Goal: Task Accomplishment & Management: Use online tool/utility

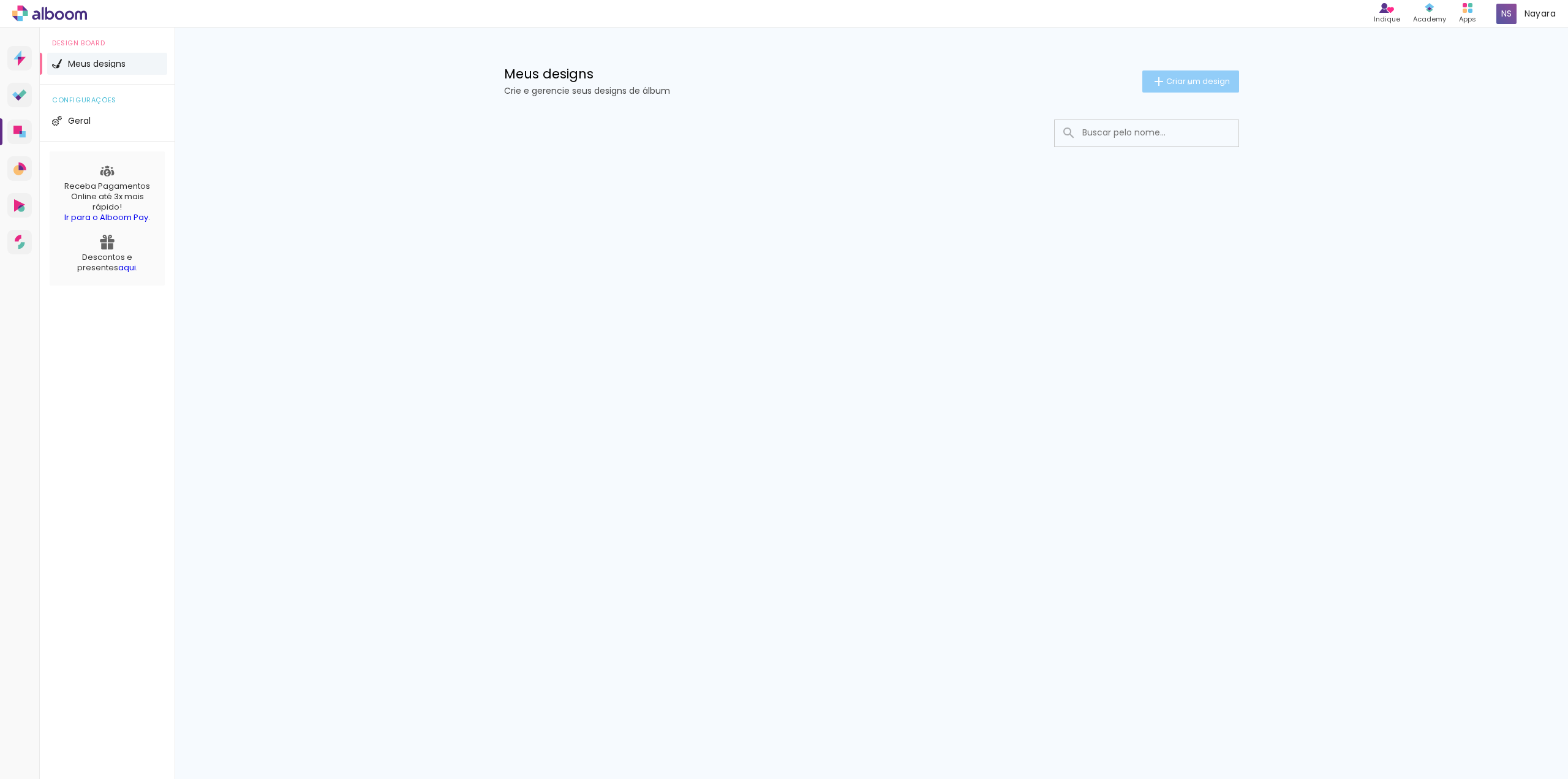
click at [1187, 83] on span "Criar um design" at bounding box center [1198, 81] width 64 height 8
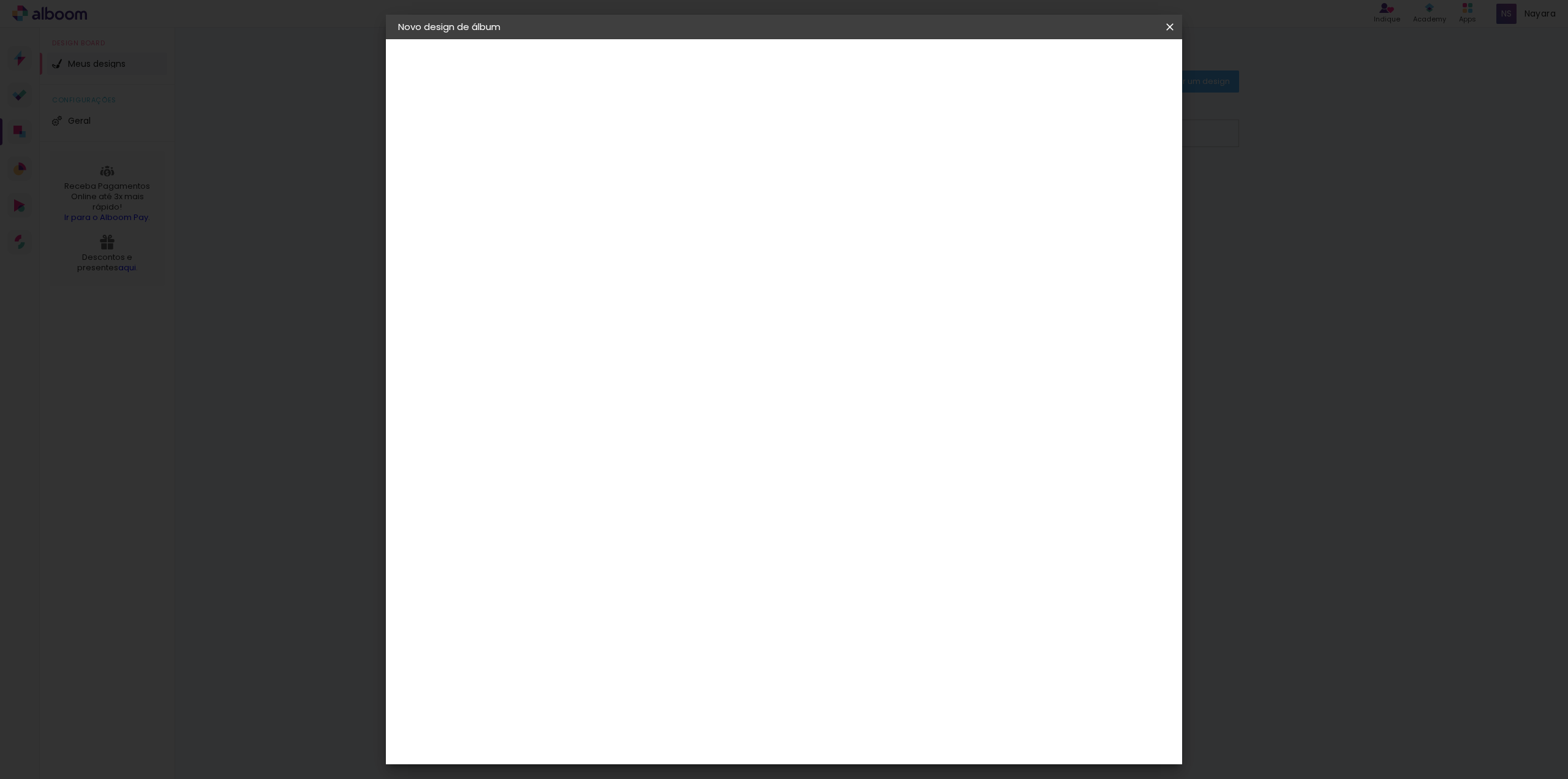
click at [598, 161] on input at bounding box center [598, 164] width 0 height 19
type input "Jéssica"
type paper-input "Jéssica"
click at [724, 64] on paper-button "Avançar" at bounding box center [694, 64] width 60 height 21
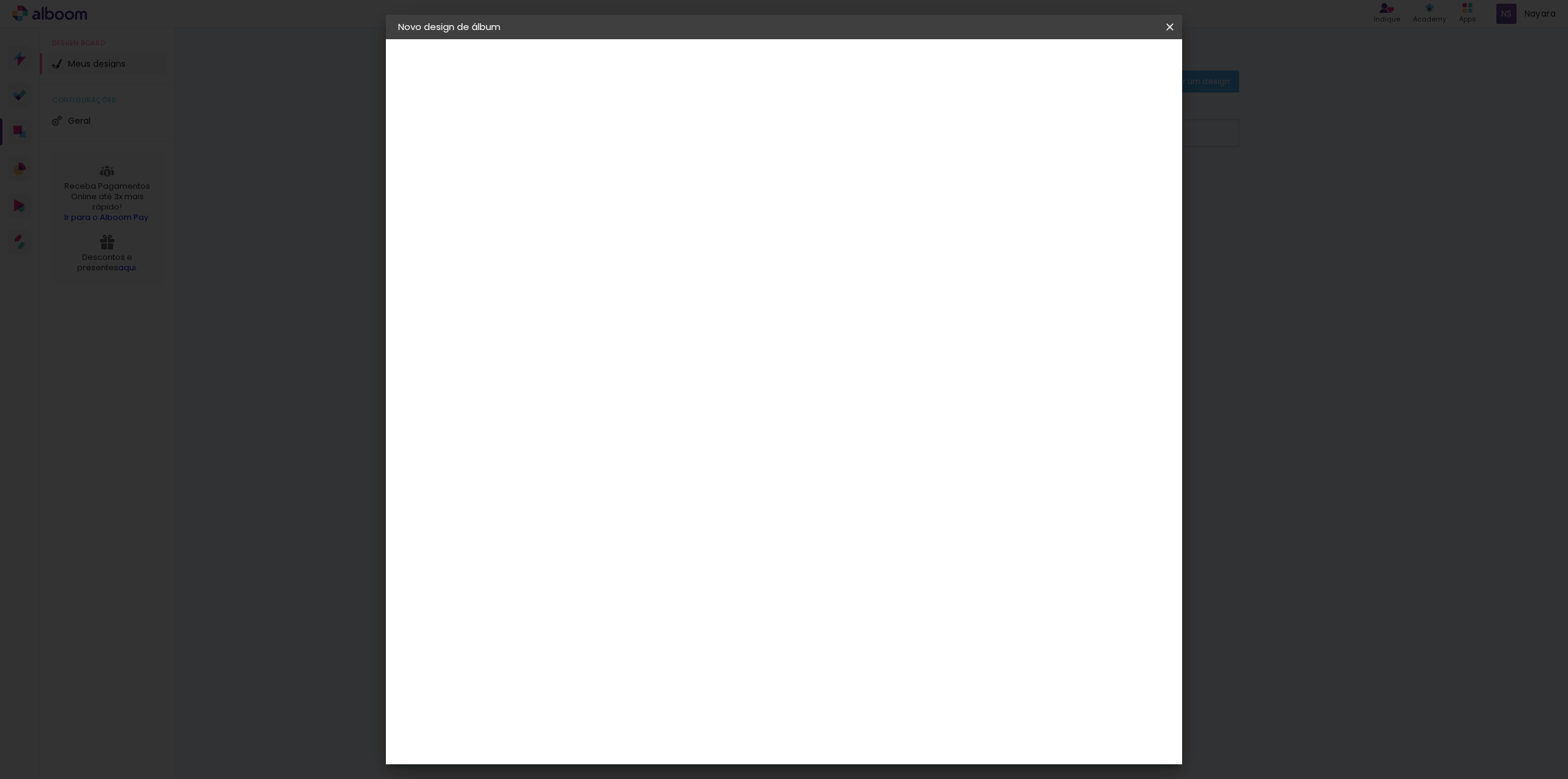
click at [670, 522] on div "DreambooksPro" at bounding box center [630, 527] width 80 height 10
click at [0, 0] on slot "Avançar" at bounding box center [0, 0] width 0 height 0
click at [646, 207] on input "text" at bounding box center [622, 213] width 48 height 19
click at [853, 203] on paper-item "Álbum" at bounding box center [863, 203] width 245 height 24
type input "Álbum"
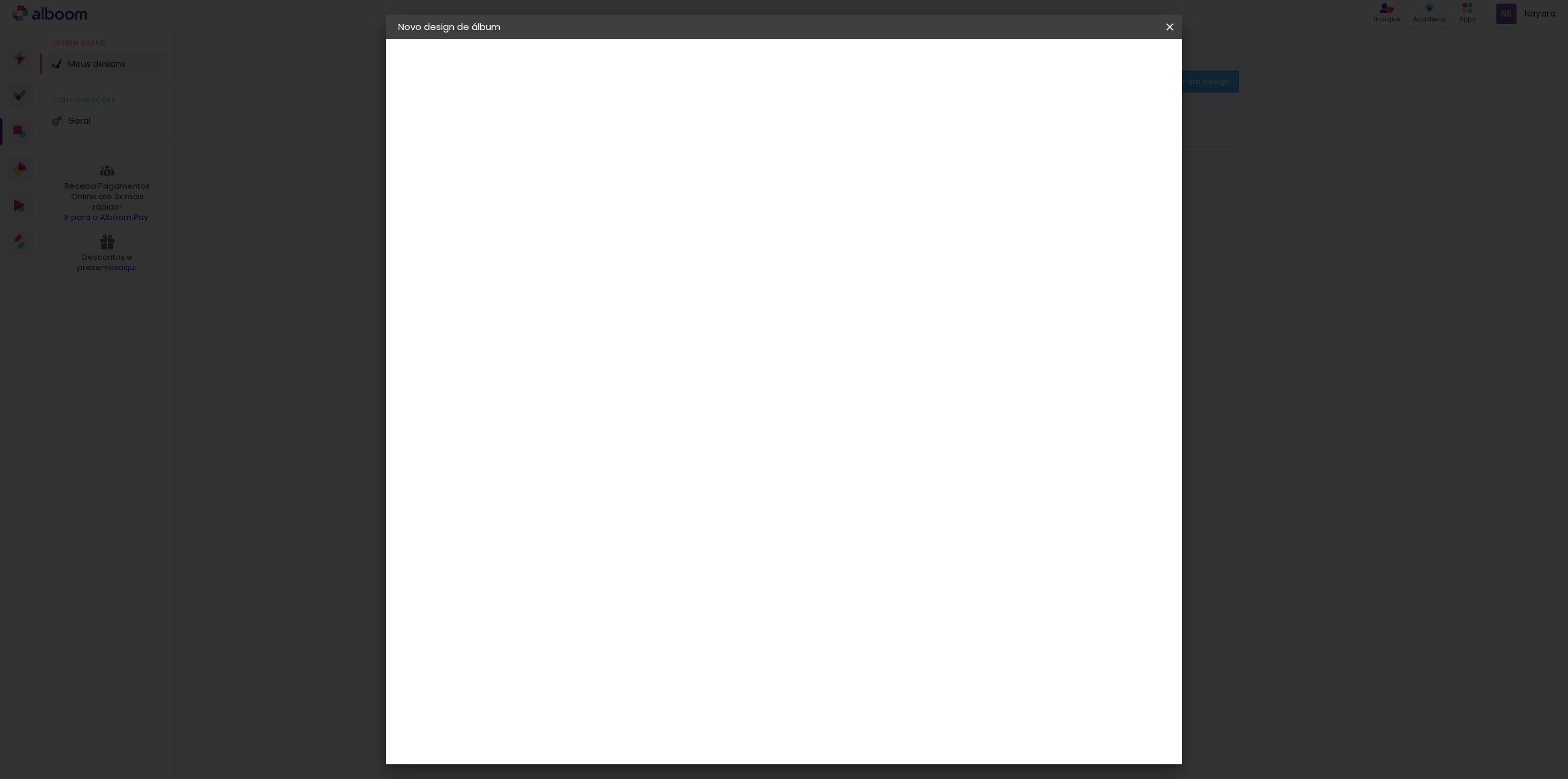
scroll to position [46, 0]
click at [681, 288] on span "31 × 23" at bounding box center [653, 300] width 57 height 25
click at [0, 0] on slot "Avançar" at bounding box center [0, 0] width 0 height 0
click at [0, 0] on slot "Mostrar sangria" at bounding box center [0, 0] width 0 height 0
type paper-checkbox "on"
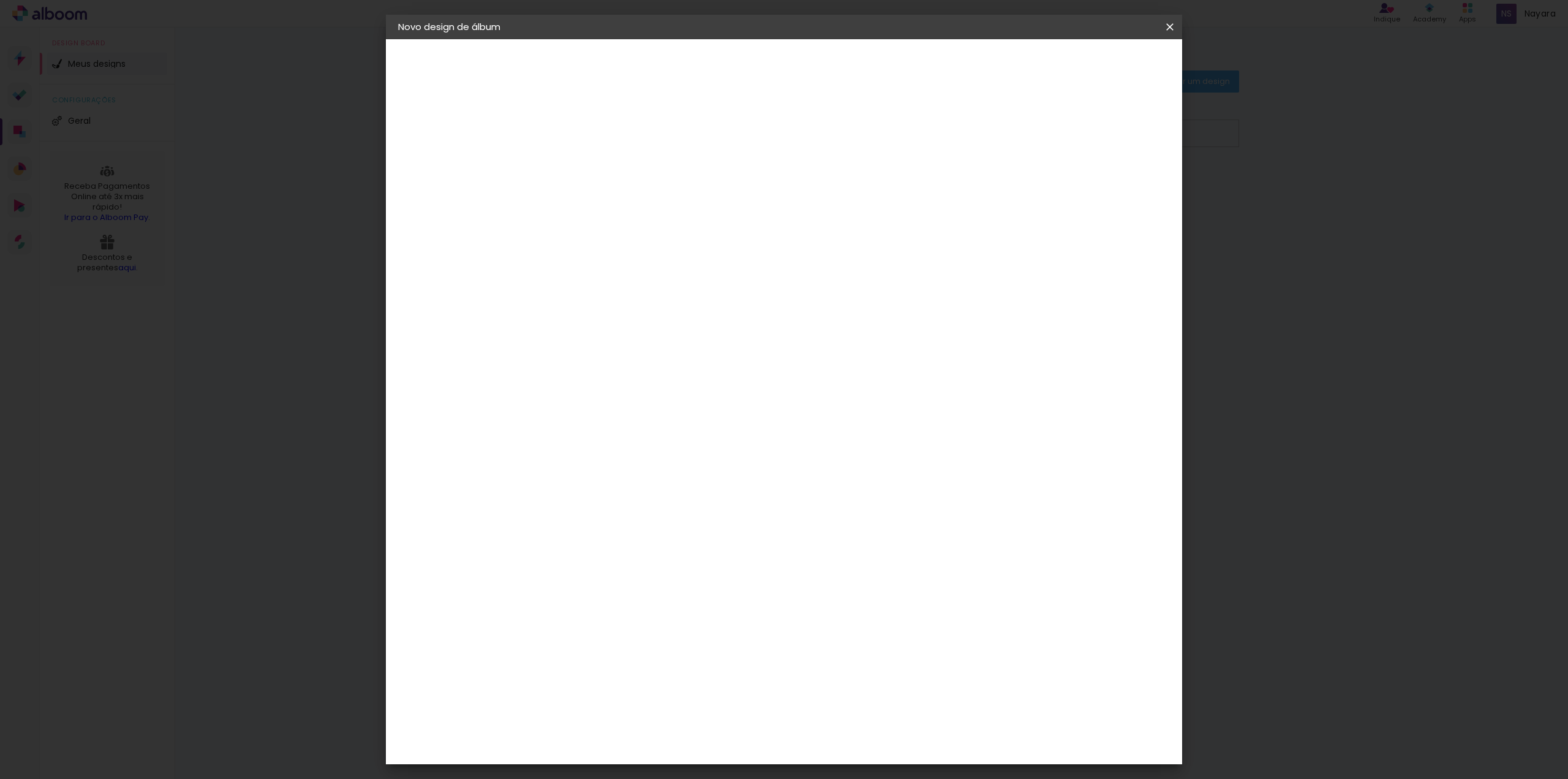
drag, startPoint x: 1122, startPoint y: 71, endPoint x: 1090, endPoint y: 436, distance: 366.4
click at [1105, 71] on paper-button "Iniciar design" at bounding box center [1065, 64] width 80 height 21
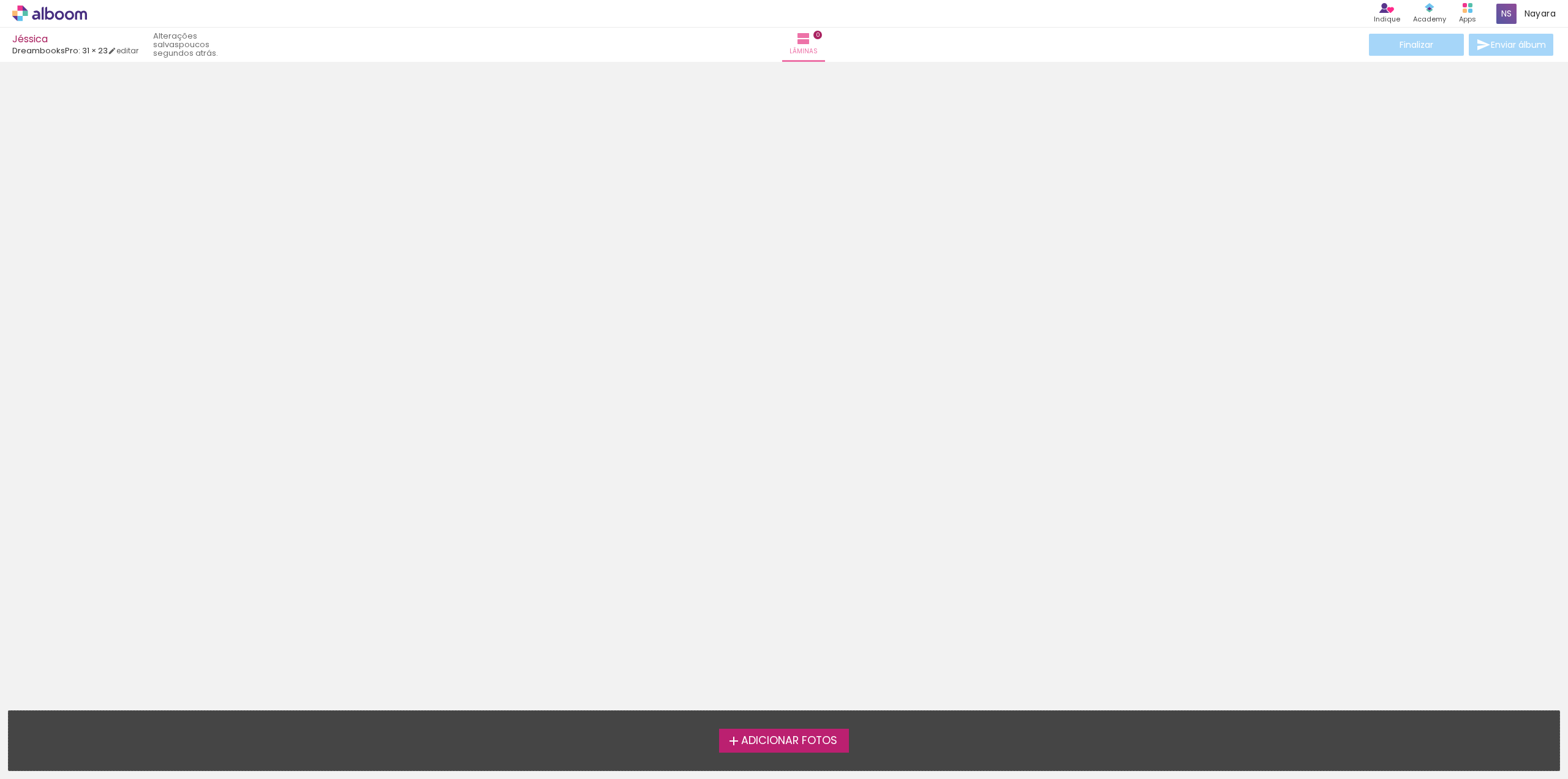
click at [757, 743] on span "Adicionar Fotos" at bounding box center [789, 740] width 96 height 11
click at [0, 0] on input "file" at bounding box center [0, 0] width 0 height 0
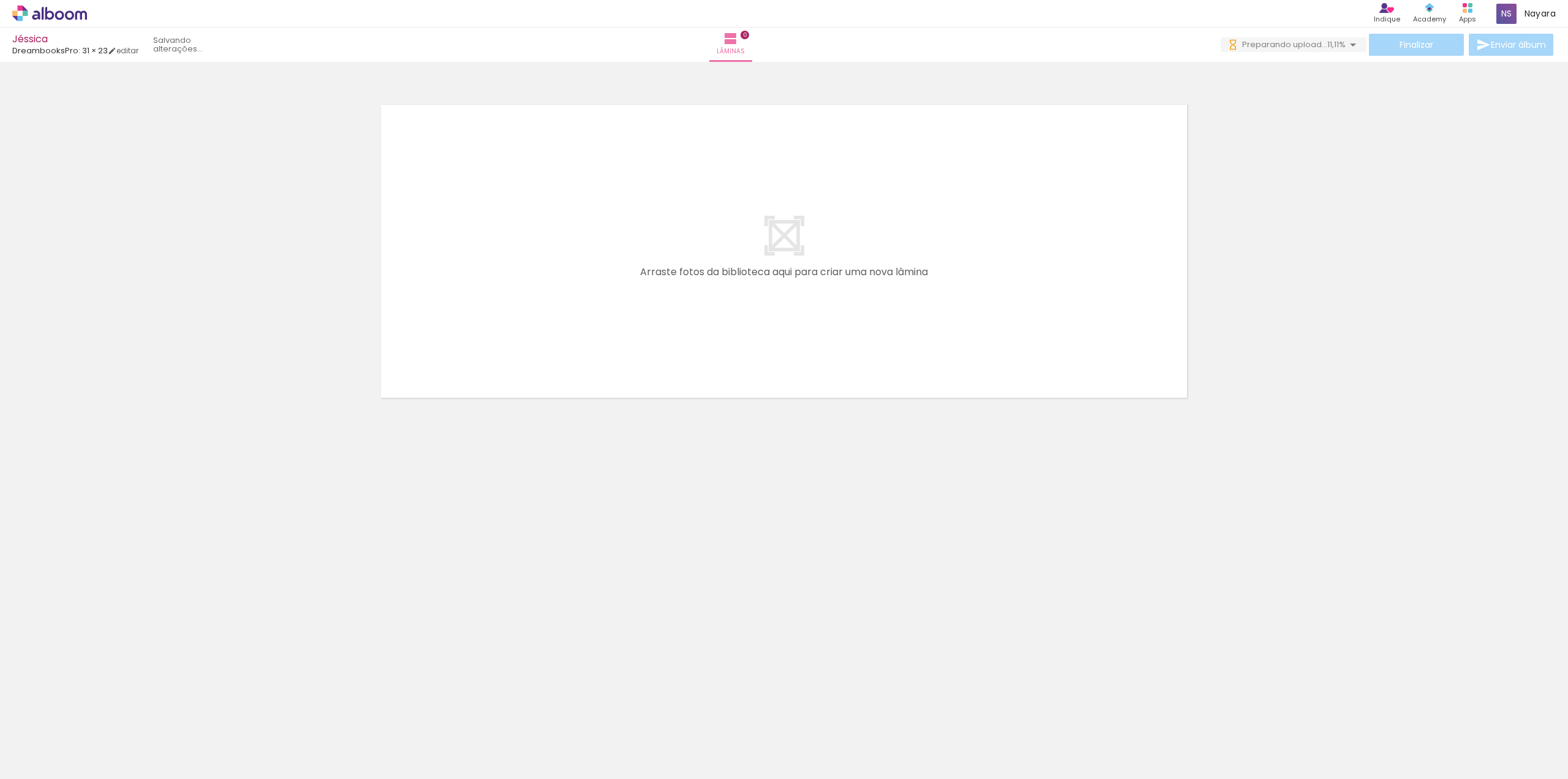
click at [46, 762] on span "Adicionar Fotos" at bounding box center [43, 762] width 36 height 14
click at [0, 0] on input "file" at bounding box center [0, 0] width 0 height 0
click at [24, 760] on iron-icon at bounding box center [18, 762] width 15 height 15
click at [0, 0] on input "file" at bounding box center [0, 0] width 0 height 0
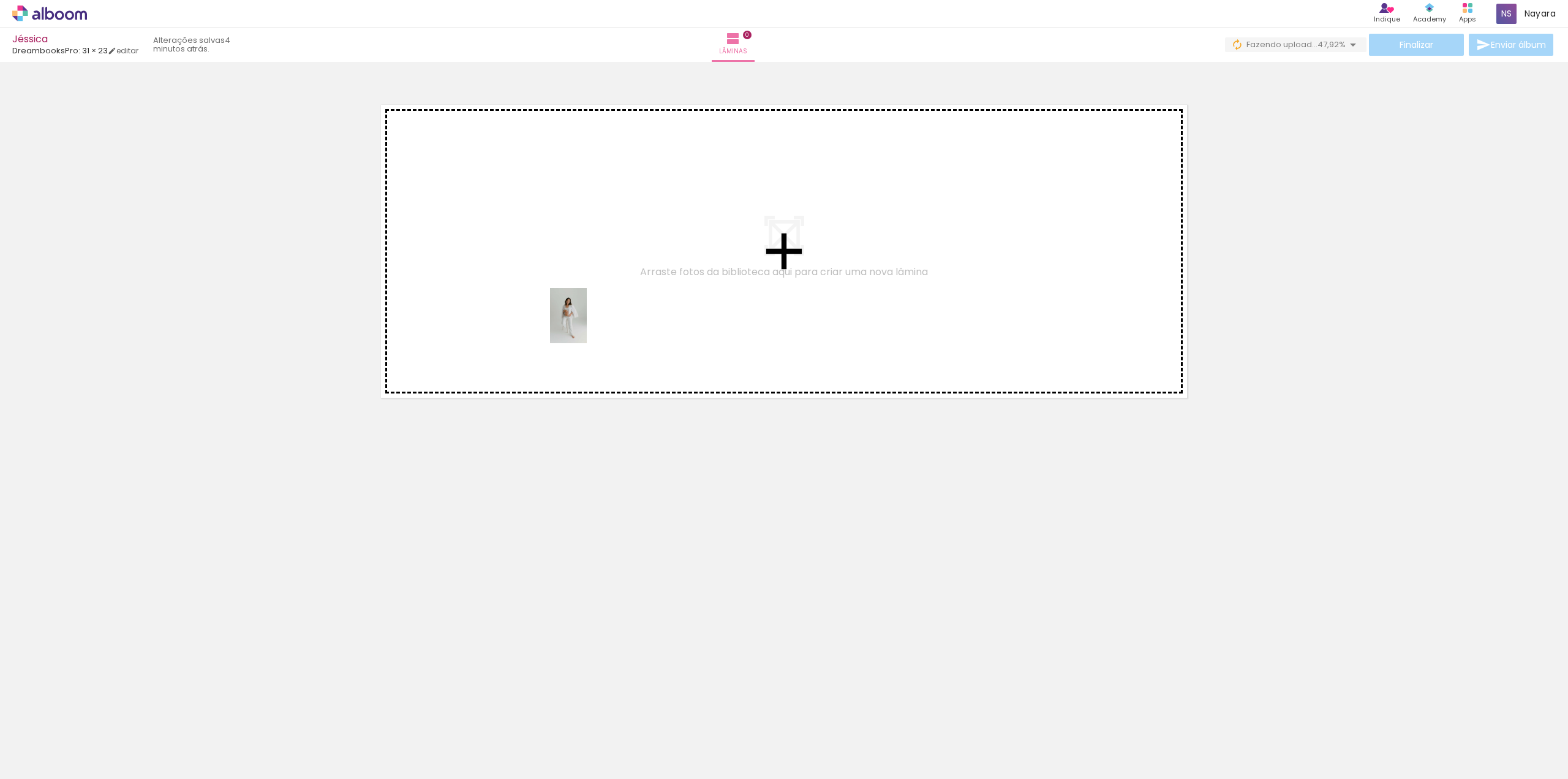
drag, startPoint x: 529, startPoint y: 742, endPoint x: 587, endPoint y: 325, distance: 421.0
click at [587, 325] on quentale-workspace at bounding box center [784, 389] width 1568 height 779
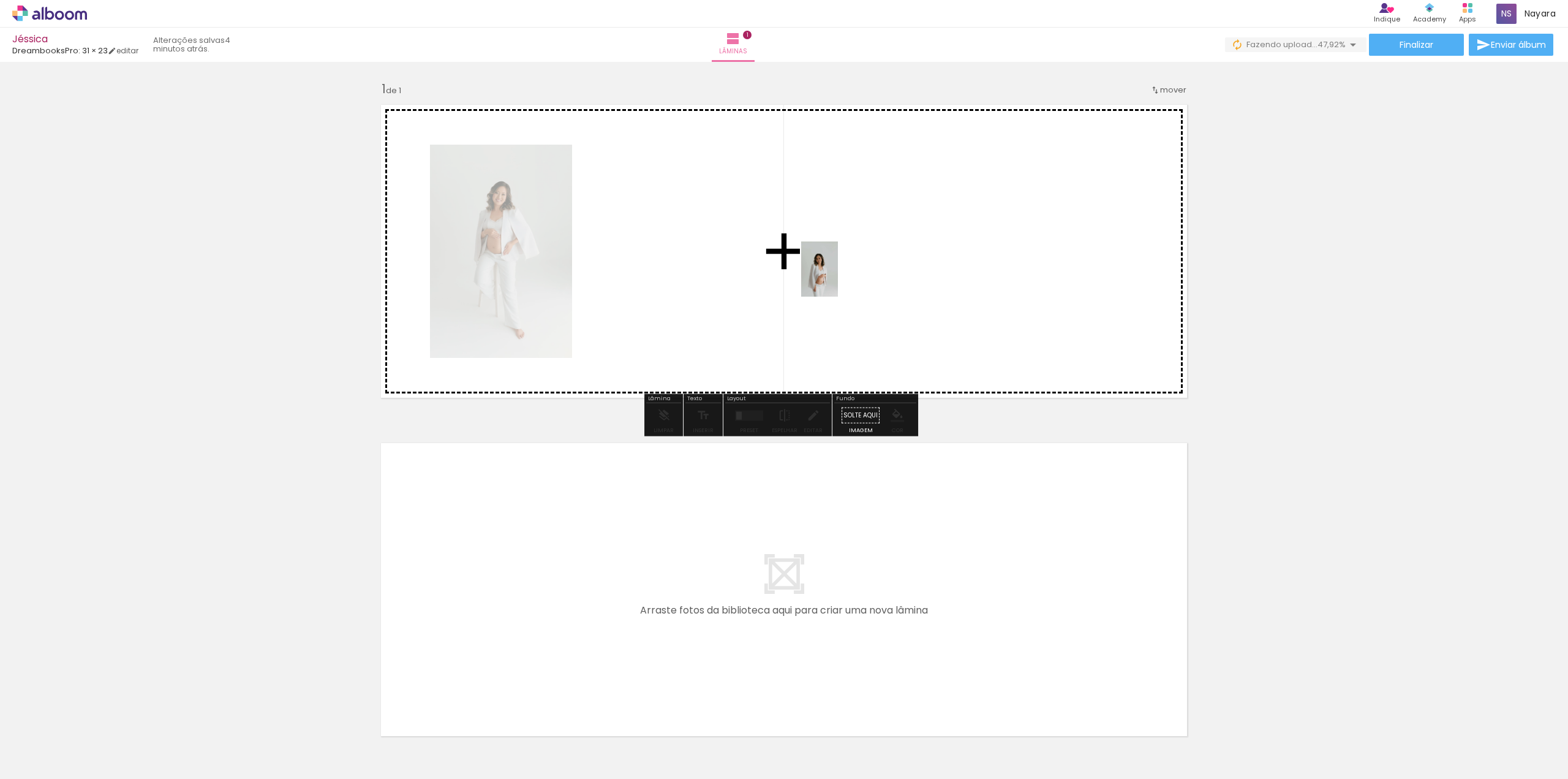
drag, startPoint x: 654, startPoint y: 746, endPoint x: 838, endPoint y: 278, distance: 502.9
click at [838, 278] on quentale-workspace at bounding box center [784, 389] width 1568 height 779
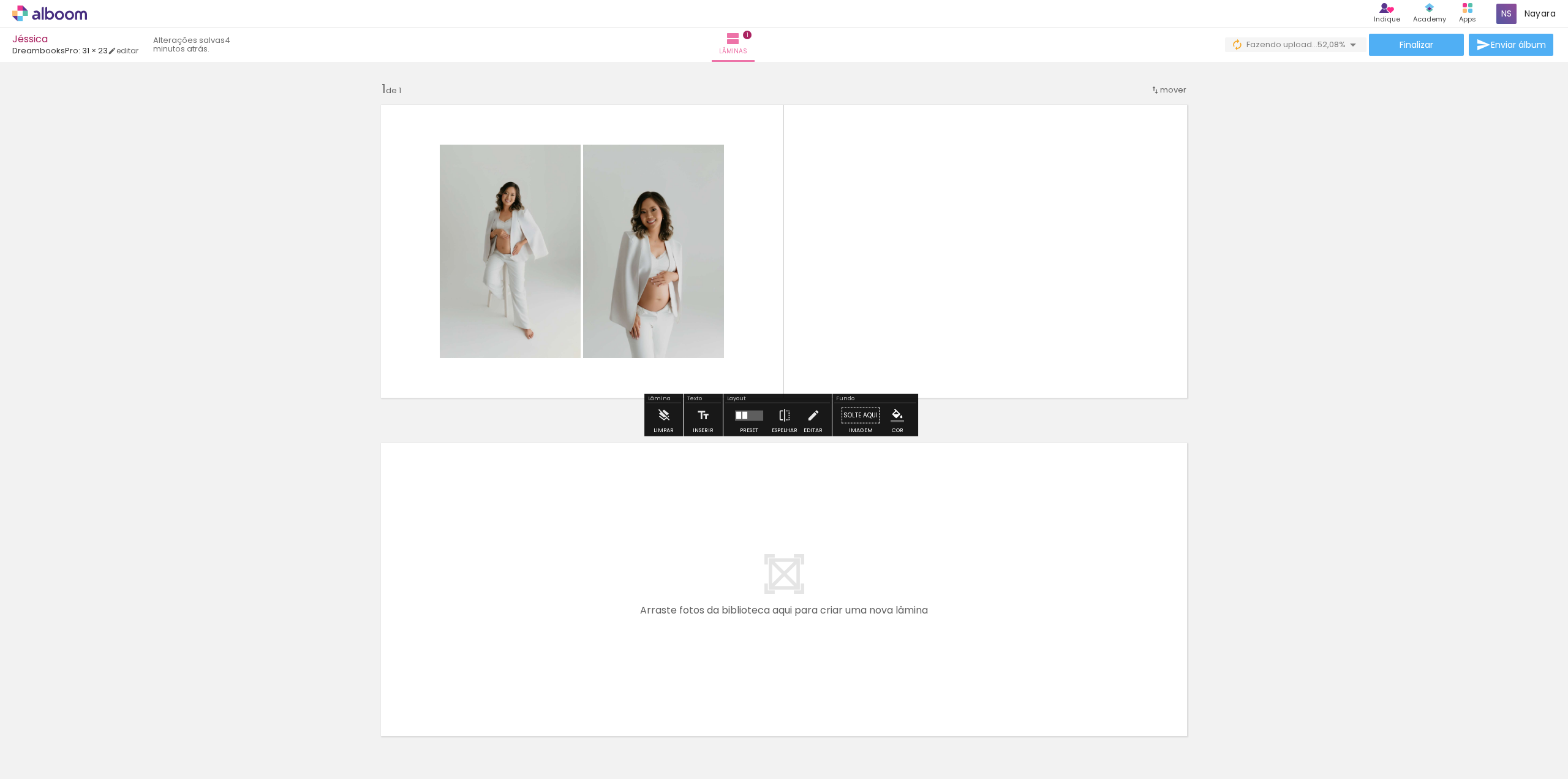
click at [744, 426] on div at bounding box center [749, 416] width 33 height 24
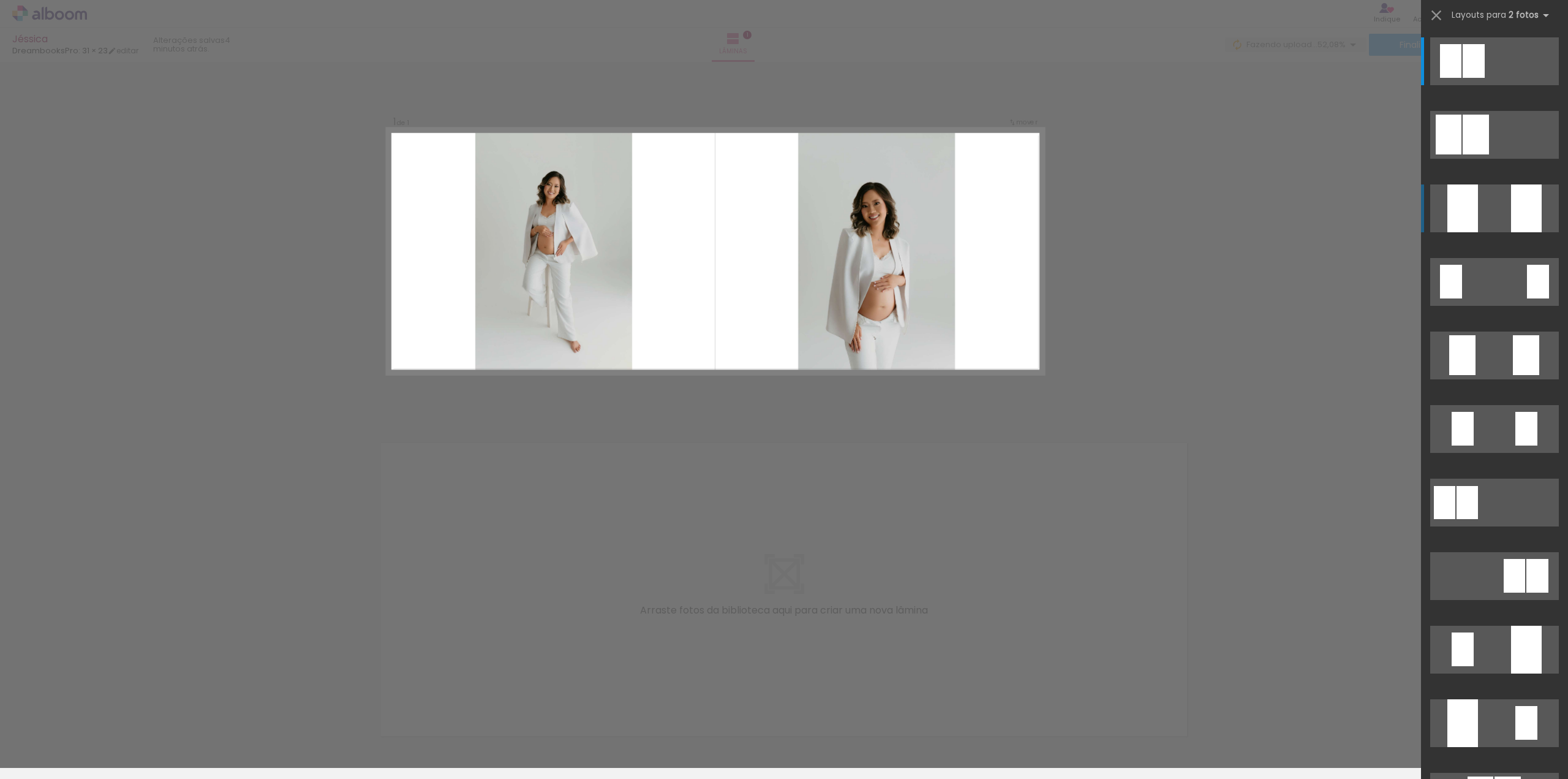
drag, startPoint x: 1519, startPoint y: 214, endPoint x: 1517, endPoint y: 296, distance: 82.0
click at [1519, 214] on div at bounding box center [1527, 208] width 31 height 48
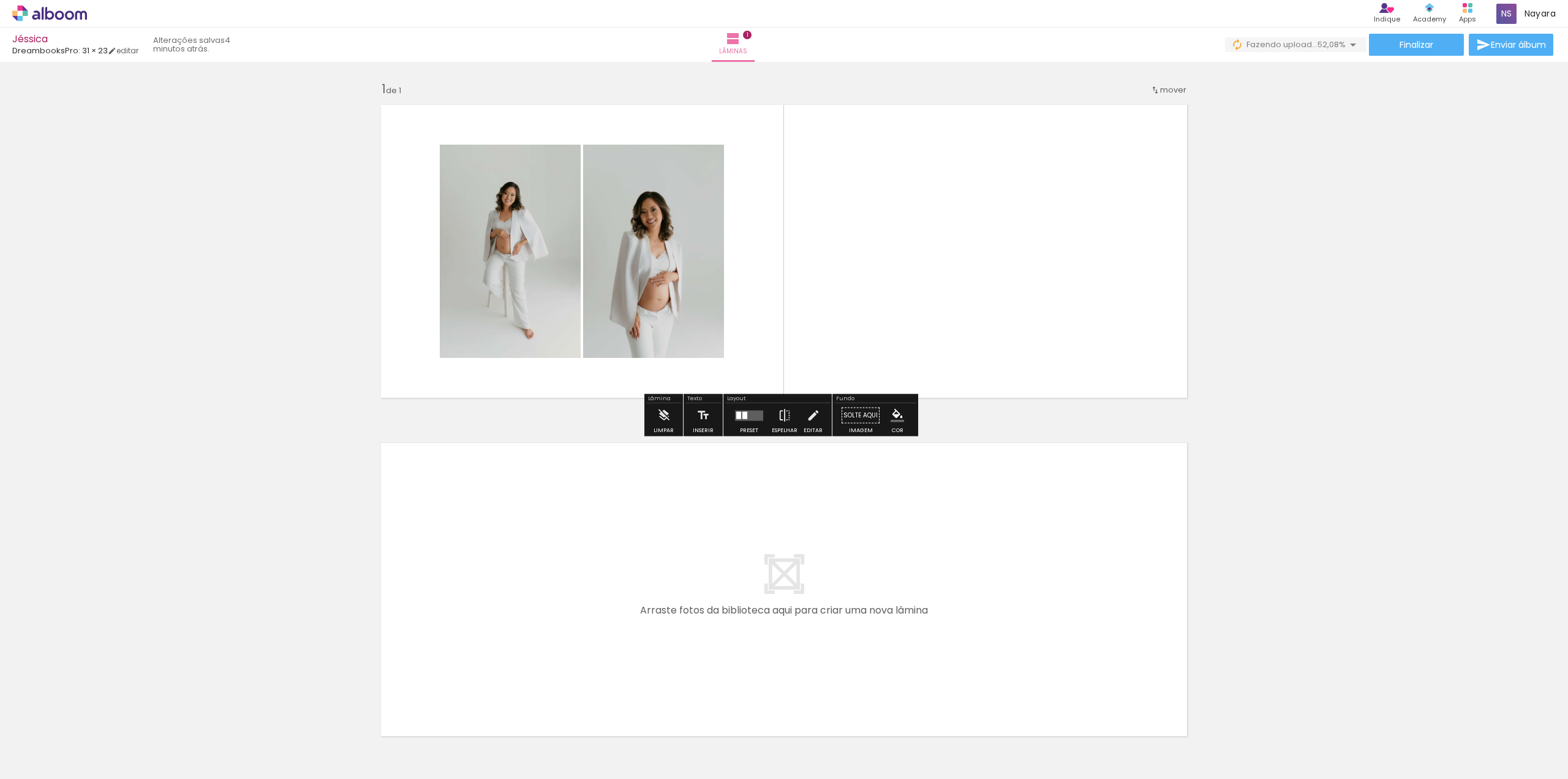
click at [736, 421] on div at bounding box center [749, 416] width 33 height 24
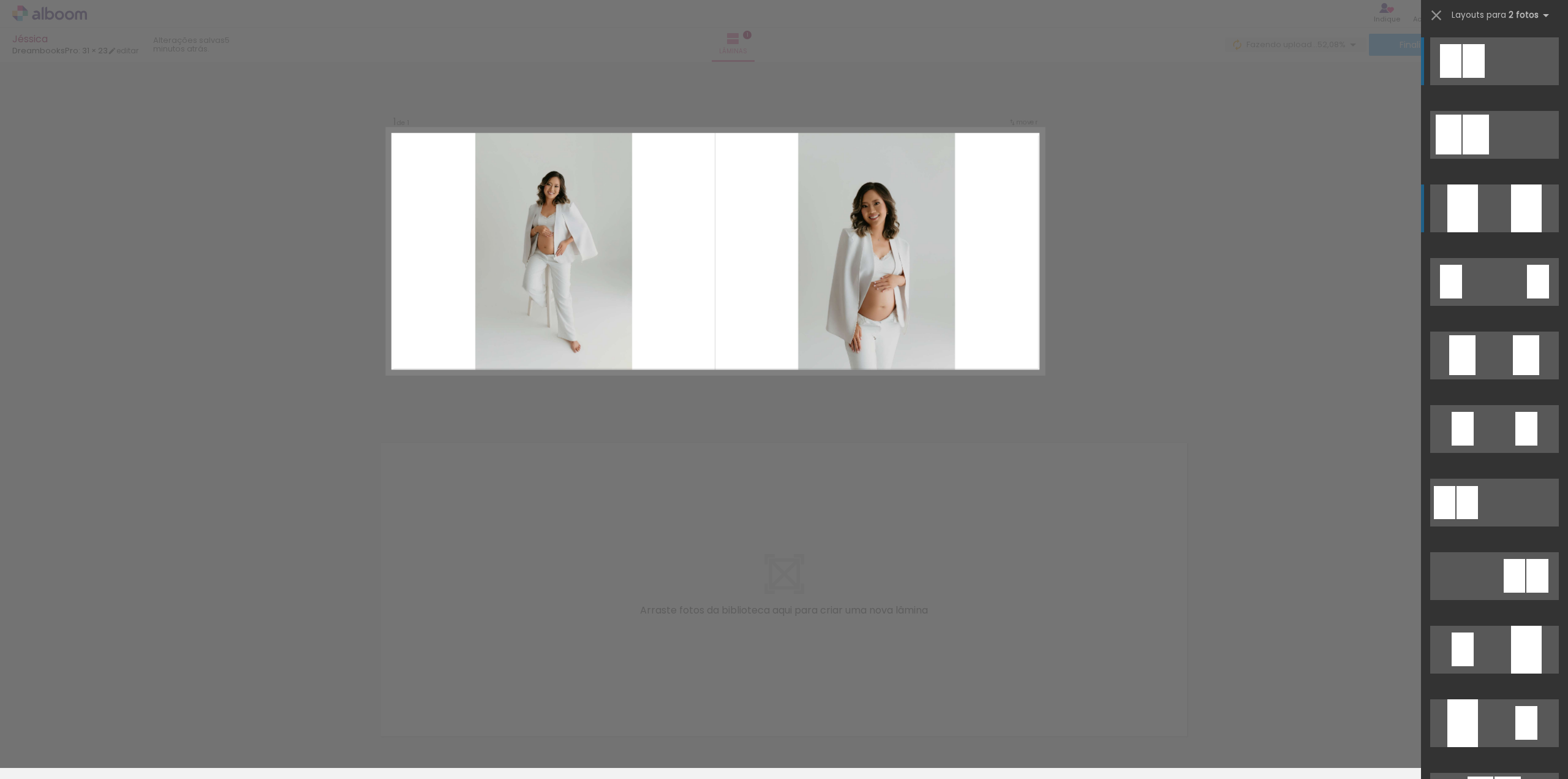
click at [1521, 220] on div at bounding box center [1527, 208] width 31 height 48
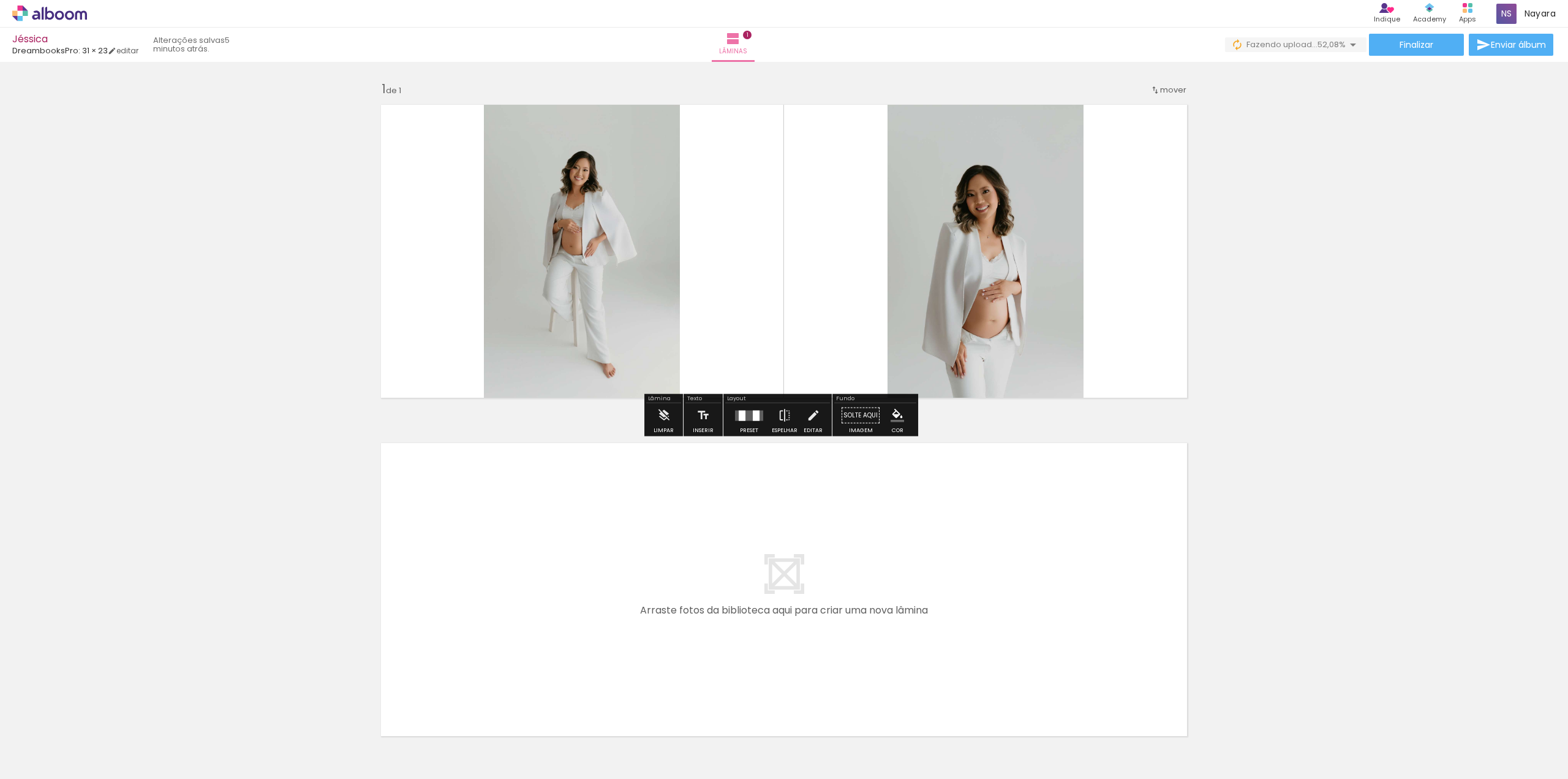
click at [755, 435] on div "Layout Preset Espelhar Editar" at bounding box center [778, 415] width 109 height 42
click at [753, 418] on div at bounding box center [755, 415] width 6 height 11
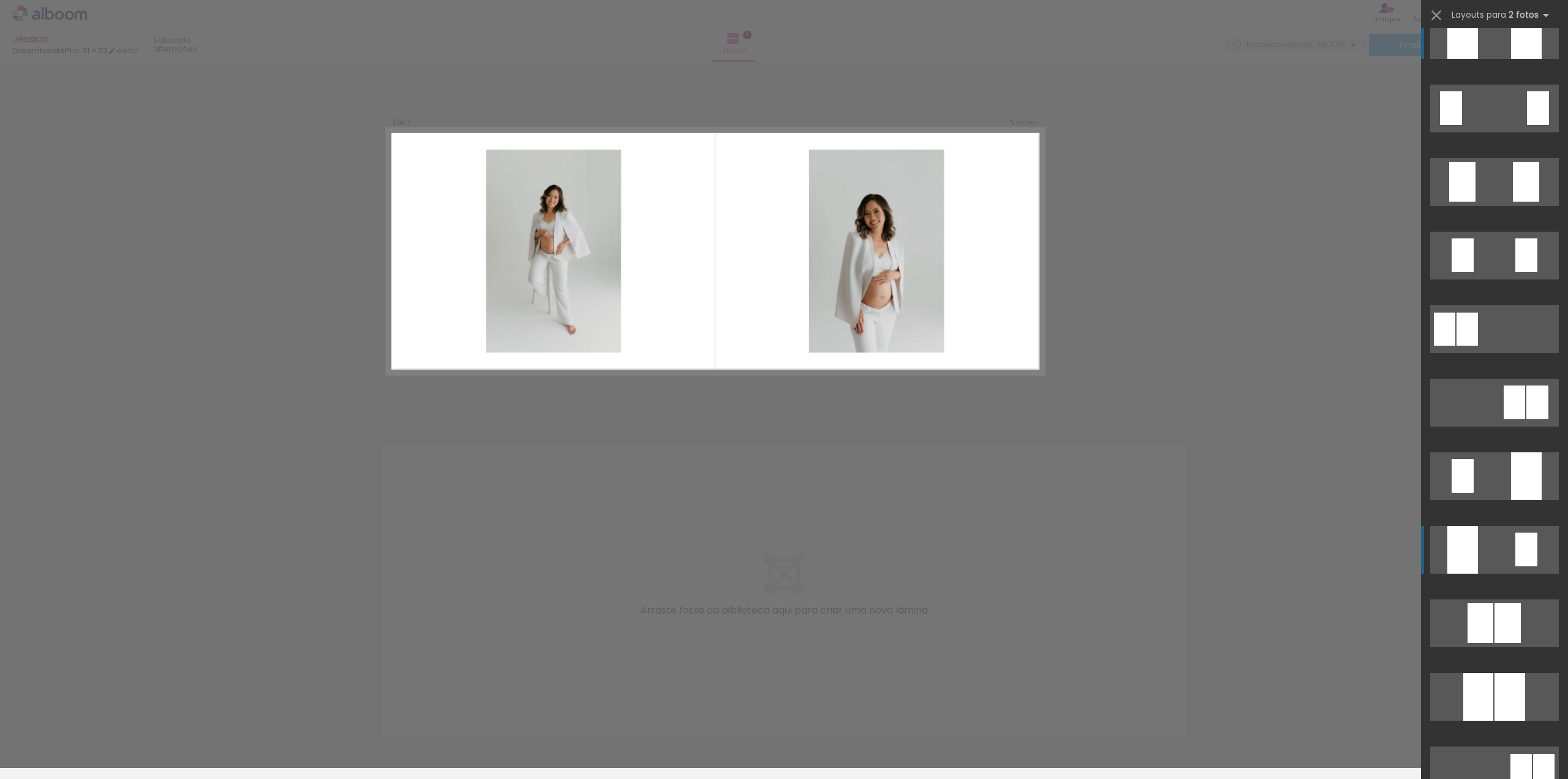
scroll to position [0, 0]
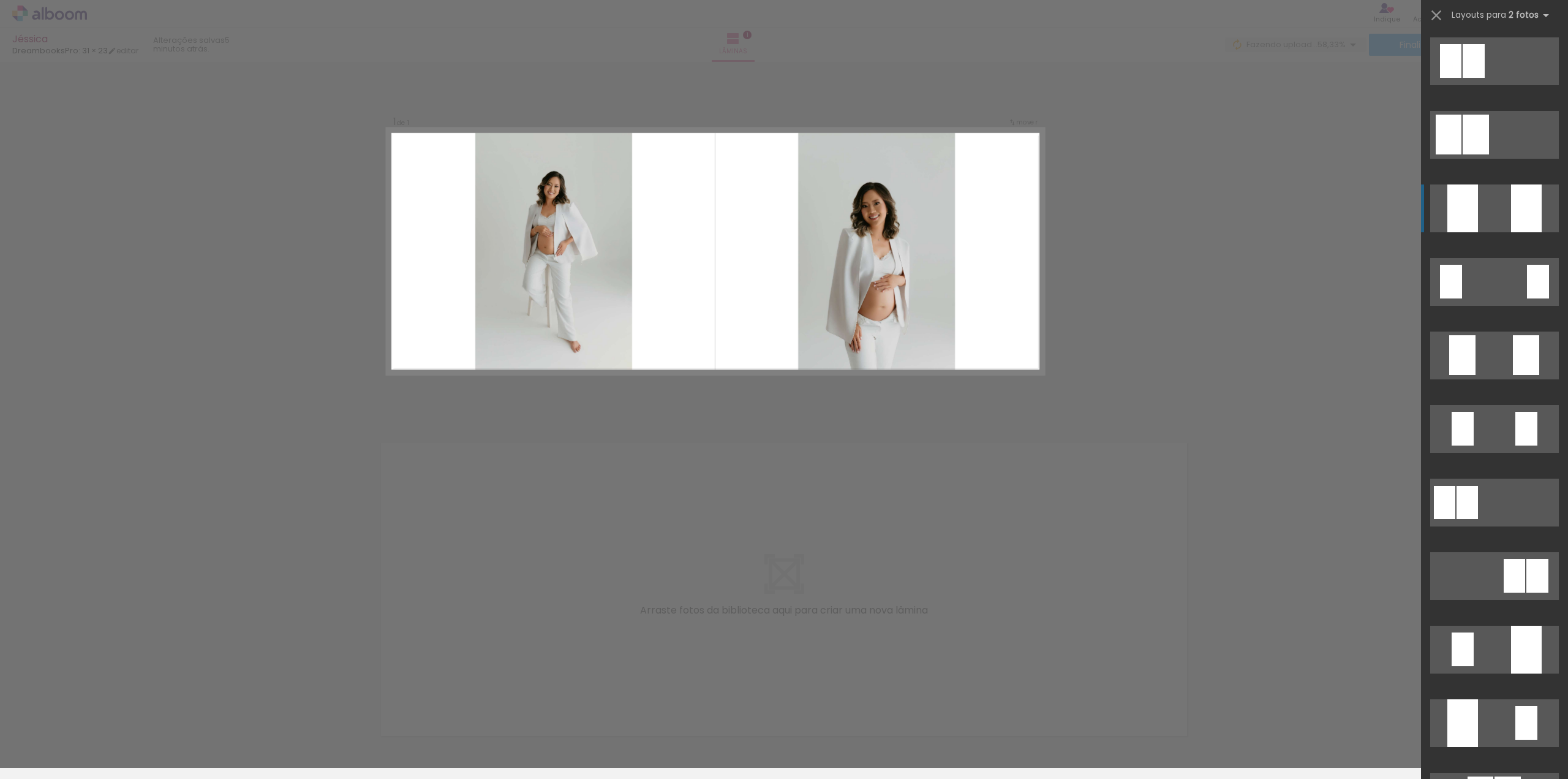
click at [1506, 85] on quentale-layouter at bounding box center [1494, 61] width 129 height 48
click at [1495, 85] on quentale-layouter at bounding box center [1494, 61] width 129 height 48
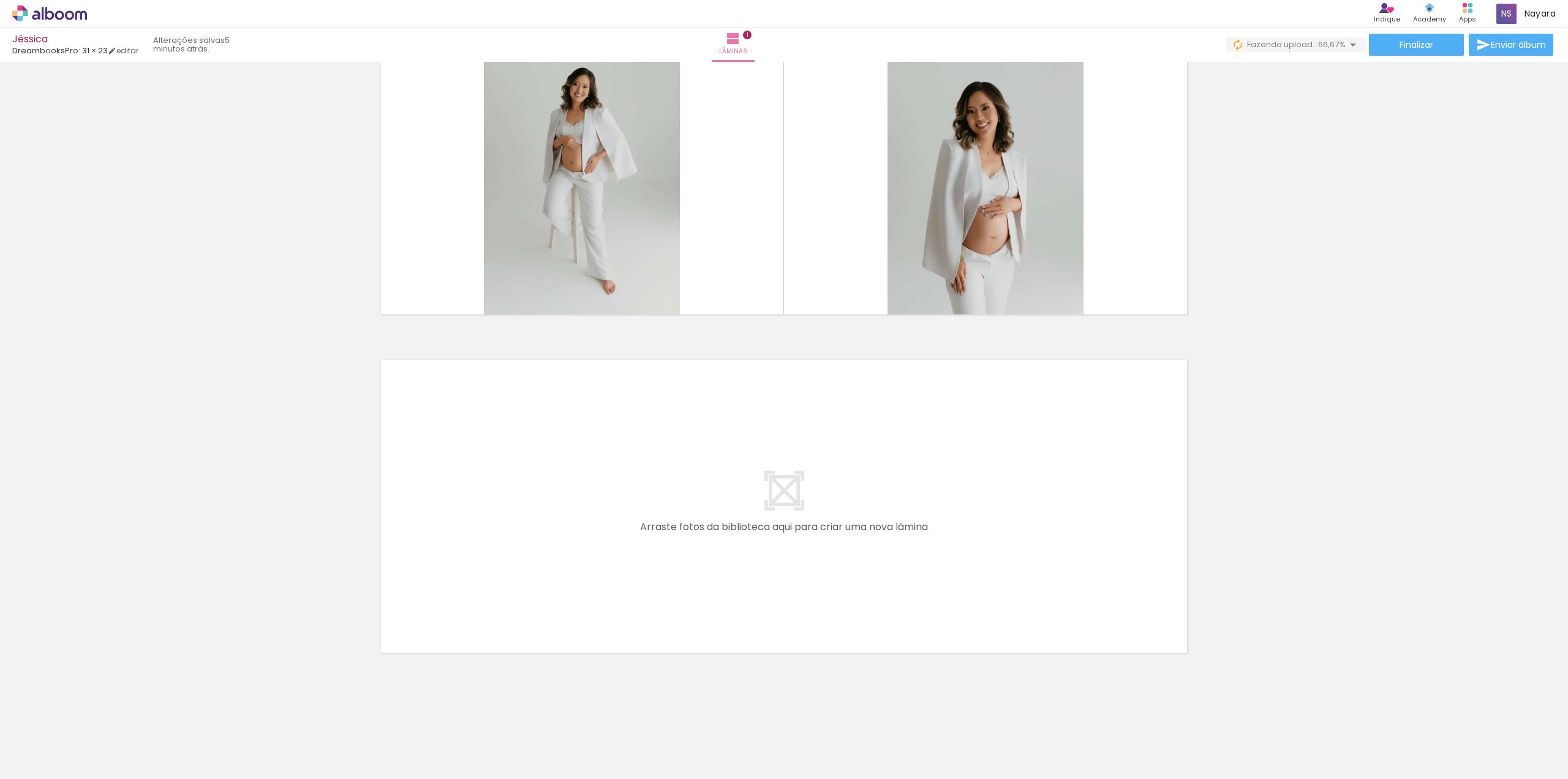
scroll to position [84, 0]
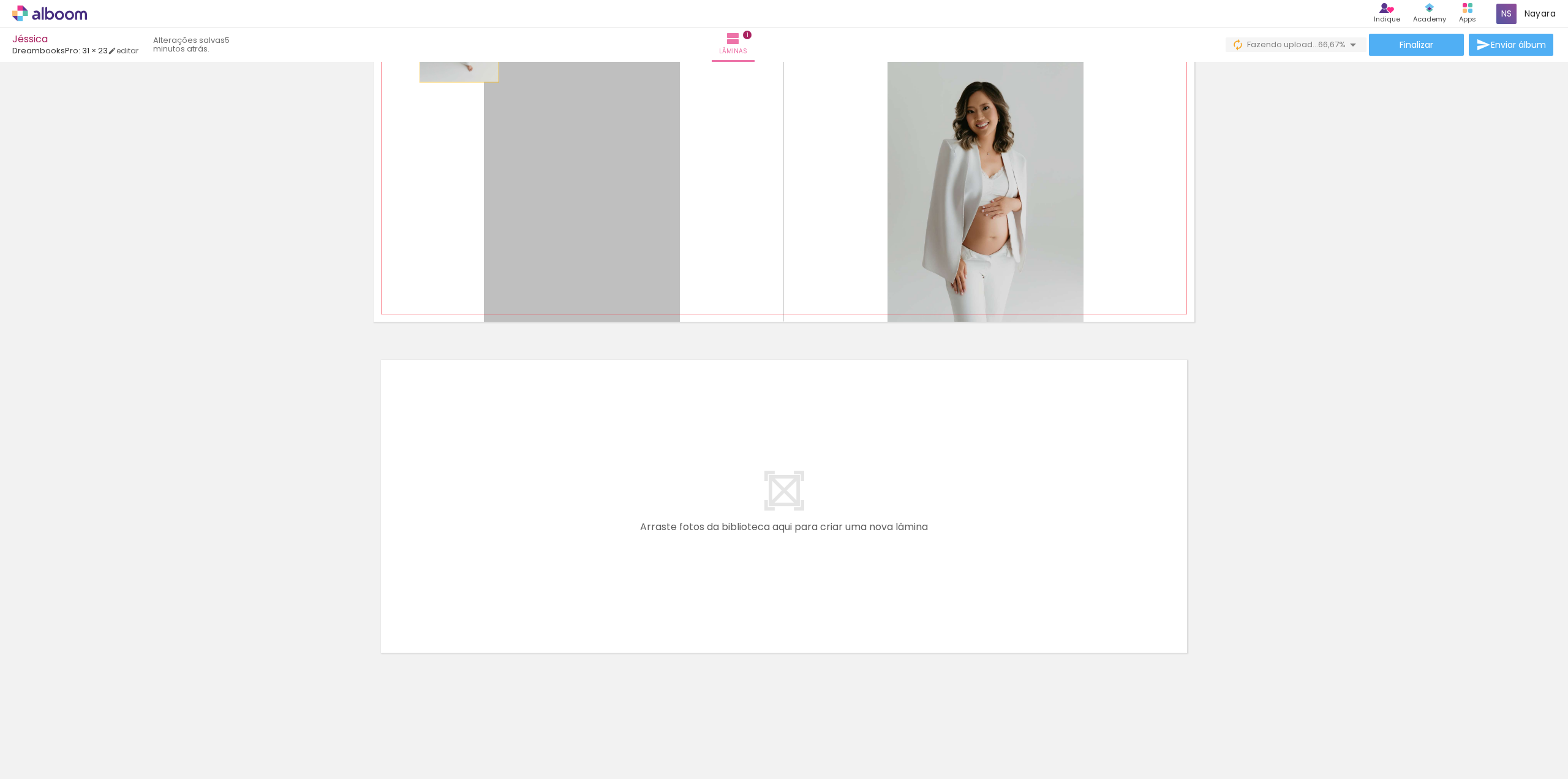
drag, startPoint x: 487, startPoint y: 117, endPoint x: 436, endPoint y: 6, distance: 122.2
click at [483, 0] on div "Jéssica DreambooksPro: 31 × 23 editar 5 minutos atrás. Lâminas 1 Finalizar Envi…" at bounding box center [784, 0] width 1568 height 0
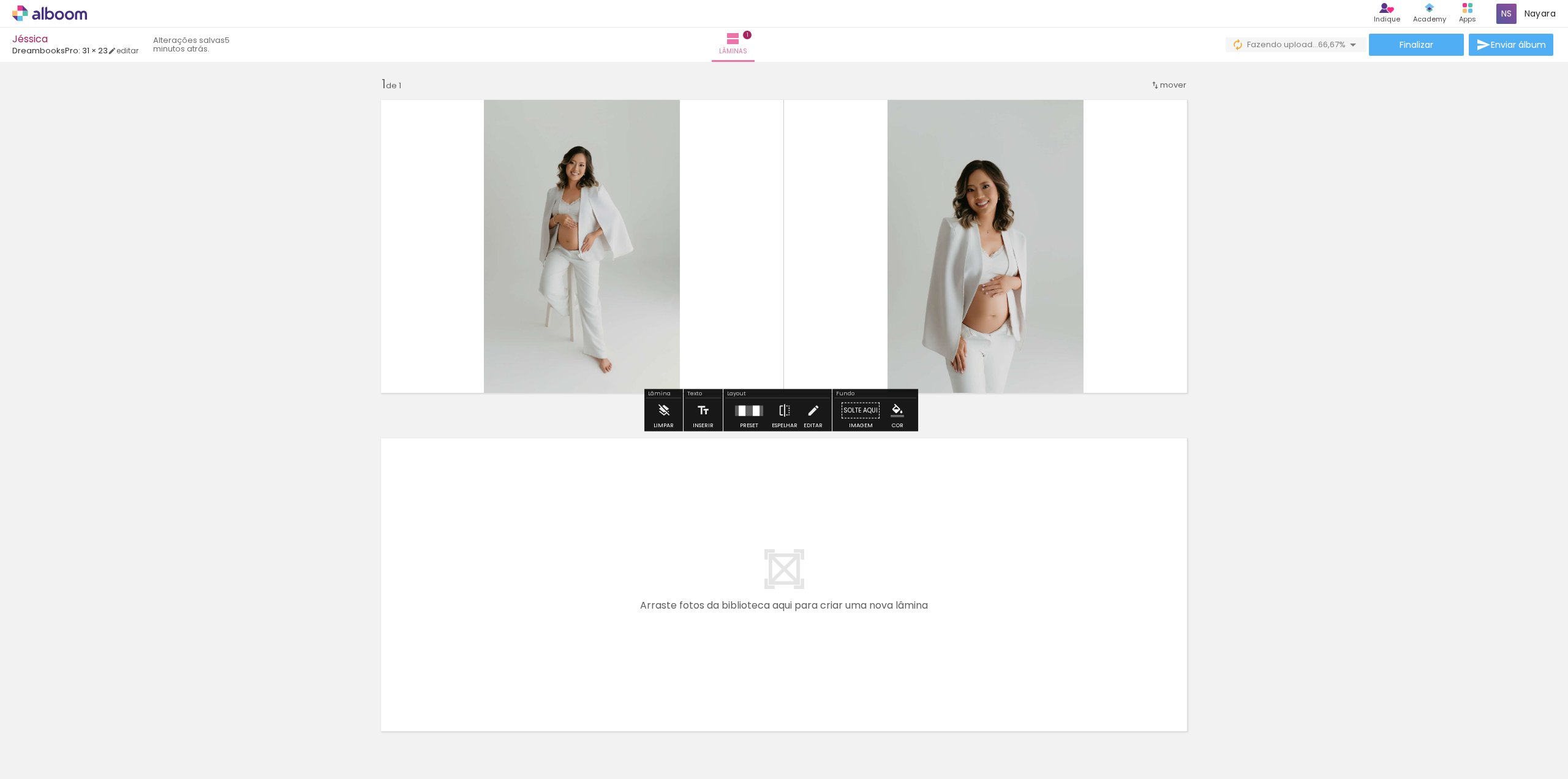
scroll to position [0, 0]
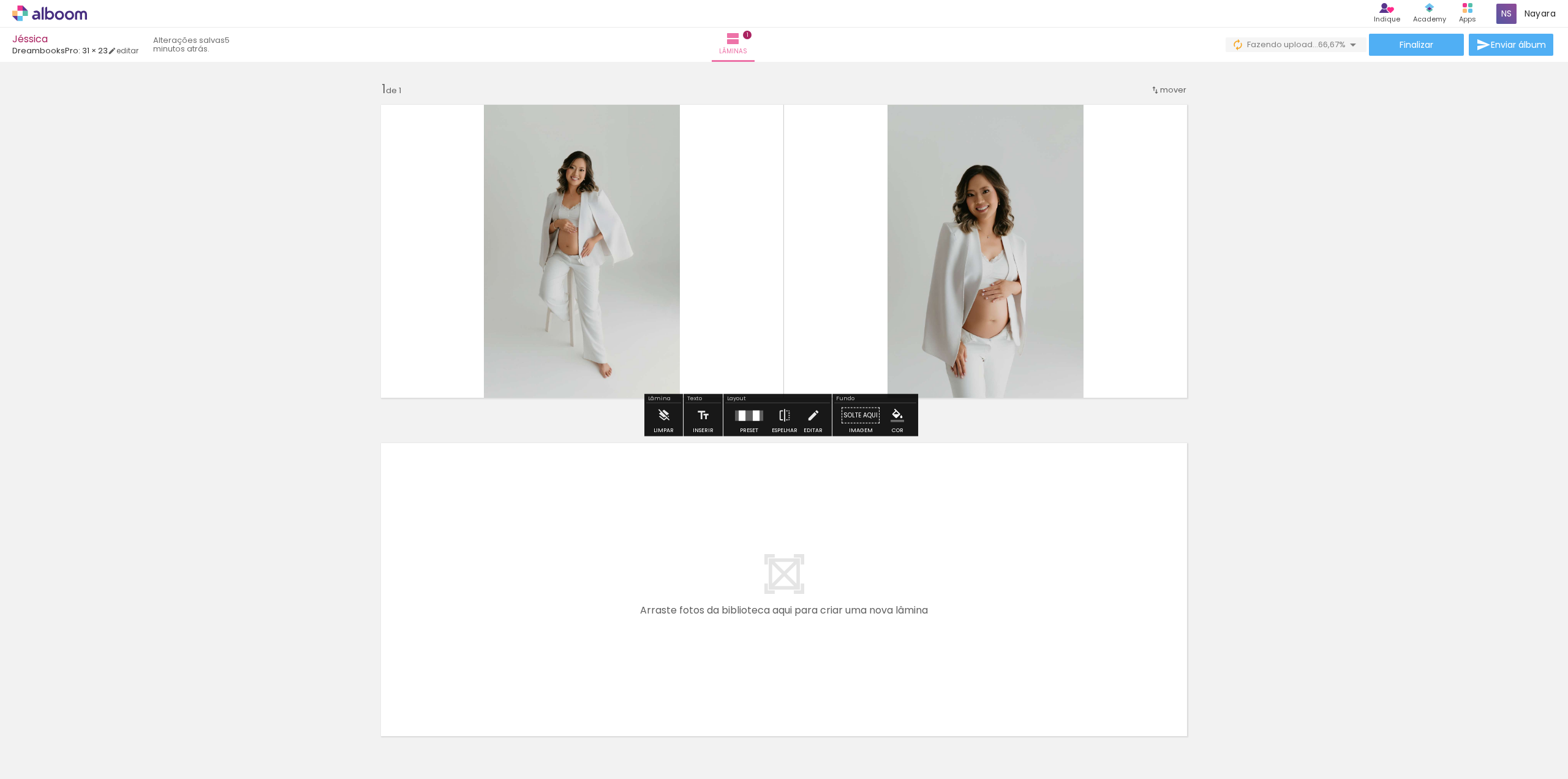
click at [334, 350] on div "Inserir lâmina 1 de 1" at bounding box center [784, 405] width 1568 height 677
click at [808, 422] on iron-icon at bounding box center [813, 416] width 14 height 24
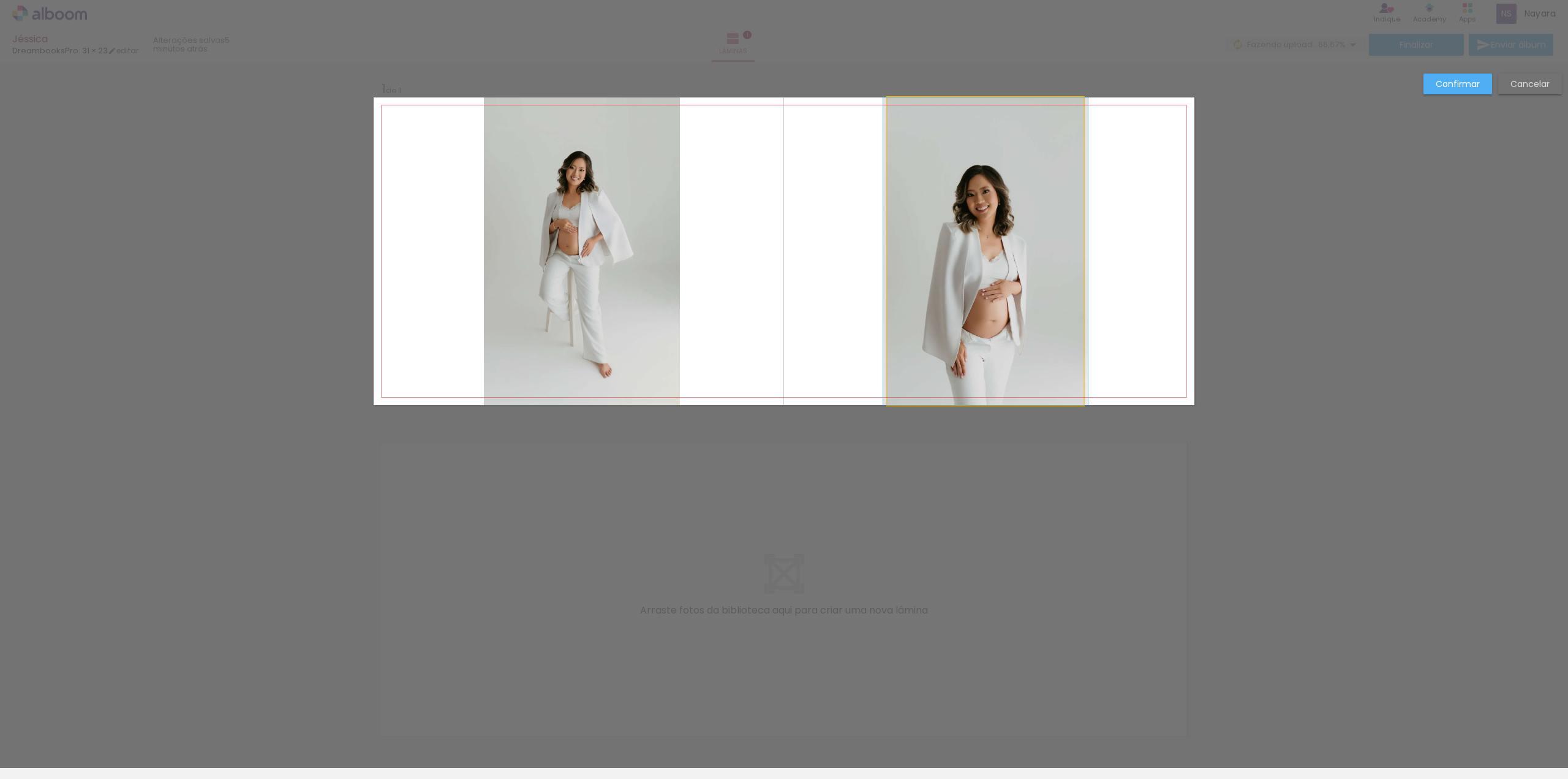
click at [1046, 266] on quentale-photo at bounding box center [985, 251] width 196 height 308
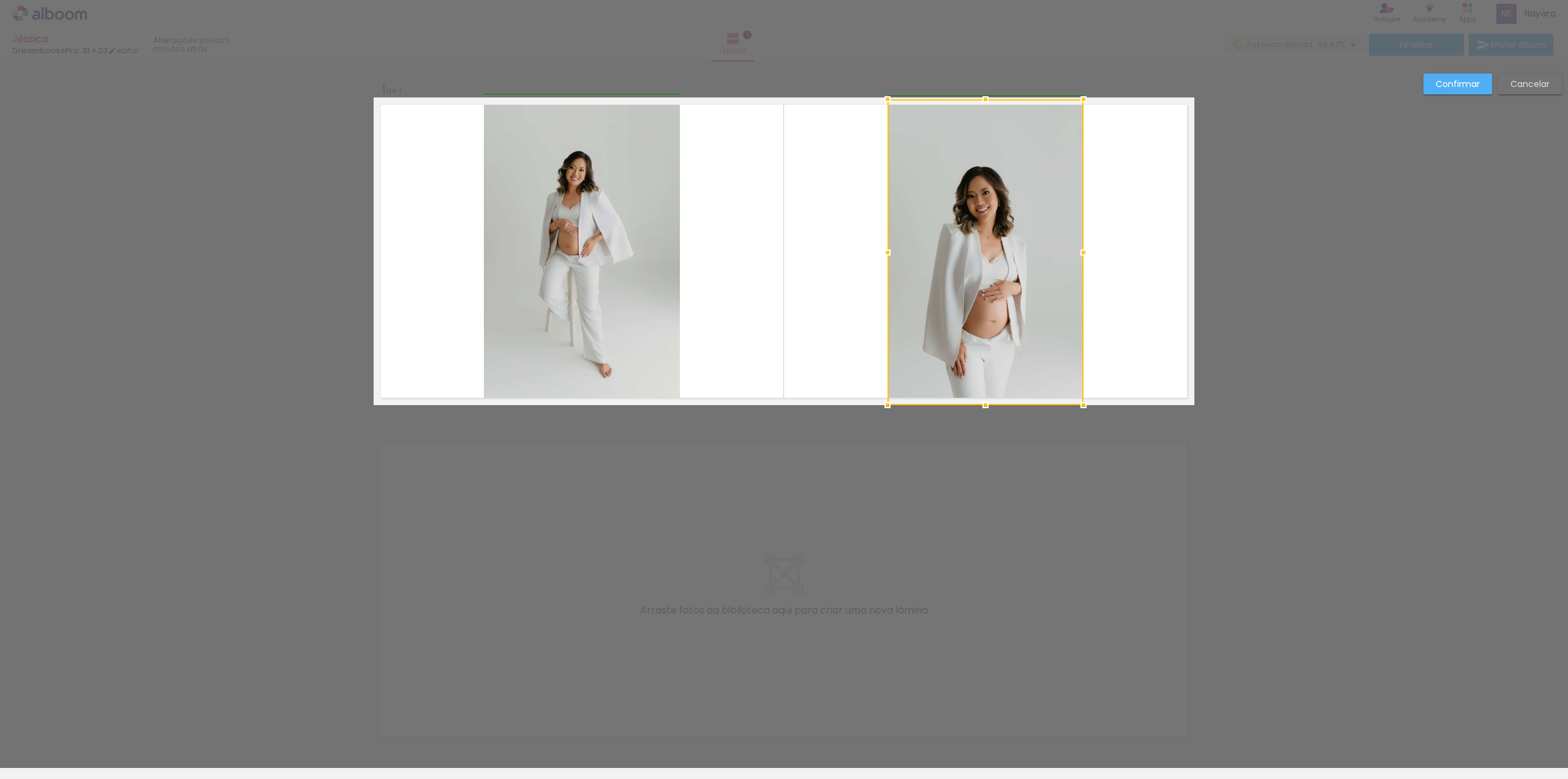
drag, startPoint x: 1081, startPoint y: 96, endPoint x: 1081, endPoint y: 86, distance: 10.0
click at [1081, 86] on div "Inserir lâmina 1 de 1 Confirmar Cancelar" at bounding box center [784, 415] width 1568 height 705
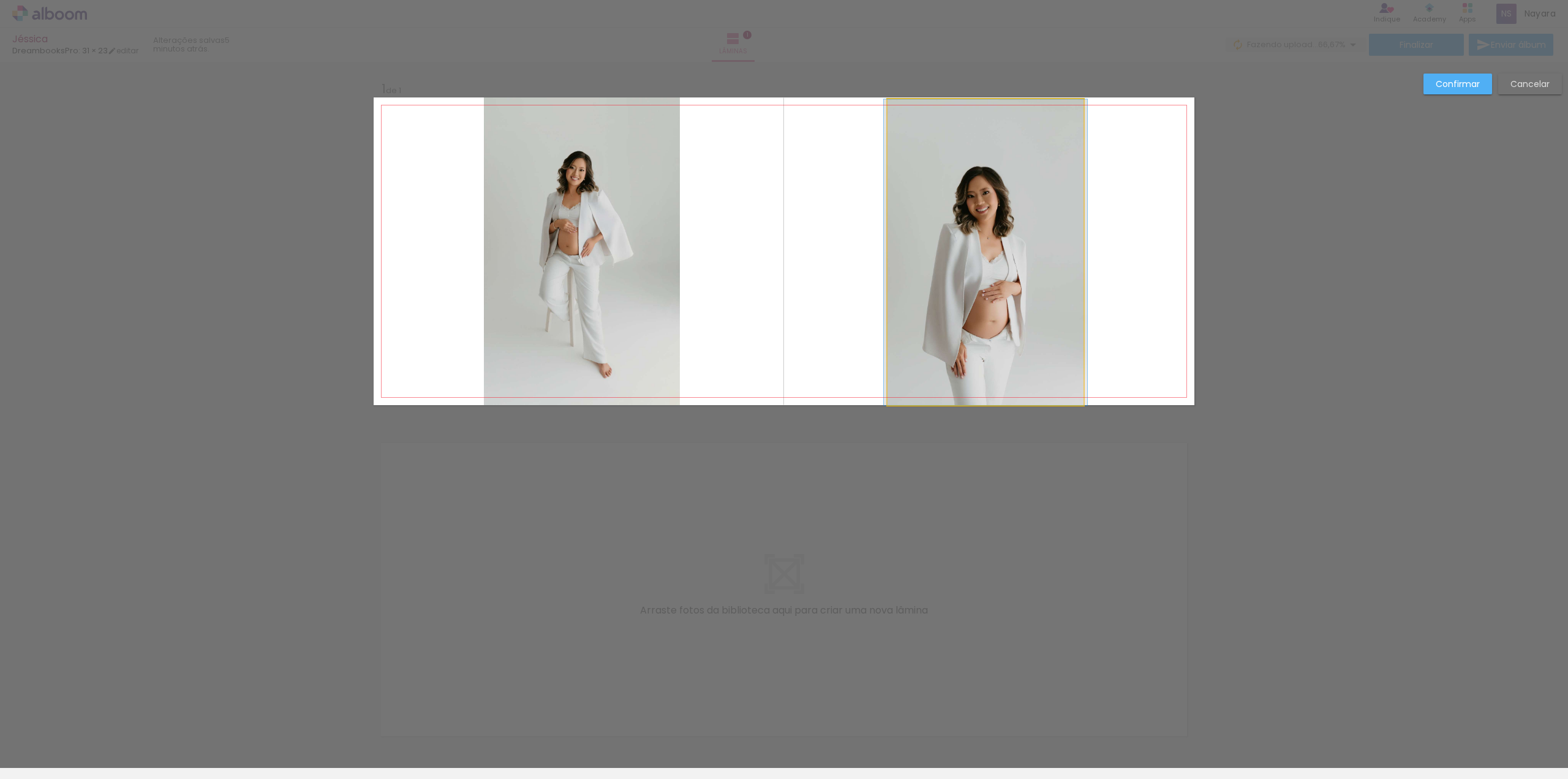
click at [965, 141] on quentale-photo at bounding box center [985, 252] width 196 height 306
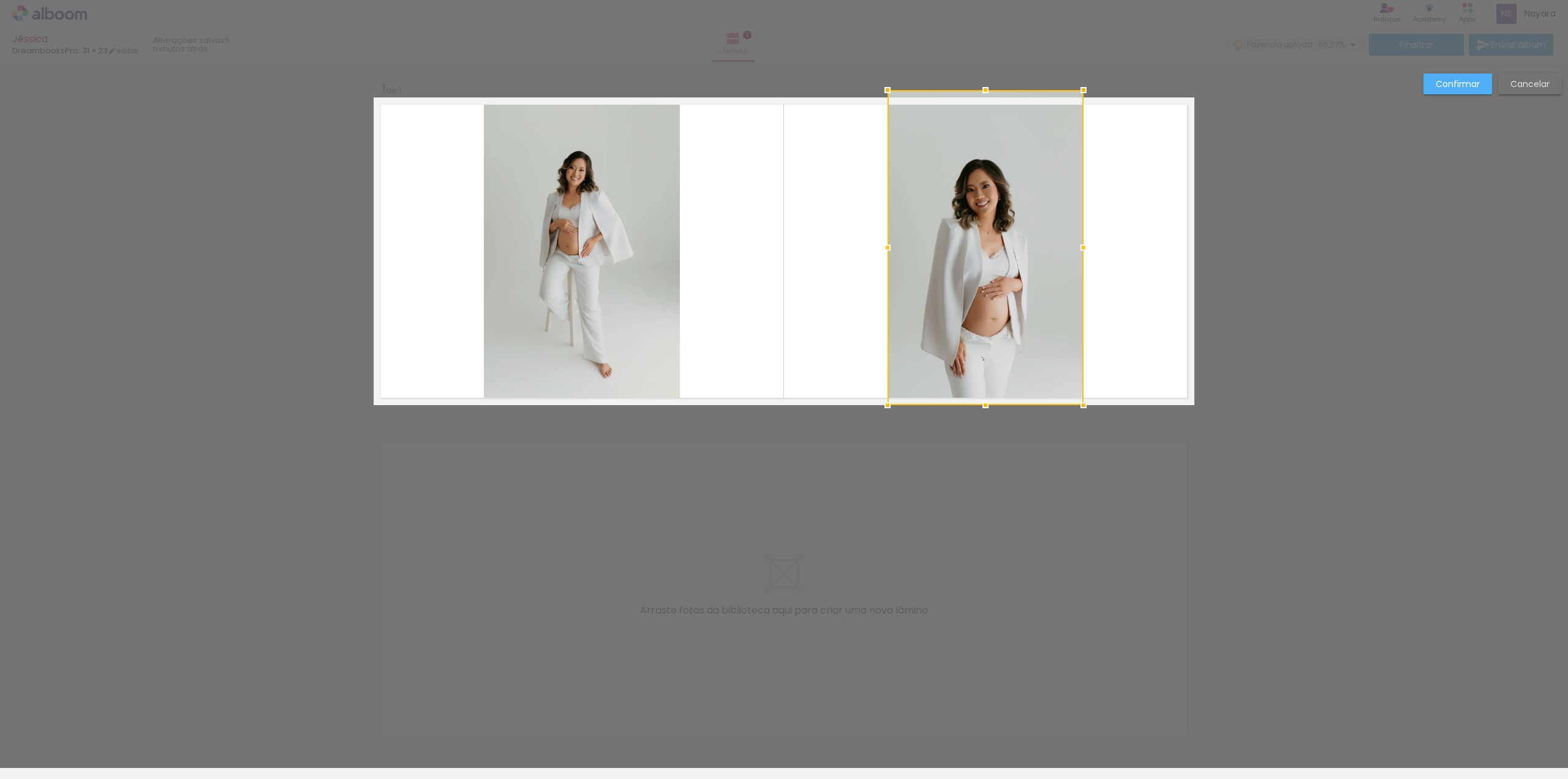
drag, startPoint x: 982, startPoint y: 95, endPoint x: 982, endPoint y: 64, distance: 31.0
click at [982, 64] on div "Inserir lâmina 1 de 1 Confirmar Cancelar" at bounding box center [784, 415] width 1568 height 705
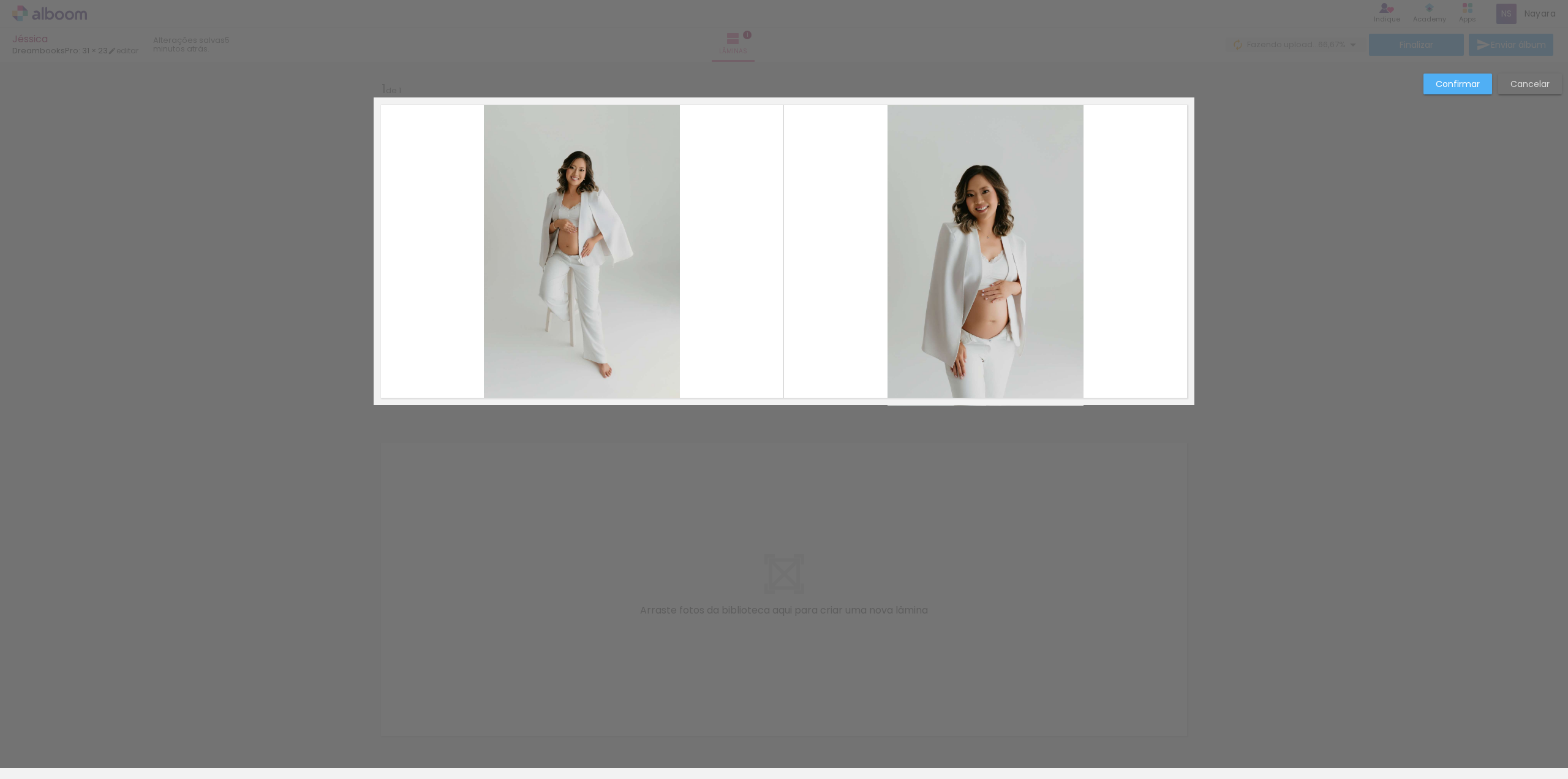
click at [975, 159] on quentale-photo at bounding box center [985, 251] width 196 height 308
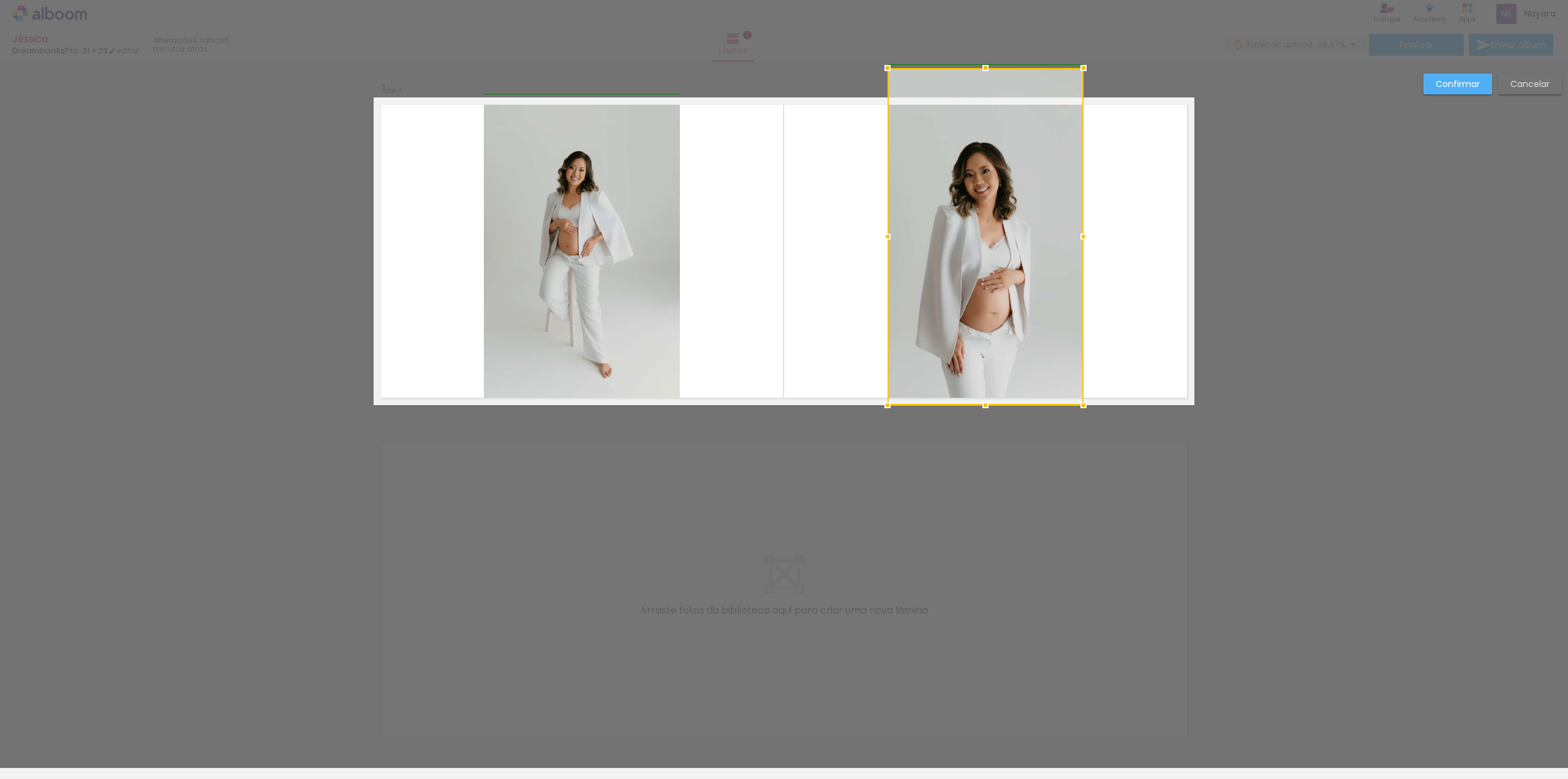
drag, startPoint x: 1081, startPoint y: 94, endPoint x: 1082, endPoint y: 80, distance: 14.0
click at [1082, 80] on div "Inserir lâmina 1 de 1 Confirmar Cancelar" at bounding box center [784, 415] width 1568 height 705
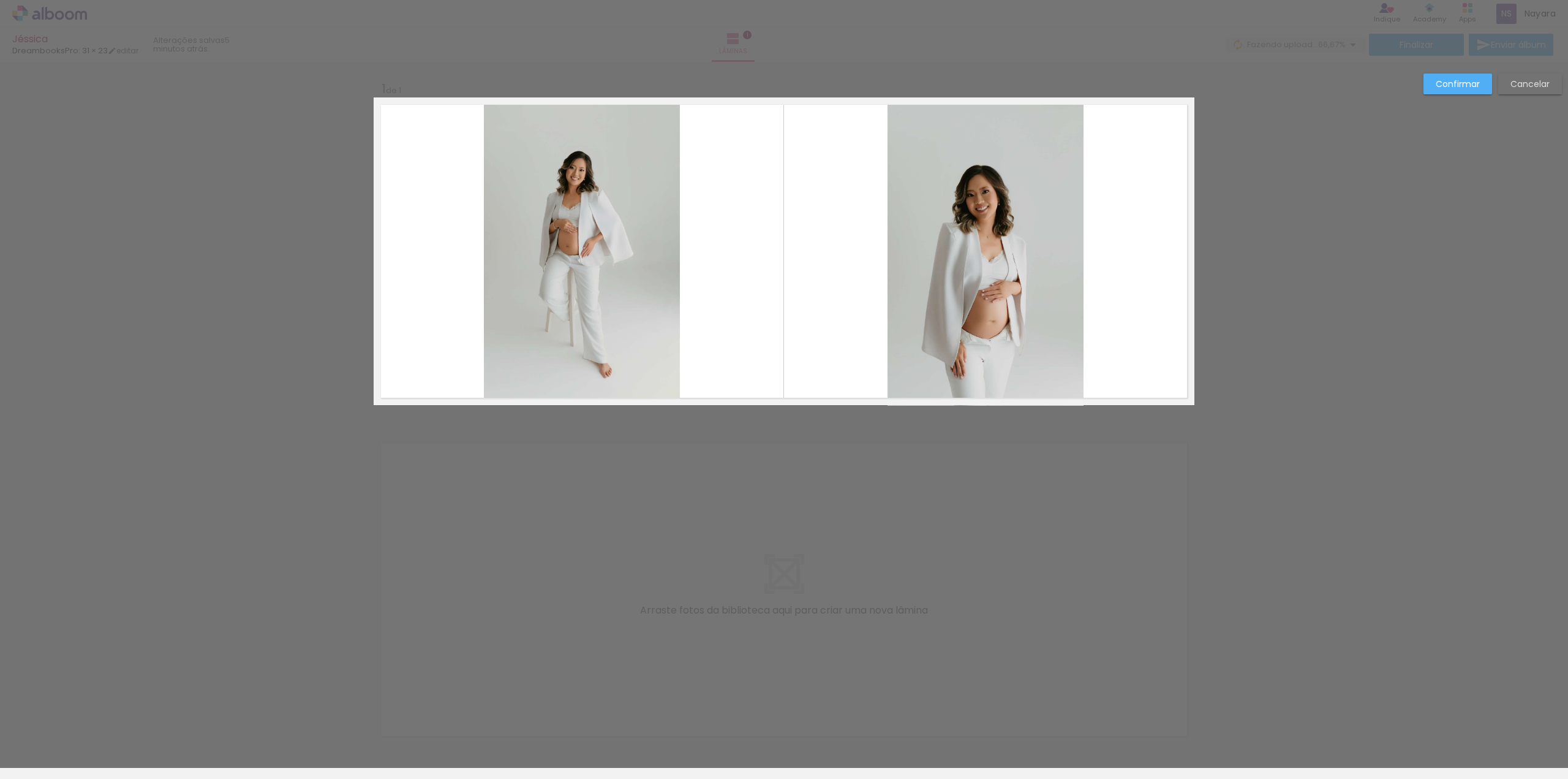
click at [1073, 112] on quentale-photo at bounding box center [985, 251] width 196 height 308
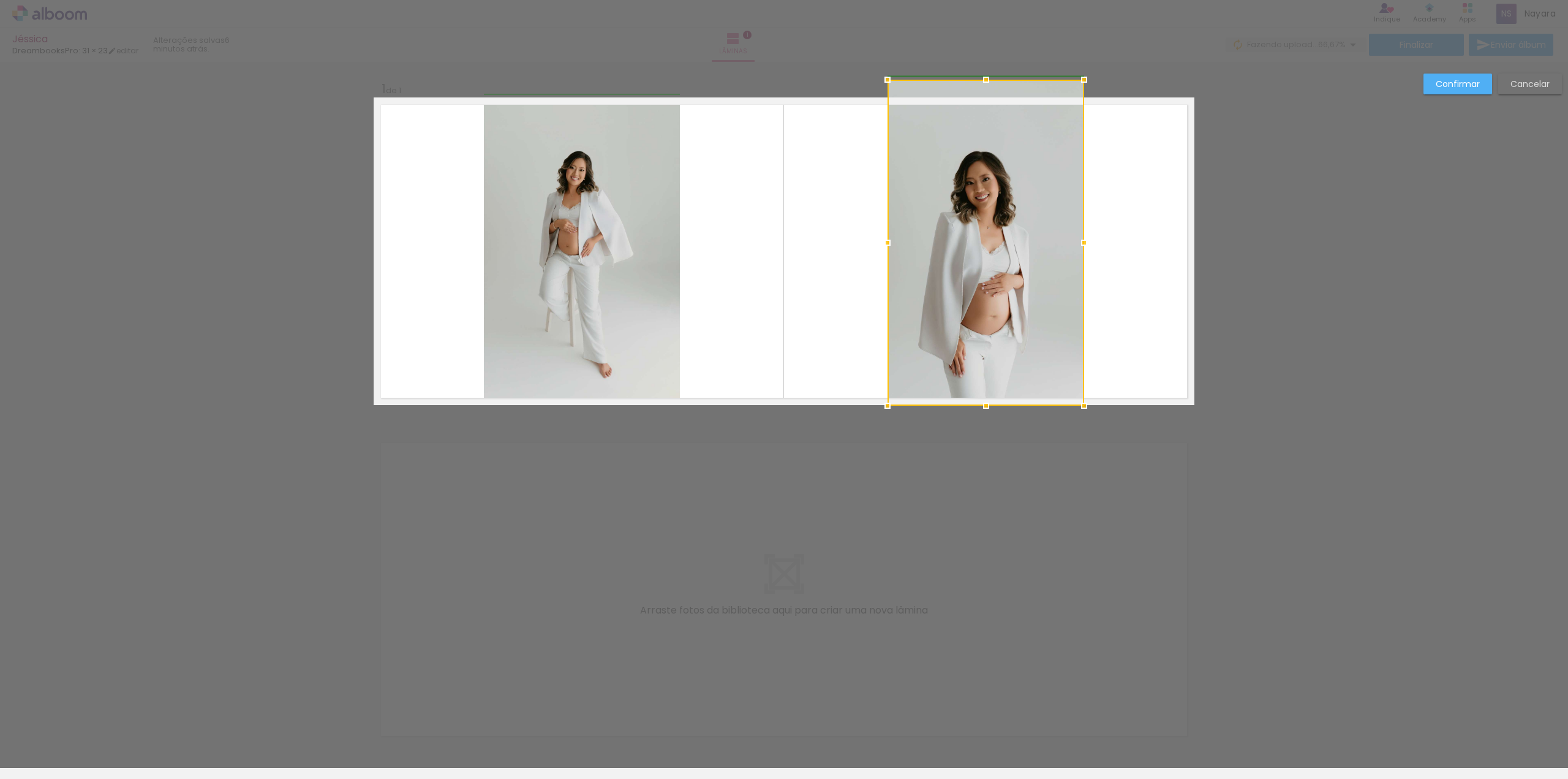
drag, startPoint x: 1076, startPoint y: 98, endPoint x: 1075, endPoint y: 77, distance: 21.0
click at [1075, 77] on div at bounding box center [1085, 79] width 24 height 24
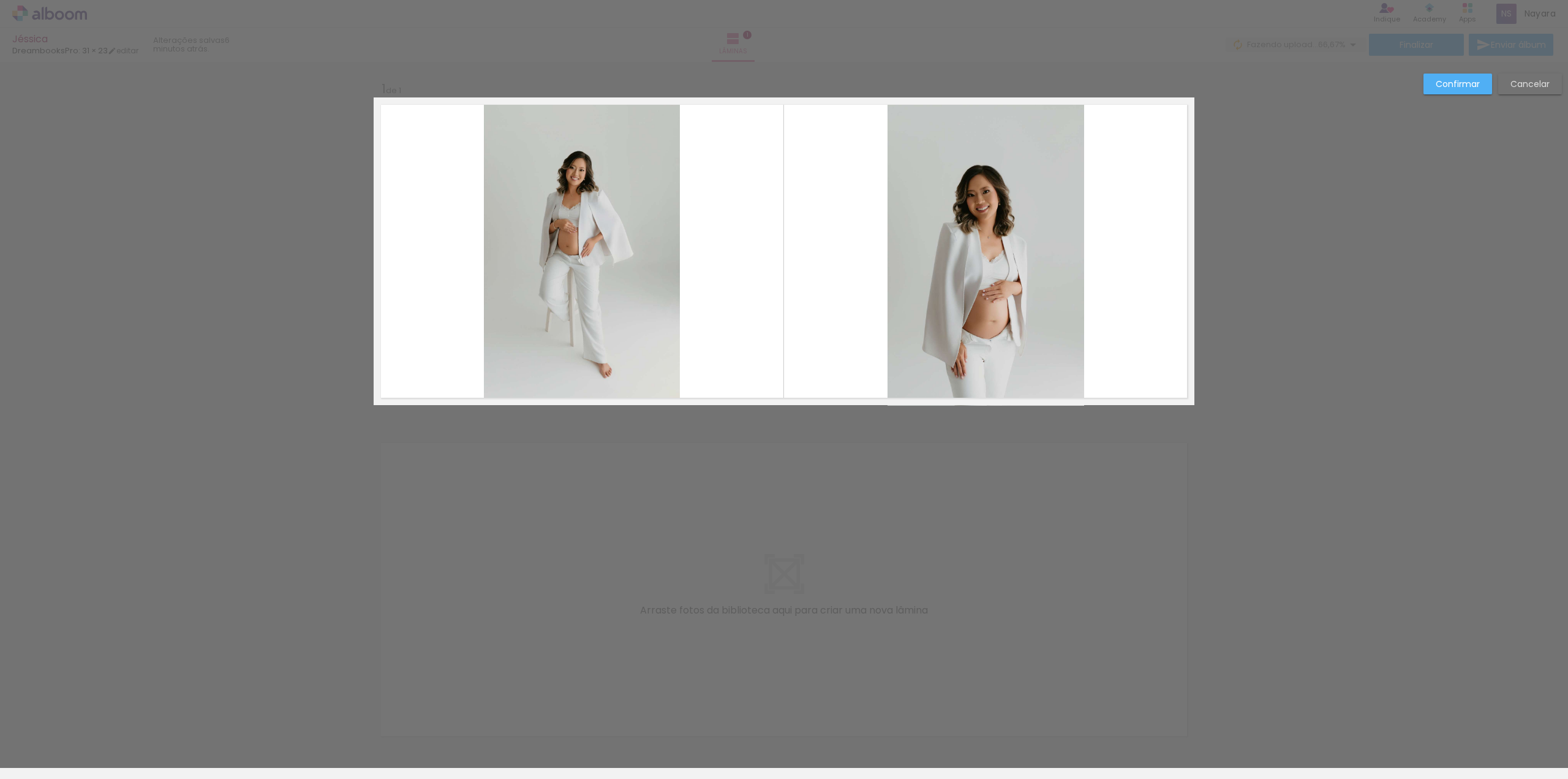
click at [1298, 242] on div "Confirmar Cancelar" at bounding box center [784, 415] width 1568 height 705
click at [0, 0] on slot "Cancelar" at bounding box center [0, 0] width 0 height 0
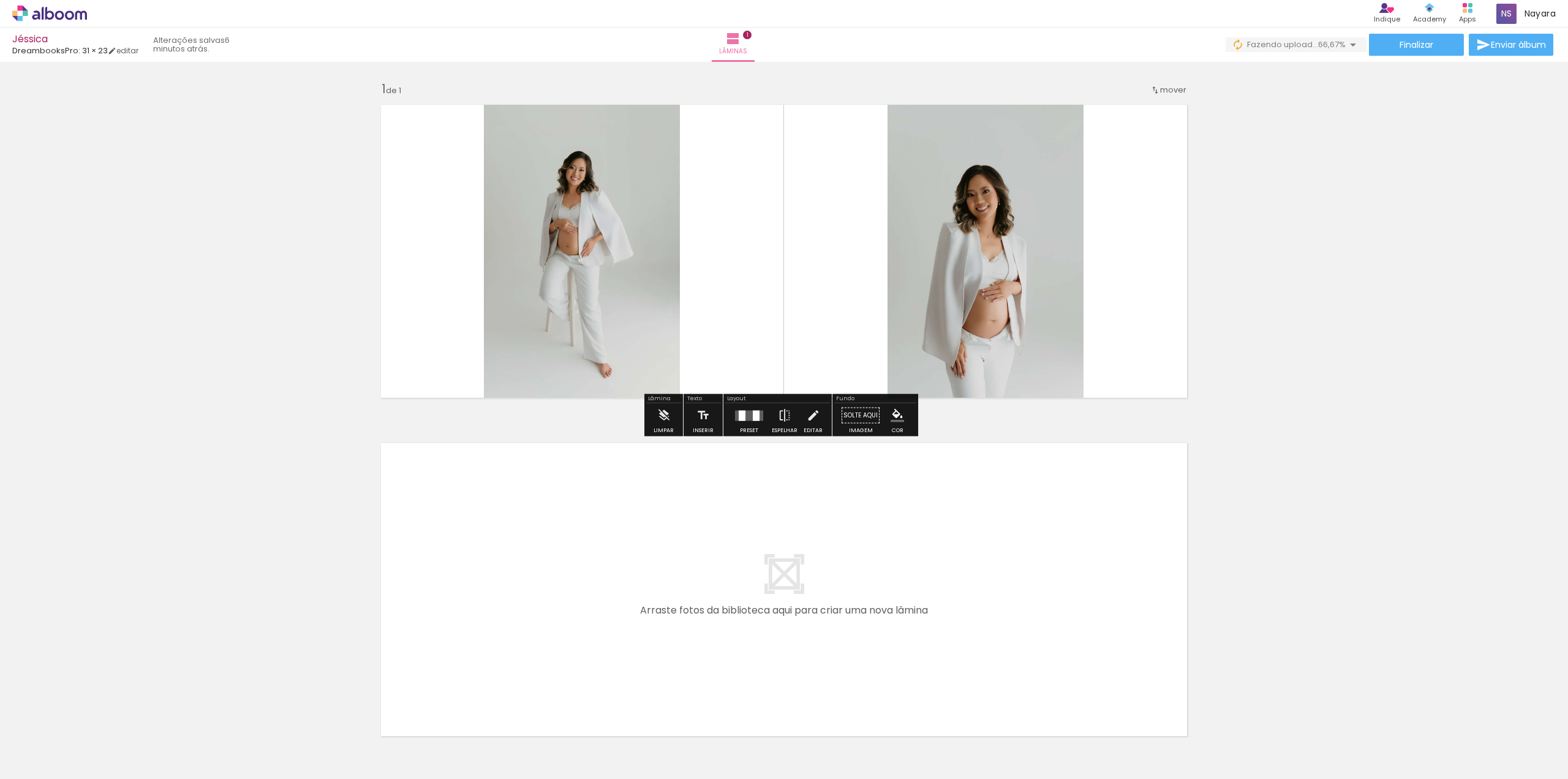
click at [965, 315] on quentale-photo at bounding box center [985, 251] width 196 height 308
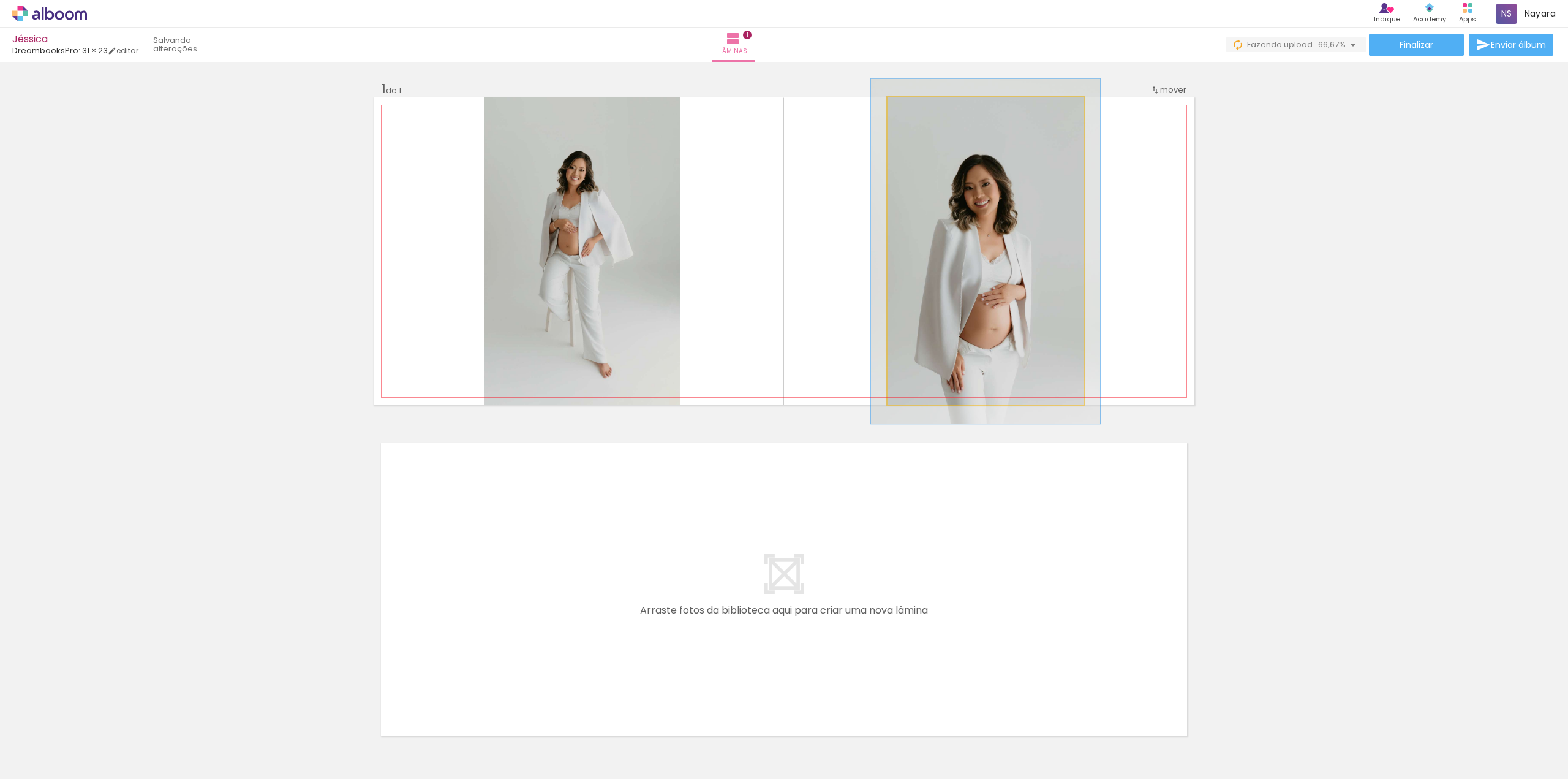
type paper-slider "112"
click at [919, 109] on div at bounding box center [921, 110] width 11 height 11
click at [963, 261] on quentale-photo at bounding box center [985, 251] width 196 height 308
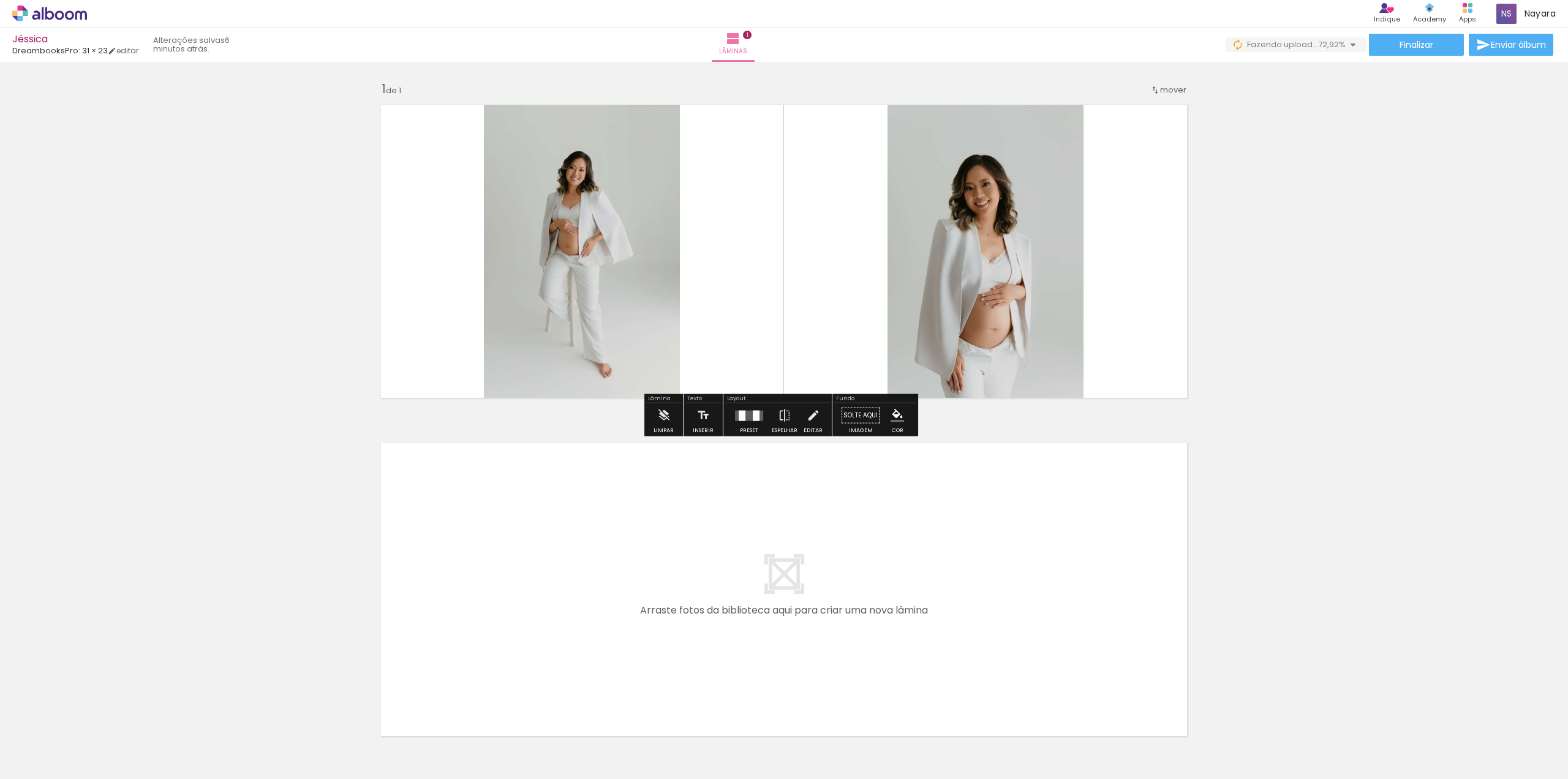
click at [965, 343] on quentale-photo at bounding box center [985, 251] width 196 height 308
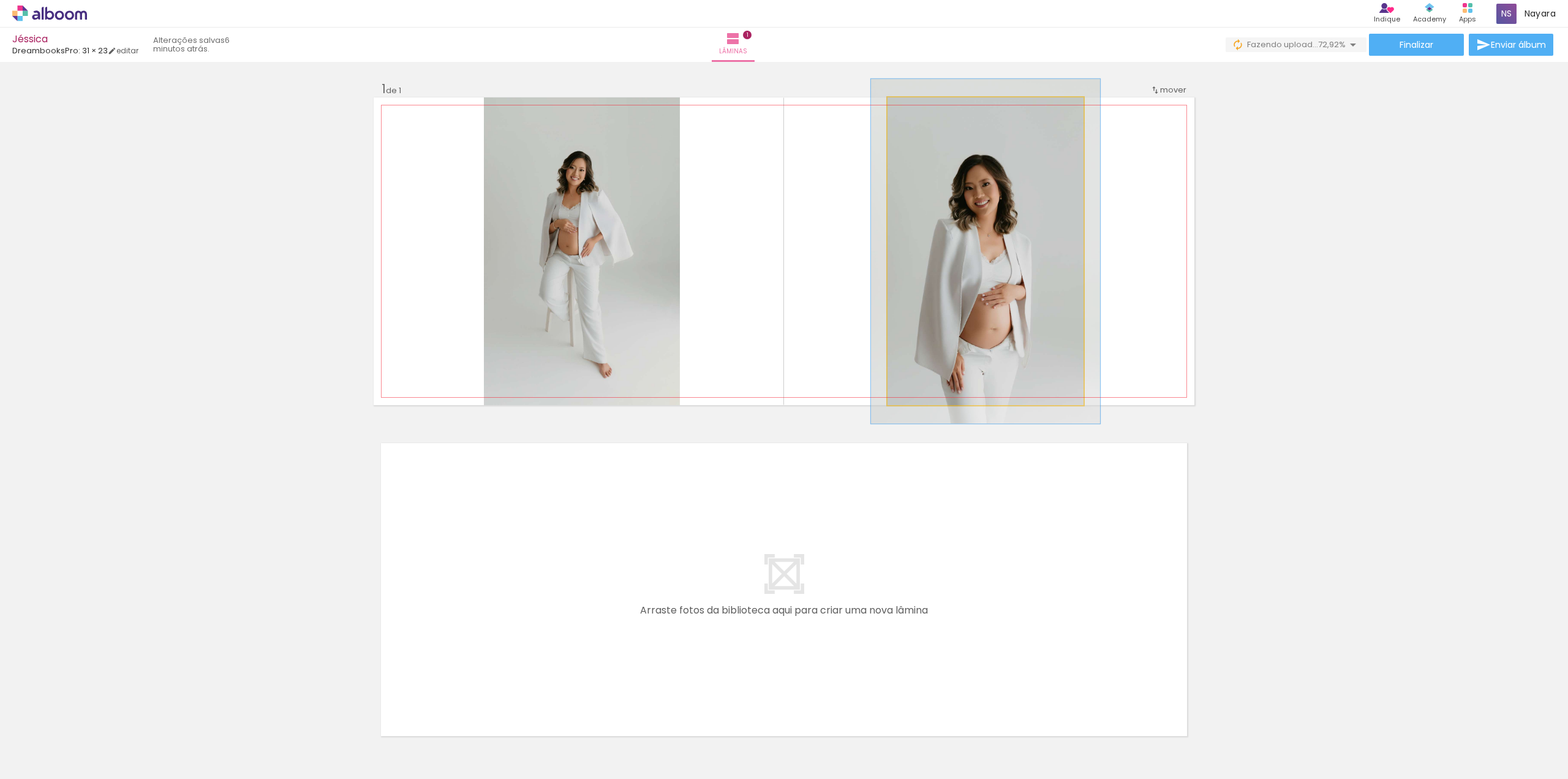
click at [970, 297] on quentale-photo at bounding box center [985, 251] width 196 height 308
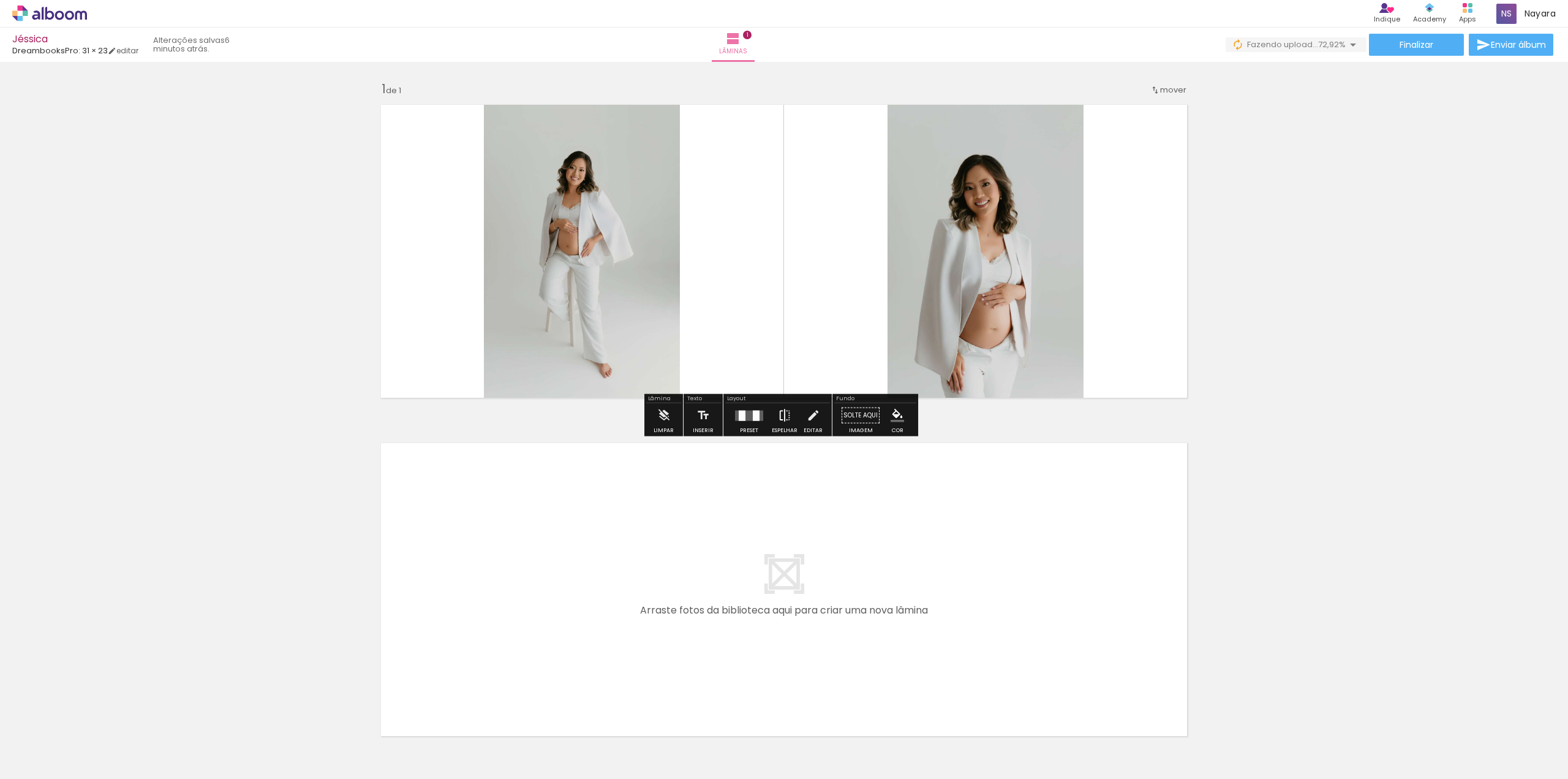
click at [785, 420] on iron-icon at bounding box center [785, 416] width 14 height 24
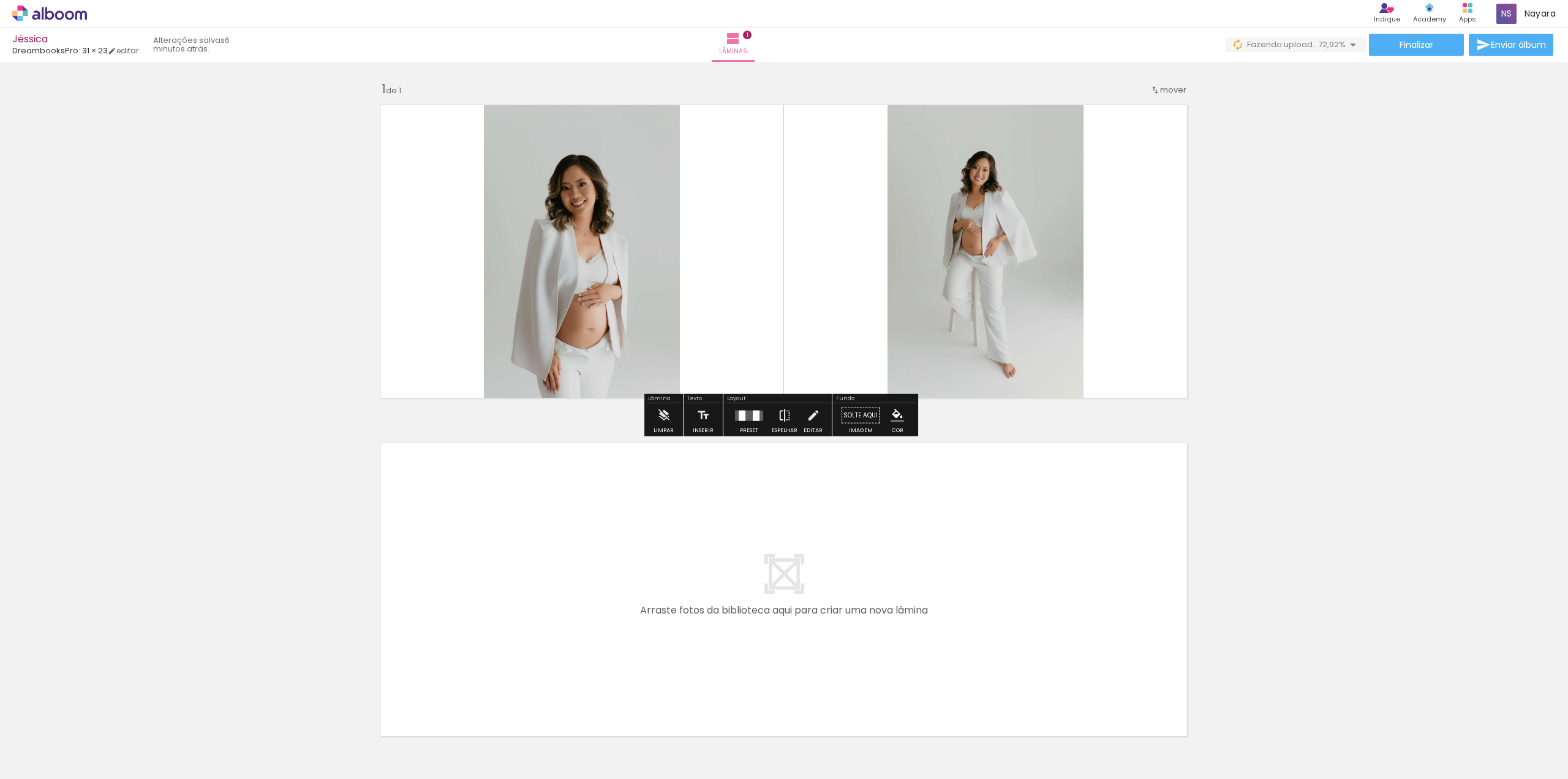
click at [785, 420] on iron-icon at bounding box center [785, 416] width 14 height 24
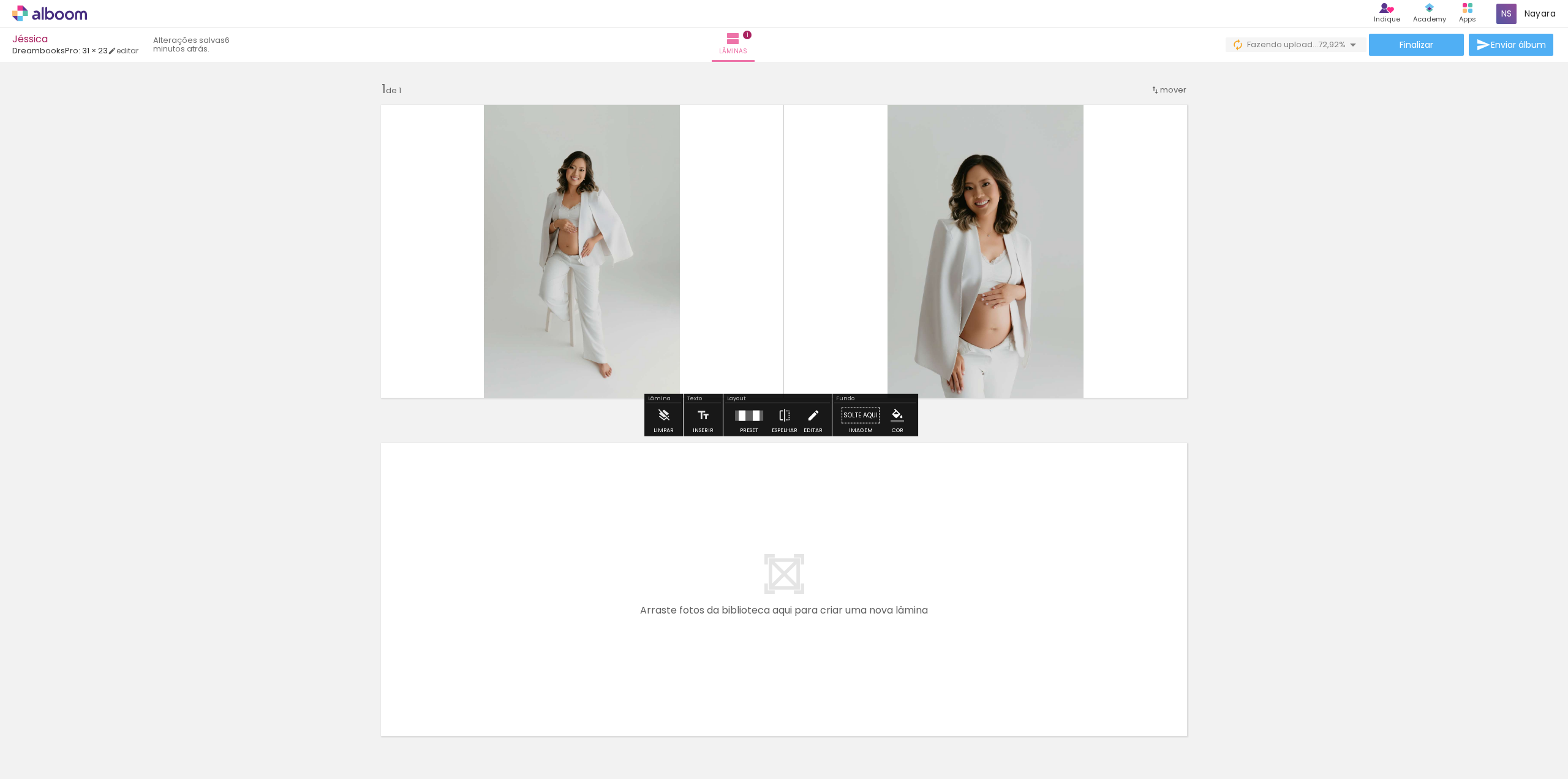
click at [815, 421] on iron-icon at bounding box center [813, 416] width 14 height 24
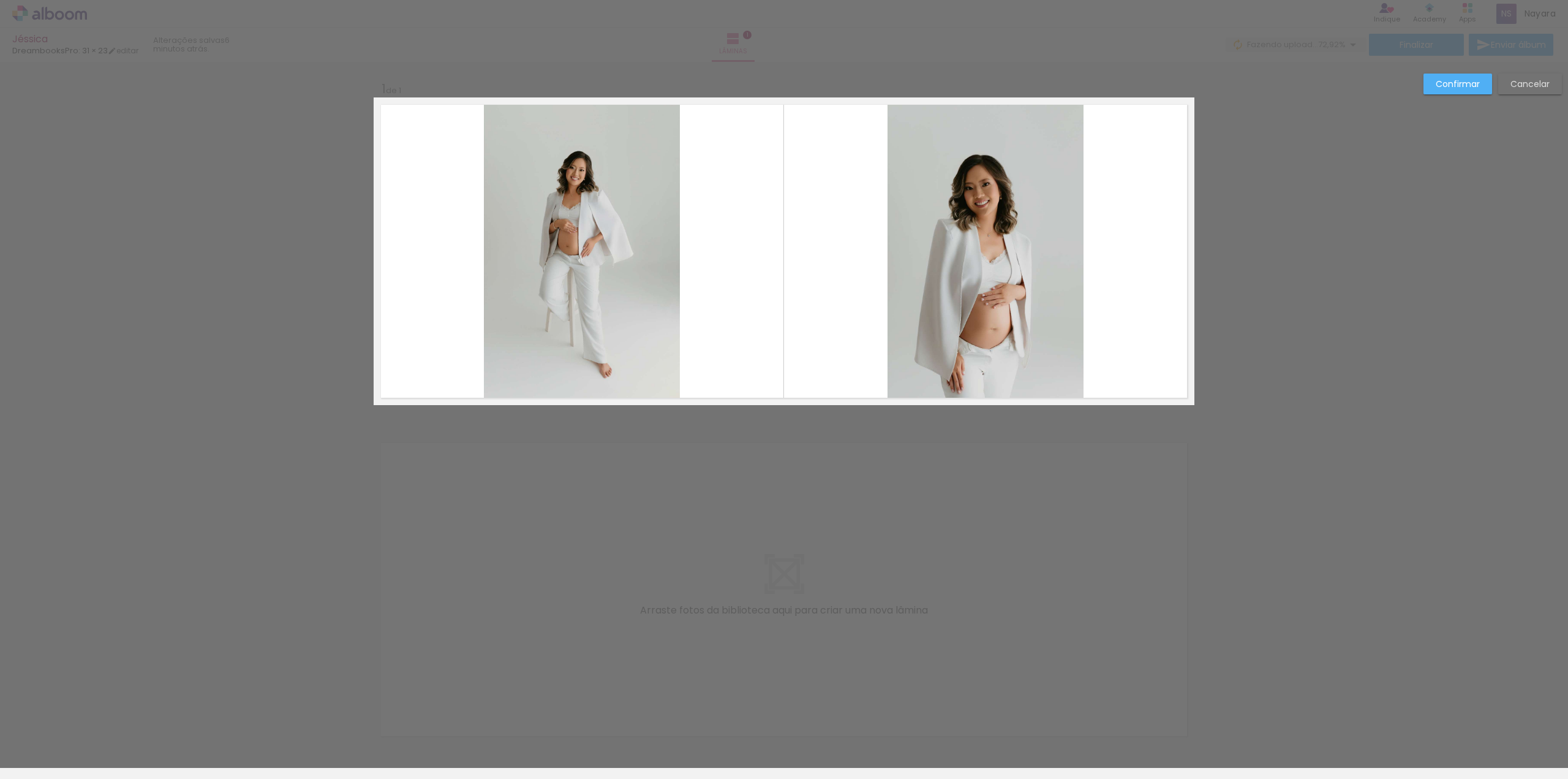
click at [972, 318] on quentale-photo at bounding box center [985, 251] width 196 height 308
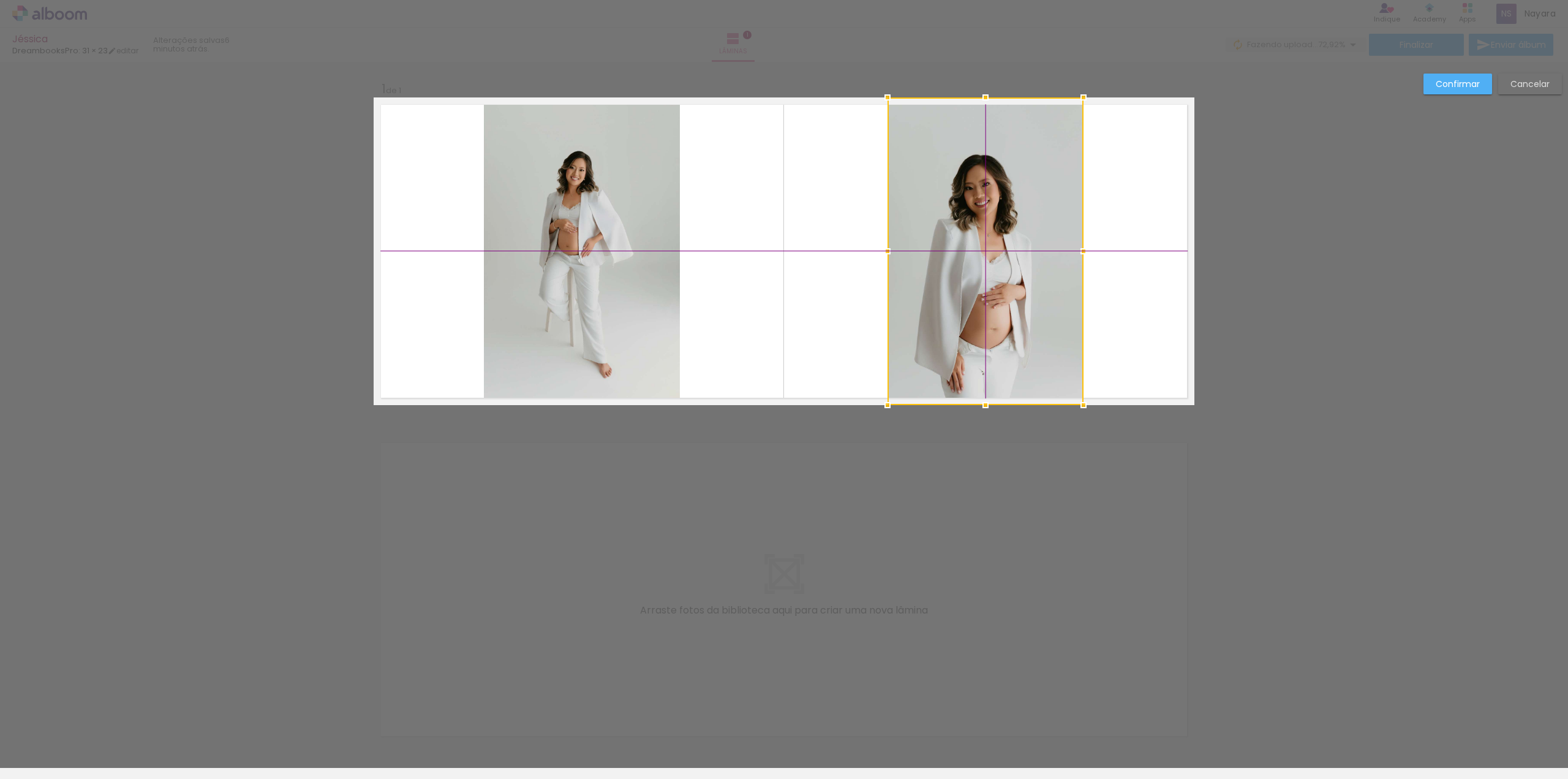
drag, startPoint x: 975, startPoint y: 233, endPoint x: 978, endPoint y: 191, distance: 42.1
click at [978, 191] on div at bounding box center [985, 251] width 196 height 308
drag, startPoint x: 983, startPoint y: 206, endPoint x: 987, endPoint y: 181, distance: 25.3
click at [987, 181] on div at bounding box center [986, 251] width 196 height 308
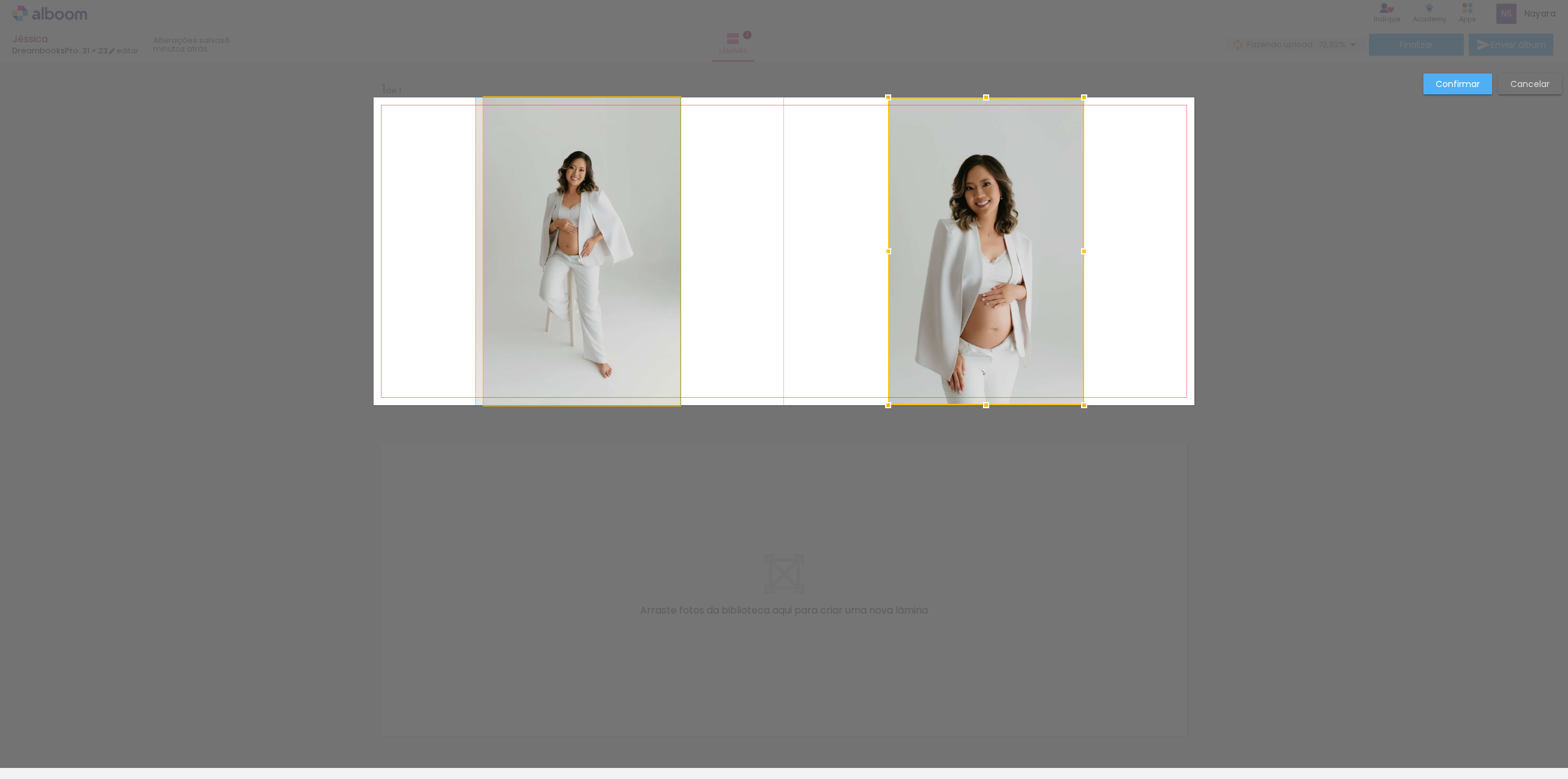
click at [568, 250] on quentale-photo at bounding box center [582, 251] width 196 height 308
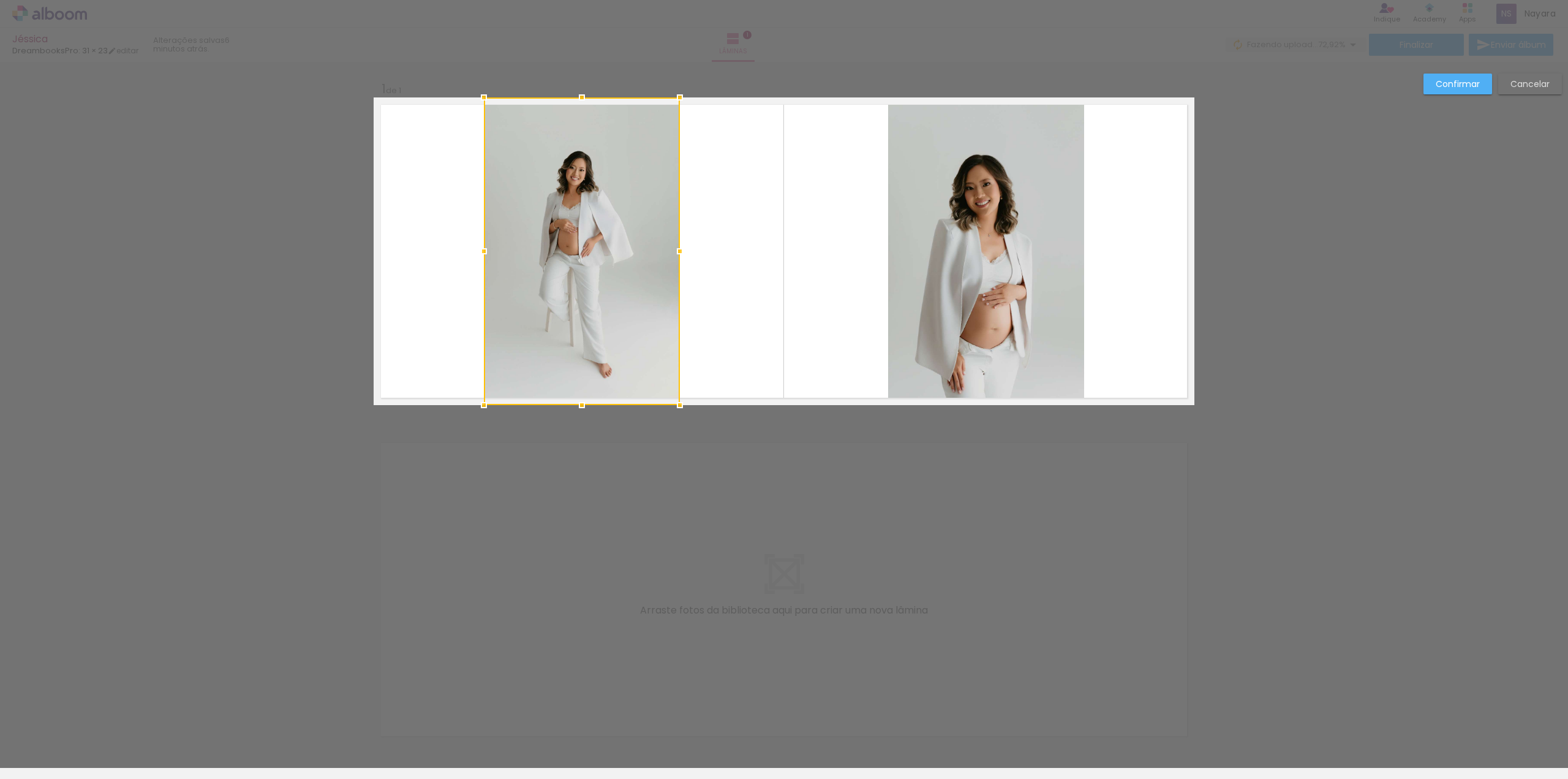
click at [573, 238] on div at bounding box center [582, 251] width 196 height 308
click at [580, 239] on div at bounding box center [583, 251] width 196 height 308
click at [0, 0] on slot "Confirmar" at bounding box center [0, 0] width 0 height 0
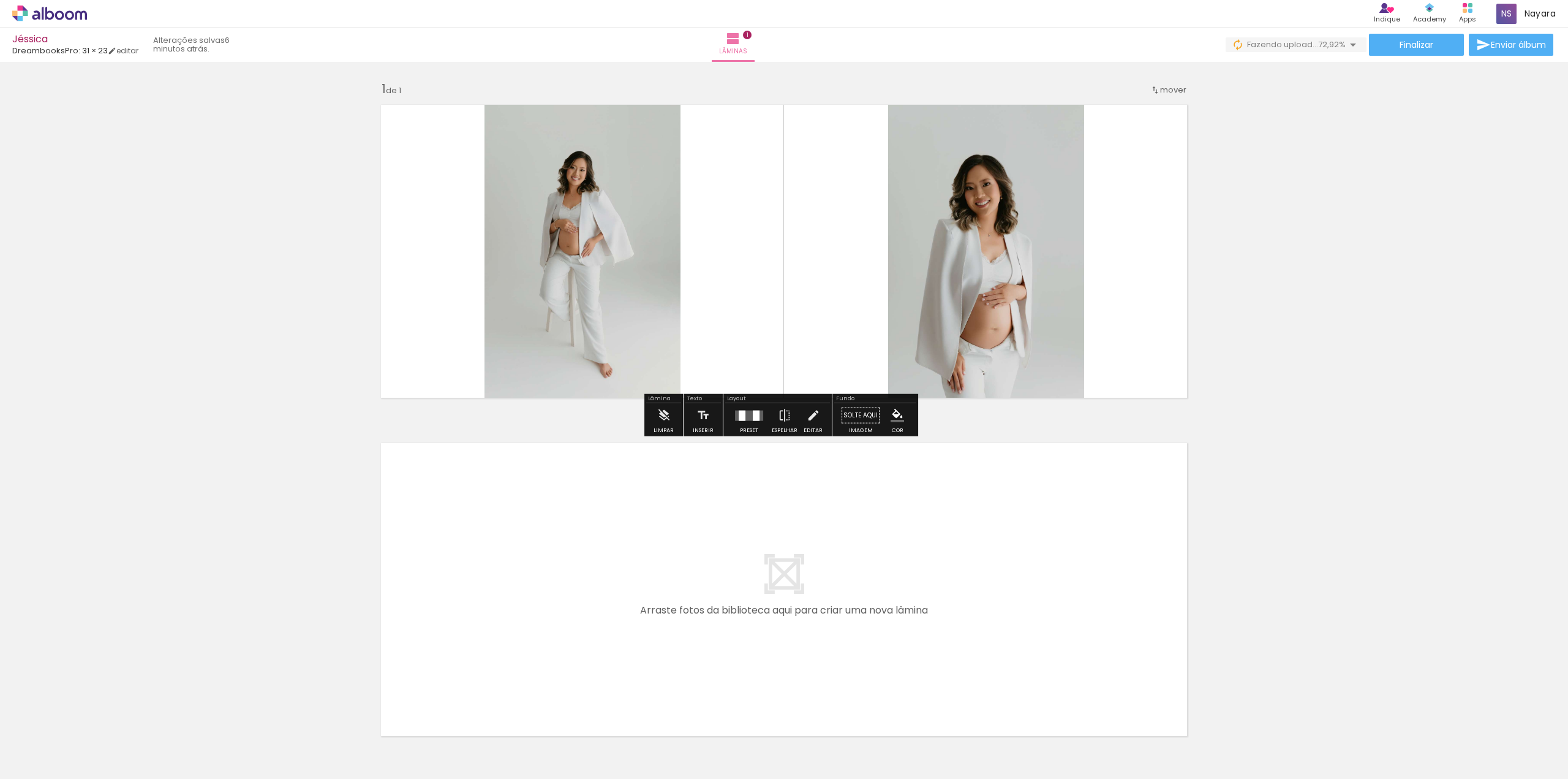
click at [938, 318] on quentale-photo at bounding box center [986, 251] width 196 height 308
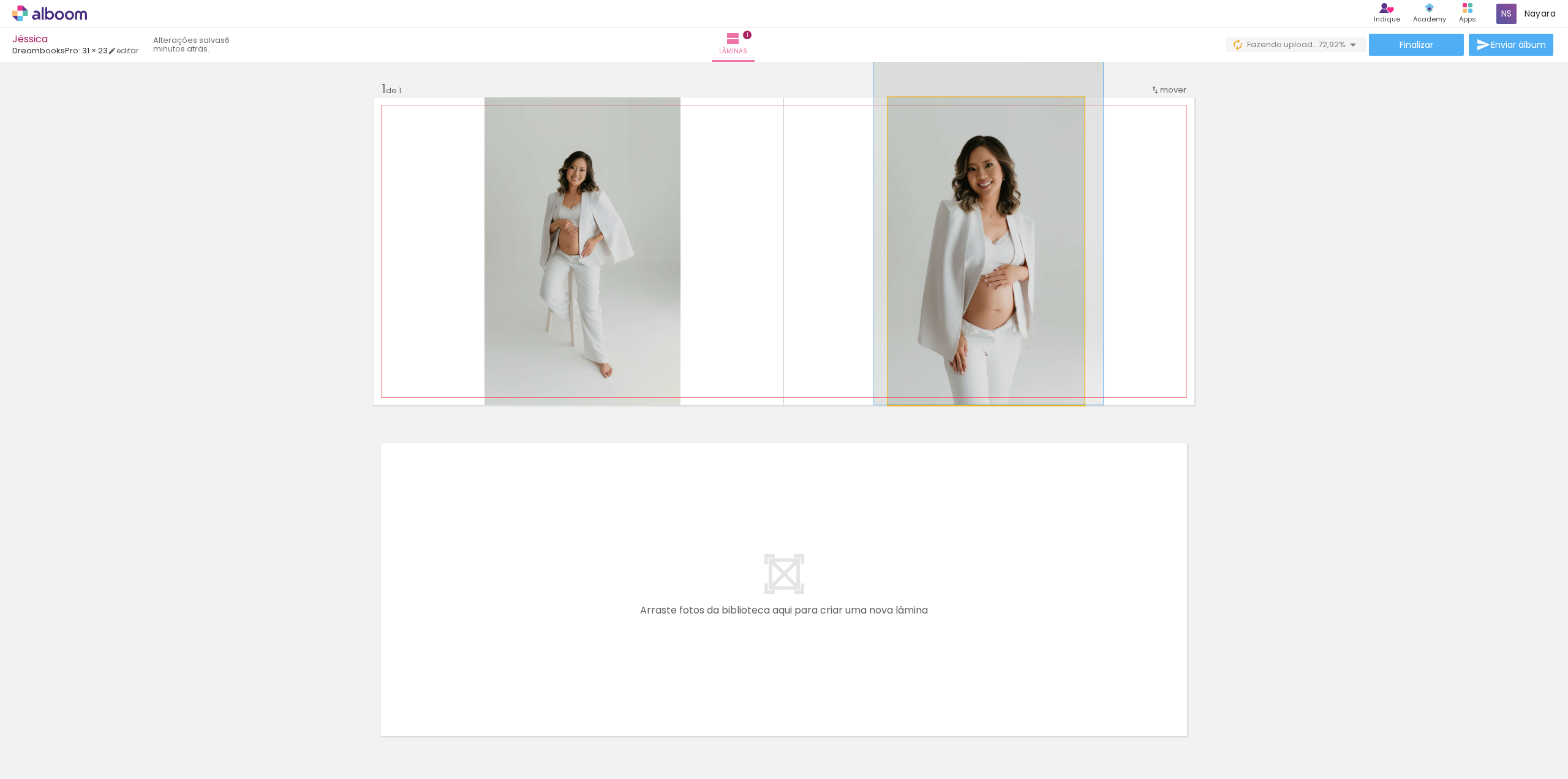
drag, startPoint x: 952, startPoint y: 237, endPoint x: 955, endPoint y: 198, distance: 39.1
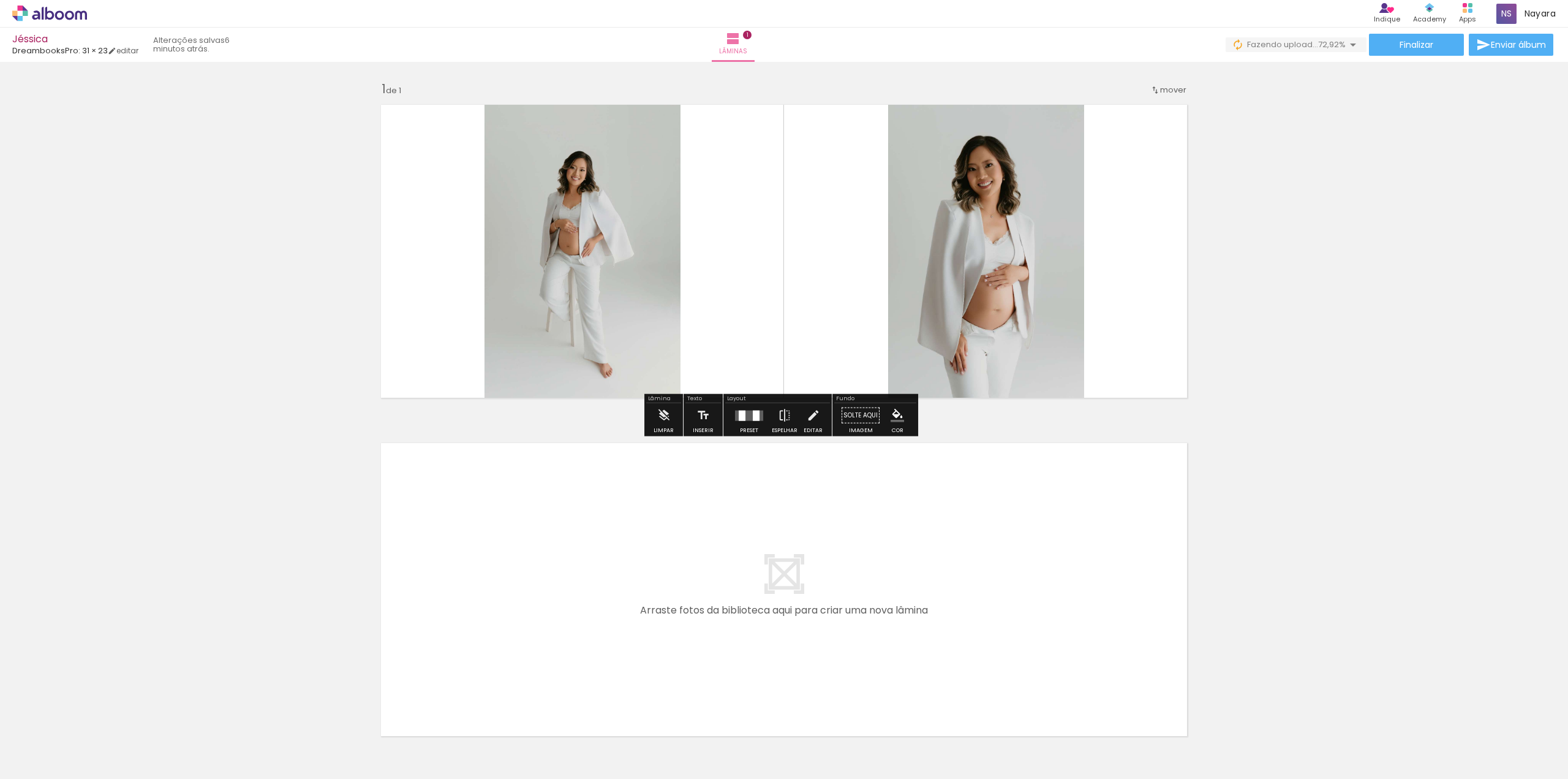
click at [1312, 314] on div "Inserir lâmina 1 de 1" at bounding box center [784, 405] width 1568 height 677
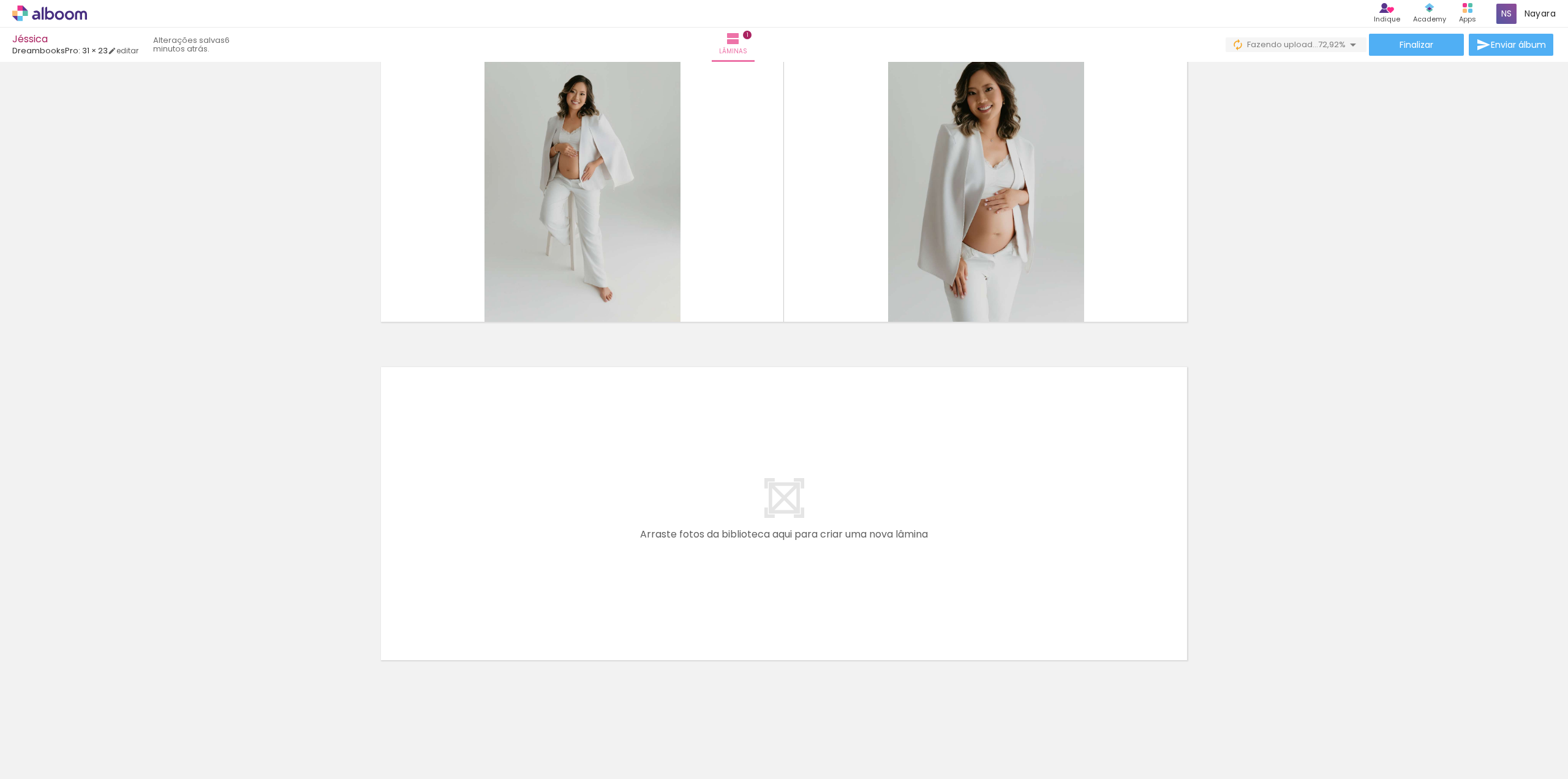
scroll to position [84, 0]
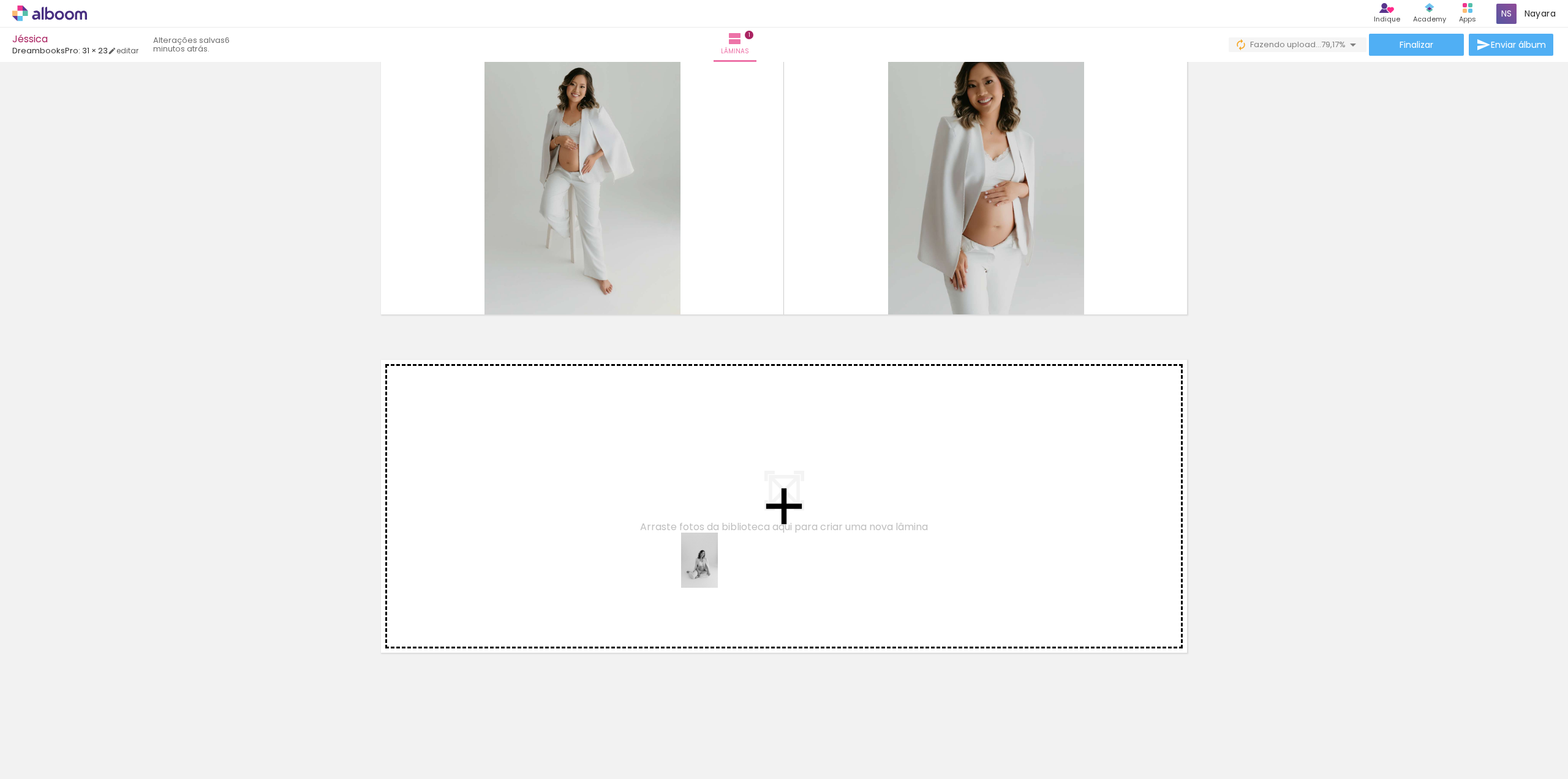
drag, startPoint x: 731, startPoint y: 741, endPoint x: 718, endPoint y: 569, distance: 172.5
click at [718, 569] on quentale-workspace at bounding box center [784, 389] width 1568 height 779
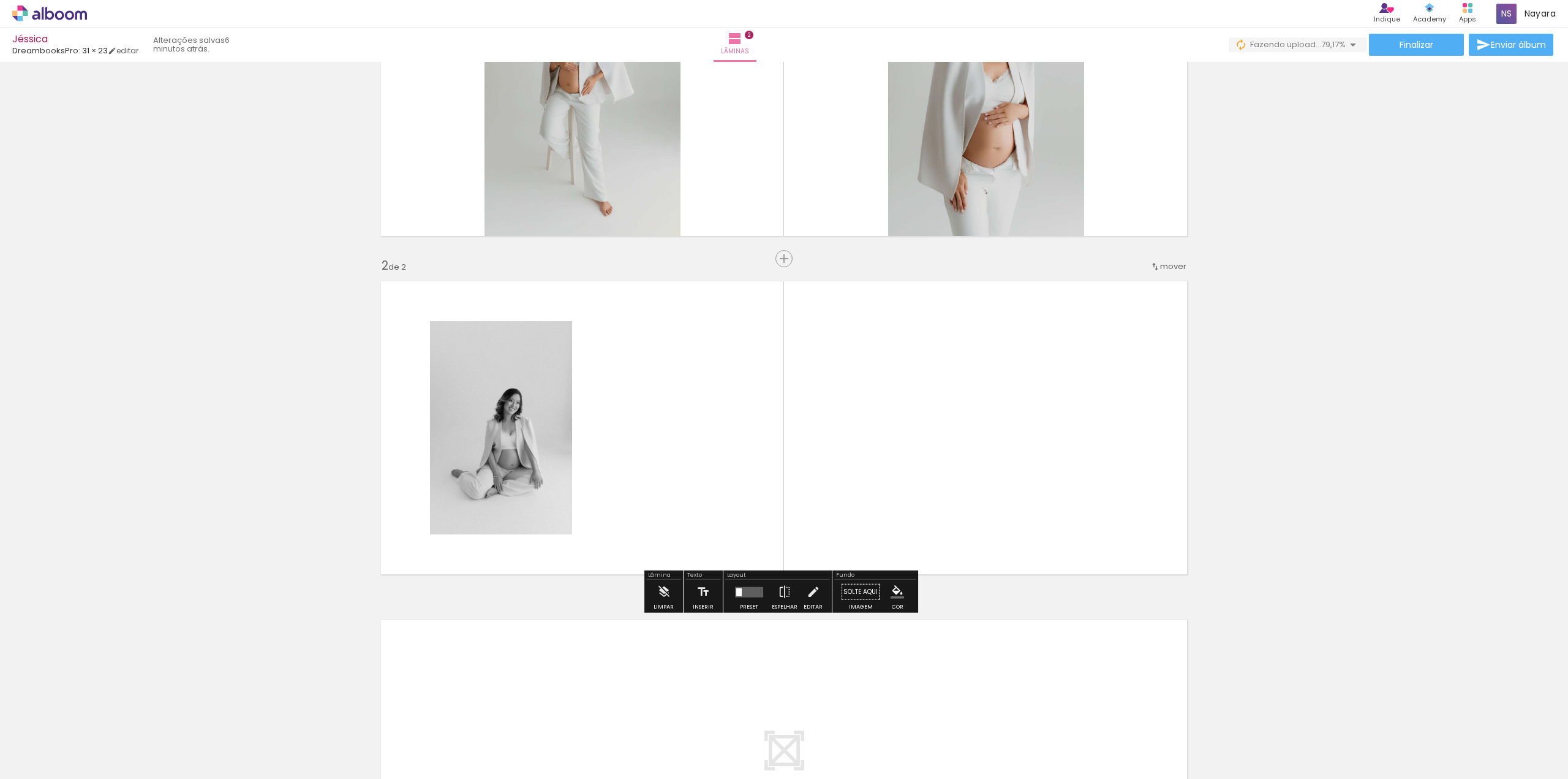
scroll to position [207, 0]
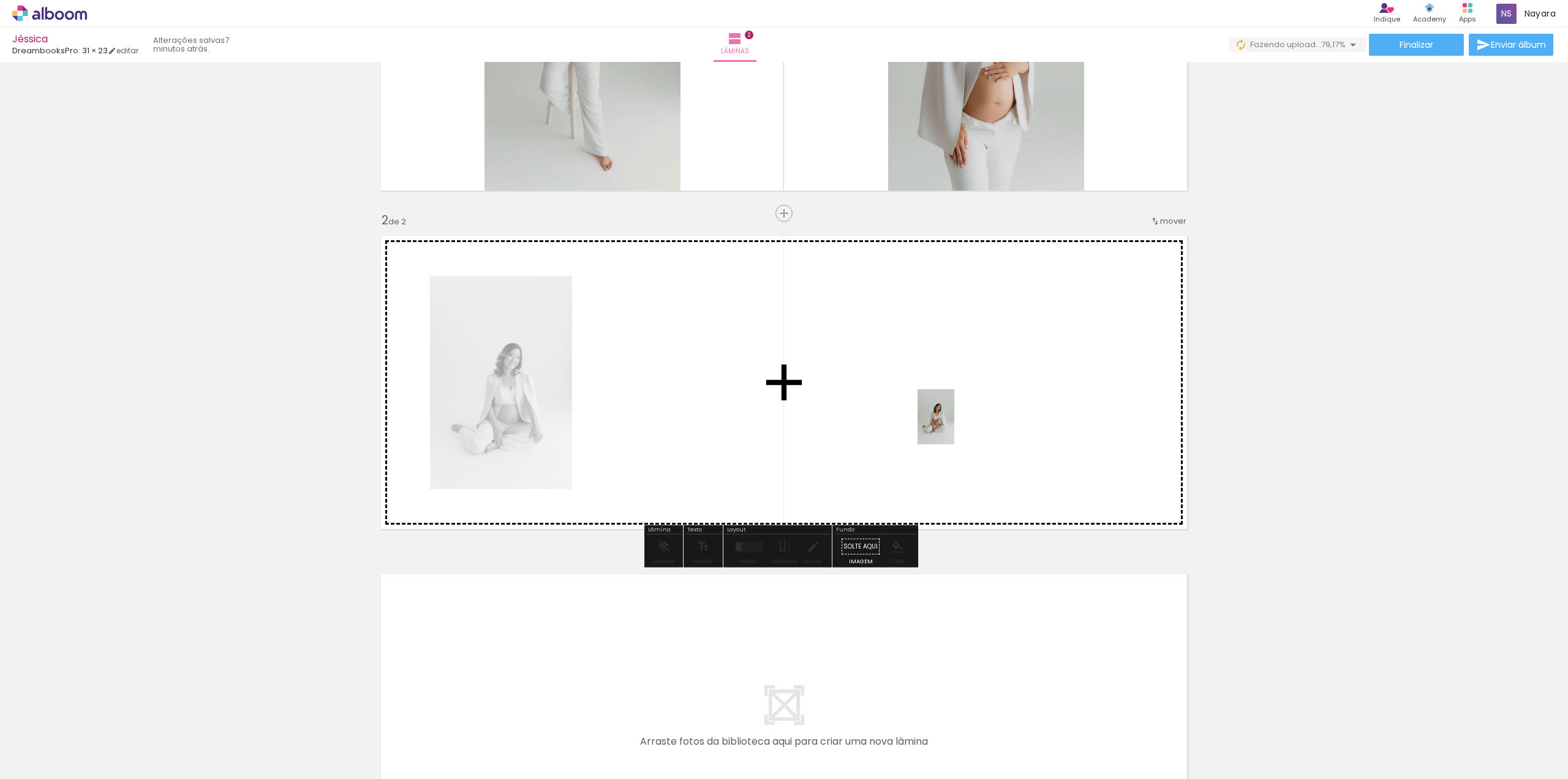
drag, startPoint x: 934, startPoint y: 743, endPoint x: 955, endPoint y: 426, distance: 317.7
click at [955, 426] on quentale-workspace at bounding box center [784, 389] width 1568 height 779
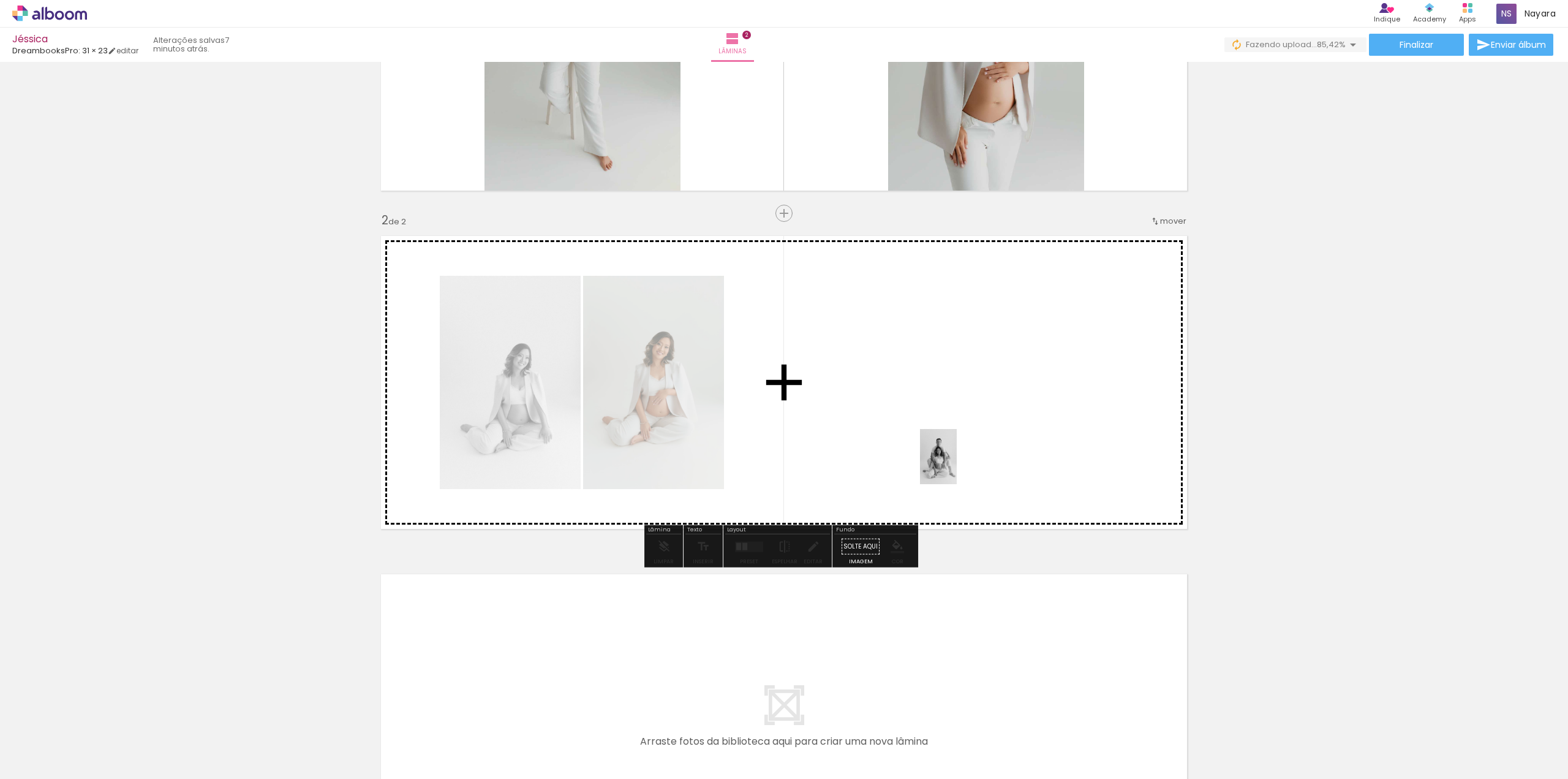
drag, startPoint x: 1007, startPoint y: 744, endPoint x: 957, endPoint y: 466, distance: 282.5
click at [957, 466] on quentale-workspace at bounding box center [784, 389] width 1568 height 779
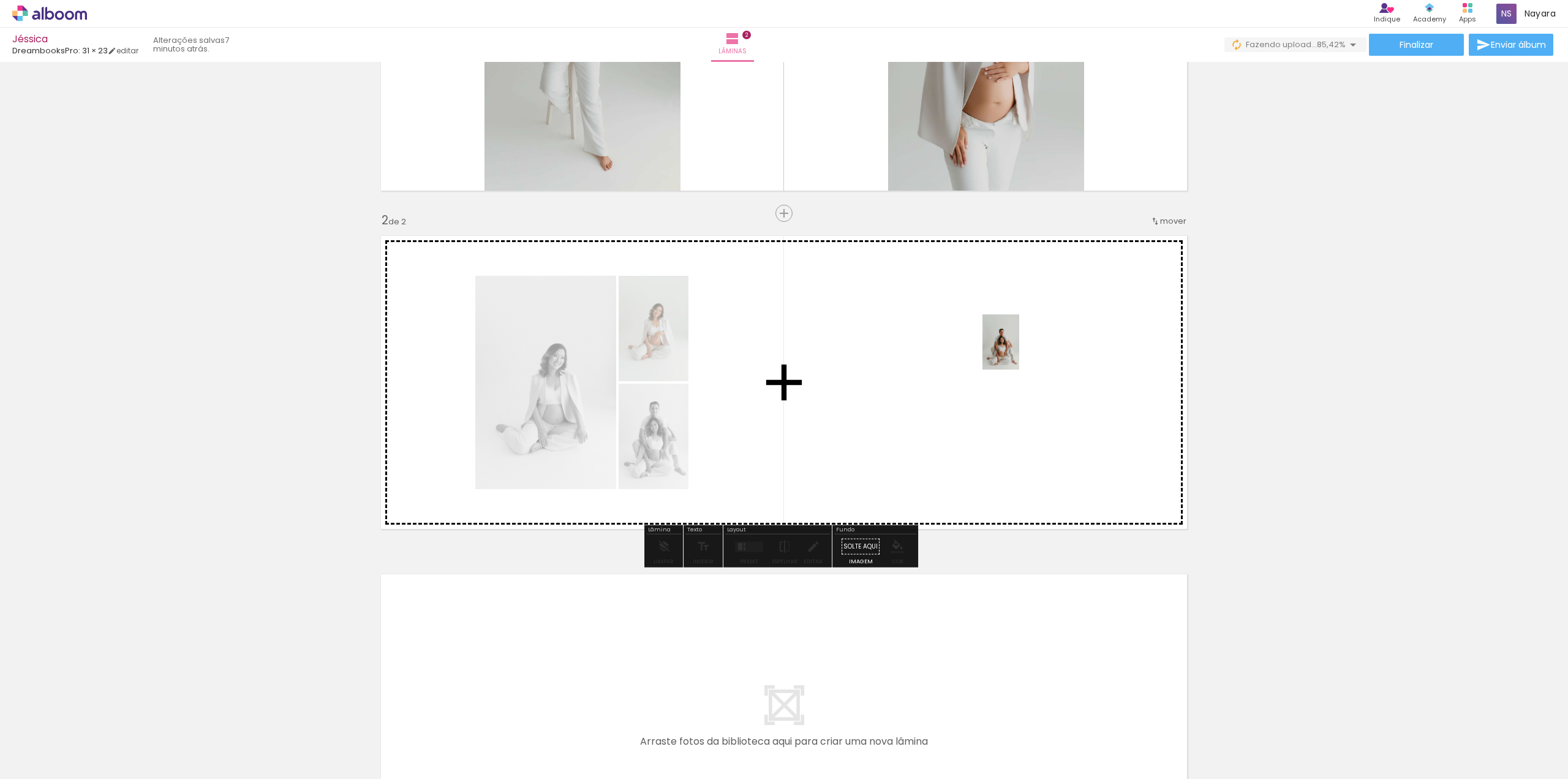
drag, startPoint x: 1202, startPoint y: 744, endPoint x: 1020, endPoint y: 351, distance: 433.1
click at [1020, 351] on quentale-workspace at bounding box center [784, 389] width 1568 height 779
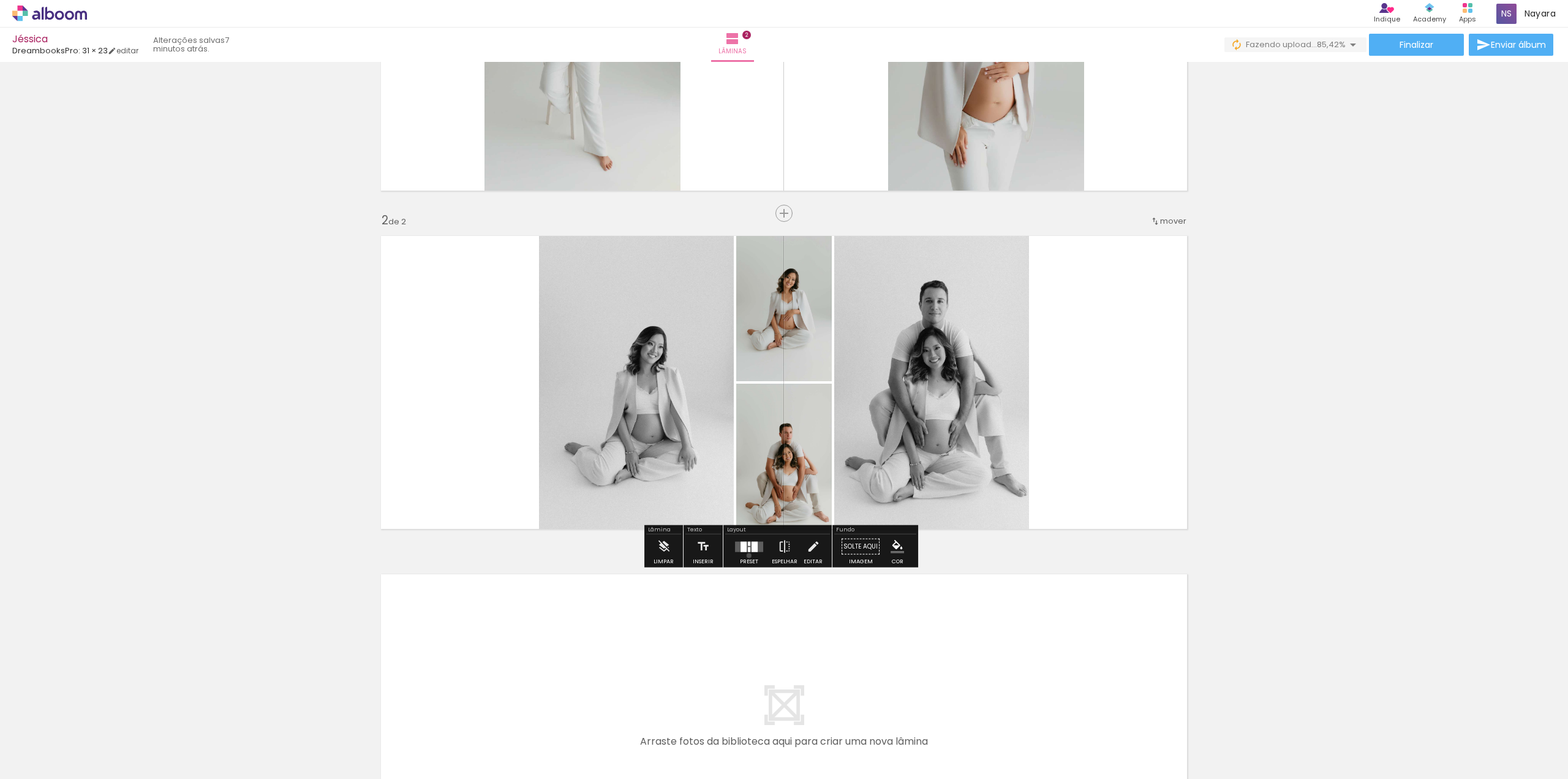
click at [746, 554] on div at bounding box center [749, 546] width 33 height 24
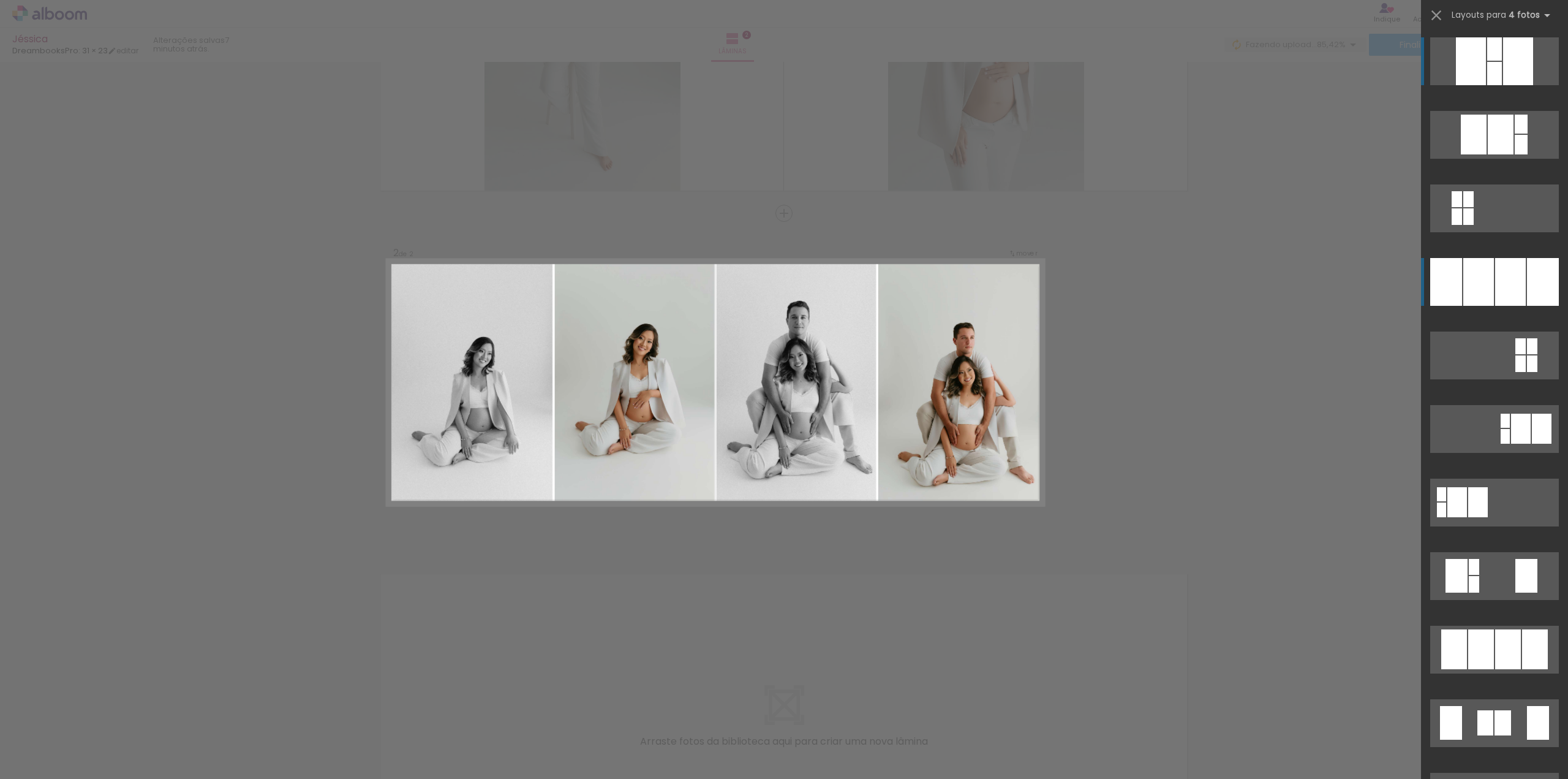
click at [1504, 85] on div at bounding box center [1519, 61] width 30 height 48
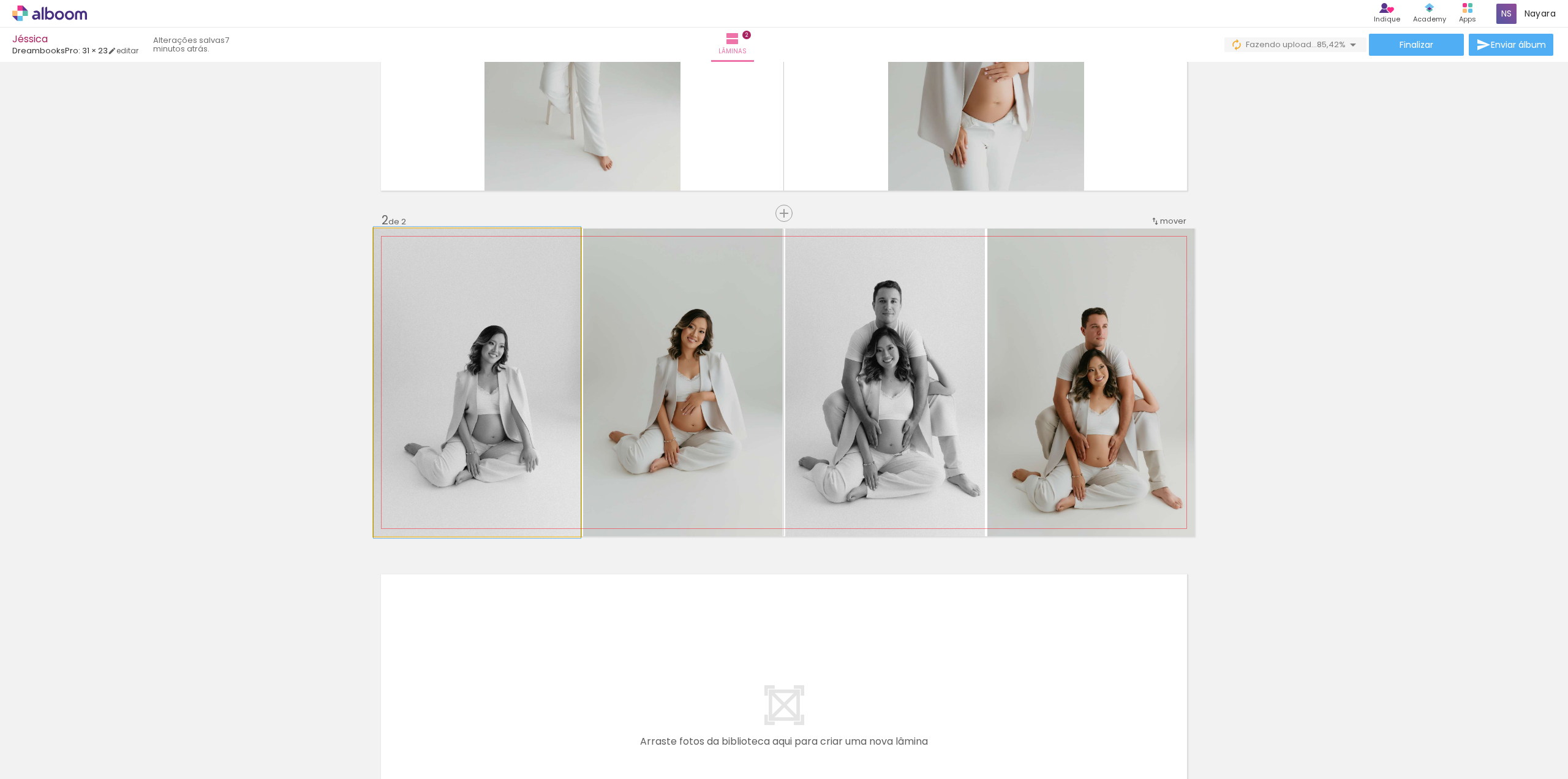
click at [518, 408] on quentale-photo at bounding box center [477, 382] width 207 height 308
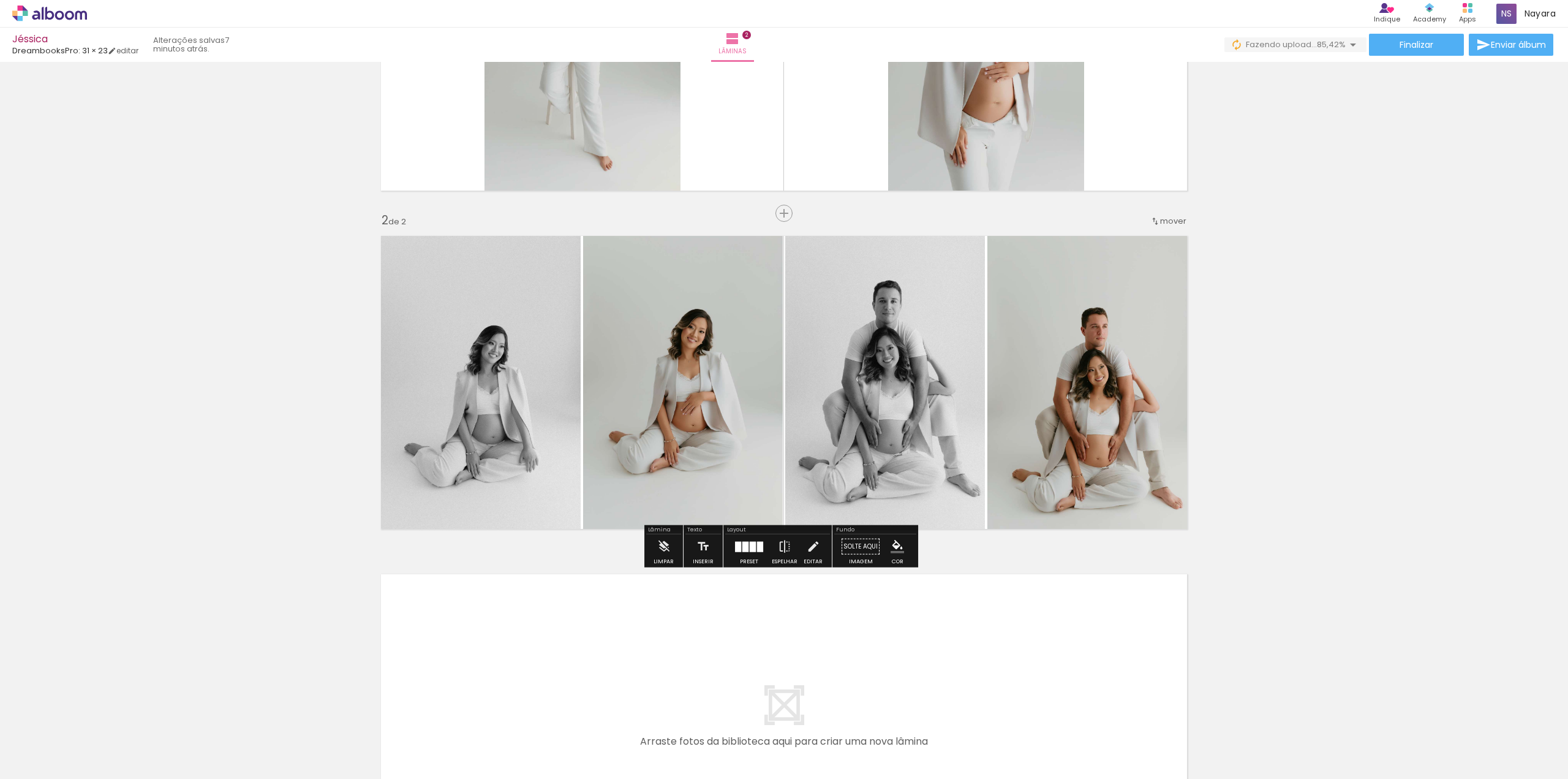
click at [518, 408] on quentale-photo at bounding box center [477, 382] width 207 height 308
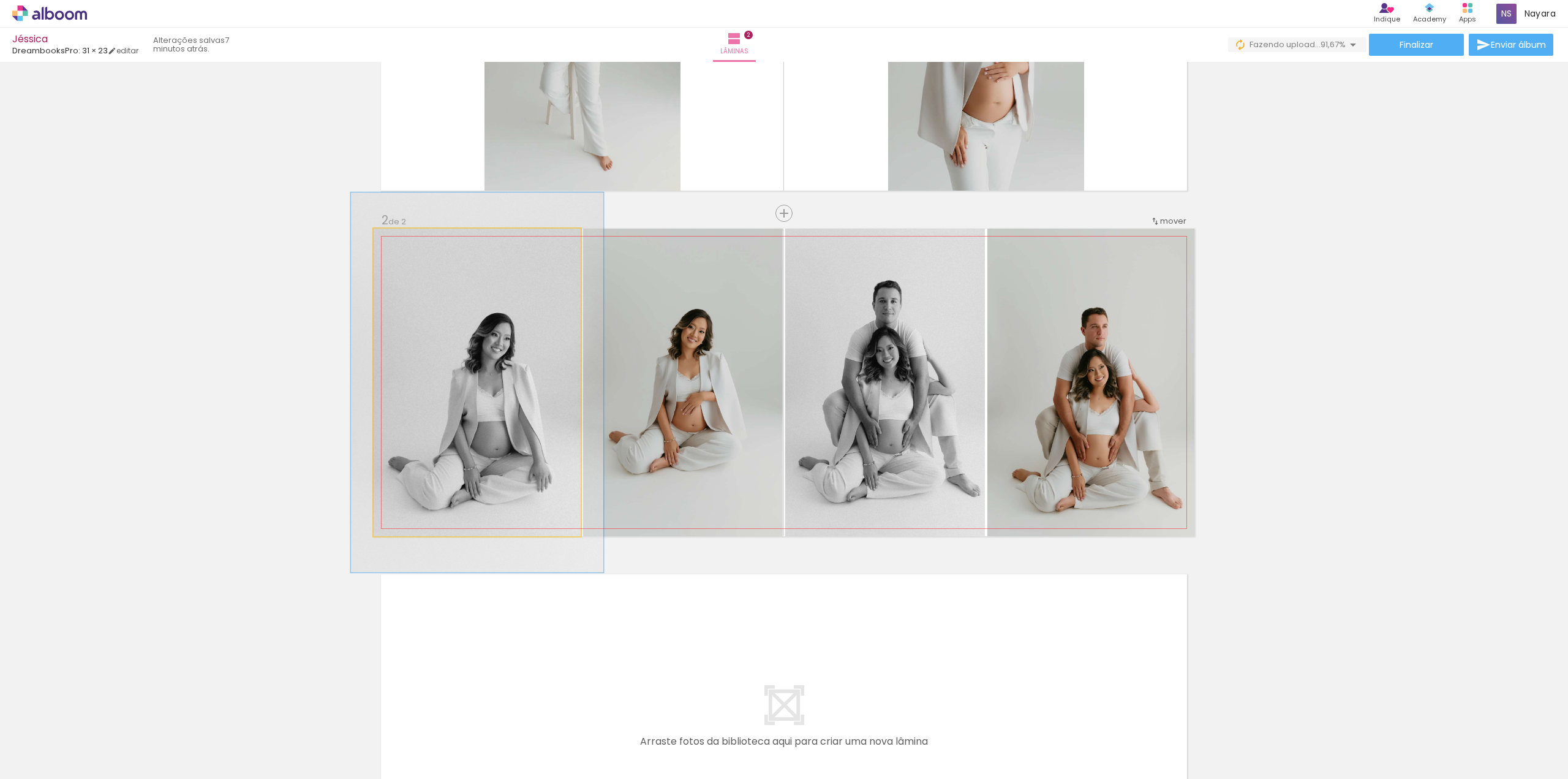
drag, startPoint x: 398, startPoint y: 241, endPoint x: 407, endPoint y: 241, distance: 9.0
type paper-slider "122"
click at [407, 241] on div at bounding box center [411, 241] width 11 height 11
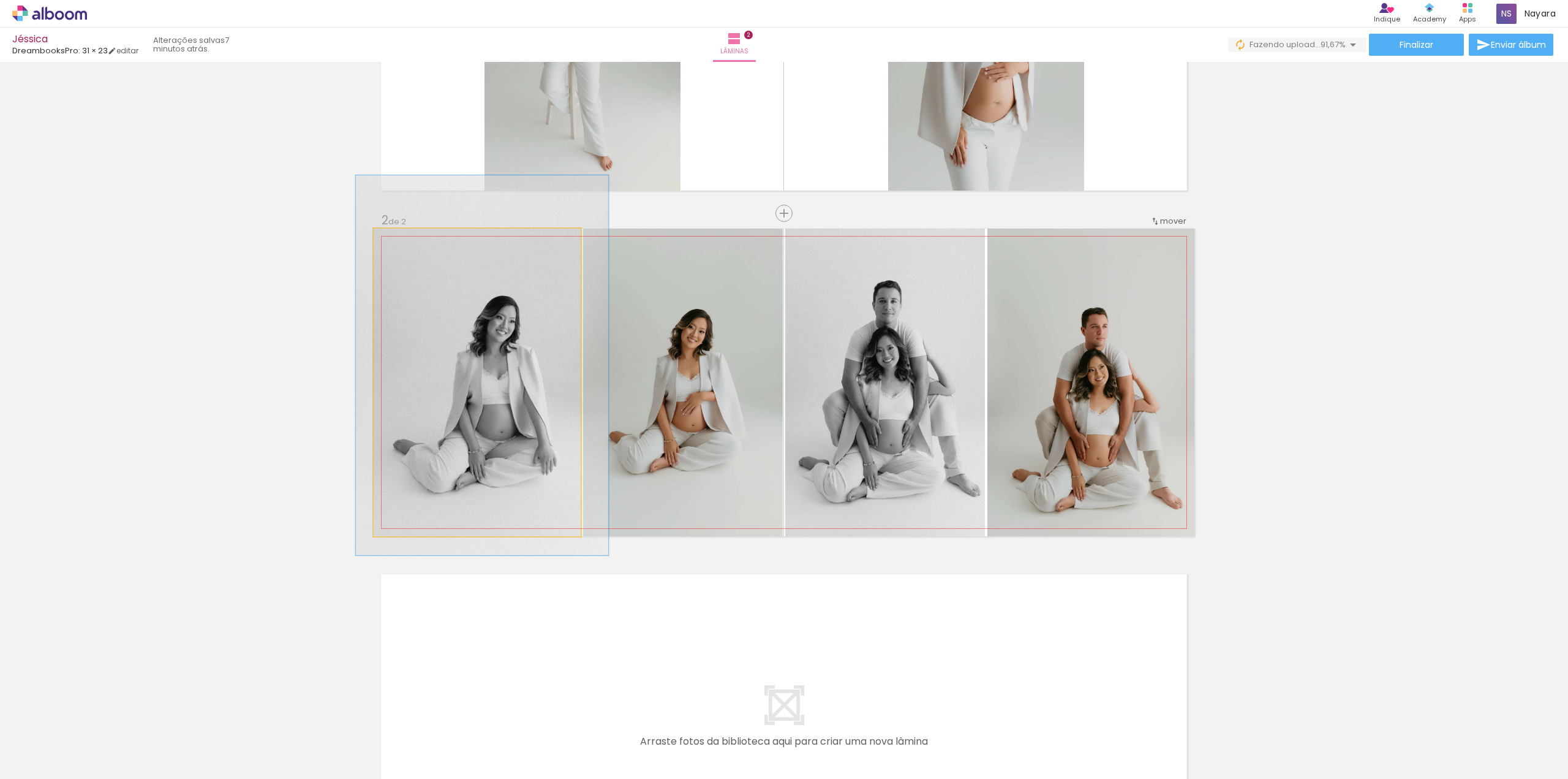
drag, startPoint x: 517, startPoint y: 378, endPoint x: 522, endPoint y: 362, distance: 16.8
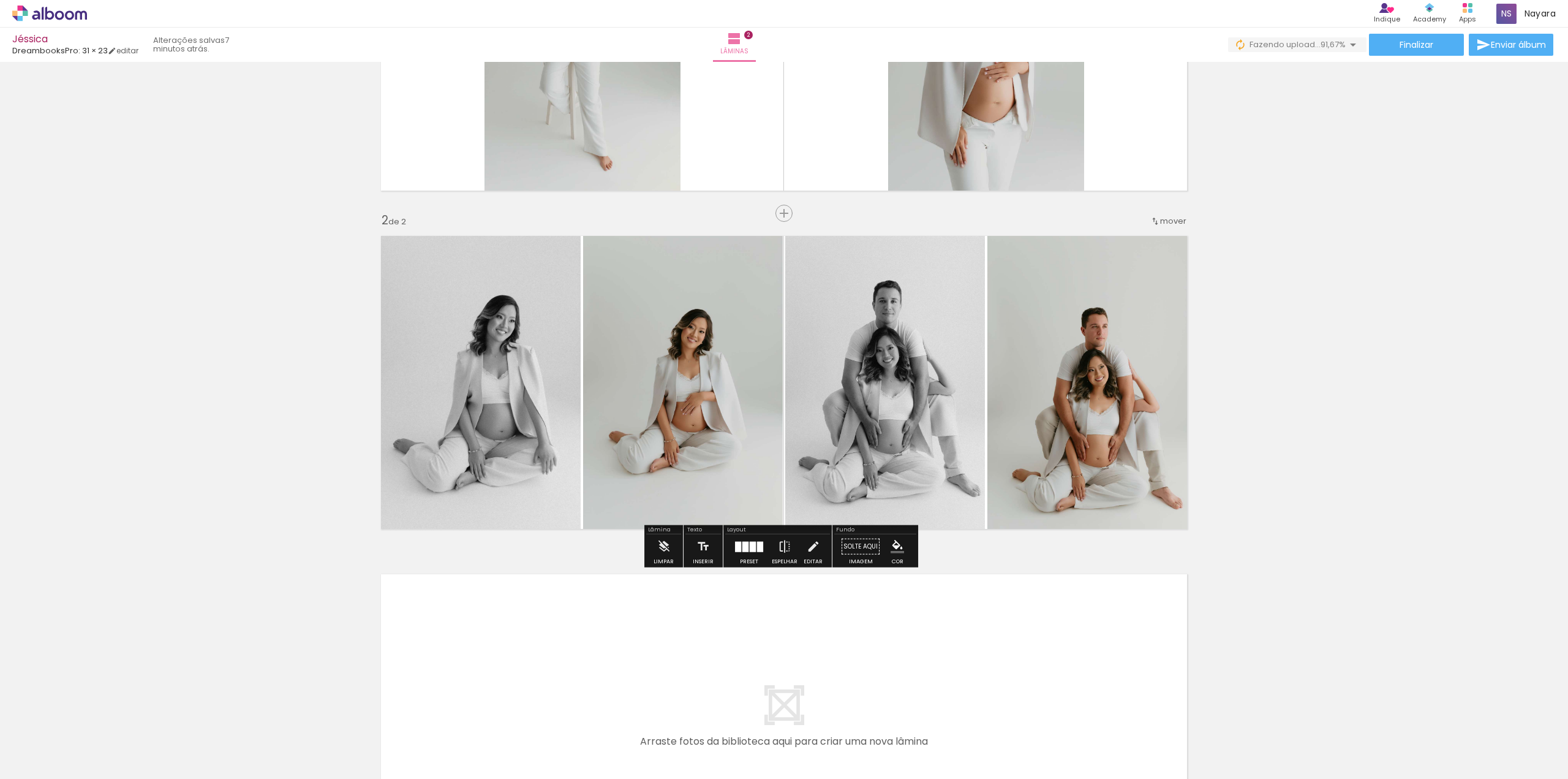
click at [693, 376] on quentale-photo at bounding box center [683, 382] width 200 height 308
click at [689, 375] on quentale-photo at bounding box center [683, 382] width 200 height 308
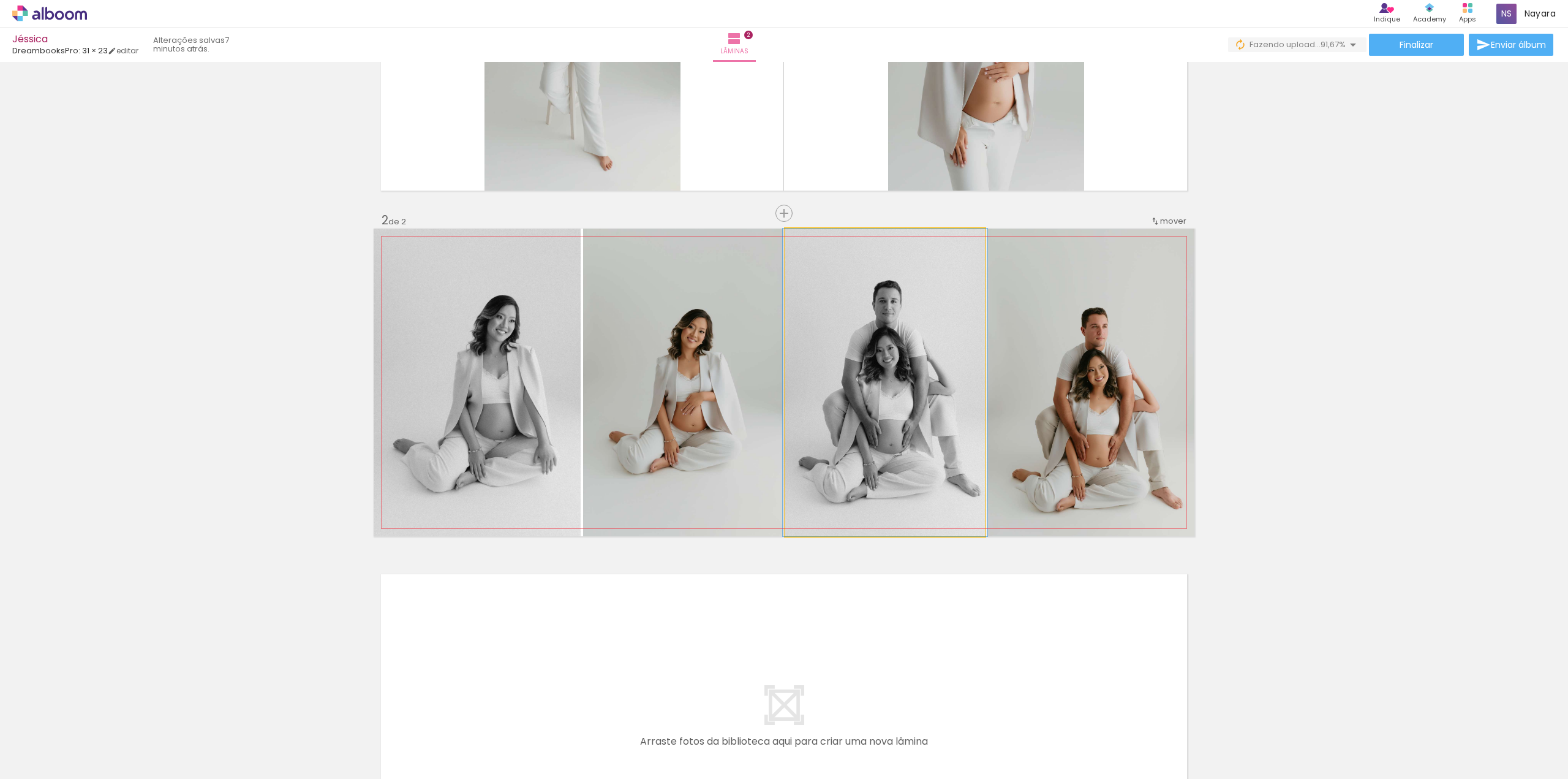
click at [934, 406] on quentale-photo at bounding box center [885, 382] width 200 height 308
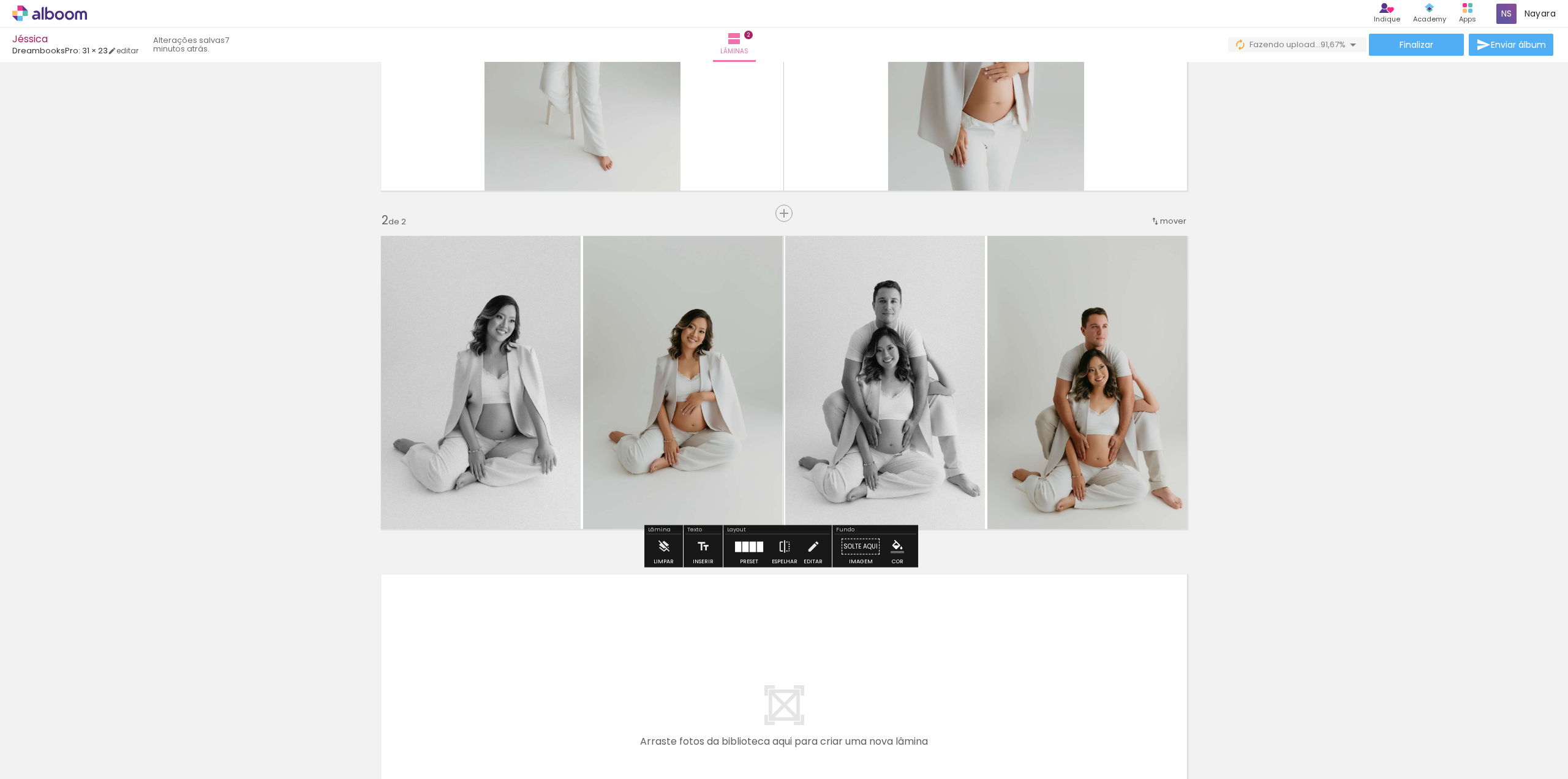
click at [1098, 405] on quentale-photo at bounding box center [1091, 382] width 207 height 308
click at [1094, 424] on quentale-photo at bounding box center [1091, 382] width 207 height 308
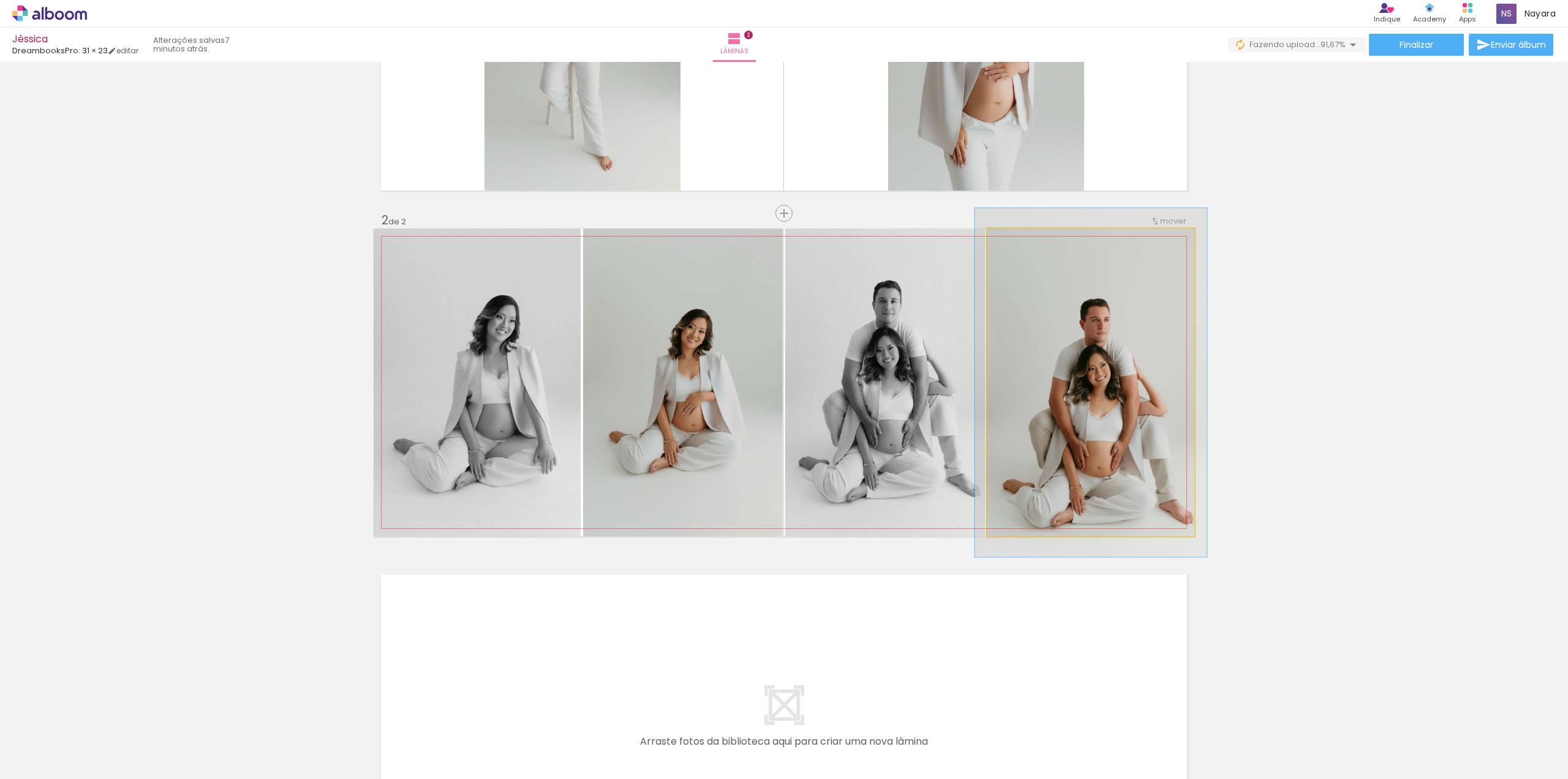
click at [1022, 242] on div at bounding box center [1021, 241] width 19 height 19
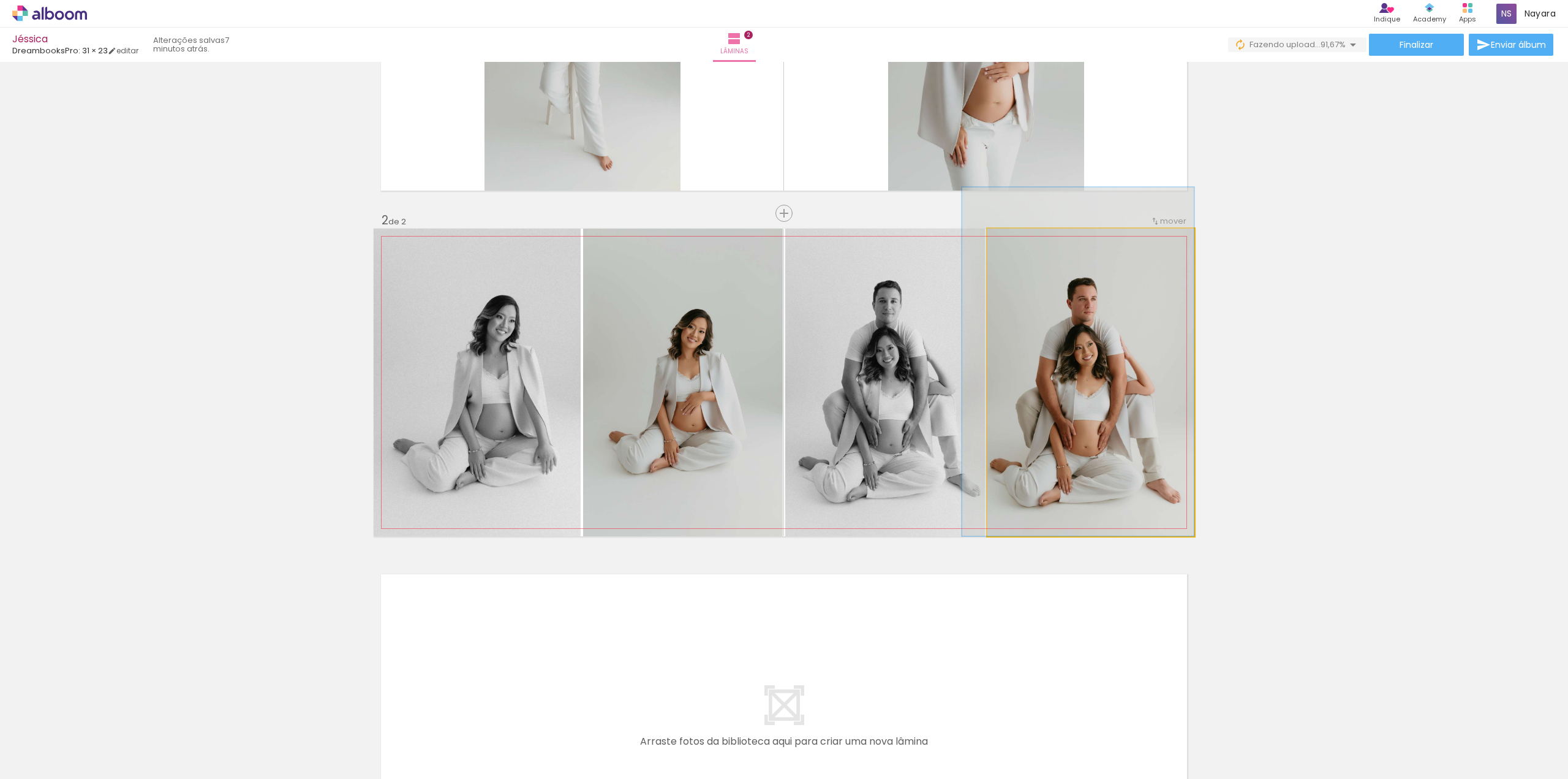
drag, startPoint x: 1108, startPoint y: 383, endPoint x: 1091, endPoint y: 361, distance: 27.8
click at [1046, 350] on quentale-photo at bounding box center [1091, 382] width 207 height 308
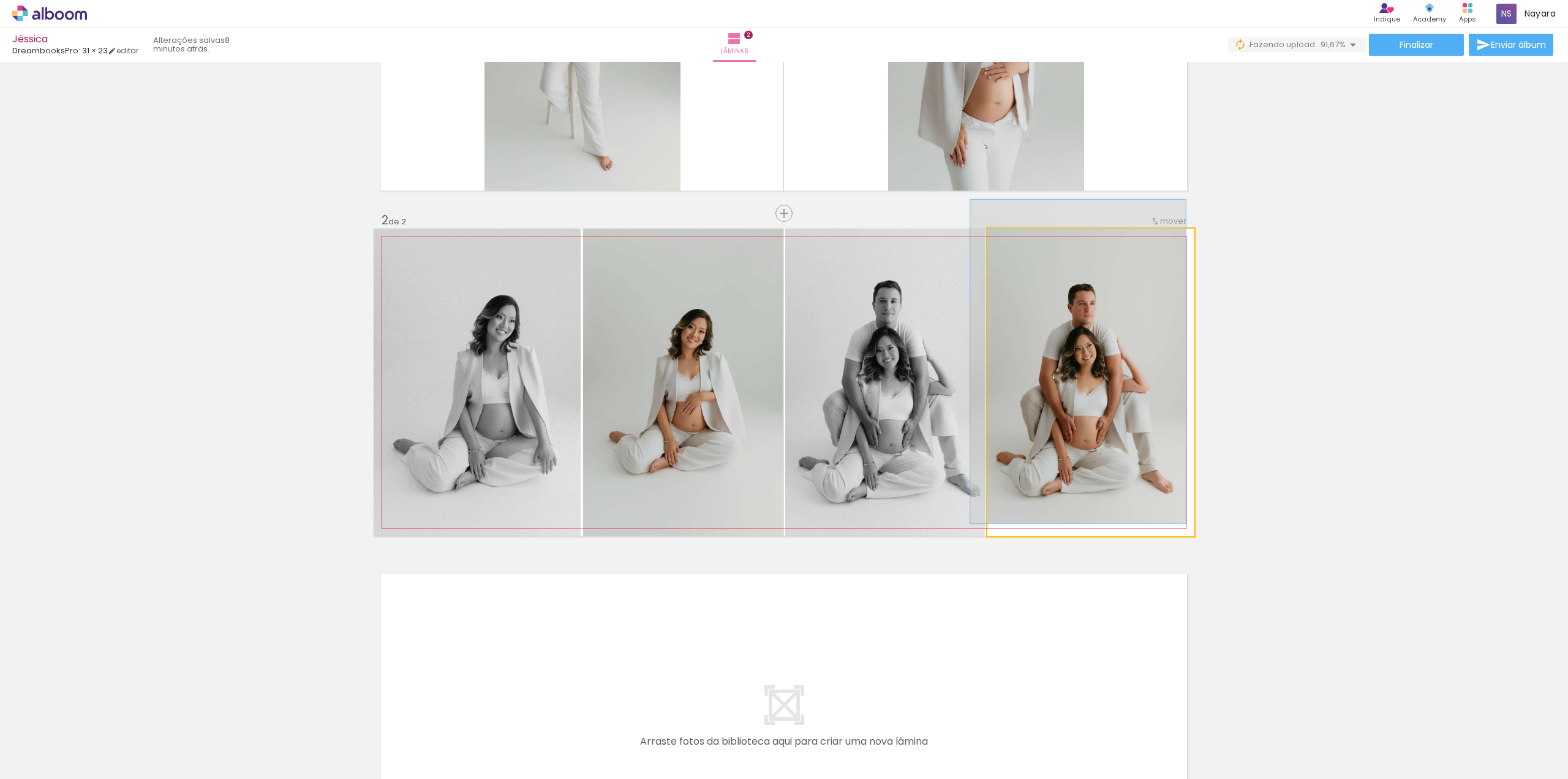
type paper-slider "104"
click at [1013, 243] on div at bounding box center [1017, 241] width 11 height 11
click at [1094, 373] on quentale-photo at bounding box center [1091, 382] width 207 height 308
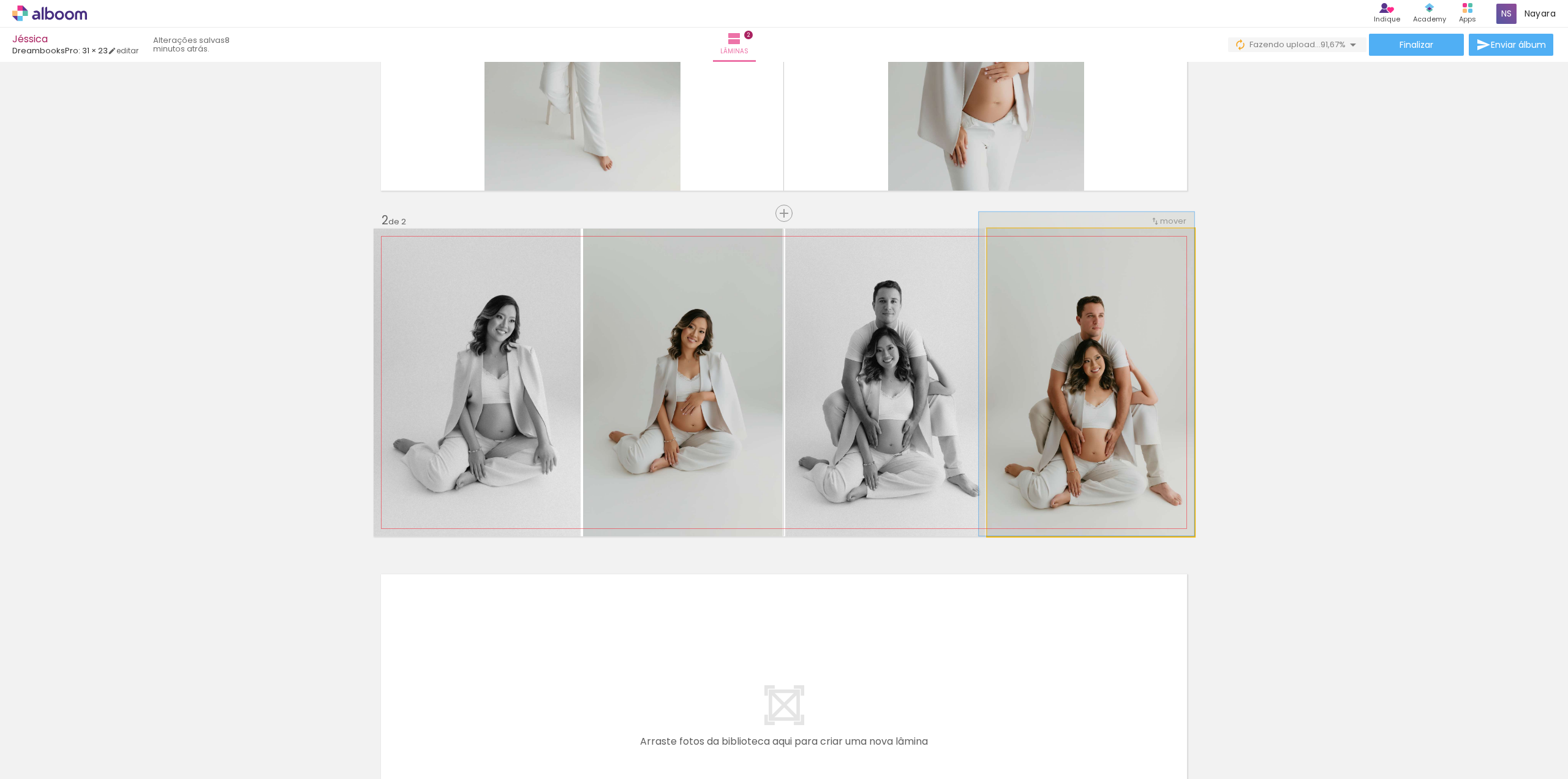
drag, startPoint x: 1097, startPoint y: 391, endPoint x: 1095, endPoint y: 396, distance: 5.4
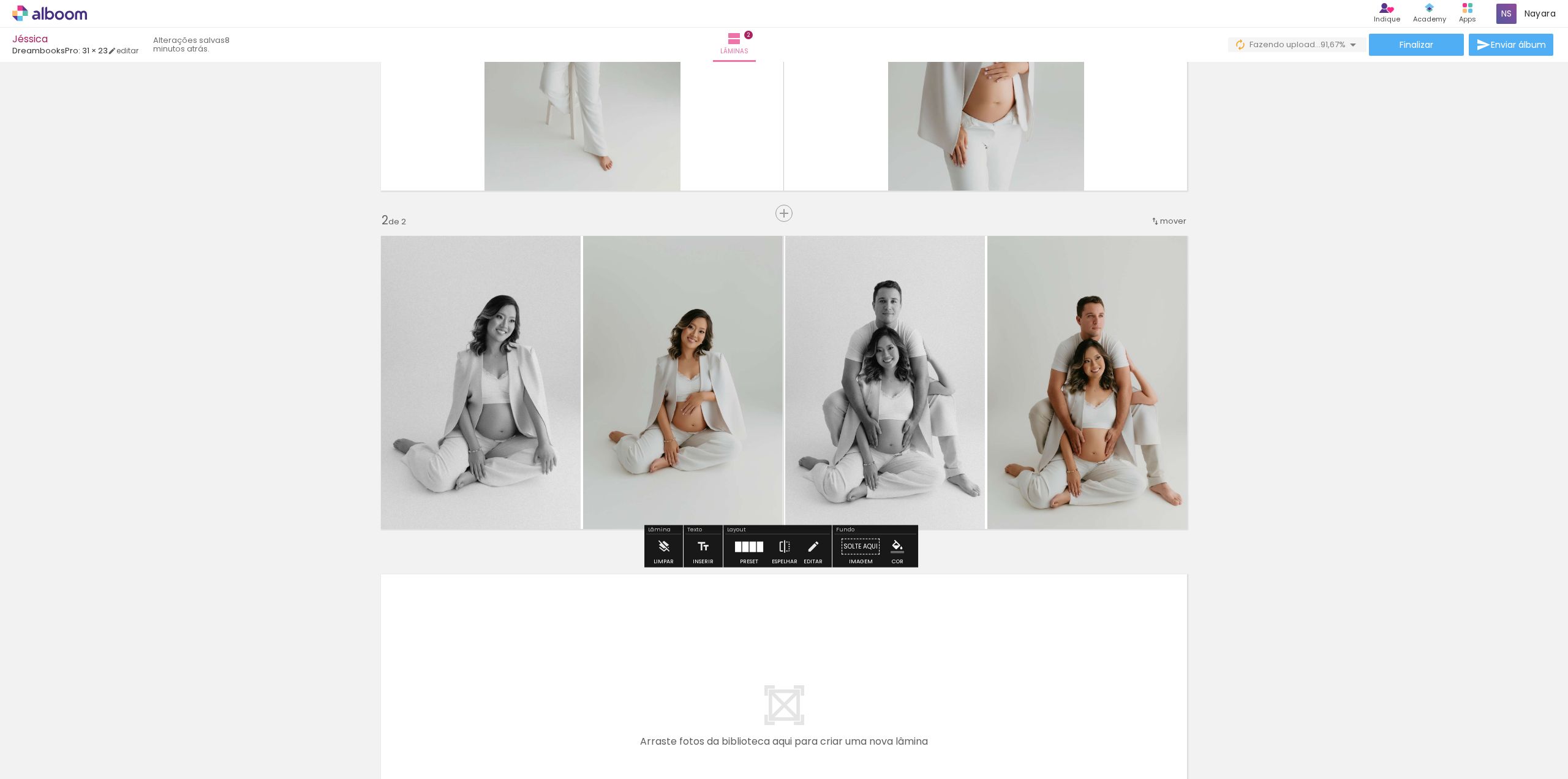
click at [1266, 423] on div "Inserir lâmina 1 de 2 Inserir lâmina 2 de 2" at bounding box center [784, 367] width 1568 height 1015
click at [936, 365] on quentale-photo at bounding box center [885, 382] width 200 height 308
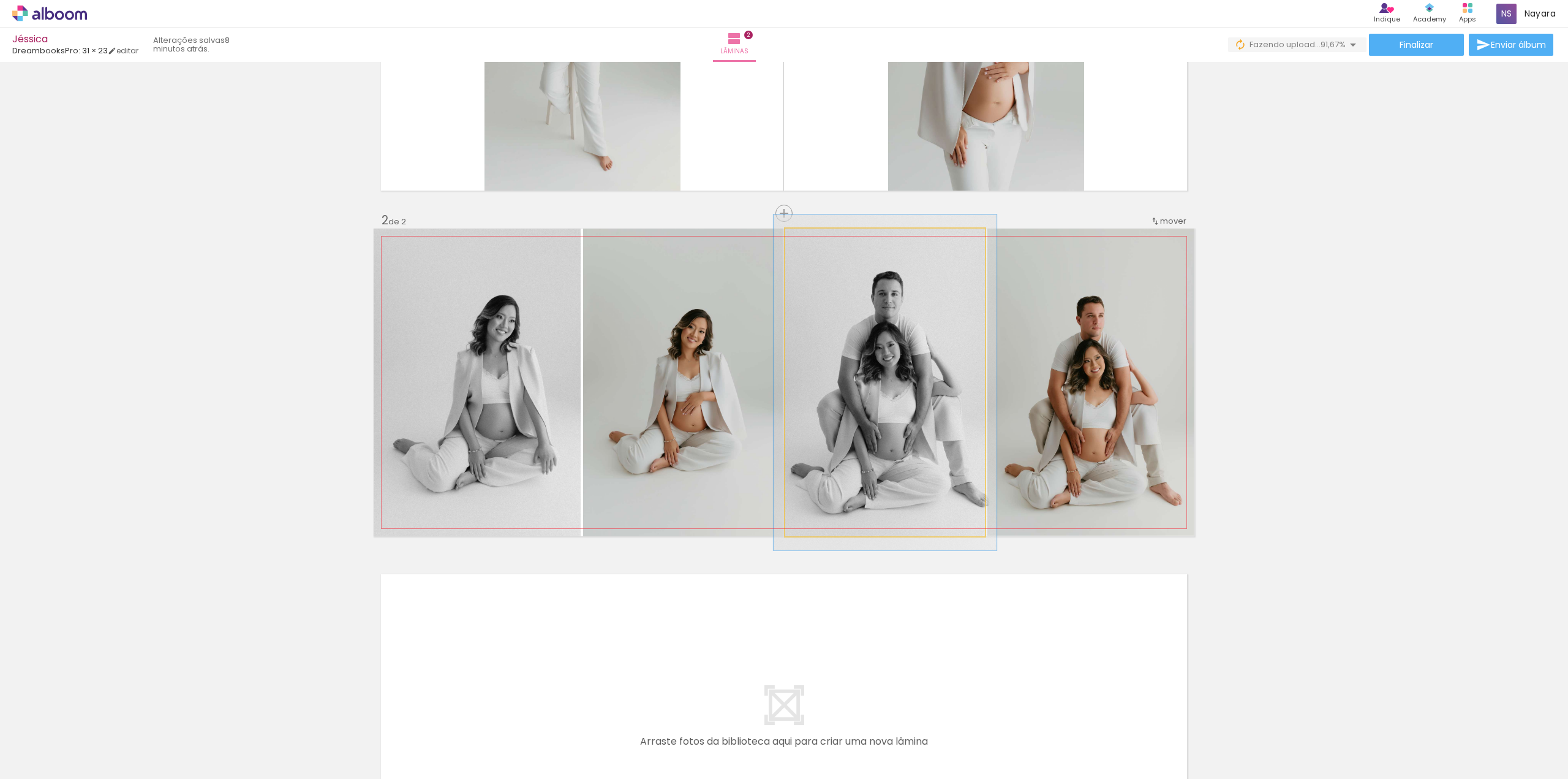
drag, startPoint x: 809, startPoint y: 241, endPoint x: 820, endPoint y: 251, distance: 14.9
click at [813, 241] on div at bounding box center [818, 241] width 11 height 11
click at [917, 370] on quentale-photo at bounding box center [885, 382] width 200 height 308
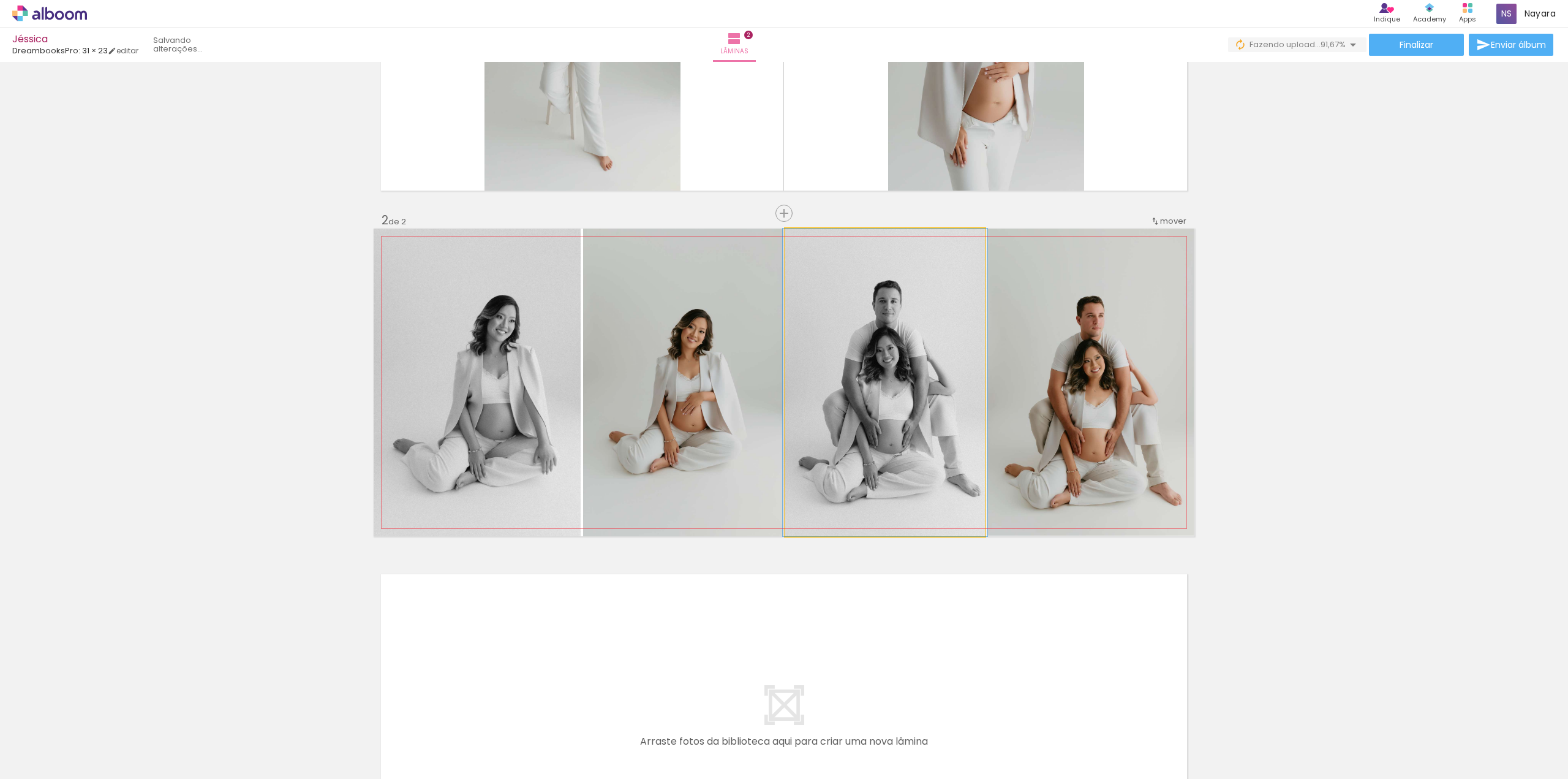
drag, startPoint x: 815, startPoint y: 242, endPoint x: 819, endPoint y: 254, distance: 12.6
type paper-slider "100"
click at [809, 242] on div at bounding box center [814, 241] width 11 height 11
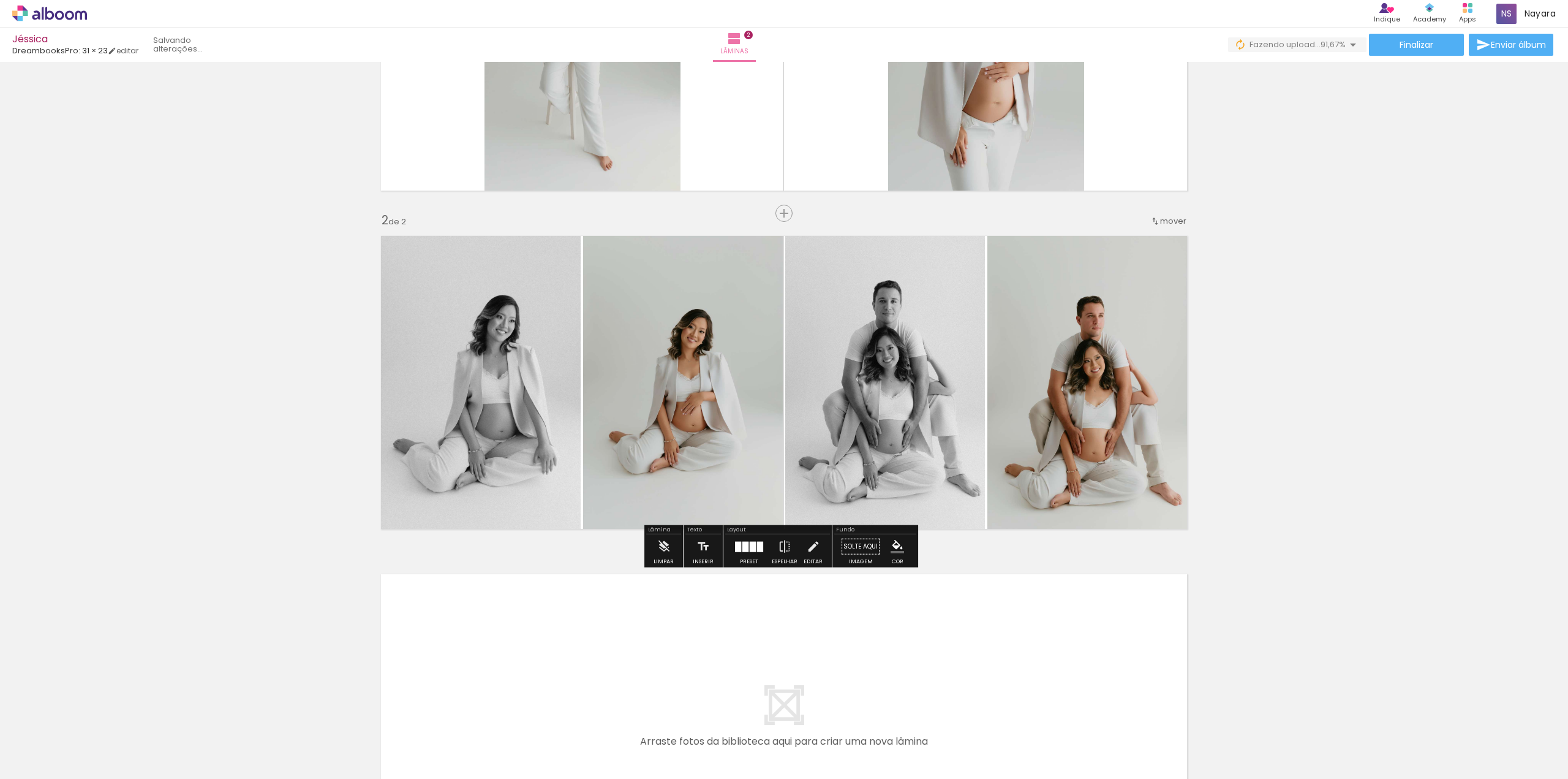
click at [1148, 403] on quentale-photo at bounding box center [1091, 382] width 207 height 308
click at [1361, 417] on div "Inserir lâmina 1 de 2 Inserir lâmina 2 de 2" at bounding box center [784, 367] width 1568 height 1015
click at [722, 398] on quentale-photo at bounding box center [683, 382] width 200 height 308
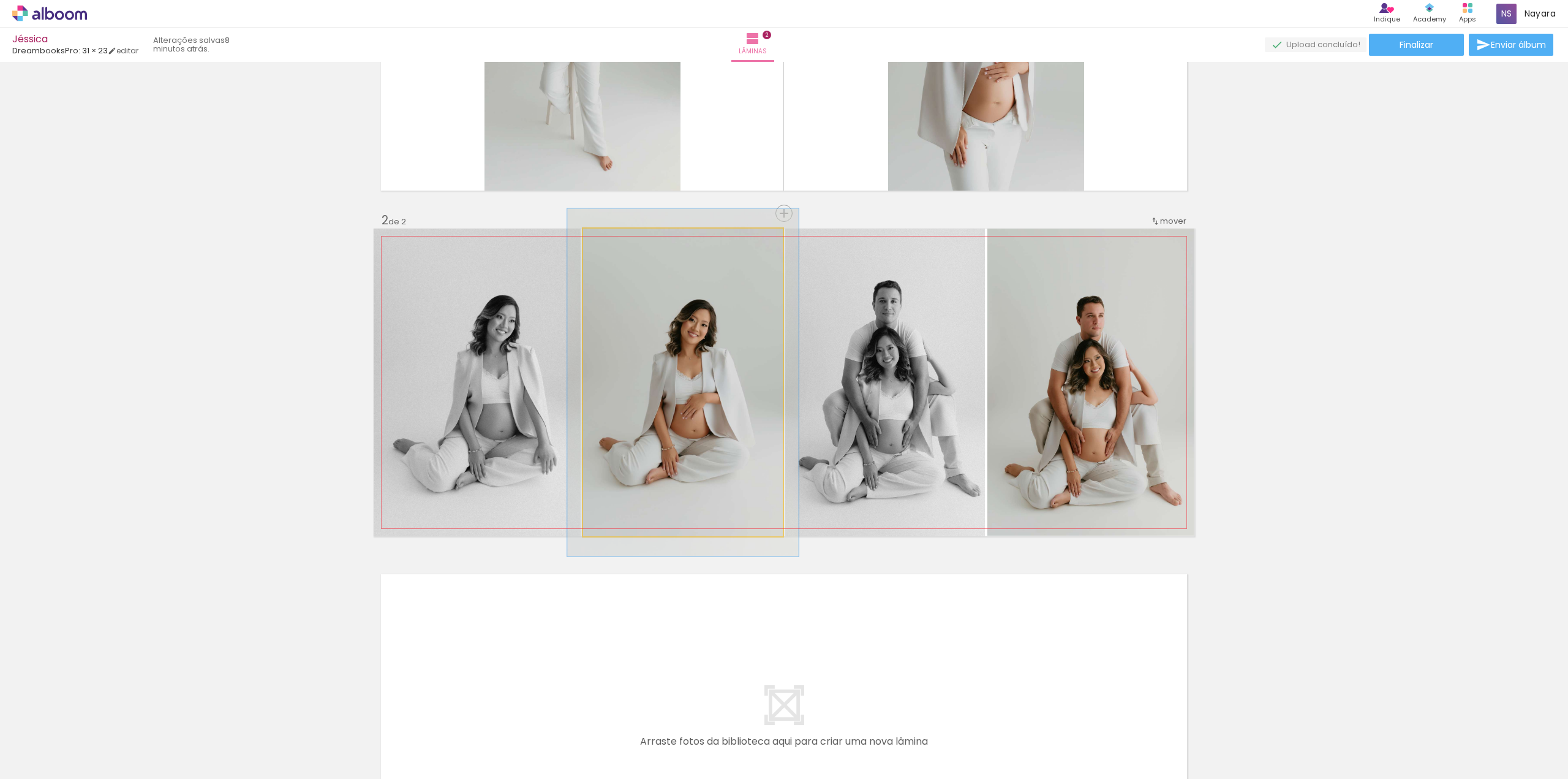
click at [615, 243] on div at bounding box center [617, 241] width 11 height 11
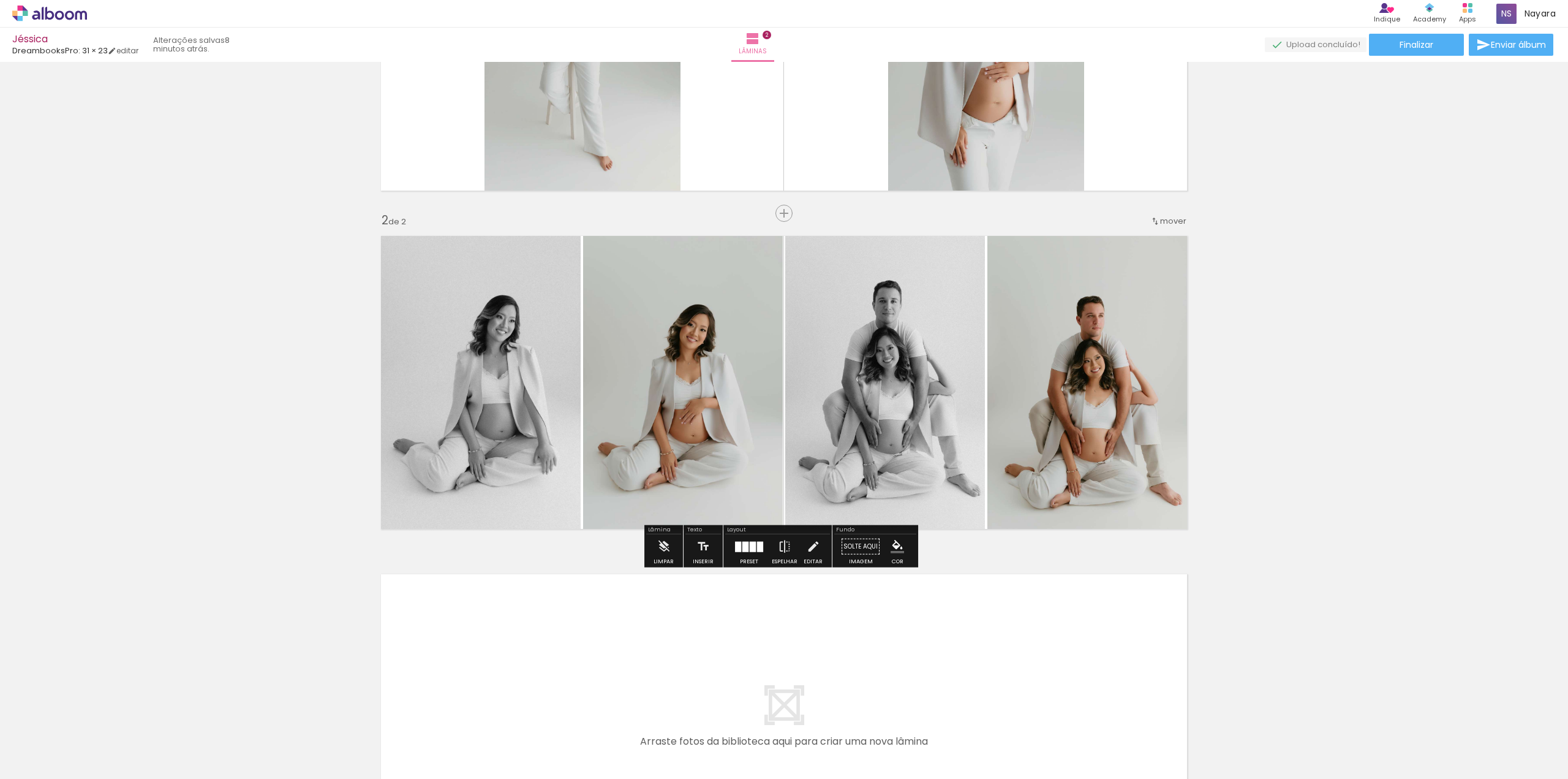
click at [1297, 391] on div "Inserir lâmina 1 de 2 Inserir lâmina 2 de 2" at bounding box center [784, 367] width 1568 height 1015
click at [717, 391] on quentale-photo at bounding box center [683, 382] width 200 height 308
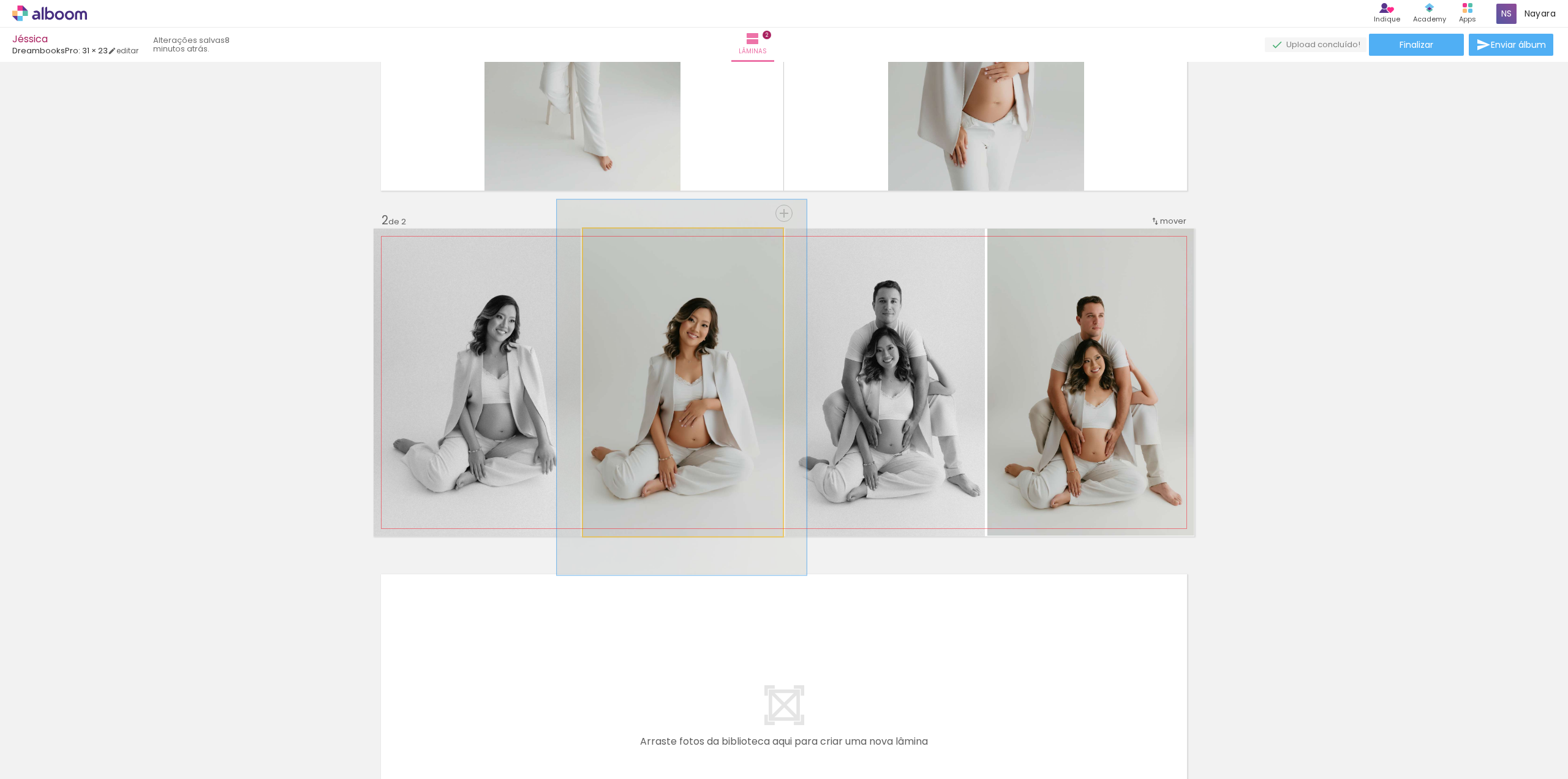
type paper-slider "122"
click at [617, 242] on div at bounding box center [622, 241] width 11 height 11
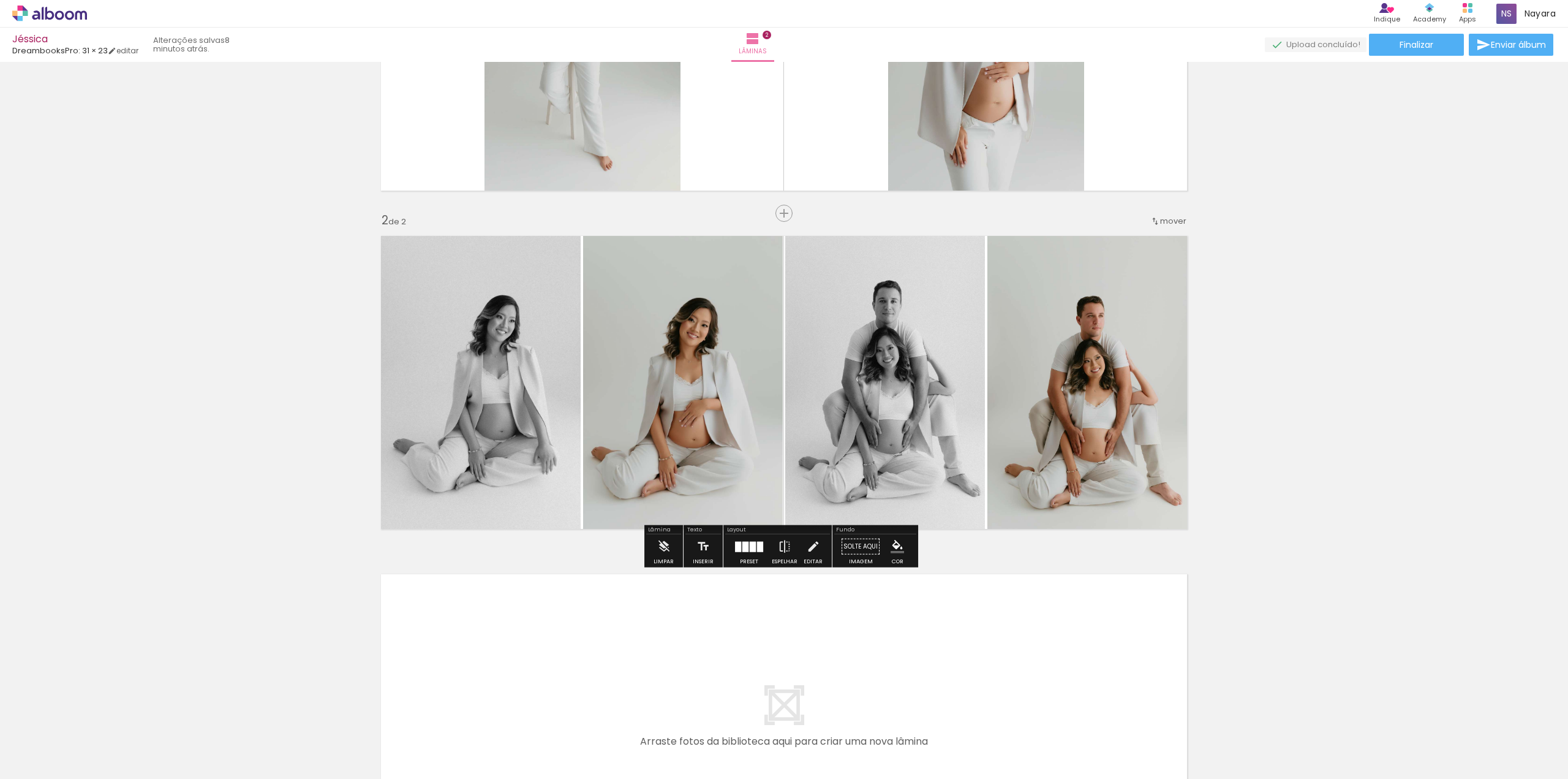
click at [1366, 400] on div "Inserir lâmina 1 de 2 Inserir lâmina 2 de 2" at bounding box center [784, 367] width 1568 height 1015
click at [1367, 400] on div "Inserir lâmina 1 de 2 Inserir lâmina 2 de 2" at bounding box center [784, 367] width 1568 height 1015
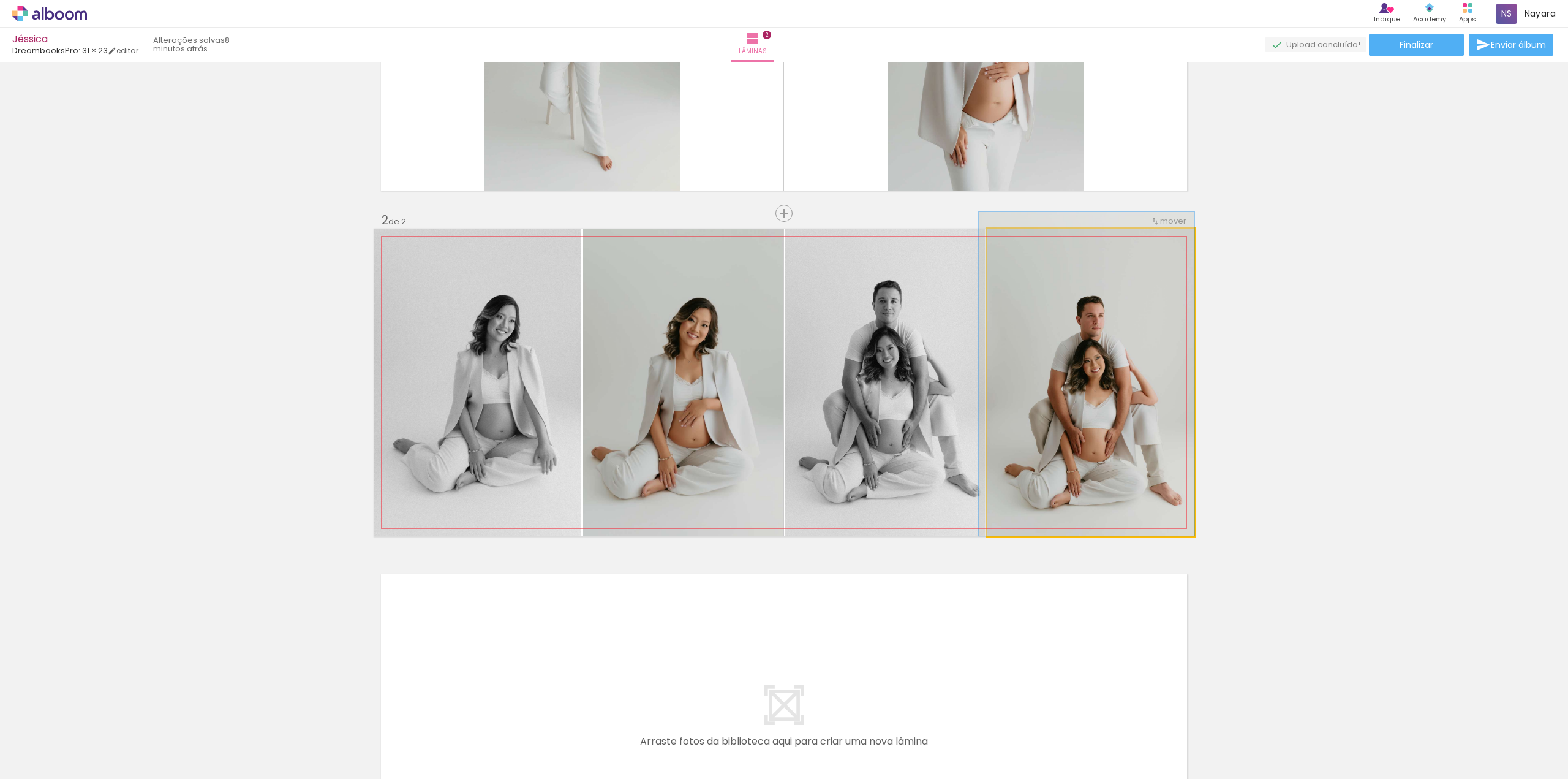
click at [1122, 378] on quentale-photo at bounding box center [1091, 382] width 207 height 308
click at [918, 368] on quentale-photo at bounding box center [885, 382] width 200 height 308
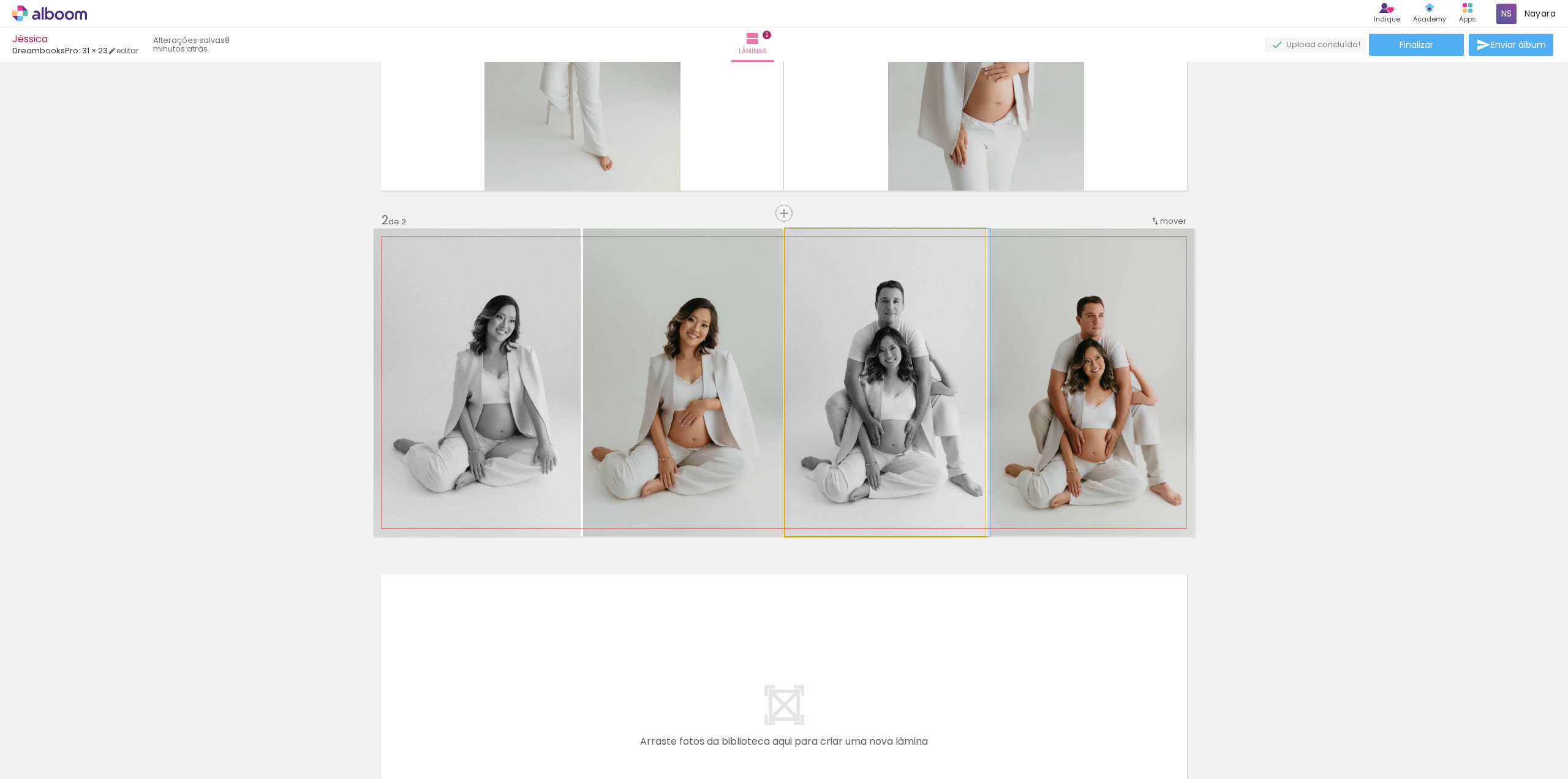
drag, startPoint x: 880, startPoint y: 358, endPoint x: 883, endPoint y: 391, distance: 33.1
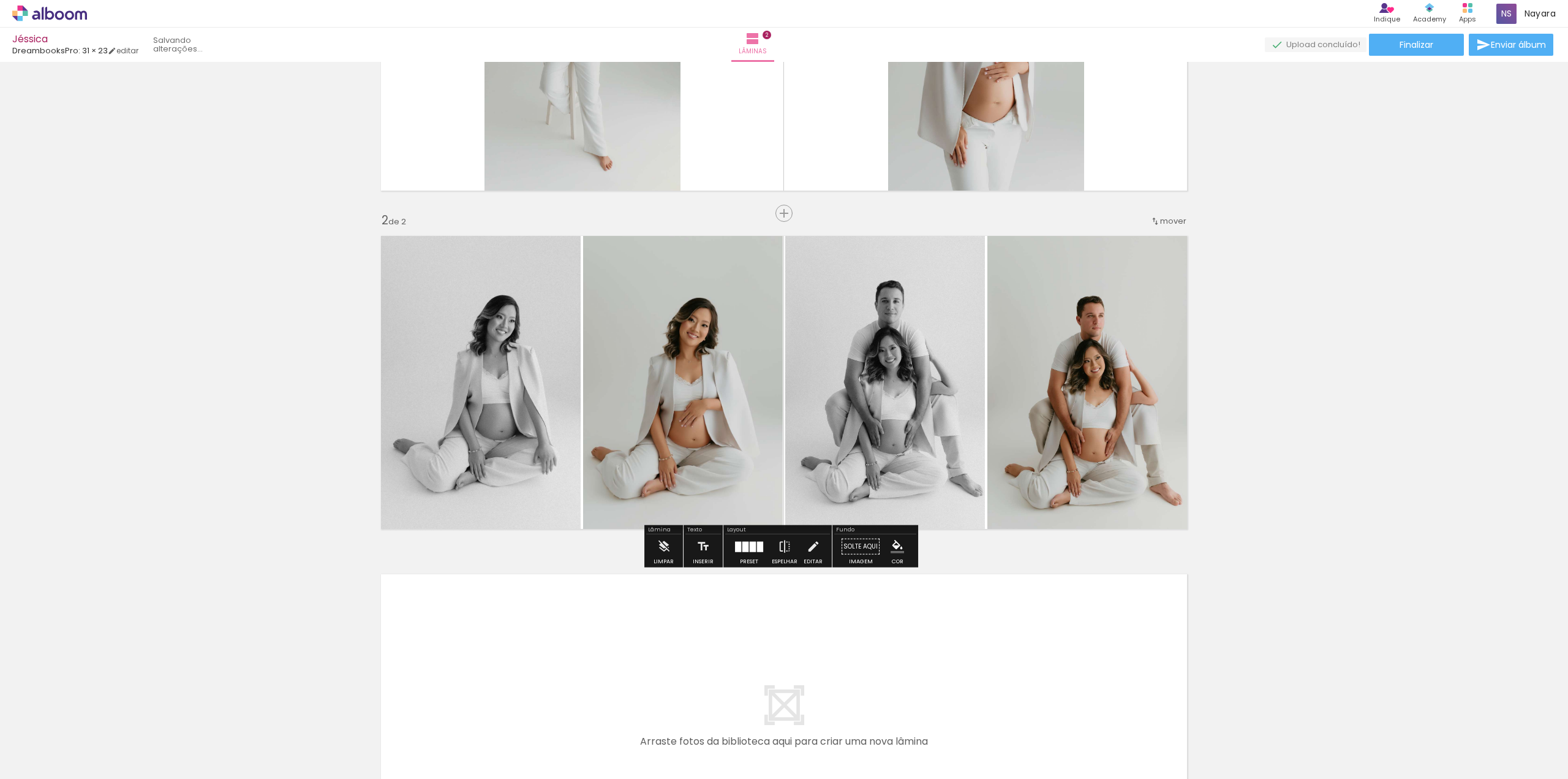
click at [1057, 395] on quentale-photo at bounding box center [1091, 382] width 207 height 308
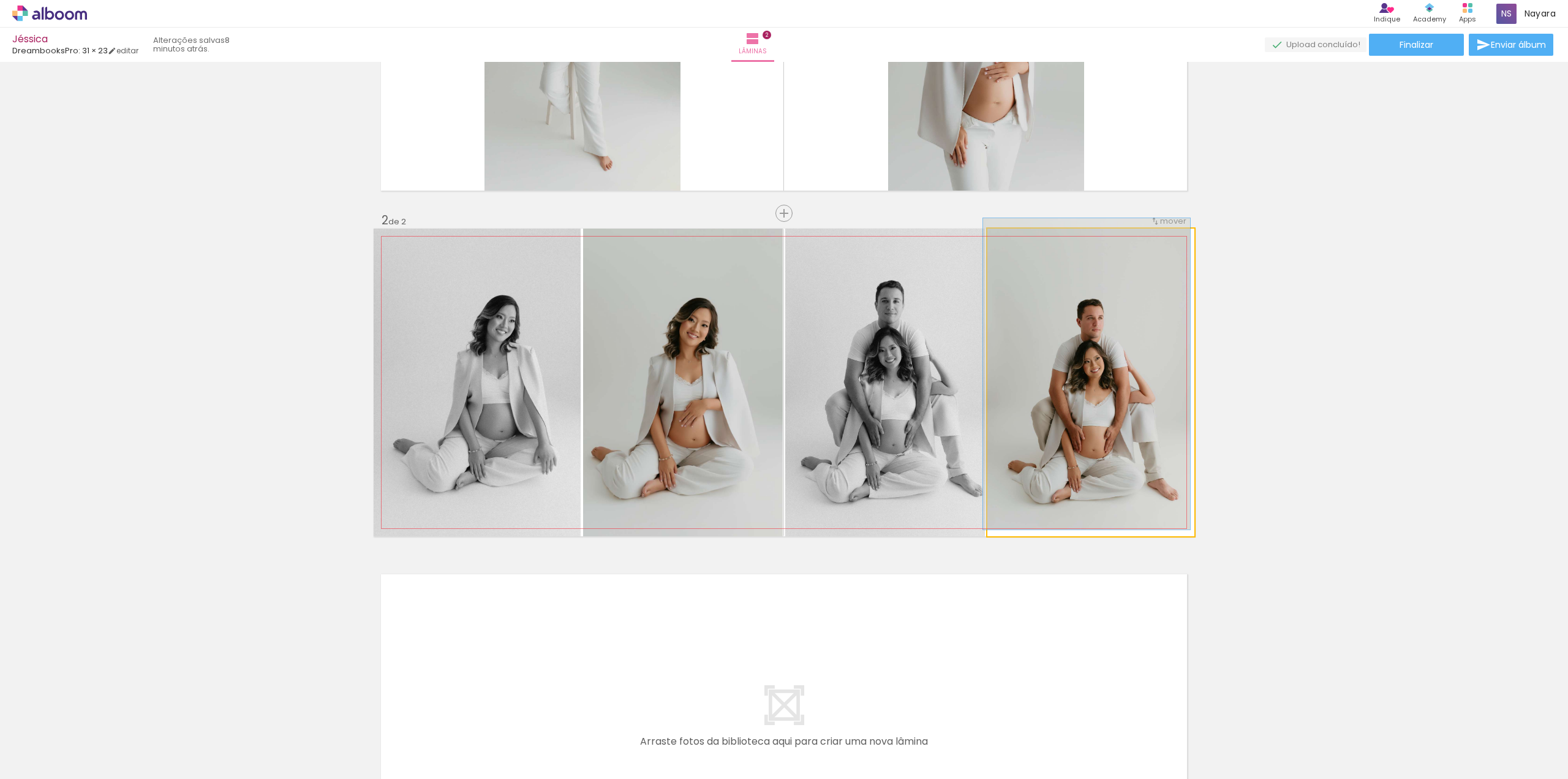
click at [1011, 240] on div at bounding box center [1016, 241] width 11 height 11
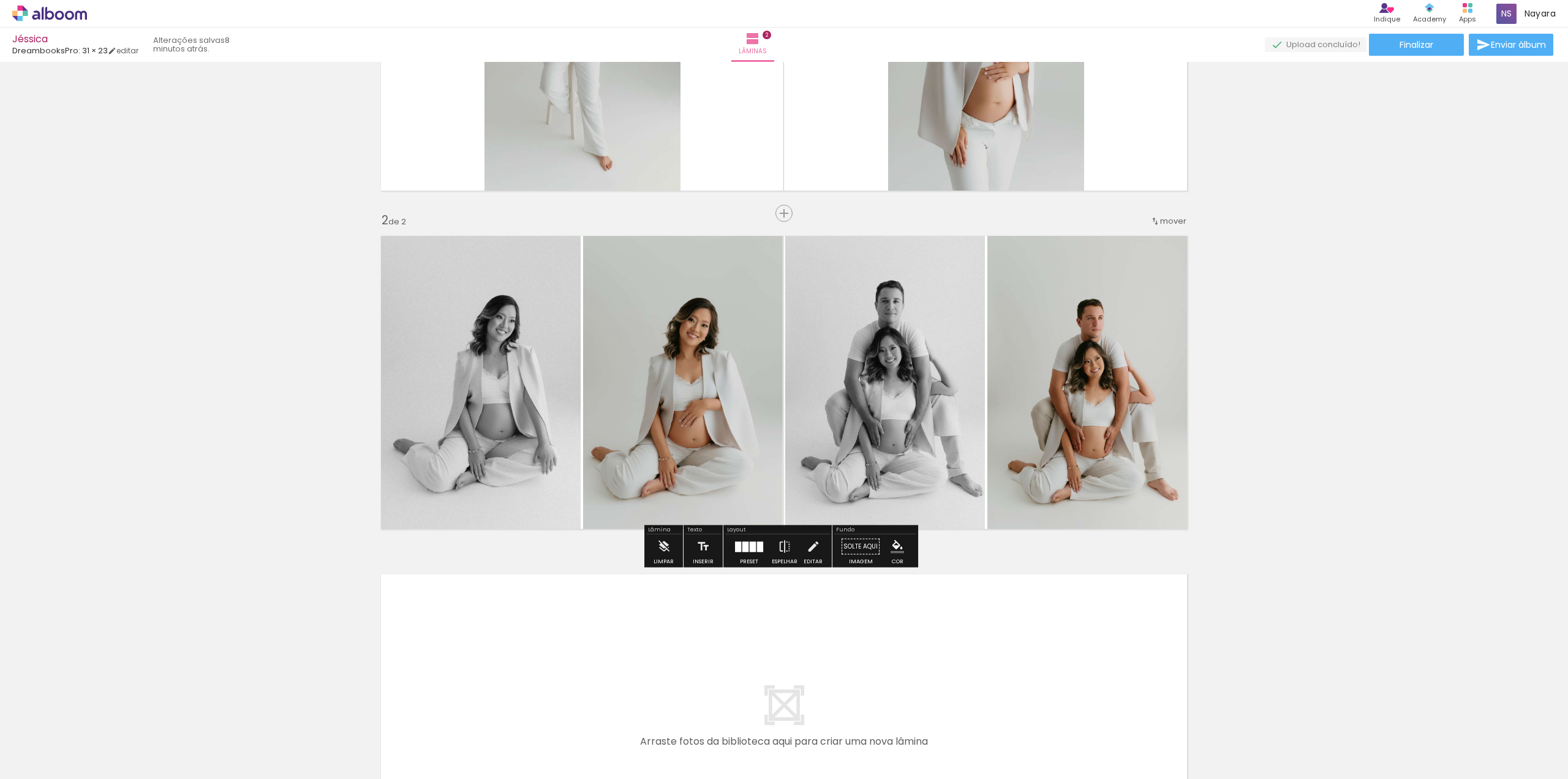
click at [1315, 420] on div "Inserir lâmina 1 de 2 Inserir lâmina 2 de 2" at bounding box center [784, 367] width 1568 height 1015
click at [1134, 394] on quentale-photo at bounding box center [1091, 382] width 207 height 308
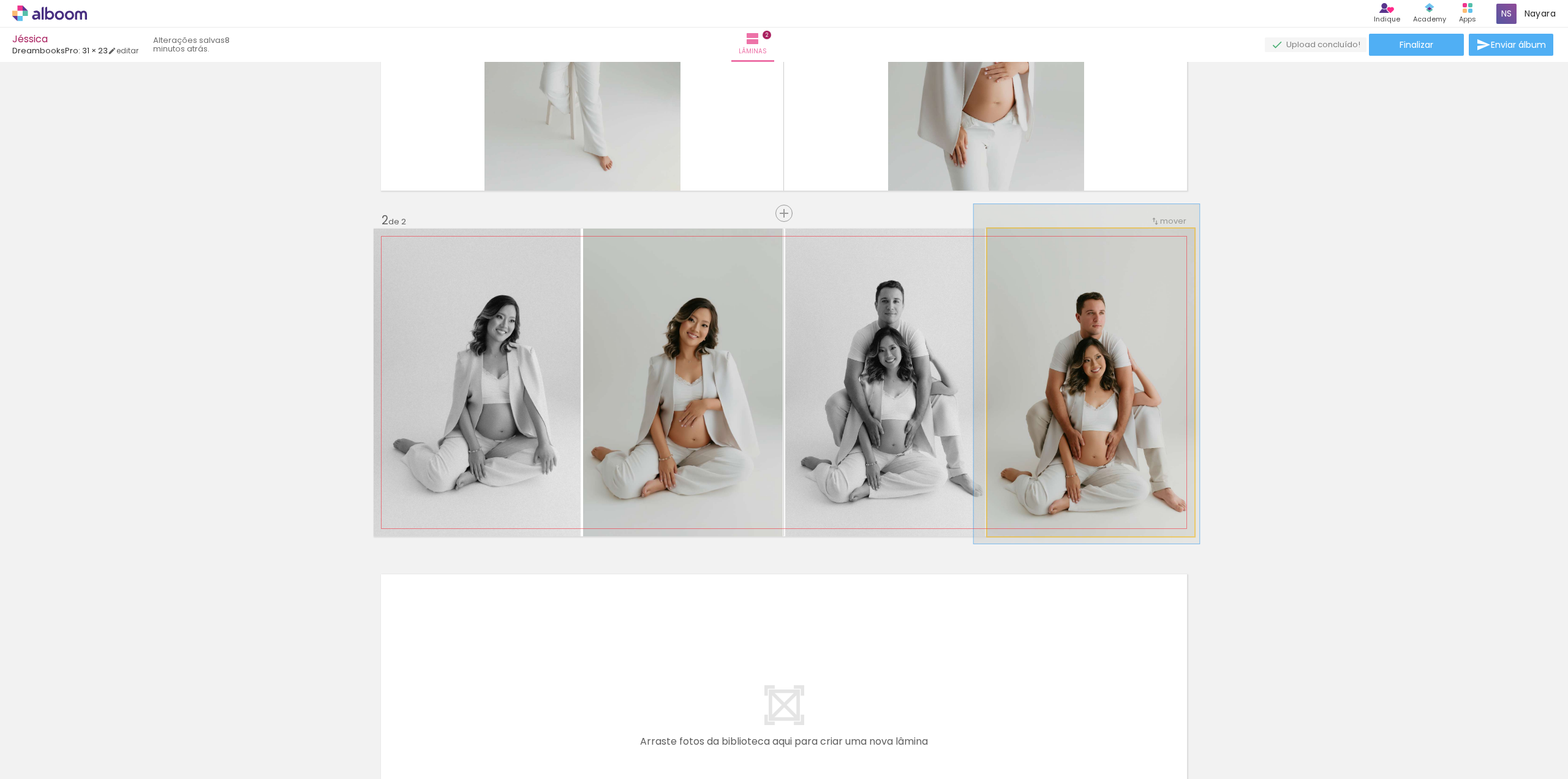
type paper-slider "109"
click at [1020, 242] on div at bounding box center [1020, 241] width 19 height 19
click at [1110, 366] on quentale-photo at bounding box center [1091, 382] width 207 height 308
drag, startPoint x: 1100, startPoint y: 373, endPoint x: 1099, endPoint y: 360, distance: 13.0
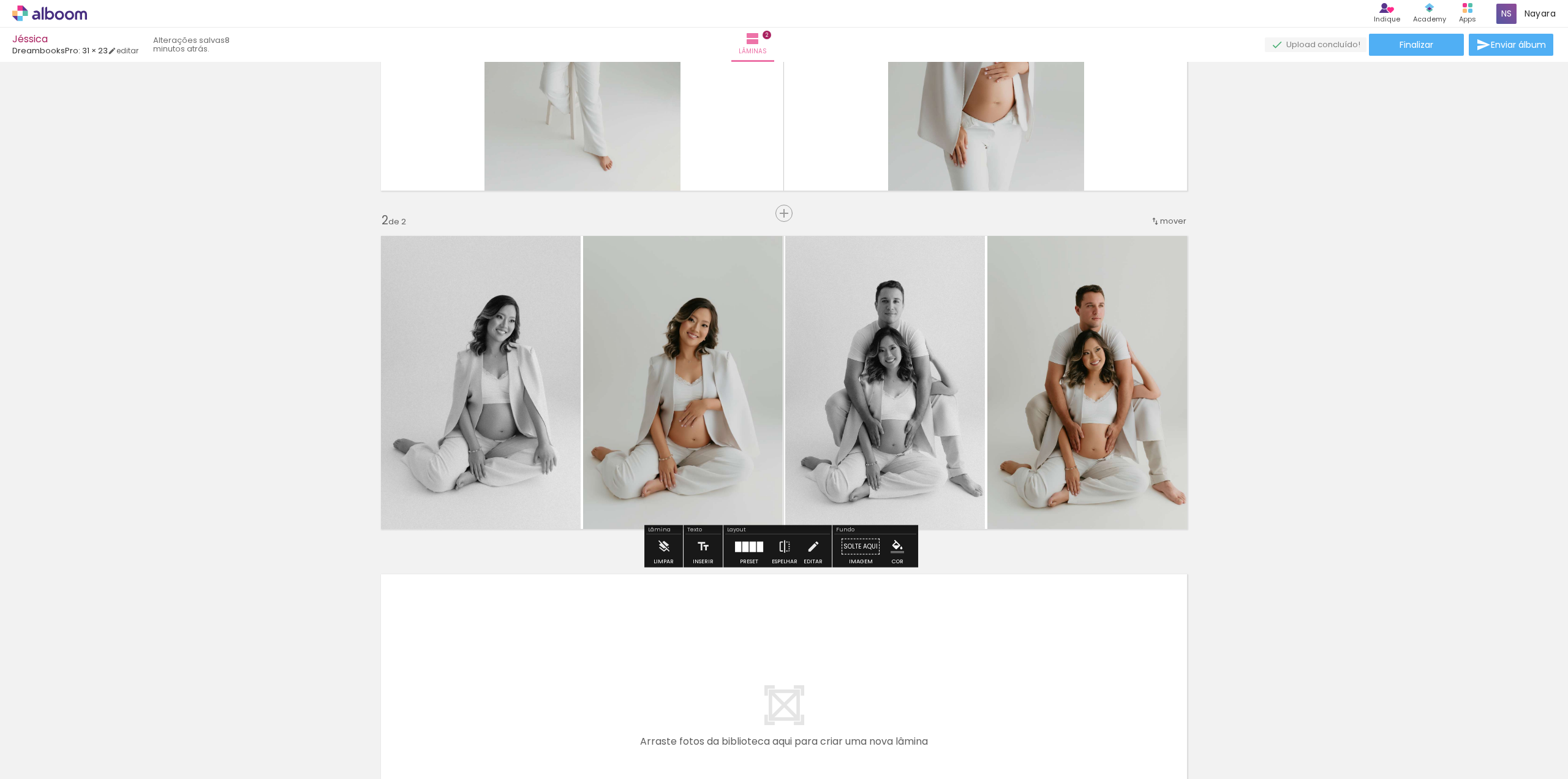
click at [1343, 416] on div "Inserir lâmina 1 de 2 Inserir lâmina 2 de 2" at bounding box center [784, 367] width 1568 height 1015
click at [1282, 459] on div "Inserir lâmina 1 de 2 Inserir lâmina 2 de 2" at bounding box center [784, 367] width 1568 height 1015
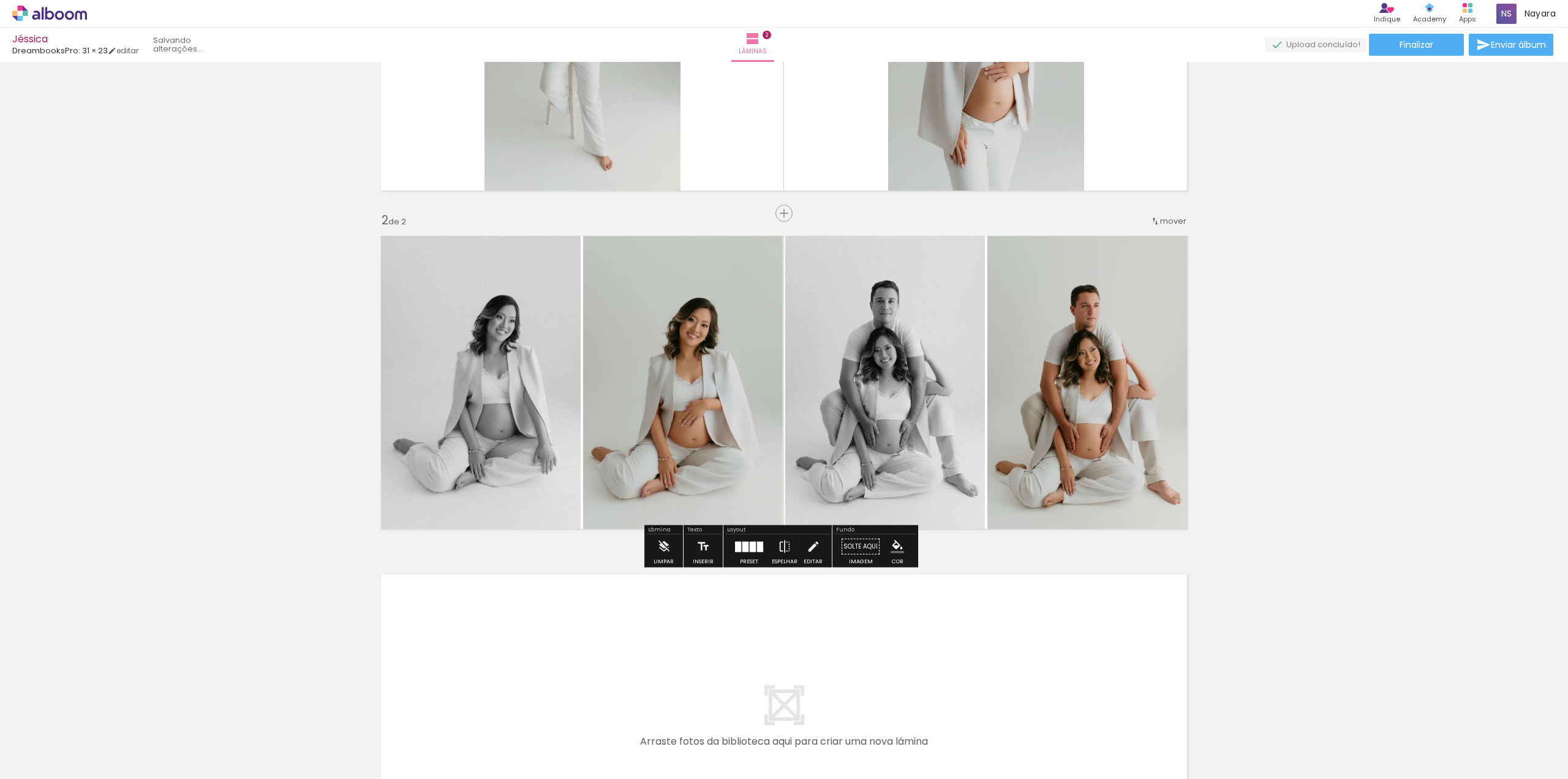
click at [1452, 423] on div "Inserir lâmina 1 de 2 Inserir lâmina 2 de 2" at bounding box center [784, 367] width 1568 height 1015
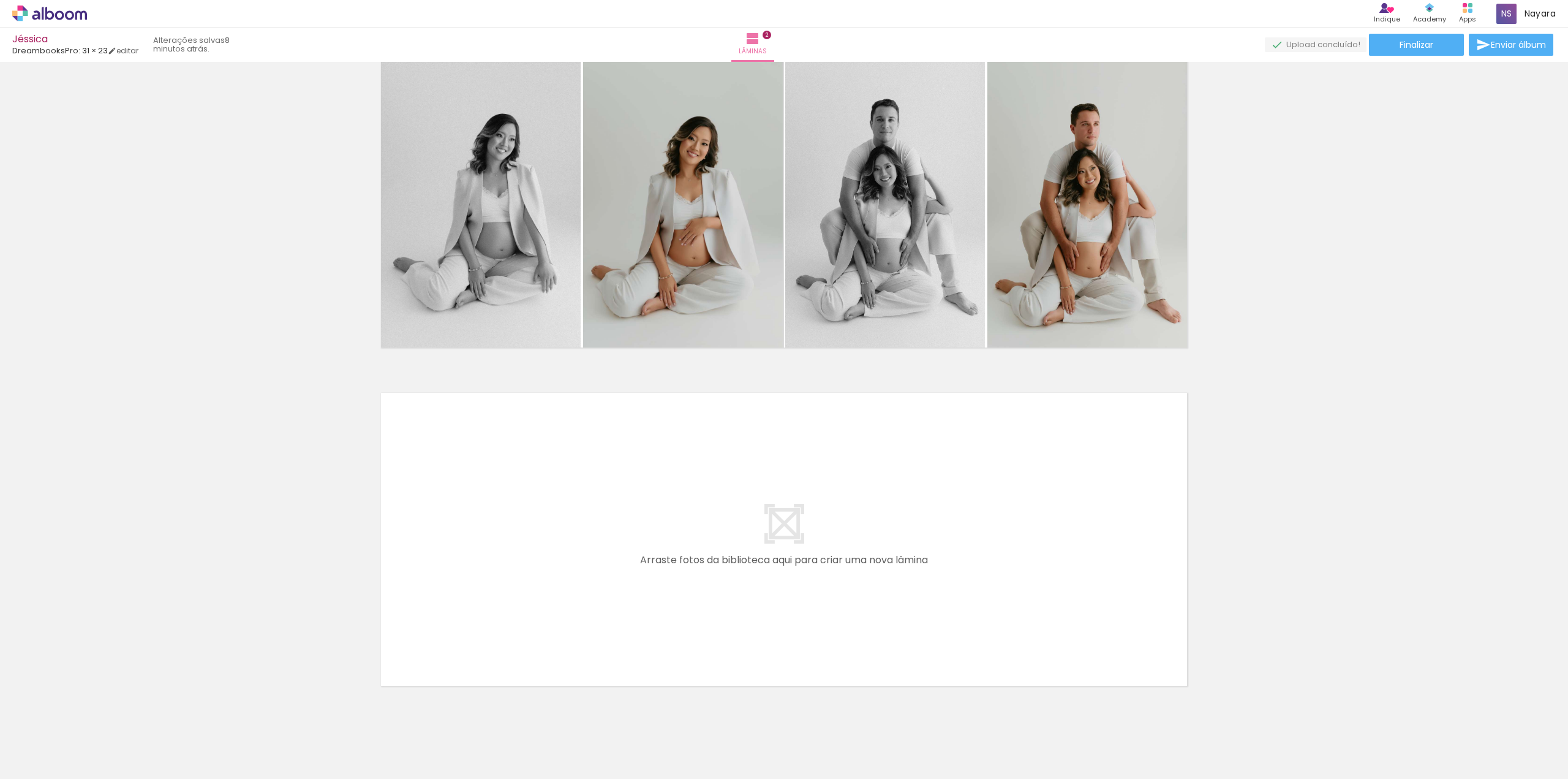
scroll to position [421, 0]
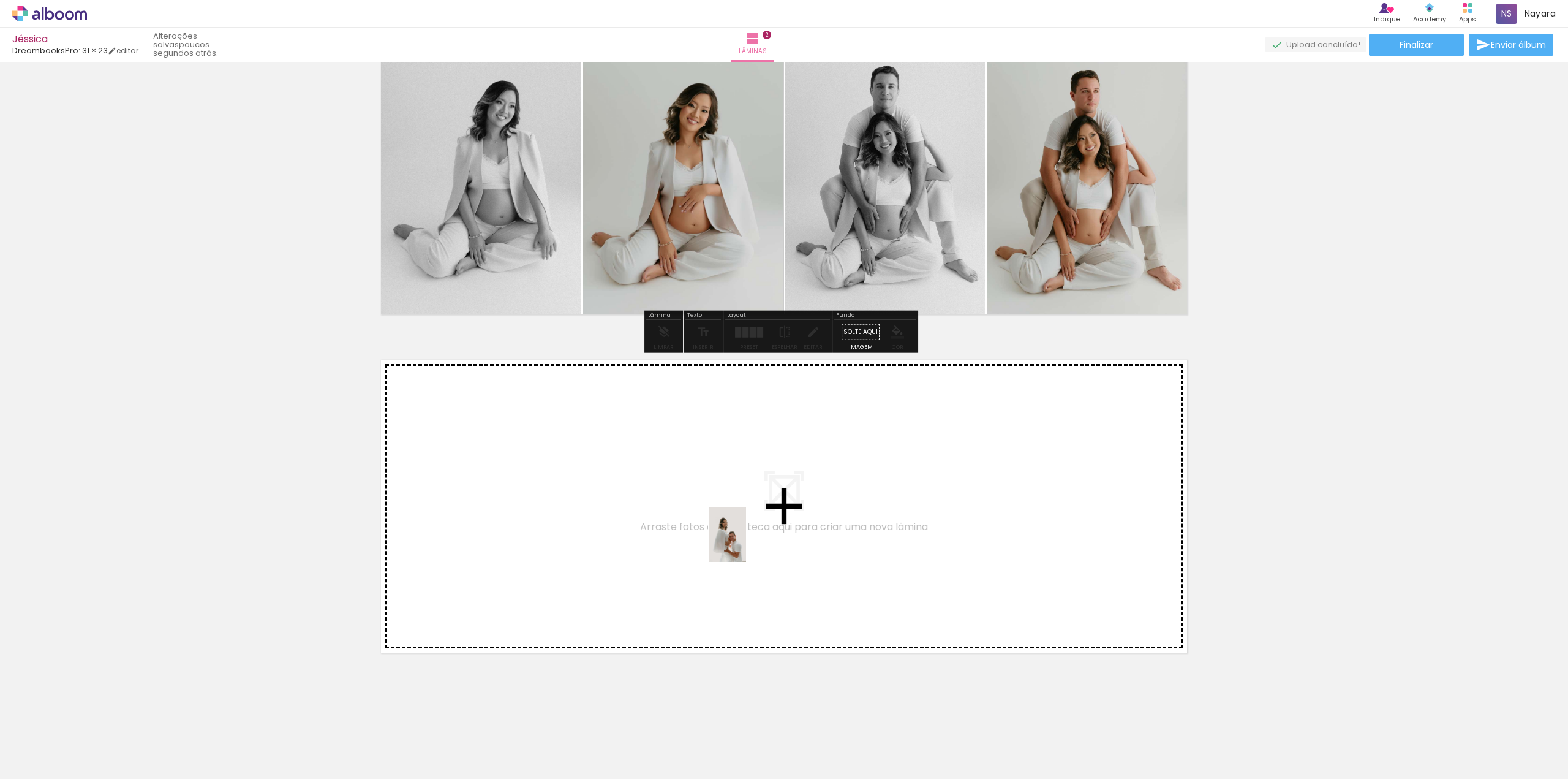
drag, startPoint x: 1345, startPoint y: 748, endPoint x: 746, endPoint y: 543, distance: 633.1
click at [746, 543] on quentale-workspace at bounding box center [784, 389] width 1568 height 779
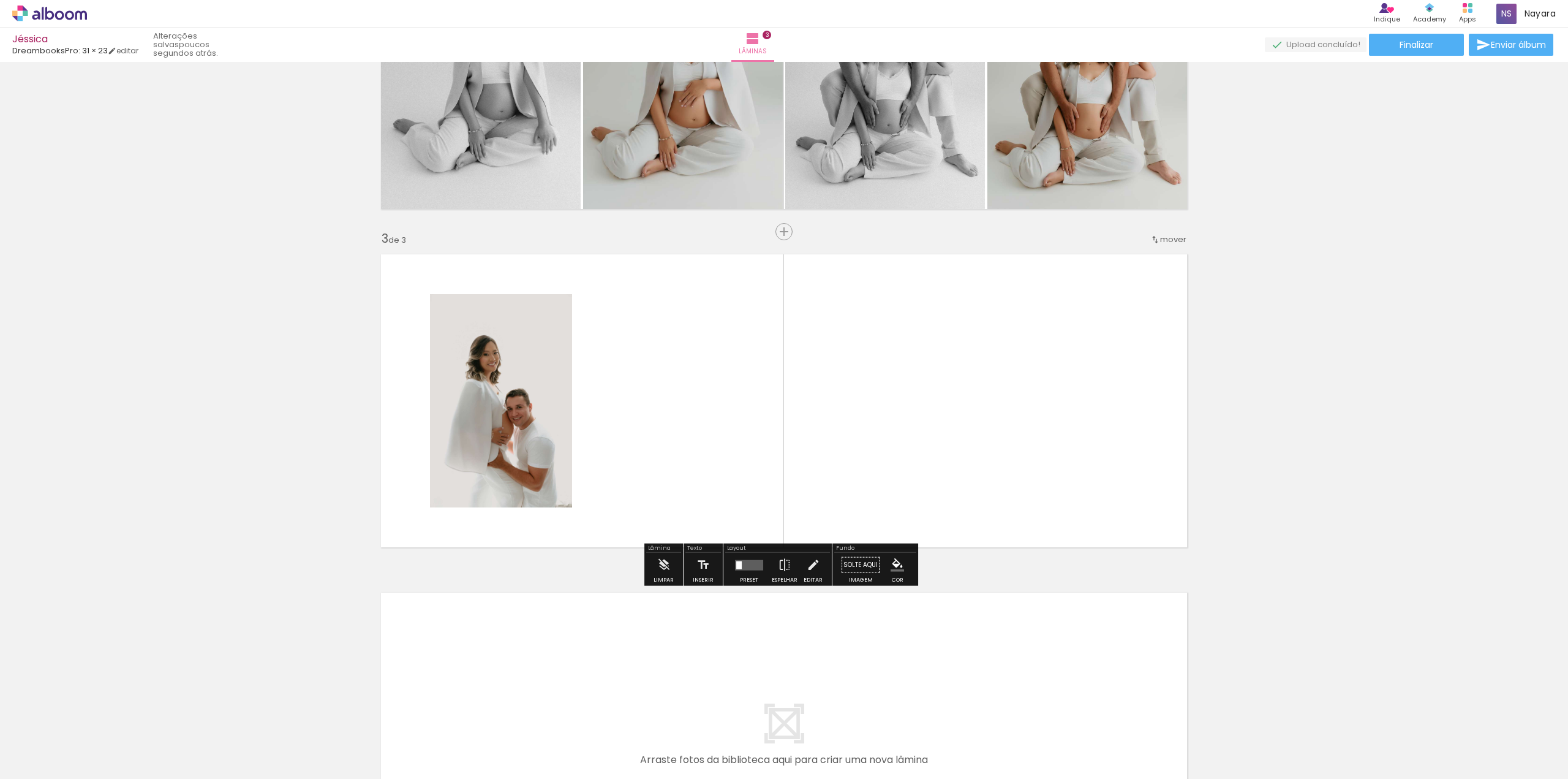
scroll to position [546, 0]
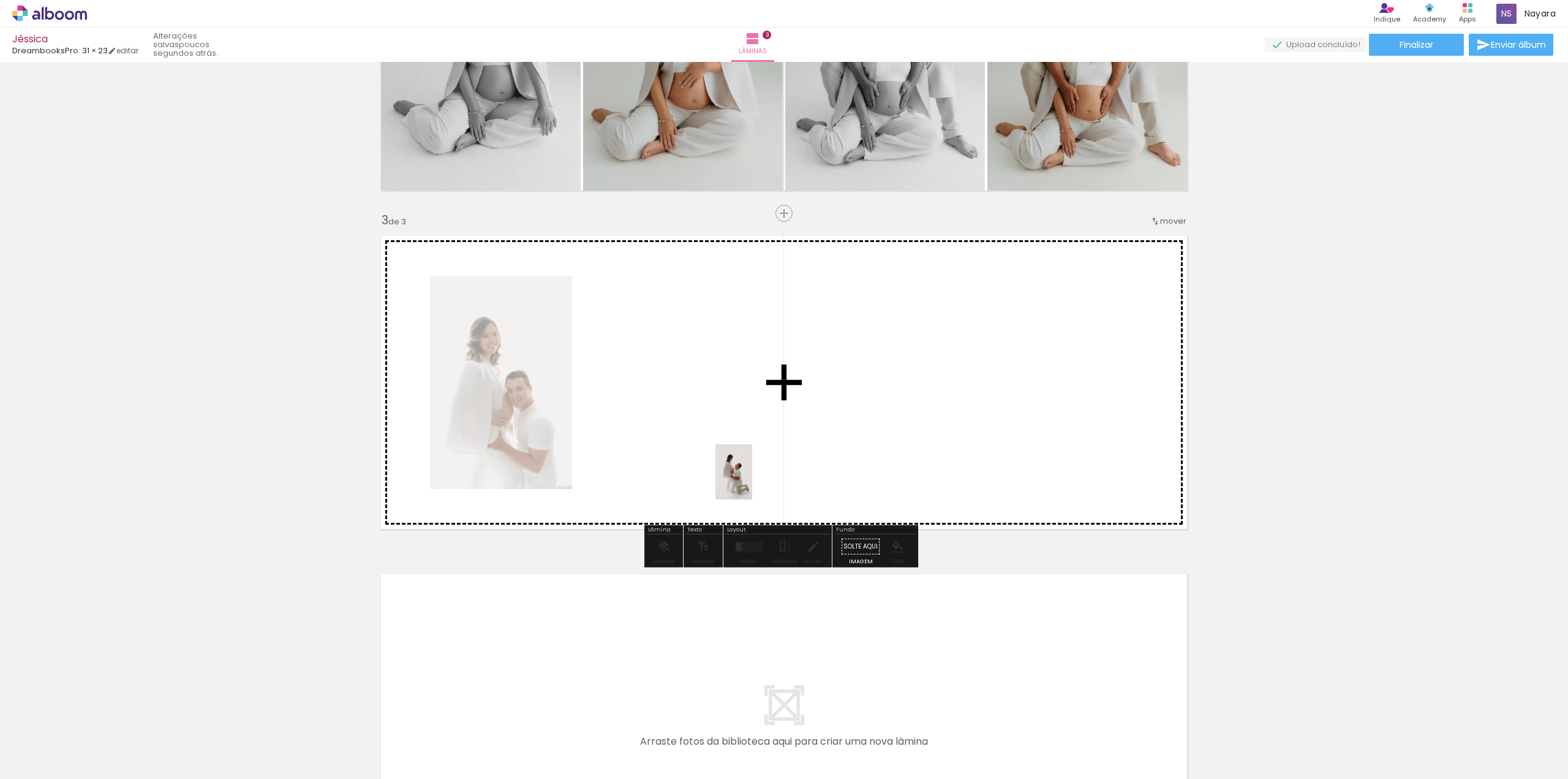
drag, startPoint x: 1482, startPoint y: 746, endPoint x: 753, endPoint y: 481, distance: 775.7
click at [753, 481] on quentale-workspace at bounding box center [784, 389] width 1568 height 779
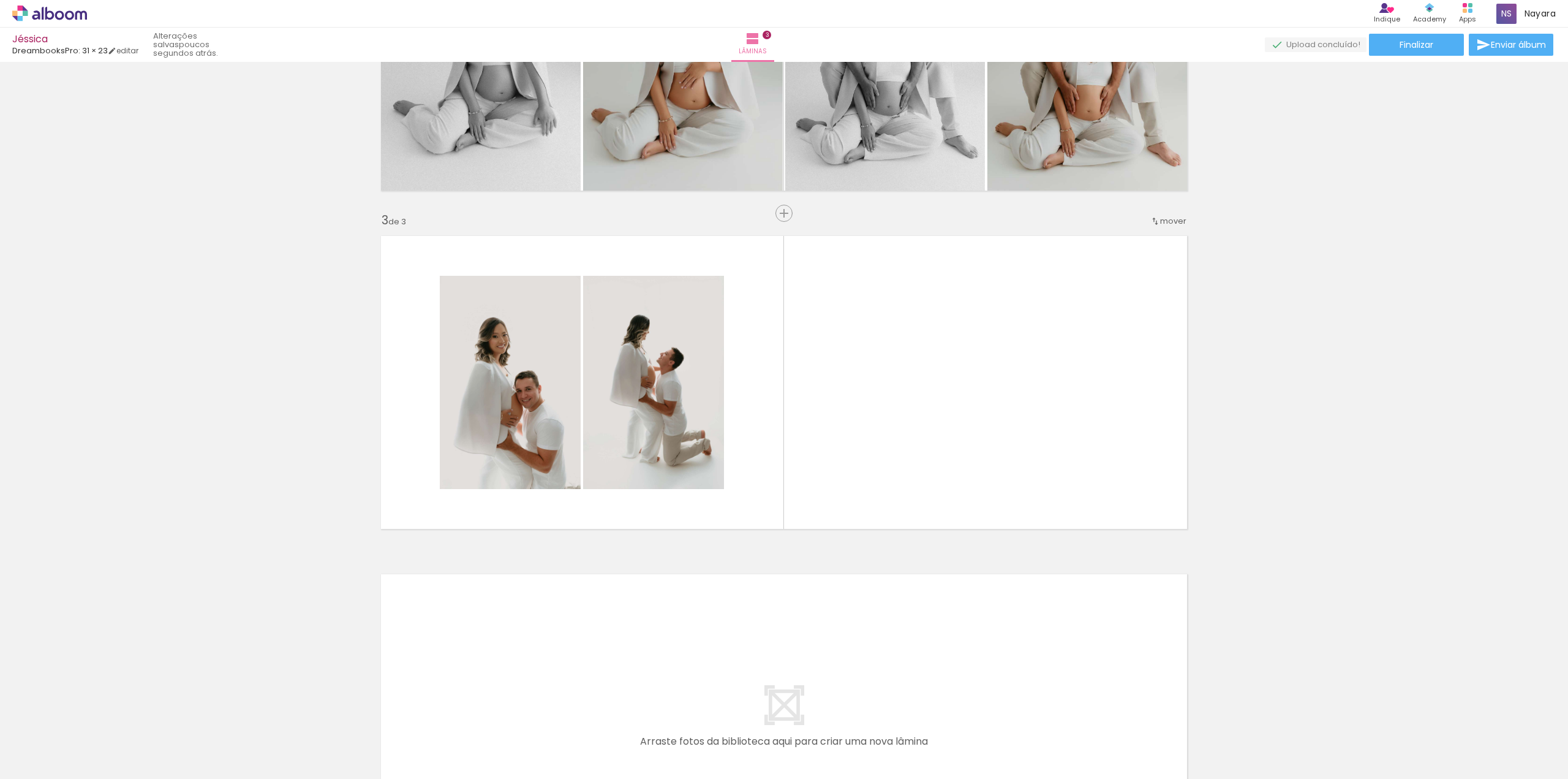
scroll to position [0, 1660]
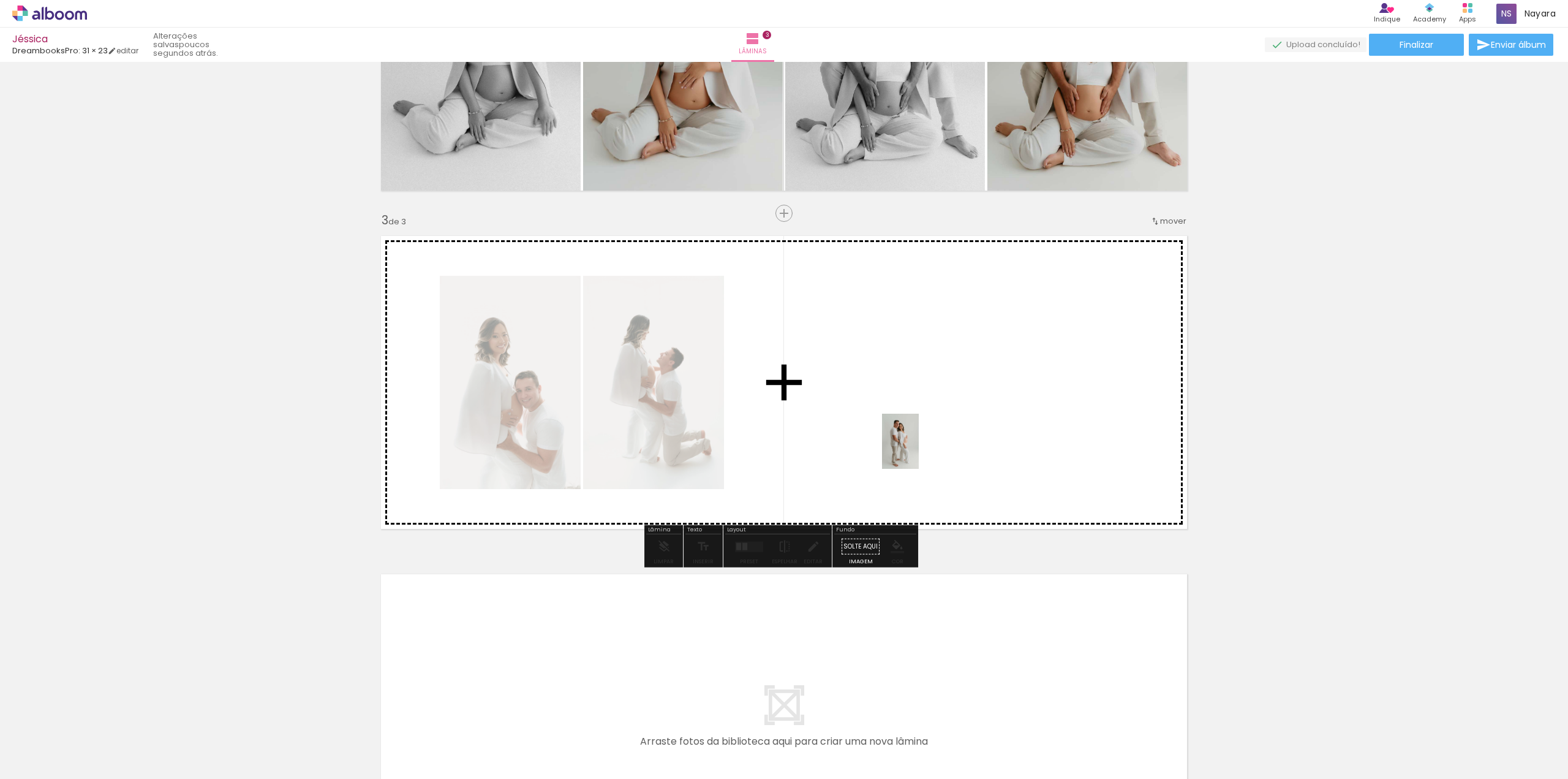
drag, startPoint x: 873, startPoint y: 749, endPoint x: 921, endPoint y: 450, distance: 302.8
click at [919, 451] on quentale-workspace at bounding box center [784, 389] width 1568 height 779
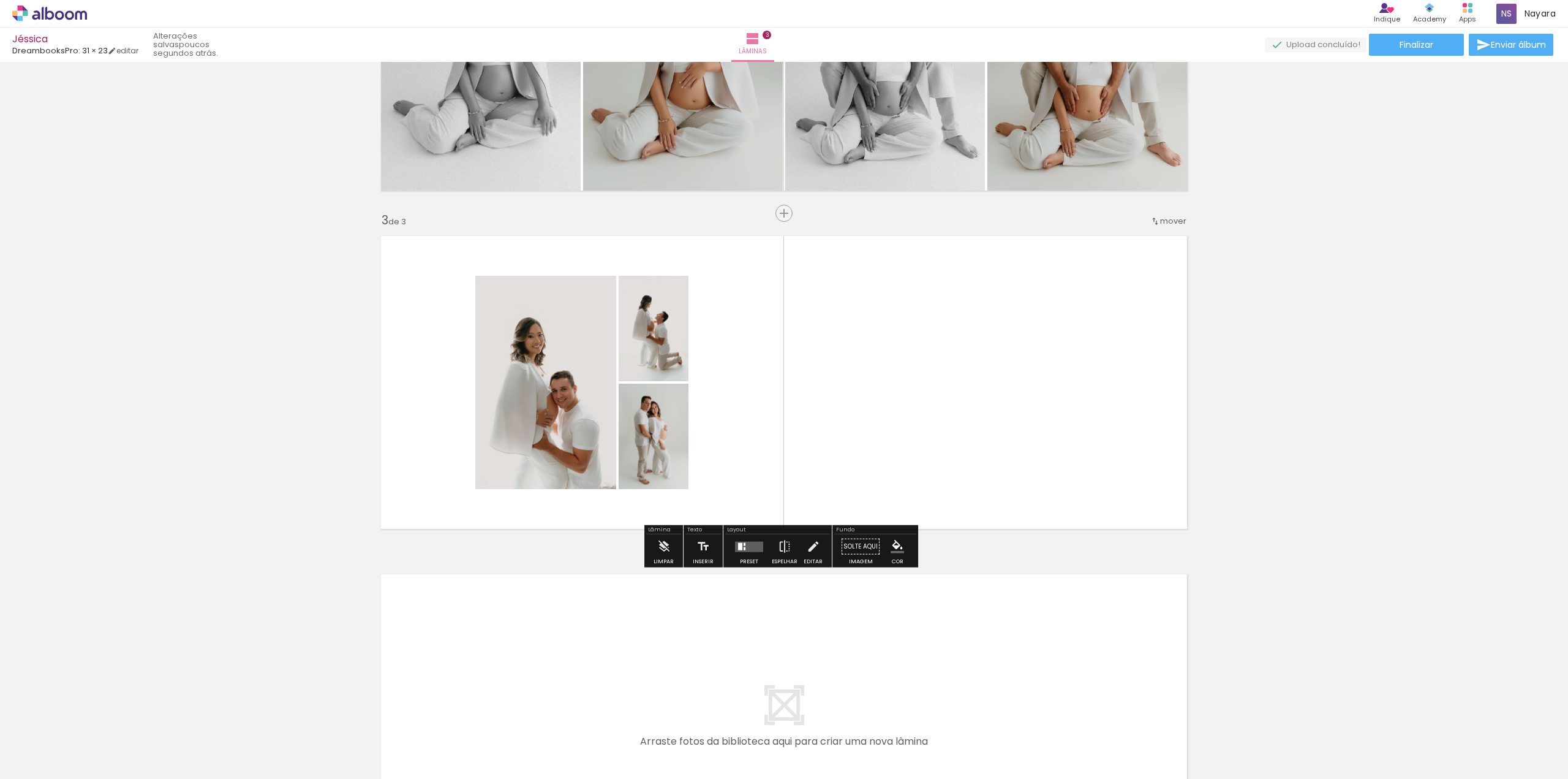
click at [643, 331] on quentale-photo at bounding box center [654, 328] width 70 height 106
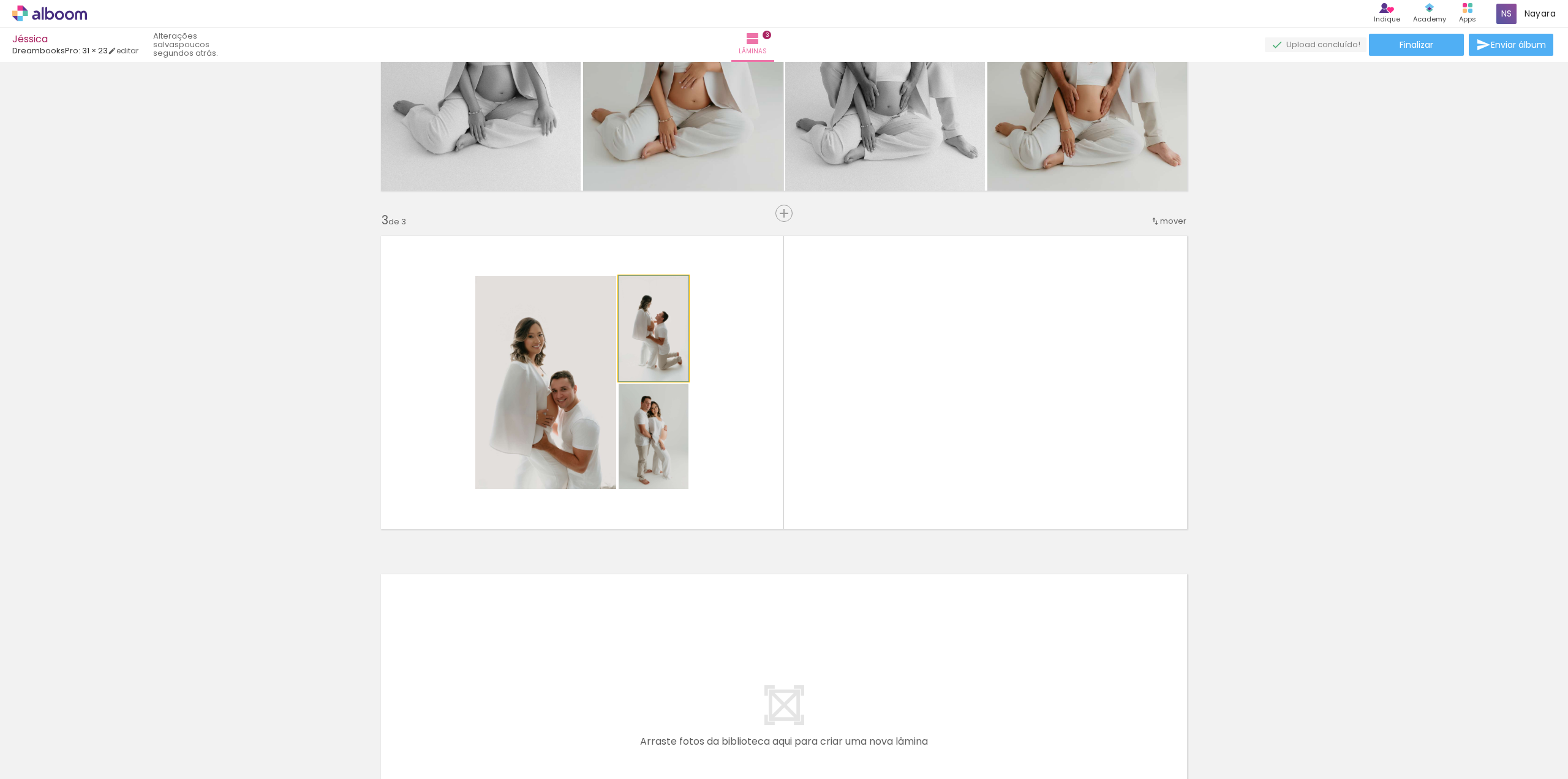
click at [650, 340] on quentale-photo at bounding box center [654, 328] width 70 height 106
drag, startPoint x: 663, startPoint y: 347, endPoint x: 736, endPoint y: 558, distance: 223.3
click at [736, 558] on div "Inserir lâmina 1 de 3 Inserir lâmina 2 de 3 Inserir lâmina 3 de 3" at bounding box center [784, 197] width 1568 height 1353
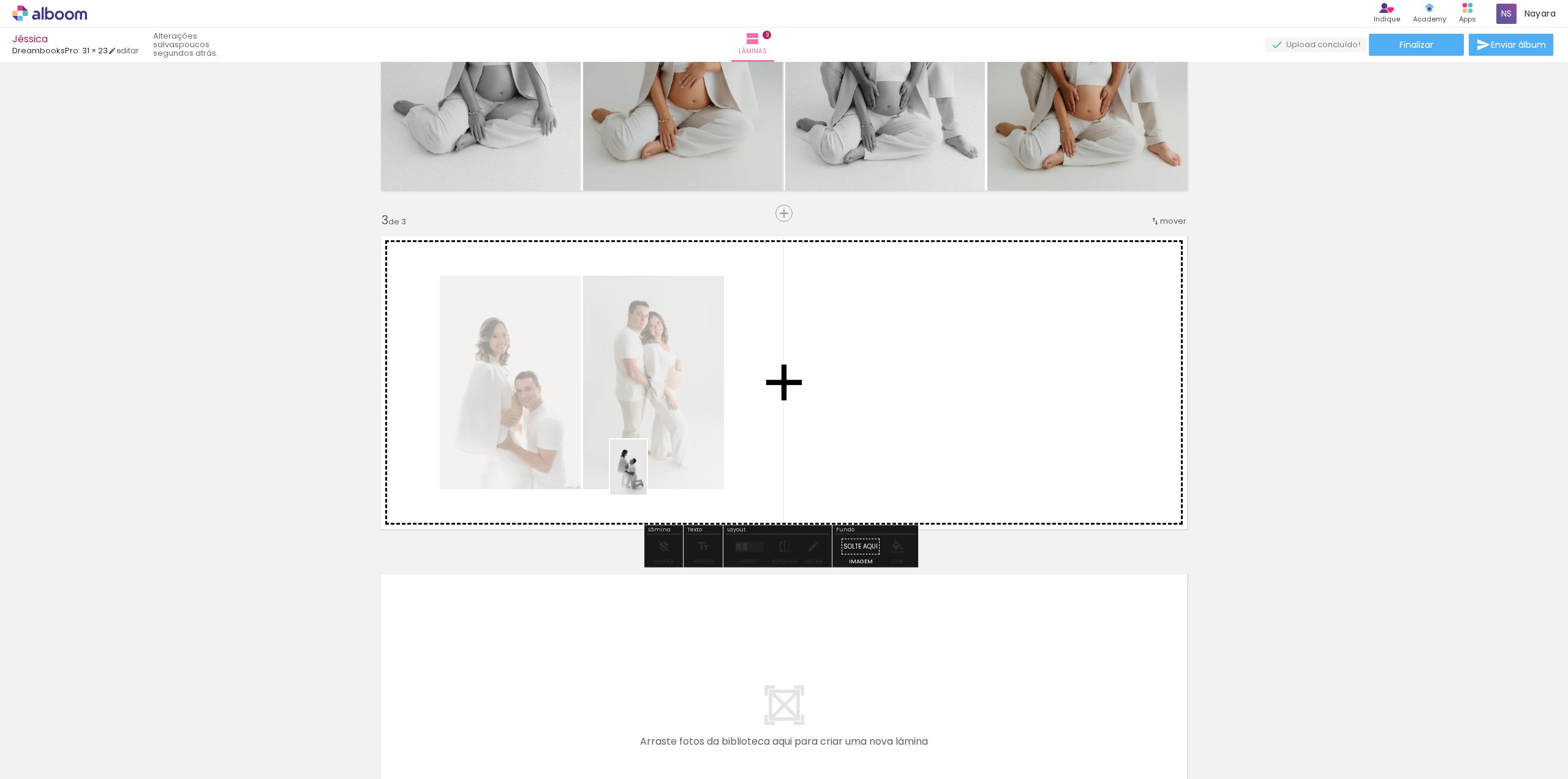
drag, startPoint x: 663, startPoint y: 744, endPoint x: 647, endPoint y: 476, distance: 268.5
click at [647, 476] on quentale-workspace at bounding box center [784, 389] width 1568 height 779
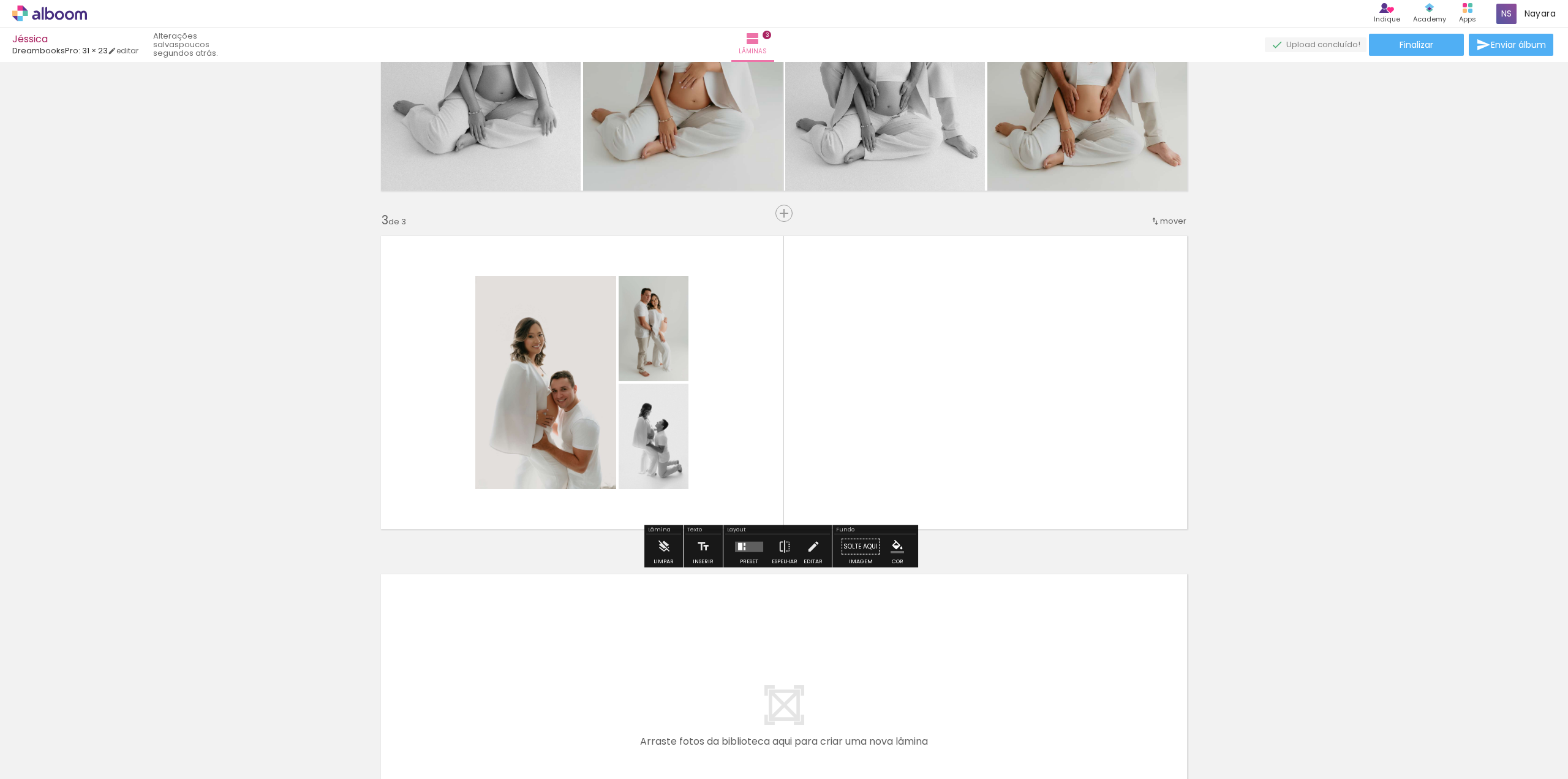
click at [741, 552] on div at bounding box center [749, 546] width 33 height 24
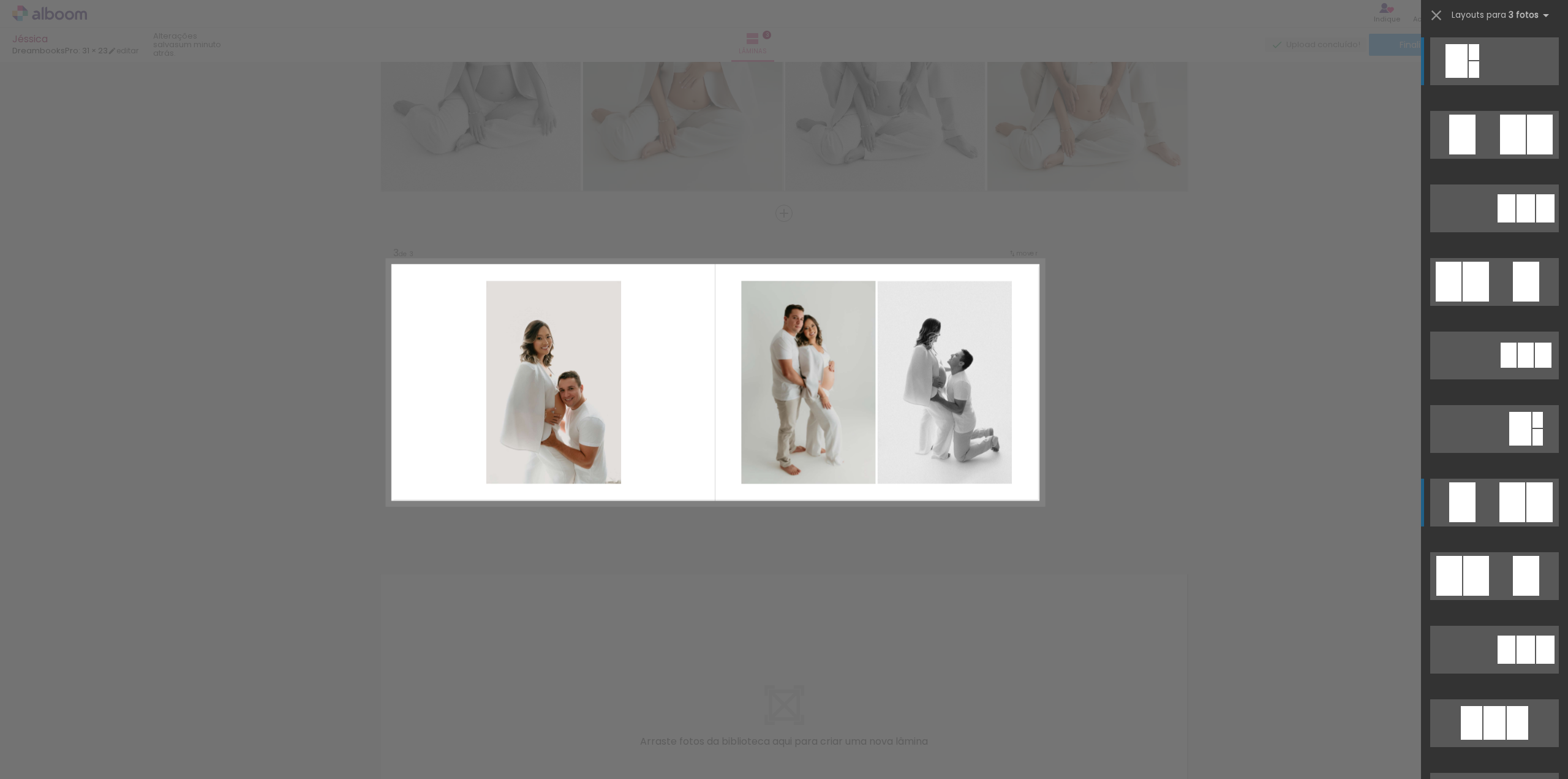
click at [1479, 60] on div at bounding box center [1474, 52] width 11 height 16
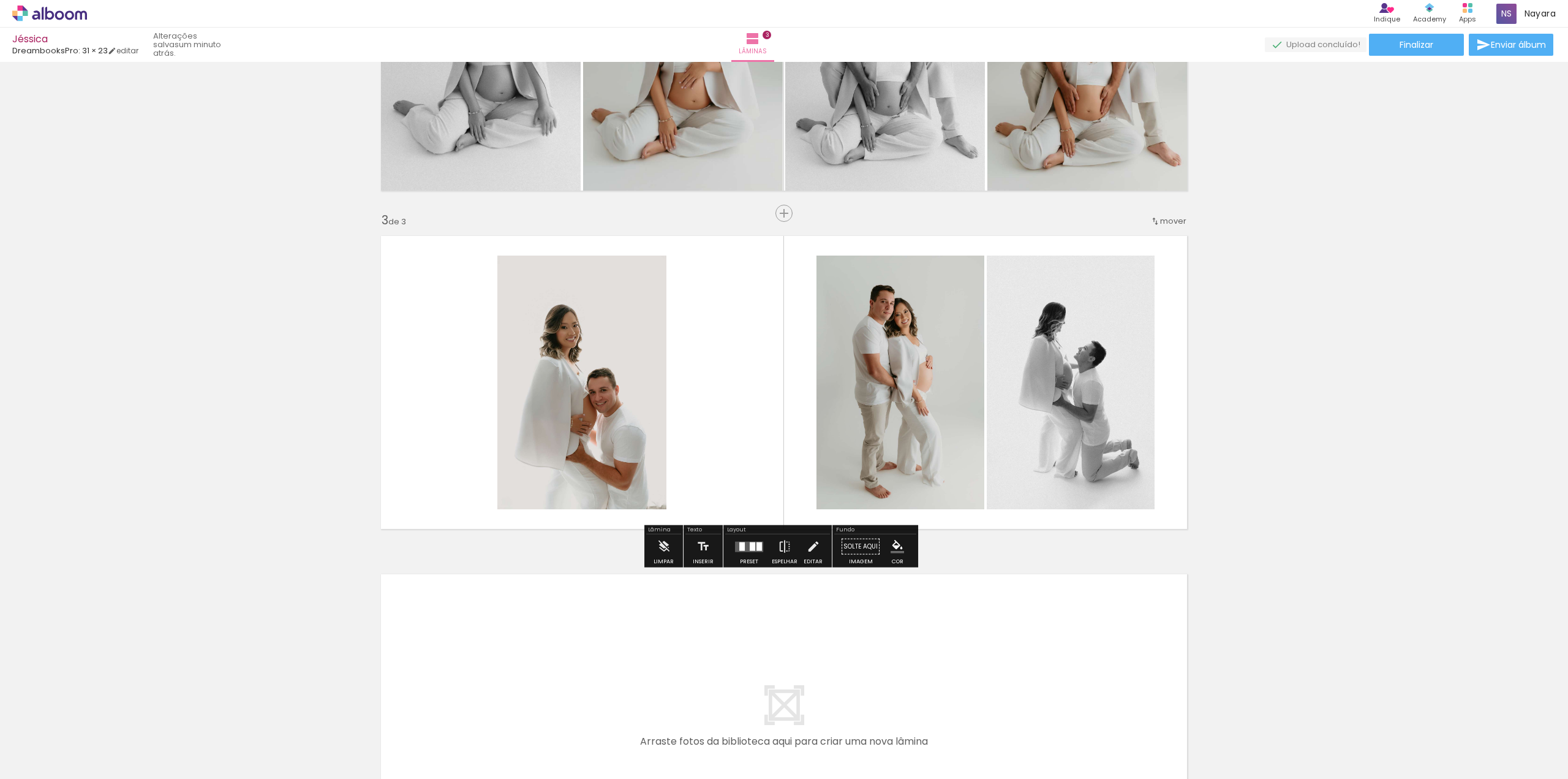
click at [1042, 383] on quentale-photo at bounding box center [1070, 382] width 168 height 253
click at [783, 547] on iron-icon at bounding box center [785, 546] width 14 height 24
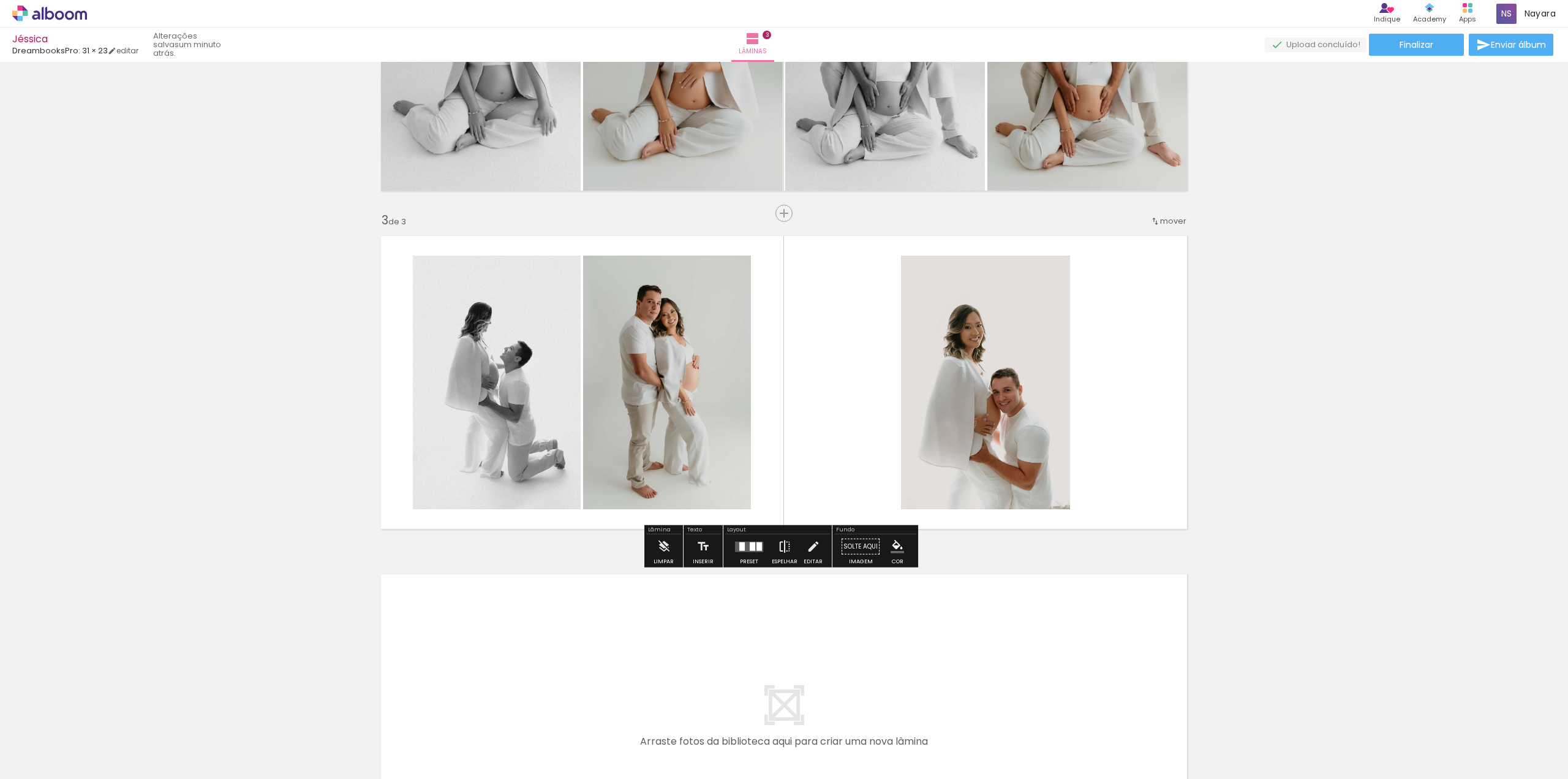
click at [783, 547] on iron-icon at bounding box center [785, 546] width 14 height 24
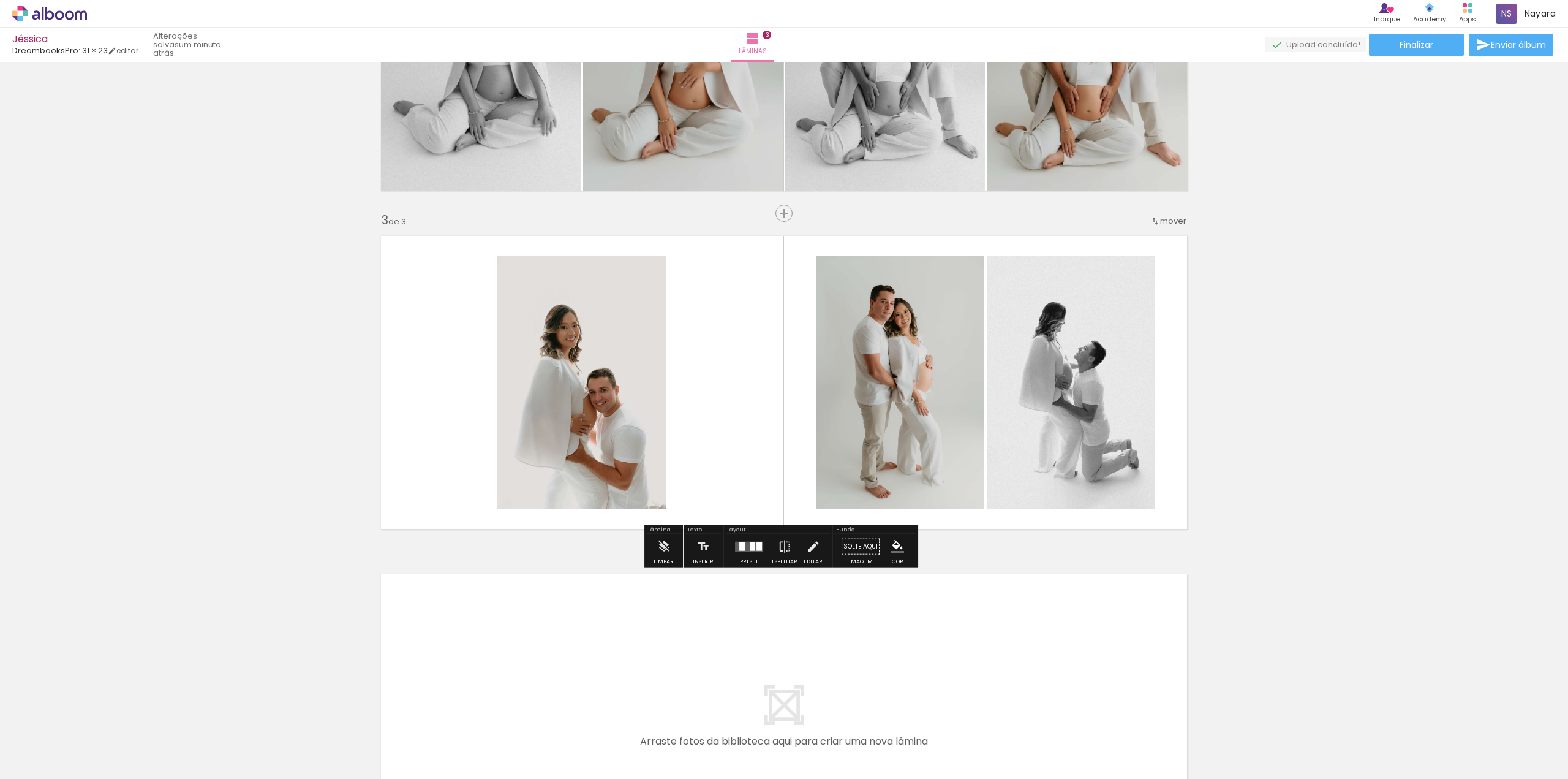
click at [1102, 400] on quentale-photo at bounding box center [1070, 382] width 168 height 253
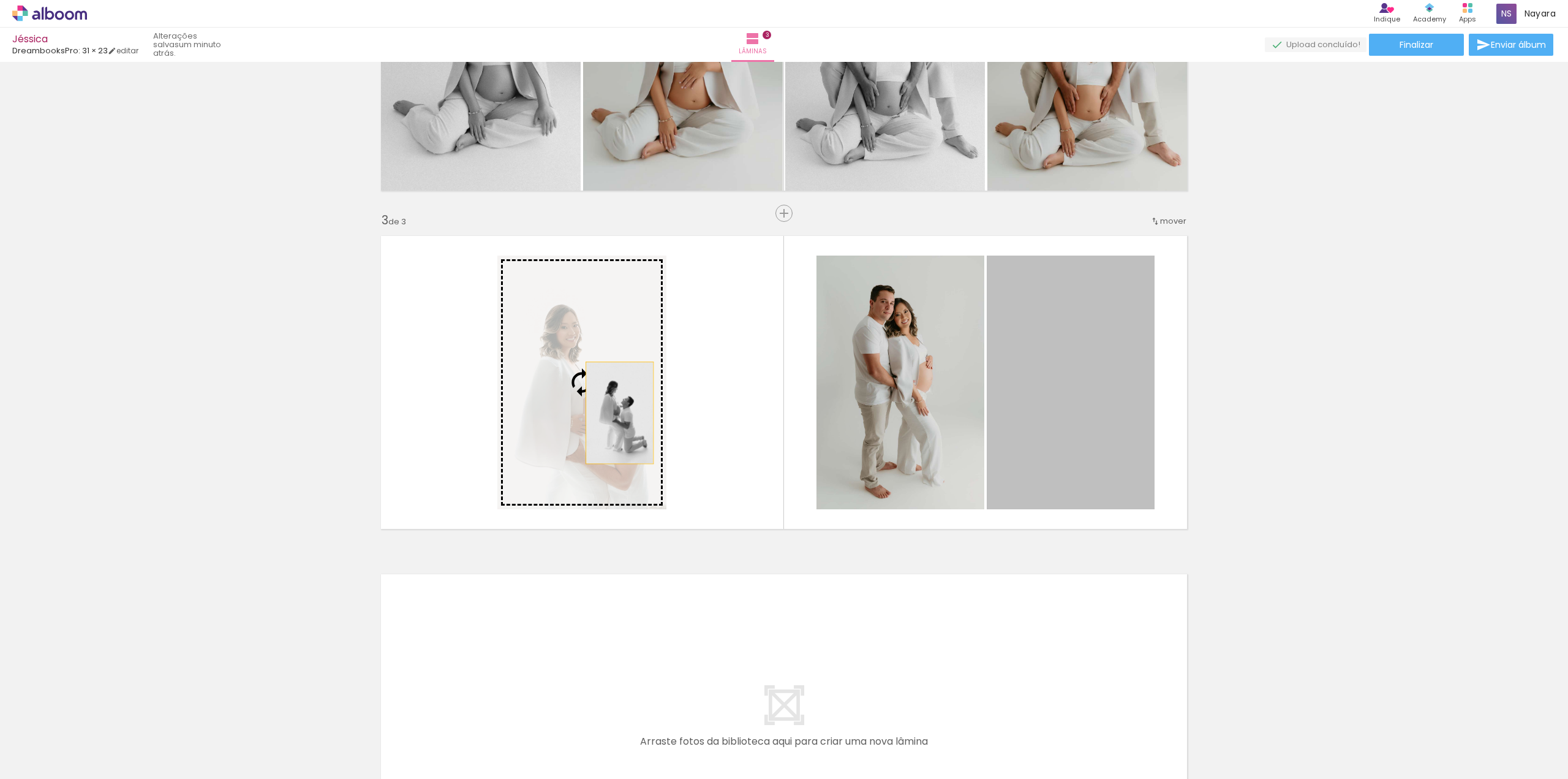
drag, startPoint x: 1102, startPoint y: 400, endPoint x: 615, endPoint y: 412, distance: 487.1
click at [0, 0] on slot at bounding box center [0, 0] width 0 height 0
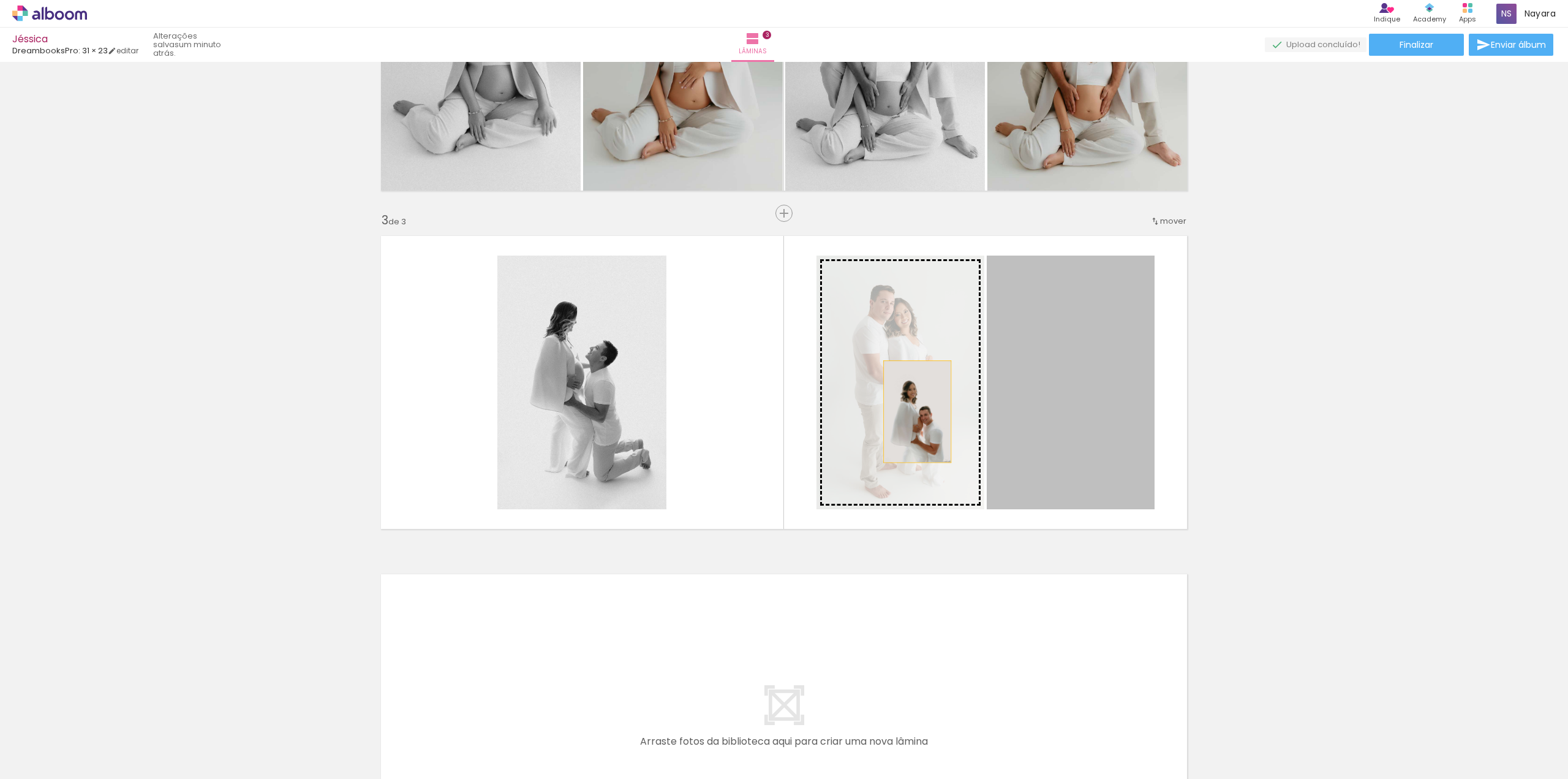
drag, startPoint x: 1081, startPoint y: 412, endPoint x: 913, endPoint y: 411, distance: 168.0
click at [0, 0] on slot at bounding box center [0, 0] width 0 height 0
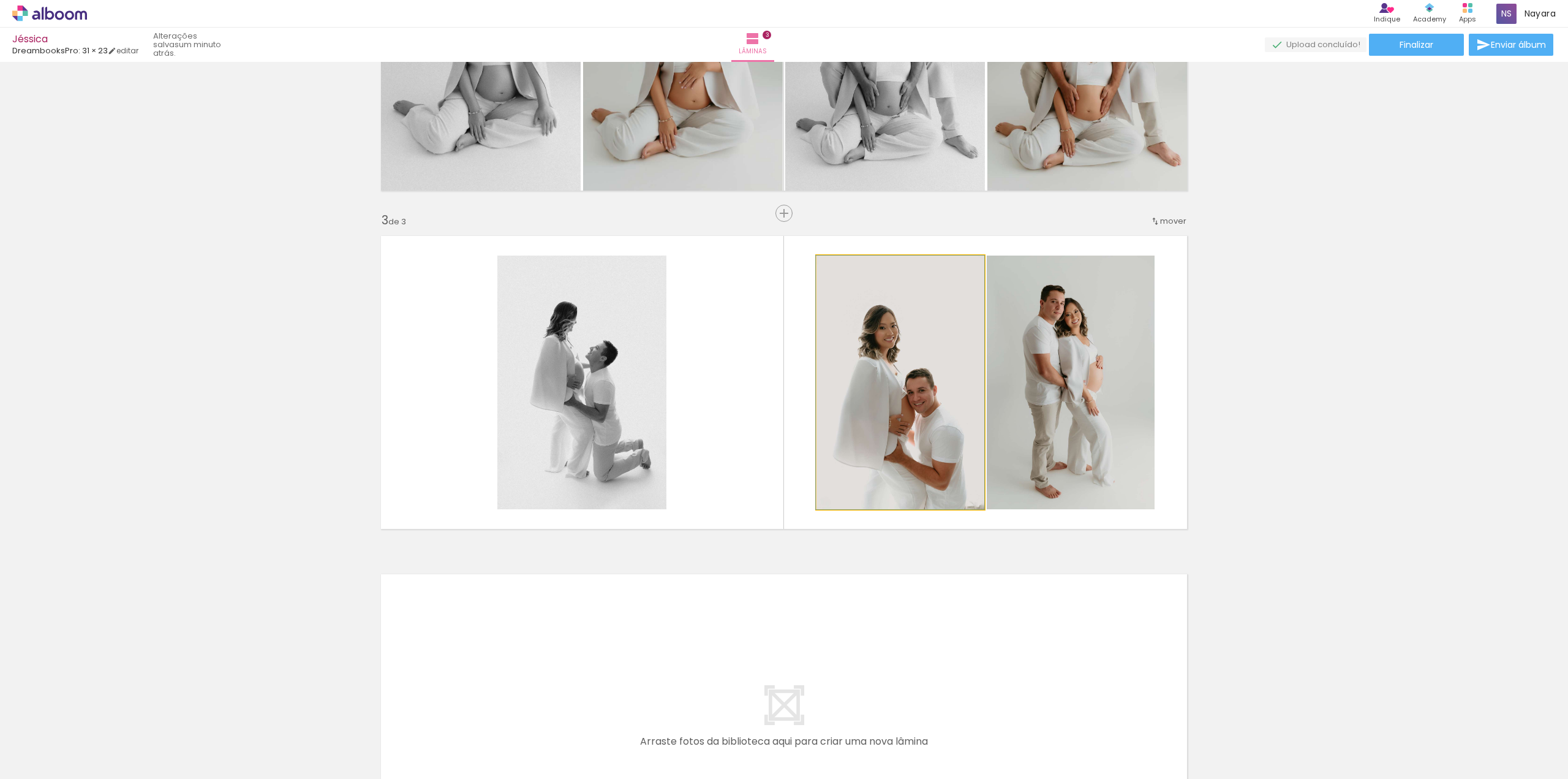
click at [937, 389] on quentale-photo at bounding box center [900, 382] width 168 height 253
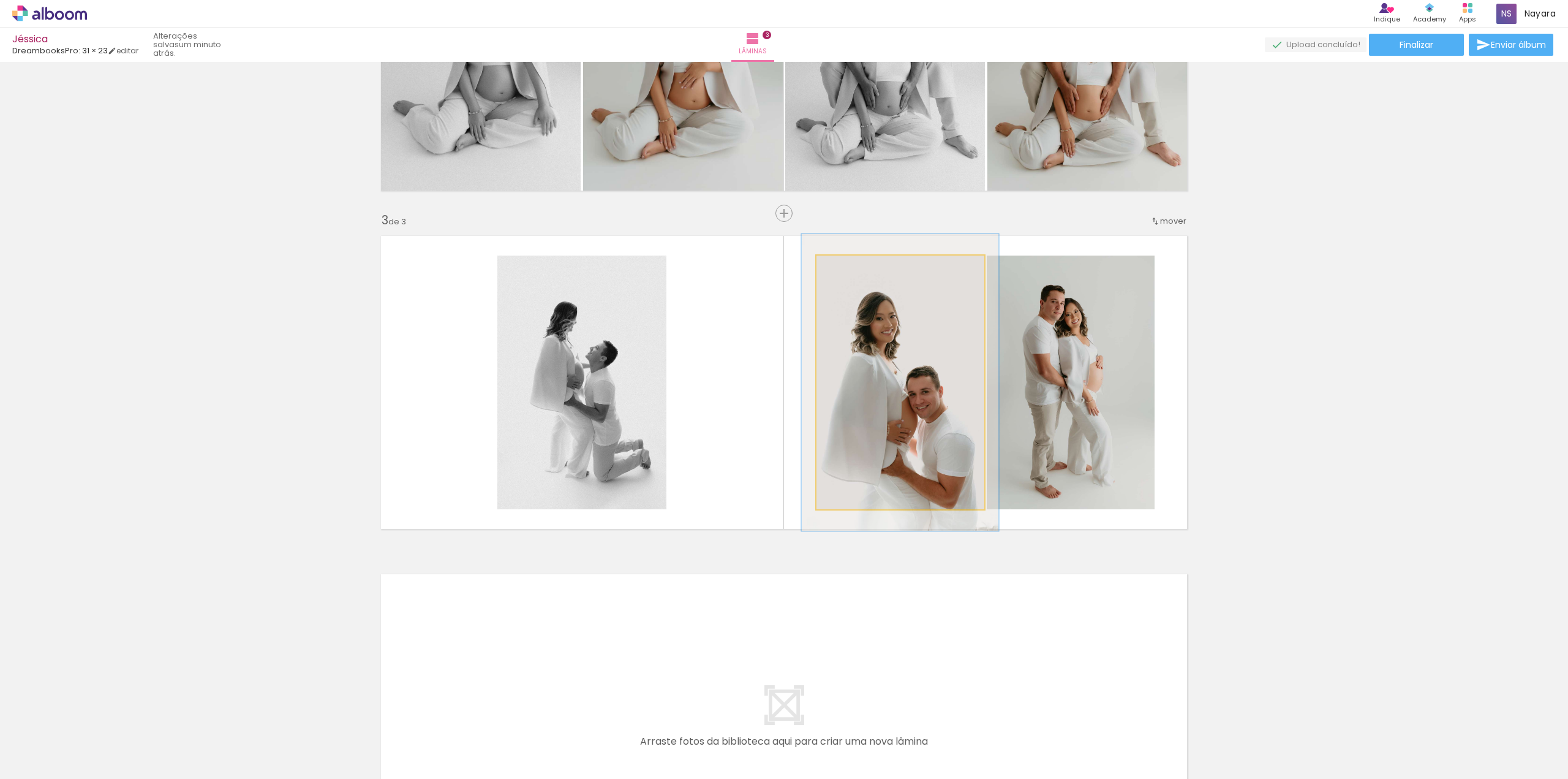
drag, startPoint x: 840, startPoint y: 270, endPoint x: 848, endPoint y: 270, distance: 8.0
type paper-slider "117"
click at [848, 270] on div at bounding box center [853, 268] width 11 height 11
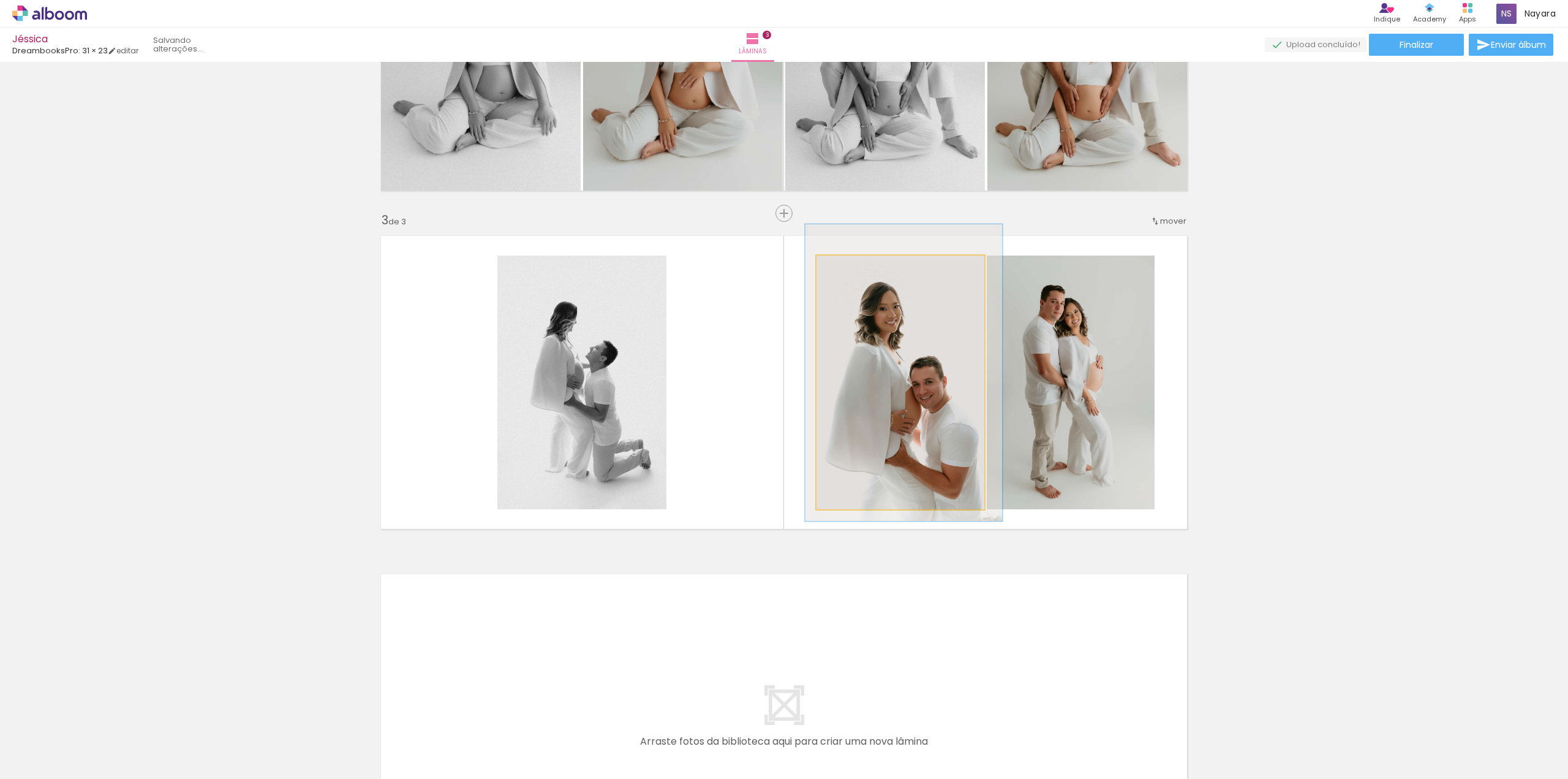
drag, startPoint x: 904, startPoint y: 377, endPoint x: 908, endPoint y: 367, distance: 10.8
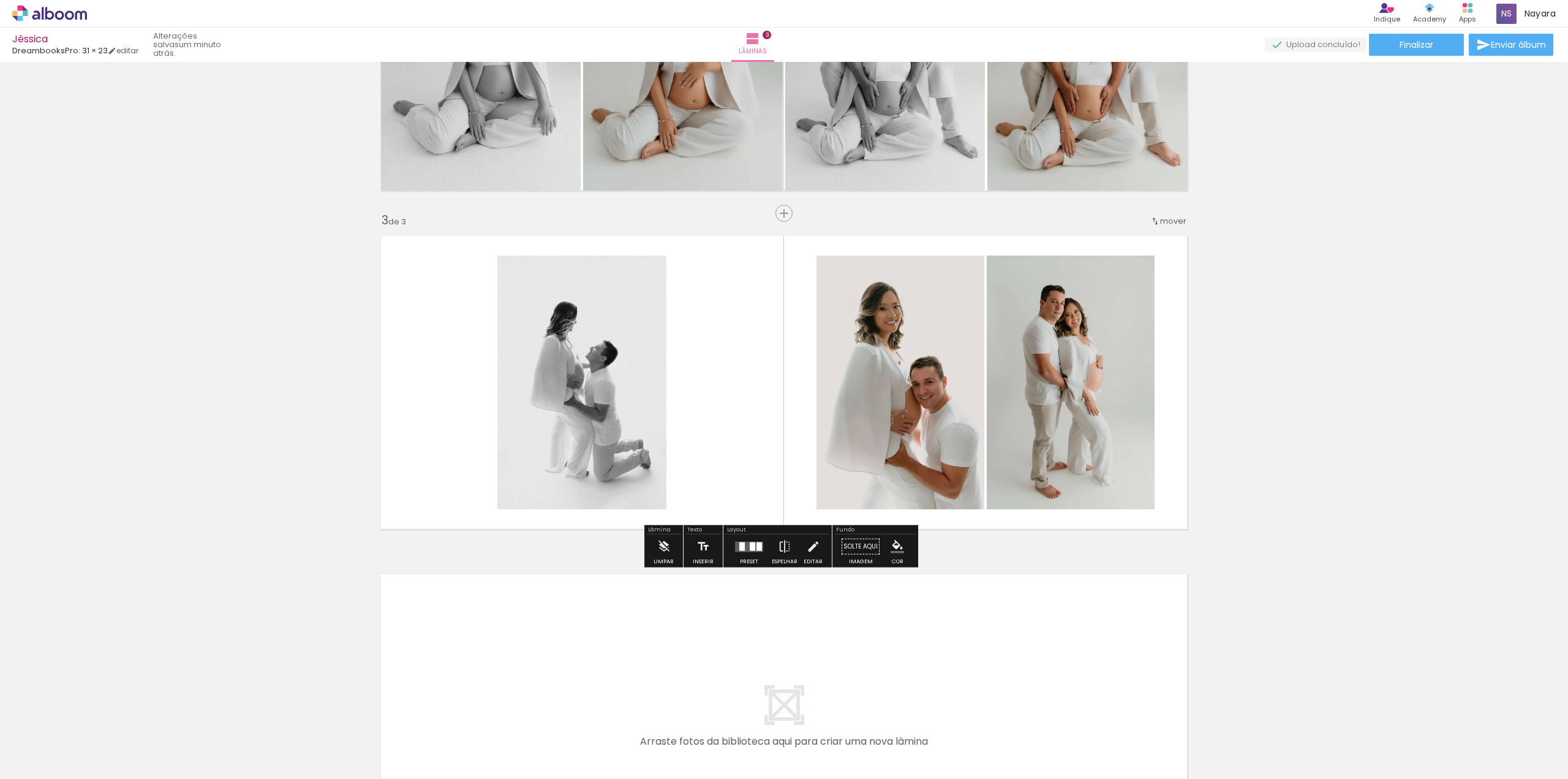
click at [1255, 414] on div "Inserir lâmina 1 de 3 Inserir lâmina 2 de 3 Inserir lâmina 3 de 3" at bounding box center [784, 197] width 1568 height 1353
click at [1338, 422] on div "Inserir lâmina 1 de 3 Inserir lâmina 2 de 3 Inserir lâmina 3 de 3" at bounding box center [784, 197] width 1568 height 1353
click at [757, 550] on quentale-layouter at bounding box center [749, 546] width 28 height 11
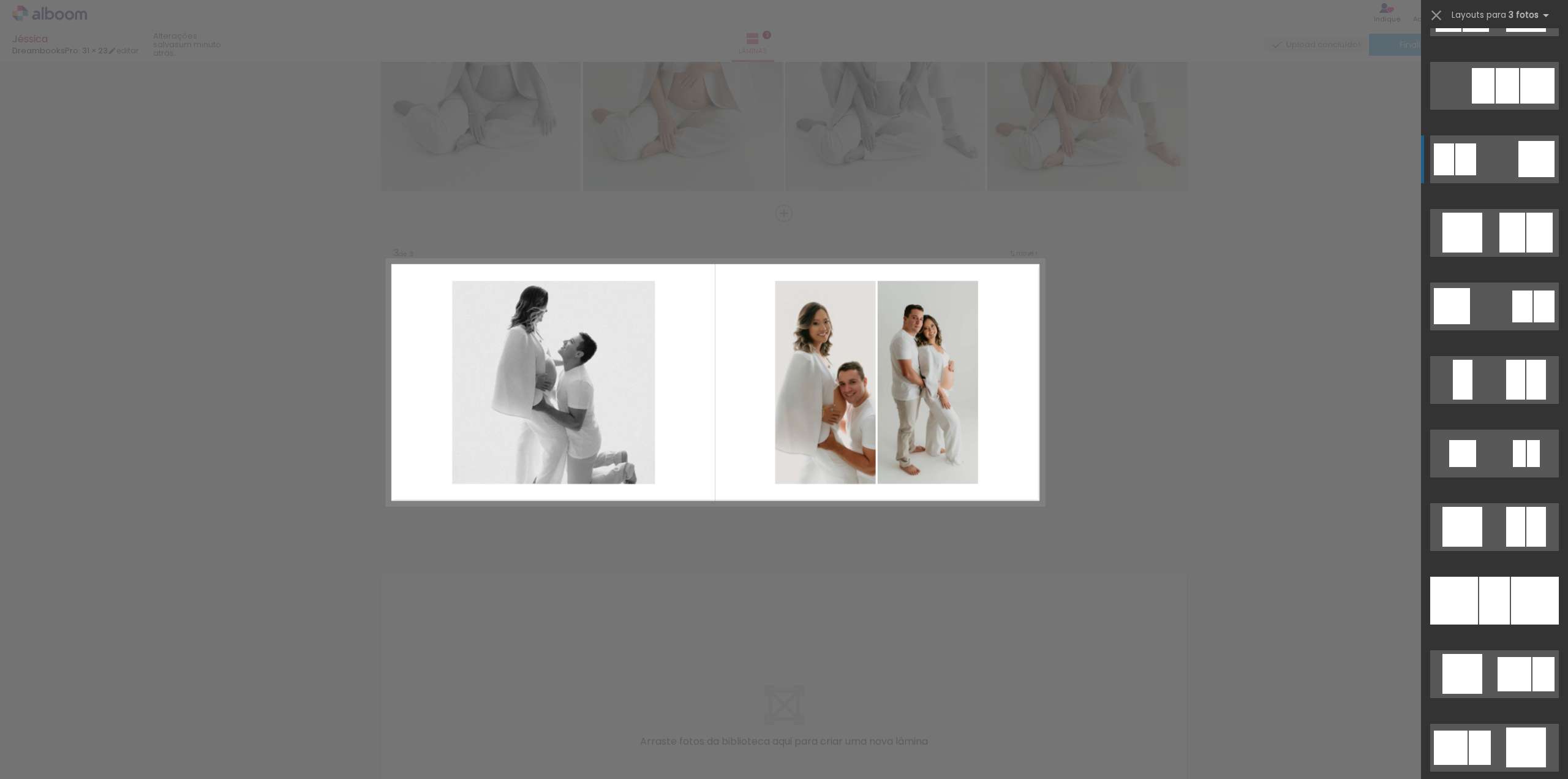
scroll to position [1422, 0]
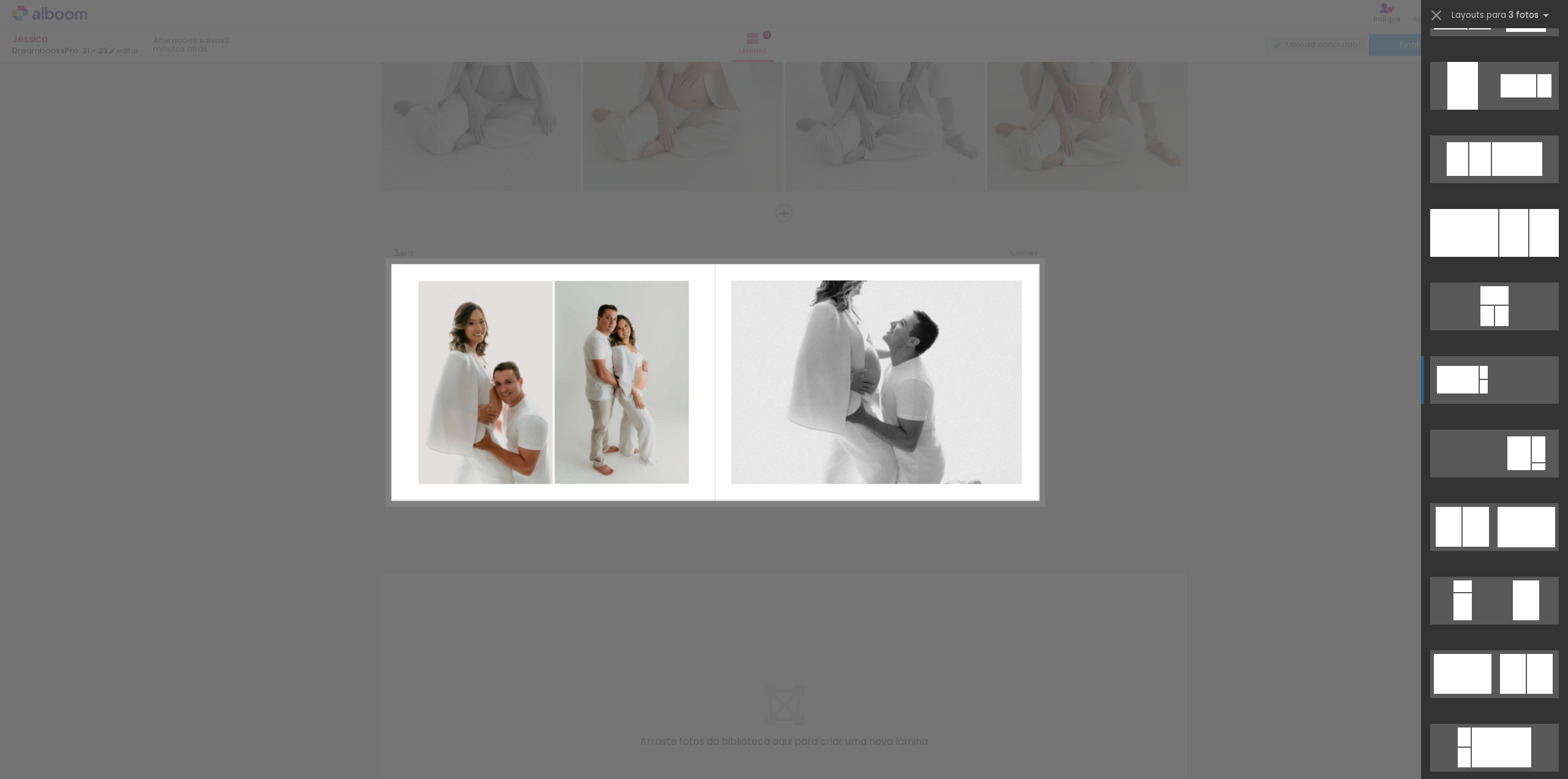
scroll to position [1911, 0]
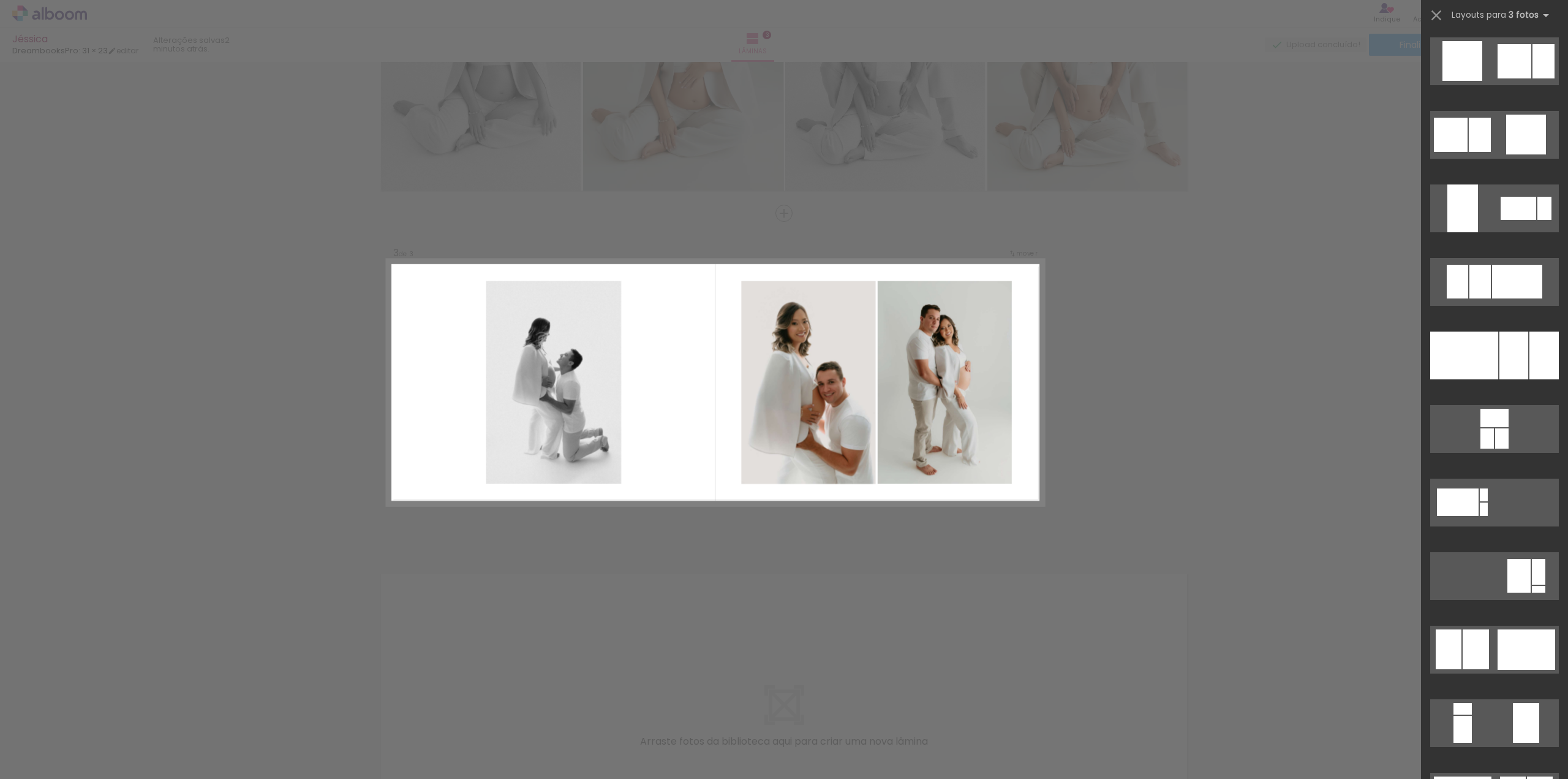
click at [1285, 439] on div "Confirmar Cancelar" at bounding box center [784, 208] width 1568 height 1382
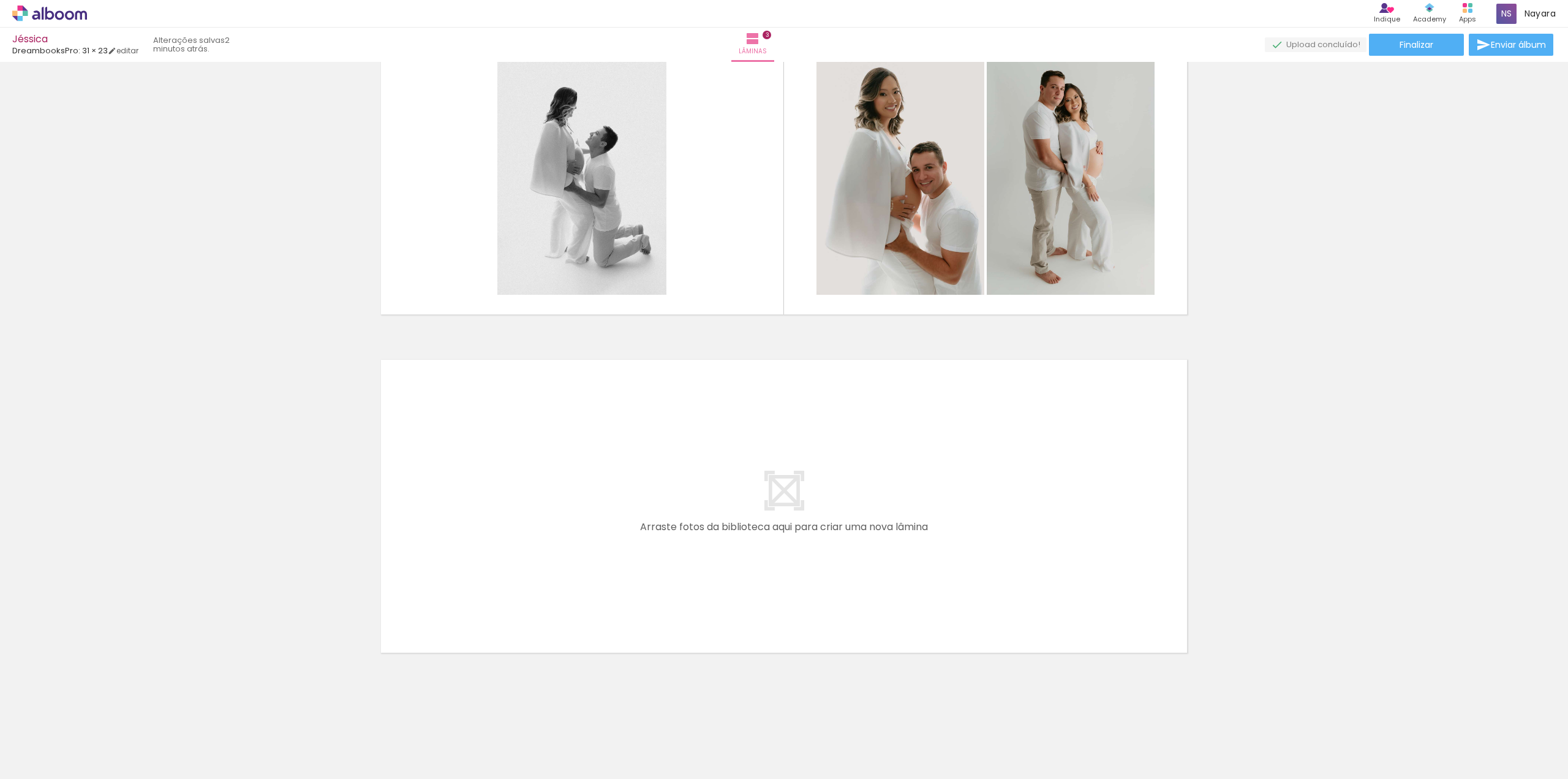
scroll to position [760, 0]
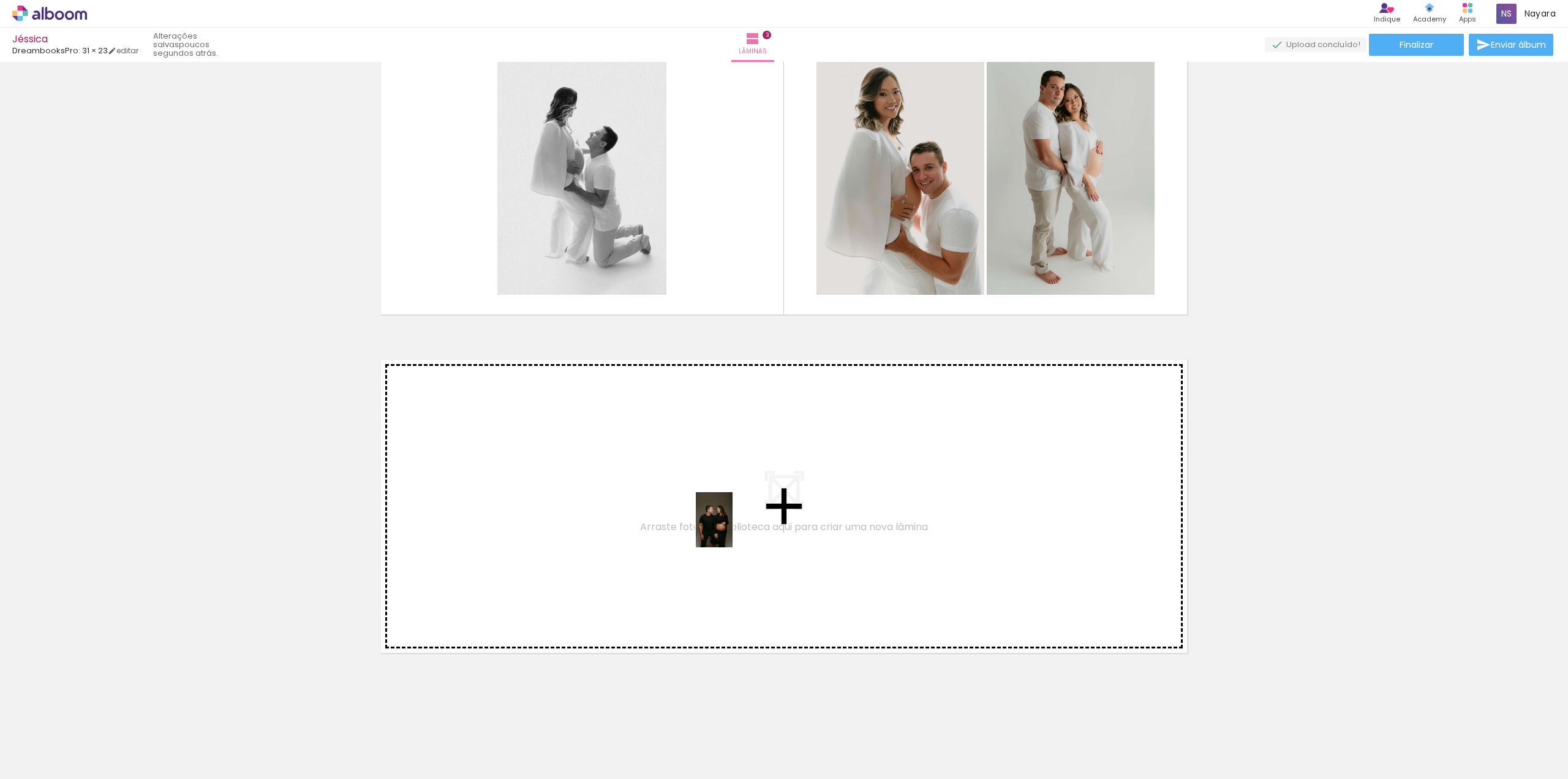
drag, startPoint x: 1008, startPoint y: 748, endPoint x: 733, endPoint y: 528, distance: 352.2
click at [733, 528] on quentale-workspace at bounding box center [784, 389] width 1568 height 779
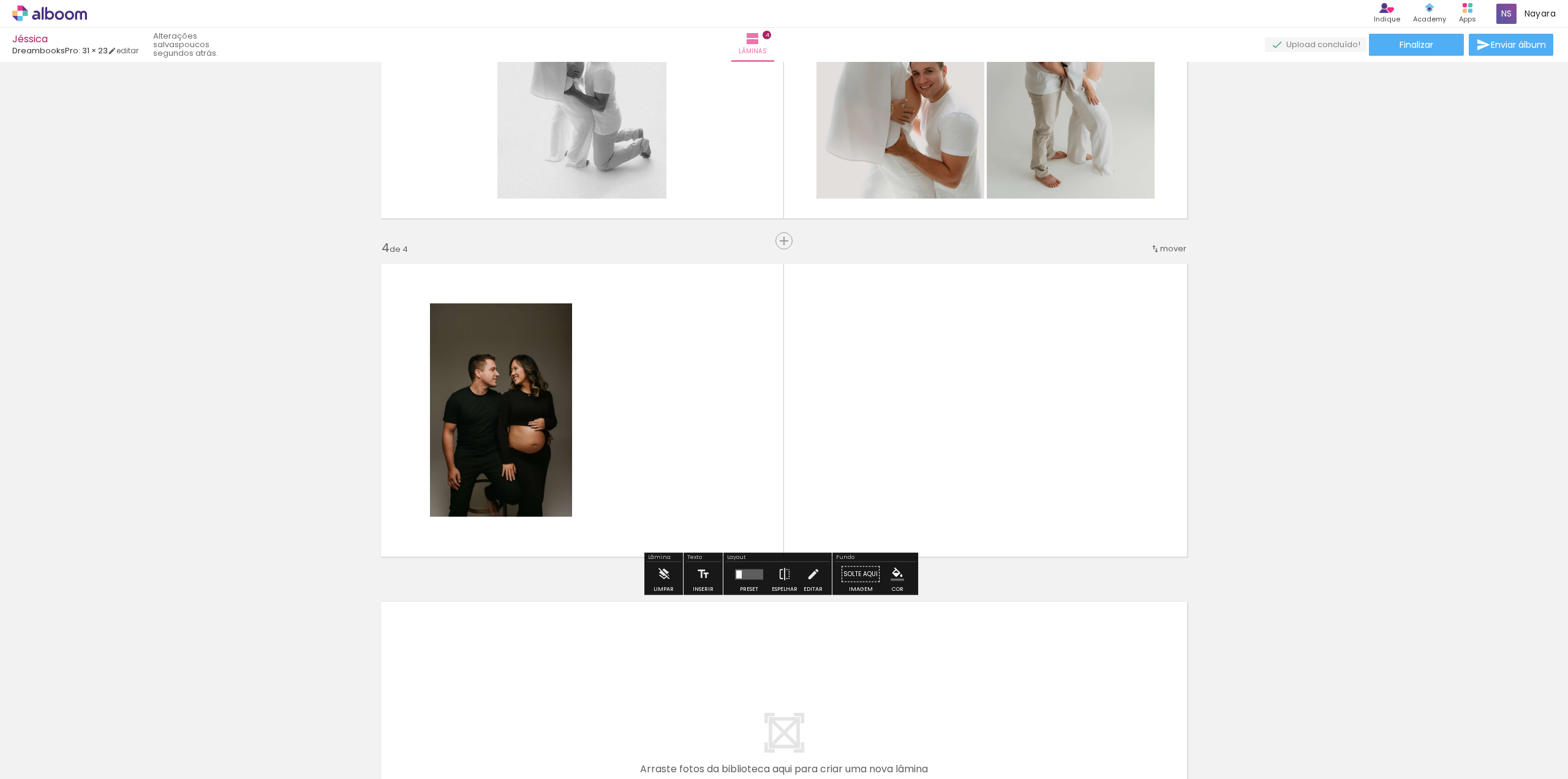
scroll to position [883, 0]
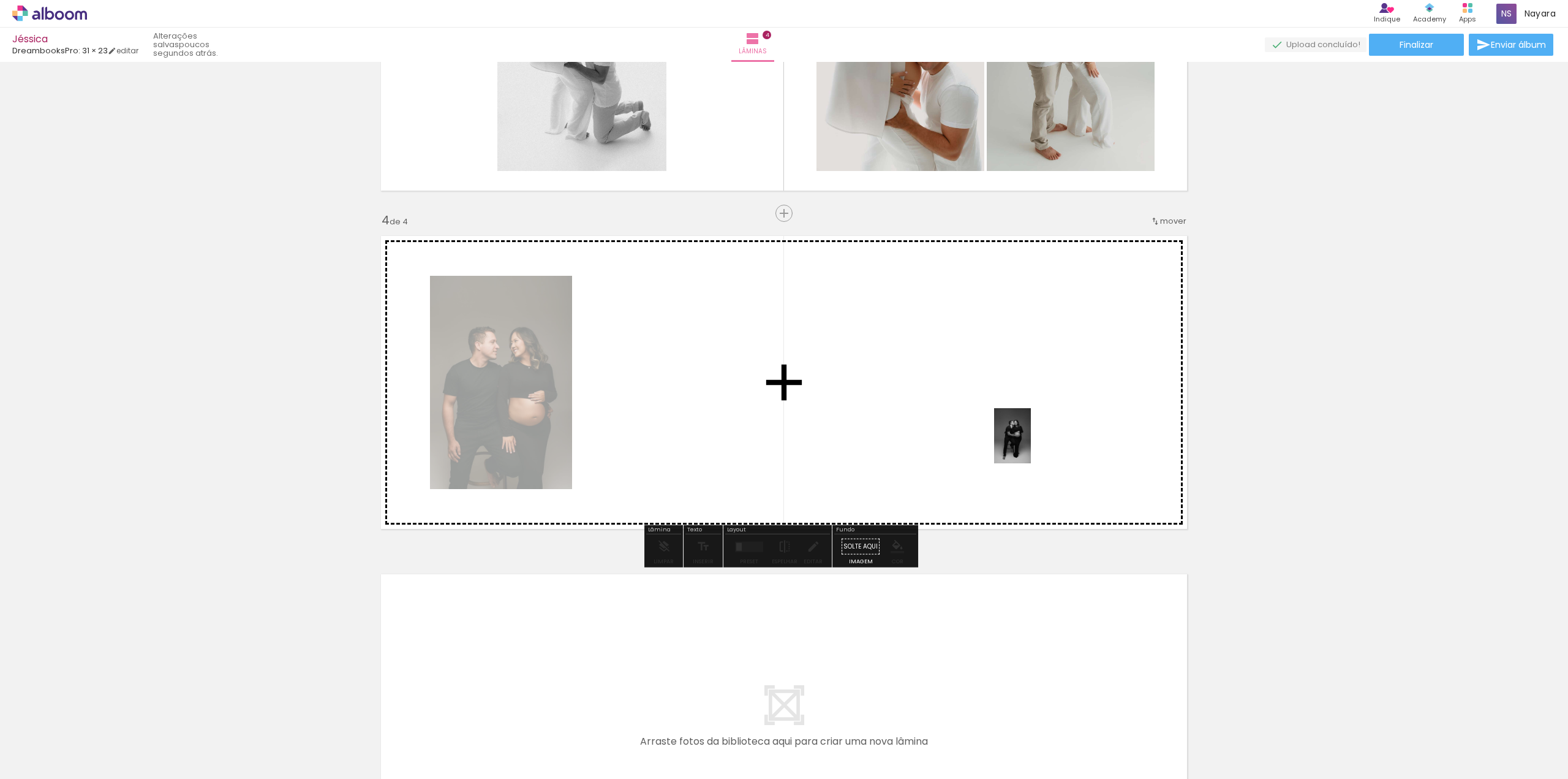
drag, startPoint x: 1076, startPoint y: 752, endPoint x: 1031, endPoint y: 442, distance: 313.2
click at [1031, 442] on quentale-workspace at bounding box center [784, 389] width 1568 height 779
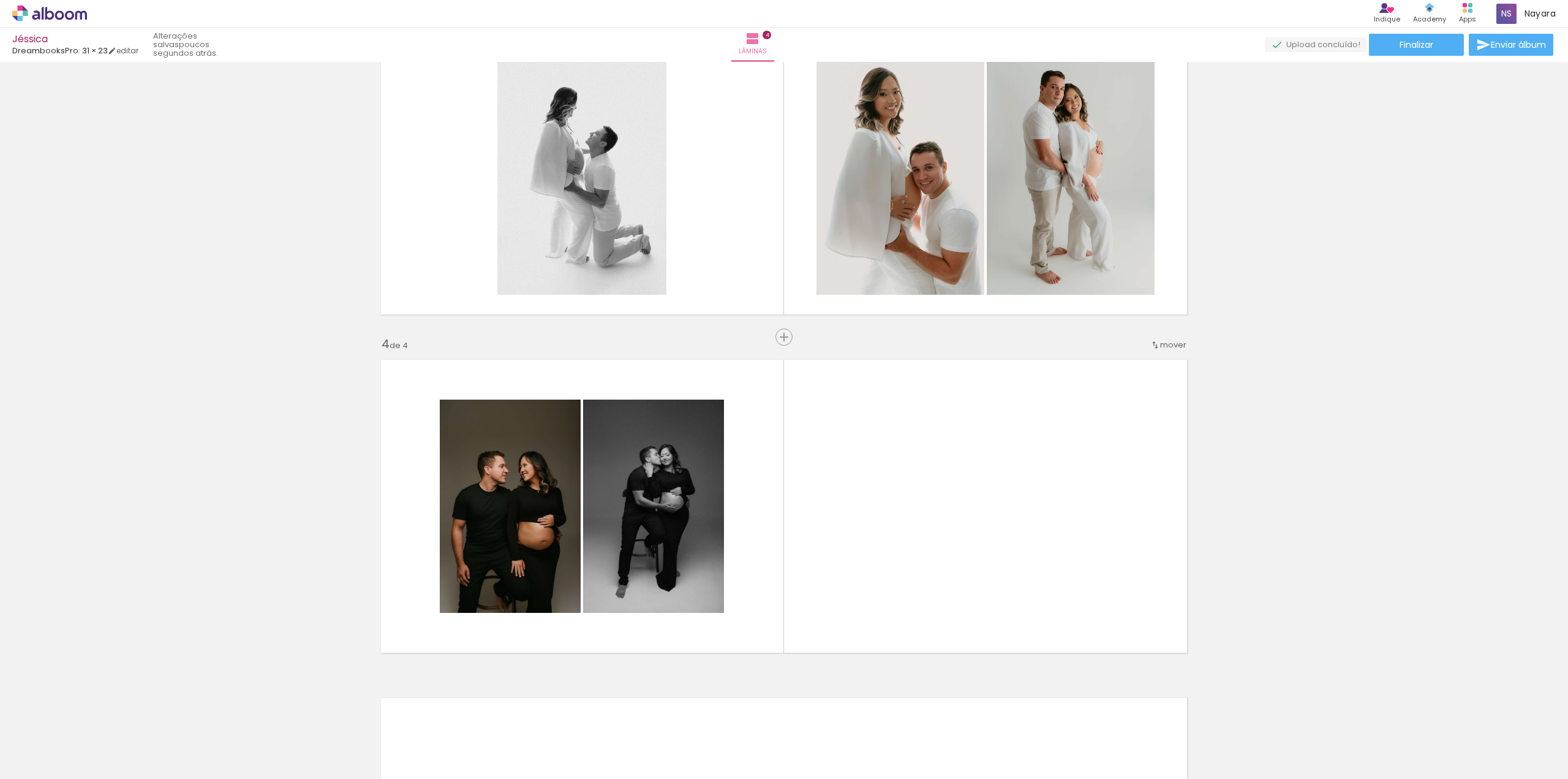
scroll to position [858, 0]
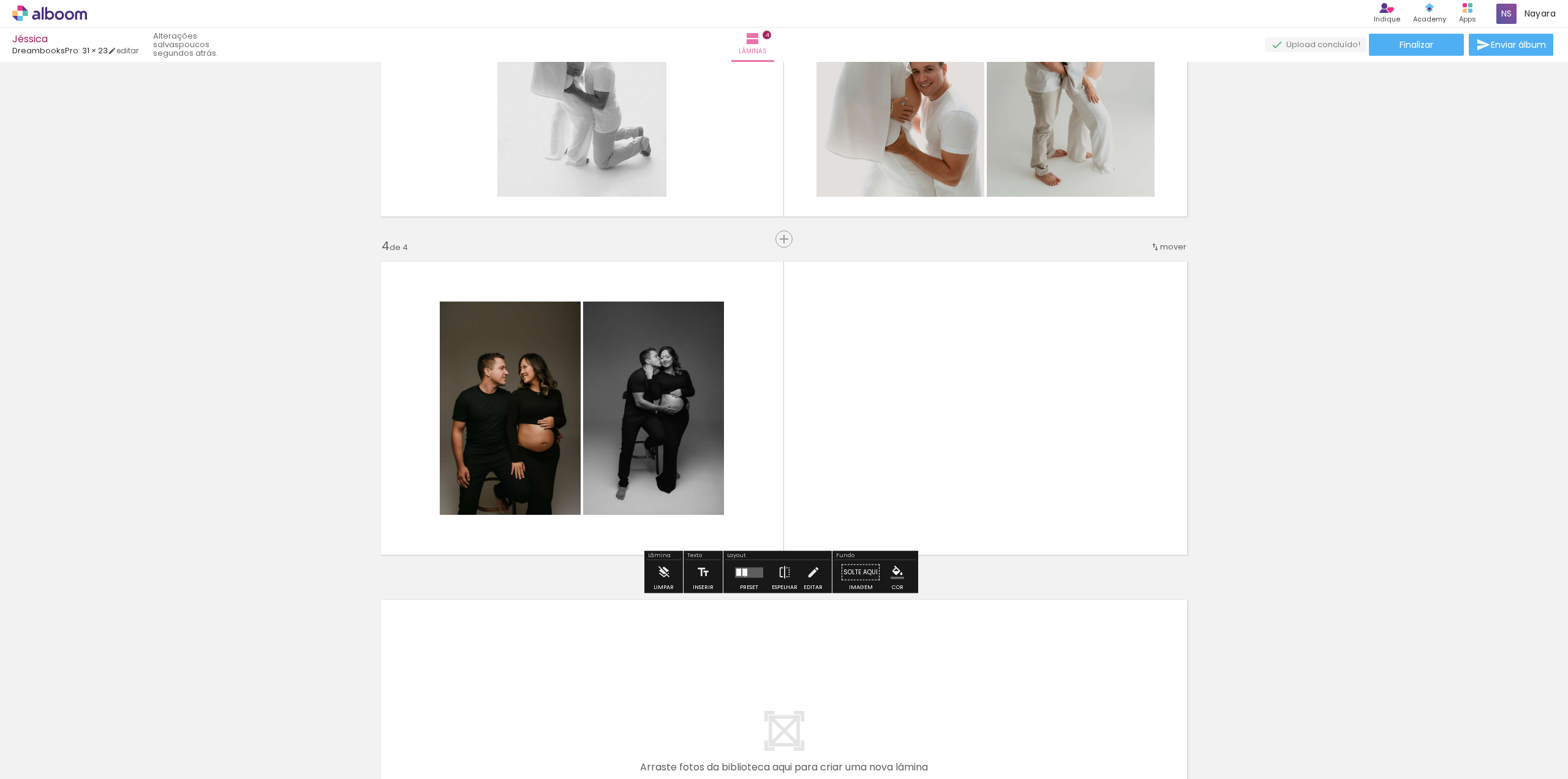
click at [743, 576] on quentale-layouter at bounding box center [749, 572] width 28 height 11
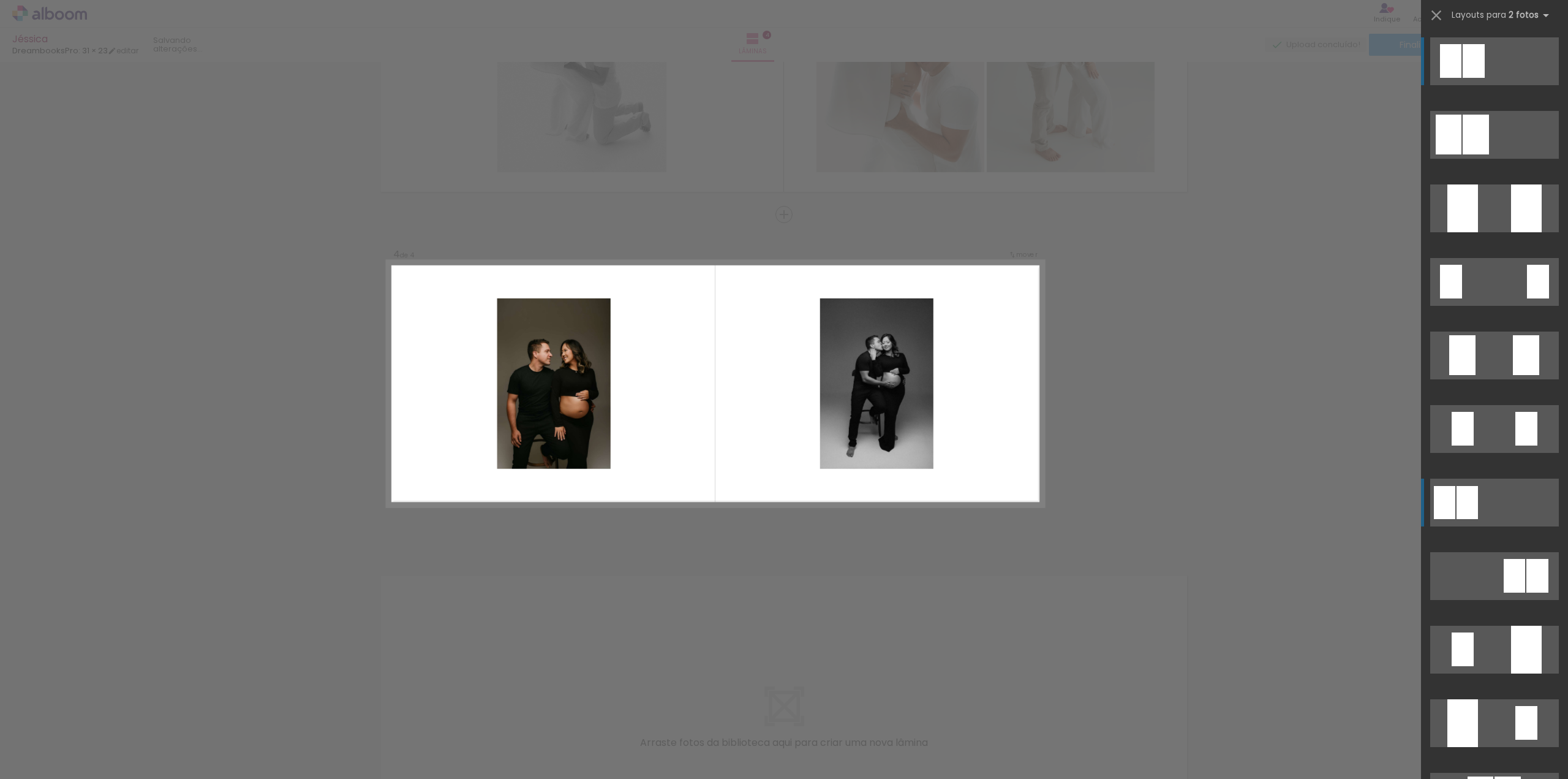
scroll to position [883, 0]
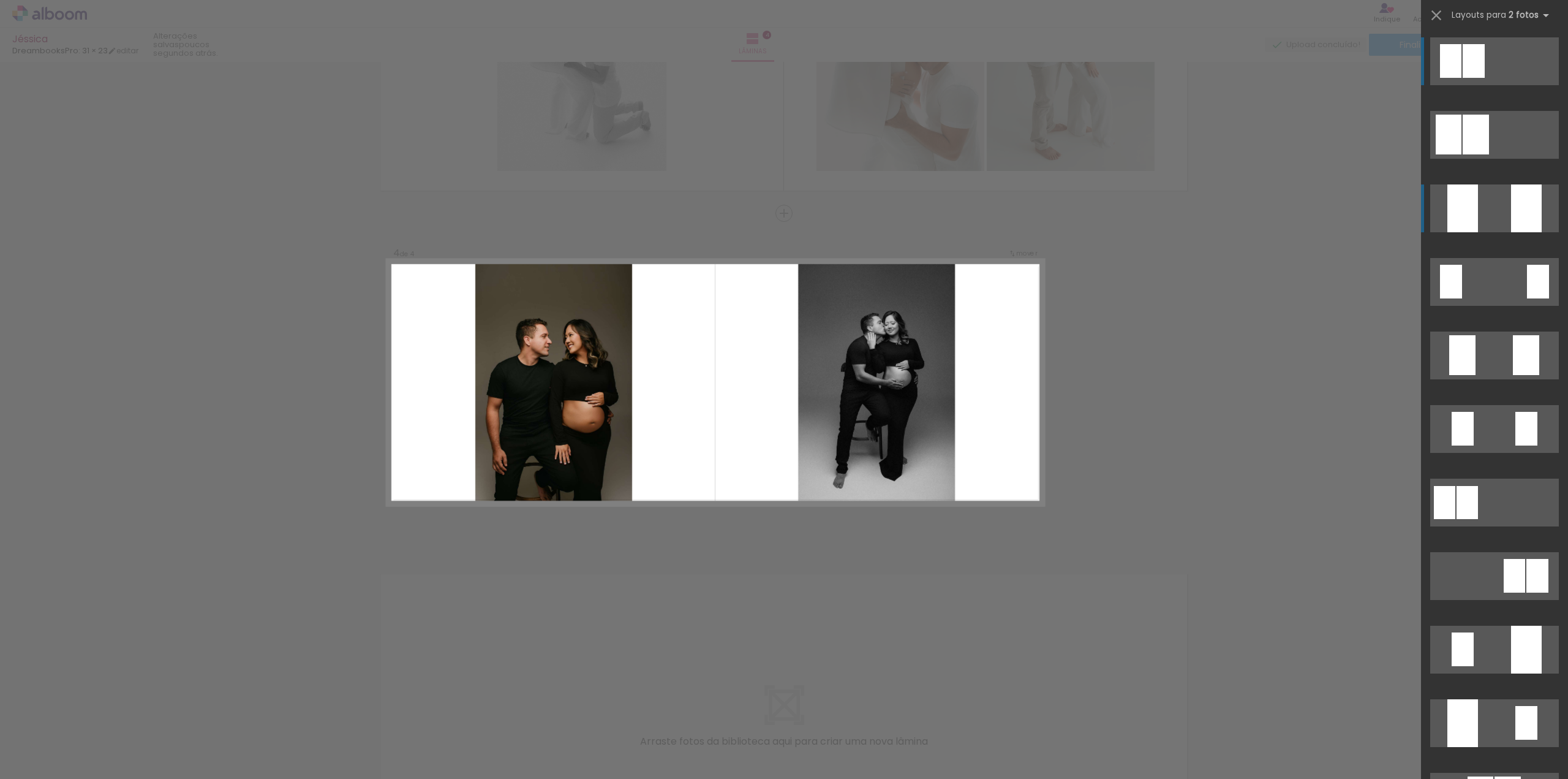
click at [1494, 85] on quentale-layouter at bounding box center [1494, 61] width 129 height 48
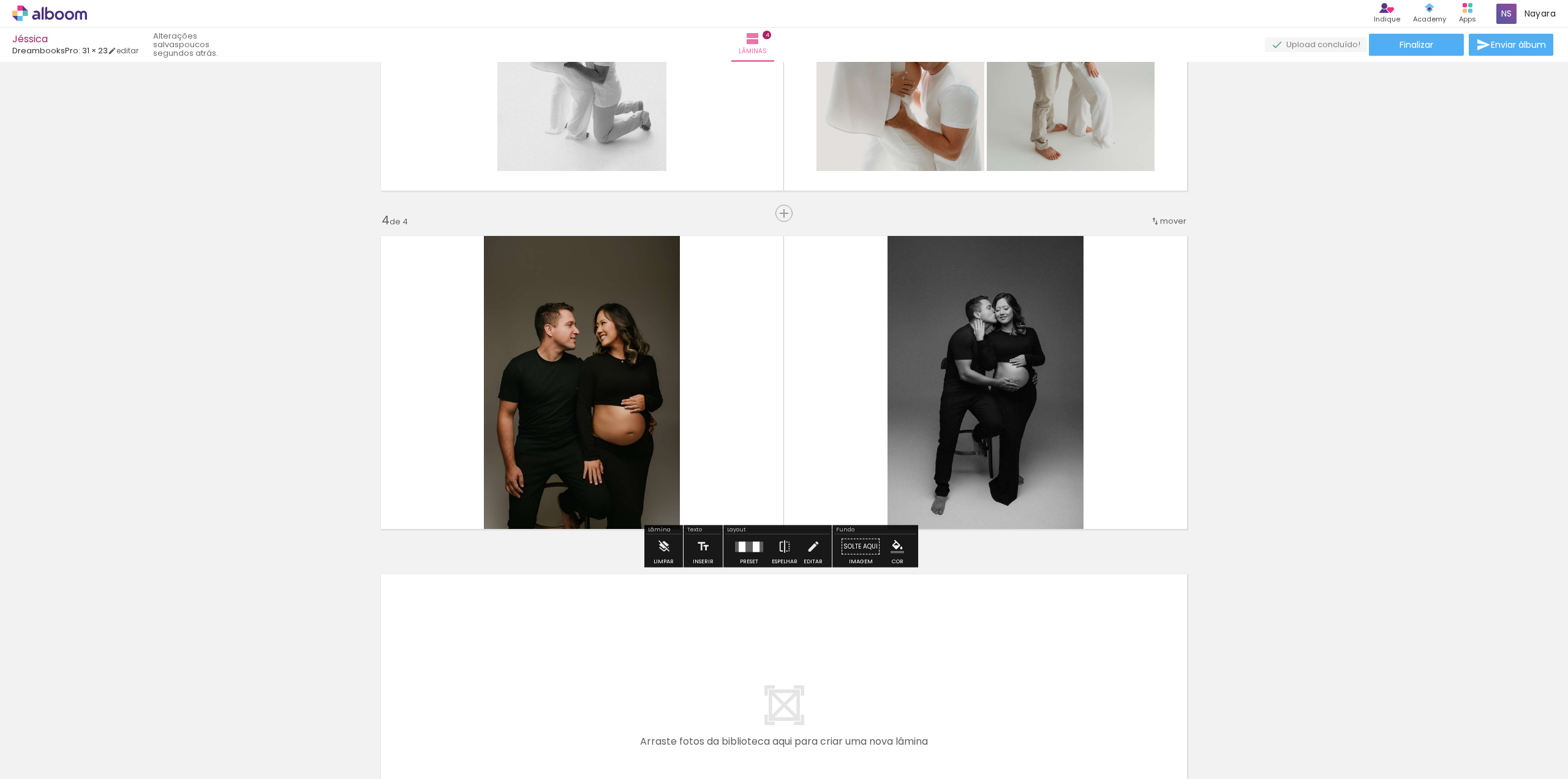
click at [736, 556] on div at bounding box center [749, 546] width 33 height 24
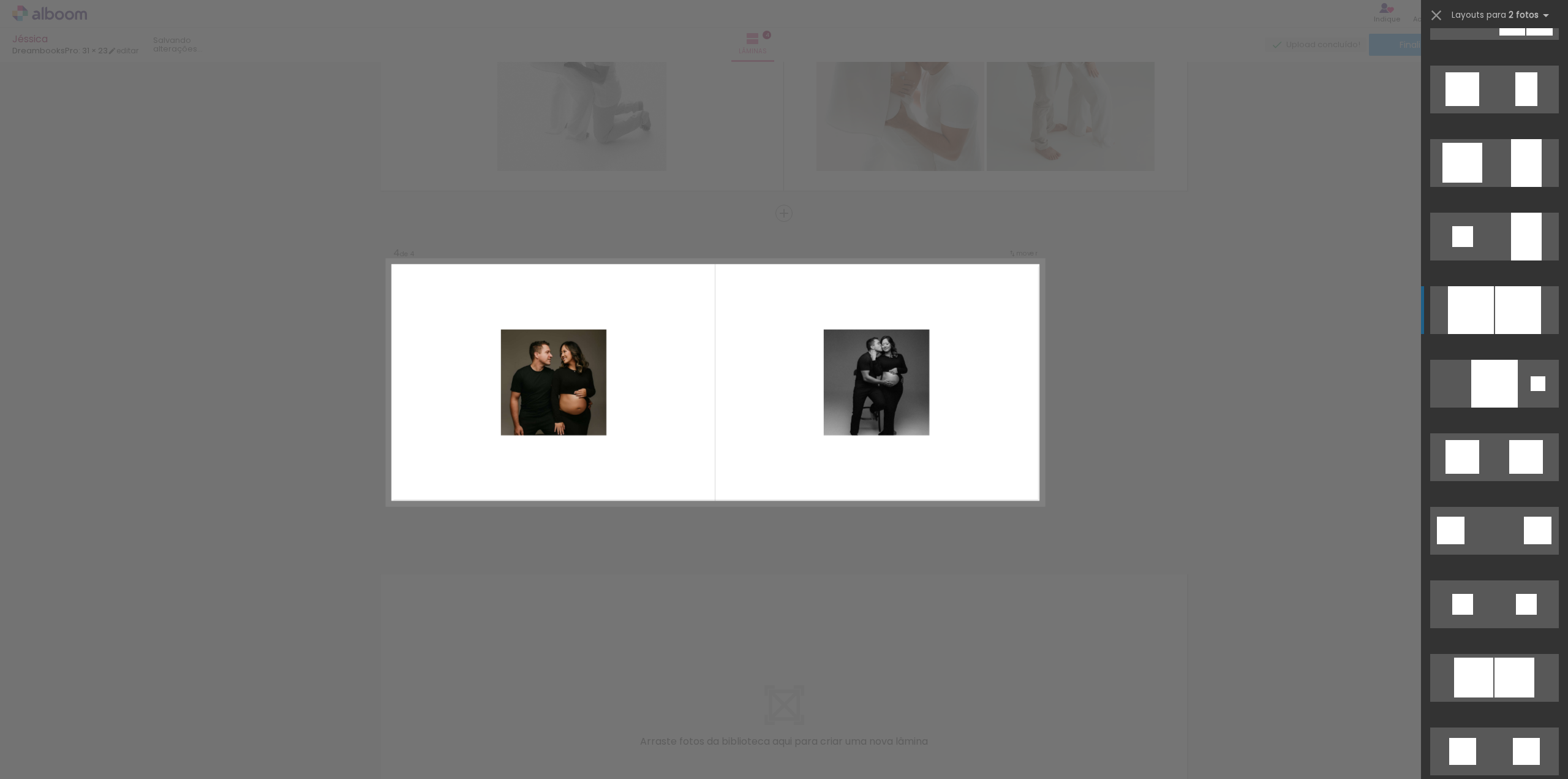
scroll to position [1005, 0]
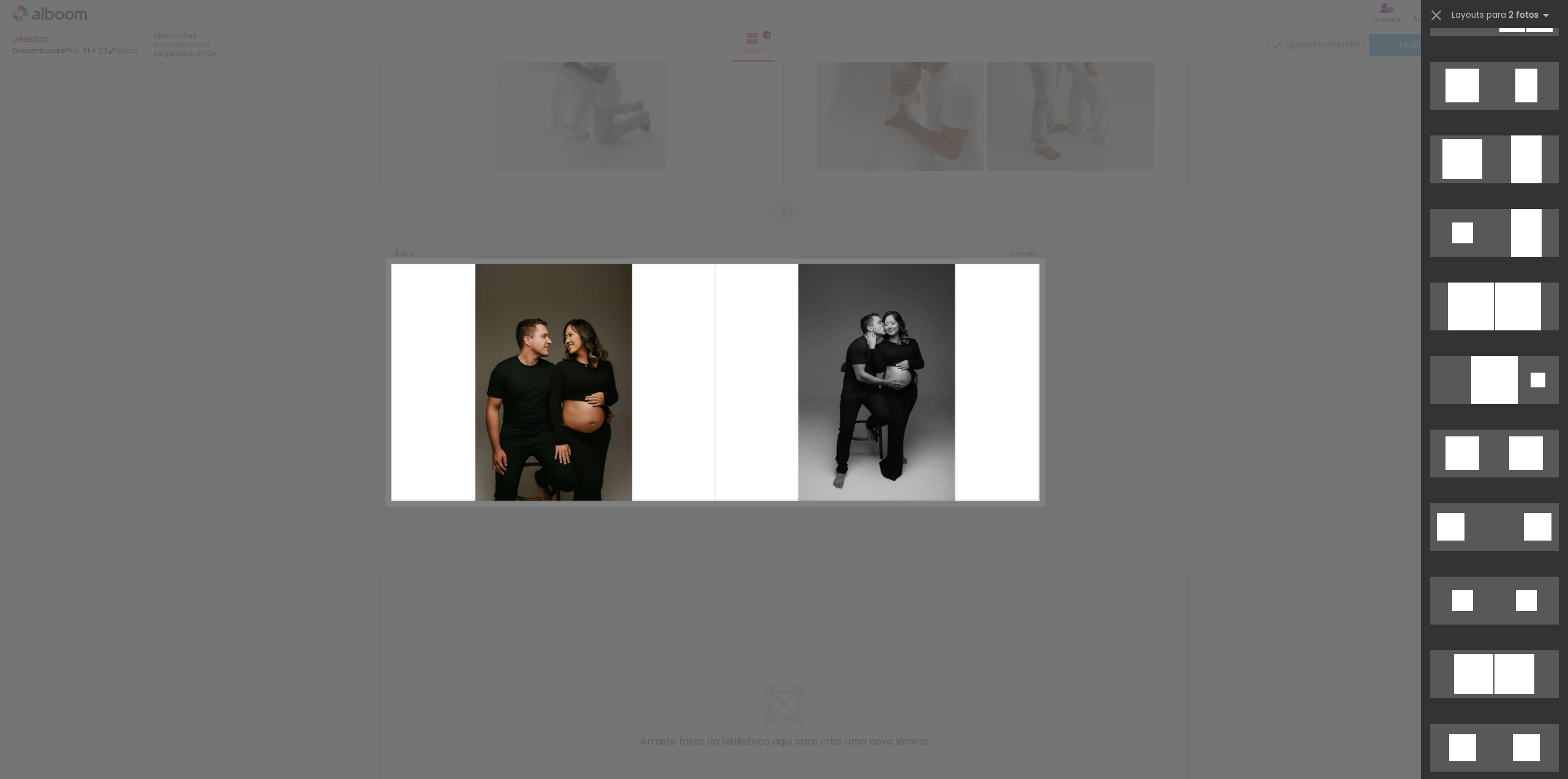
click at [1266, 298] on div "Confirmar Cancelar" at bounding box center [784, 38] width 1568 height 1720
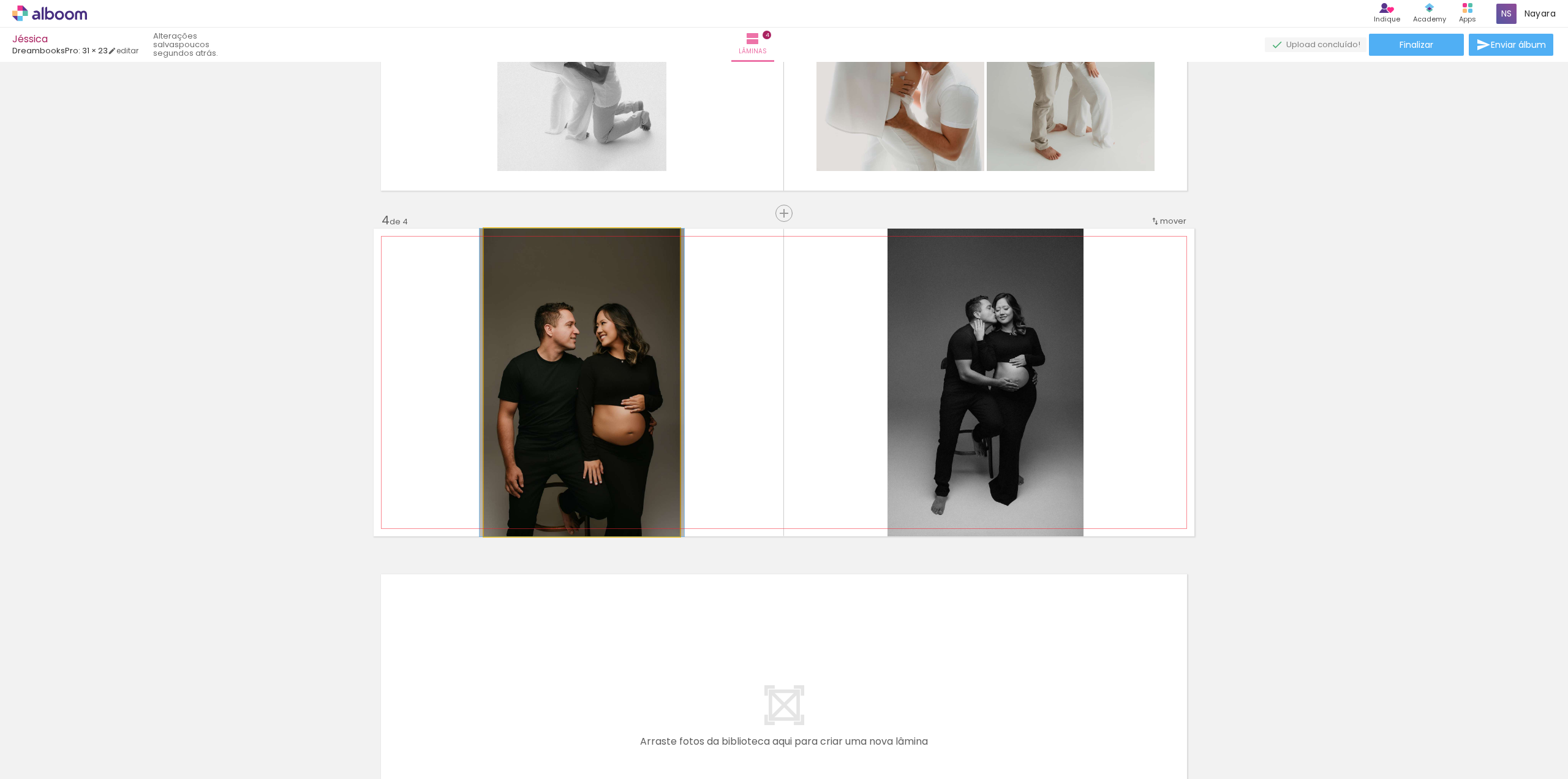
click at [618, 440] on quentale-photo at bounding box center [582, 382] width 196 height 308
drag, startPoint x: 600, startPoint y: 419, endPoint x: 600, endPoint y: 396, distance: 23.0
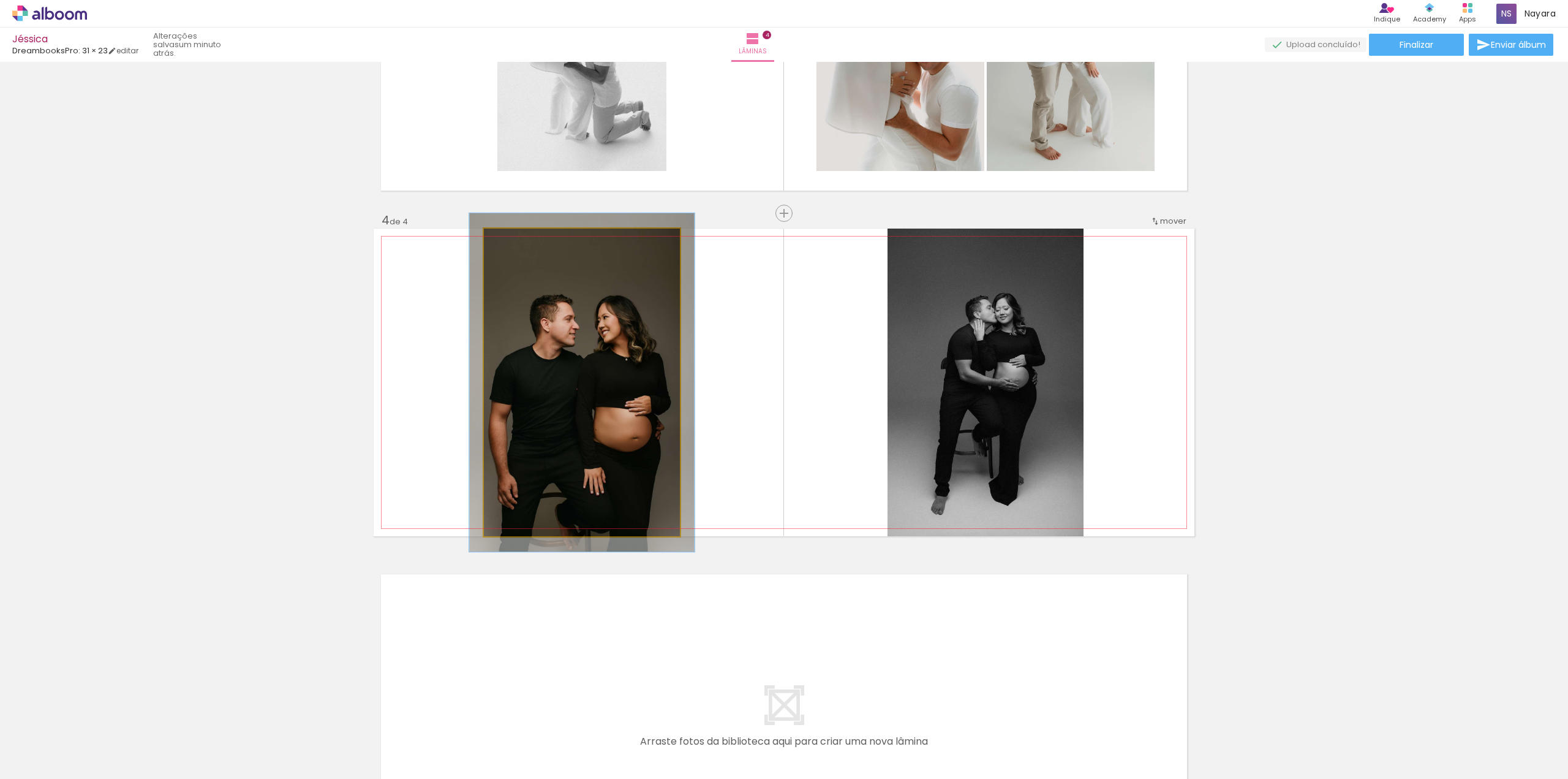
type paper-slider "110"
click at [514, 239] on div at bounding box center [516, 241] width 11 height 11
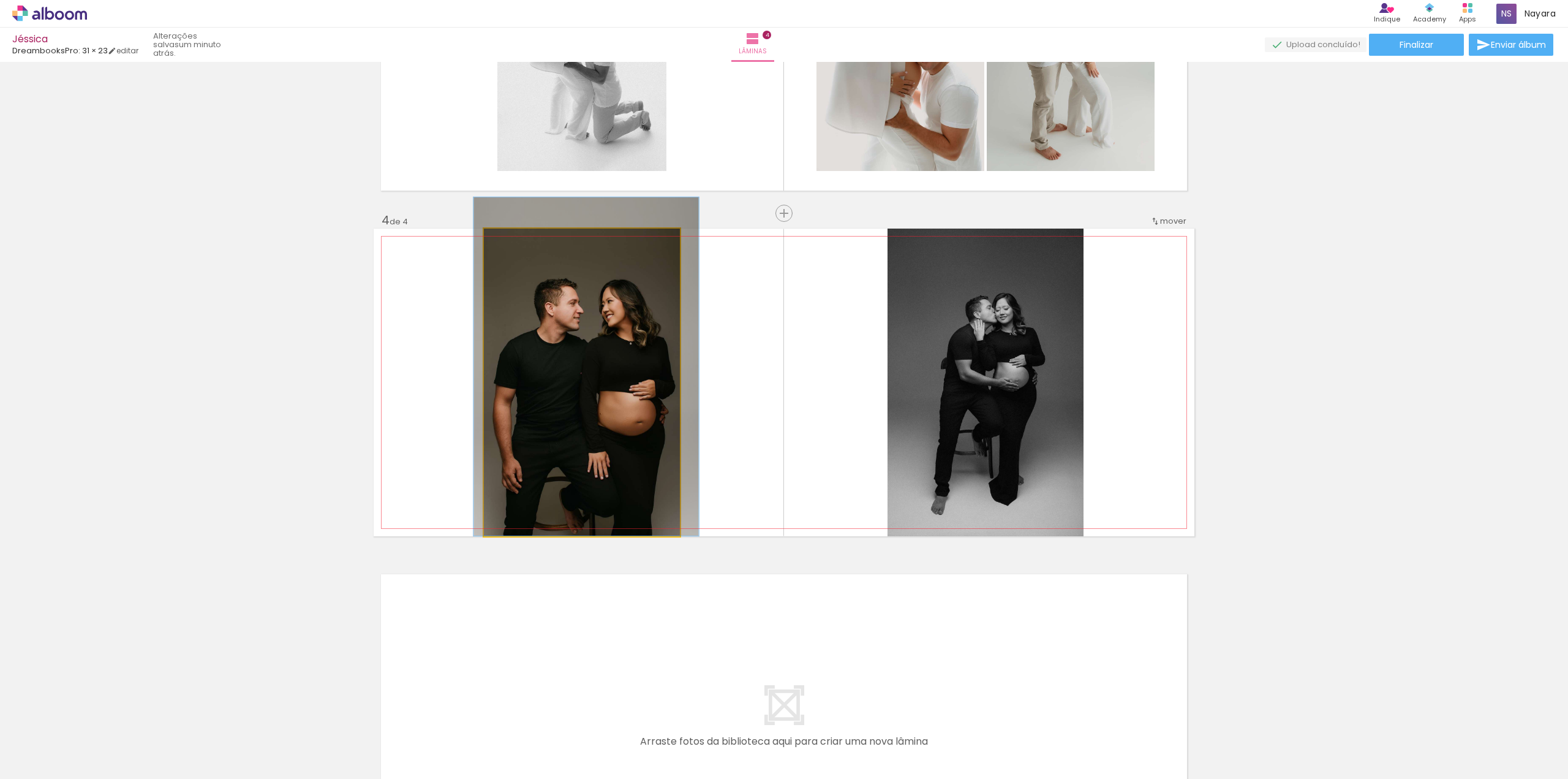
drag, startPoint x: 601, startPoint y: 412, endPoint x: 605, endPoint y: 394, distance: 18.4
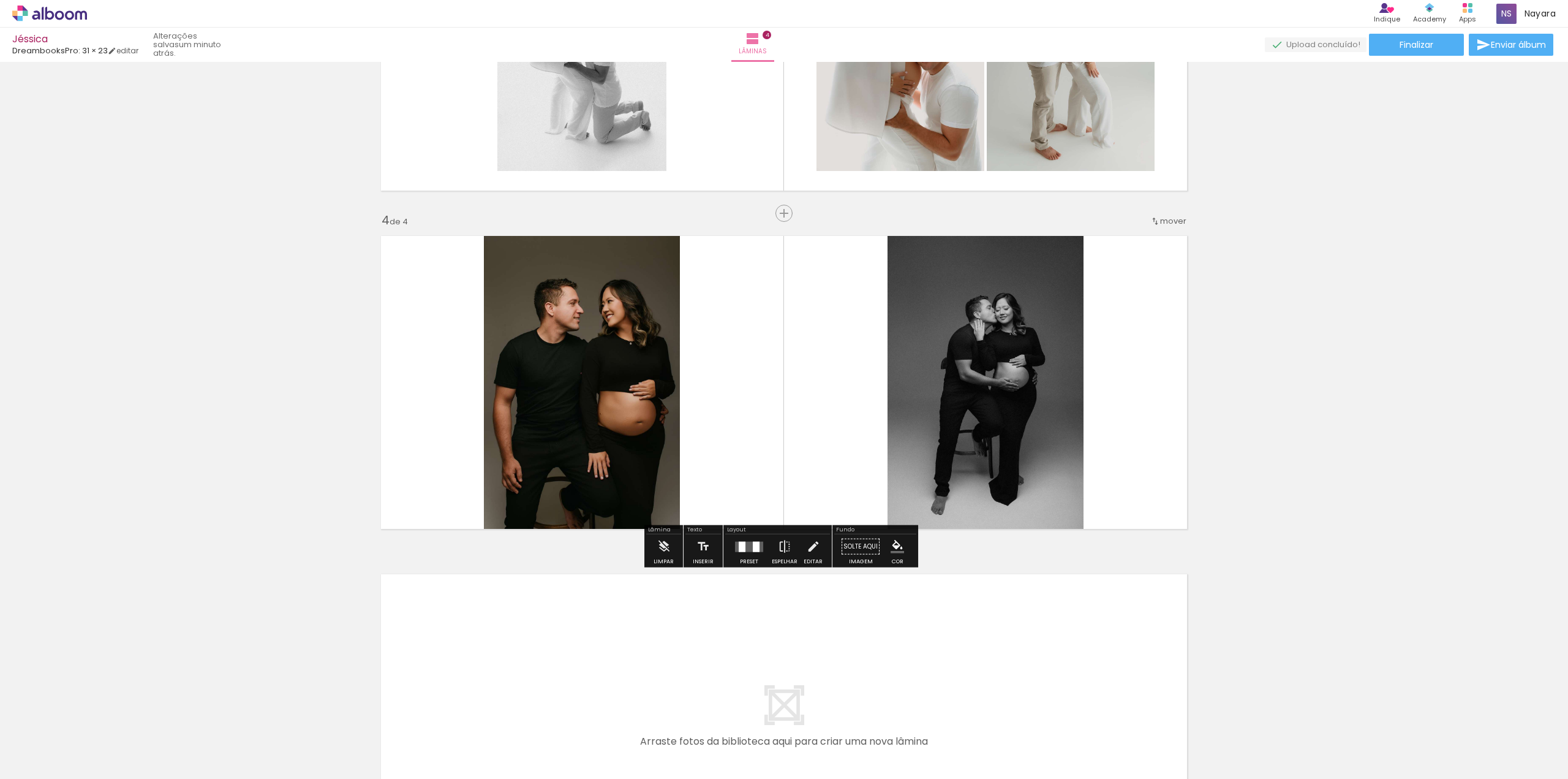
click at [1387, 433] on div "Inserir lâmina 1 de 4 Inserir lâmina 2 de 4 Inserir lâmina 3 de 4 Inserir lâmin…" at bounding box center [784, 28] width 1568 height 1692
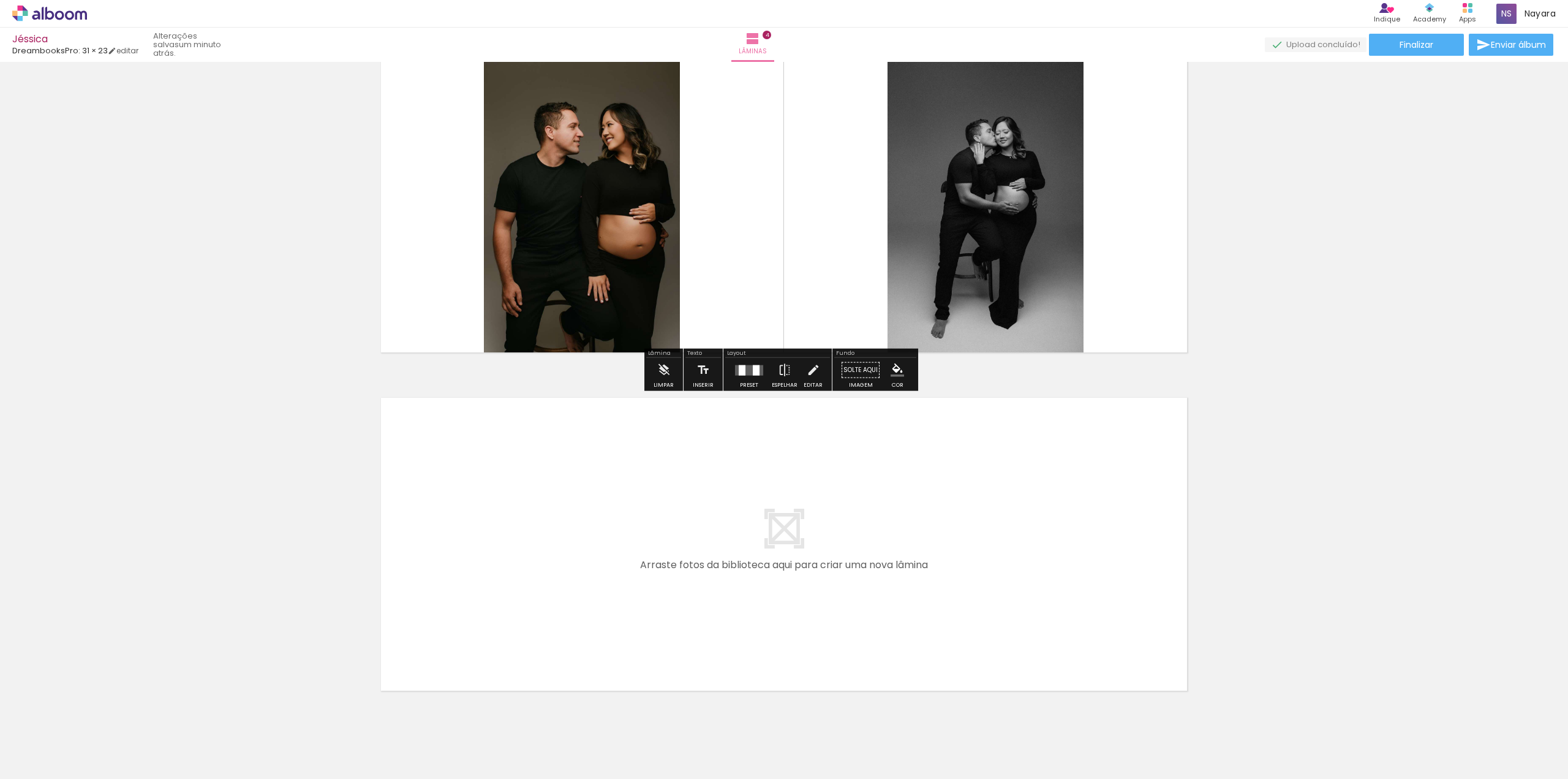
scroll to position [1098, 0]
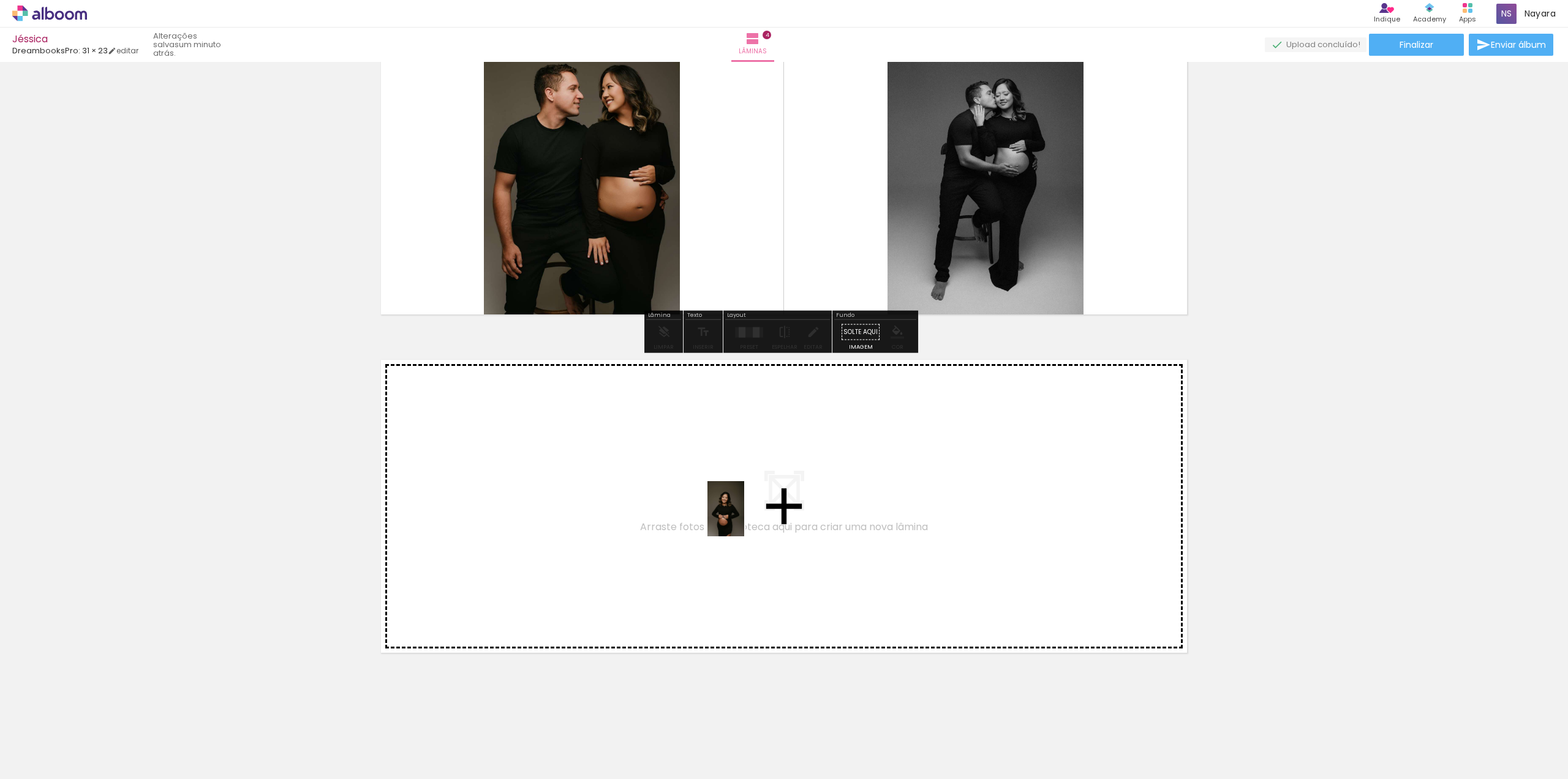
drag, startPoint x: 1285, startPoint y: 749, endPoint x: 744, endPoint y: 518, distance: 588.3
click at [744, 518] on quentale-workspace at bounding box center [784, 389] width 1568 height 779
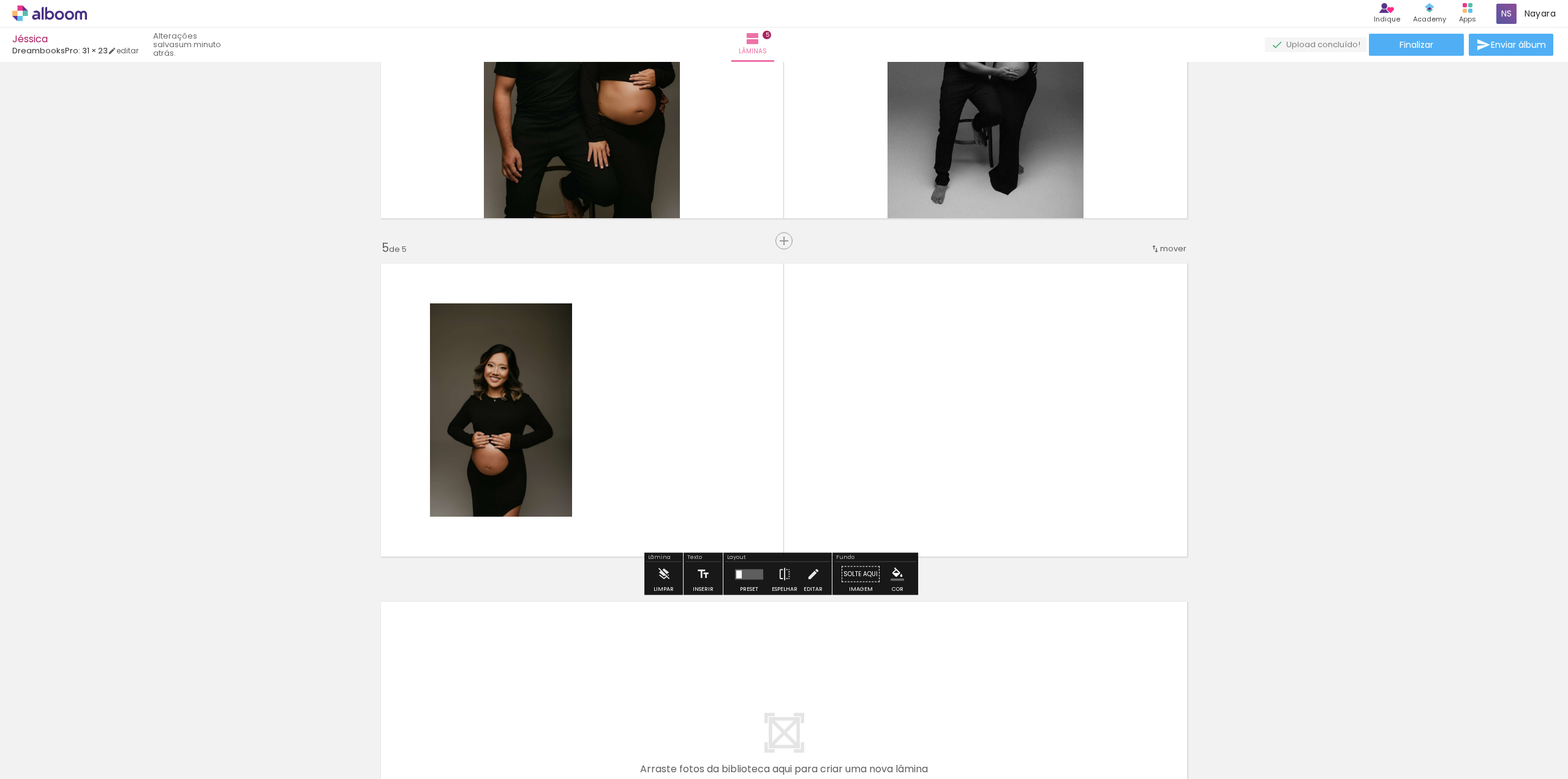
scroll to position [1222, 0]
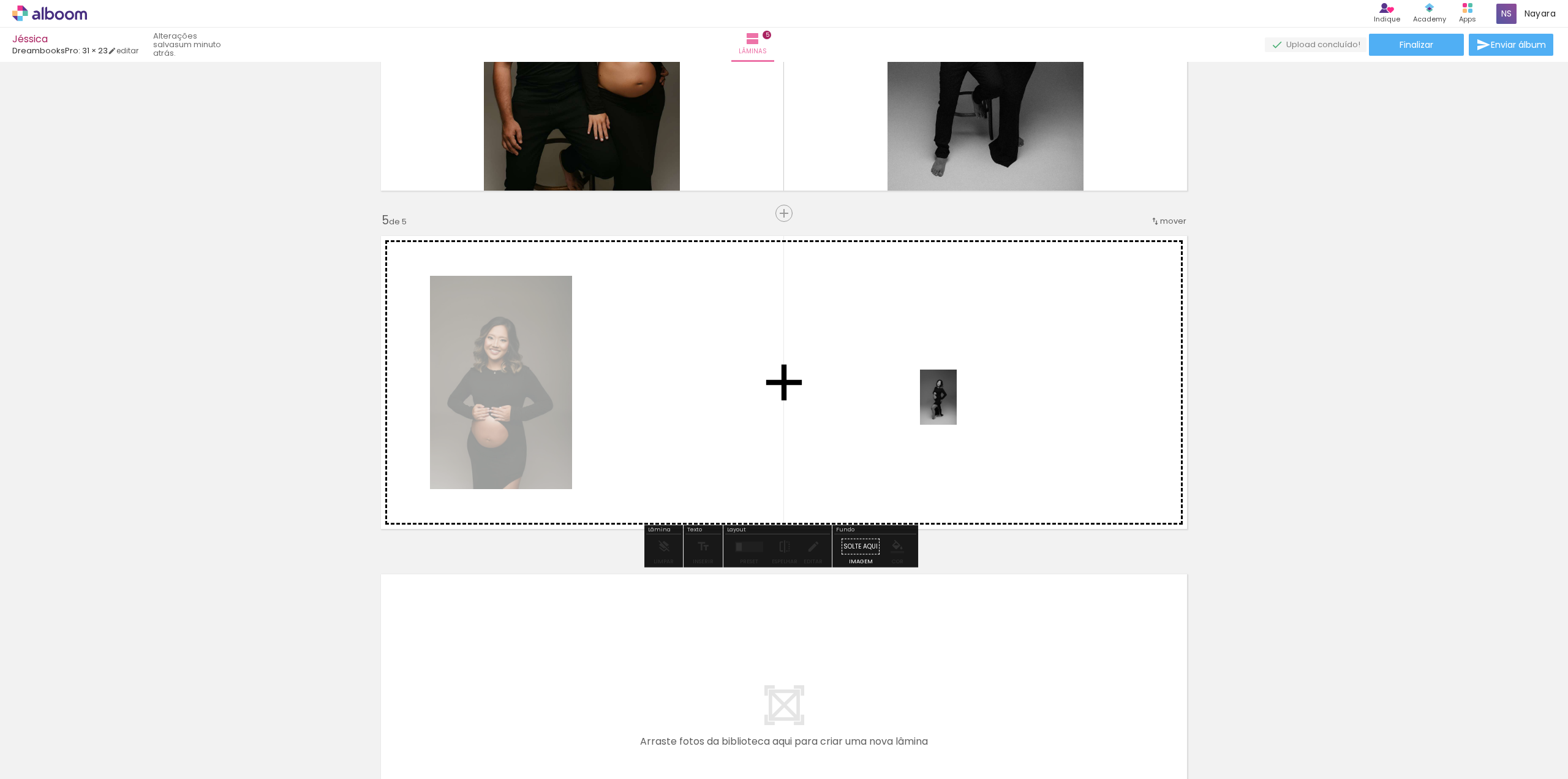
drag, startPoint x: 1351, startPoint y: 742, endPoint x: 957, endPoint y: 406, distance: 517.8
click at [957, 406] on quentale-workspace at bounding box center [784, 389] width 1568 height 779
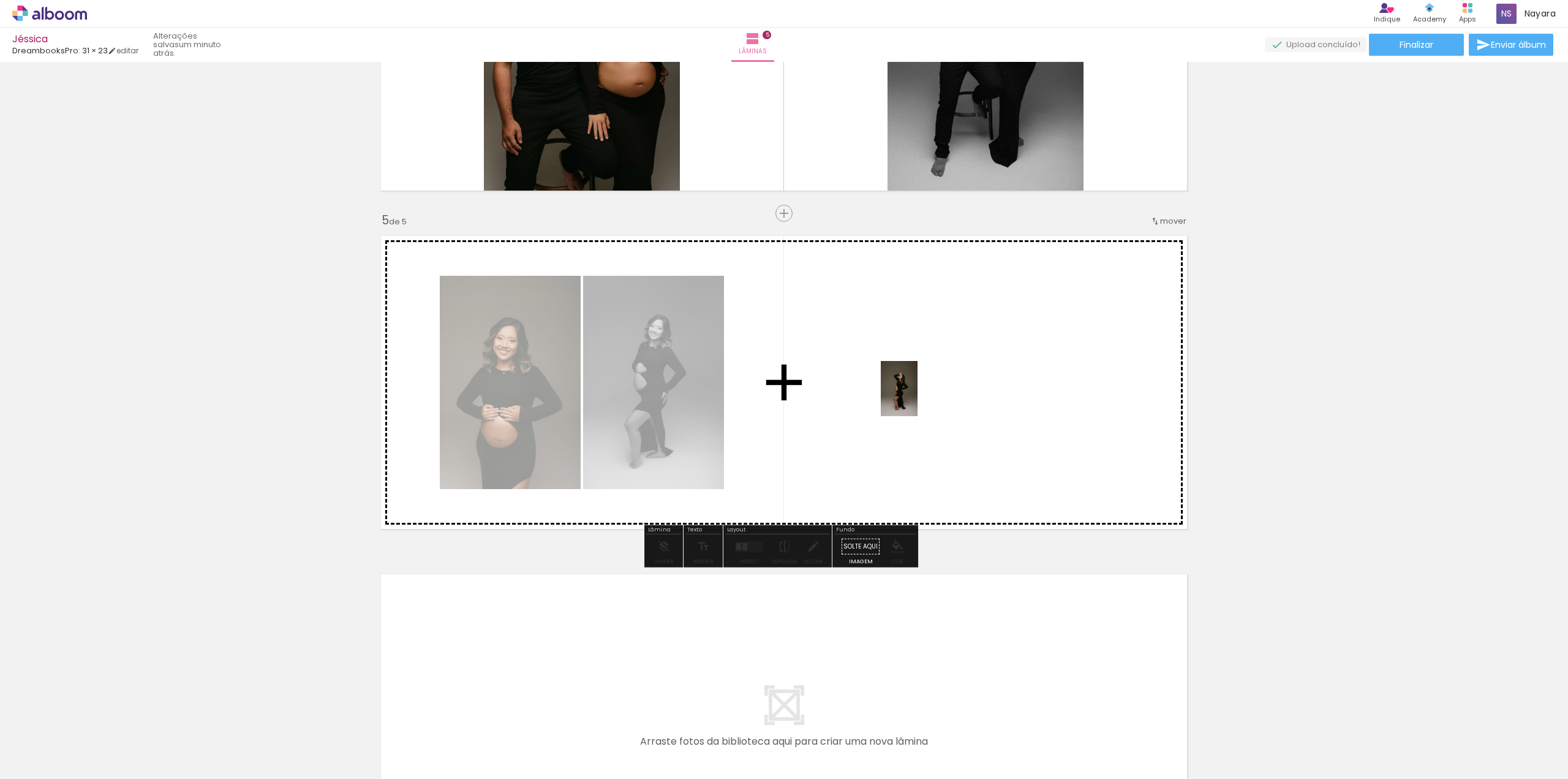
drag, startPoint x: 1553, startPoint y: 740, endPoint x: 921, endPoint y: 403, distance: 716.2
click at [917, 398] on quentale-workspace at bounding box center [784, 389] width 1568 height 779
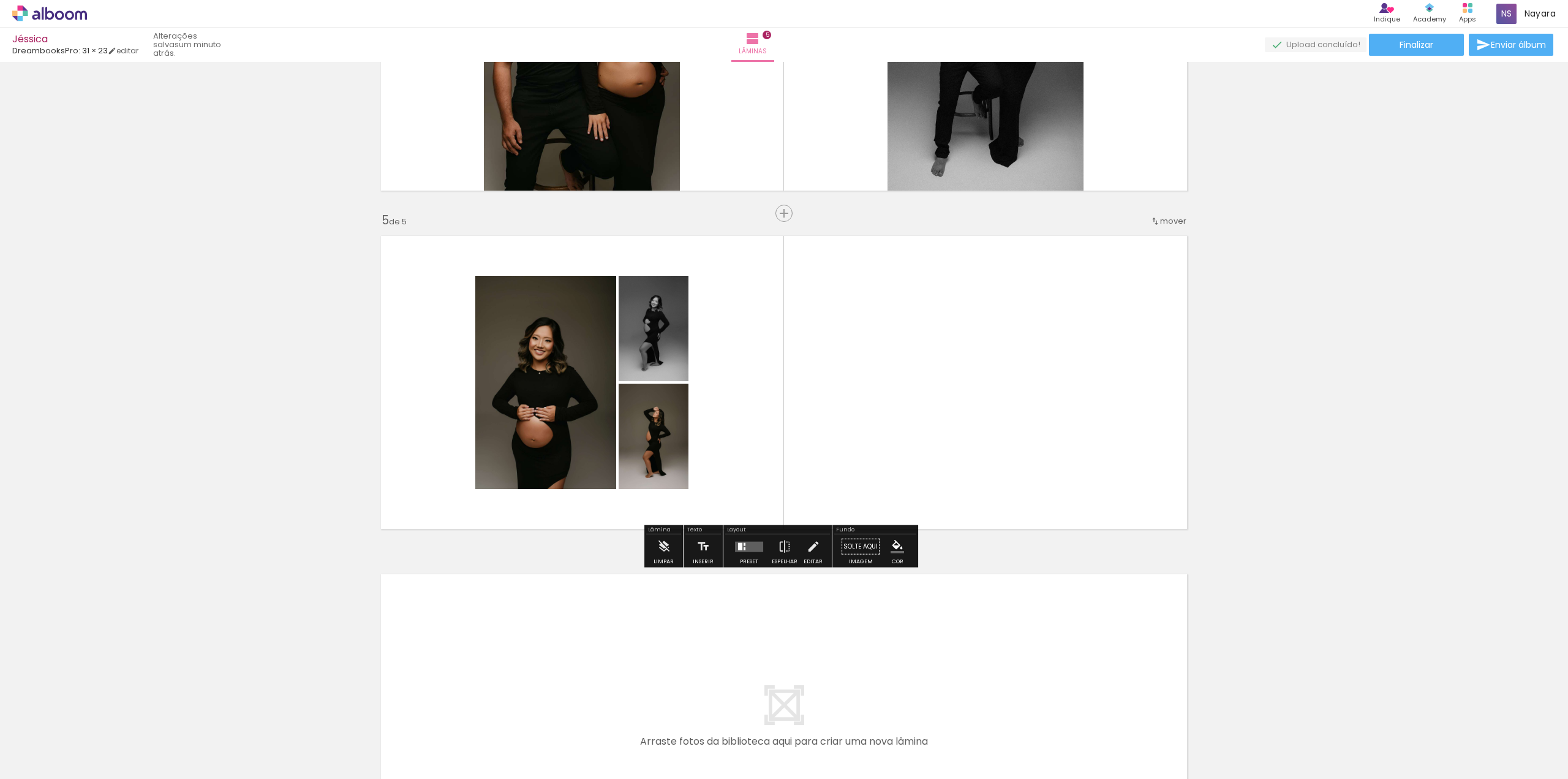
scroll to position [0, 1829]
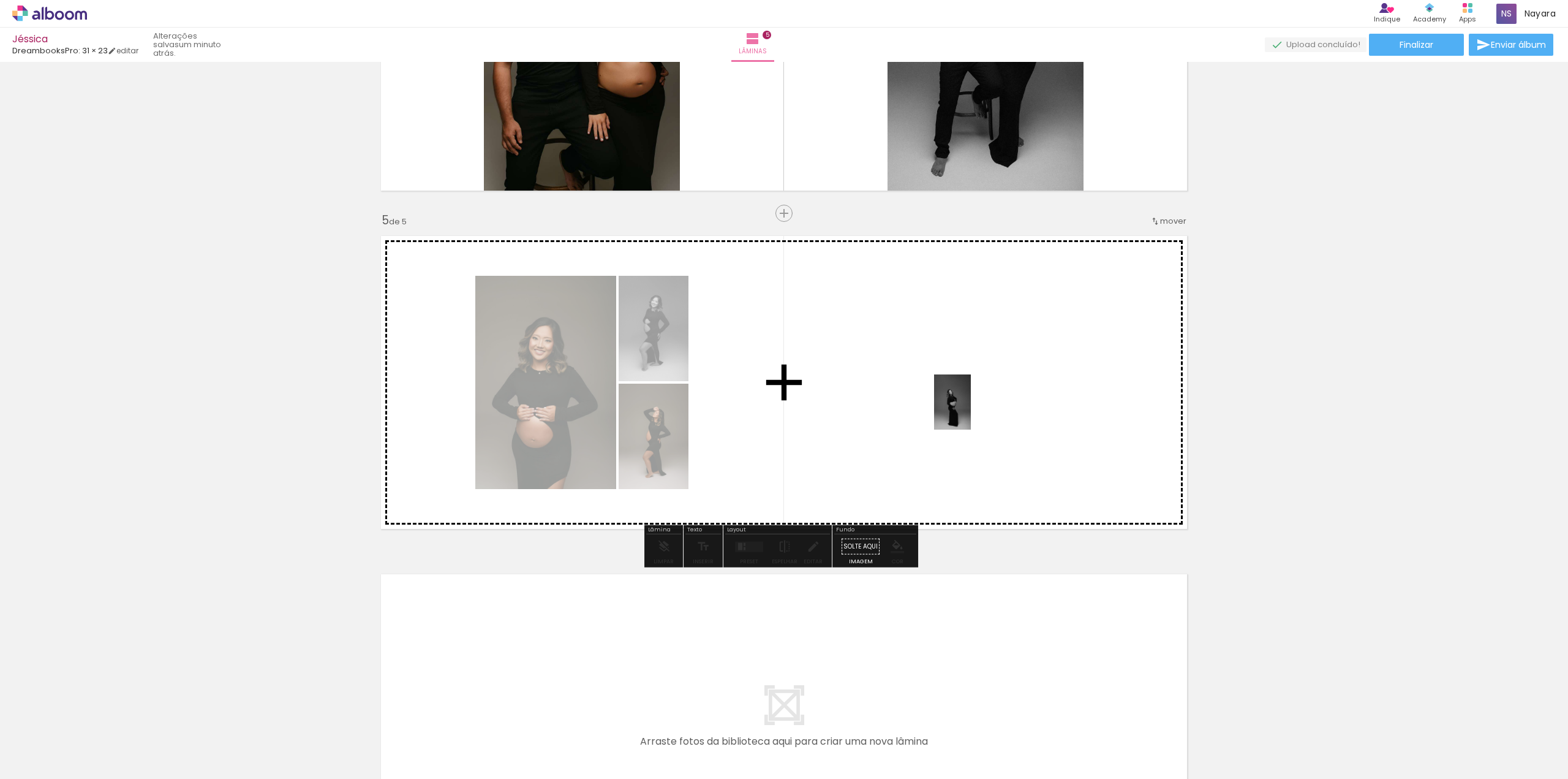
drag, startPoint x: 1454, startPoint y: 747, endPoint x: 971, endPoint y: 411, distance: 588.4
click at [971, 411] on quentale-workspace at bounding box center [784, 389] width 1568 height 779
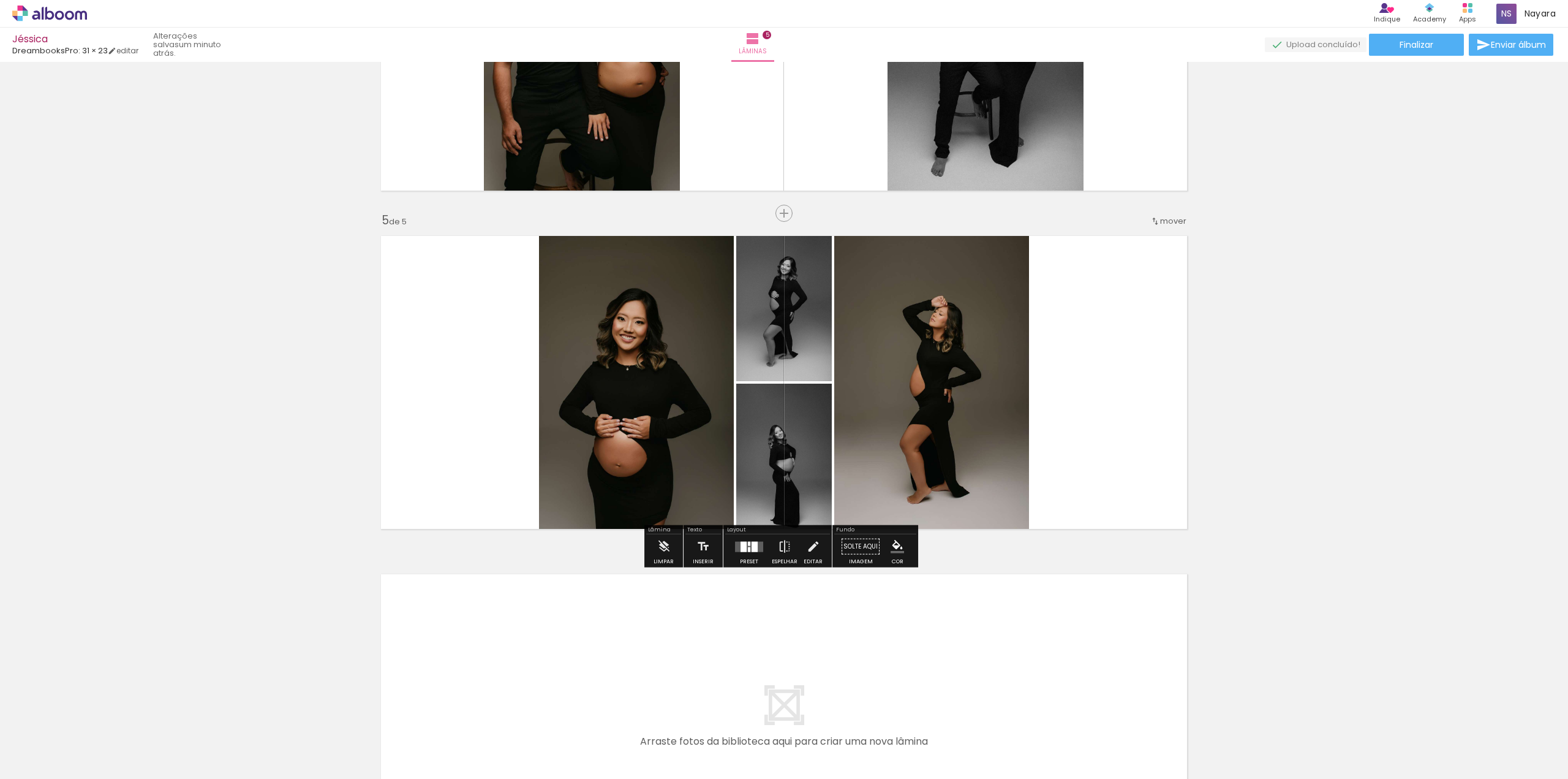
click at [745, 556] on div at bounding box center [749, 546] width 33 height 24
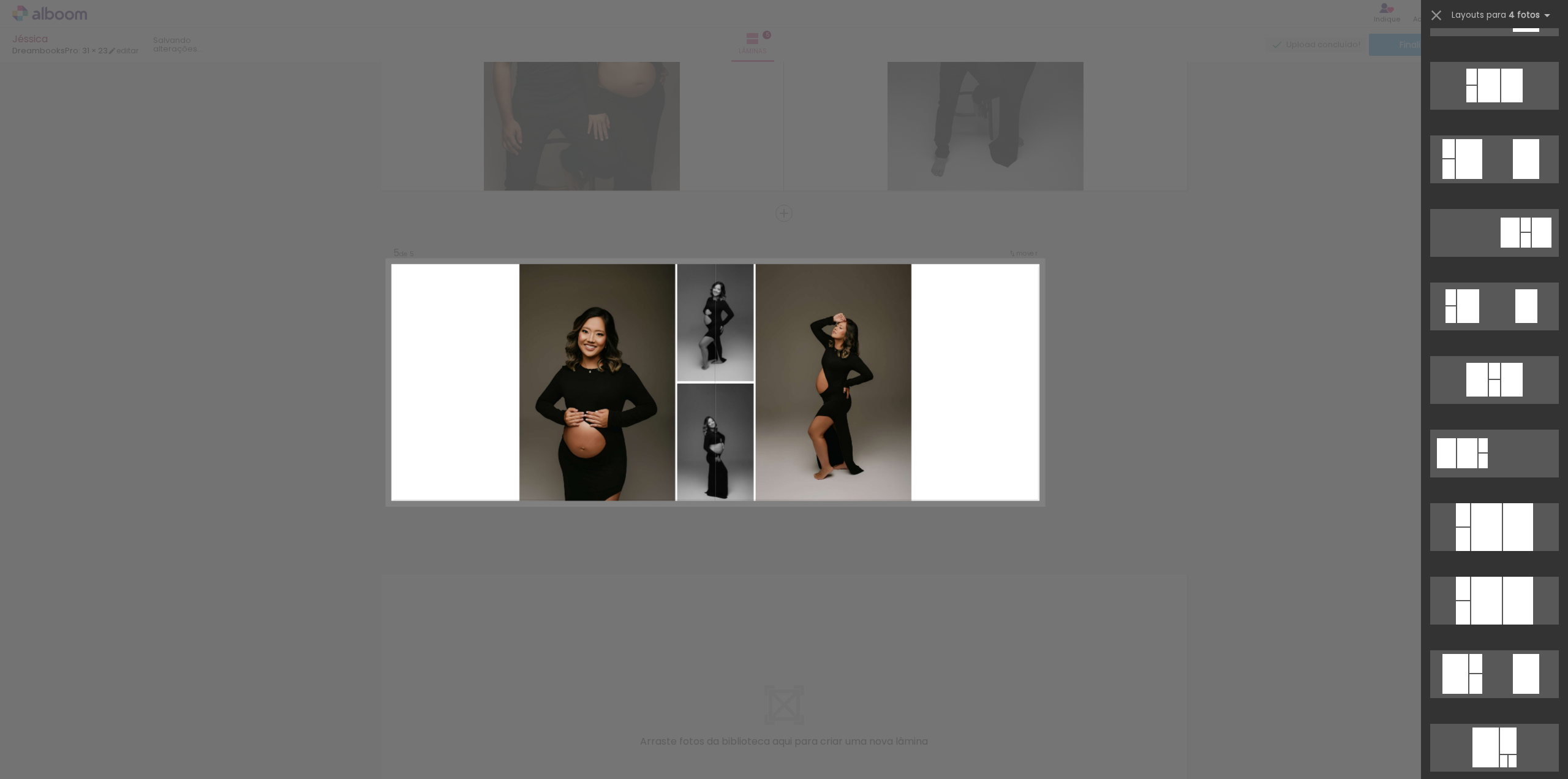
scroll to position [0, 0]
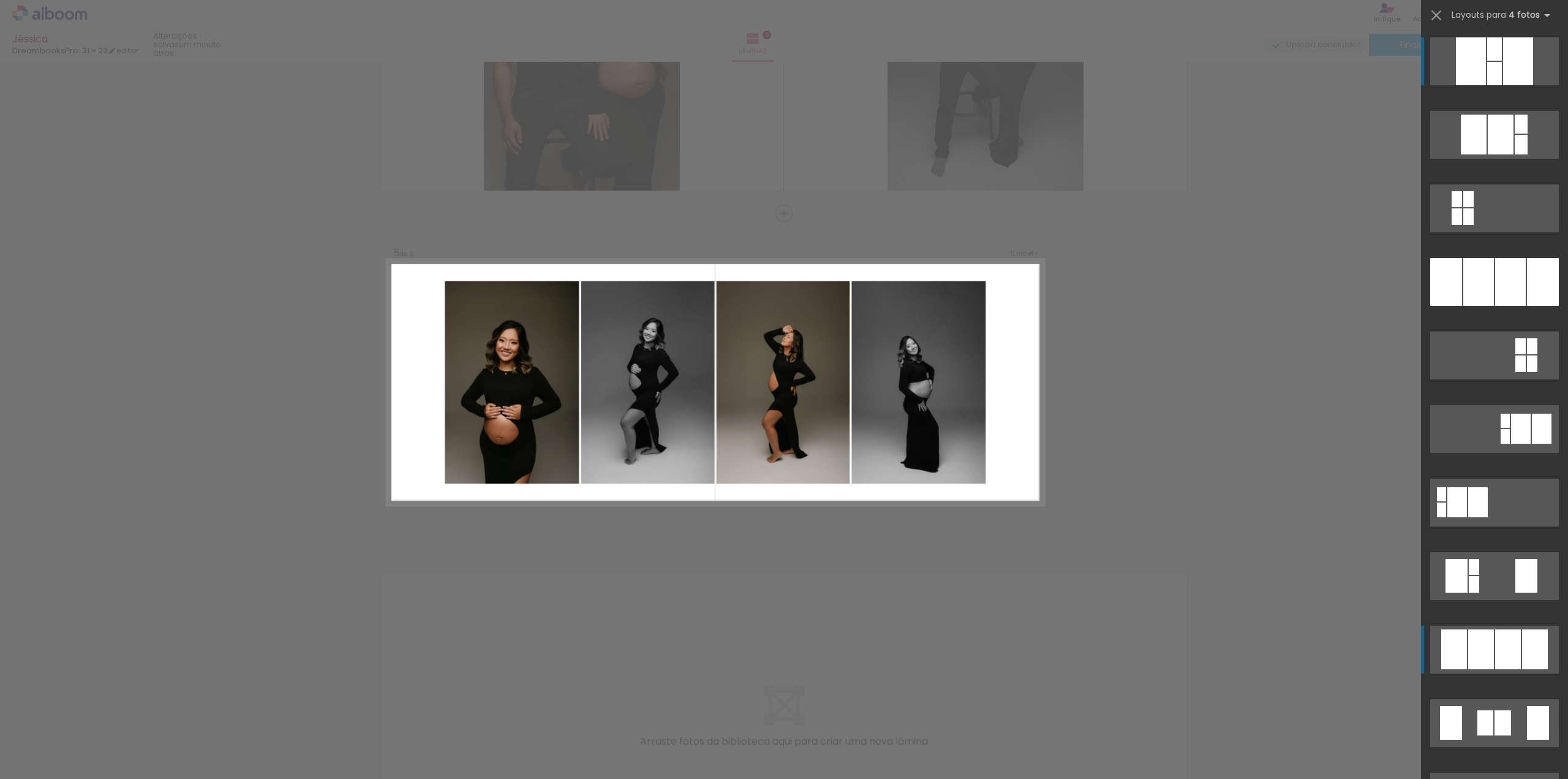
click at [1487, 61] on div at bounding box center [1494, 49] width 15 height 24
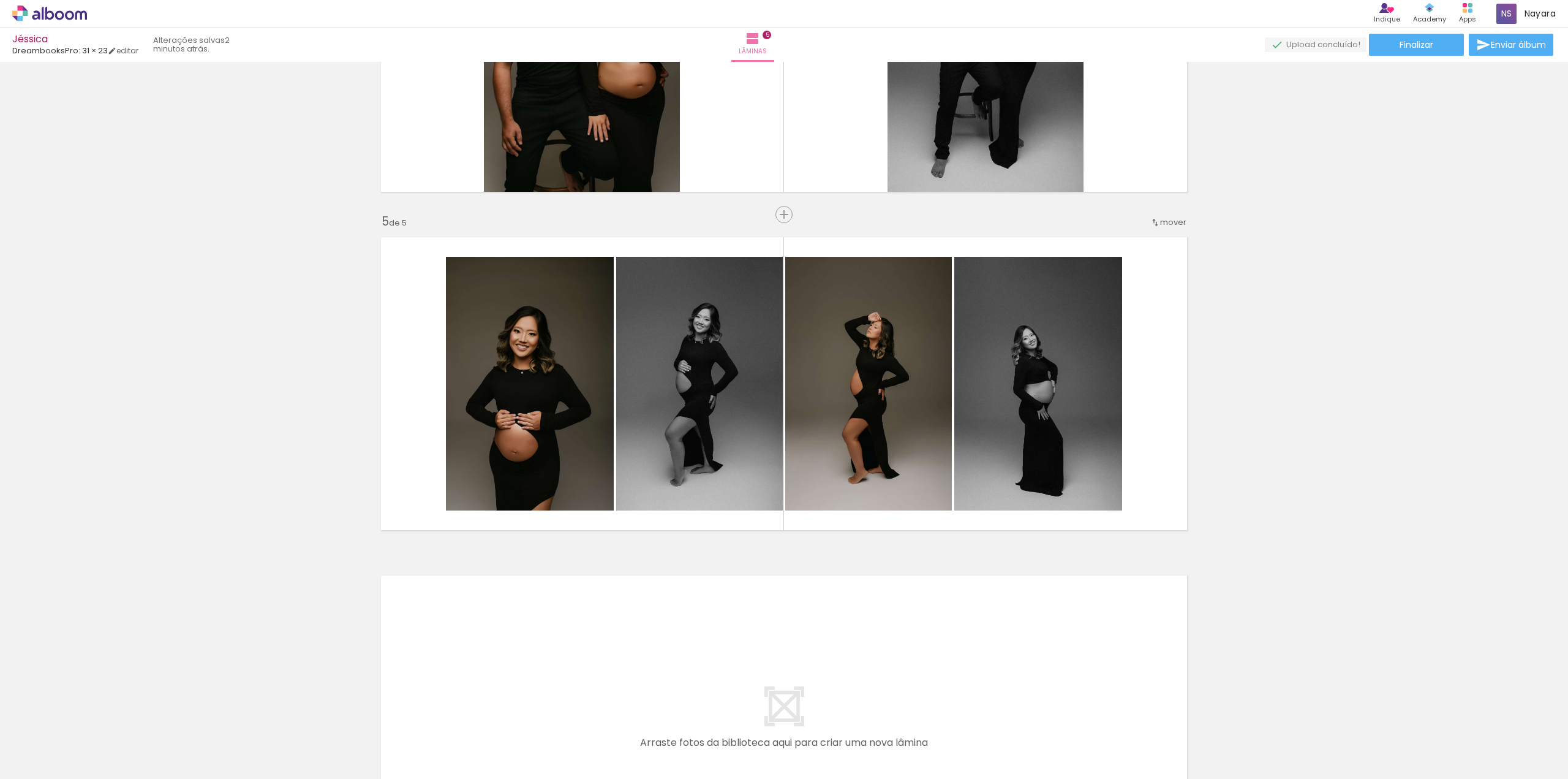
scroll to position [1225, 0]
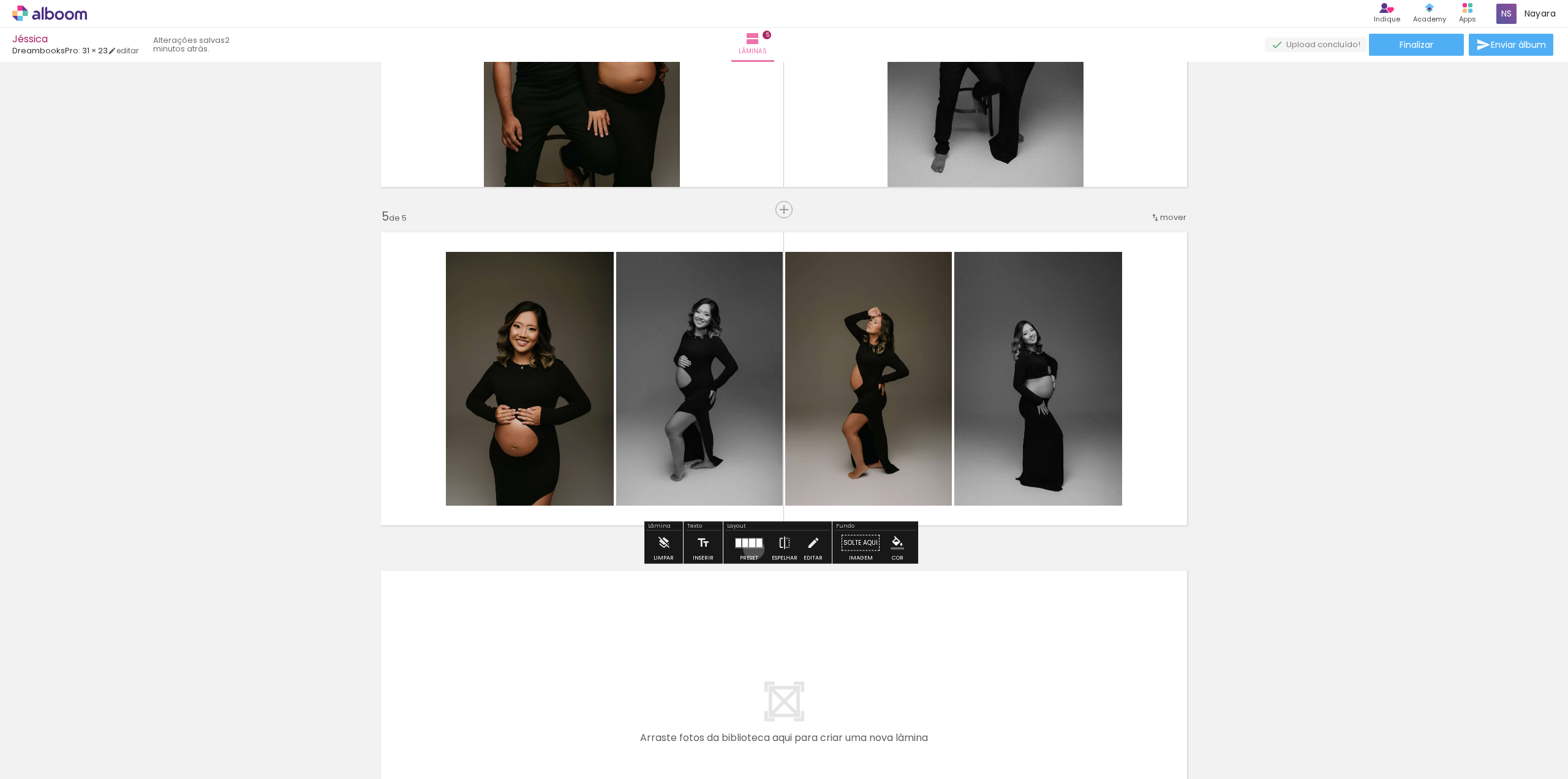
click at [750, 548] on div at bounding box center [749, 543] width 33 height 24
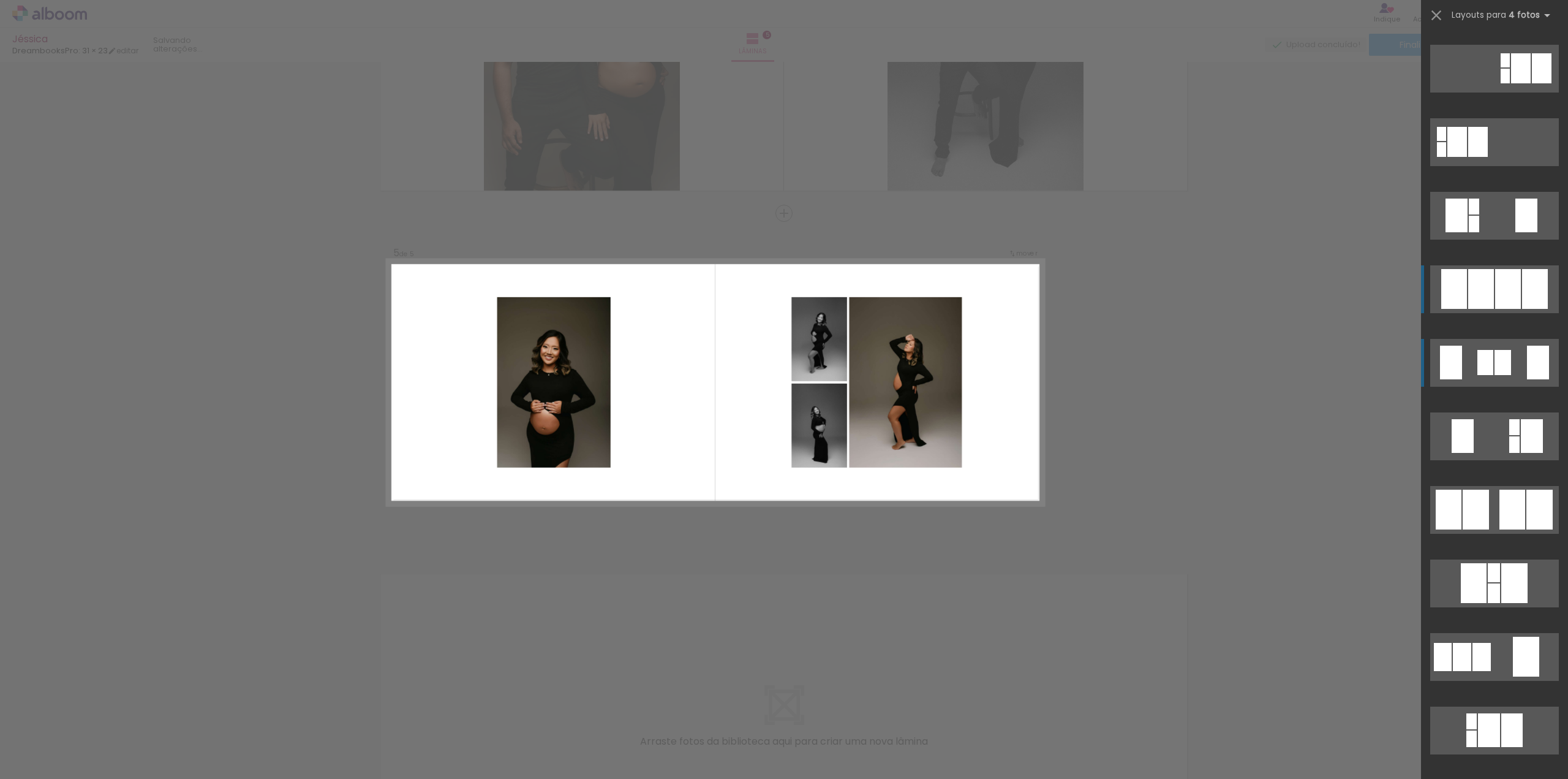
scroll to position [343, 0]
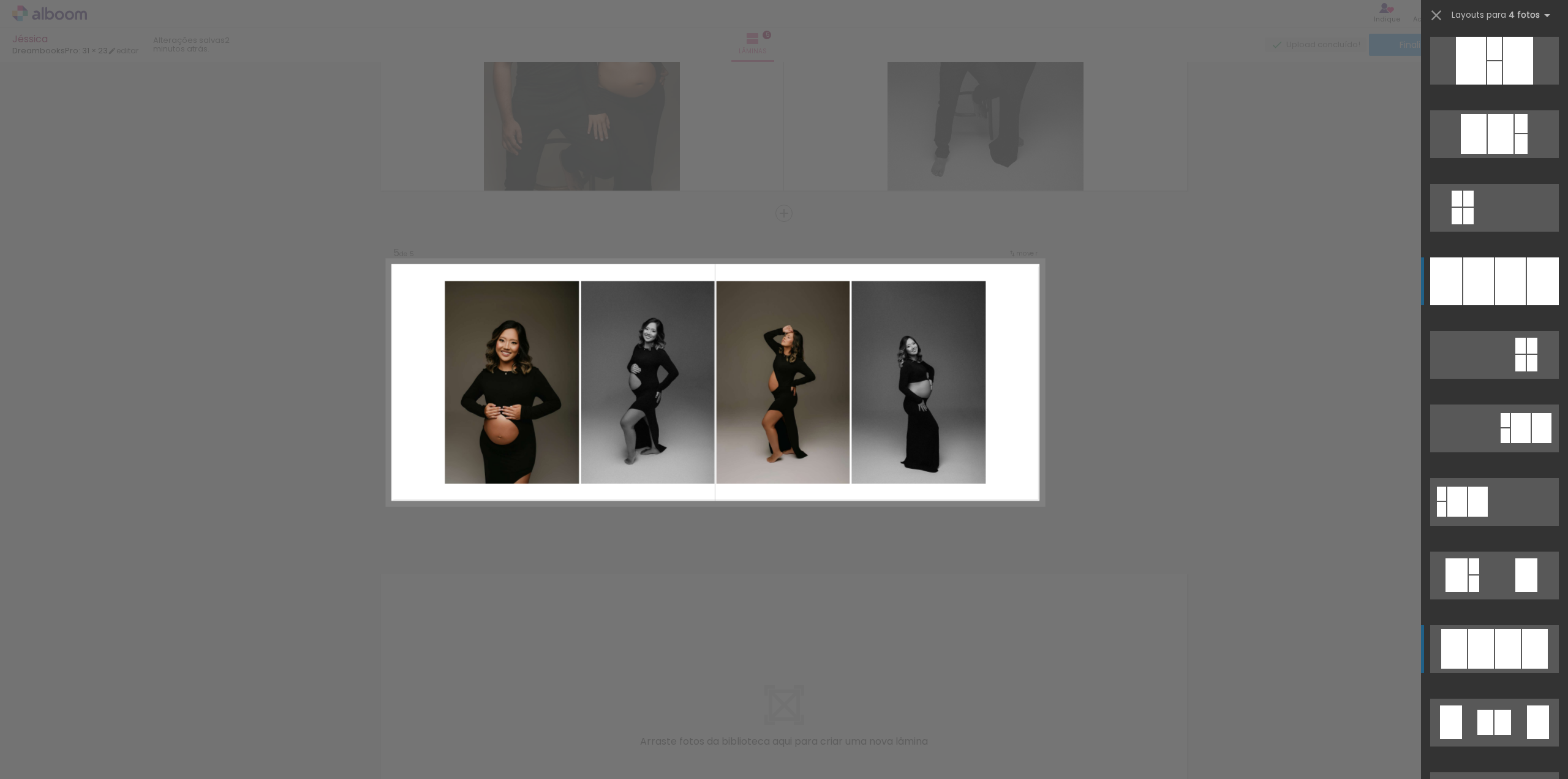
scroll to position [0, 0]
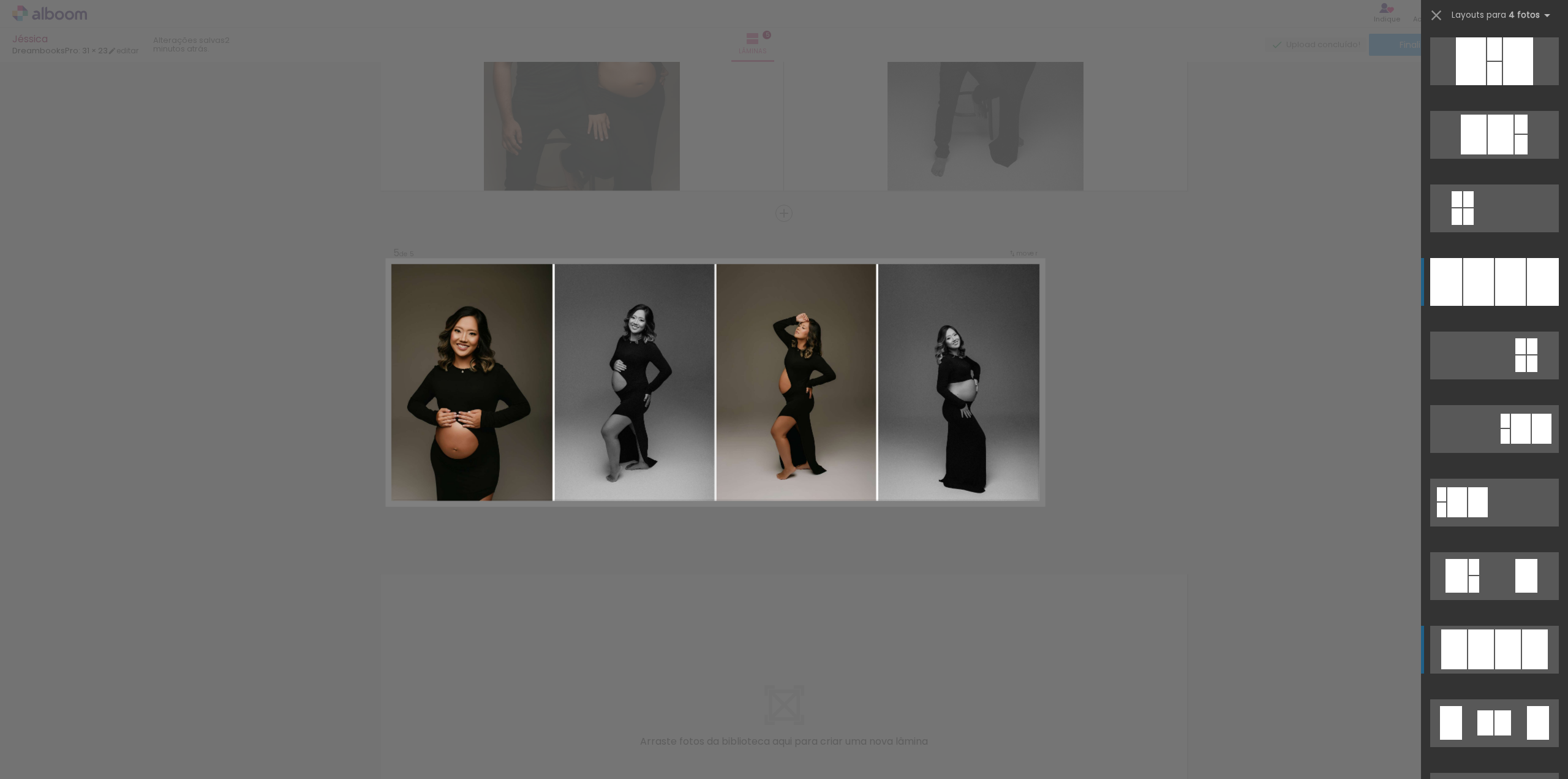
click at [1489, 85] on quentale-layouter at bounding box center [1494, 61] width 129 height 48
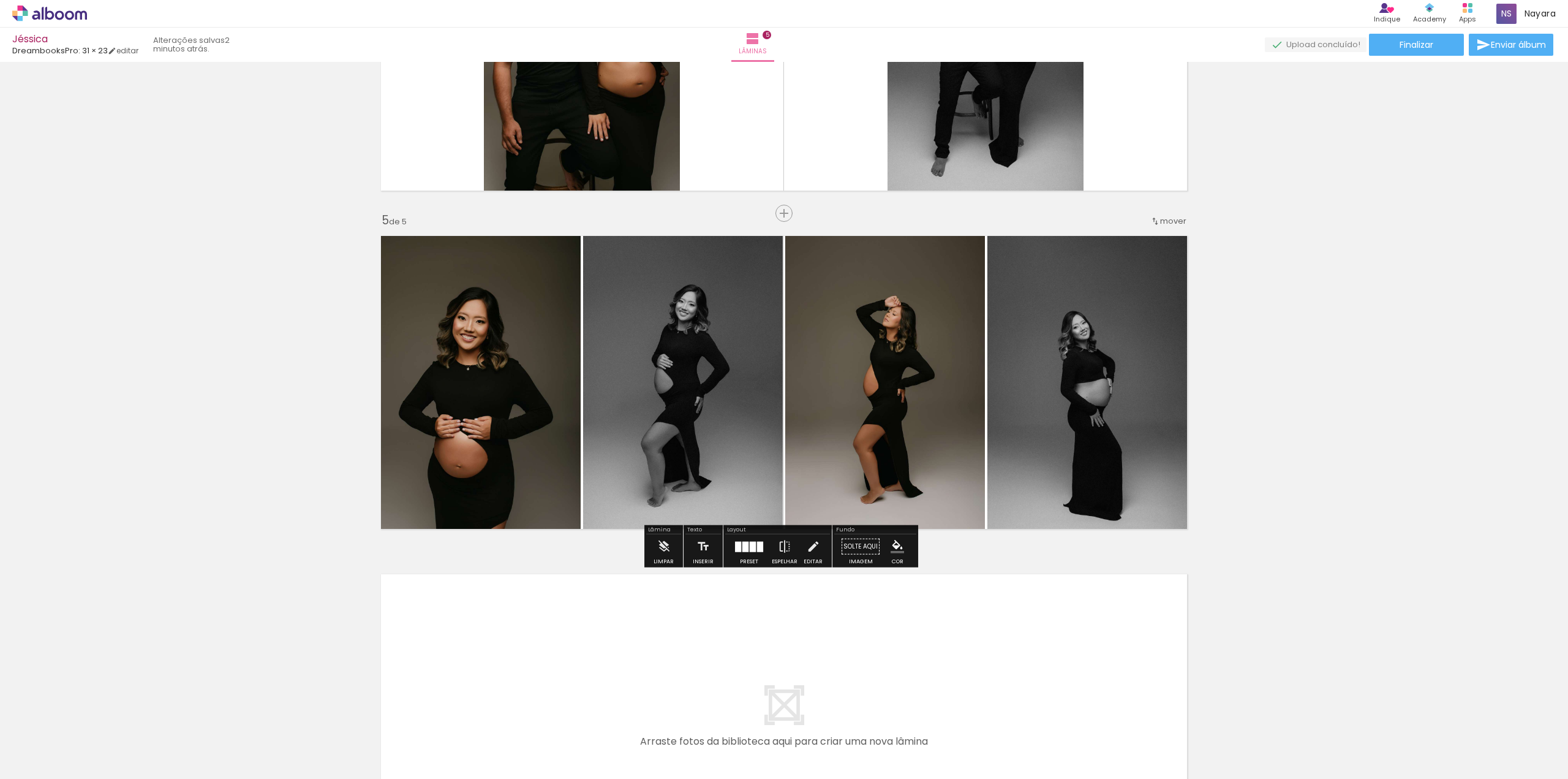
click at [499, 388] on quentale-photo at bounding box center [477, 382] width 207 height 308
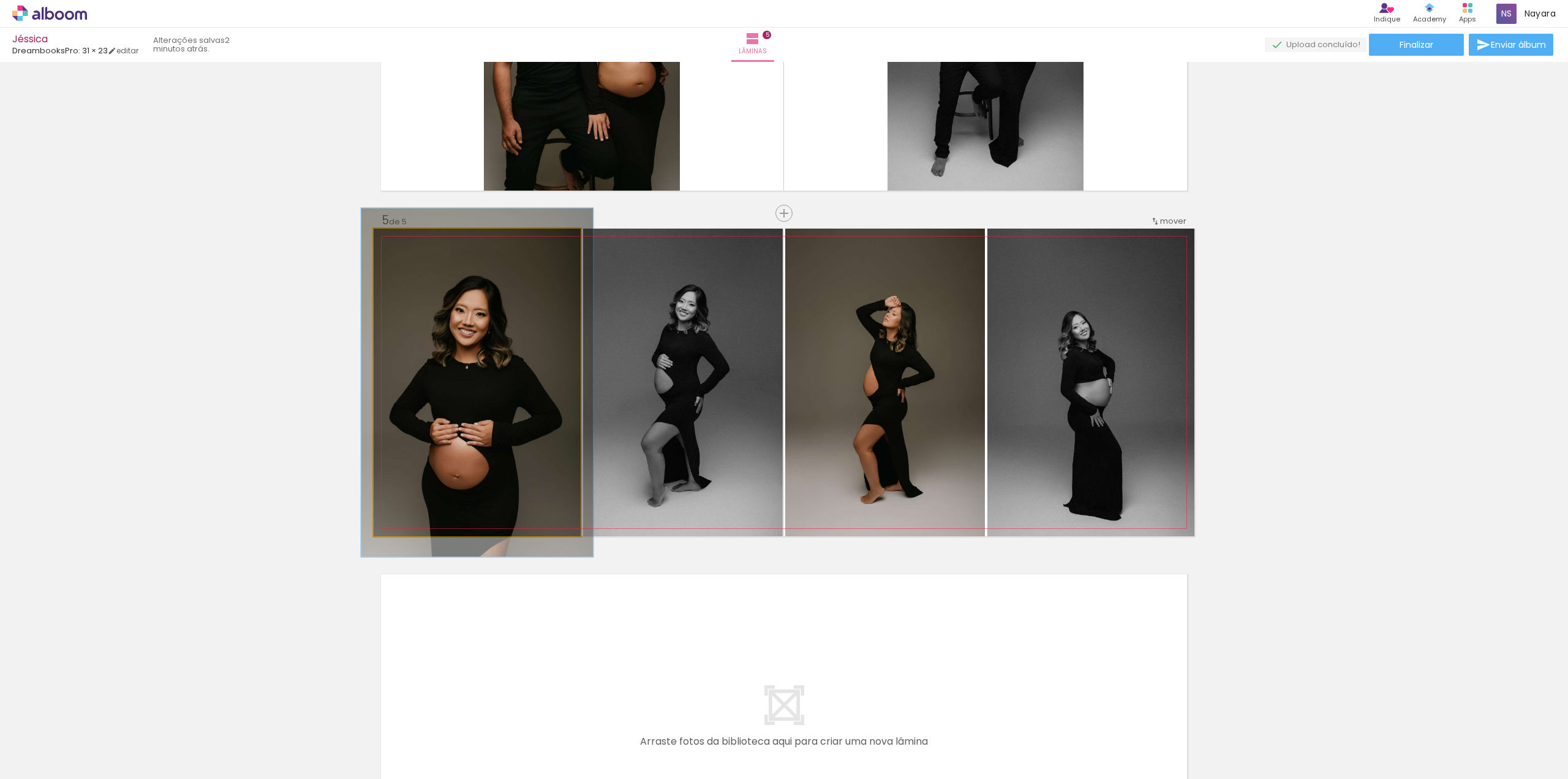
type paper-slider "112"
click at [403, 243] on div at bounding box center [407, 241] width 11 height 11
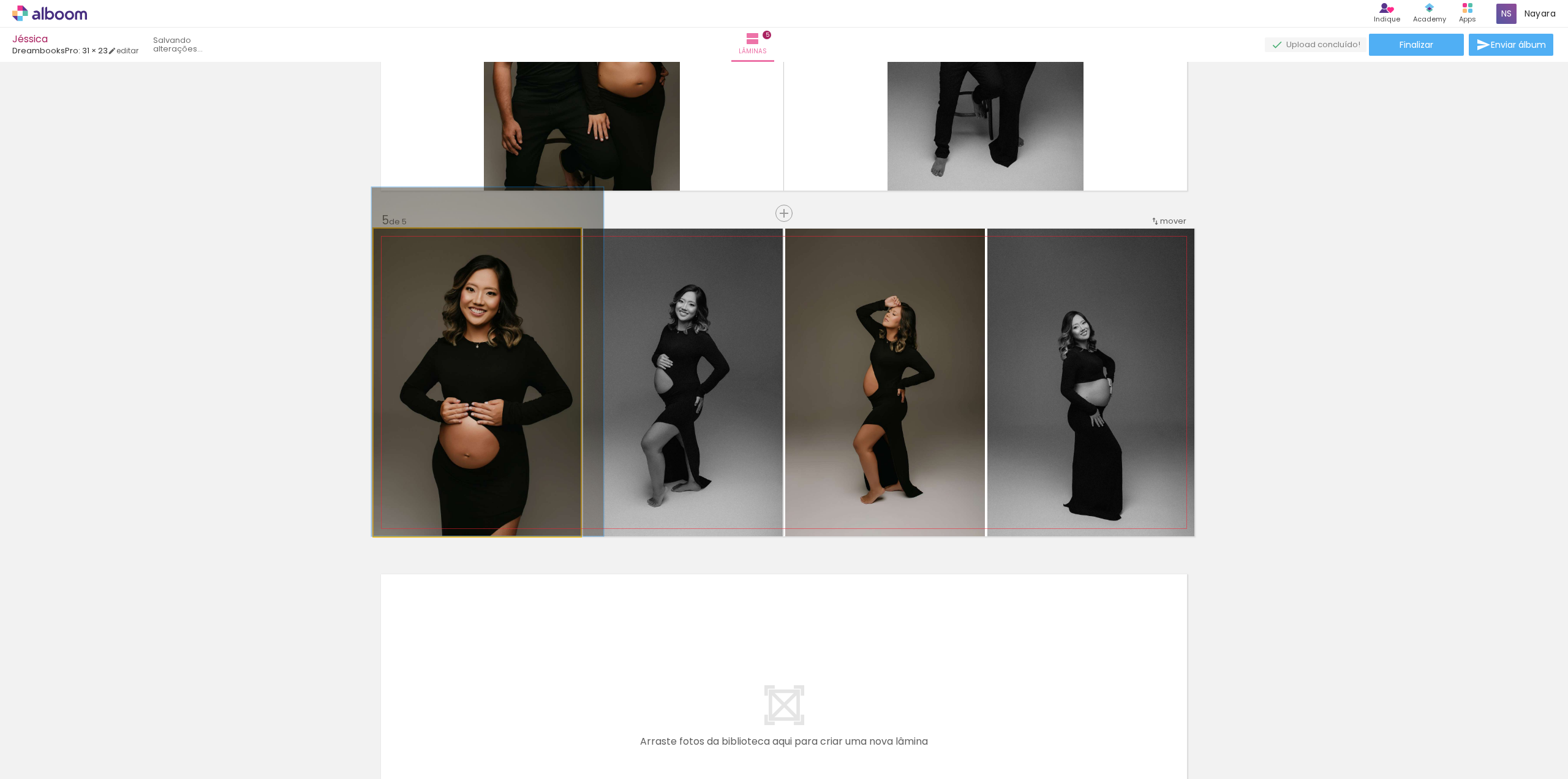
drag, startPoint x: 490, startPoint y: 373, endPoint x: 501, endPoint y: 338, distance: 36.7
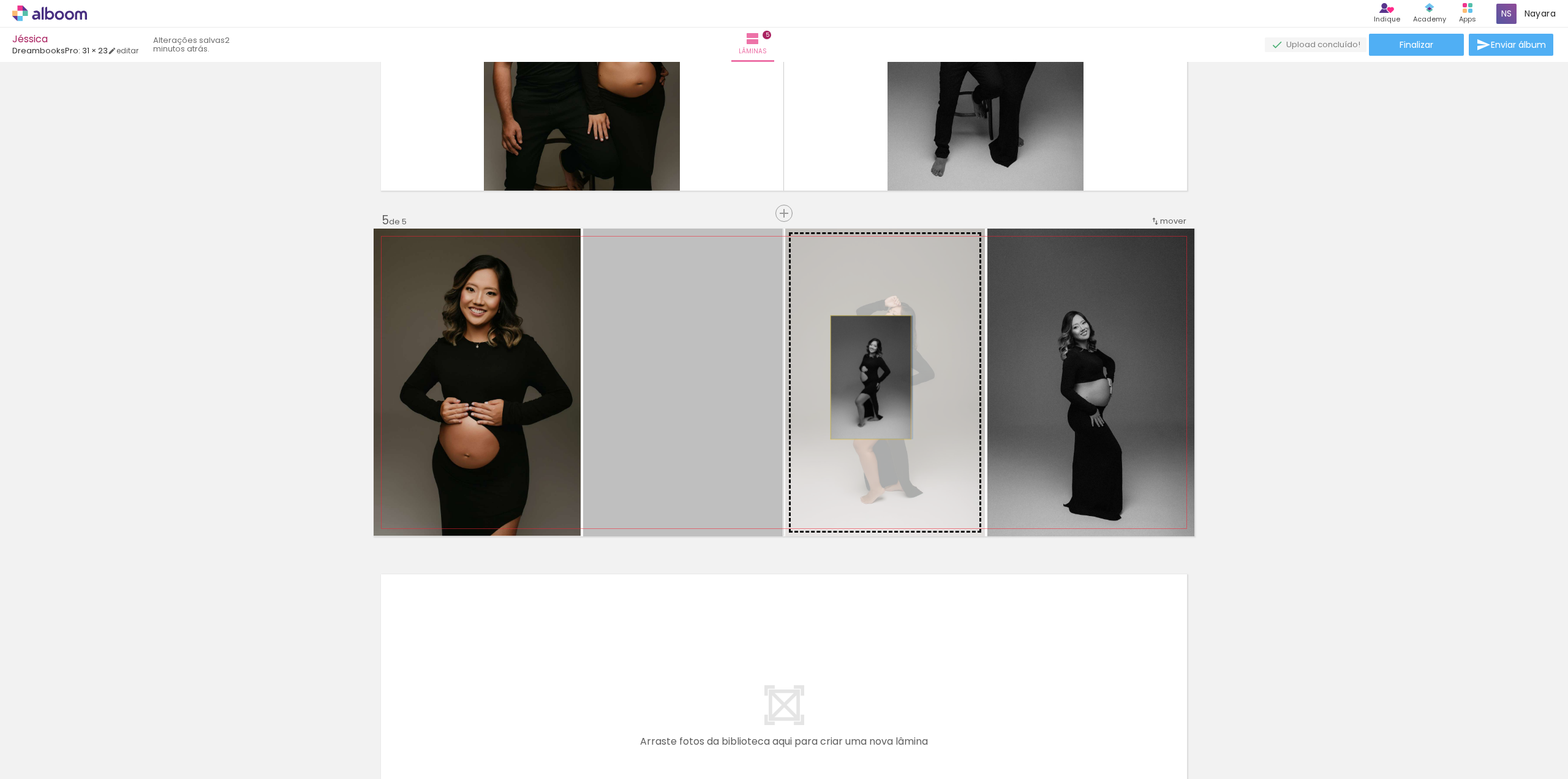
drag, startPoint x: 700, startPoint y: 374, endPoint x: 866, endPoint y: 377, distance: 166.0
click at [0, 0] on slot at bounding box center [0, 0] width 0 height 0
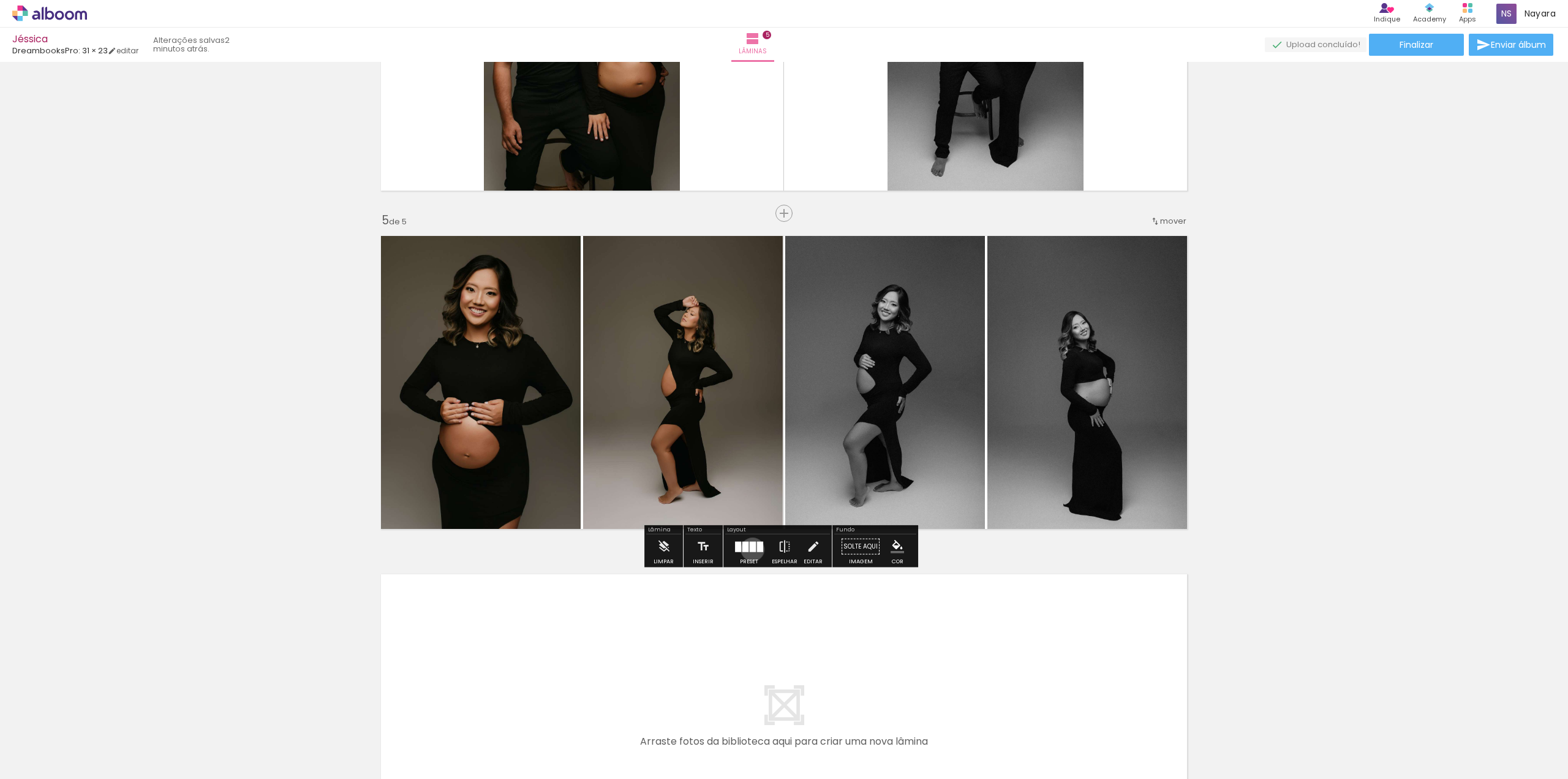
click at [750, 548] on div at bounding box center [753, 546] width 6 height 11
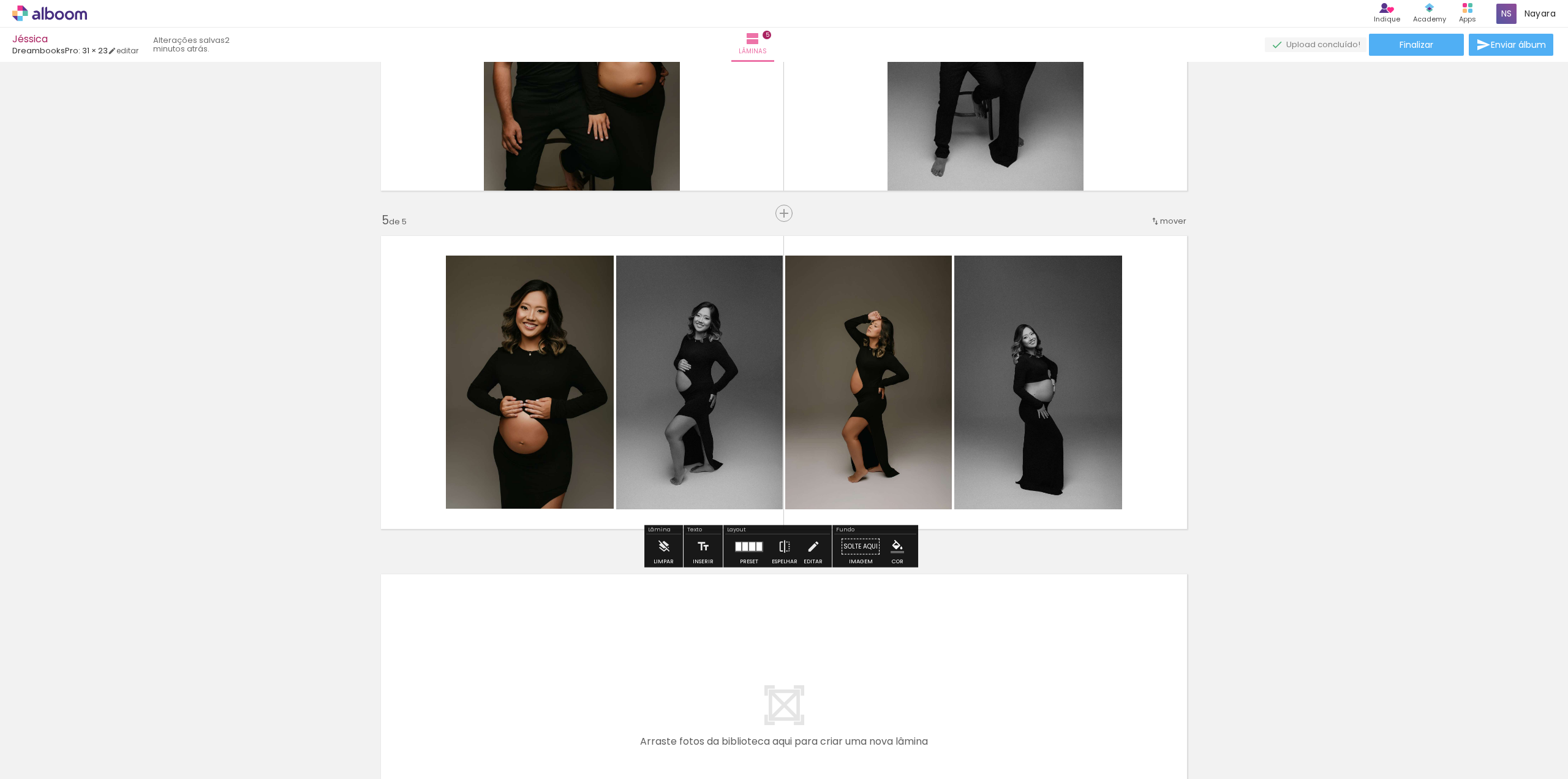
click at [698, 398] on quentale-photo at bounding box center [699, 382] width 166 height 253
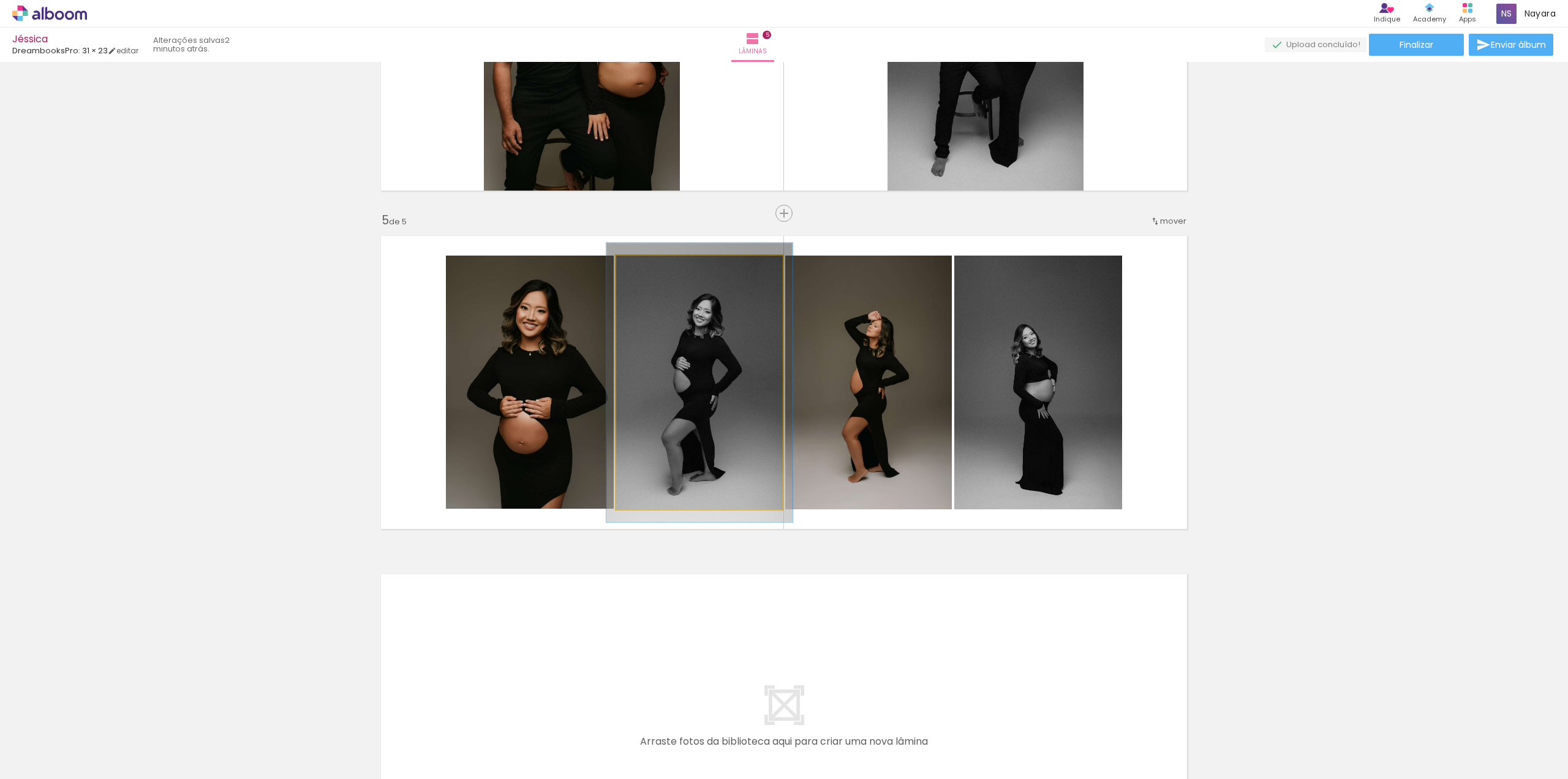
type paper-slider "110"
click at [646, 268] on div at bounding box center [649, 268] width 11 height 11
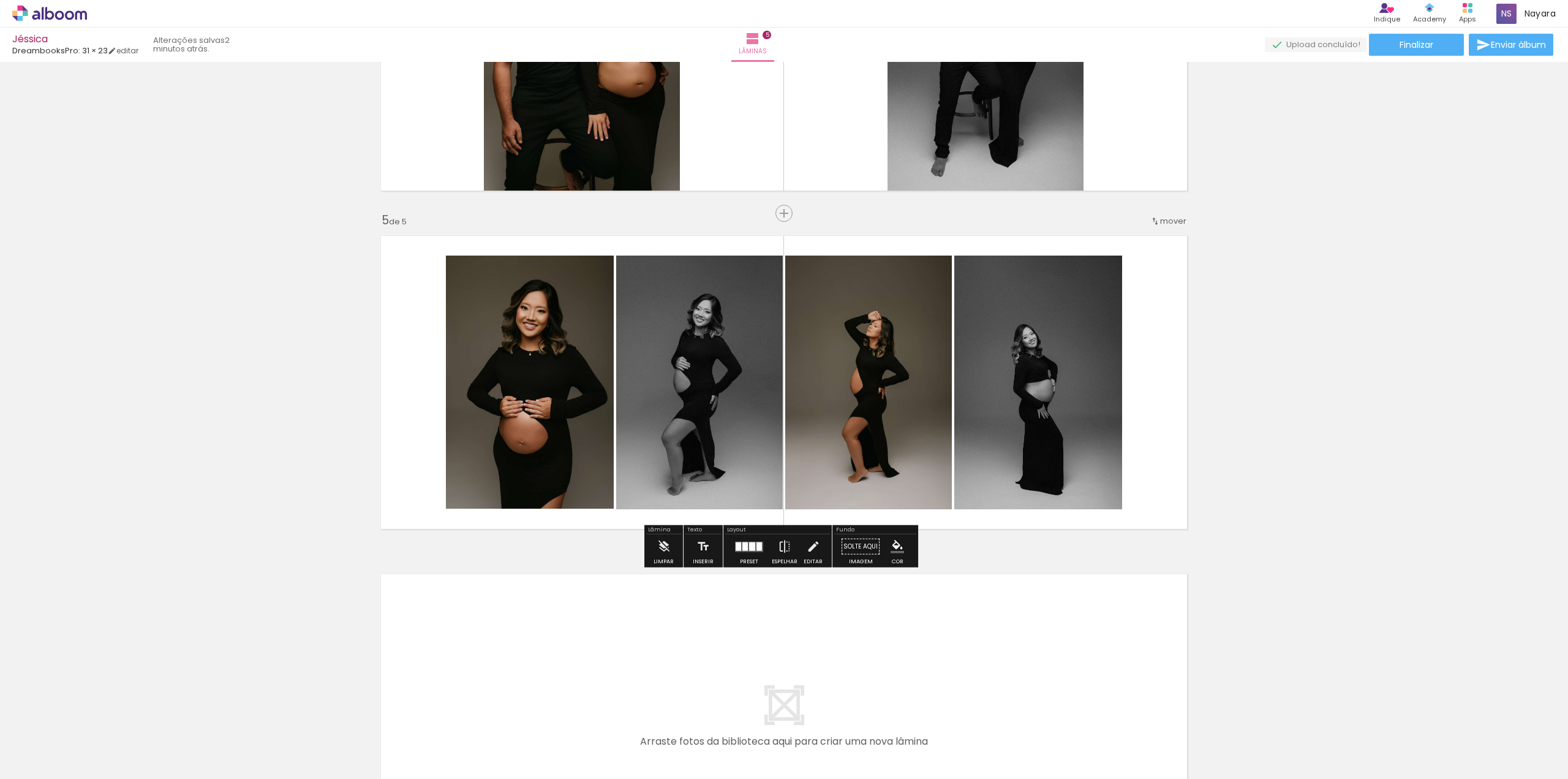
click at [878, 389] on quentale-photo at bounding box center [868, 382] width 166 height 253
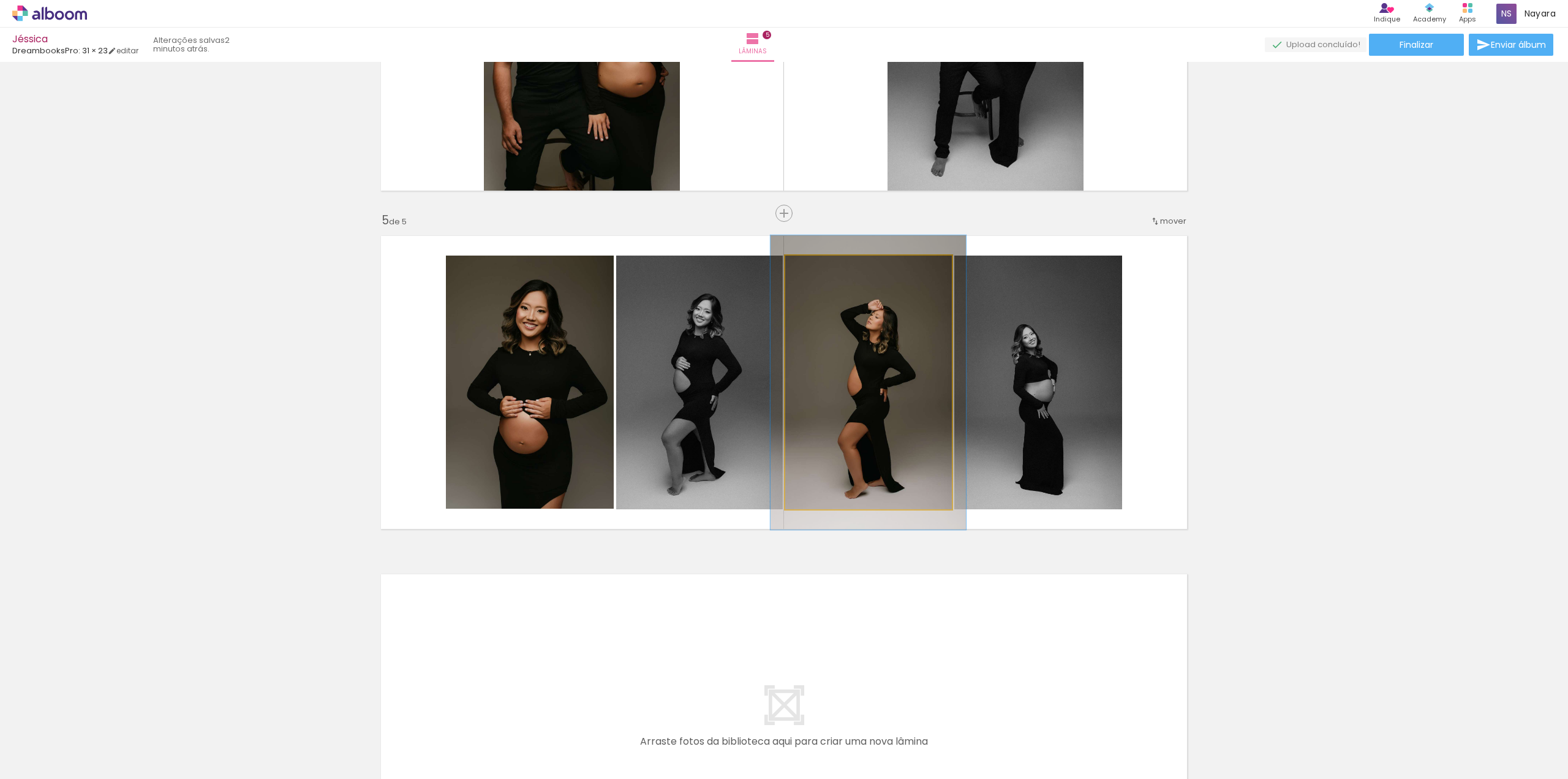
drag, startPoint x: 814, startPoint y: 273, endPoint x: 821, endPoint y: 271, distance: 7.3
type paper-slider "116"
click at [821, 271] on div at bounding box center [820, 268] width 19 height 19
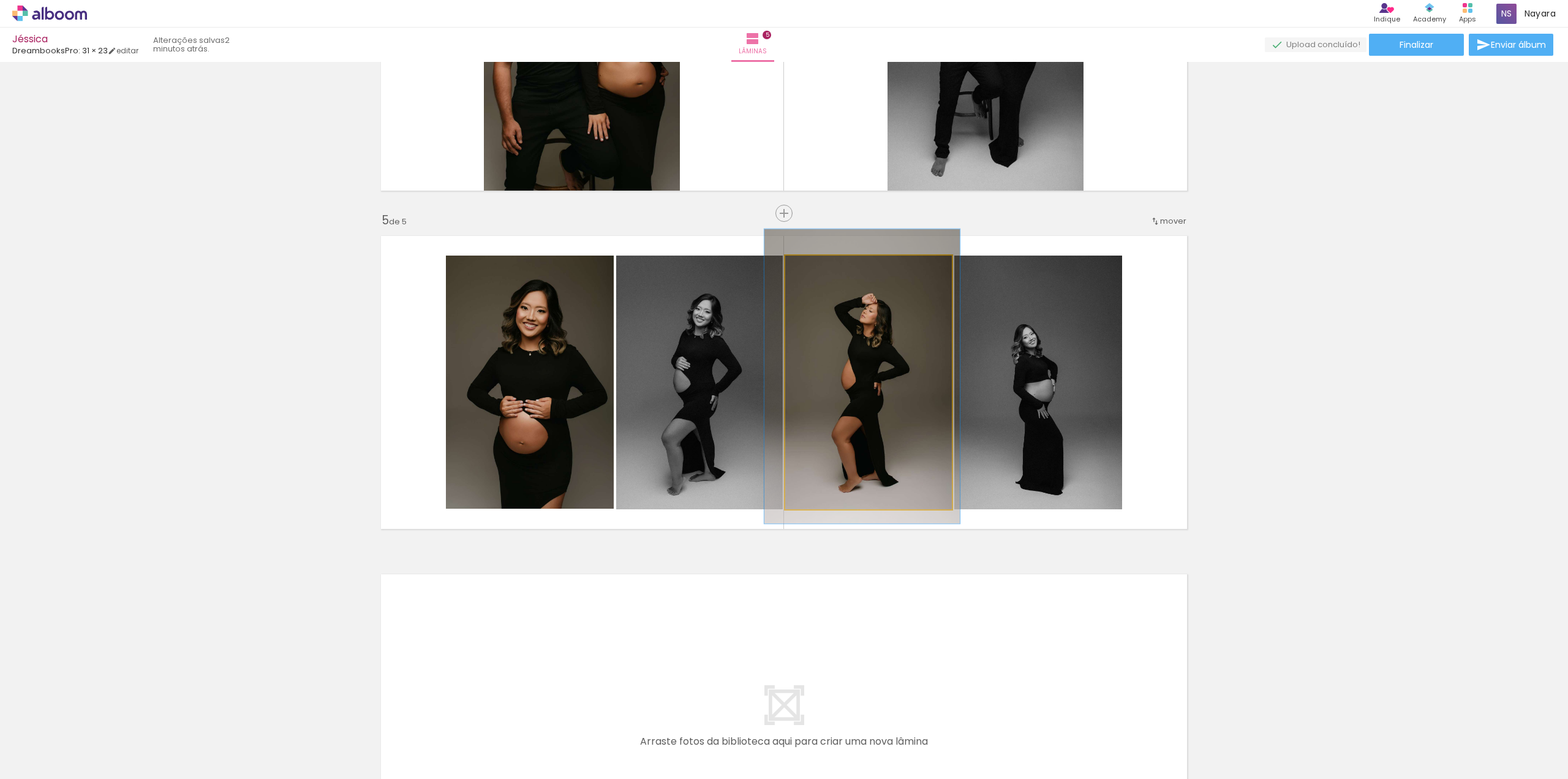
drag, startPoint x: 888, startPoint y: 387, endPoint x: 883, endPoint y: 382, distance: 7.1
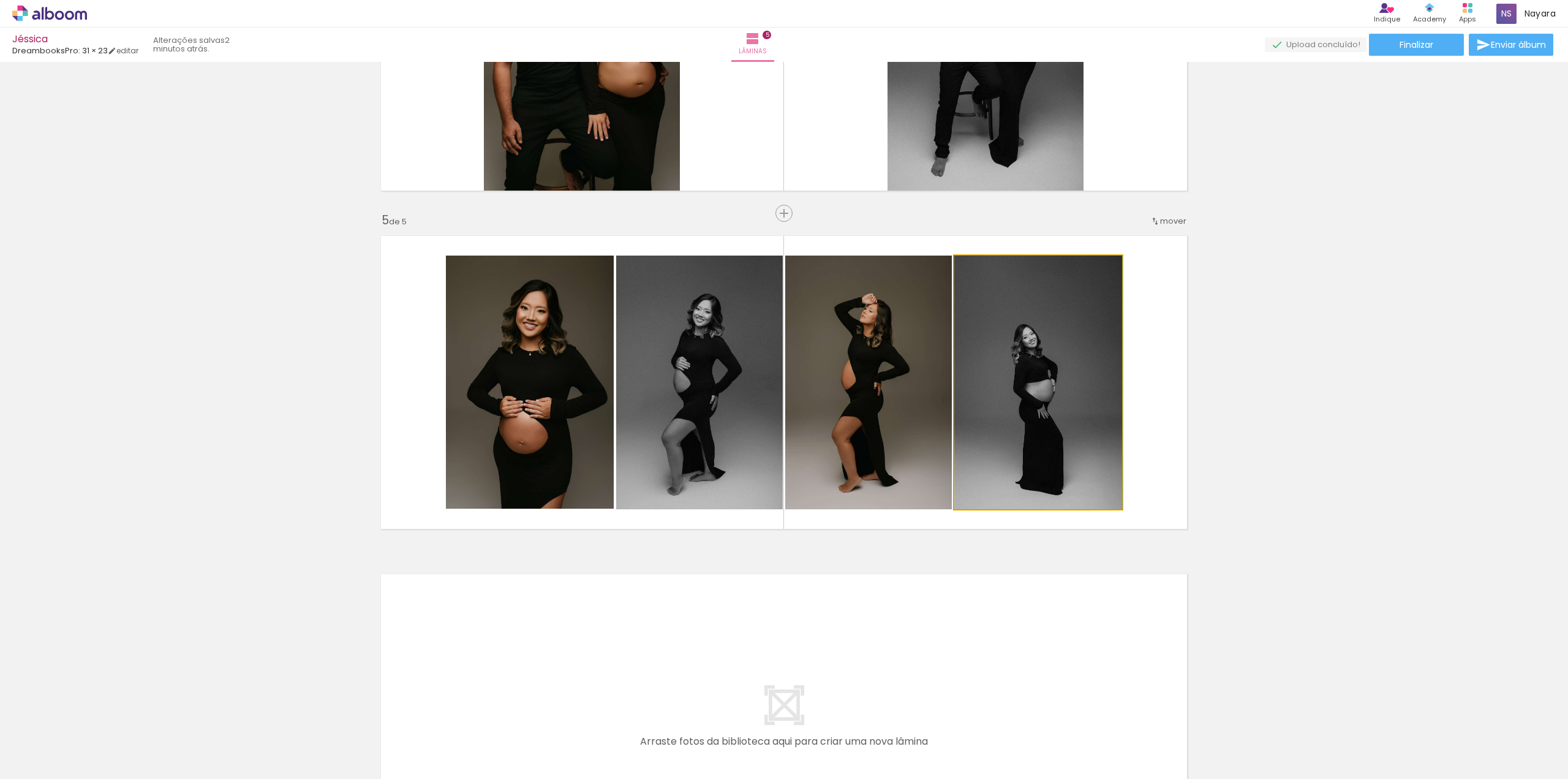
click at [1029, 379] on quentale-photo at bounding box center [1038, 382] width 168 height 253
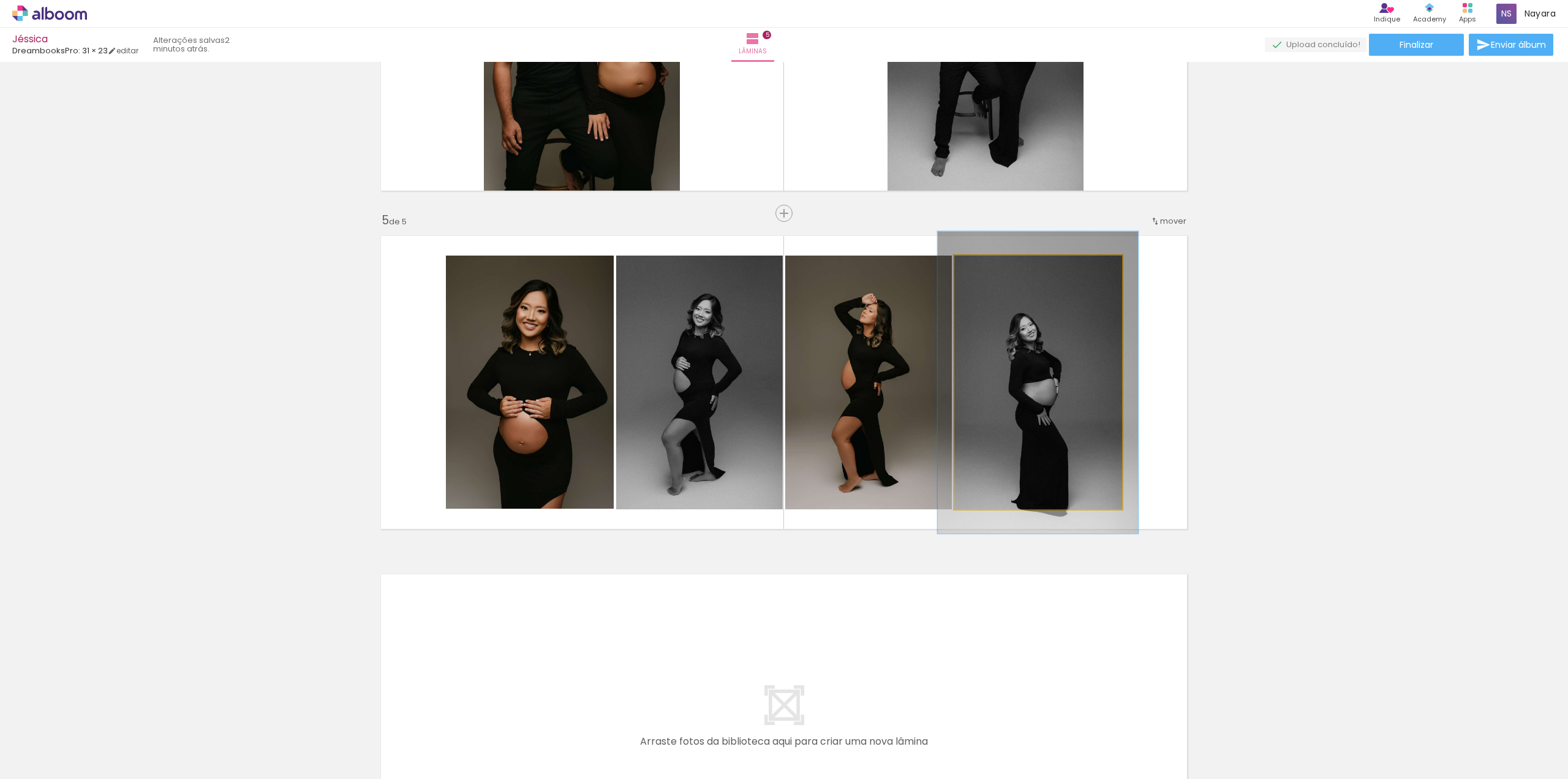
drag, startPoint x: 981, startPoint y: 269, endPoint x: 989, endPoint y: 268, distance: 8.1
type paper-slider "119"
click at [989, 268] on div at bounding box center [991, 268] width 11 height 11
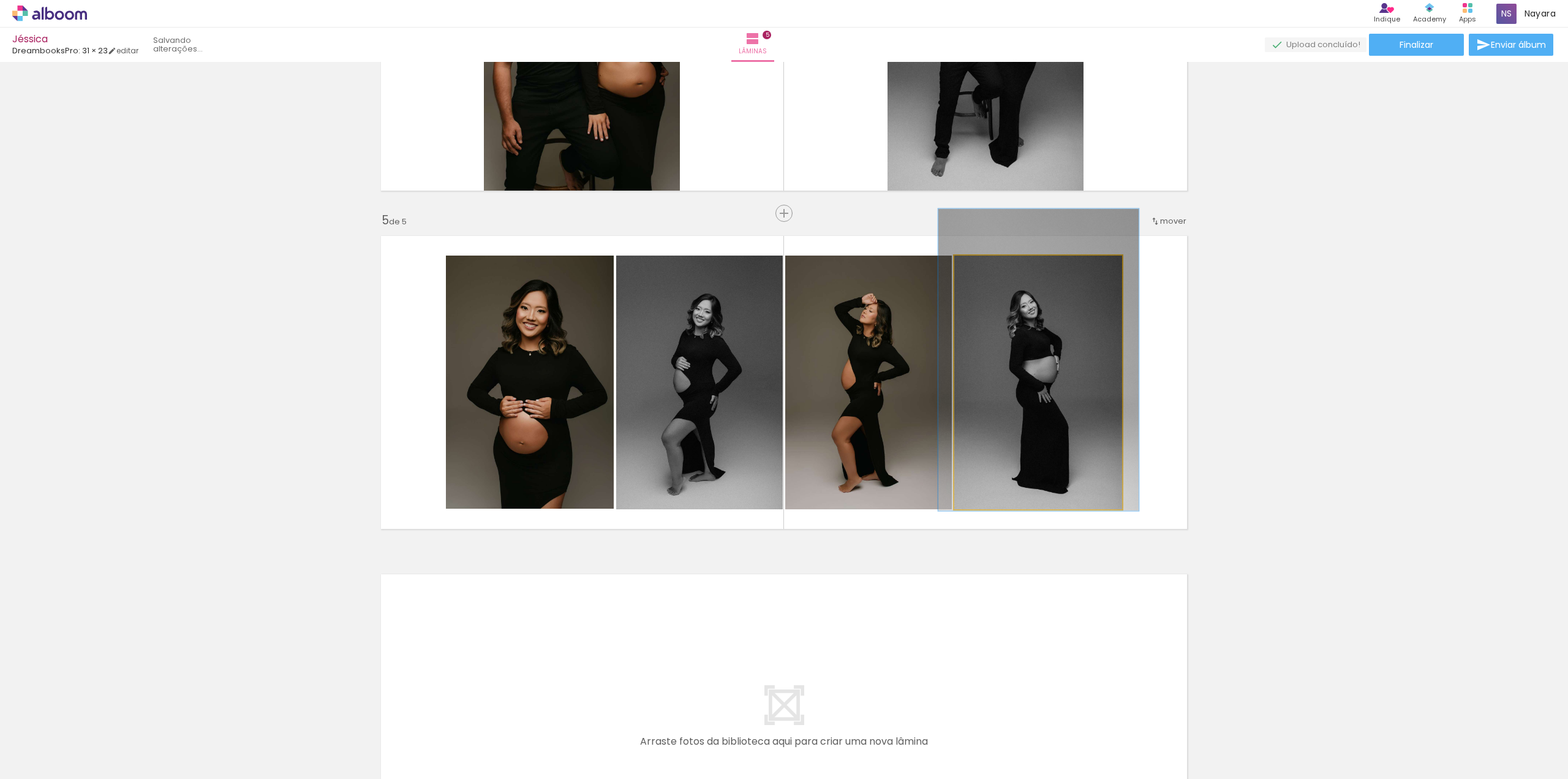
drag, startPoint x: 1042, startPoint y: 394, endPoint x: 1042, endPoint y: 371, distance: 23.0
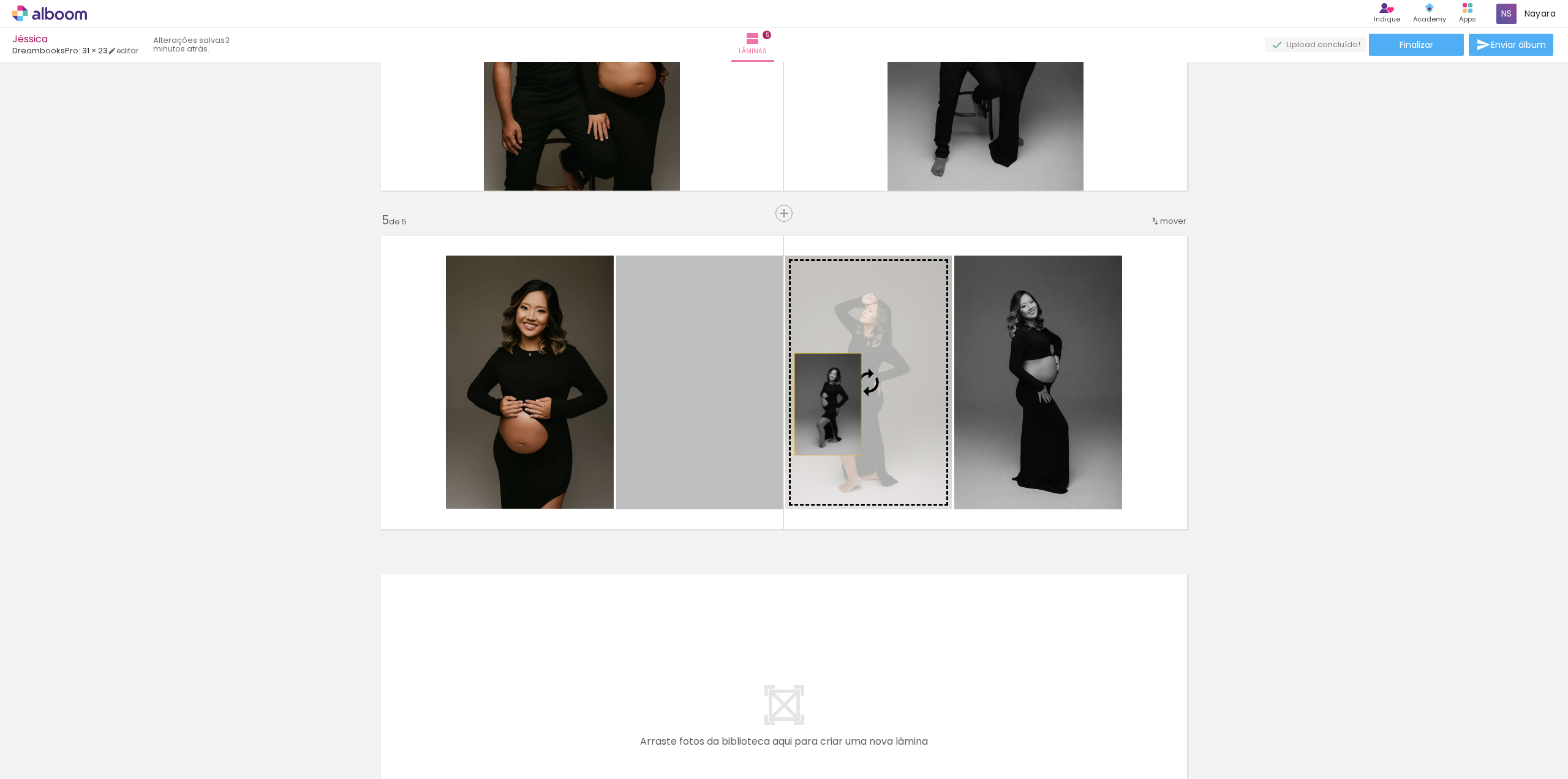
drag, startPoint x: 691, startPoint y: 408, endPoint x: 823, endPoint y: 403, distance: 132.1
click at [0, 0] on slot at bounding box center [0, 0] width 0 height 0
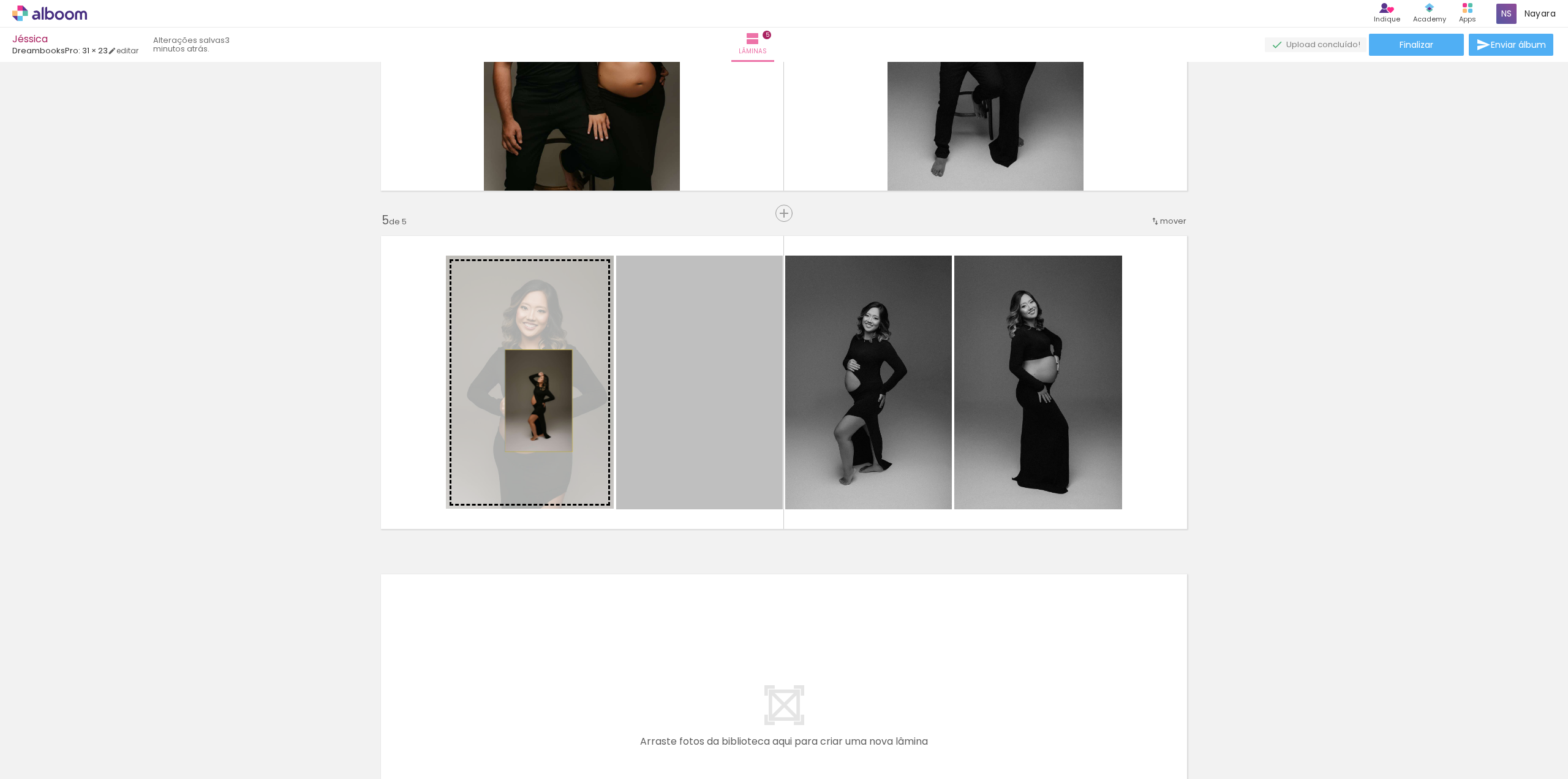
drag, startPoint x: 708, startPoint y: 413, endPoint x: 533, endPoint y: 400, distance: 175.5
click at [0, 0] on slot at bounding box center [0, 0] width 0 height 0
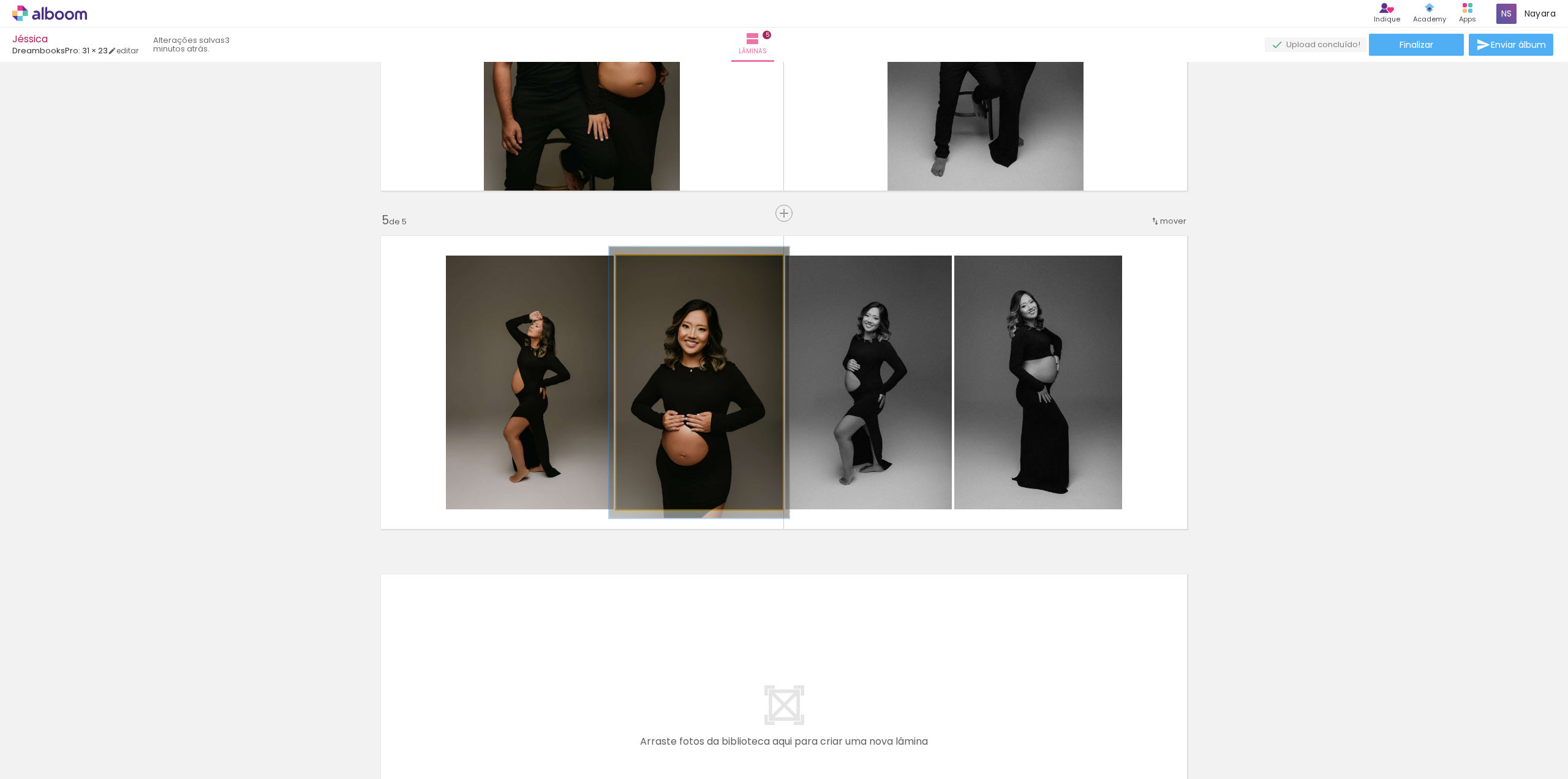
type paper-slider "107"
click at [647, 269] on div at bounding box center [648, 268] width 19 height 19
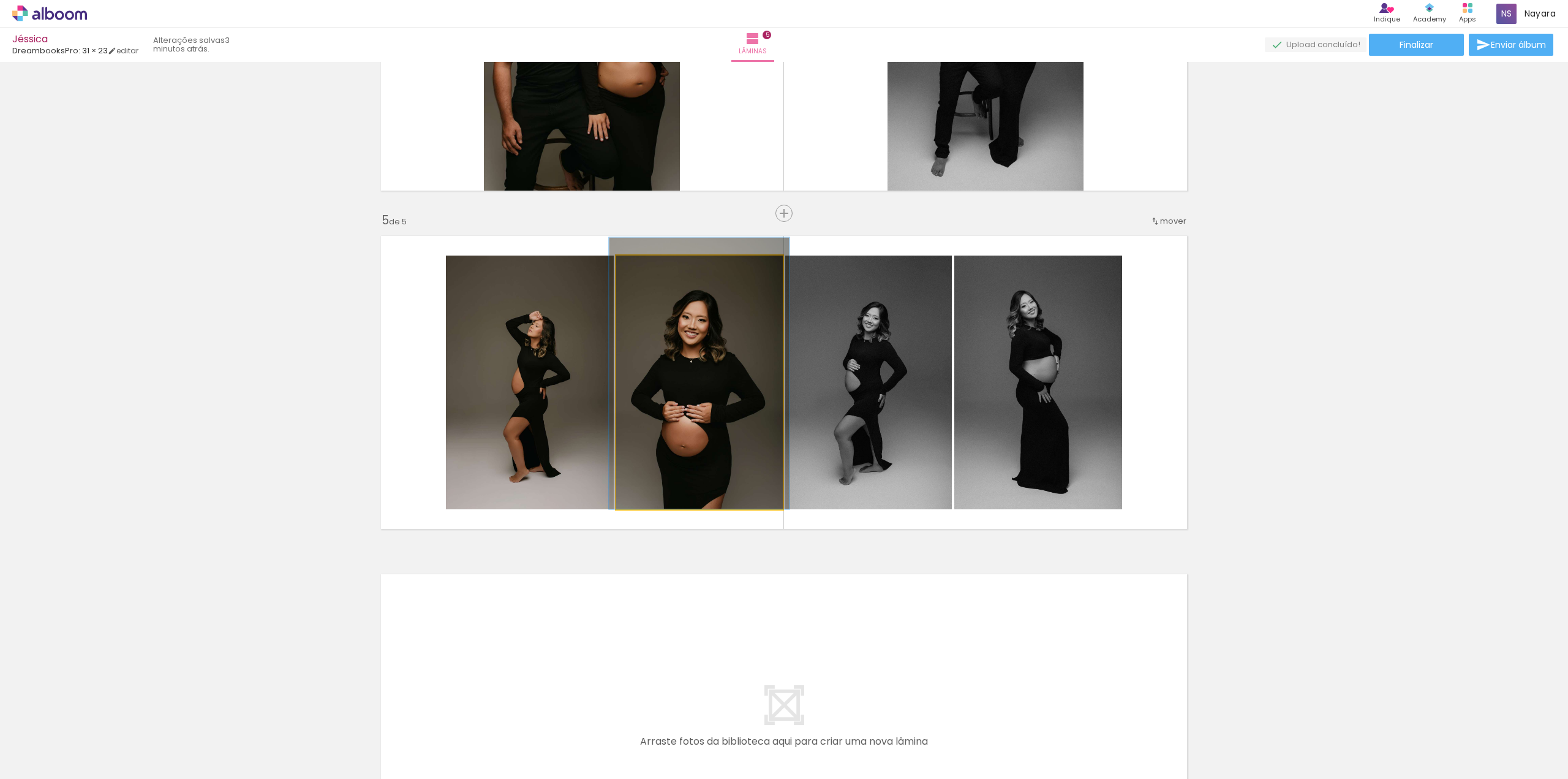
drag, startPoint x: 688, startPoint y: 378, endPoint x: 688, endPoint y: 365, distance: 13.0
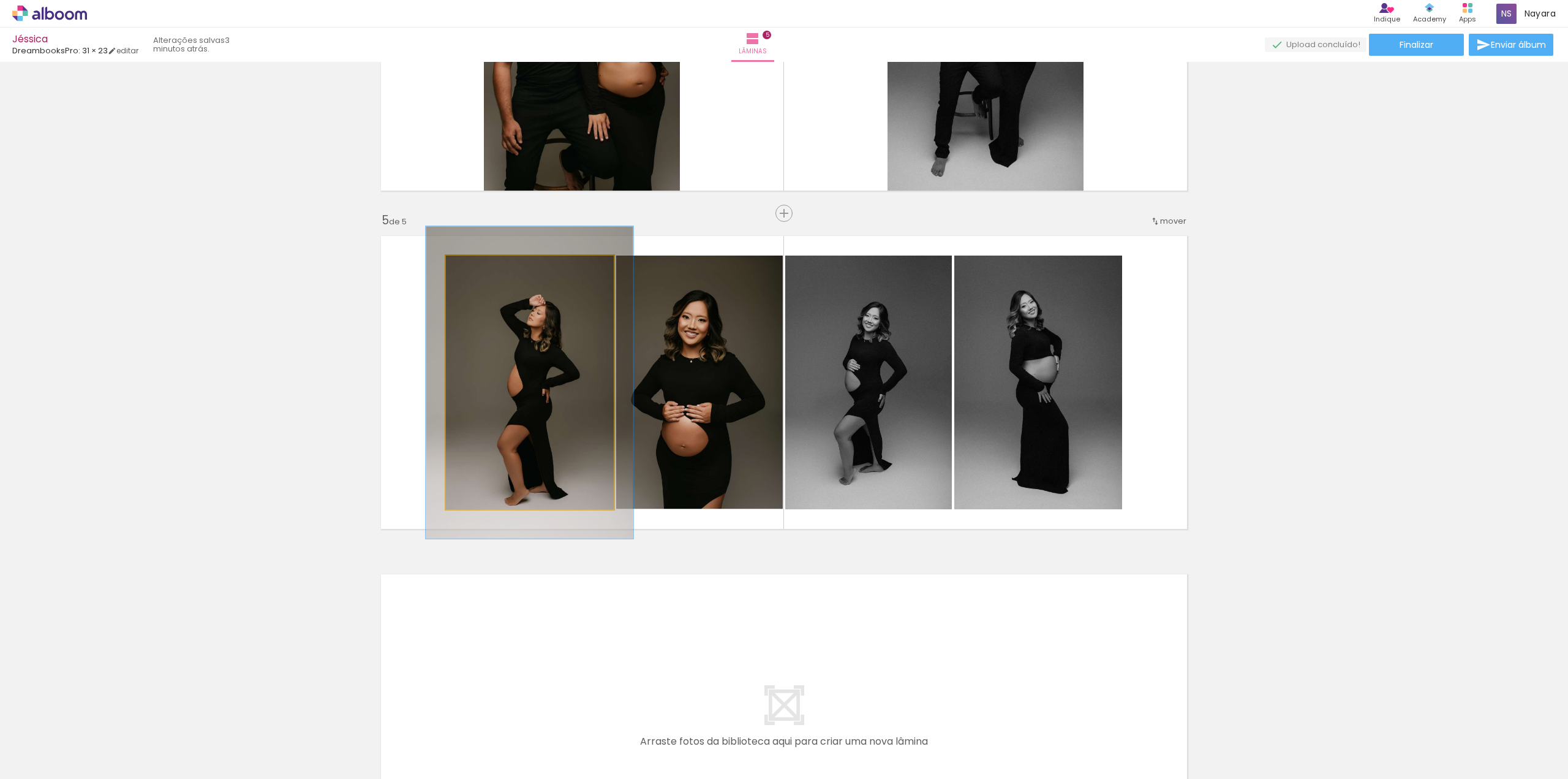
drag, startPoint x: 473, startPoint y: 271, endPoint x: 481, endPoint y: 269, distance: 8.2
type paper-slider "123"
click at [481, 269] on div at bounding box center [484, 268] width 11 height 11
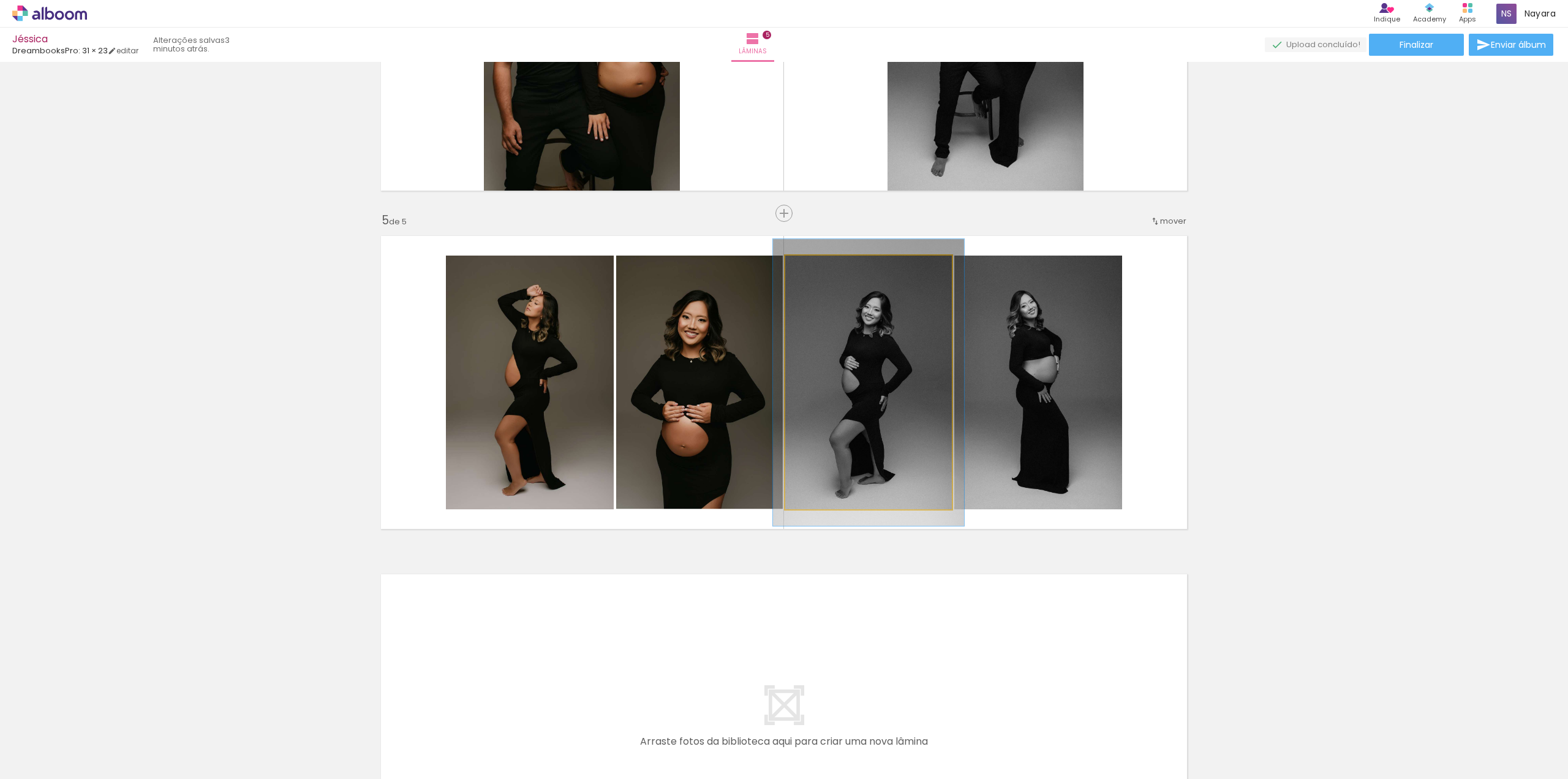
type paper-slider "113"
click at [815, 267] on div at bounding box center [819, 268] width 11 height 11
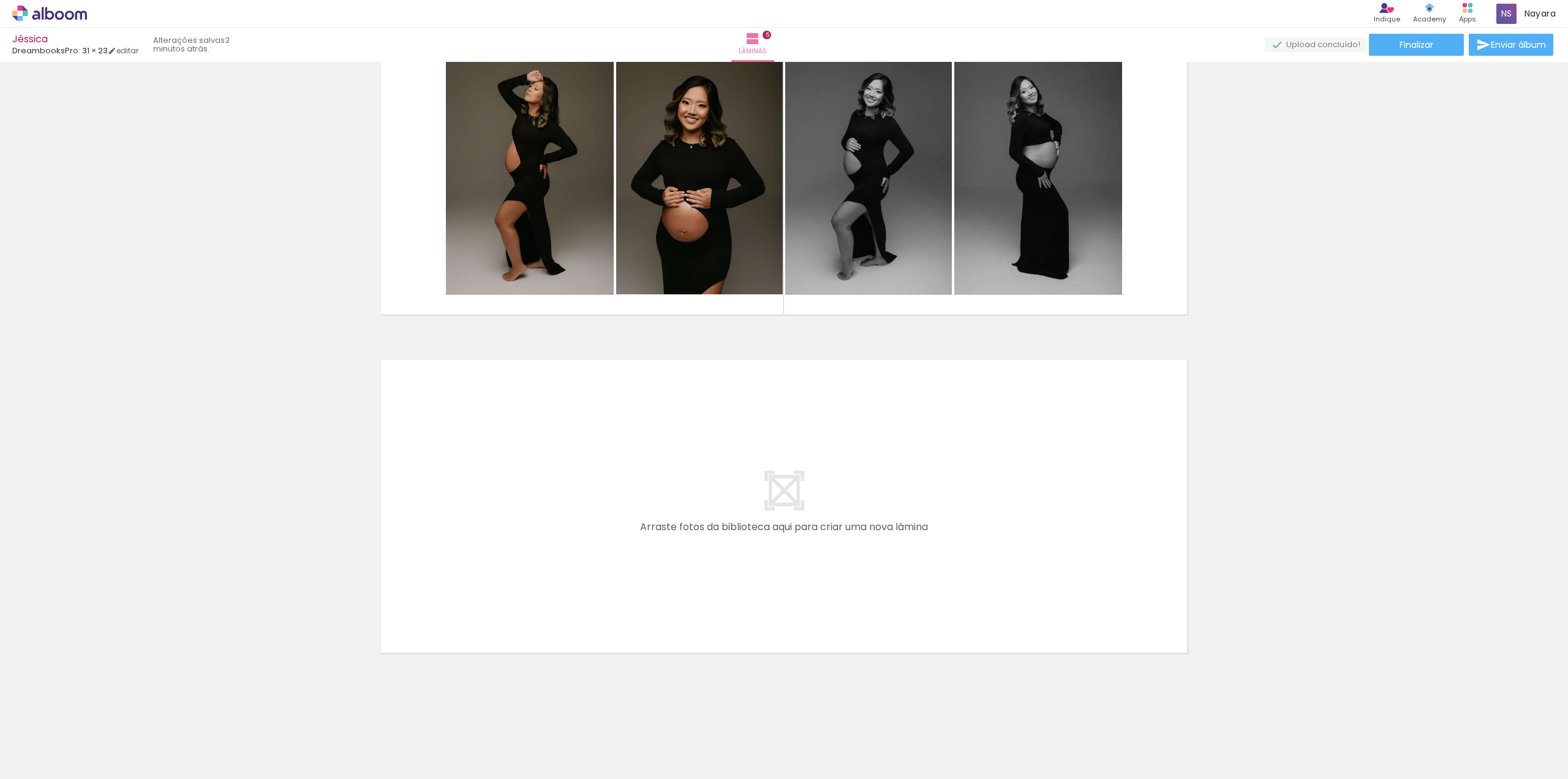
scroll to position [0, 0]
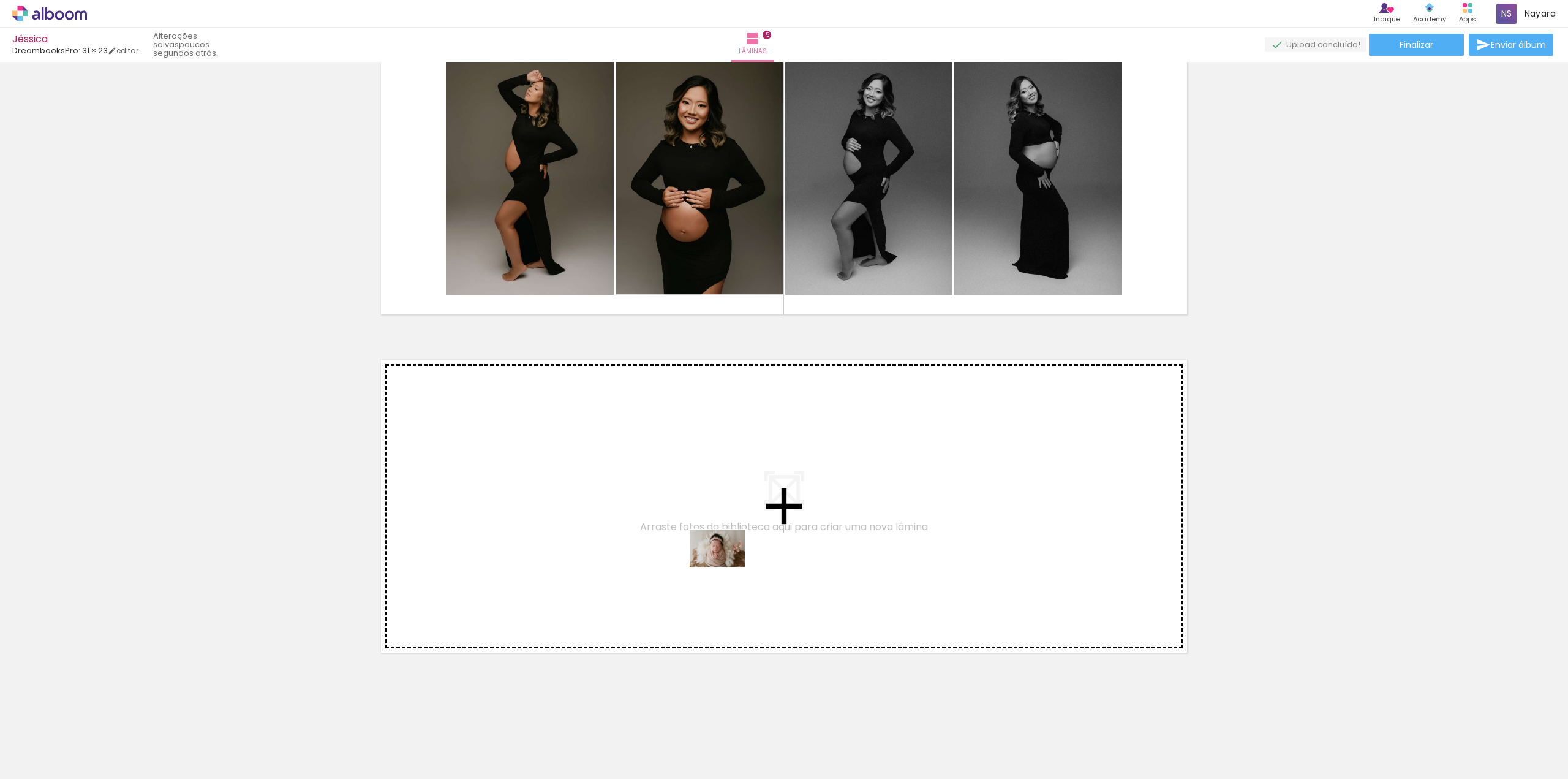
drag, startPoint x: 402, startPoint y: 751, endPoint x: 727, endPoint y: 567, distance: 373.5
click at [727, 567] on quentale-workspace at bounding box center [784, 389] width 1568 height 779
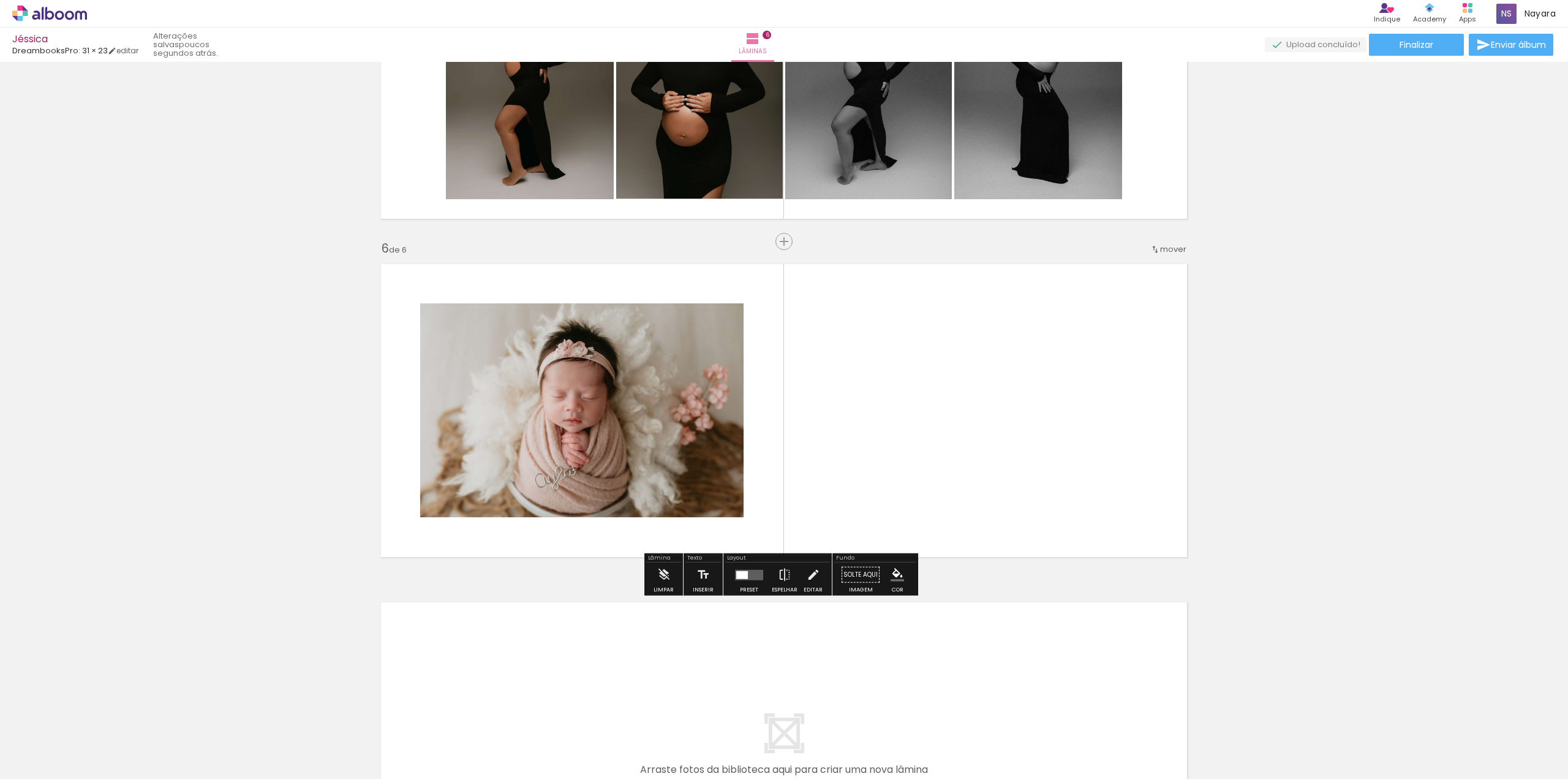
scroll to position [1559, 0]
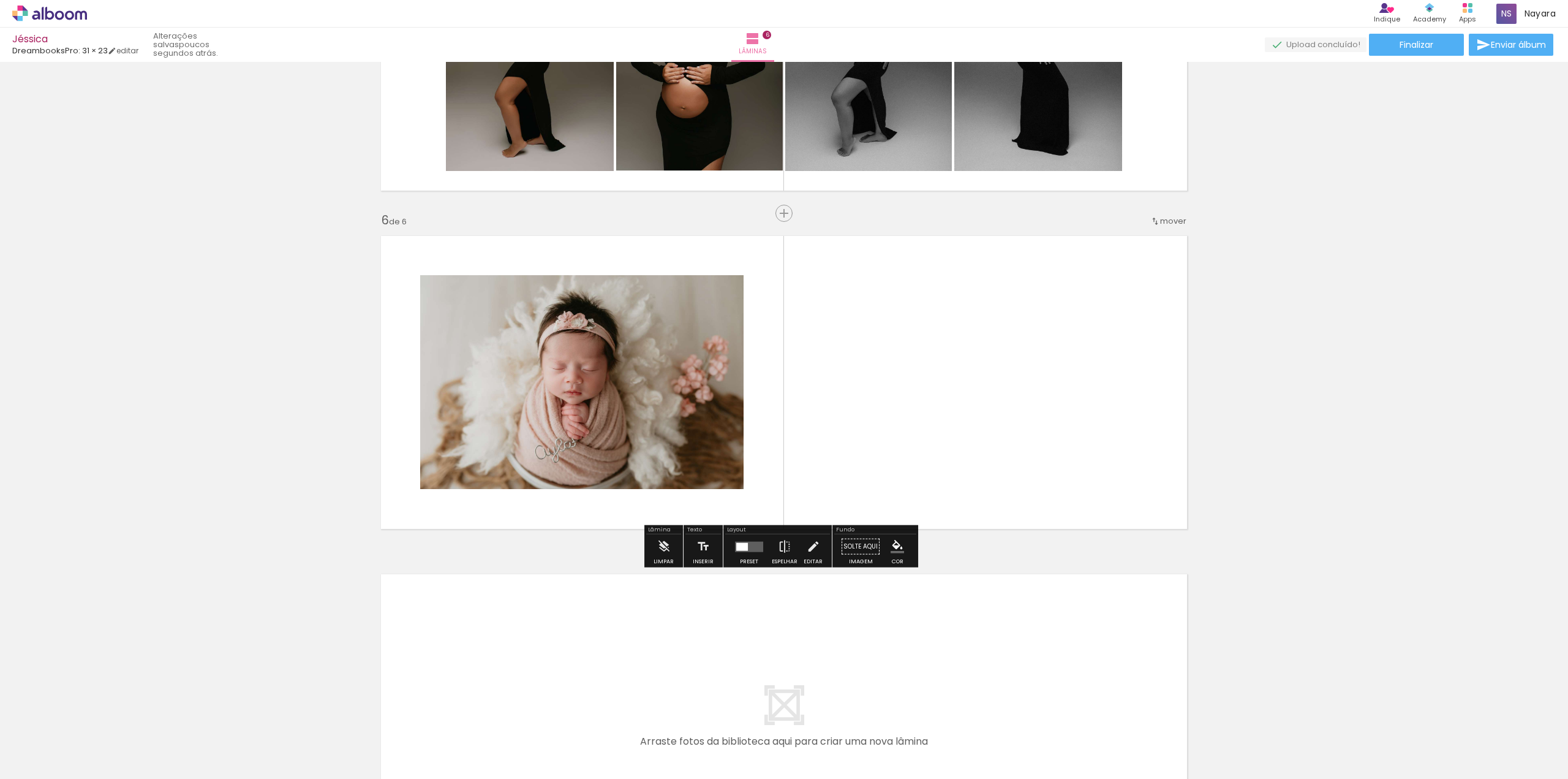
click at [748, 553] on div at bounding box center [749, 546] width 33 height 24
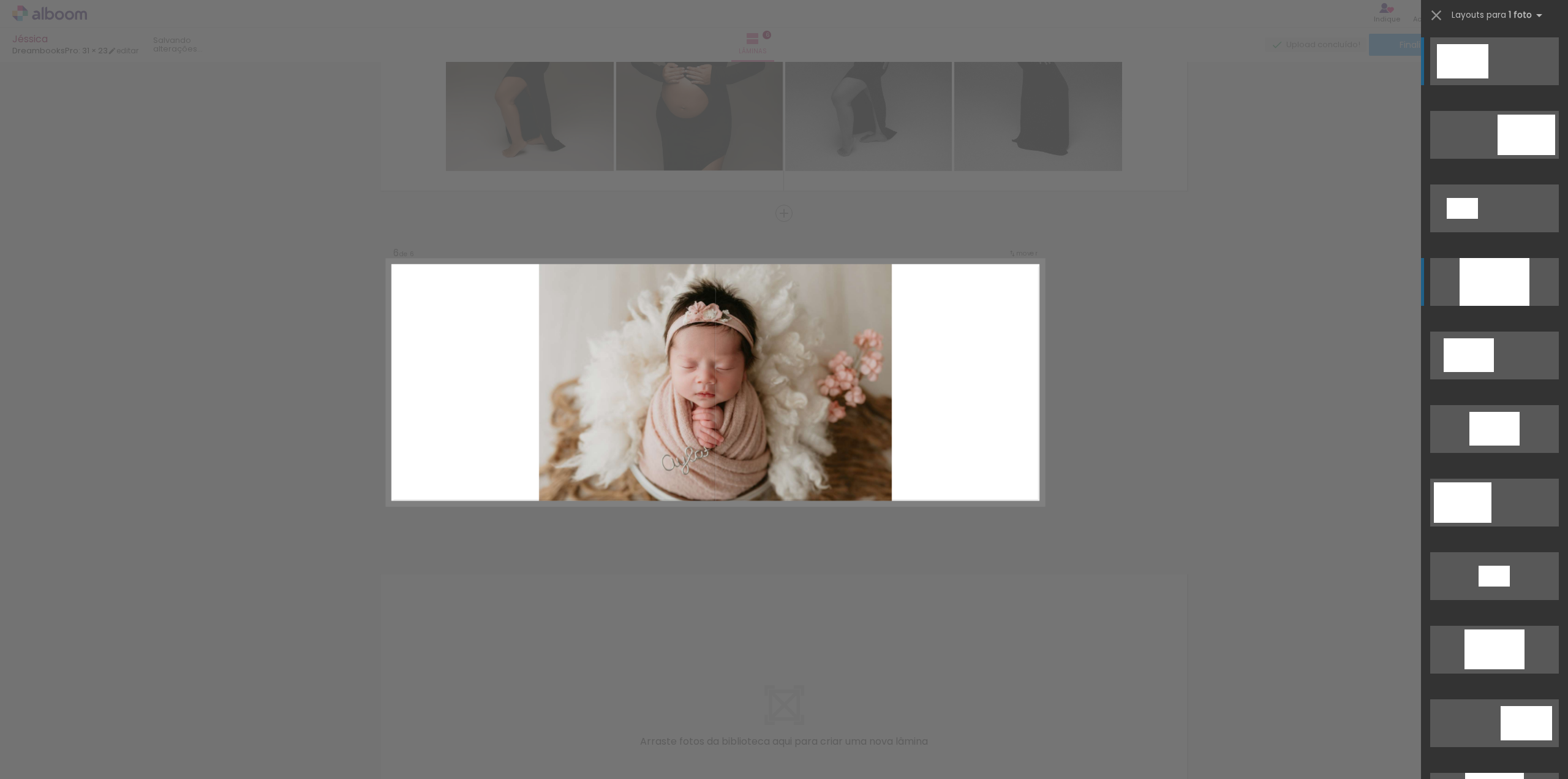
click at [1485, 294] on div at bounding box center [1495, 281] width 70 height 48
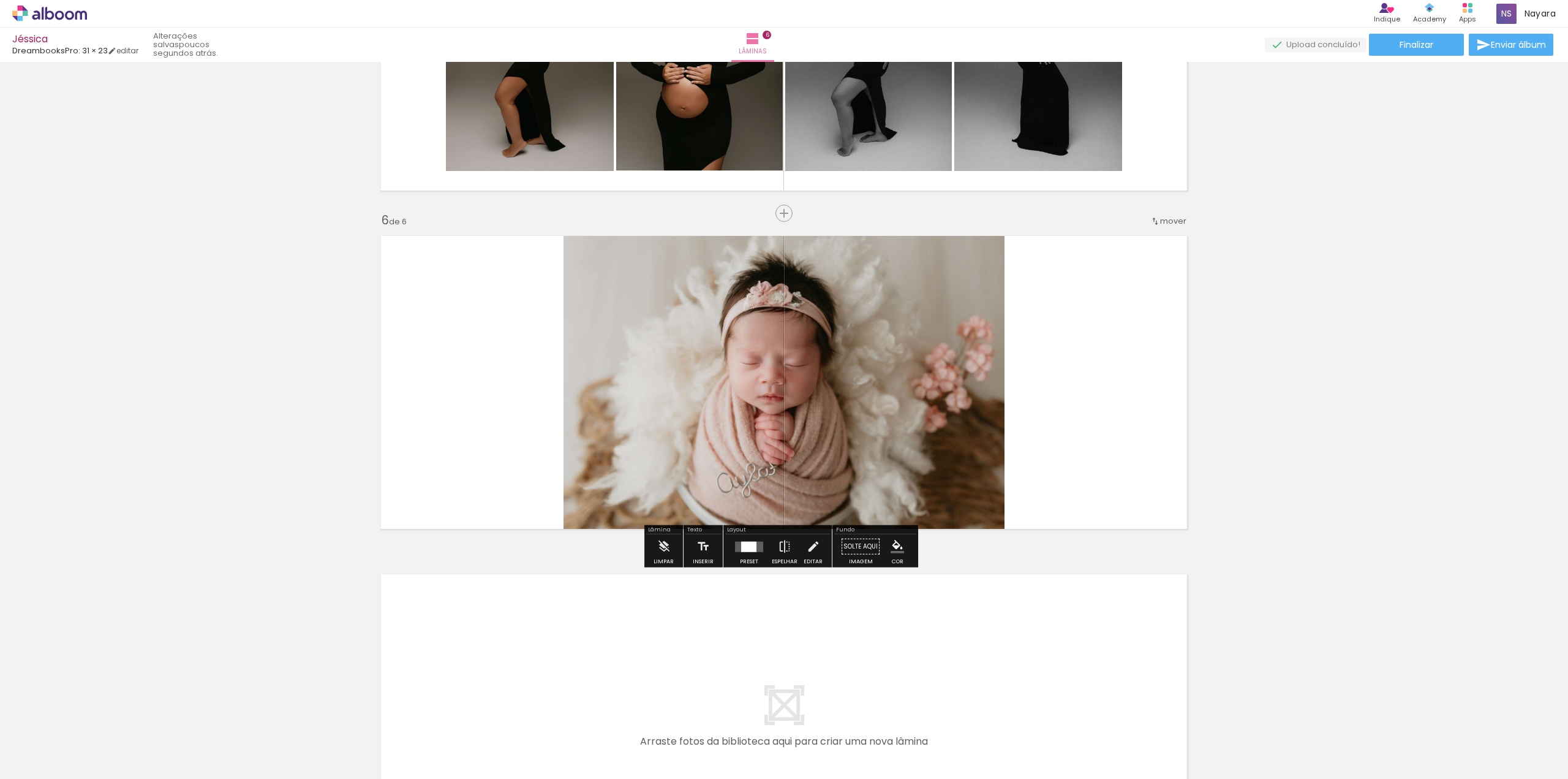
click at [750, 551] on div at bounding box center [748, 546] width 15 height 11
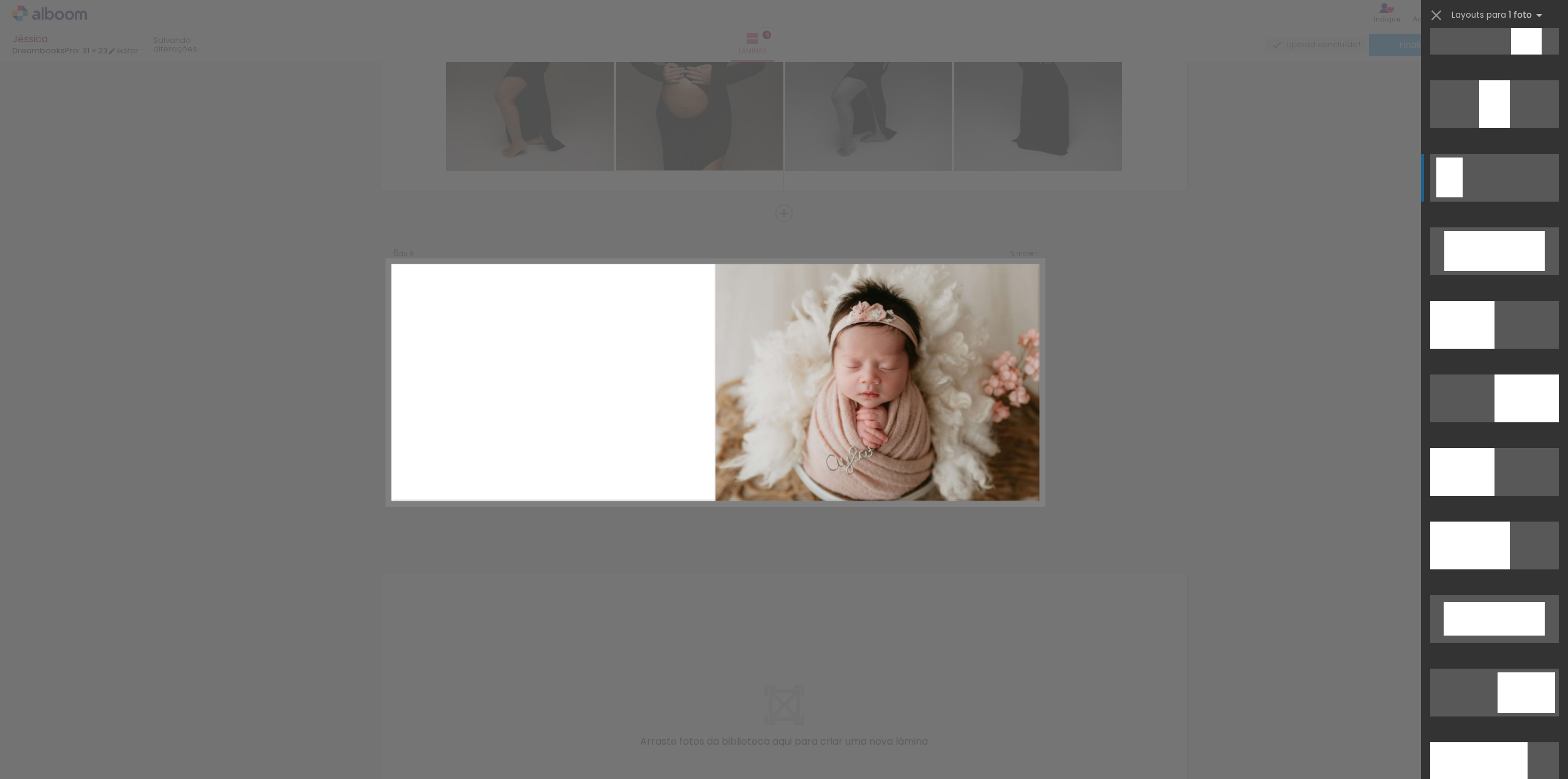
scroll to position [2610, 0]
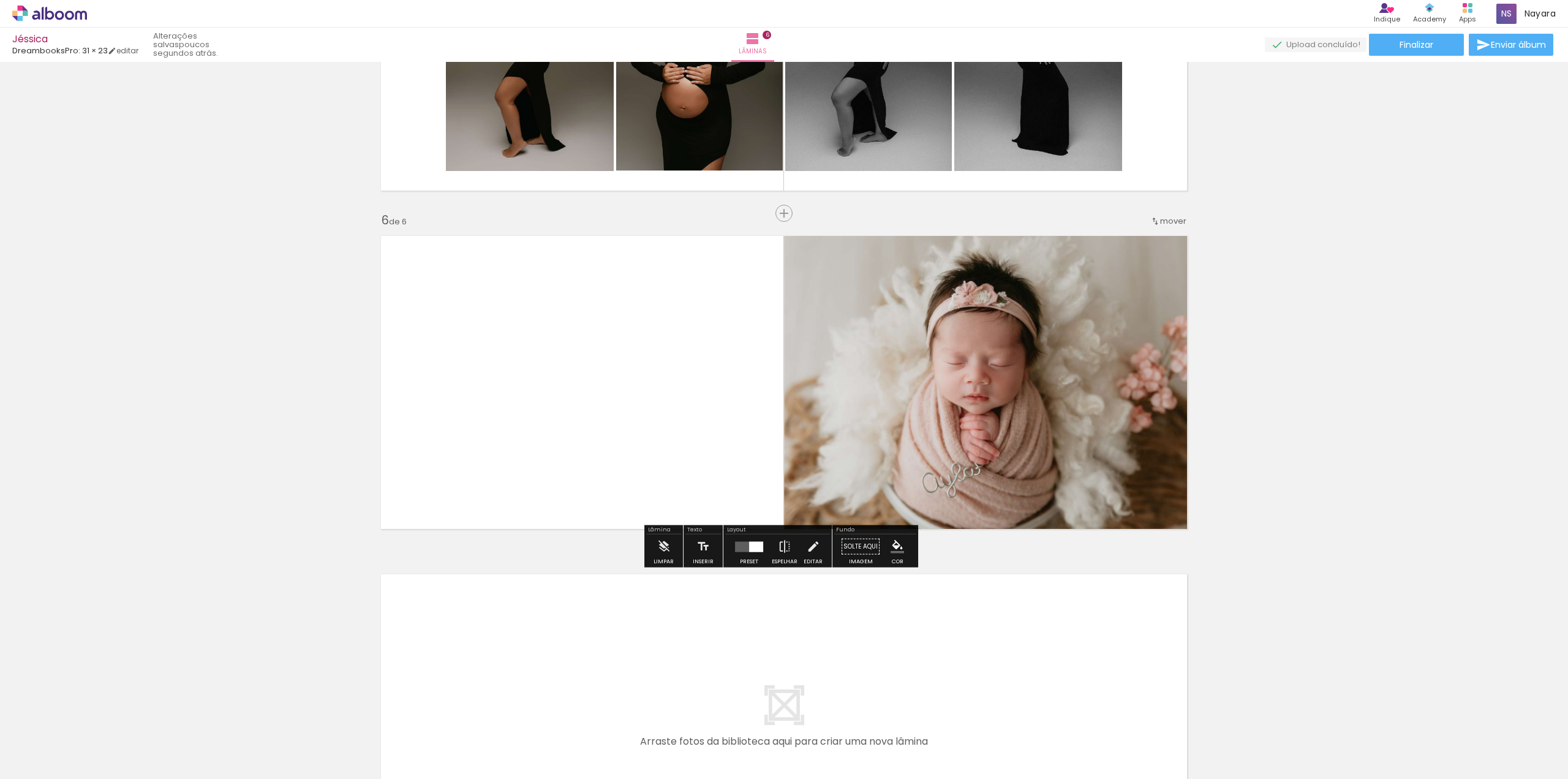
click at [753, 553] on div at bounding box center [749, 546] width 33 height 24
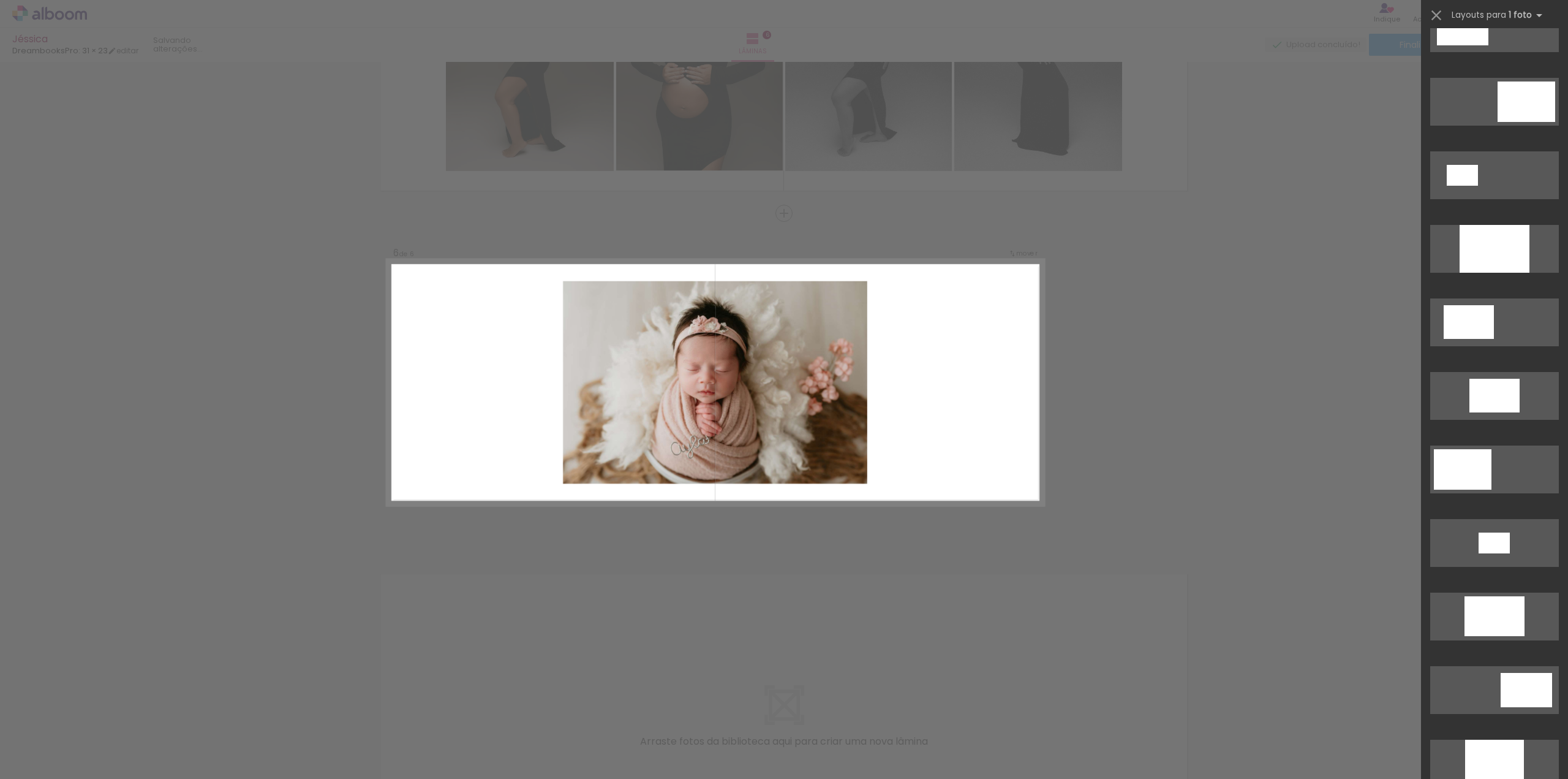
scroll to position [0, 0]
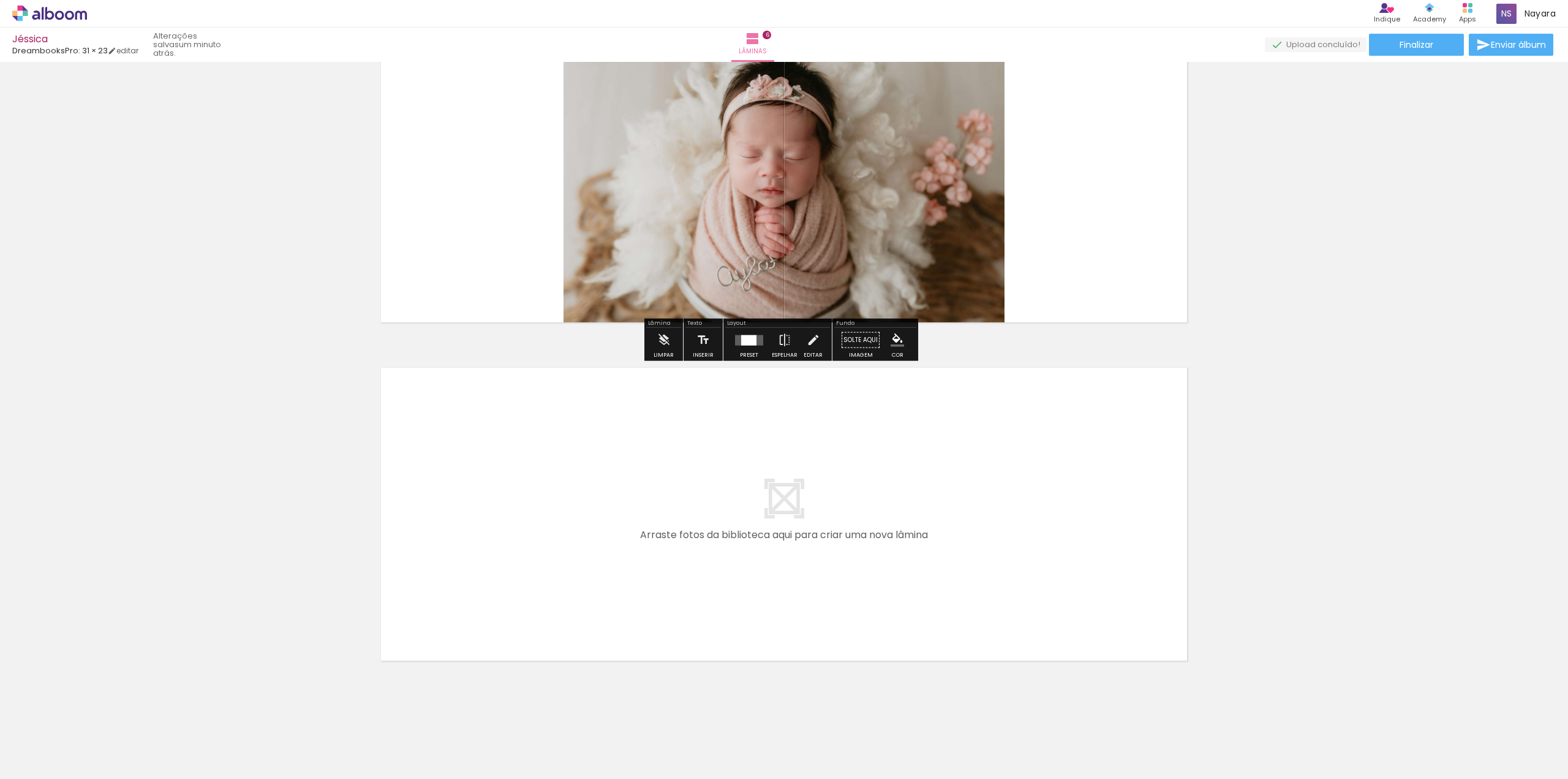
scroll to position [1774, 0]
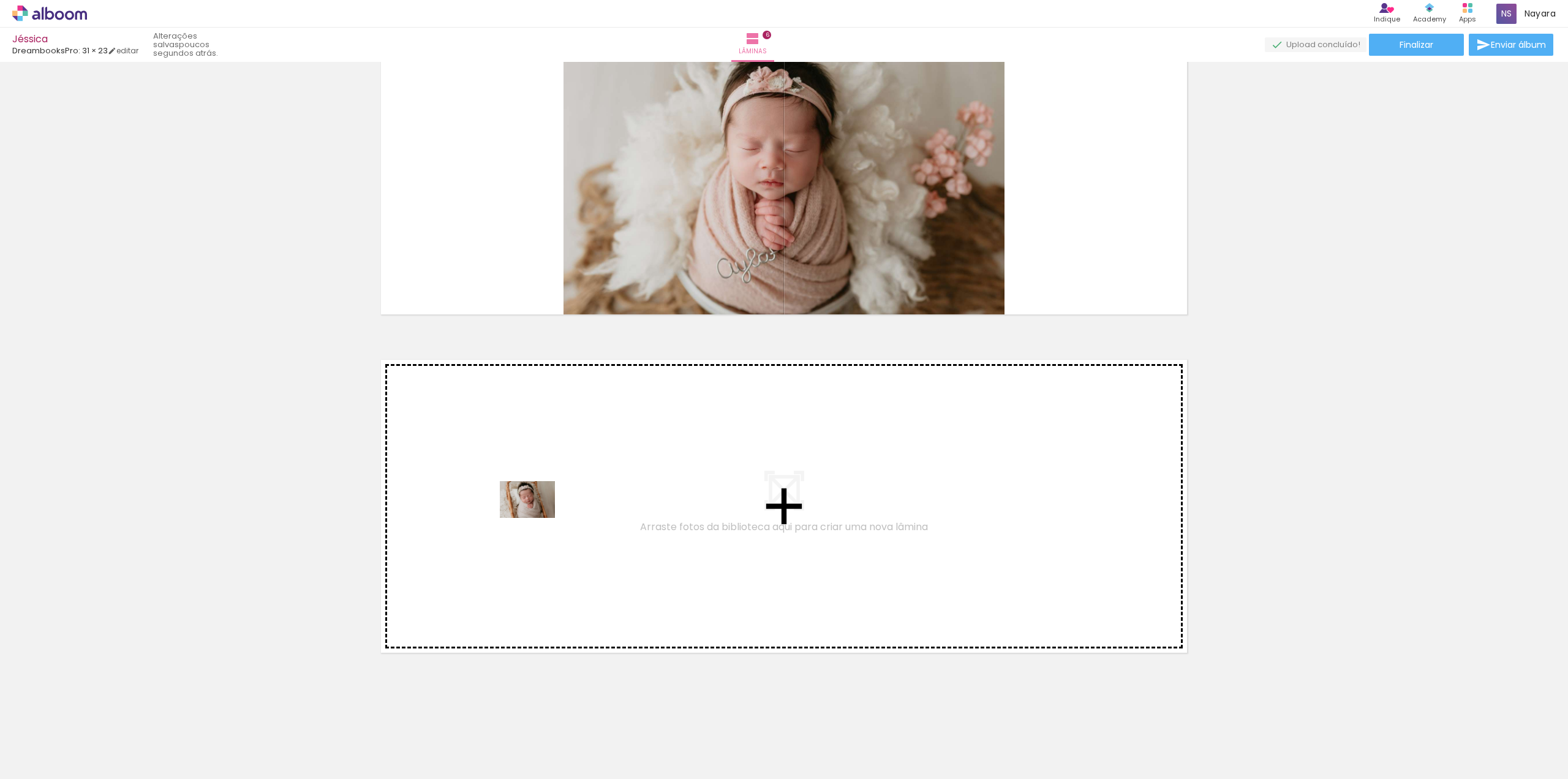
drag, startPoint x: 131, startPoint y: 744, endPoint x: 537, endPoint y: 518, distance: 464.7
click at [537, 518] on quentale-workspace at bounding box center [784, 389] width 1568 height 779
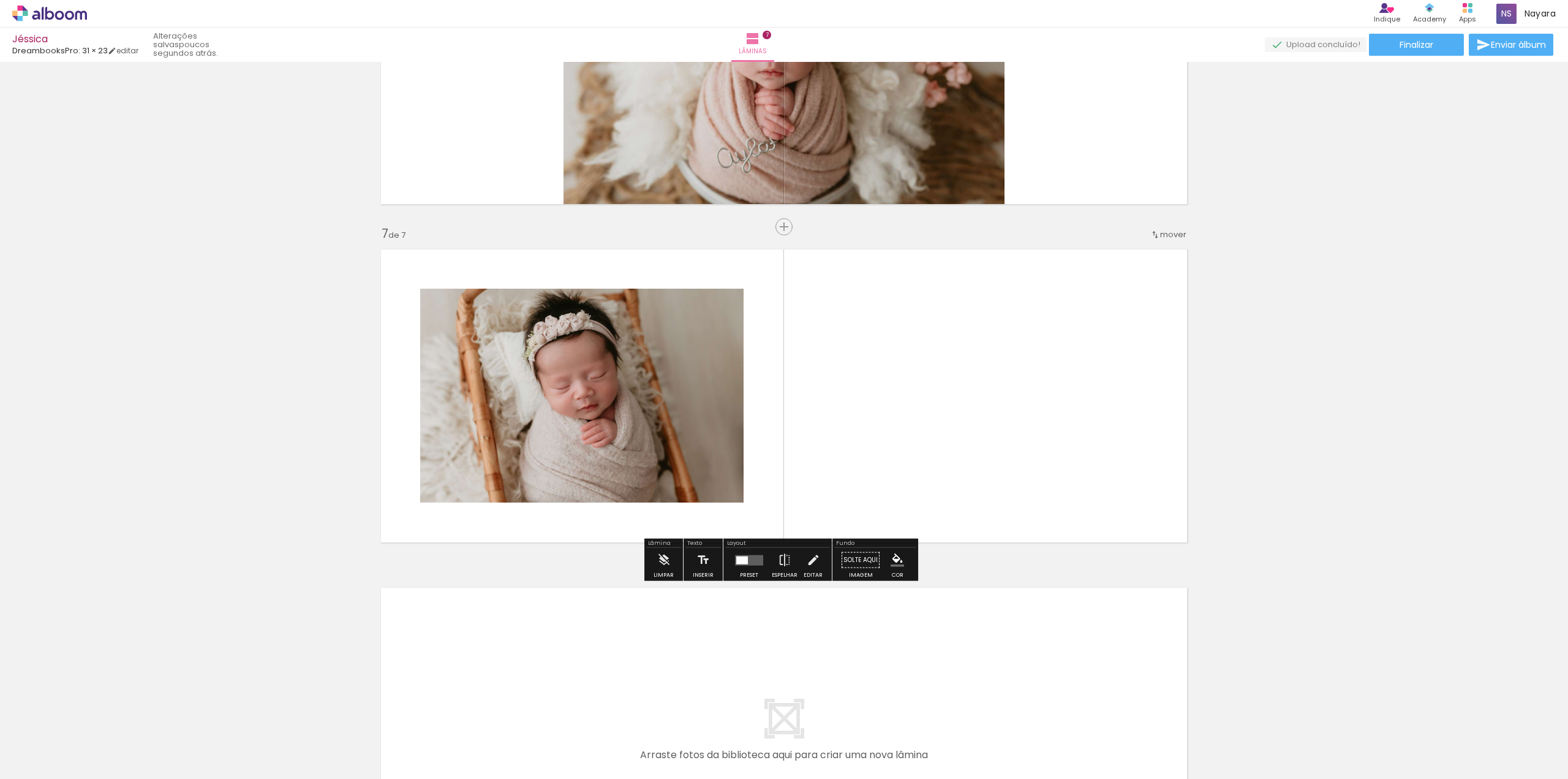
scroll to position [1898, 0]
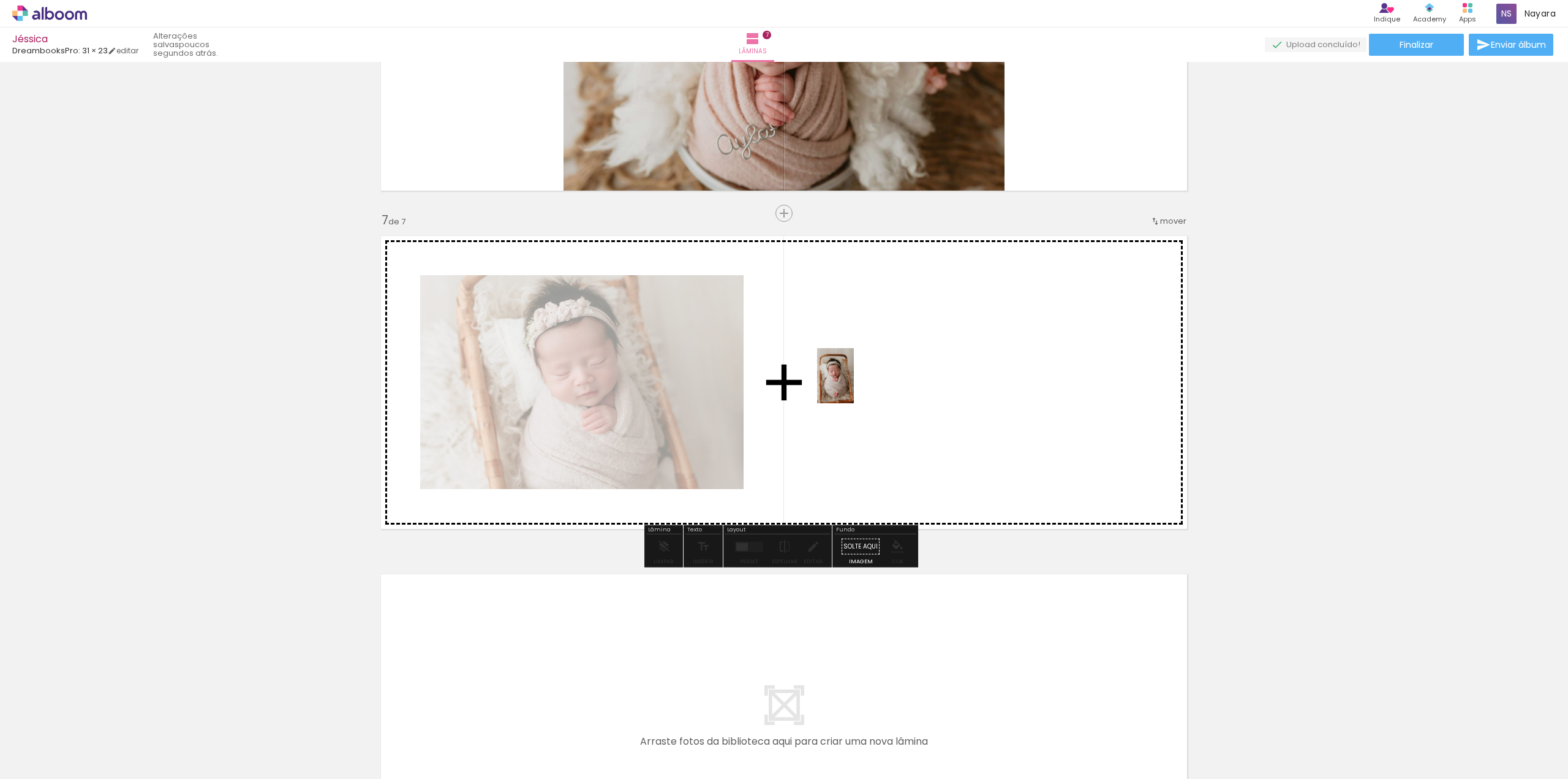
drag, startPoint x: 196, startPoint y: 748, endPoint x: 854, endPoint y: 384, distance: 752.0
click at [854, 384] on quentale-workspace at bounding box center [784, 389] width 1568 height 779
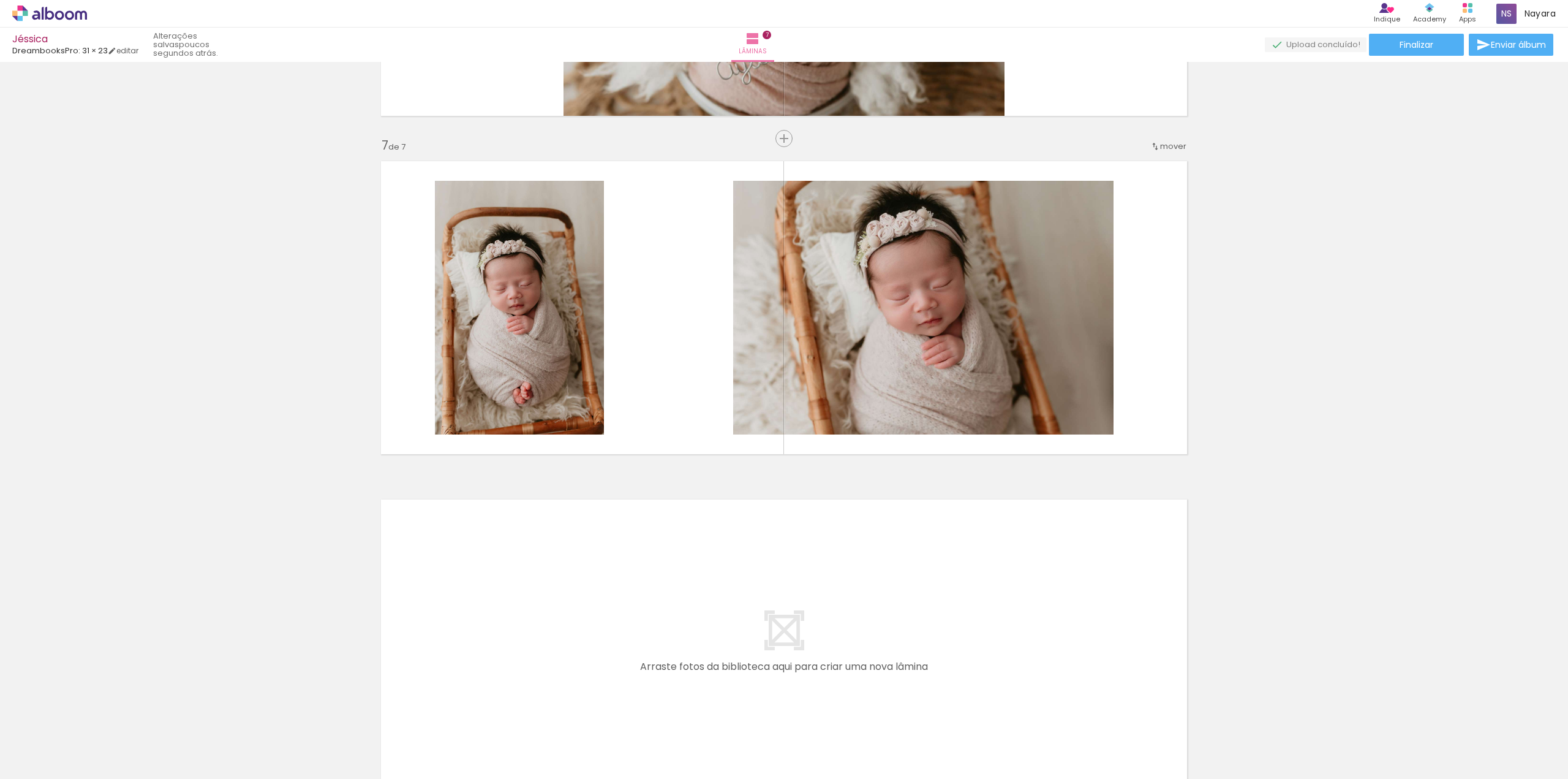
scroll to position [1929, 0]
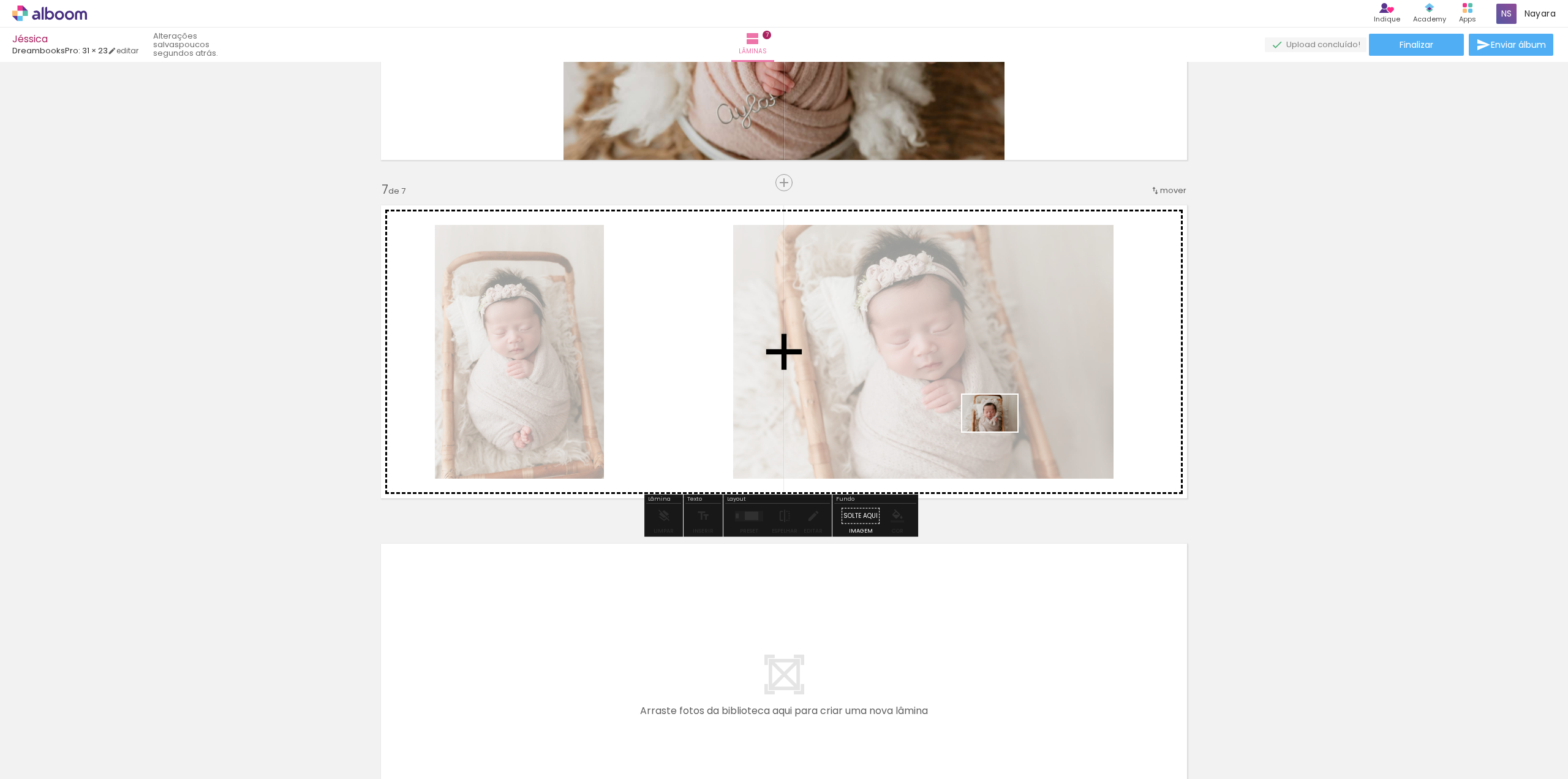
drag, startPoint x: 260, startPoint y: 745, endPoint x: 999, endPoint y: 431, distance: 802.9
click at [999, 431] on quentale-workspace at bounding box center [784, 389] width 1568 height 779
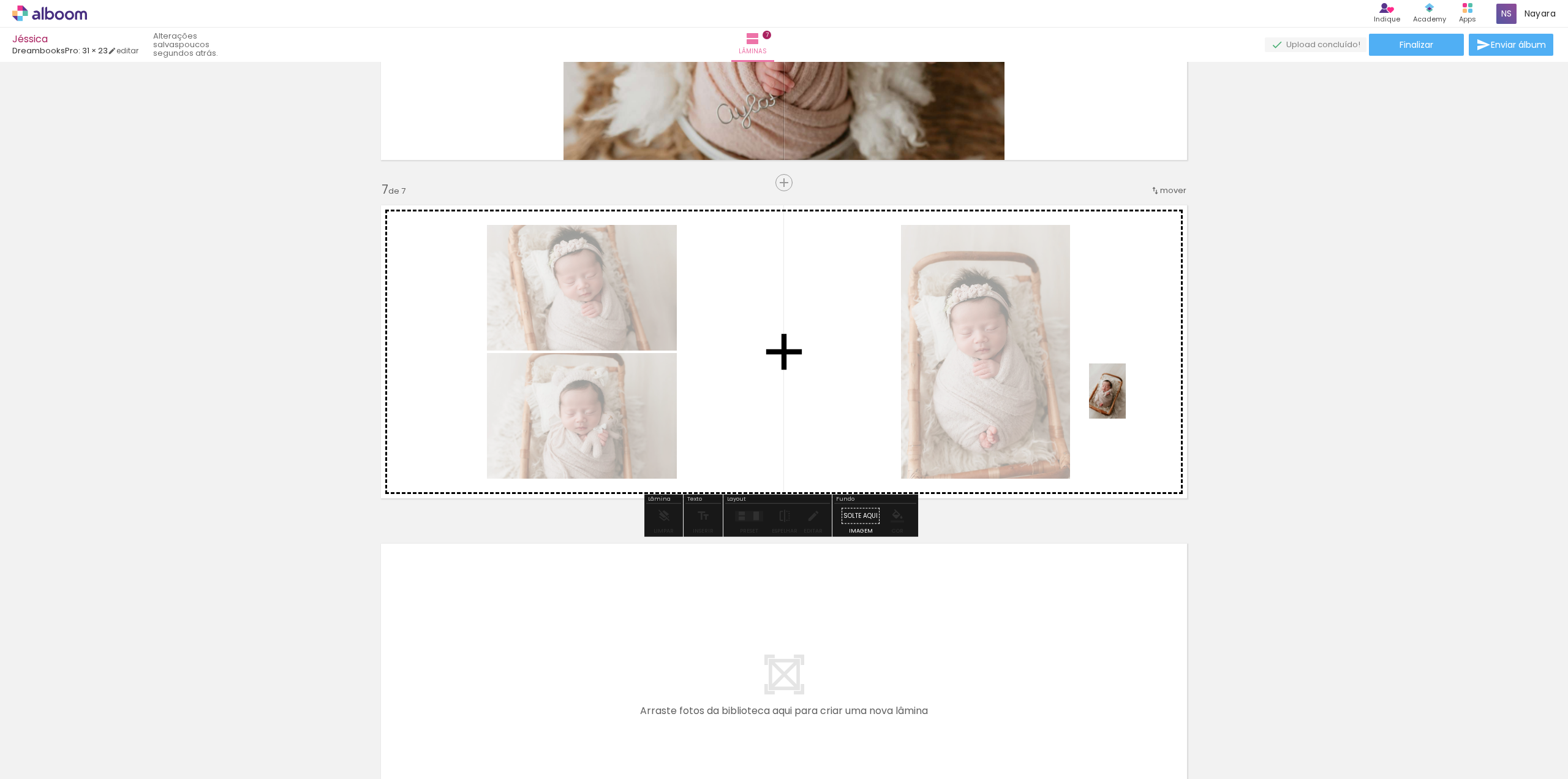
drag, startPoint x: 338, startPoint y: 752, endPoint x: 1128, endPoint y: 399, distance: 865.3
click at [1128, 399] on quentale-workspace at bounding box center [784, 389] width 1568 height 779
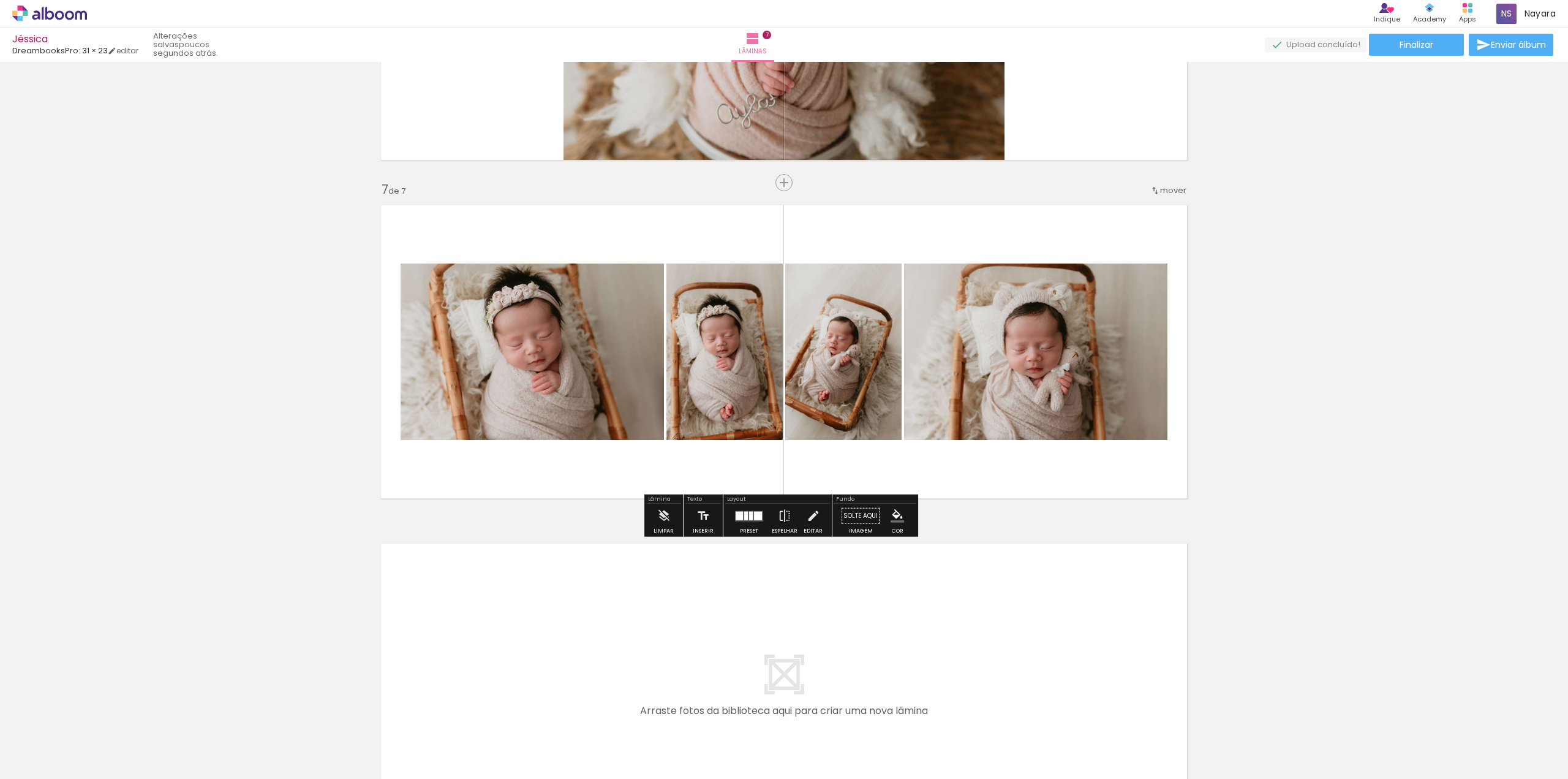
click at [749, 518] on div at bounding box center [750, 516] width 4 height 9
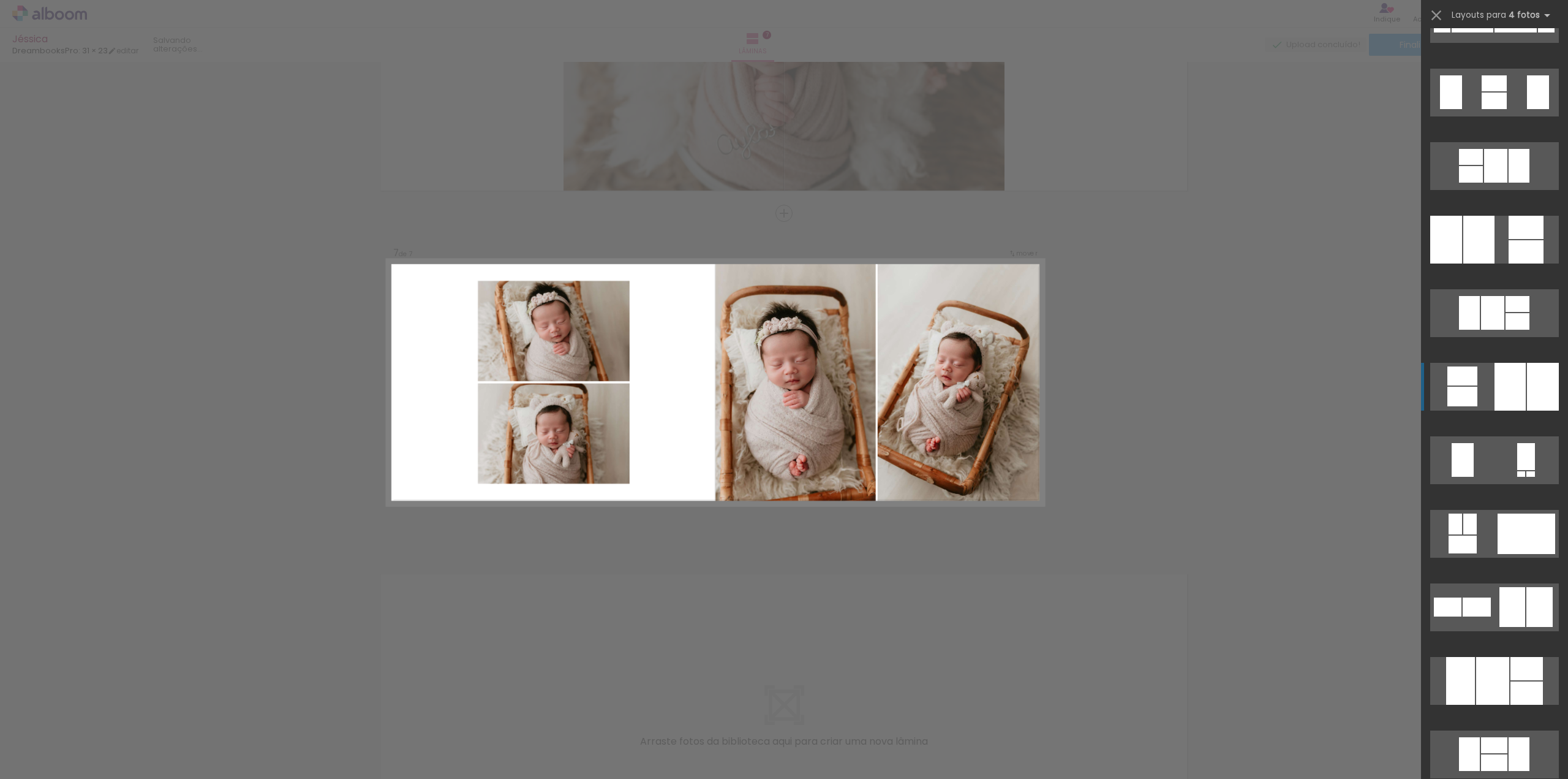
scroll to position [490, 0]
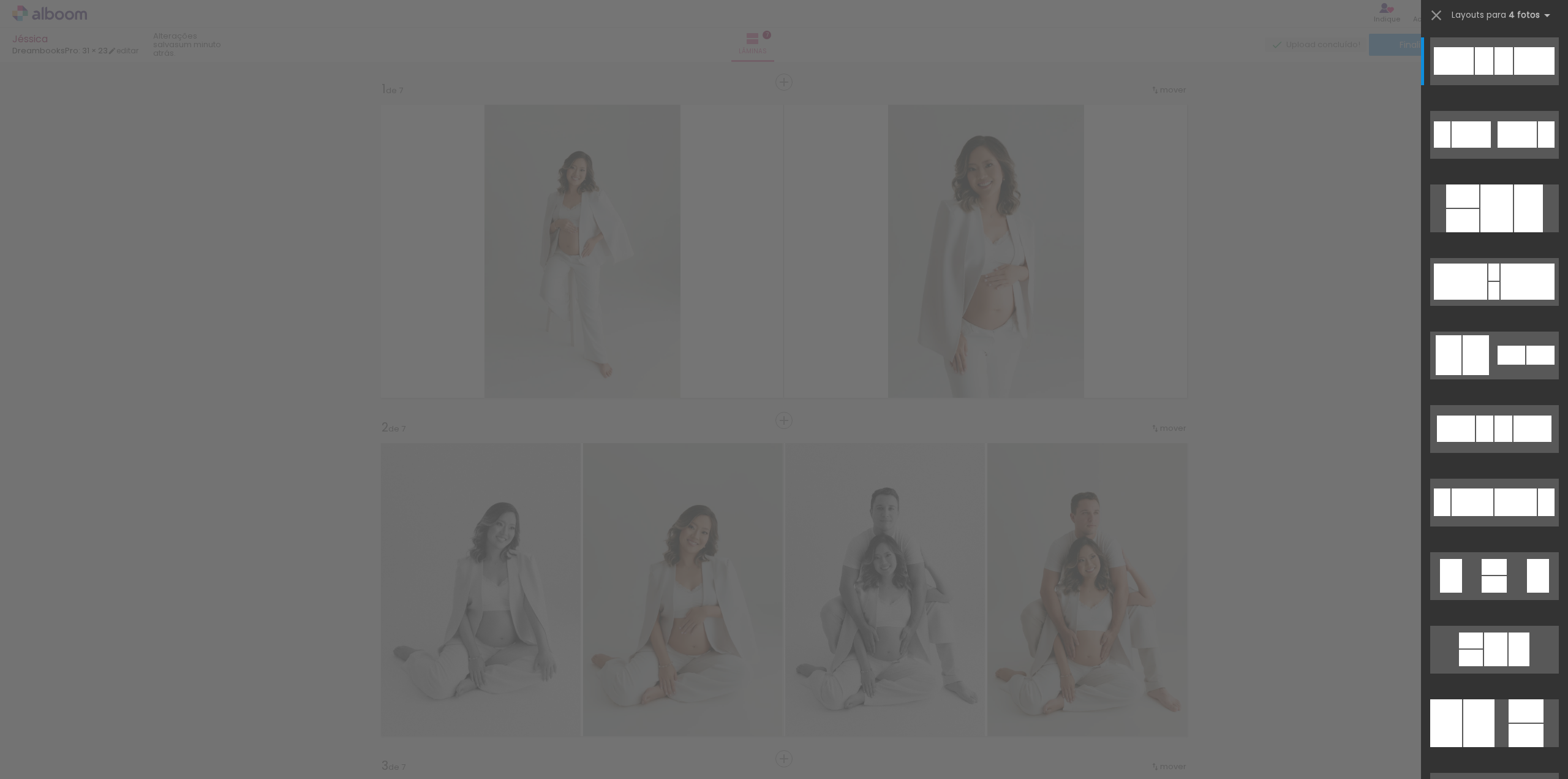
scroll to position [490, 0]
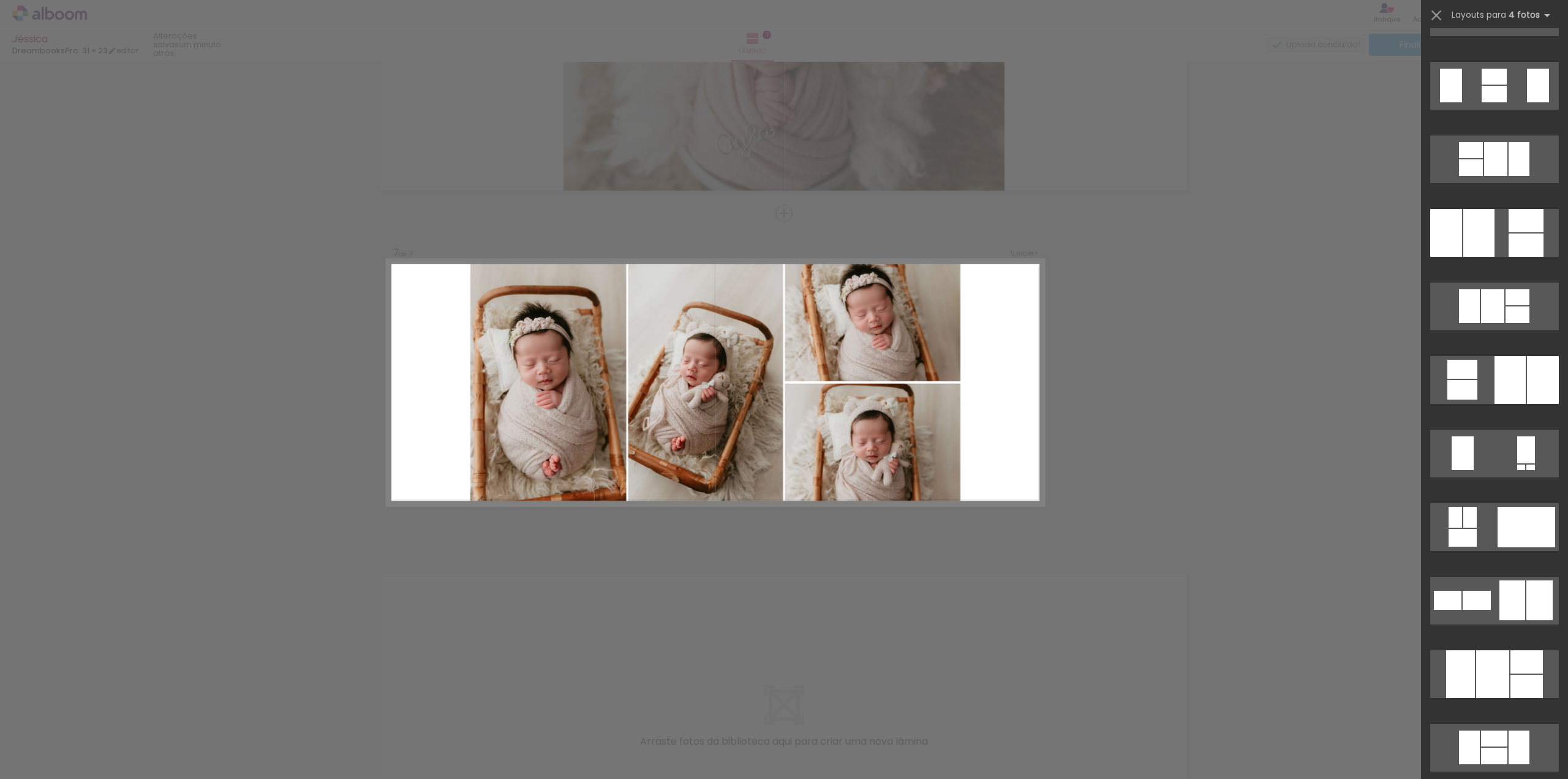
click at [1491, 671] on div at bounding box center [1493, 673] width 33 height 48
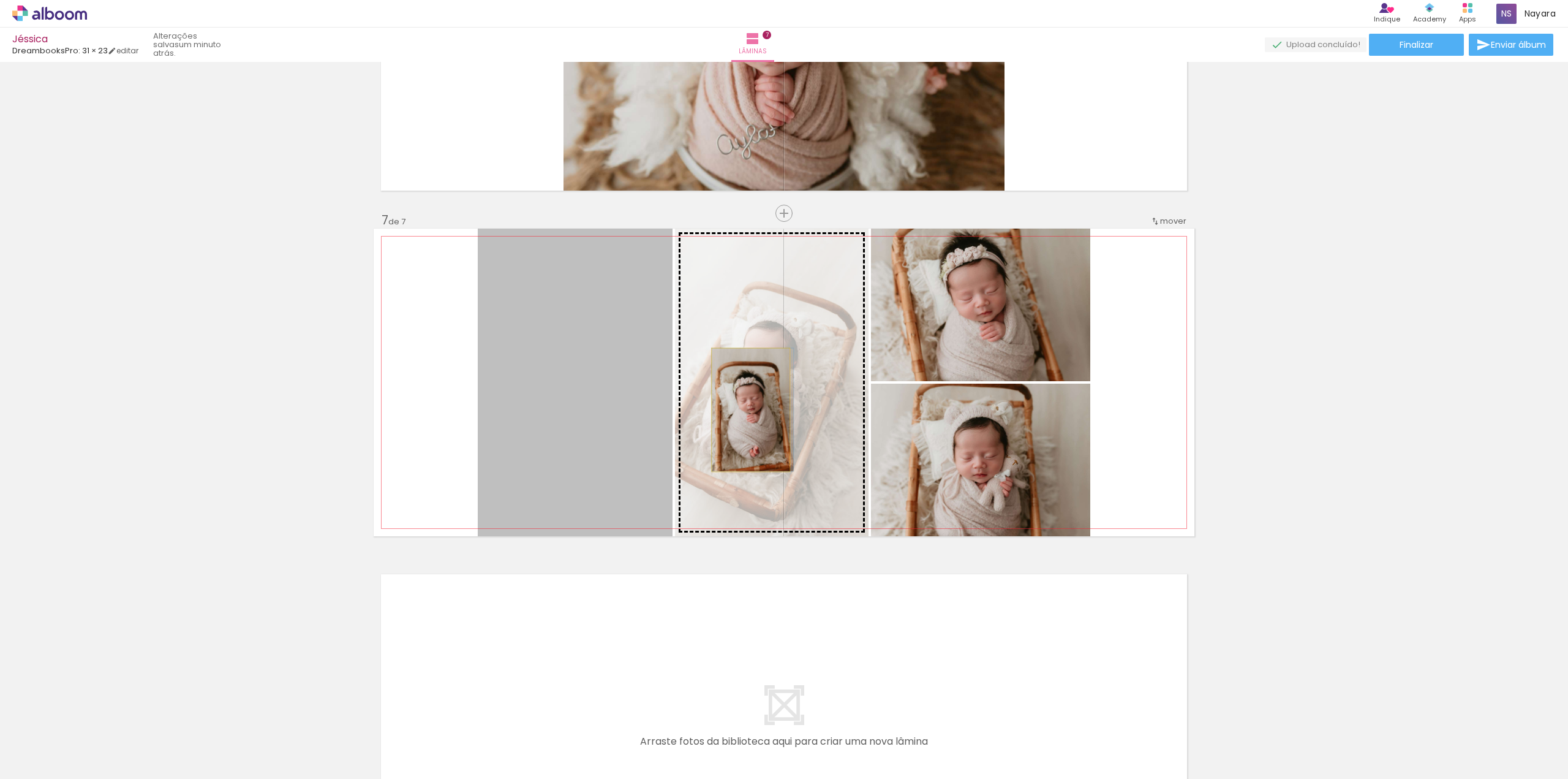
drag, startPoint x: 602, startPoint y: 409, endPoint x: 746, endPoint y: 409, distance: 144.0
click at [0, 0] on slot at bounding box center [0, 0] width 0 height 0
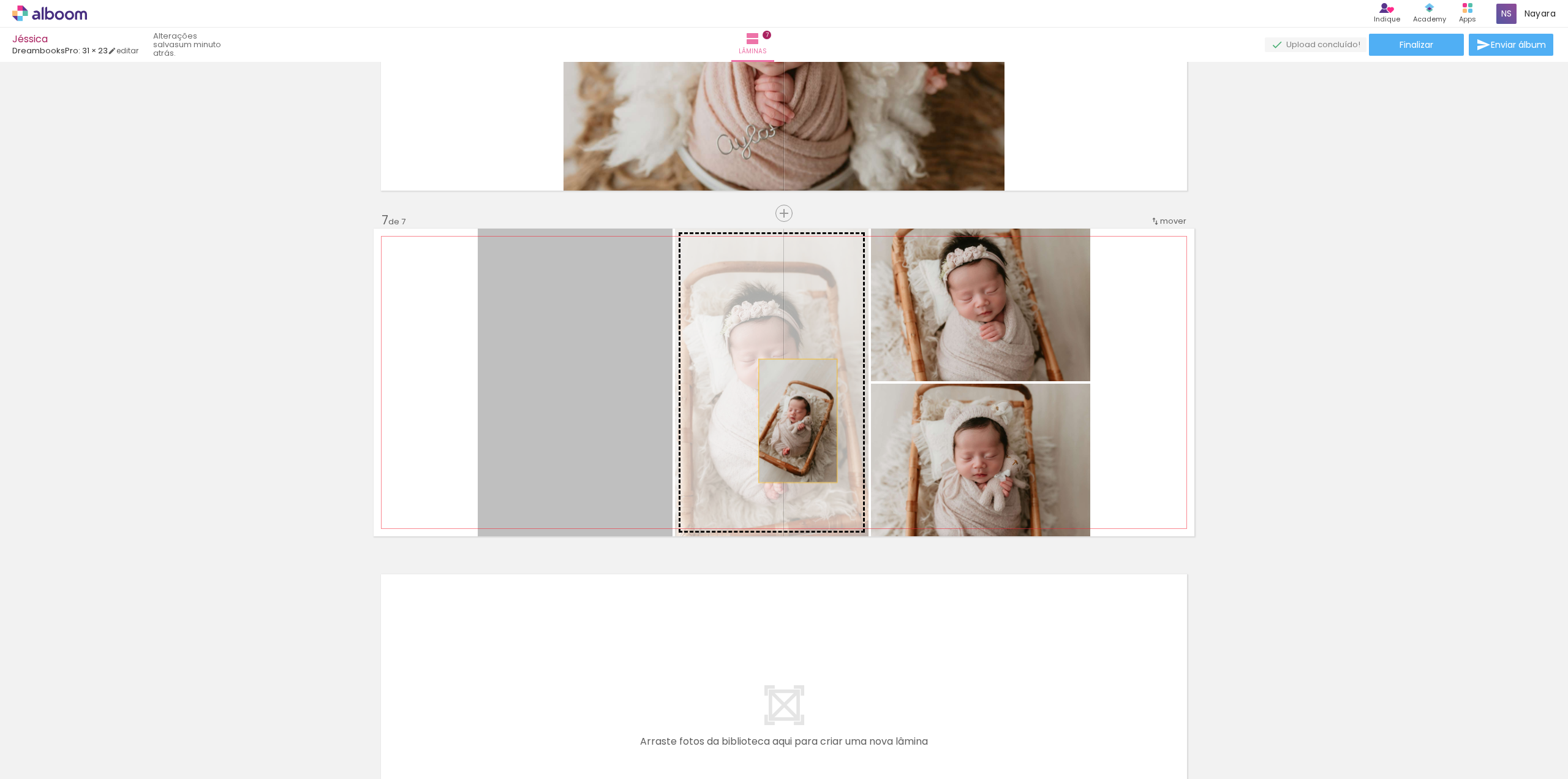
drag, startPoint x: 714, startPoint y: 417, endPoint x: 793, endPoint y: 421, distance: 79.1
click at [0, 0] on slot at bounding box center [0, 0] width 0 height 0
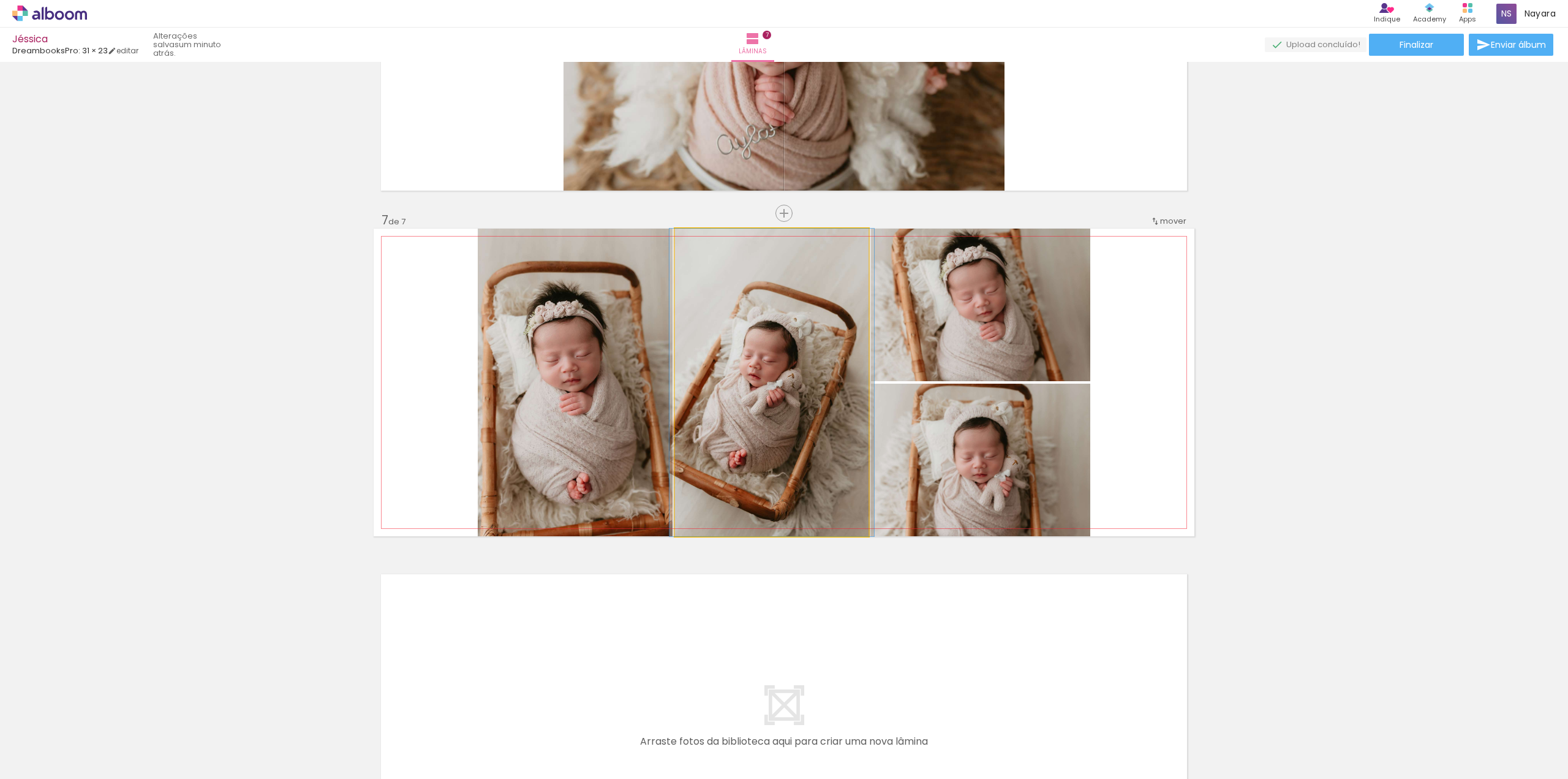
click at [733, 373] on quentale-photo at bounding box center [772, 382] width 194 height 308
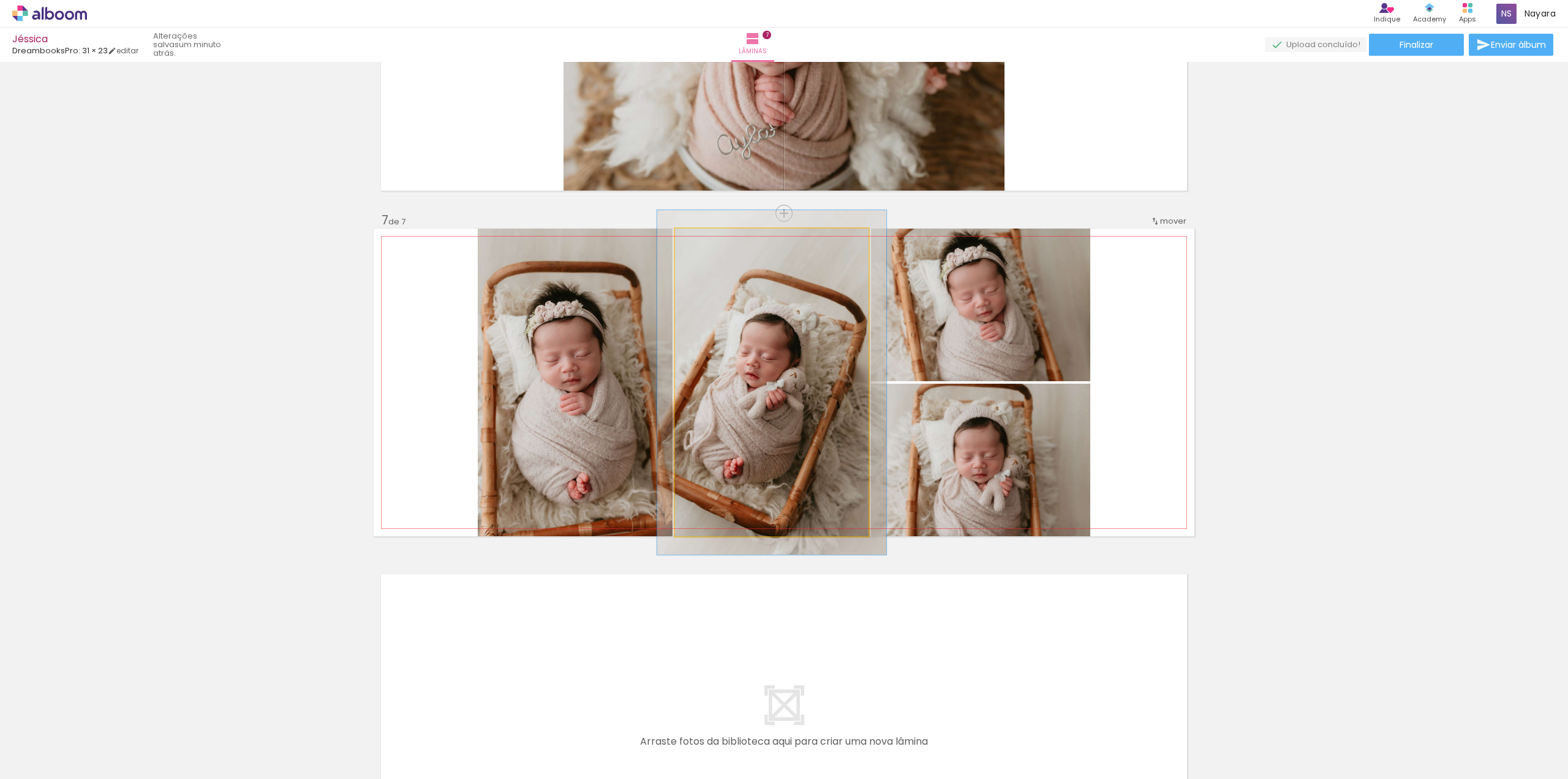
type paper-slider "112"
click at [709, 243] on div at bounding box center [708, 241] width 19 height 19
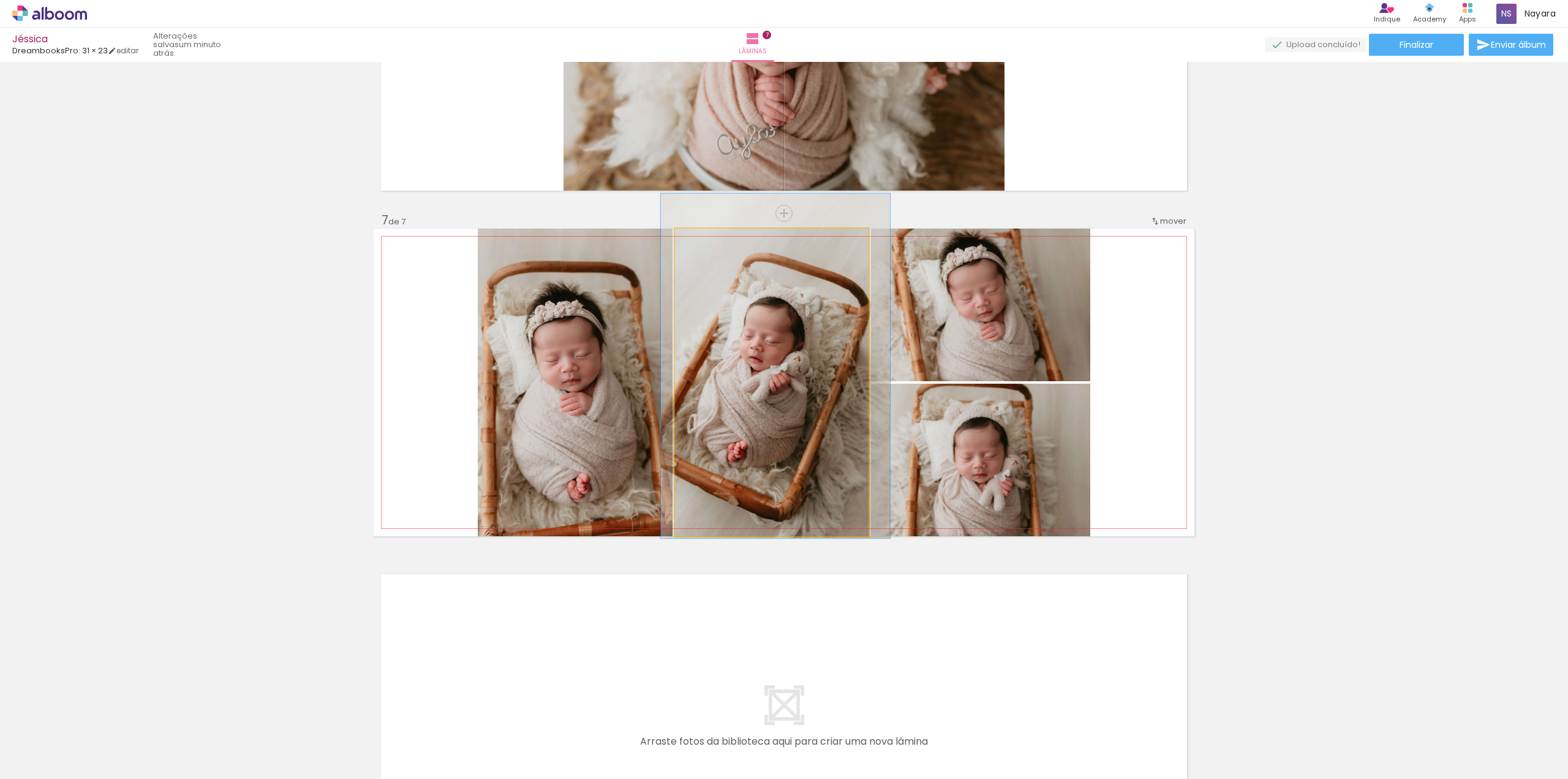
drag, startPoint x: 762, startPoint y: 391, endPoint x: 765, endPoint y: 375, distance: 16.3
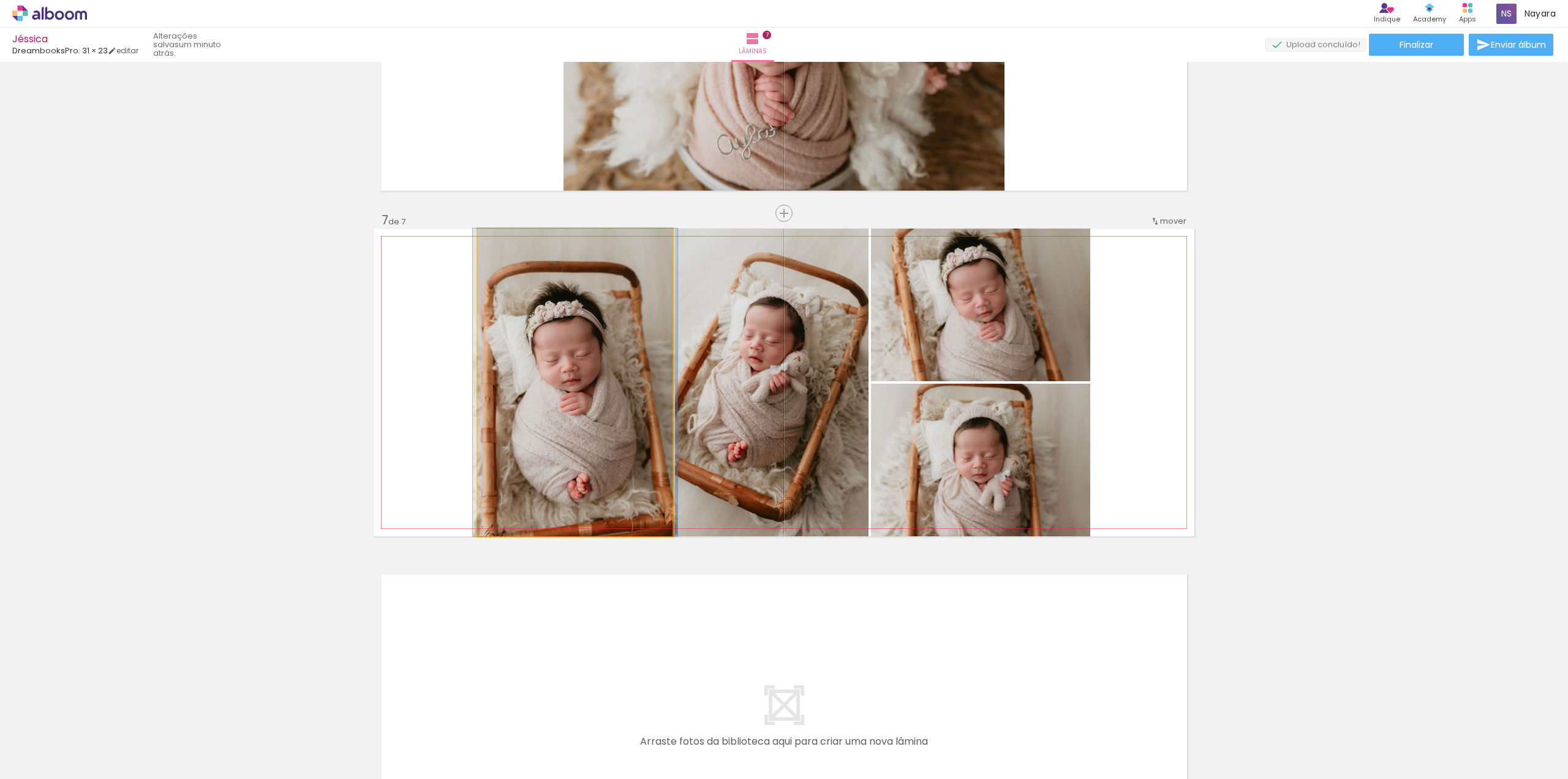
click at [575, 401] on quentale-photo at bounding box center [575, 382] width 195 height 308
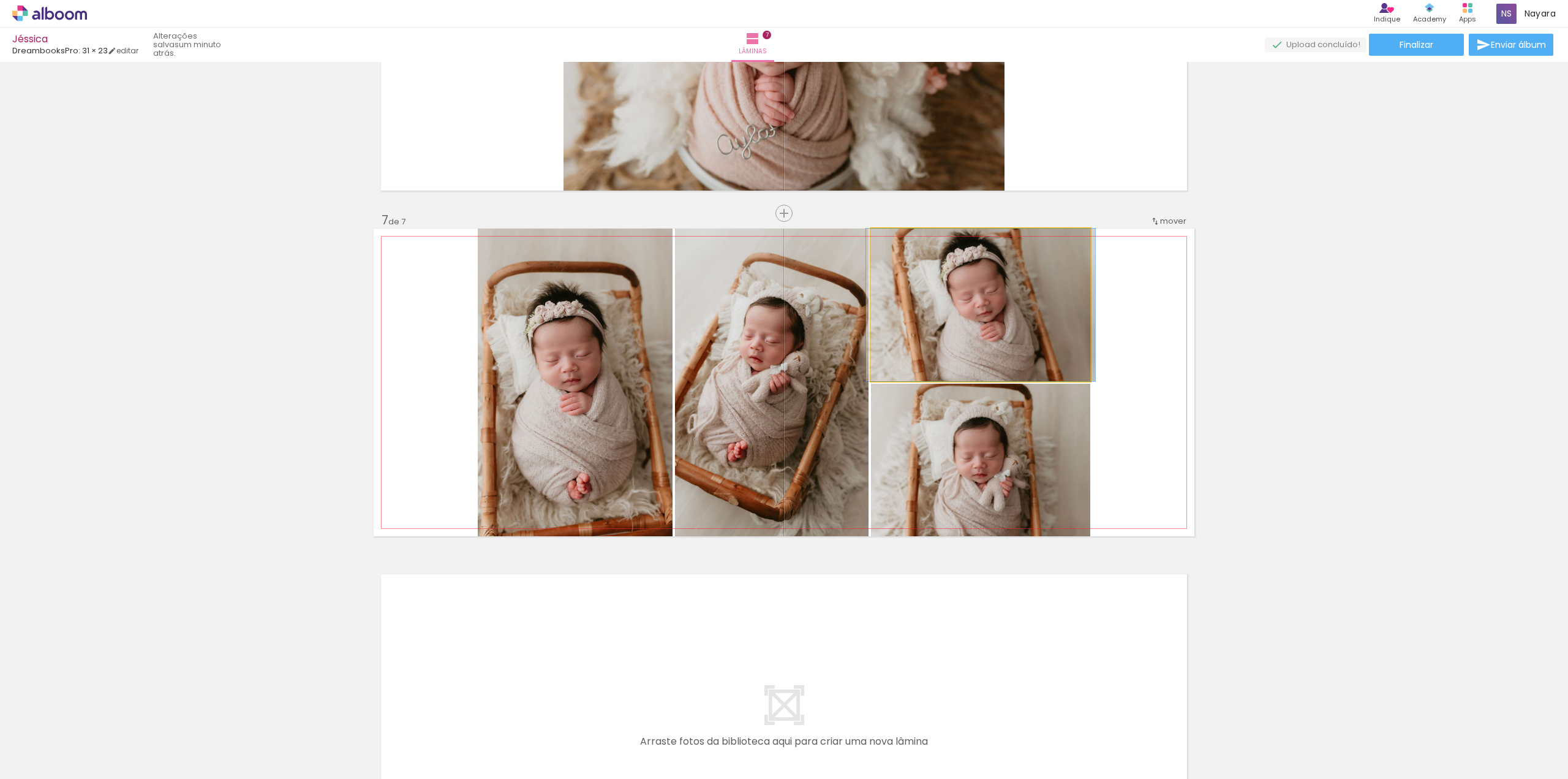
click at [1013, 310] on quentale-photo at bounding box center [980, 305] width 219 height 153
drag, startPoint x: 997, startPoint y: 303, endPoint x: 999, endPoint y: 321, distance: 18.1
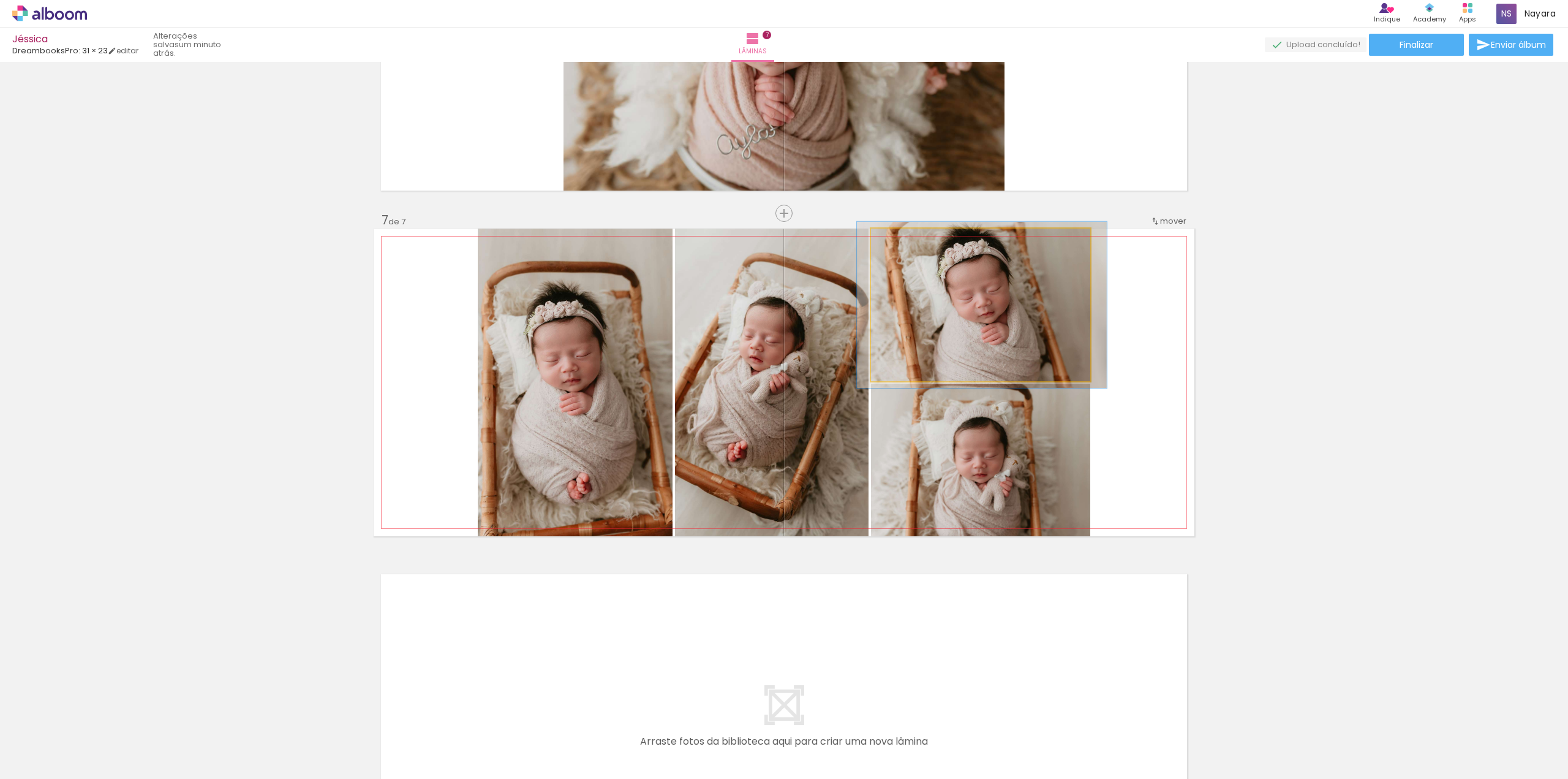
click at [901, 248] on div at bounding box center [903, 241] width 19 height 19
drag, startPoint x: 962, startPoint y: 301, endPoint x: 963, endPoint y: 330, distance: 29.0
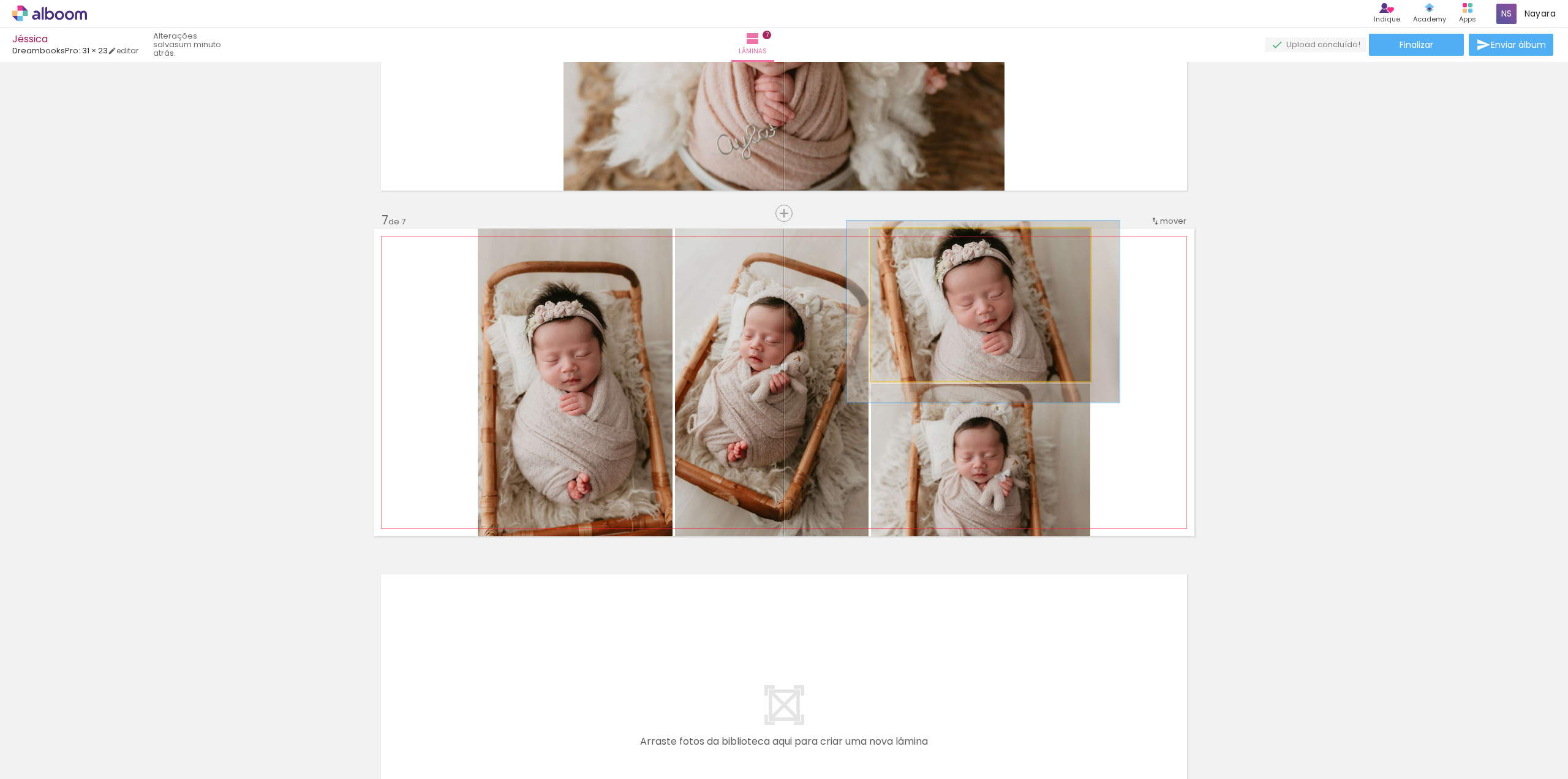
type paper-slider "119"
click at [910, 241] on div at bounding box center [909, 241] width 19 height 19
drag, startPoint x: 973, startPoint y: 305, endPoint x: 973, endPoint y: 338, distance: 33.0
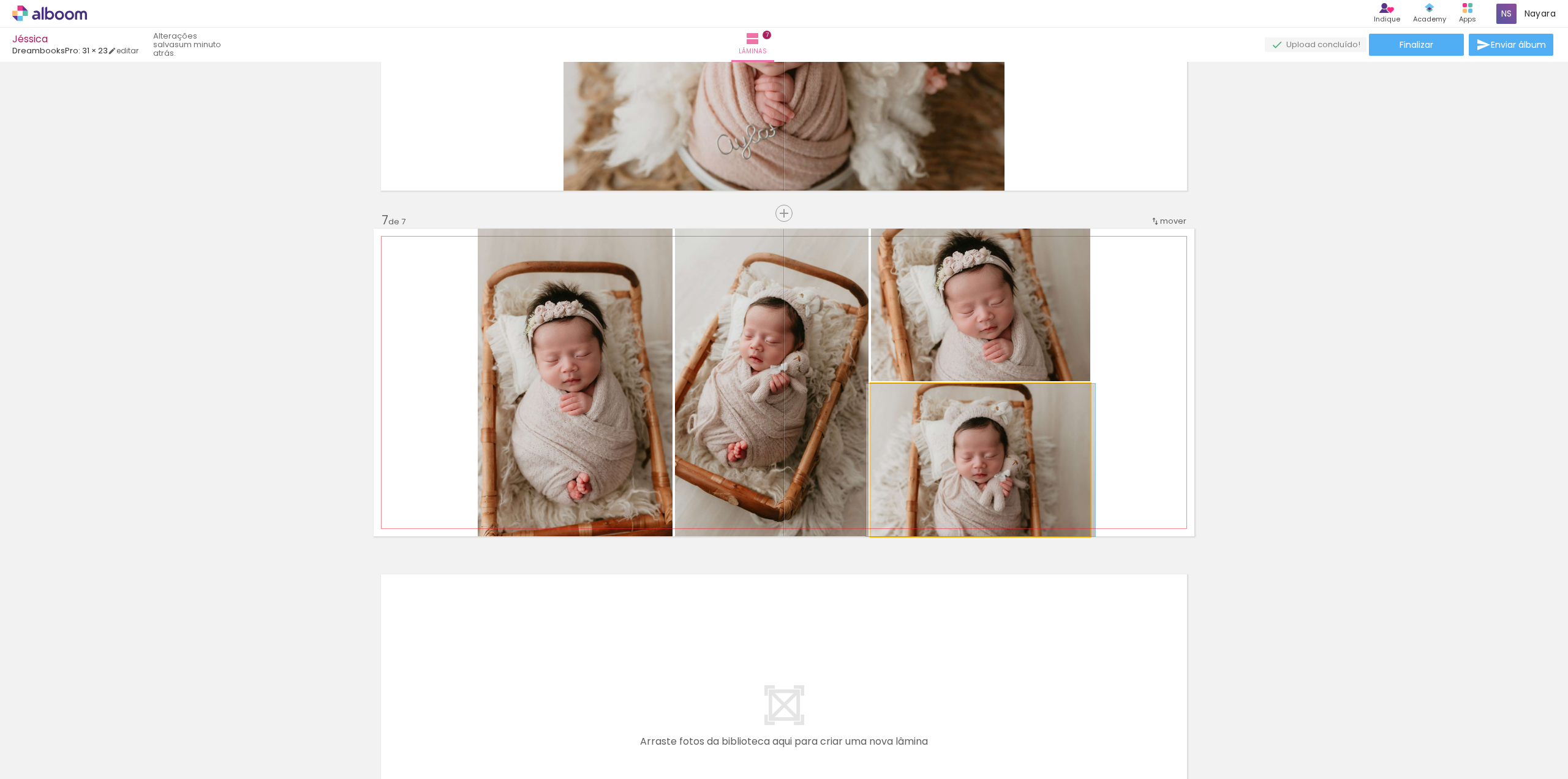
click at [973, 477] on quentale-photo at bounding box center [980, 460] width 219 height 153
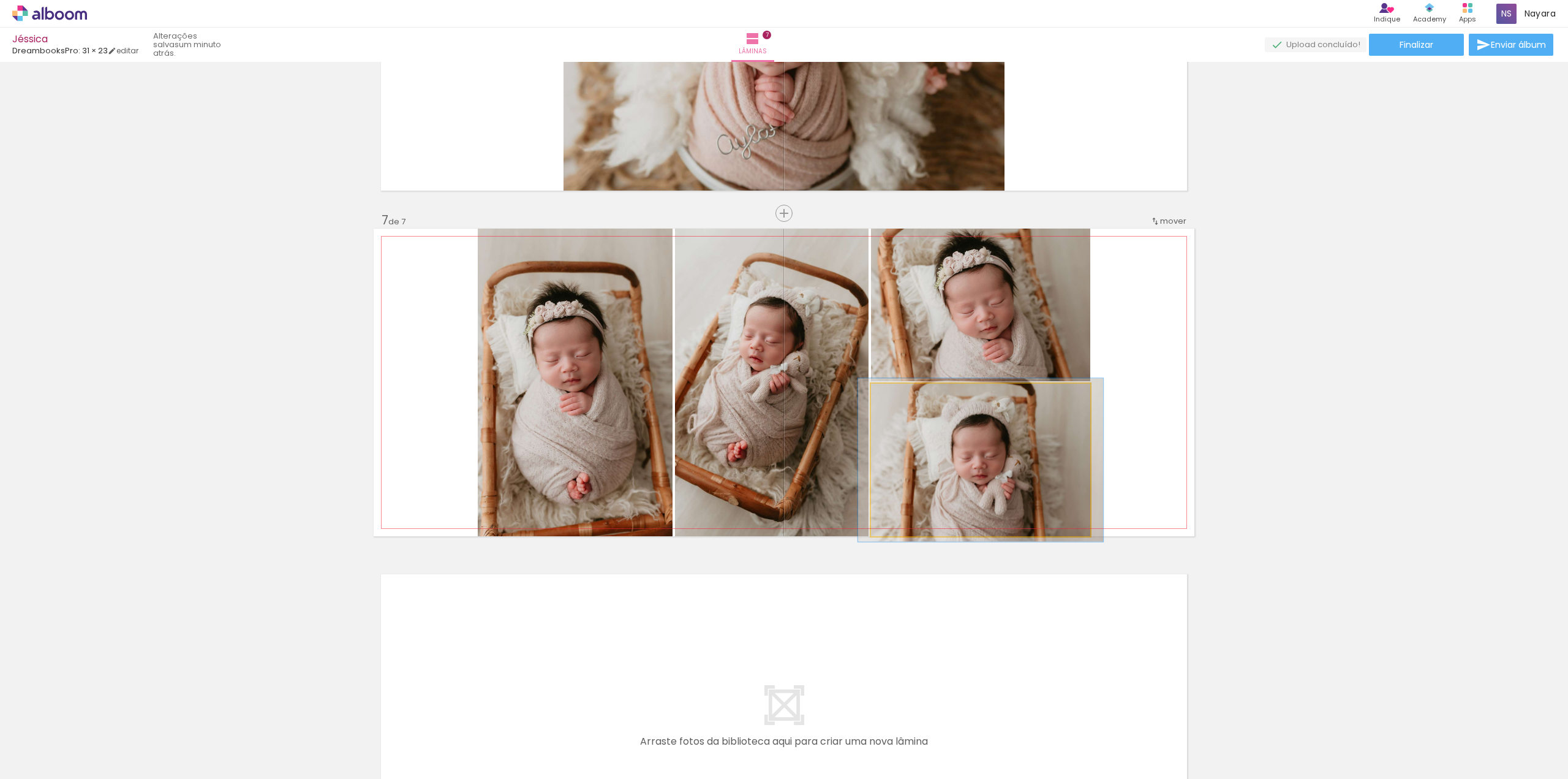
type paper-slider "107"
click at [902, 399] on div at bounding box center [903, 396] width 19 height 19
drag, startPoint x: 975, startPoint y: 468, endPoint x: 985, endPoint y: 461, distance: 12.2
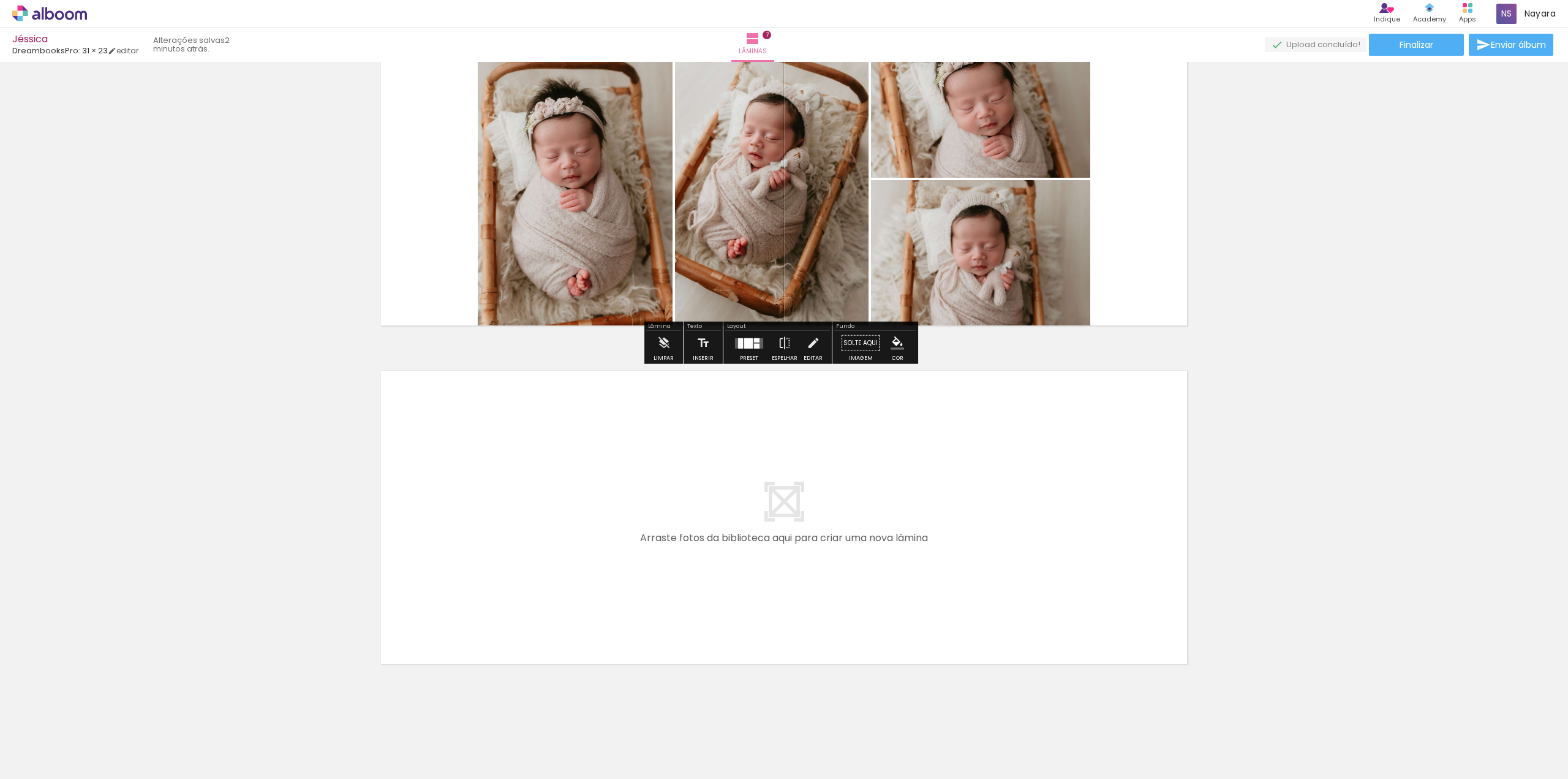
scroll to position [2112, 0]
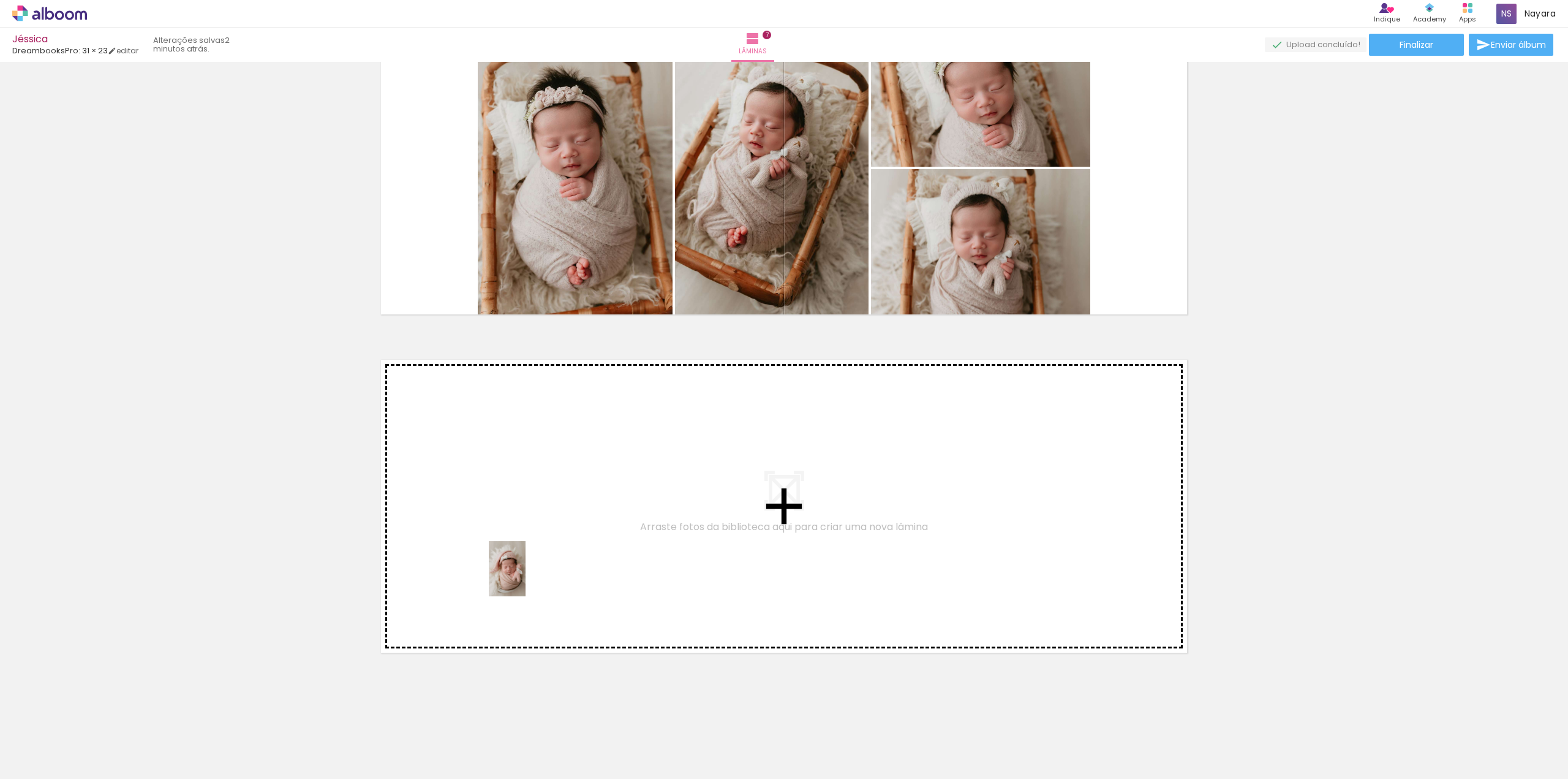
drag, startPoint x: 475, startPoint y: 748, endPoint x: 526, endPoint y: 576, distance: 179.4
click at [526, 576] on quentale-workspace at bounding box center [784, 389] width 1568 height 779
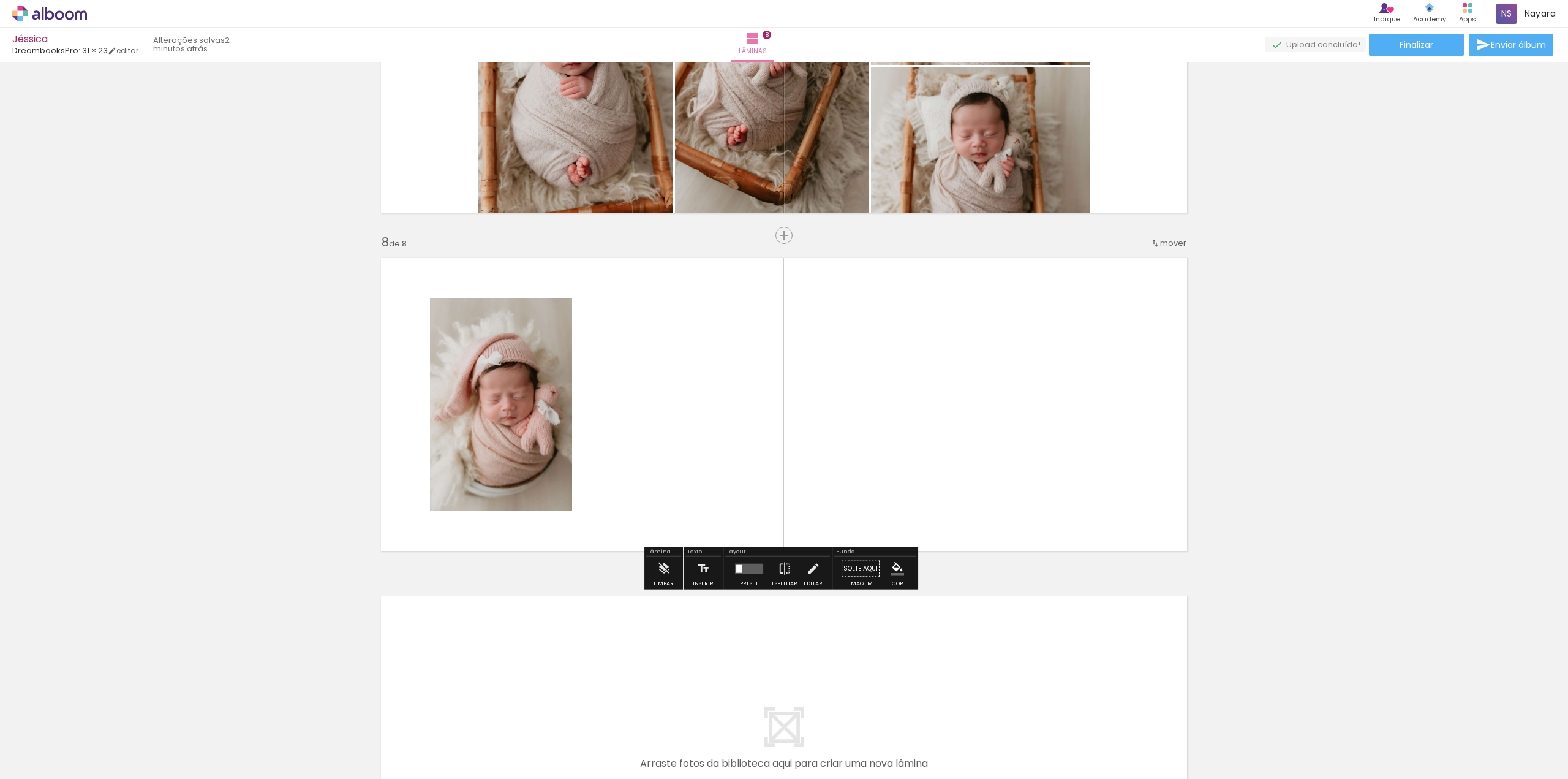
scroll to position [2236, 0]
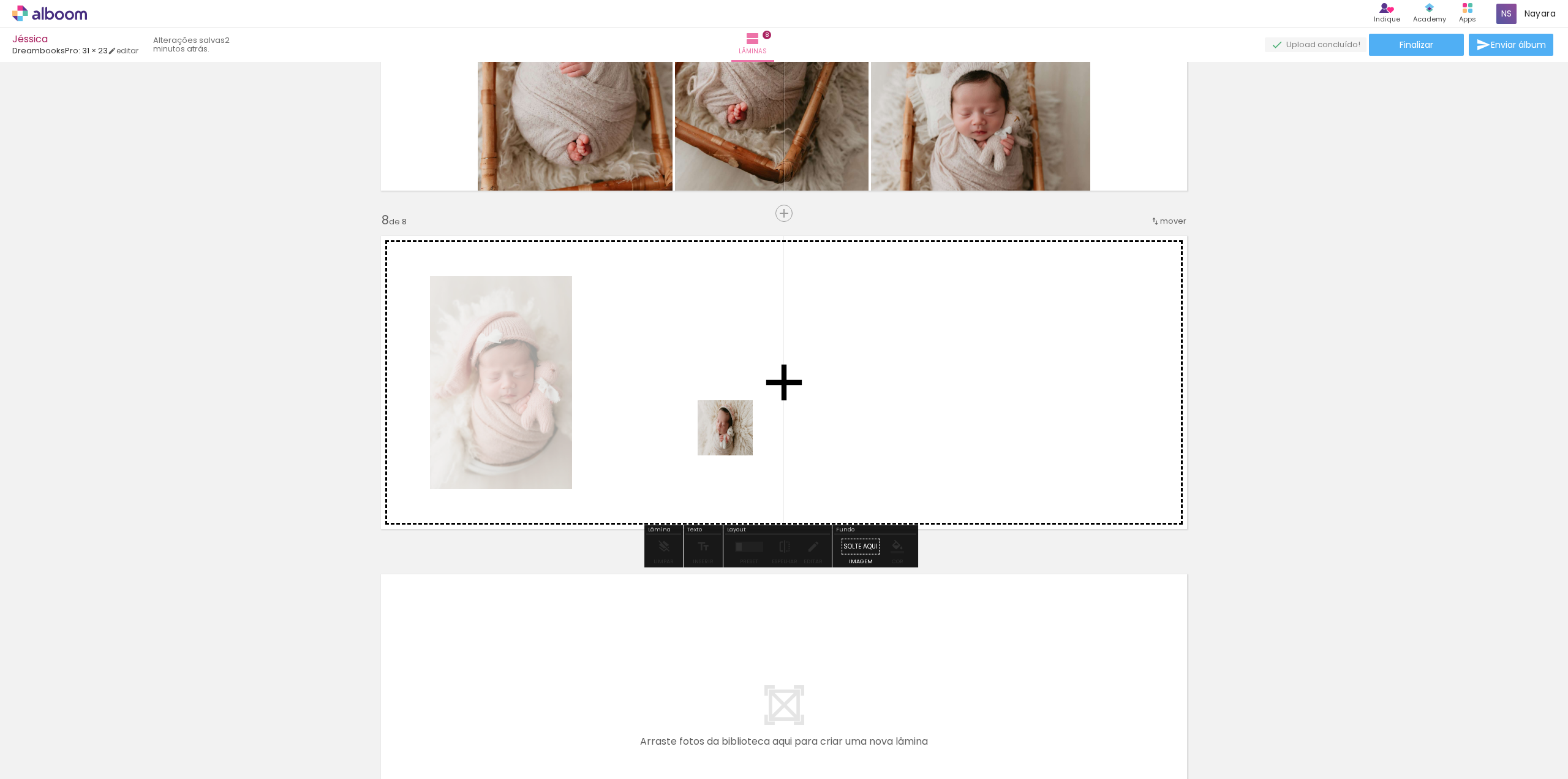
drag, startPoint x: 553, startPoint y: 743, endPoint x: 735, endPoint y: 436, distance: 356.9
click at [735, 436] on quentale-workspace at bounding box center [784, 389] width 1568 height 779
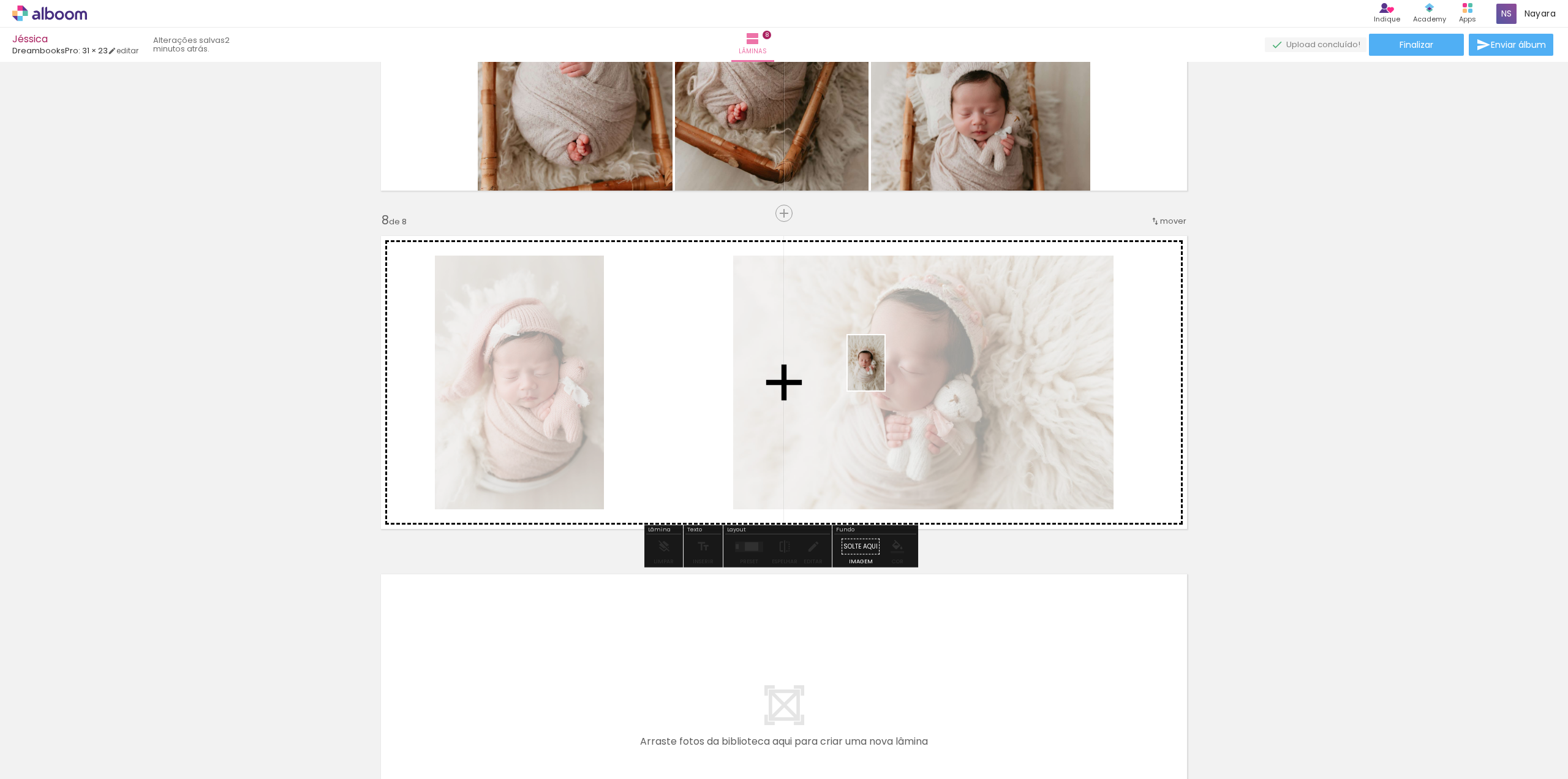
drag, startPoint x: 618, startPoint y: 744, endPoint x: 885, endPoint y: 372, distance: 457.9
click at [885, 372] on quentale-workspace at bounding box center [784, 389] width 1568 height 779
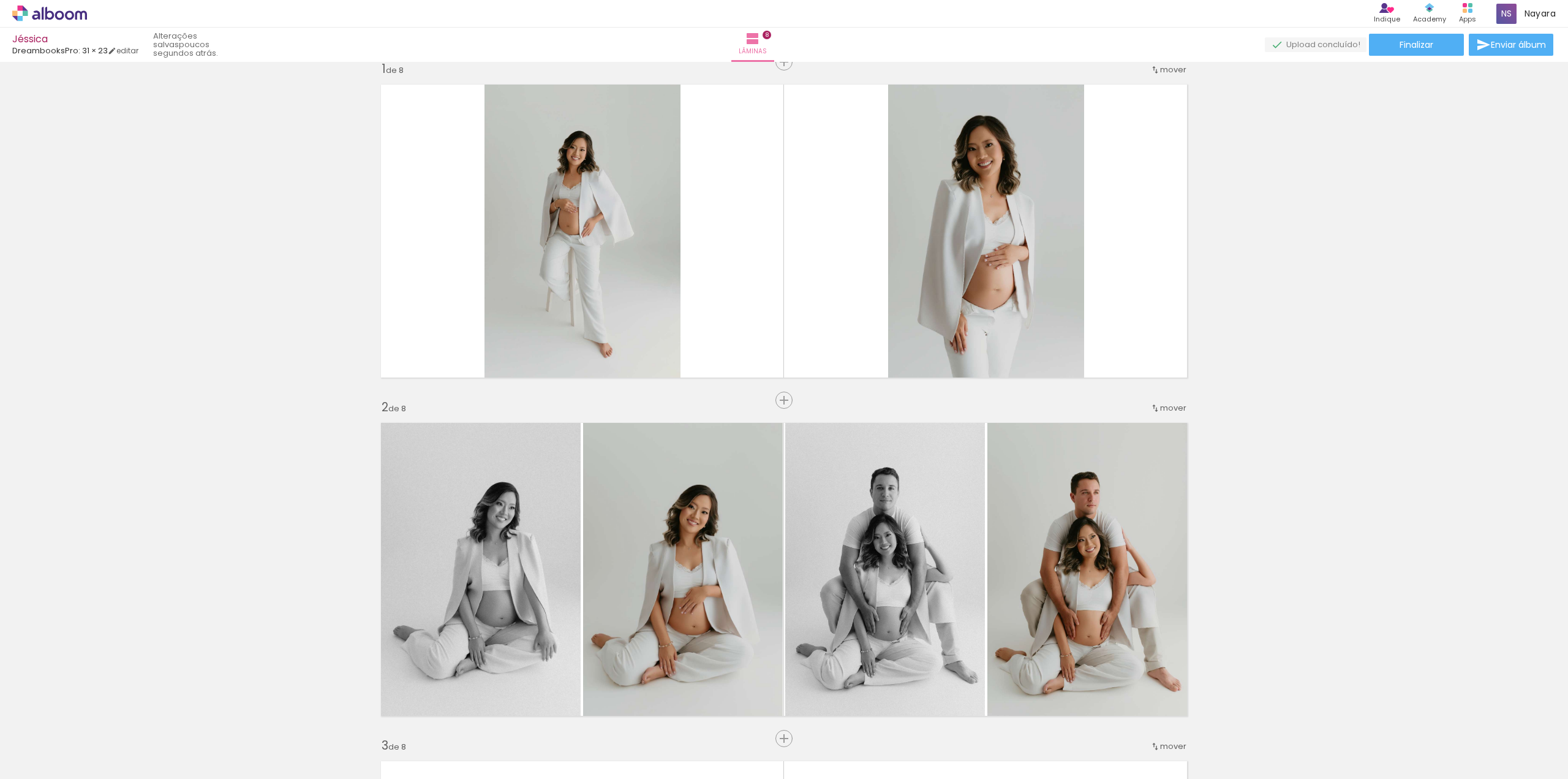
scroll to position [0, 0]
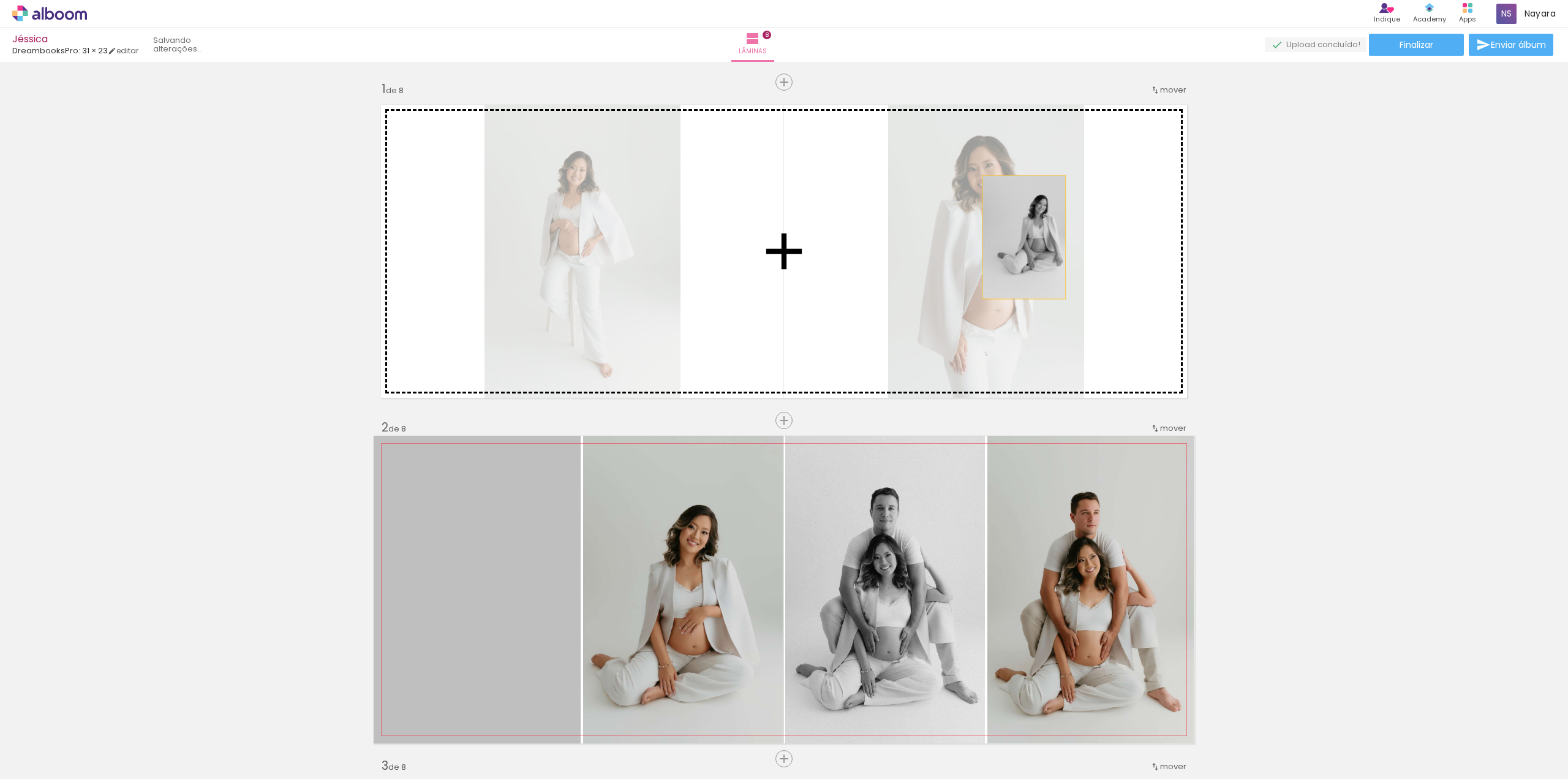
drag, startPoint x: 498, startPoint y: 586, endPoint x: 1020, endPoint y: 237, distance: 627.9
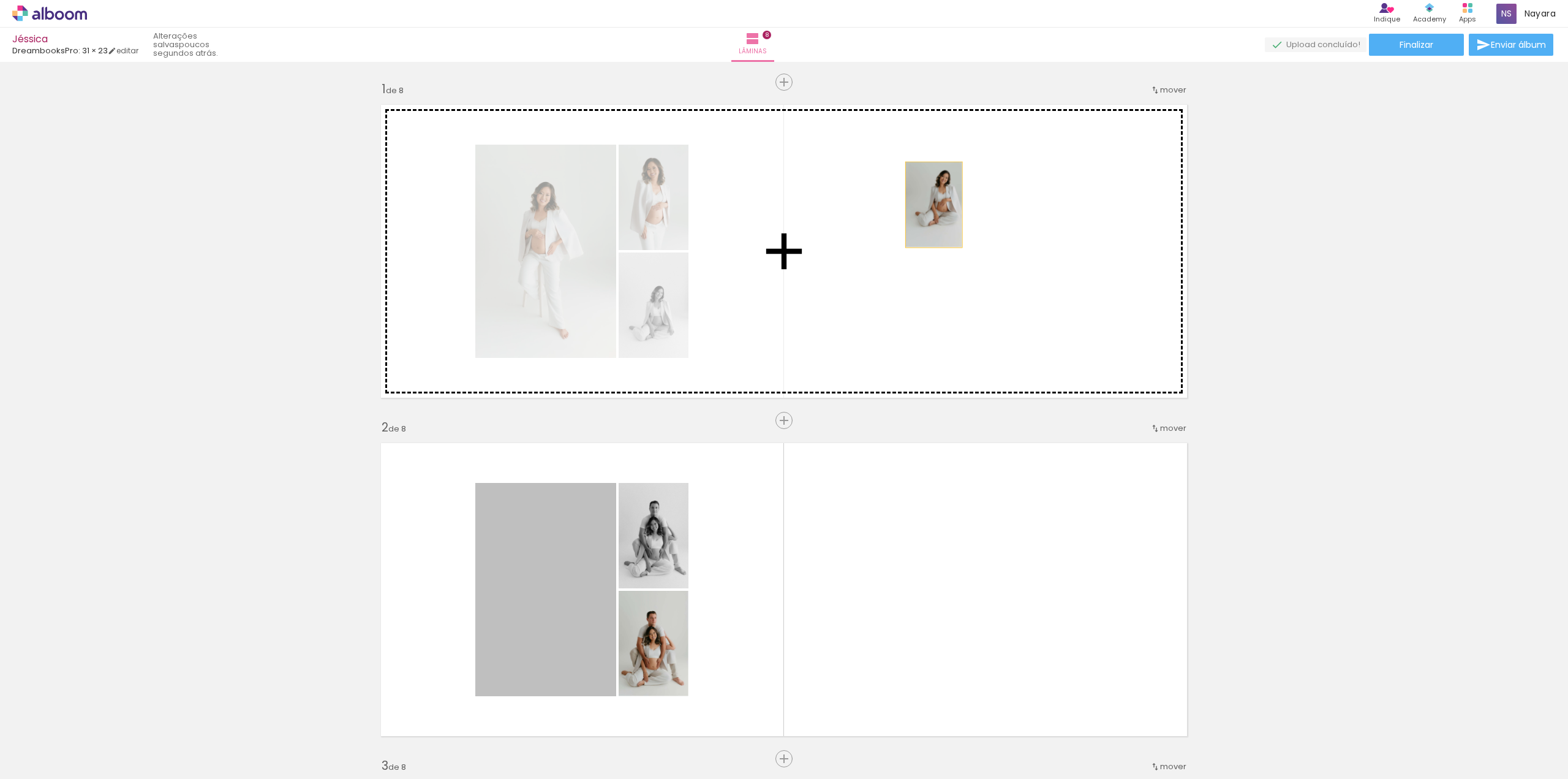
drag, startPoint x: 522, startPoint y: 580, endPoint x: 1076, endPoint y: 378, distance: 589.7
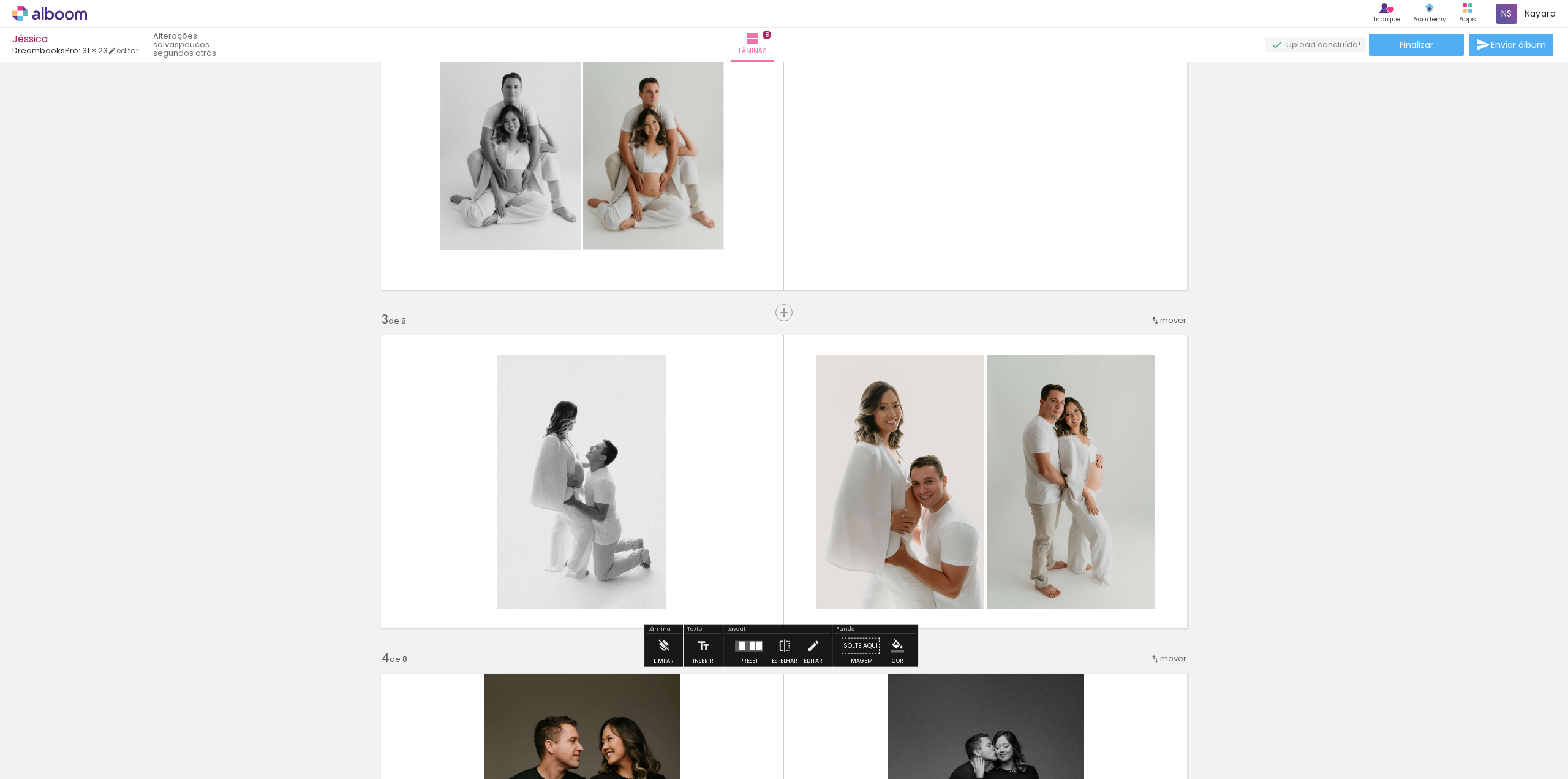
scroll to position [383, 0]
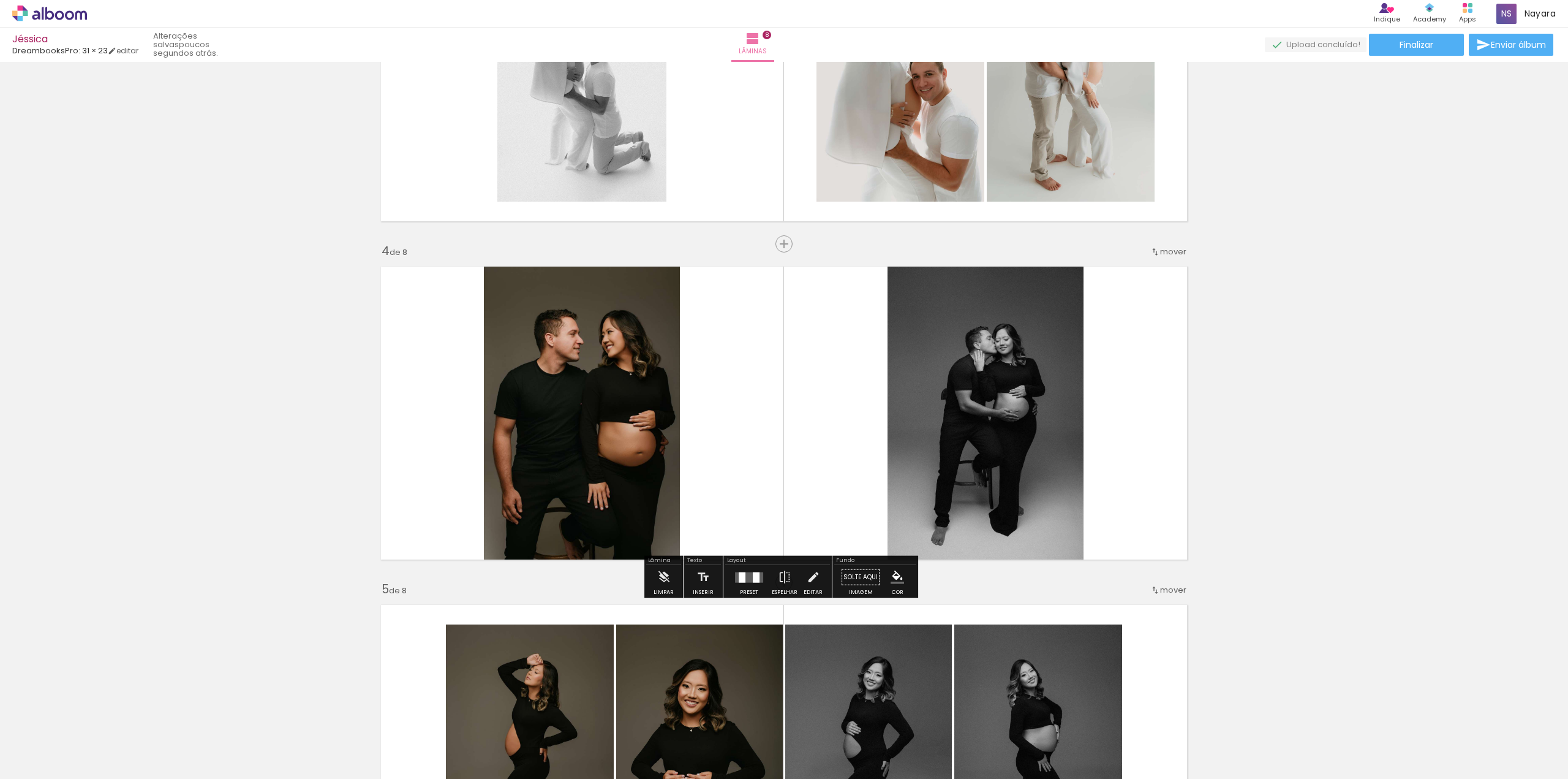
scroll to position [429, 0]
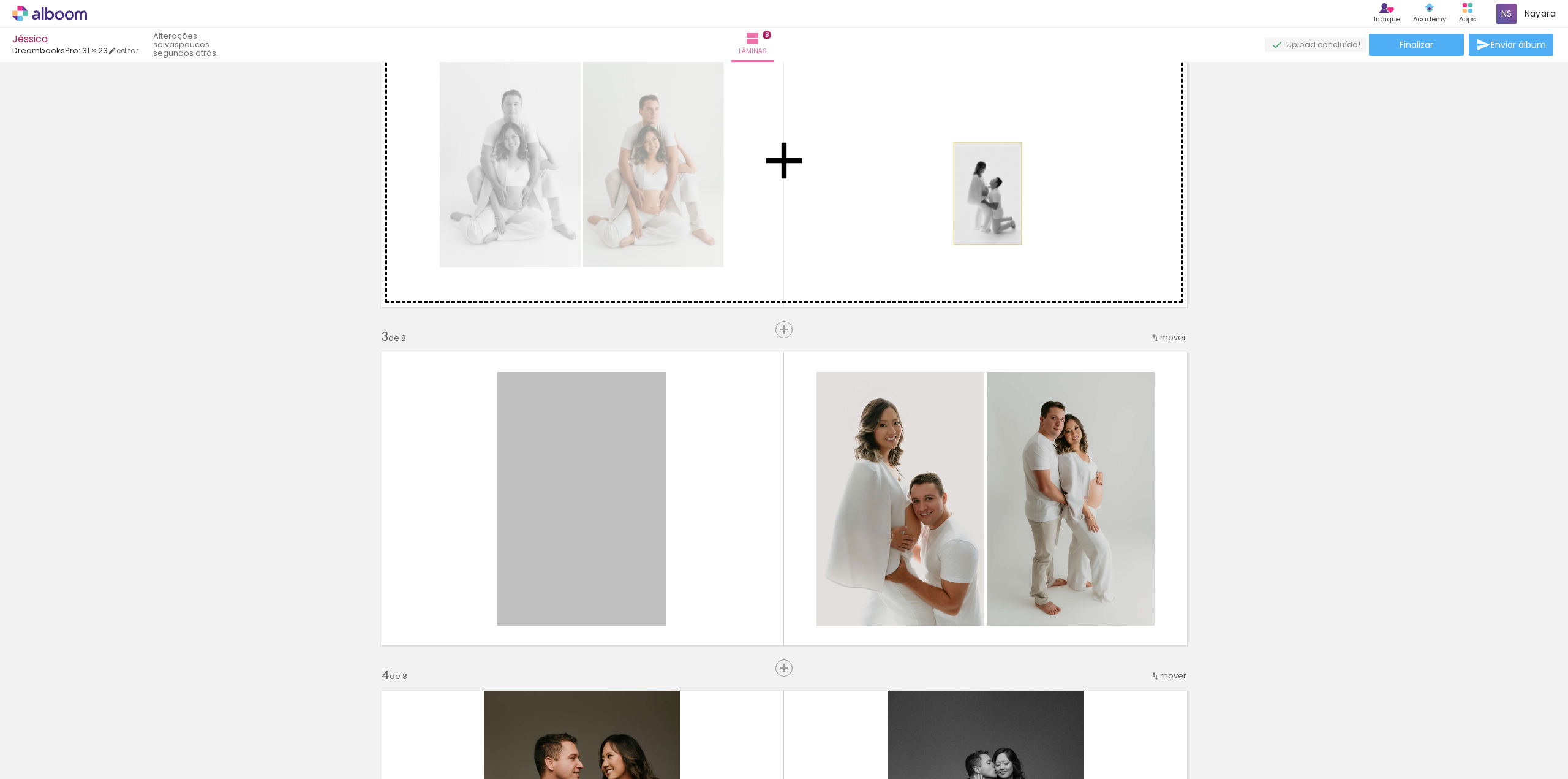
drag, startPoint x: 608, startPoint y: 513, endPoint x: 983, endPoint y: 194, distance: 492.3
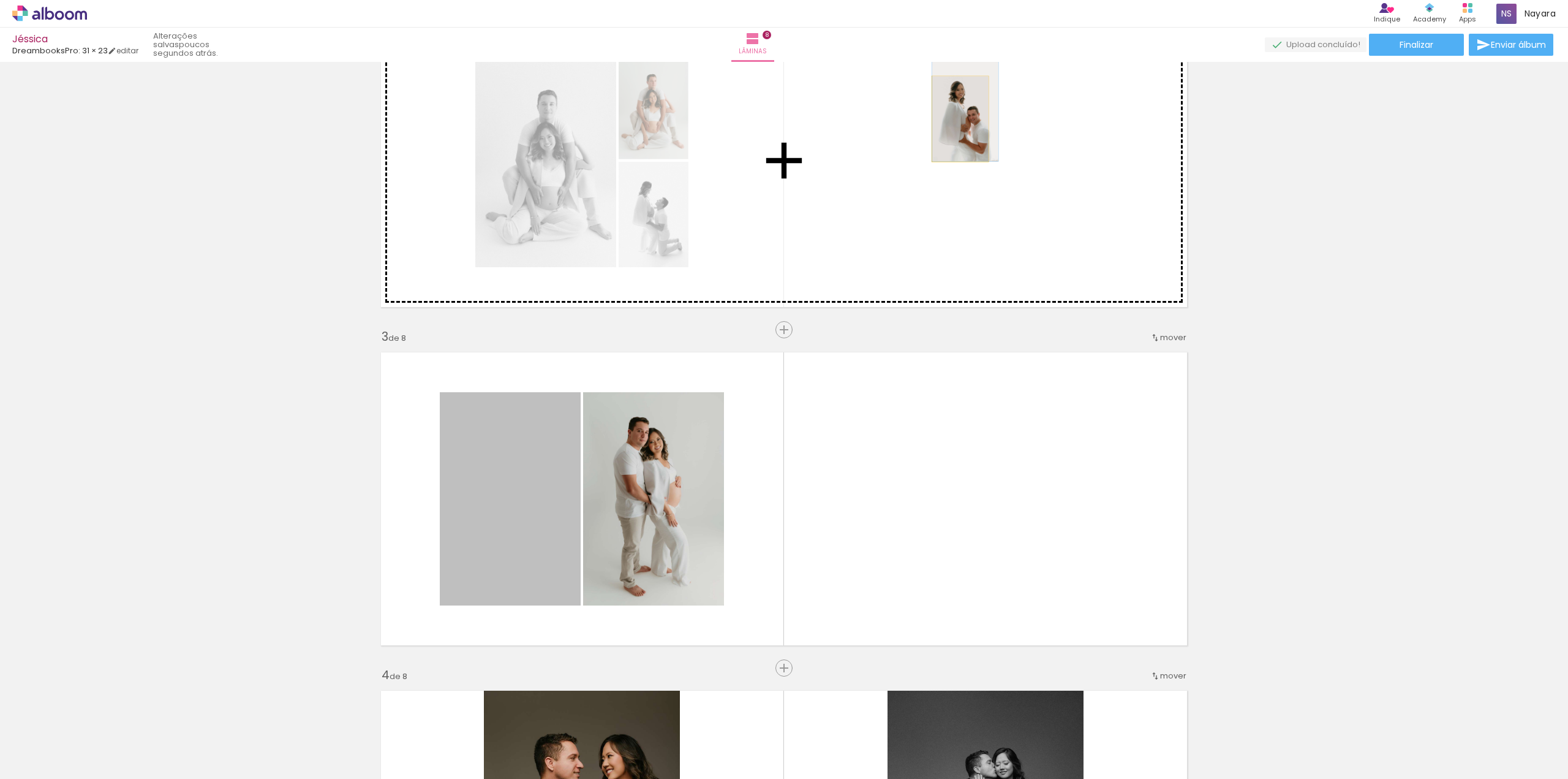
drag, startPoint x: 533, startPoint y: 498, endPoint x: 773, endPoint y: 414, distance: 254.3
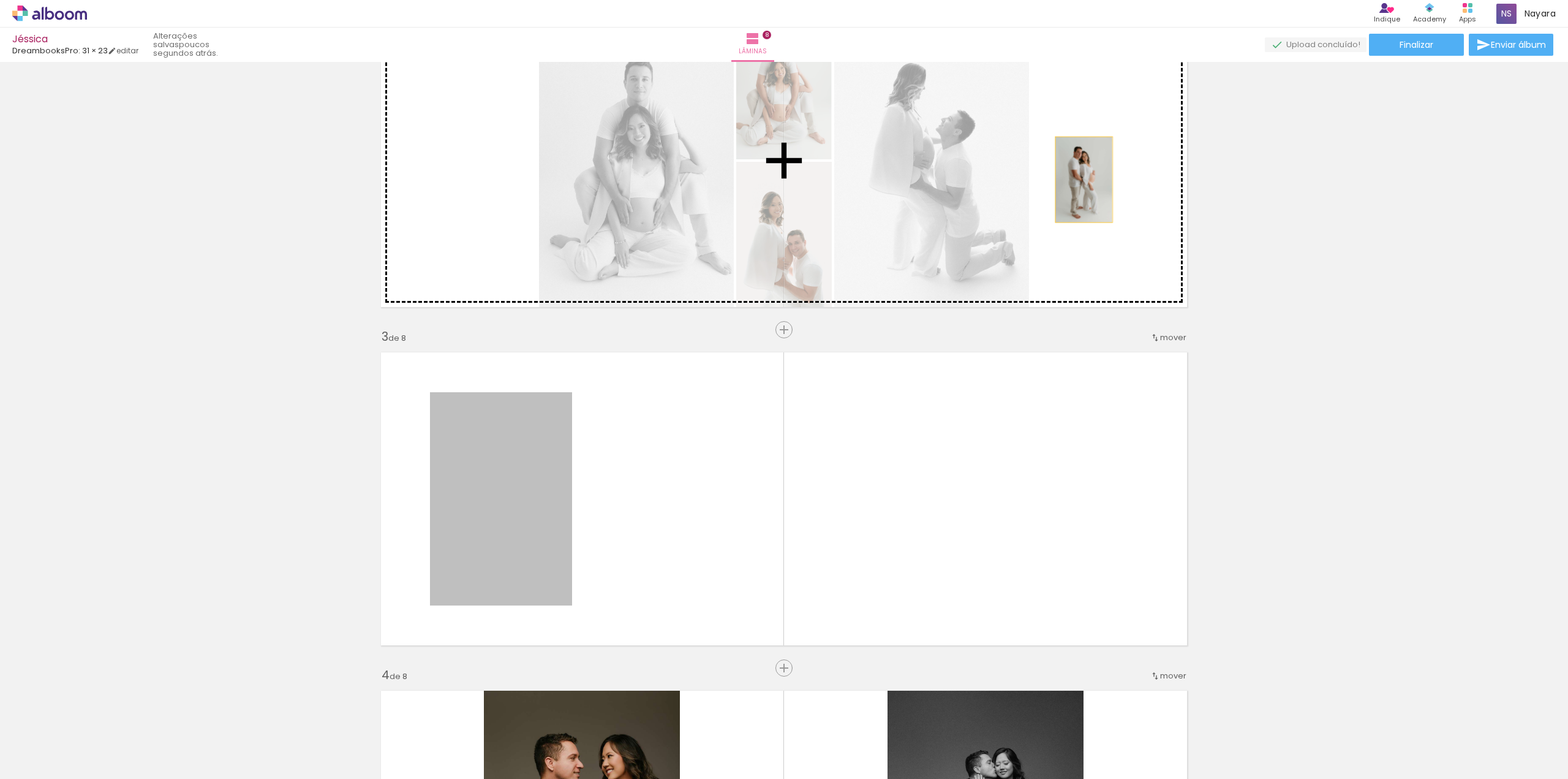
drag, startPoint x: 532, startPoint y: 485, endPoint x: 1205, endPoint y: 321, distance: 692.7
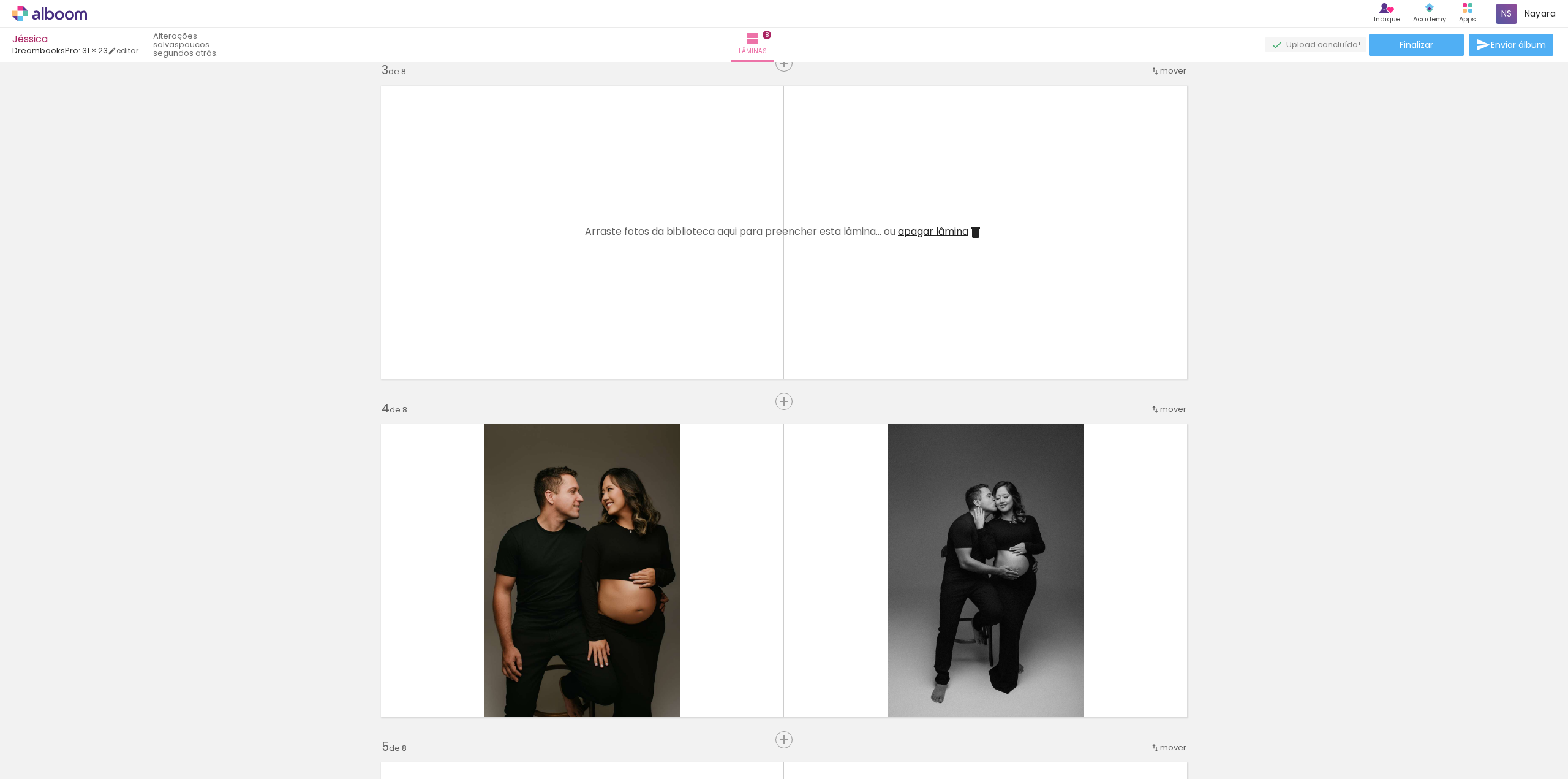
scroll to position [613, 0]
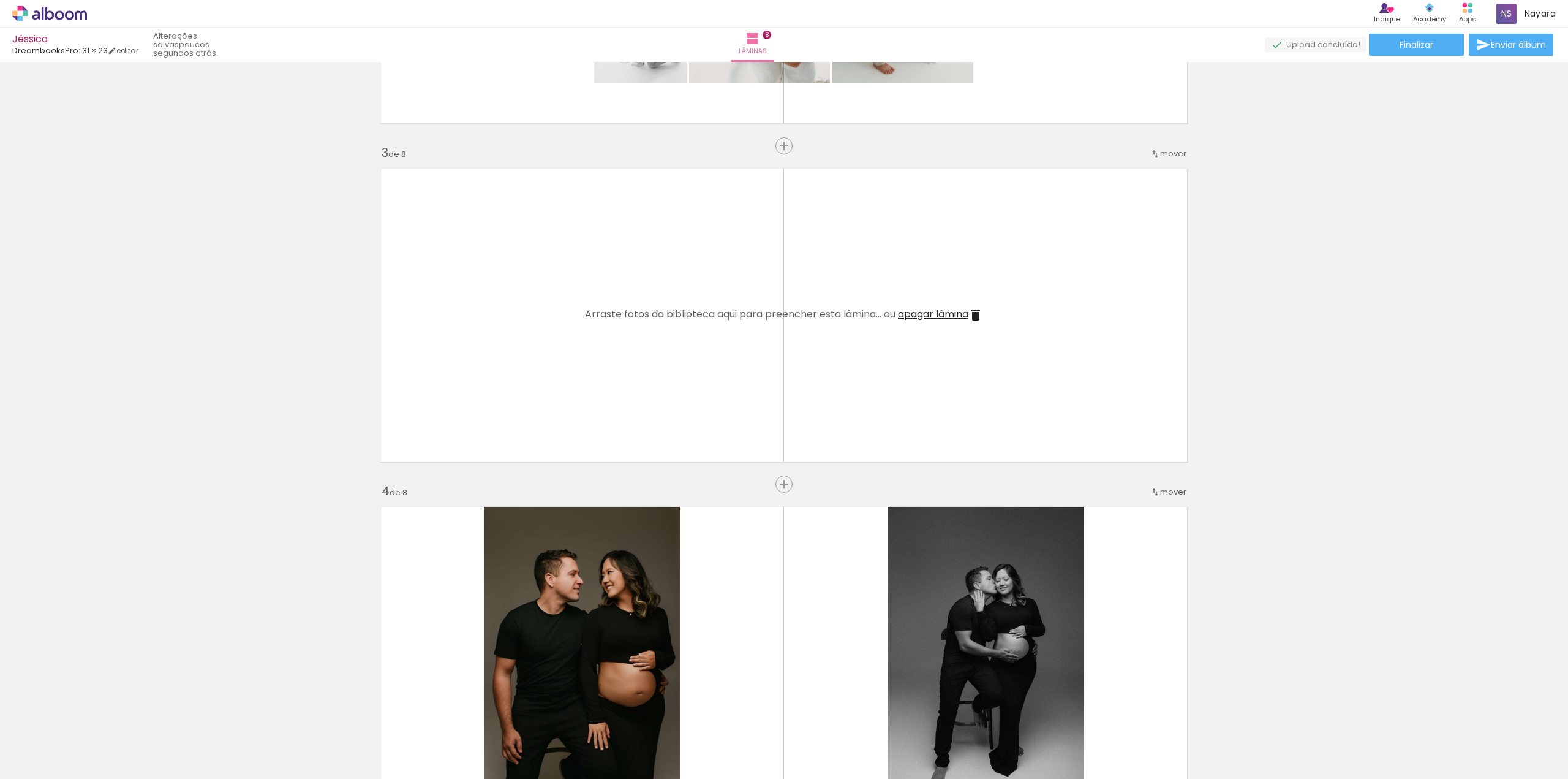
drag, startPoint x: 789, startPoint y: 541, endPoint x: 809, endPoint y: 222, distance: 319.6
click at [941, 317] on span "apagar lâmina" at bounding box center [933, 314] width 71 height 14
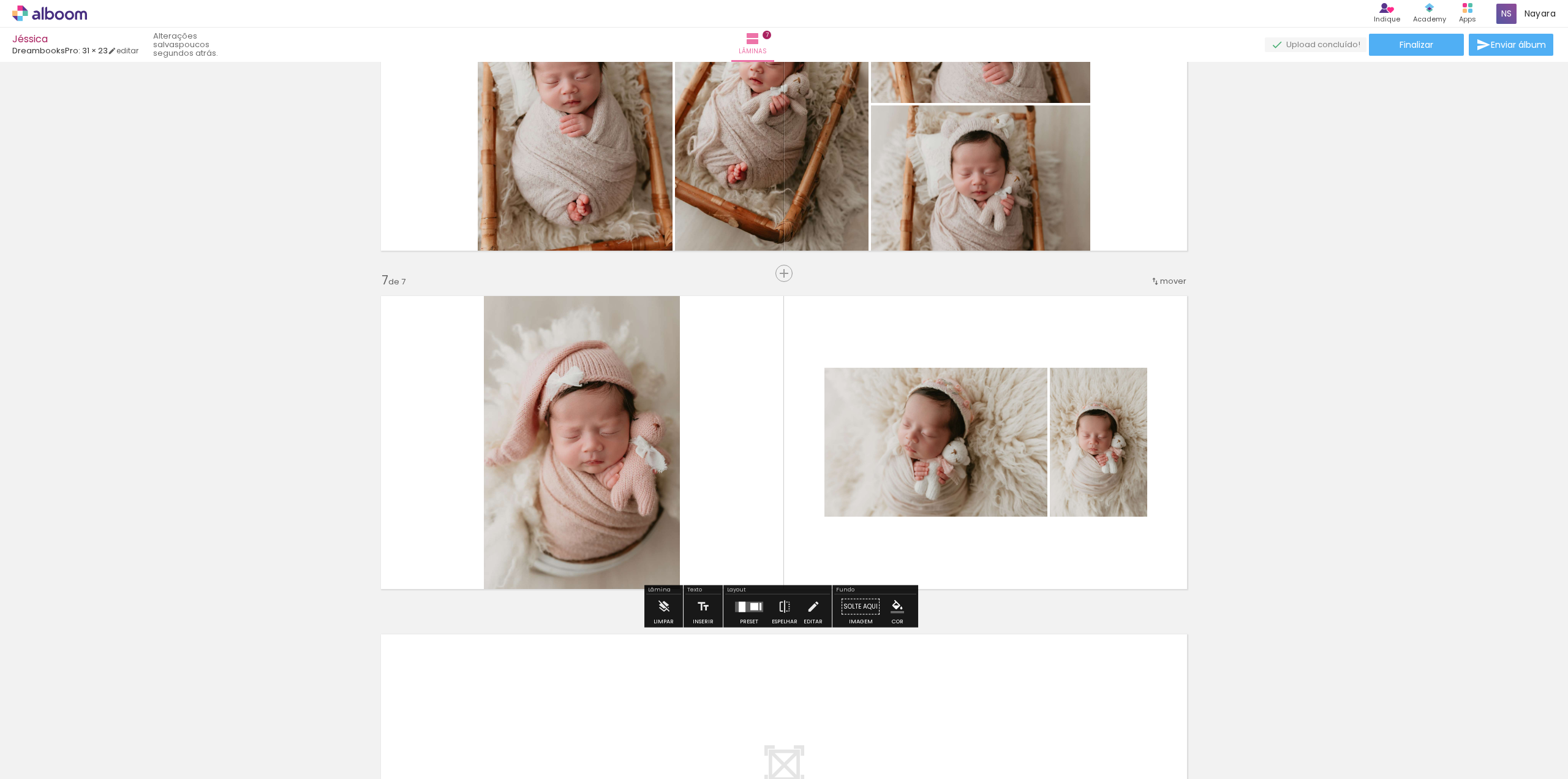
scroll to position [2112, 0]
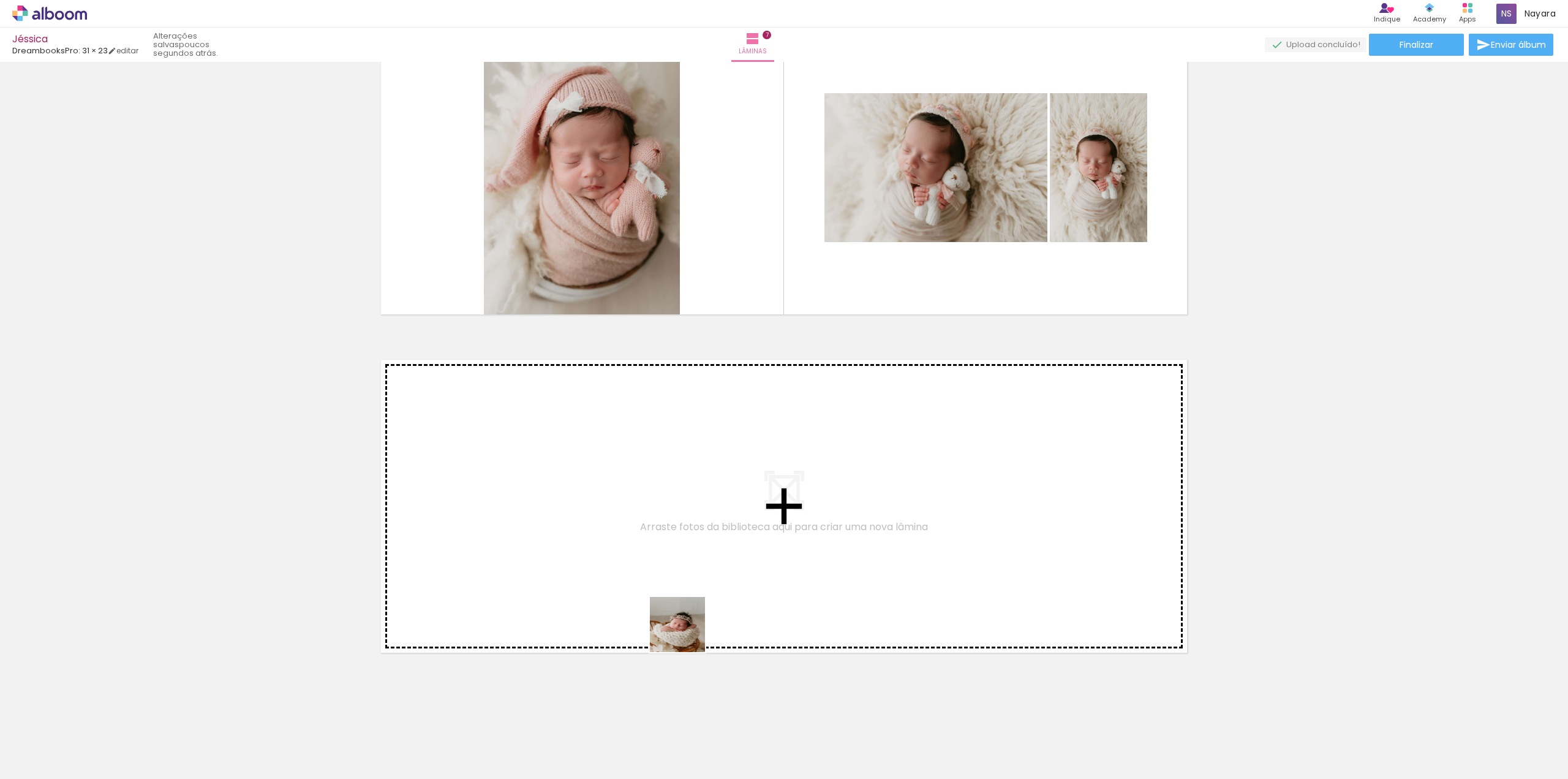
drag, startPoint x: 683, startPoint y: 753, endPoint x: 676, endPoint y: 590, distance: 163.2
click at [676, 590] on quentale-workspace at bounding box center [784, 389] width 1568 height 779
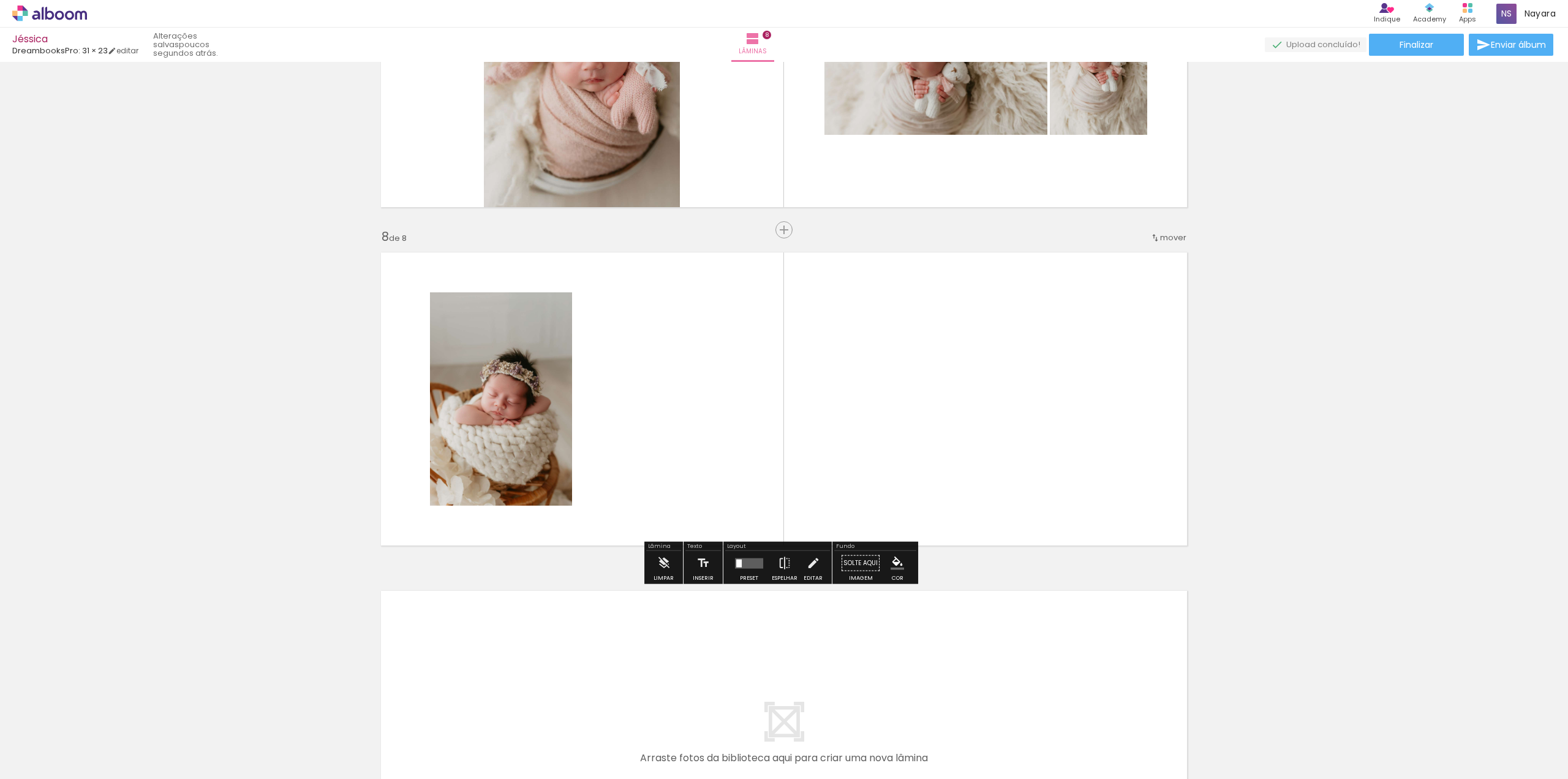
scroll to position [2236, 0]
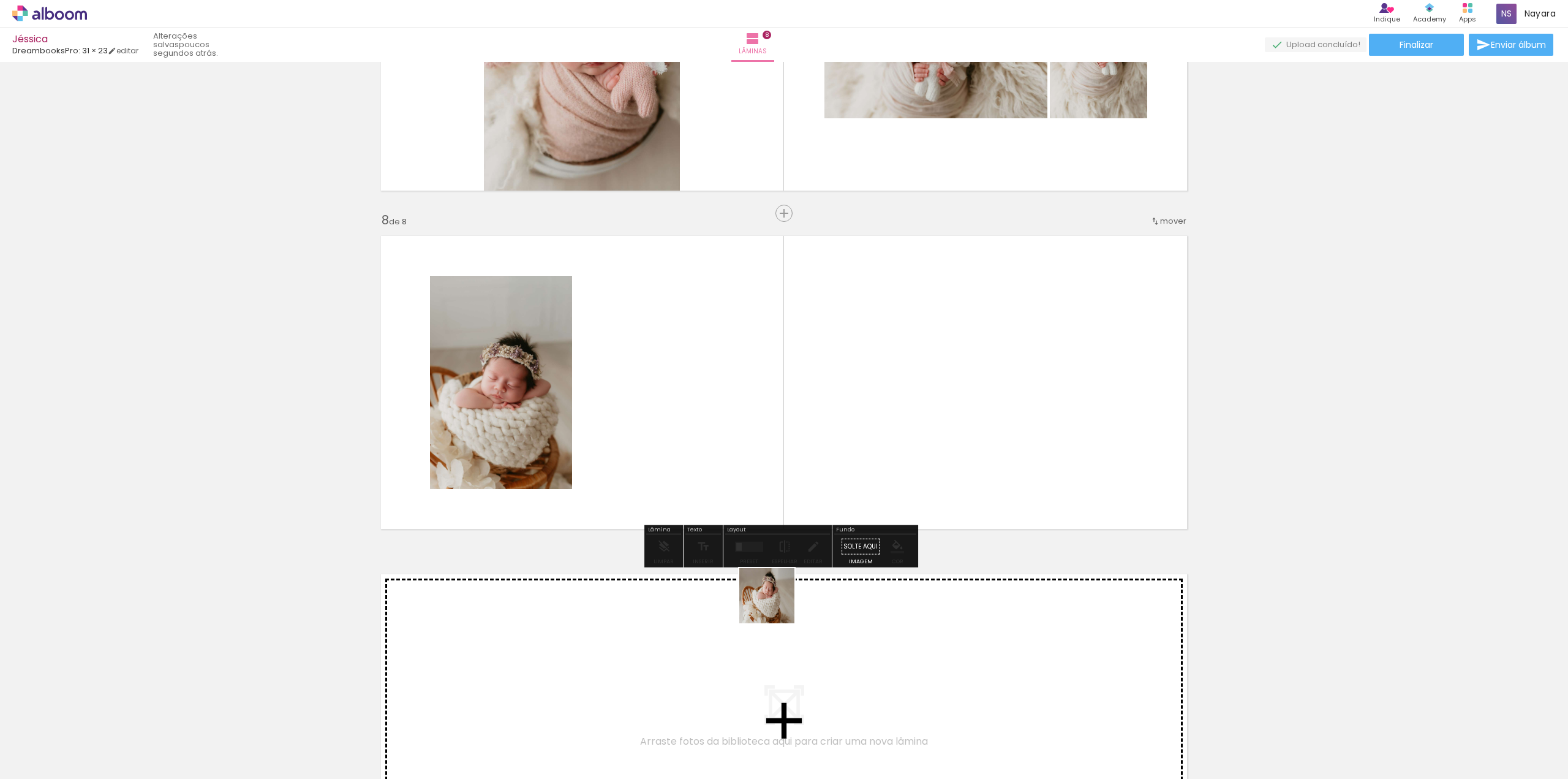
drag, startPoint x: 739, startPoint y: 740, endPoint x: 796, endPoint y: 446, distance: 299.5
click at [796, 446] on quentale-workspace at bounding box center [784, 389] width 1568 height 779
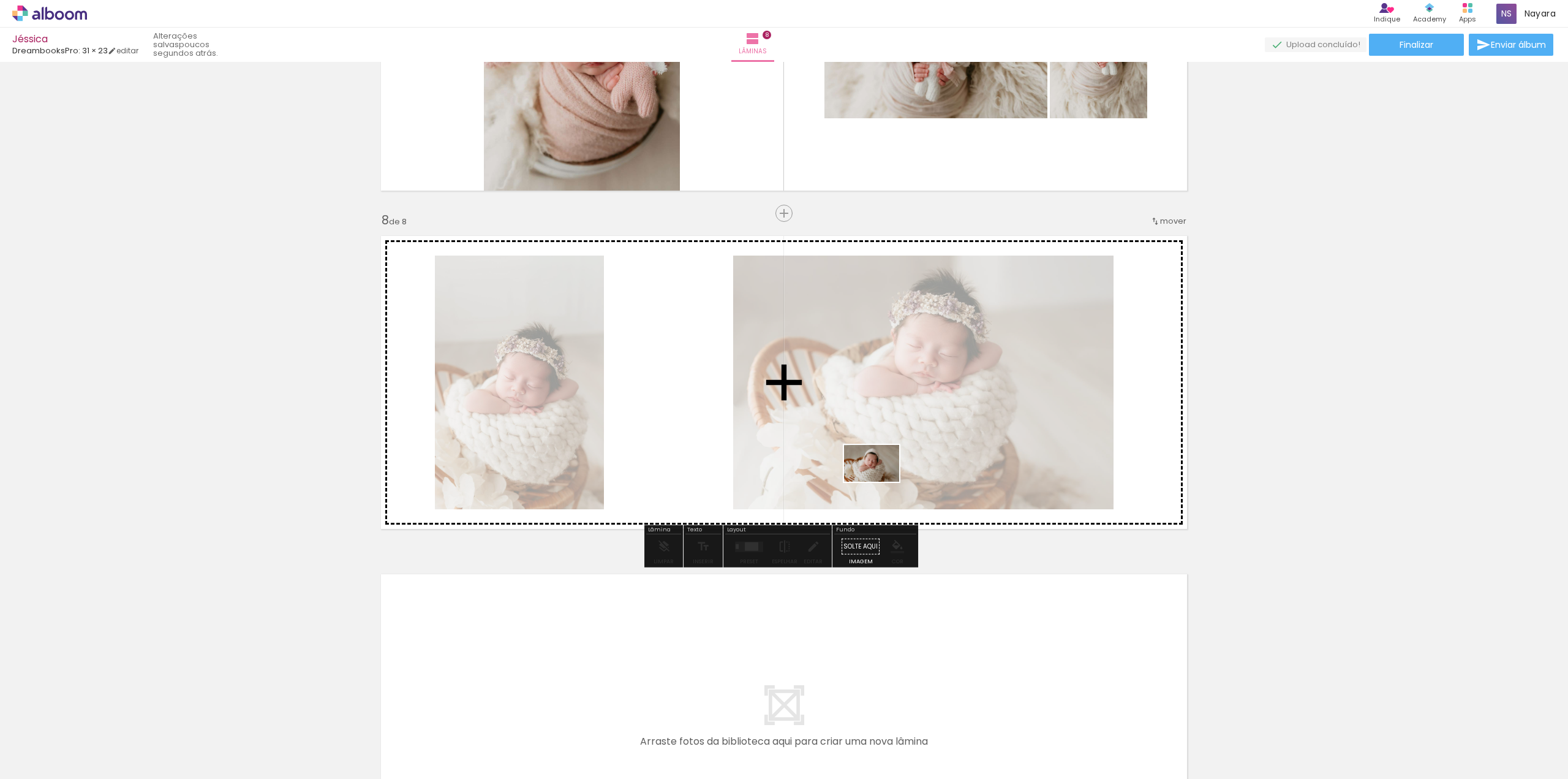
drag, startPoint x: 812, startPoint y: 740, endPoint x: 887, endPoint y: 589, distance: 168.6
click at [881, 481] on quentale-workspace at bounding box center [784, 389] width 1568 height 779
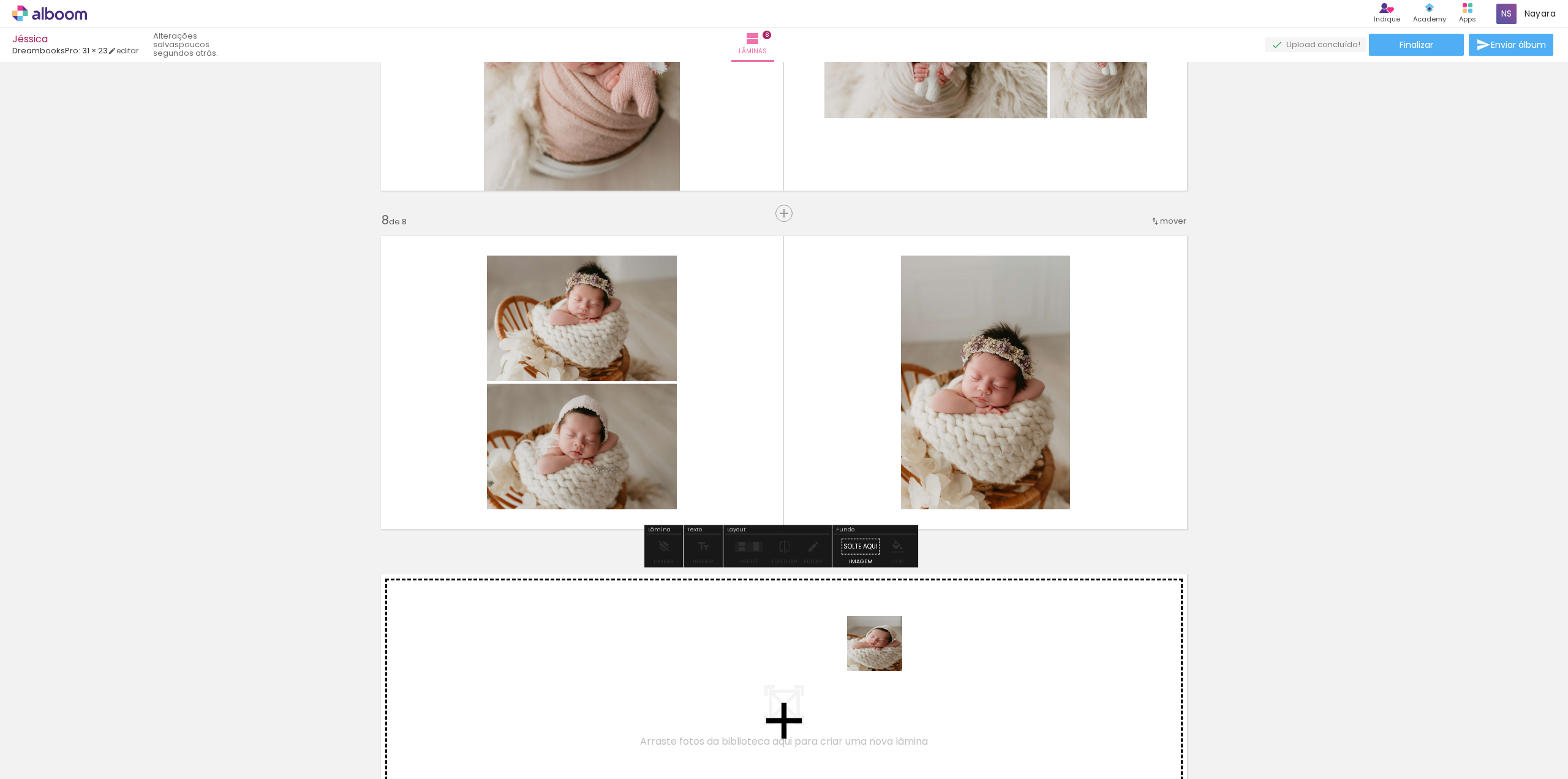
drag, startPoint x: 870, startPoint y: 753, endPoint x: 880, endPoint y: 401, distance: 352.1
click at [880, 401] on quentale-workspace at bounding box center [784, 389] width 1568 height 779
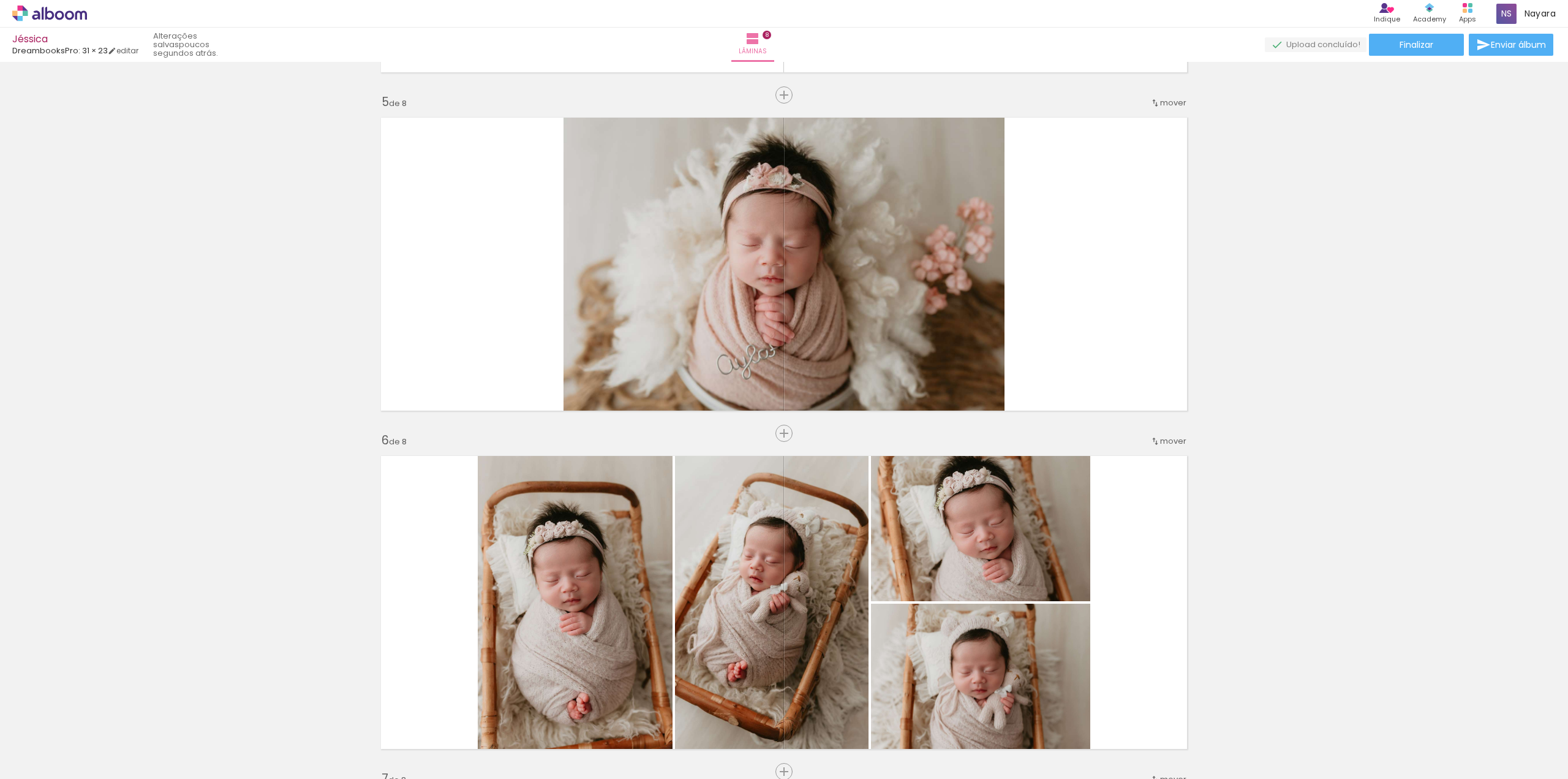
scroll to position [1562, 0]
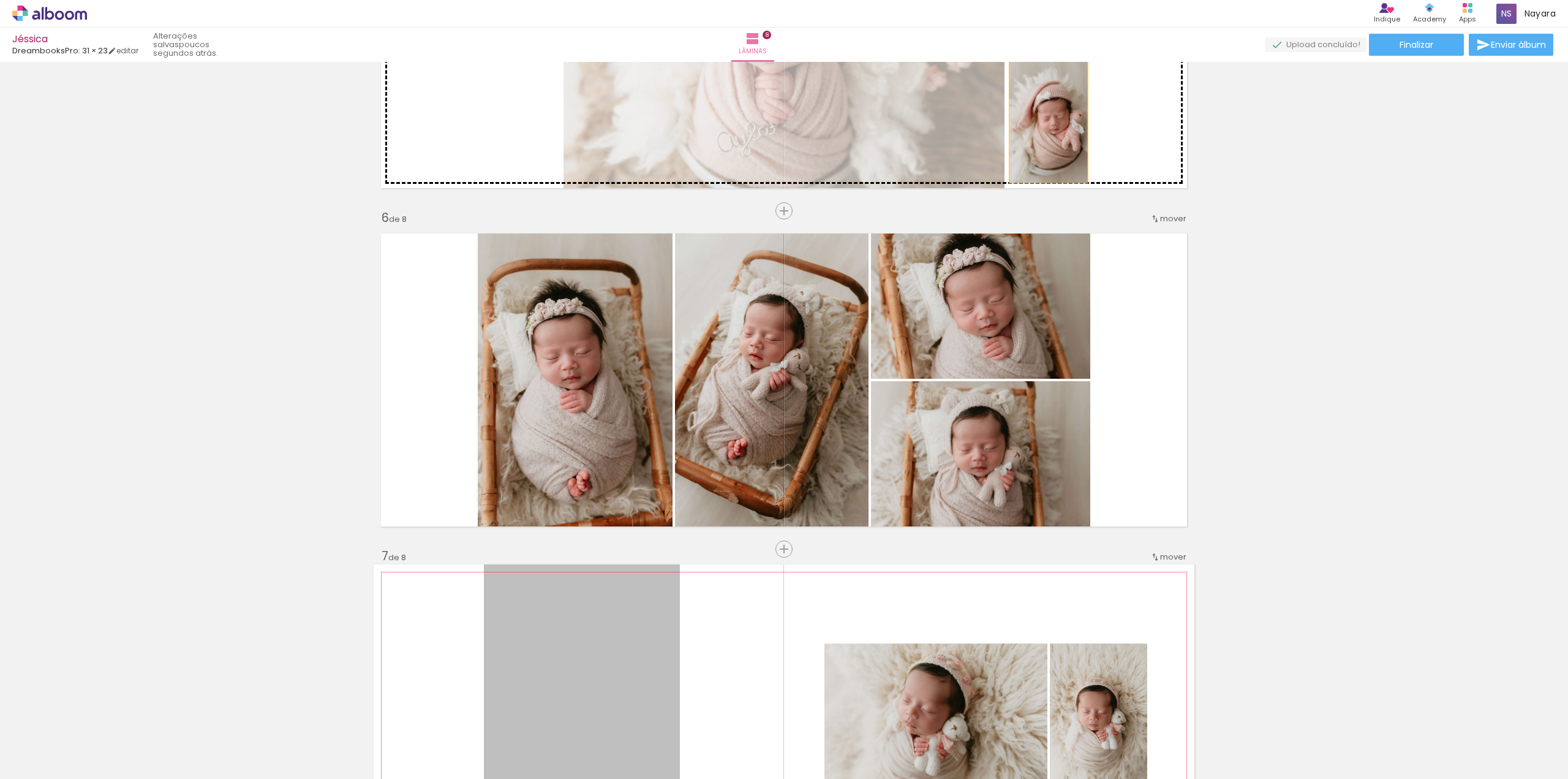
drag, startPoint x: 583, startPoint y: 642, endPoint x: 1077, endPoint y: 171, distance: 682.6
click at [1046, 119] on div "Inserir lâmina 1 de 8 Inserir lâmina 2 de 8 Inserir lâmina 3 de 8 Inserir lâmin…" at bounding box center [784, 26] width 1568 height 3044
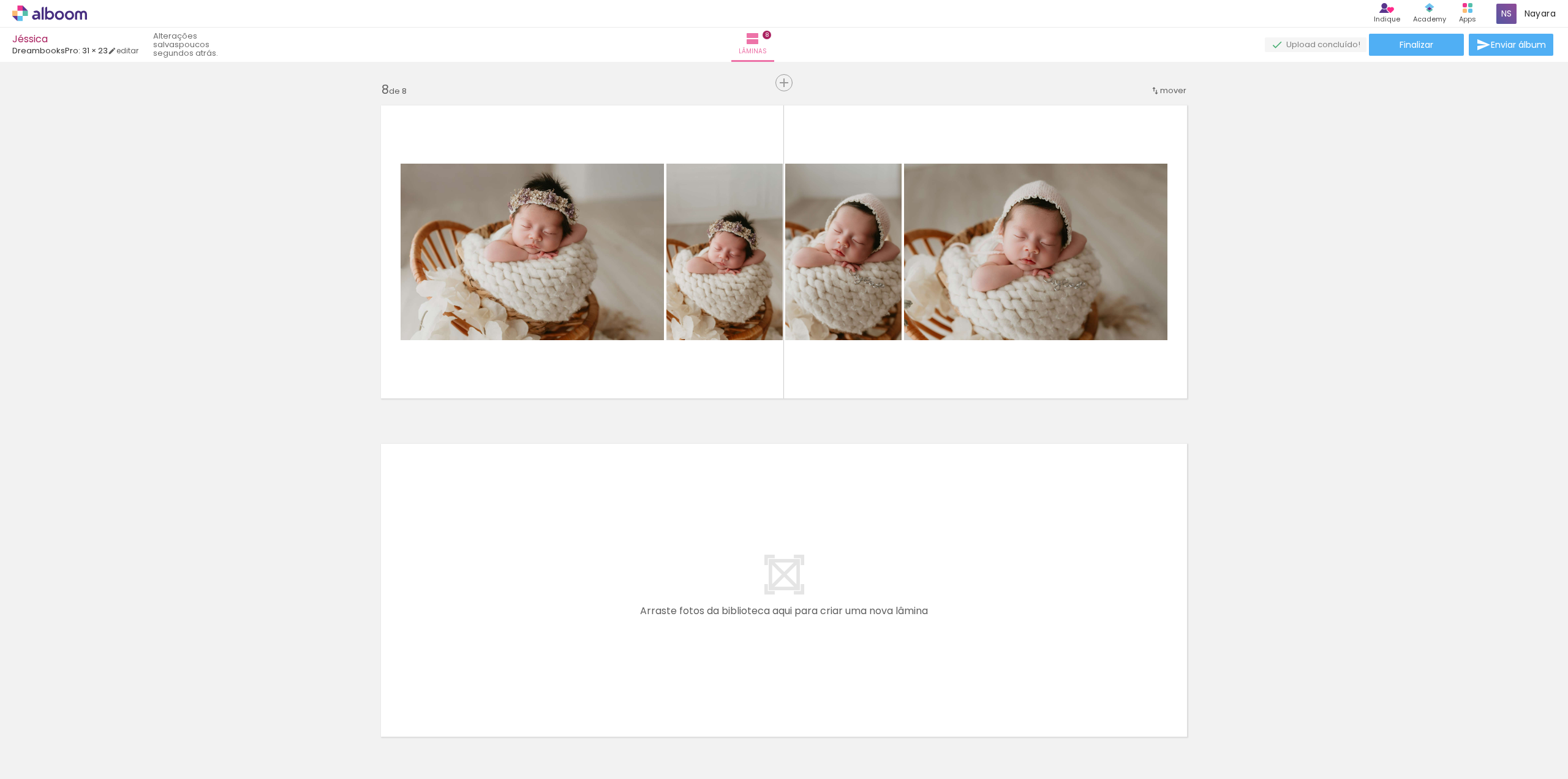
scroll to position [2451, 0]
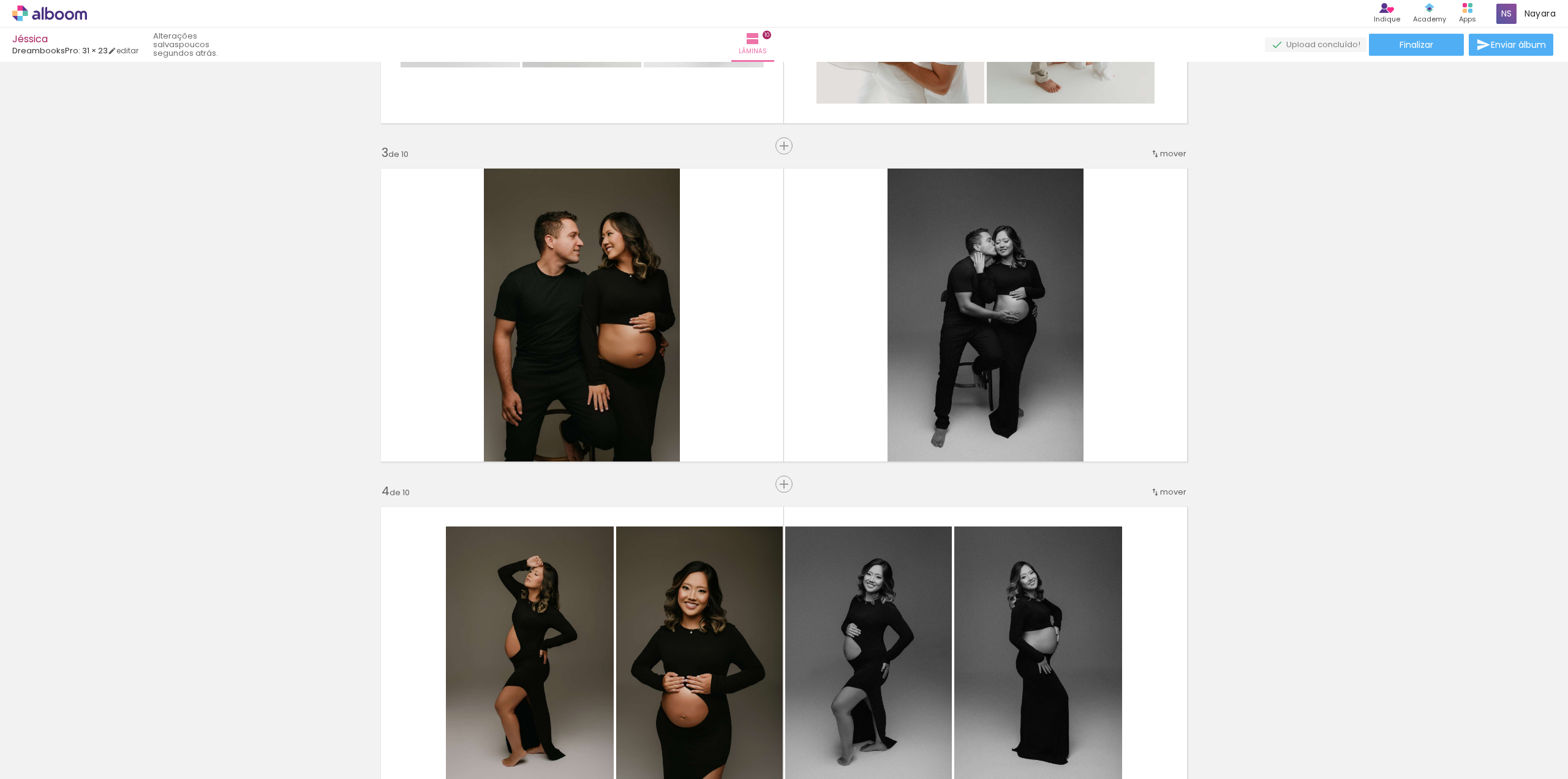
scroll to position [674, 0]
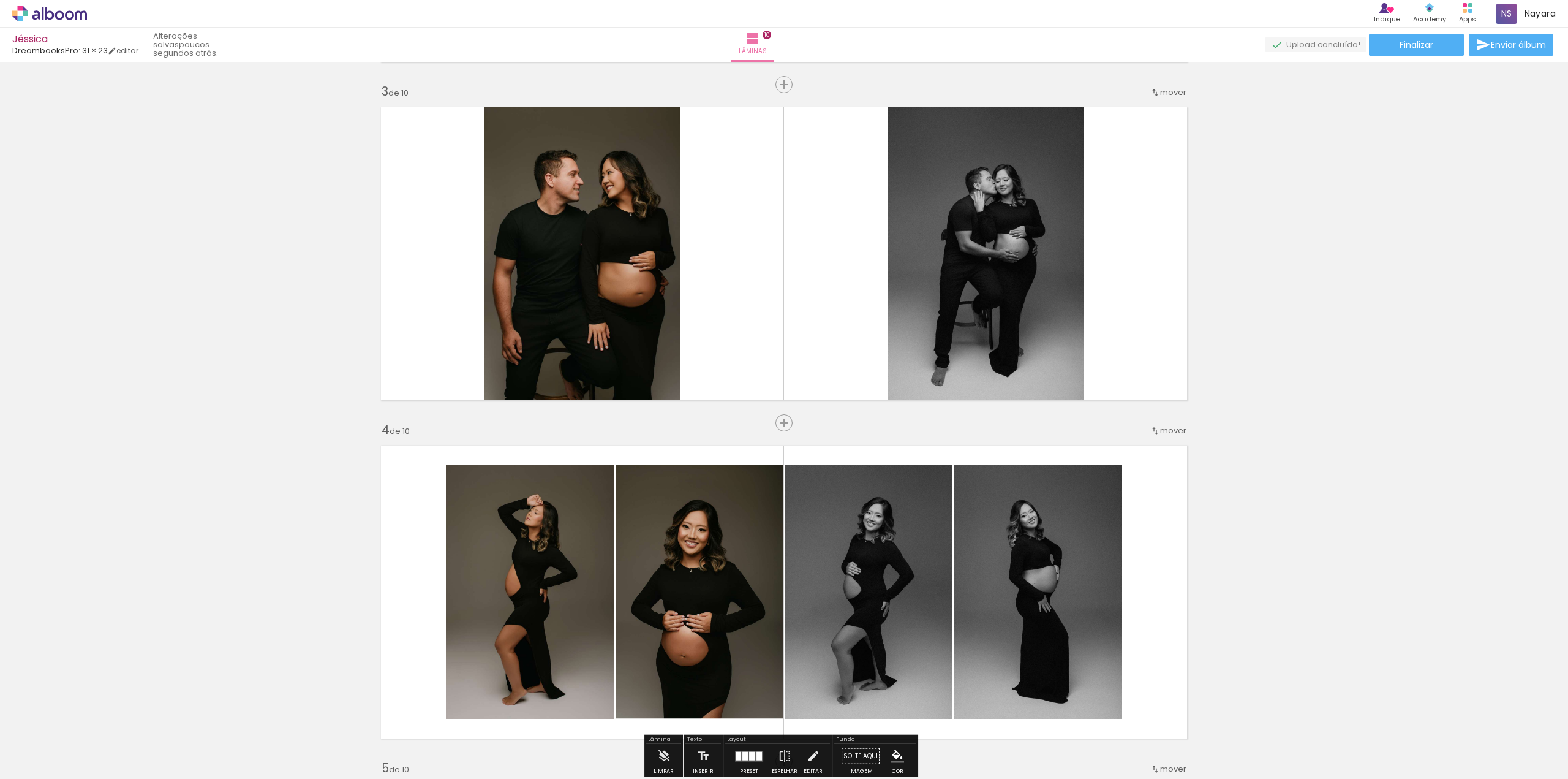
click at [1160, 428] on span "mover" at bounding box center [1173, 431] width 26 height 11
click at [1142, 467] on span "3" at bounding box center [1139, 469] width 6 height 20
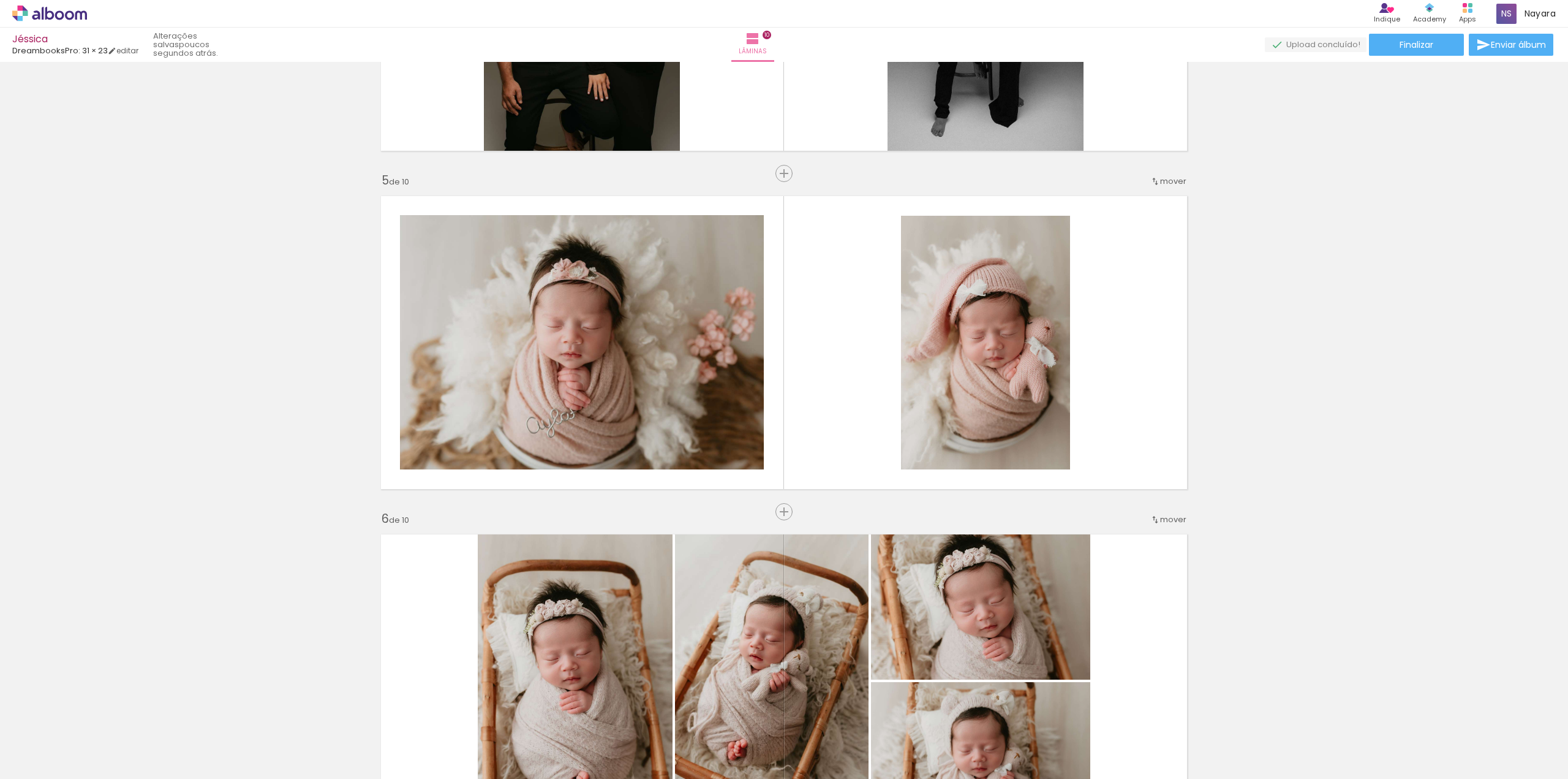
scroll to position [1280, 0]
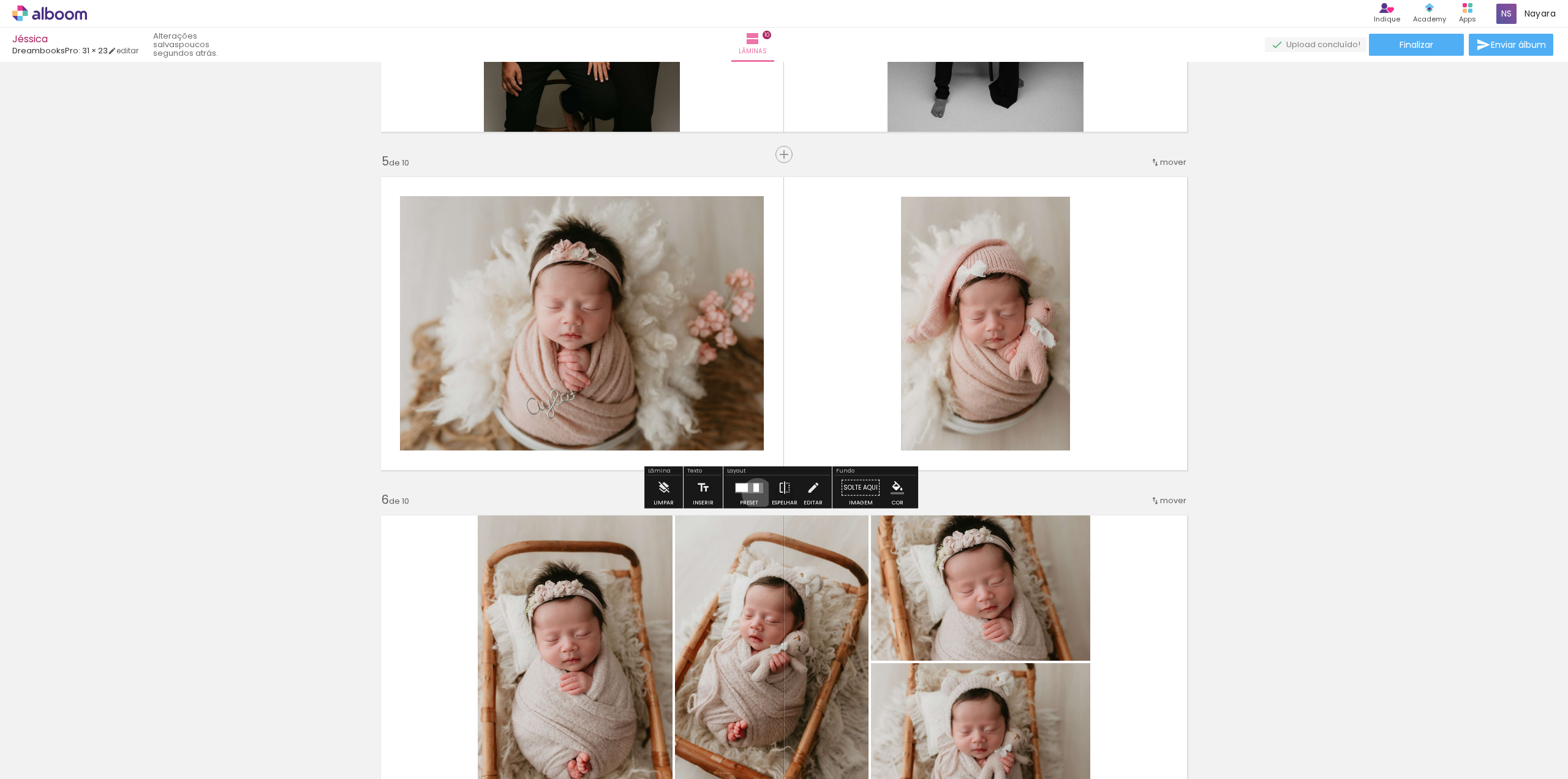
click at [755, 492] on div at bounding box center [749, 488] width 33 height 24
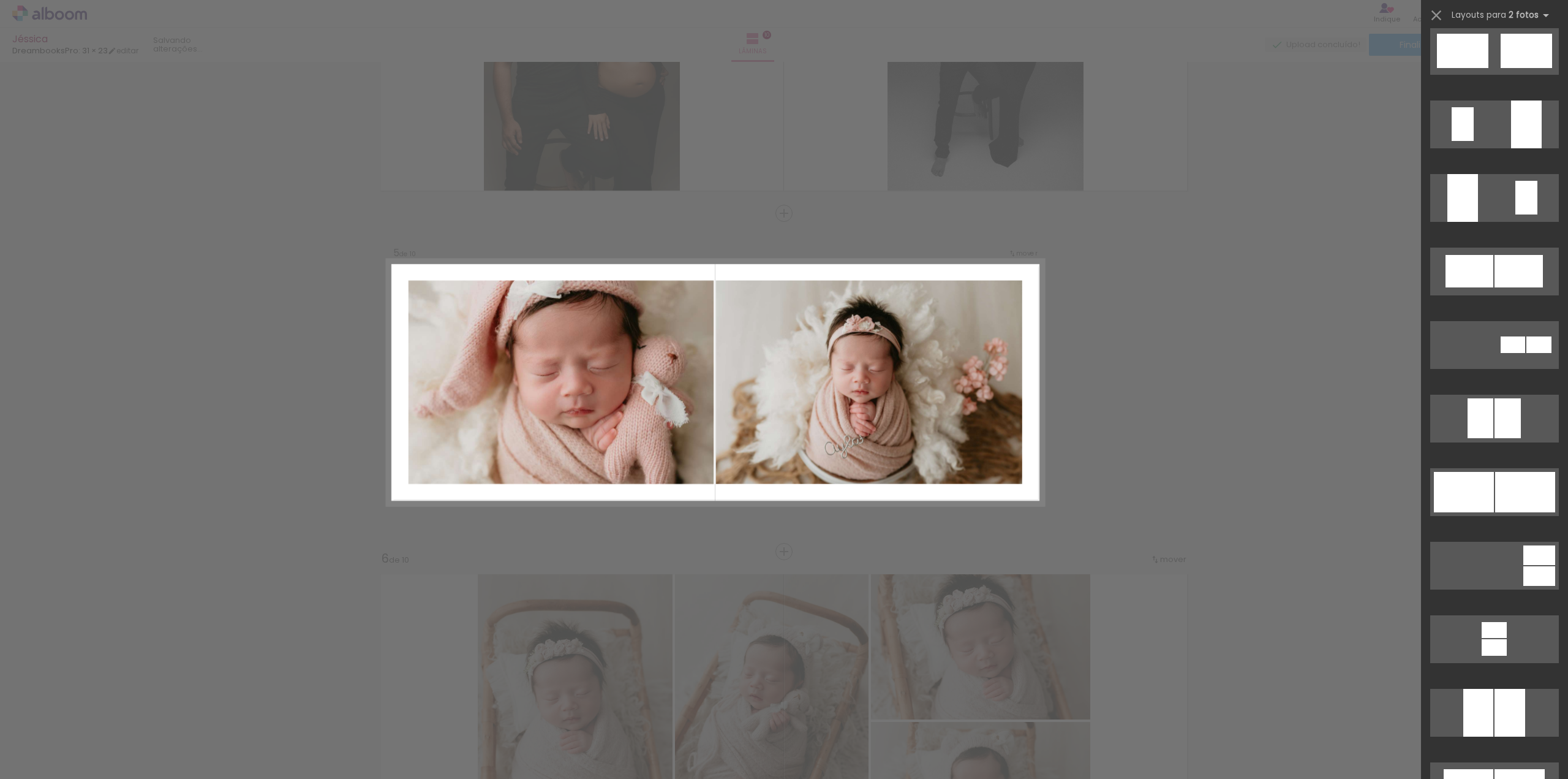
scroll to position [3553, 0]
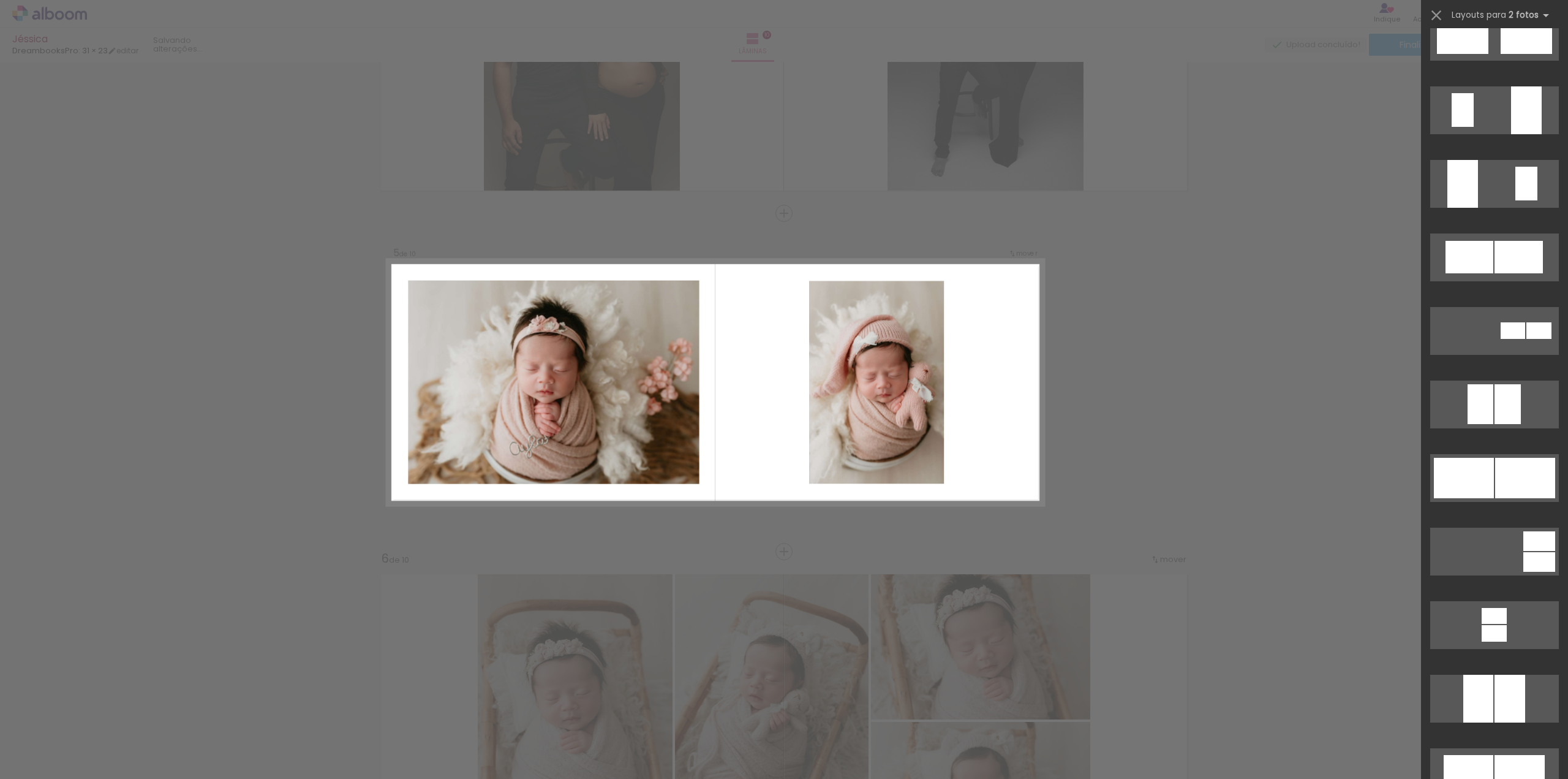
click at [1247, 355] on div "Confirmar Cancelar" at bounding box center [784, 715] width 1568 height 3749
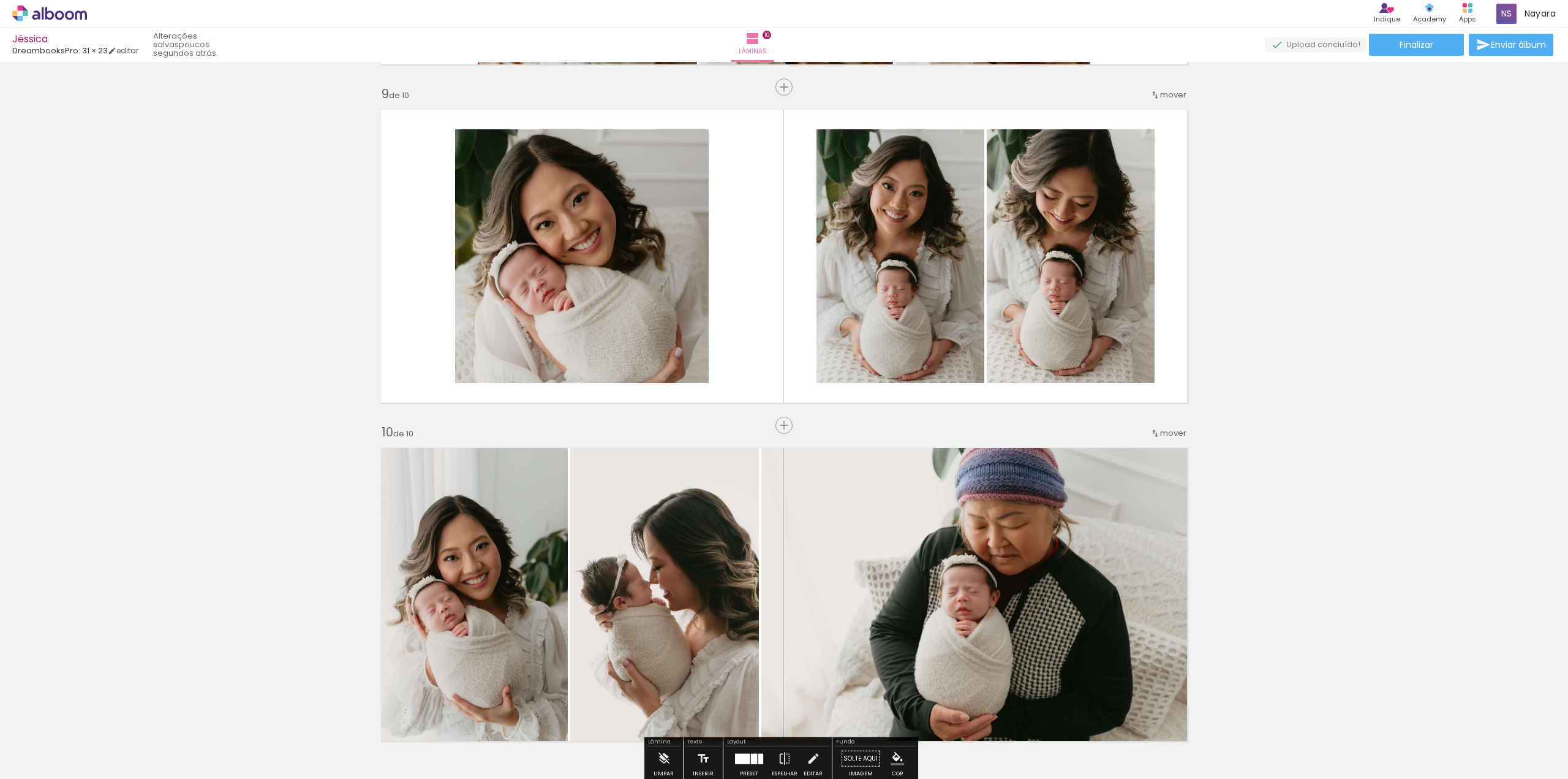
scroll to position [2569, 0]
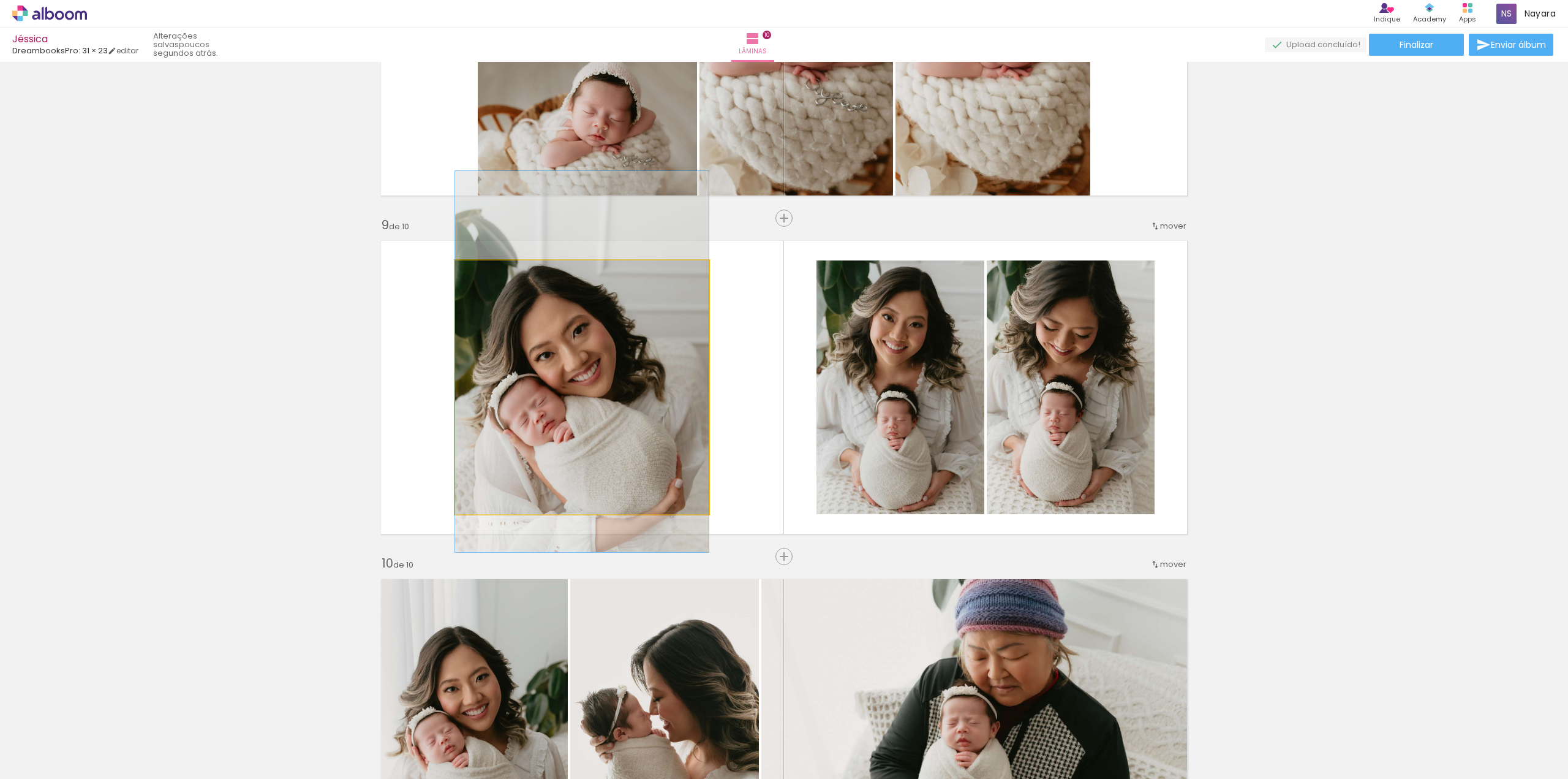
drag, startPoint x: 481, startPoint y: 273, endPoint x: 474, endPoint y: 274, distance: 7.1
type paper-slider "100"
click at [478, 274] on div at bounding box center [483, 273] width 11 height 11
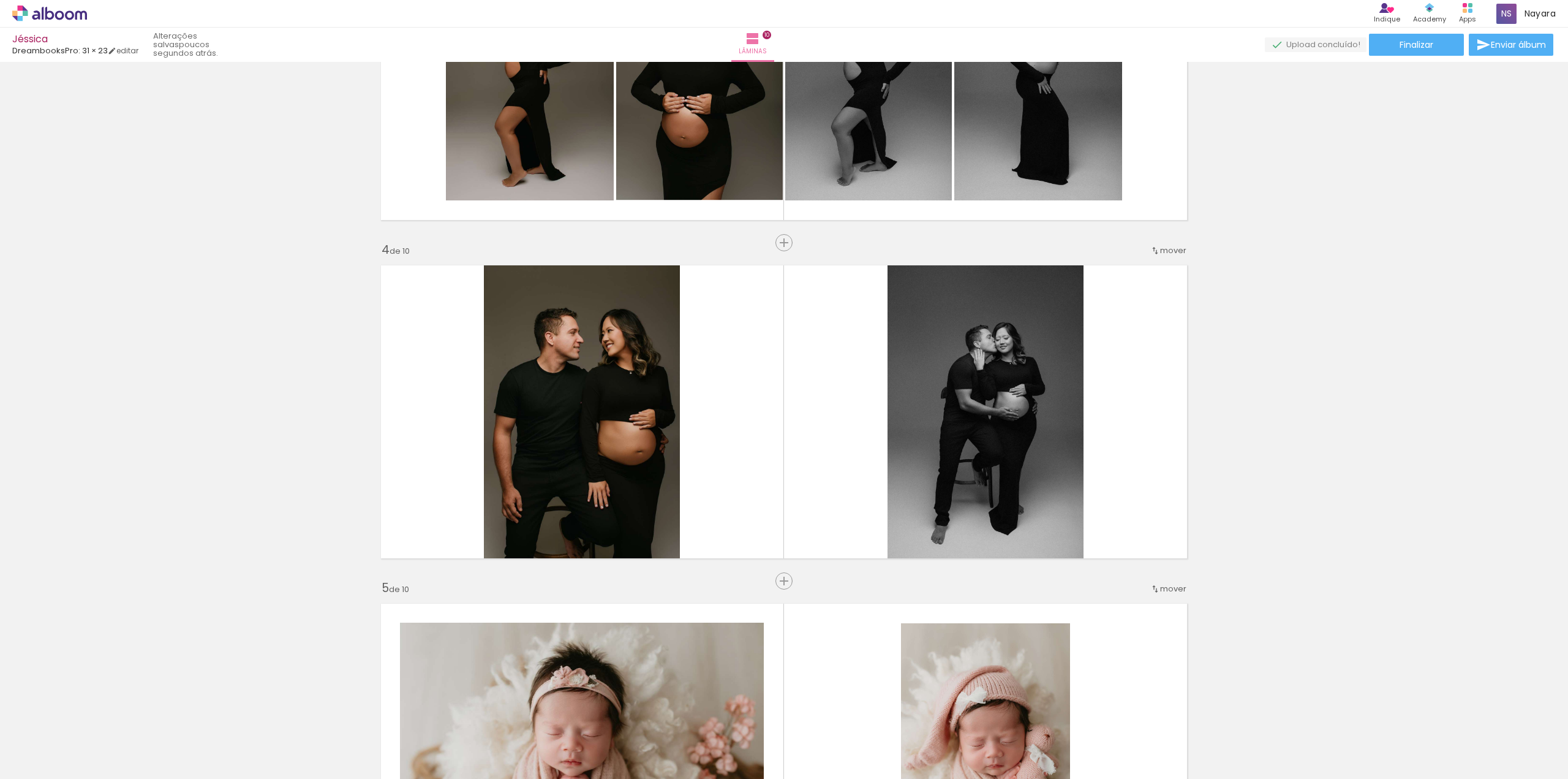
scroll to position [1222, 0]
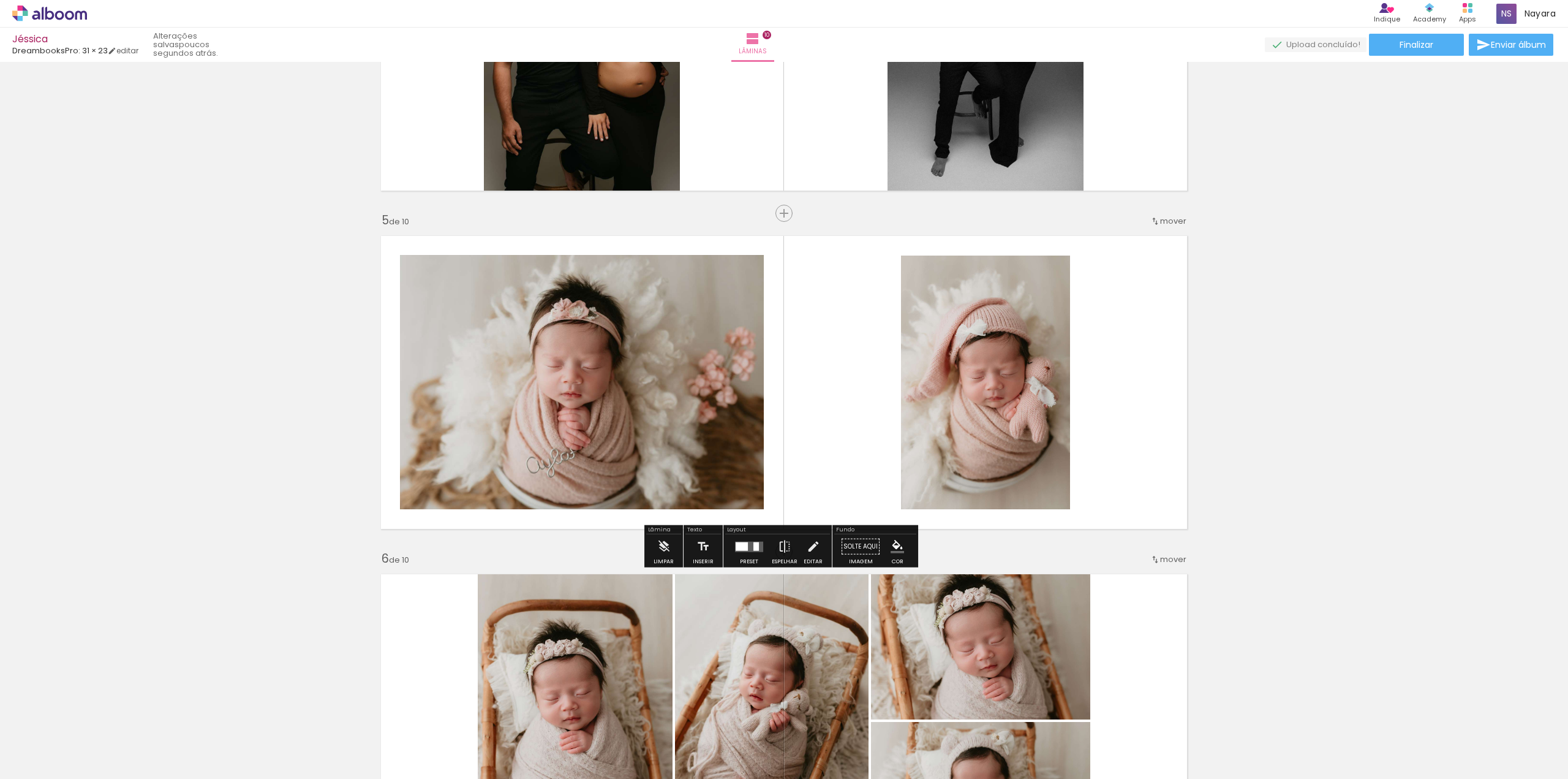
click at [861, 547] on paper-button "Solte aqui Imagem" at bounding box center [861, 550] width 44 height 31
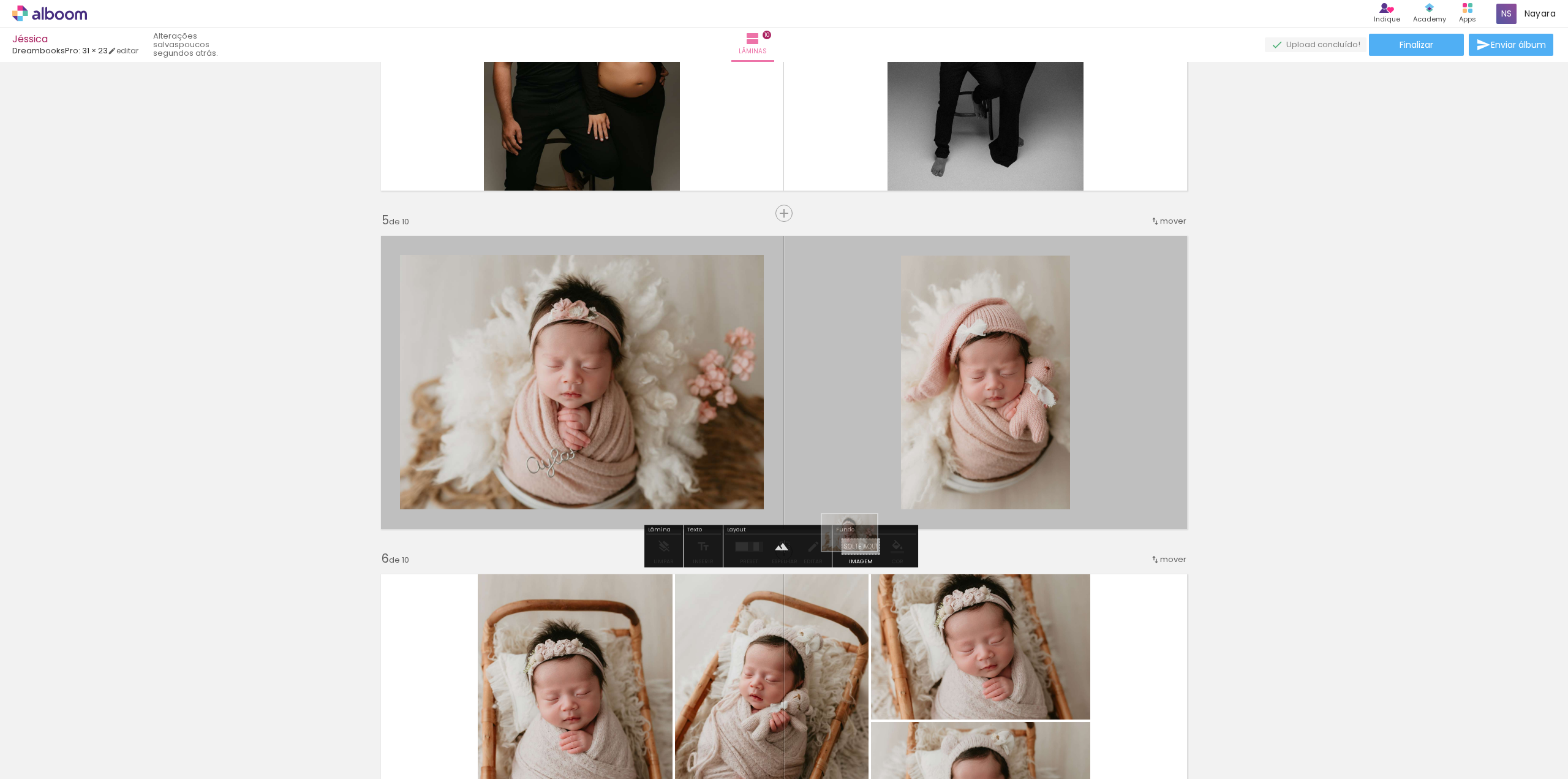
drag, startPoint x: 406, startPoint y: 745, endPoint x: 859, endPoint y: 551, distance: 492.8
click at [859, 551] on quentale-workspace at bounding box center [784, 389] width 1568 height 779
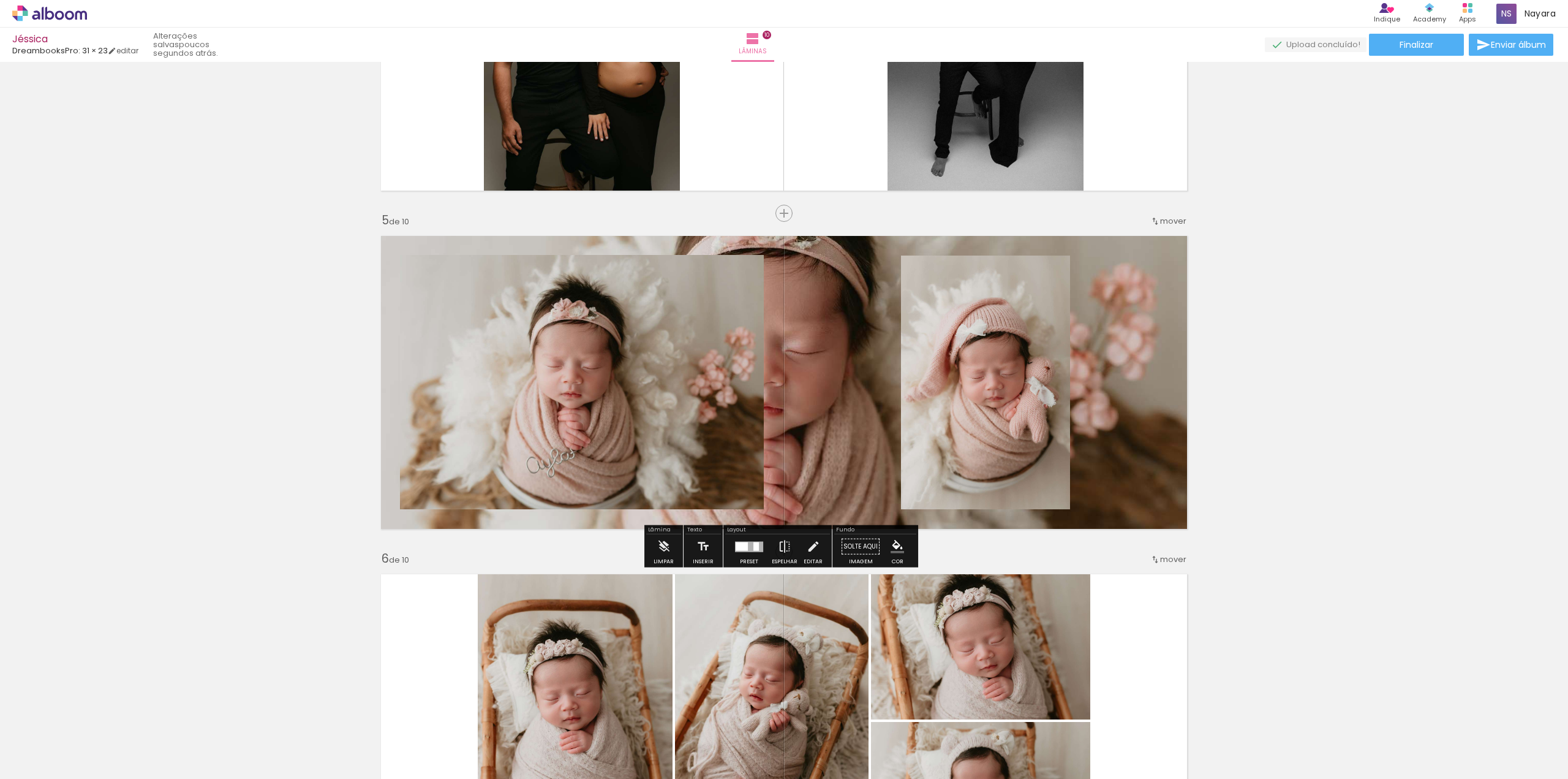
click at [822, 402] on quentale-layouter at bounding box center [784, 382] width 821 height 308
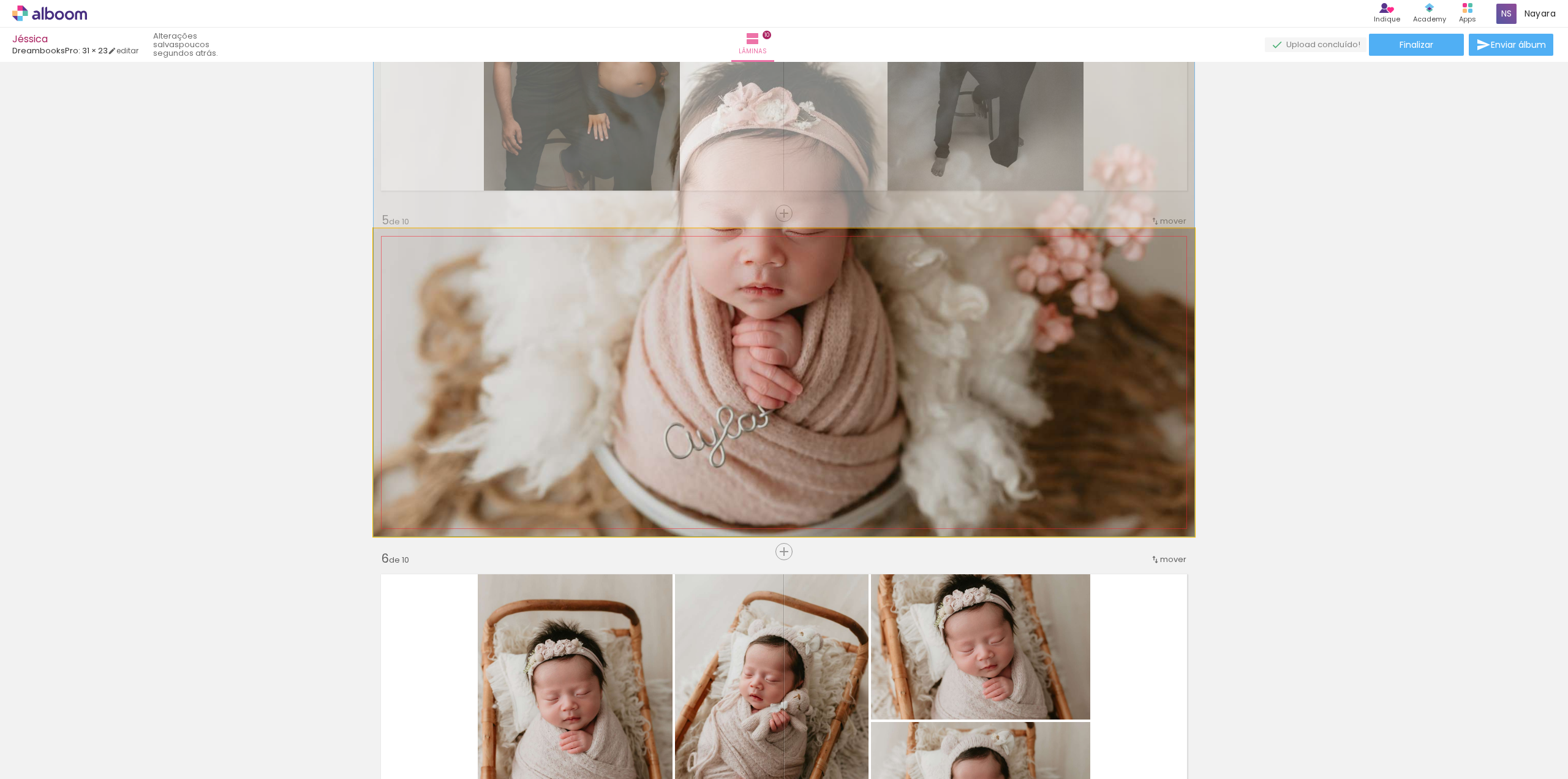
drag, startPoint x: 782, startPoint y: 398, endPoint x: 889, endPoint y: 273, distance: 164.5
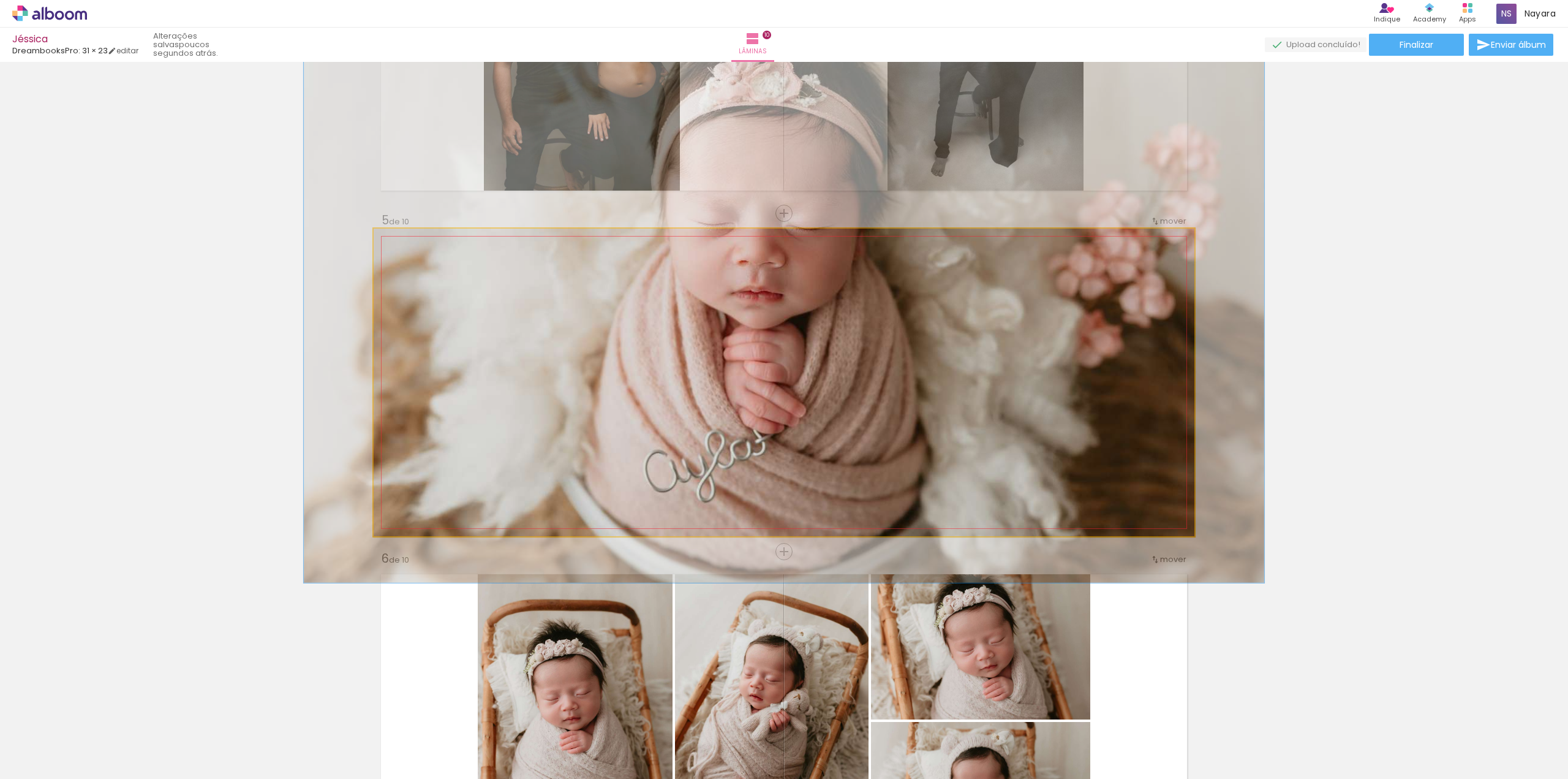
drag, startPoint x: 416, startPoint y: 261, endPoint x: 424, endPoint y: 259, distance: 8.2
click at [424, 259] on div at bounding box center [428, 259] width 11 height 11
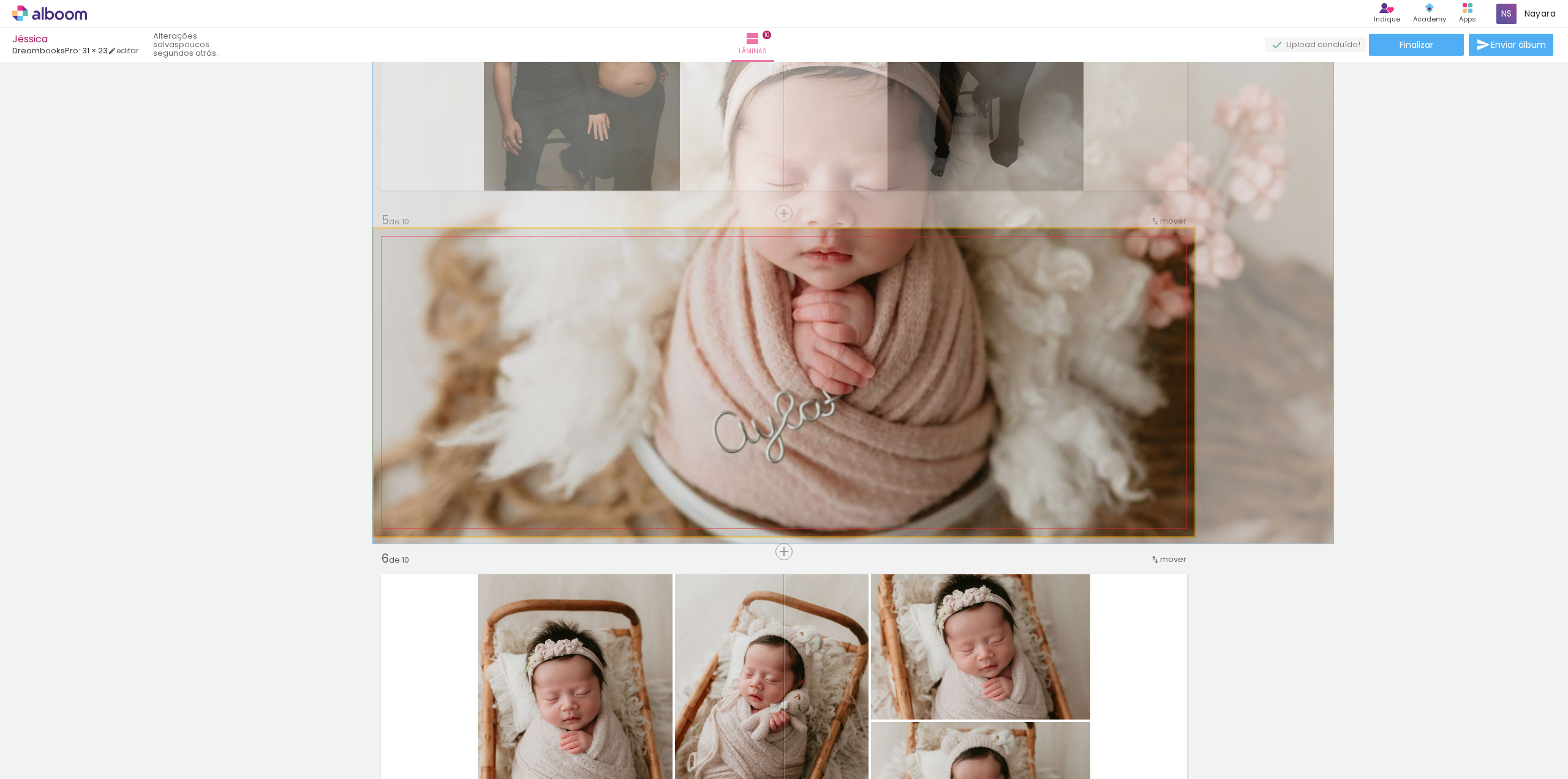
drag, startPoint x: 735, startPoint y: 368, endPoint x: 931, endPoint y: 329, distance: 199.8
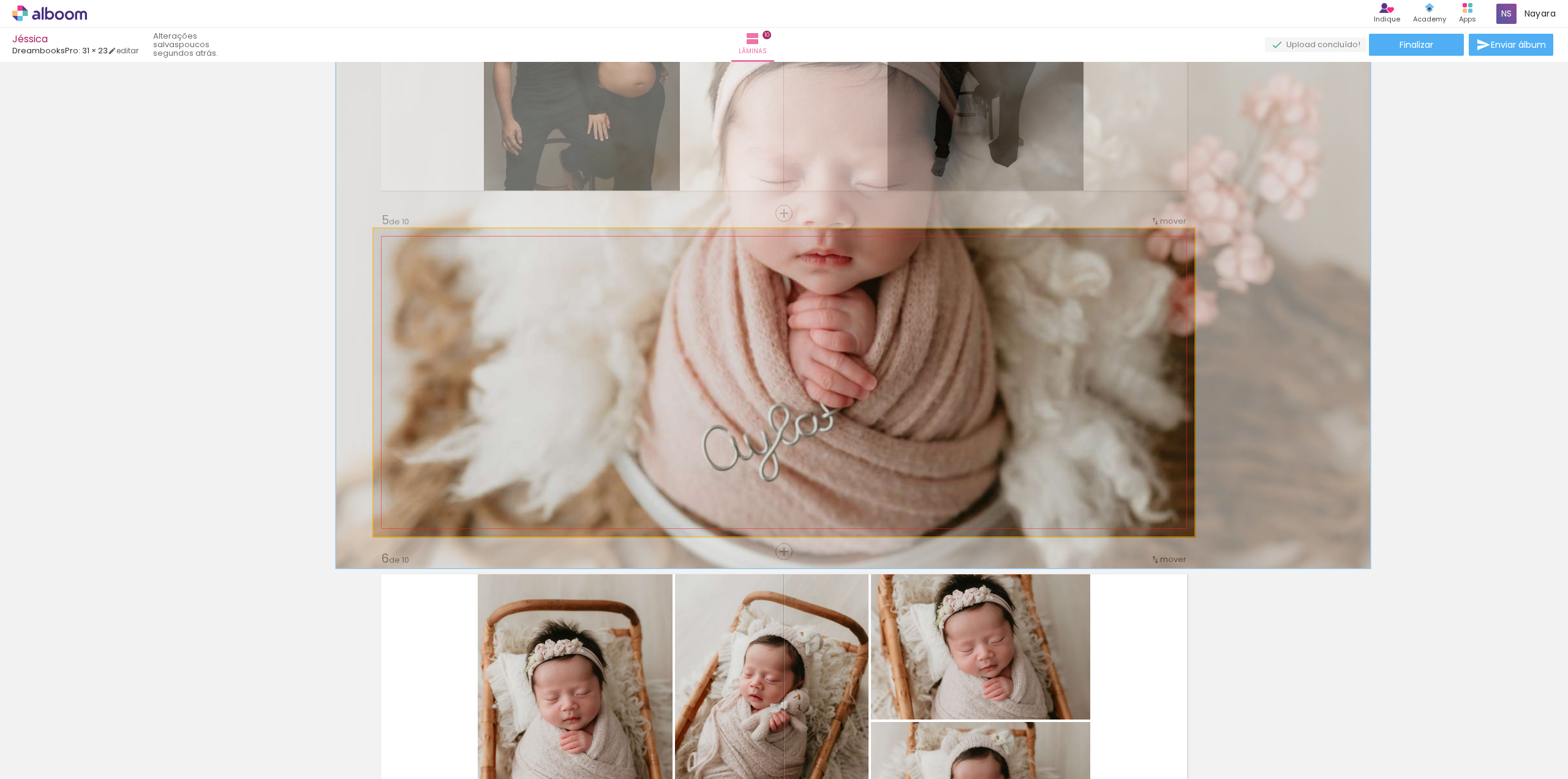
click at [428, 259] on div at bounding box center [433, 259] width 11 height 11
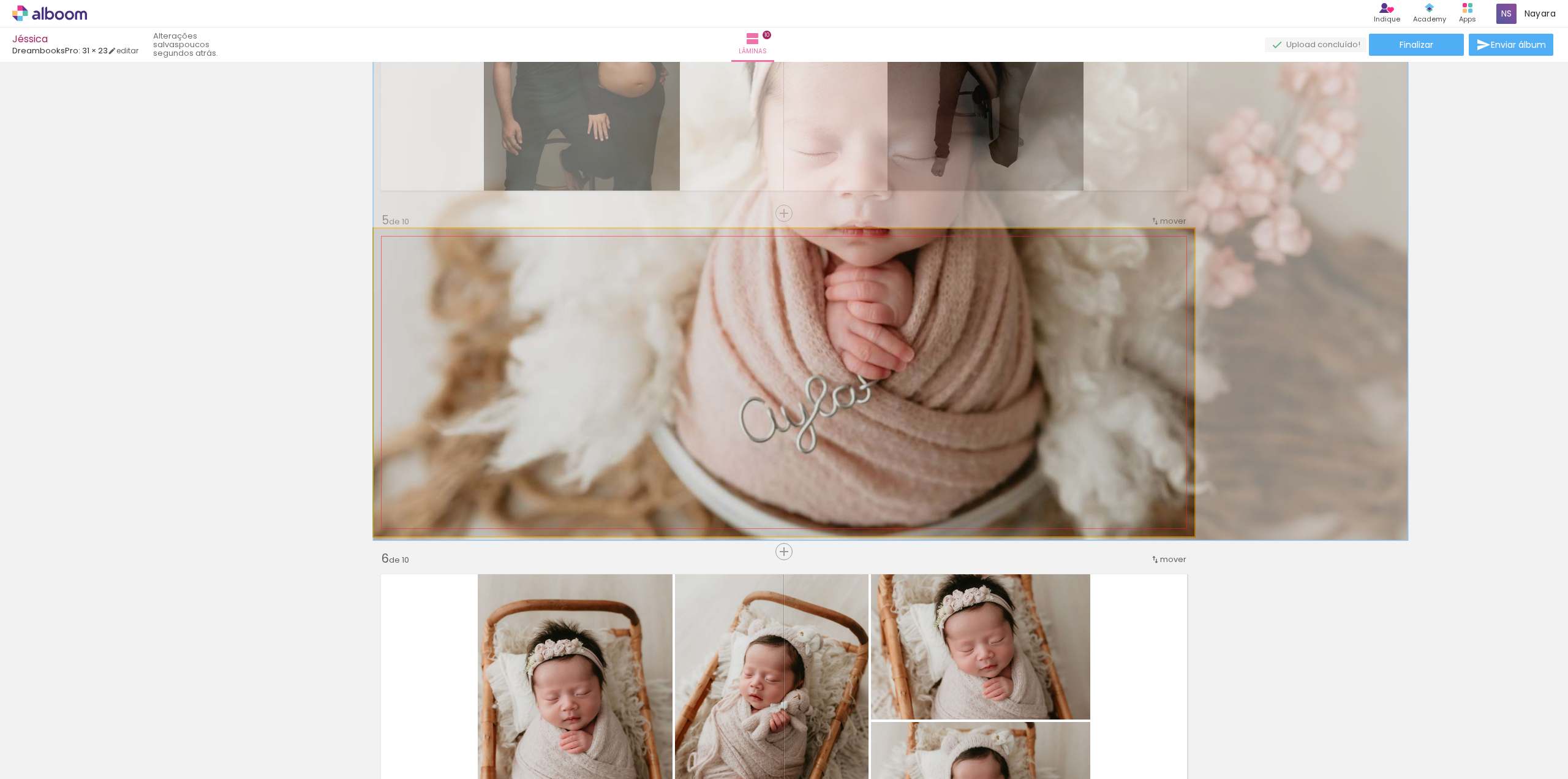
drag, startPoint x: 800, startPoint y: 411, endPoint x: 912, endPoint y: 386, distance: 114.8
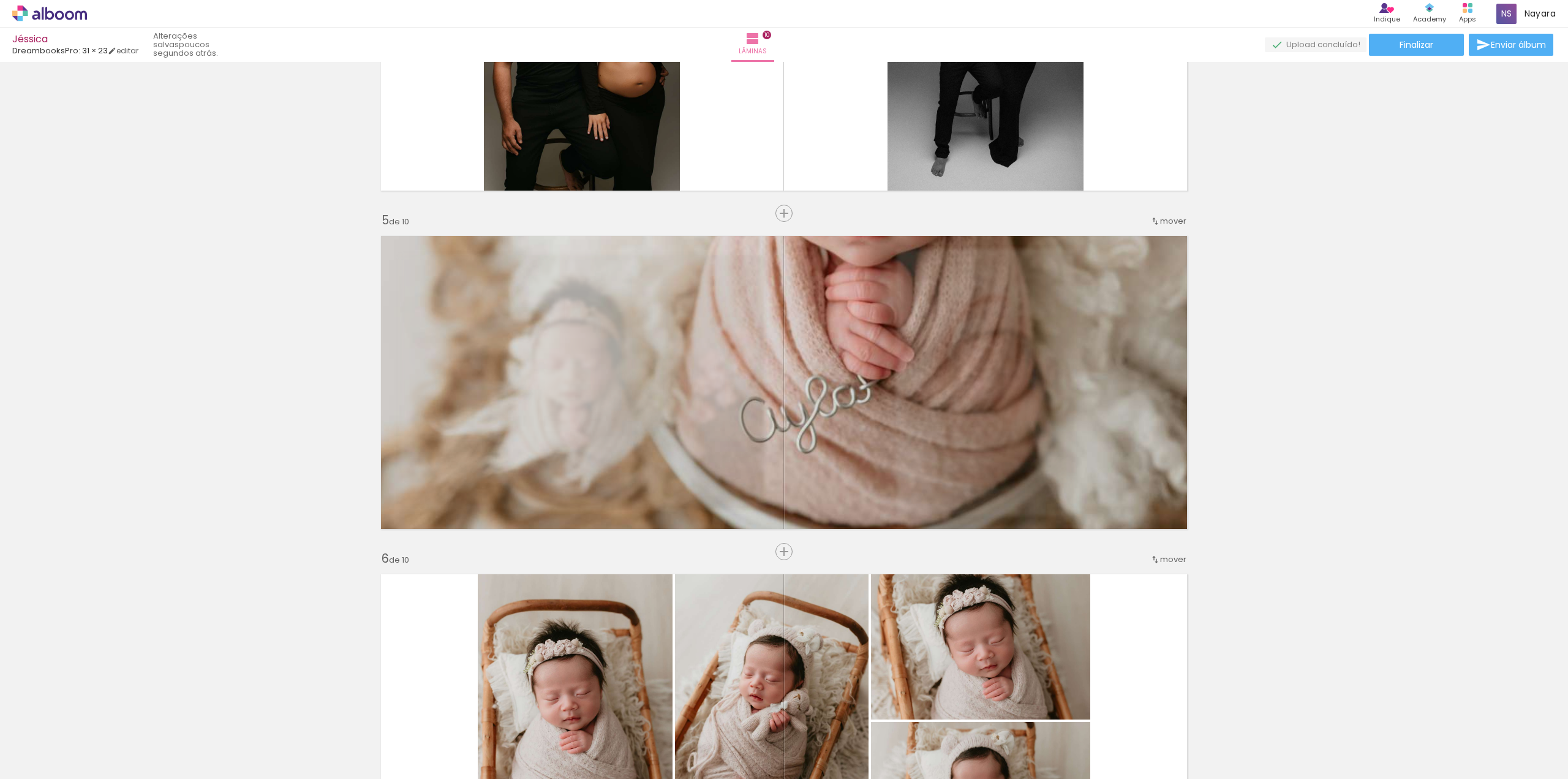
click at [1320, 635] on div "Inserir lâmina 1 de 10 Inserir lâmina 2 de 10 Inserir lâmina 3 de 10 Inserir lâ…" at bounding box center [784, 705] width 1568 height 3721
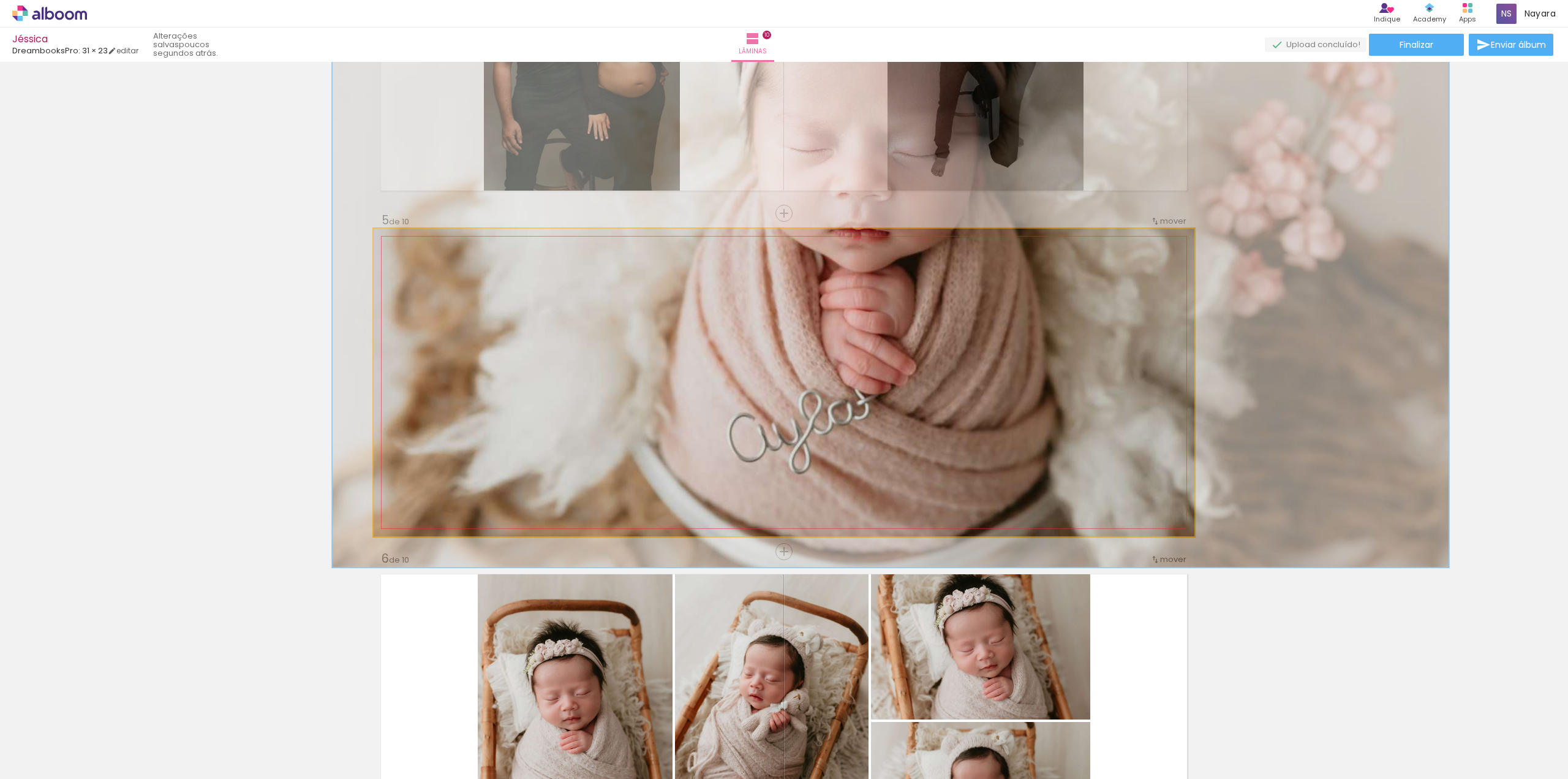
type paper-slider "136"
click at [433, 261] on div at bounding box center [438, 259] width 11 height 11
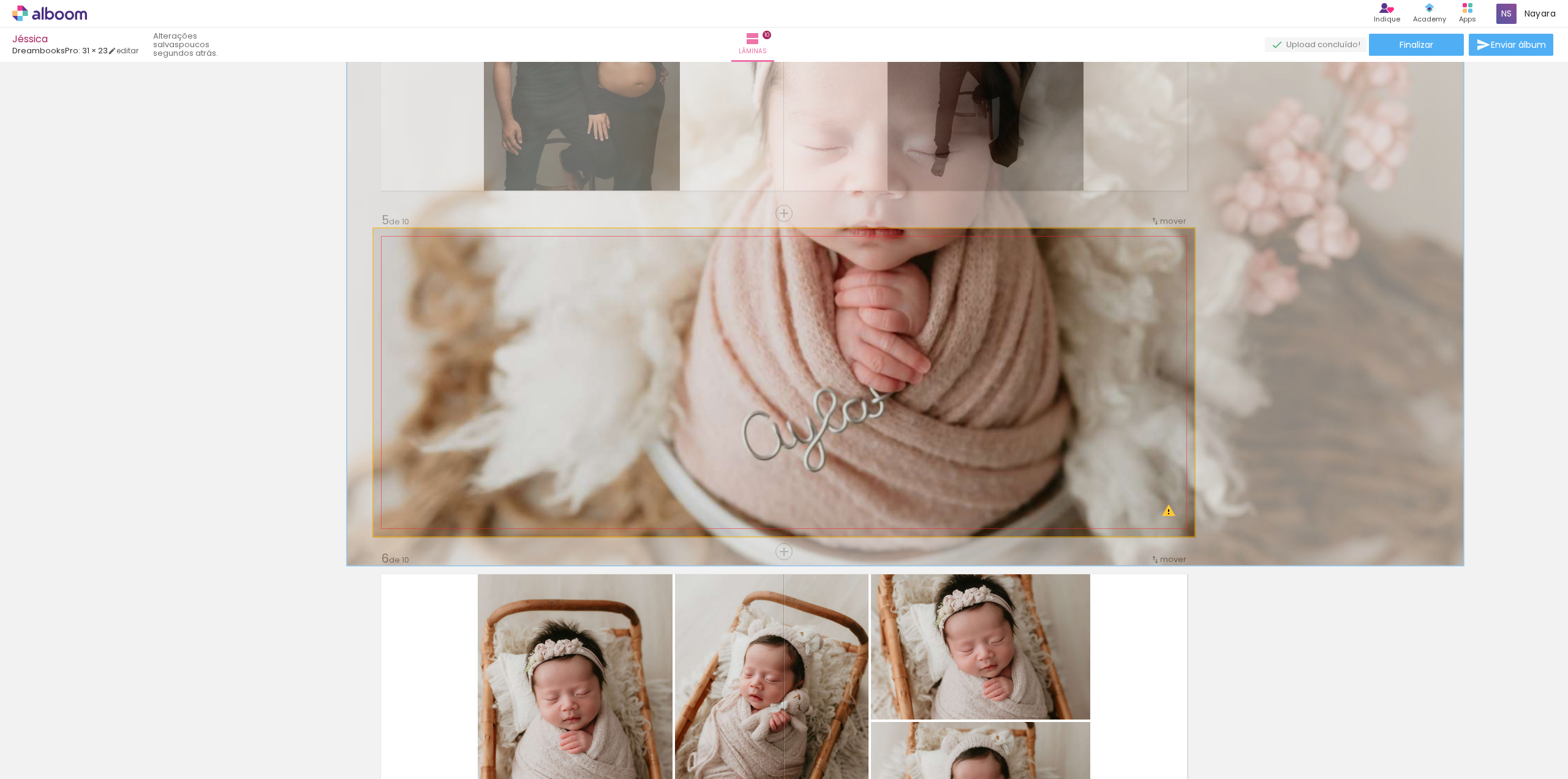
drag, startPoint x: 788, startPoint y: 418, endPoint x: 800, endPoint y: 416, distance: 12.2
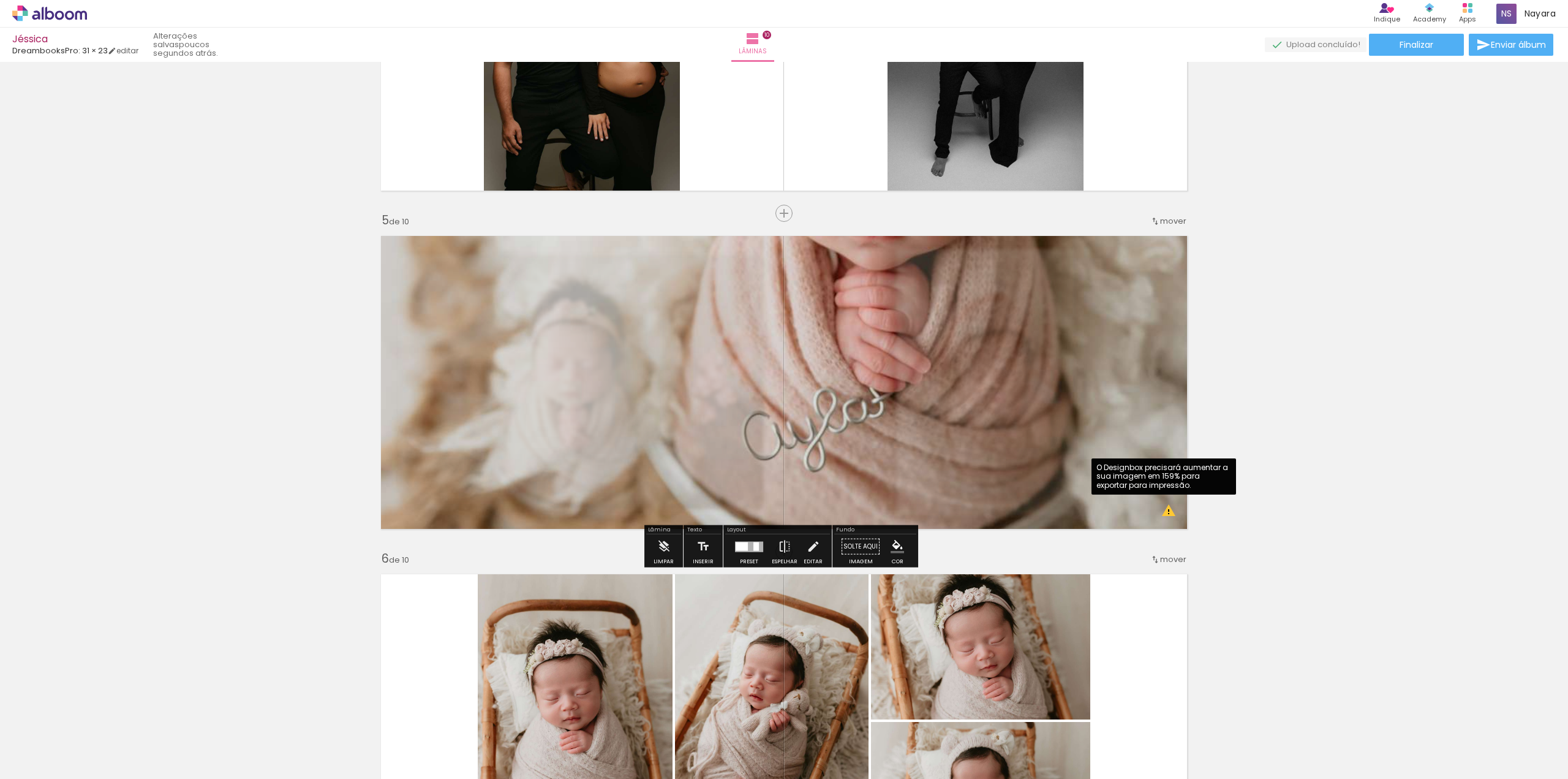
click at [1167, 511] on quentale-photo at bounding box center [784, 382] width 821 height 308
click at [1293, 520] on div "Inserir lâmina 1 de 10 Inserir lâmina 2 de 10 Inserir lâmina 3 de 10 Inserir lâ…" at bounding box center [784, 705] width 1568 height 3721
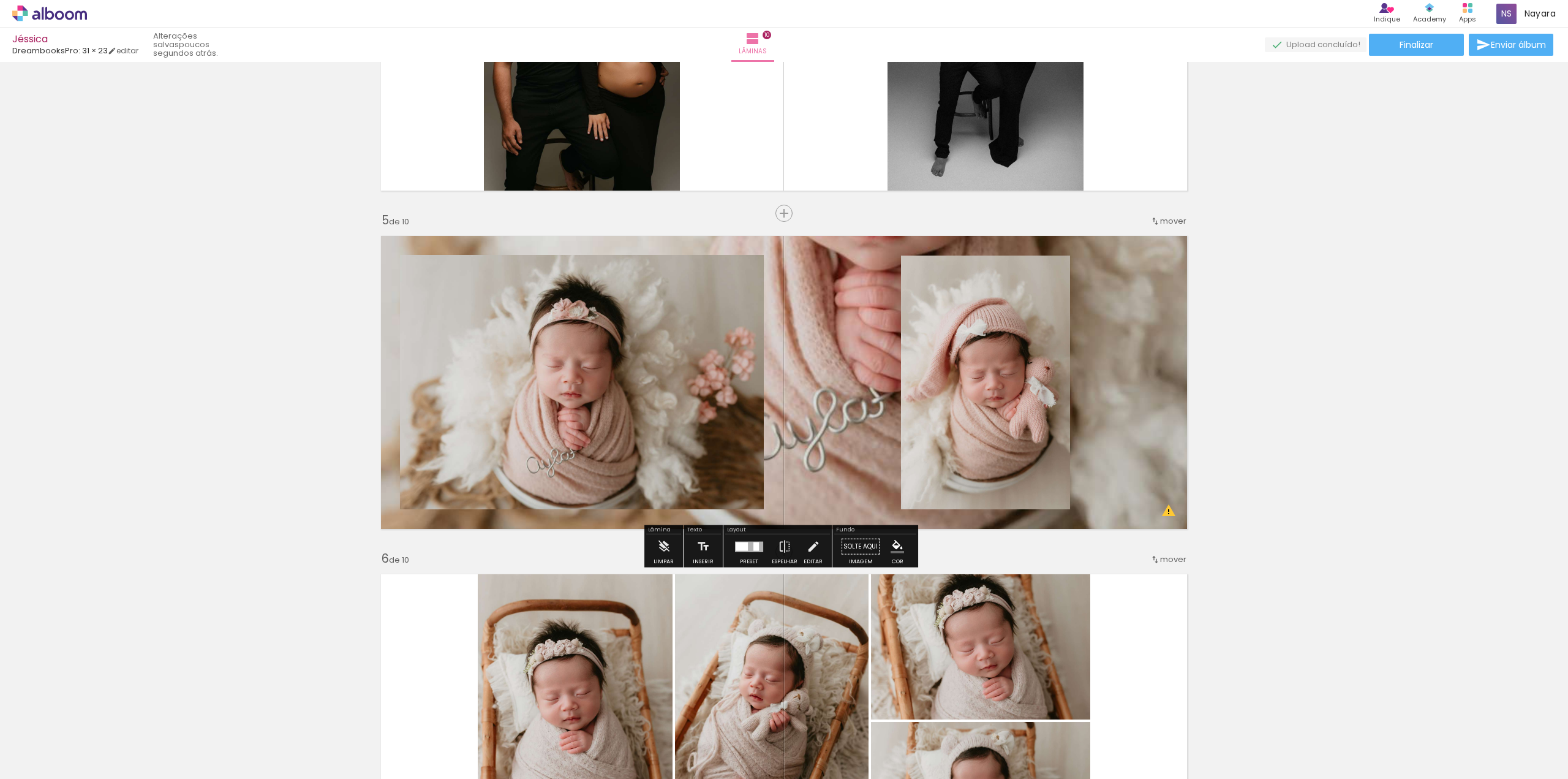
click at [800, 330] on quentale-layouter at bounding box center [784, 382] width 821 height 308
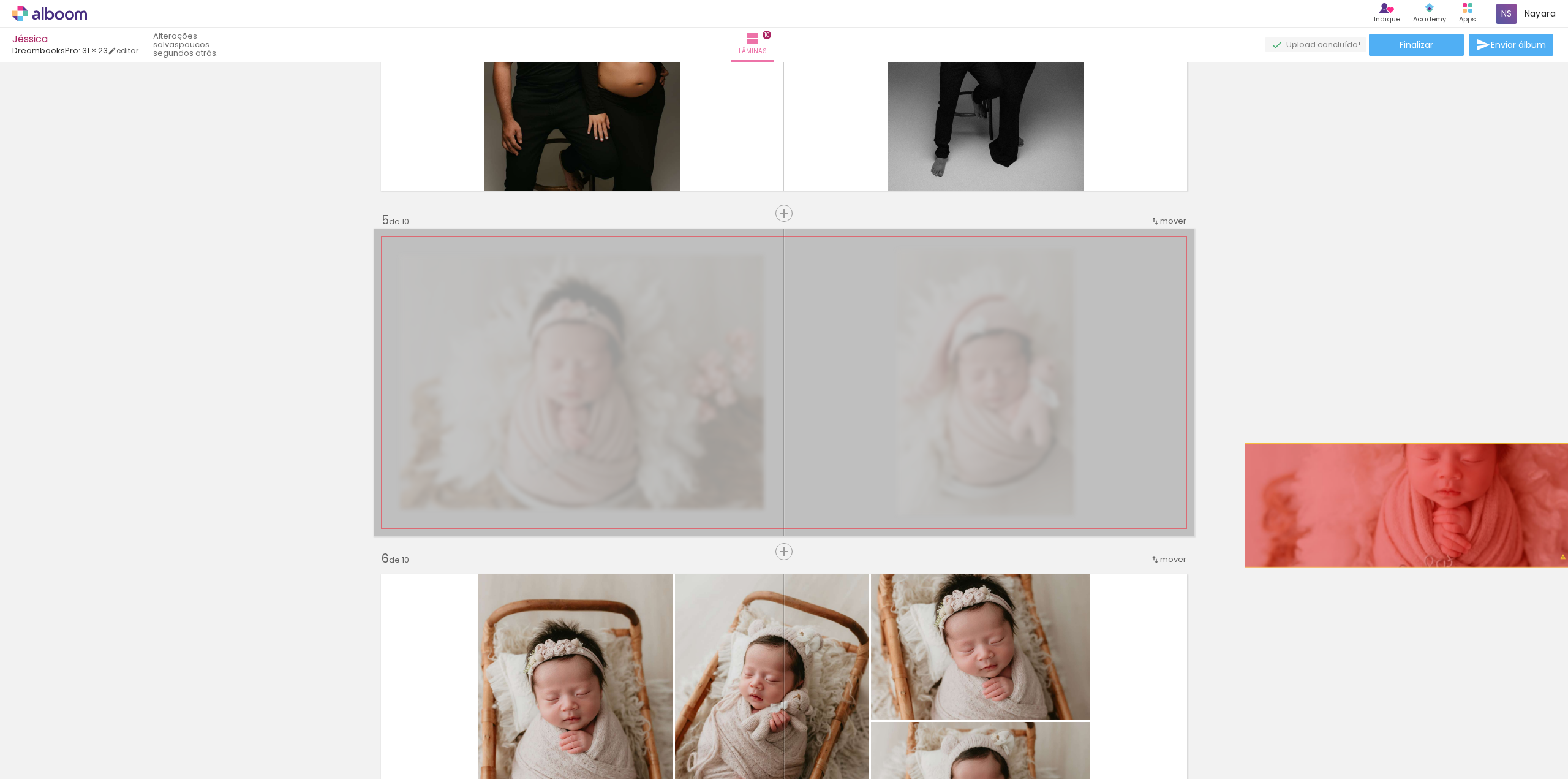
drag, startPoint x: 830, startPoint y: 421, endPoint x: 1404, endPoint y: 505, distance: 580.1
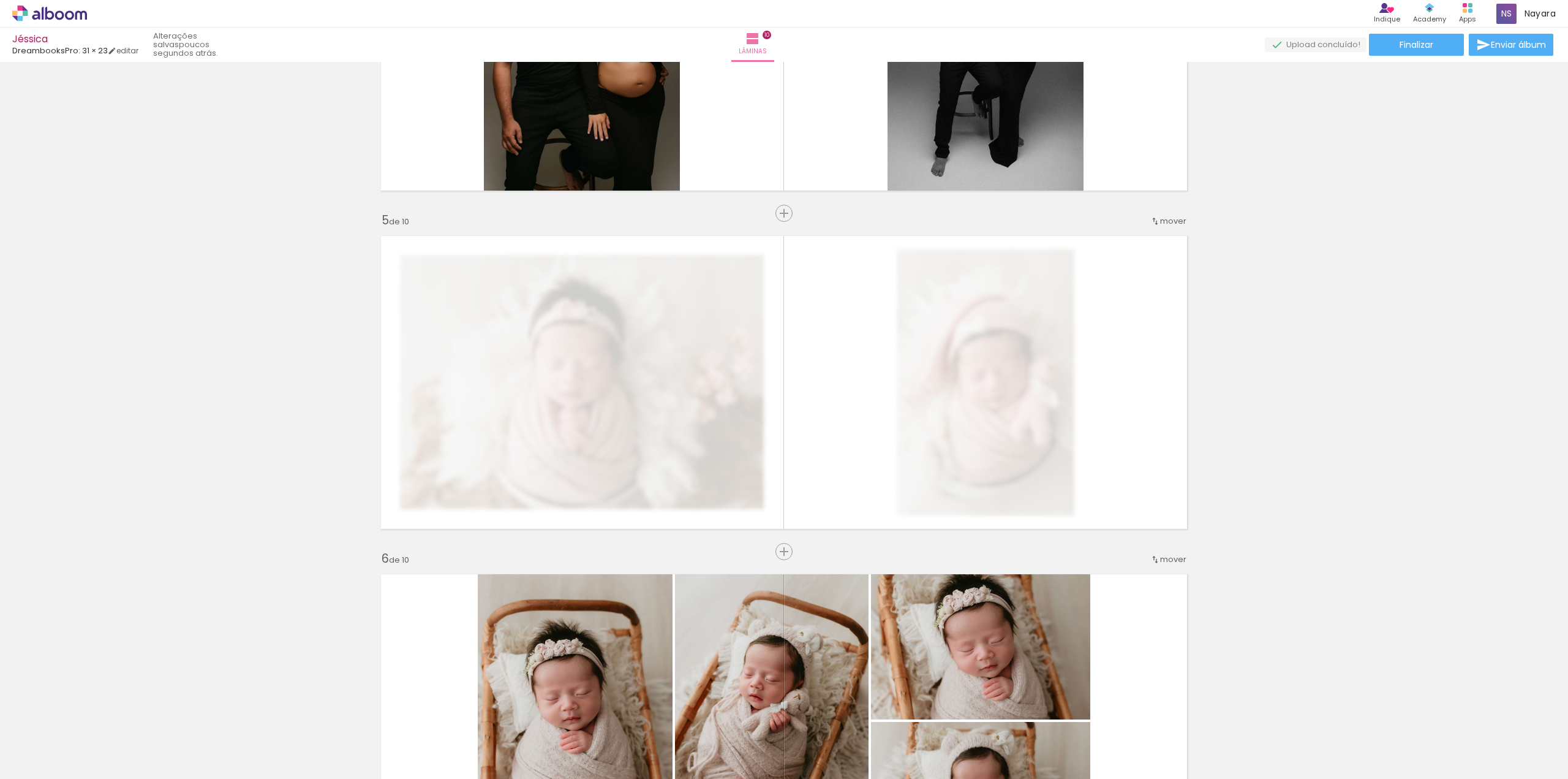
click at [1364, 423] on div "Inserir lâmina 1 de 10 Inserir lâmina 2 de 10 Inserir lâmina 3 de 10 Inserir lâ…" at bounding box center [784, 705] width 1568 height 3721
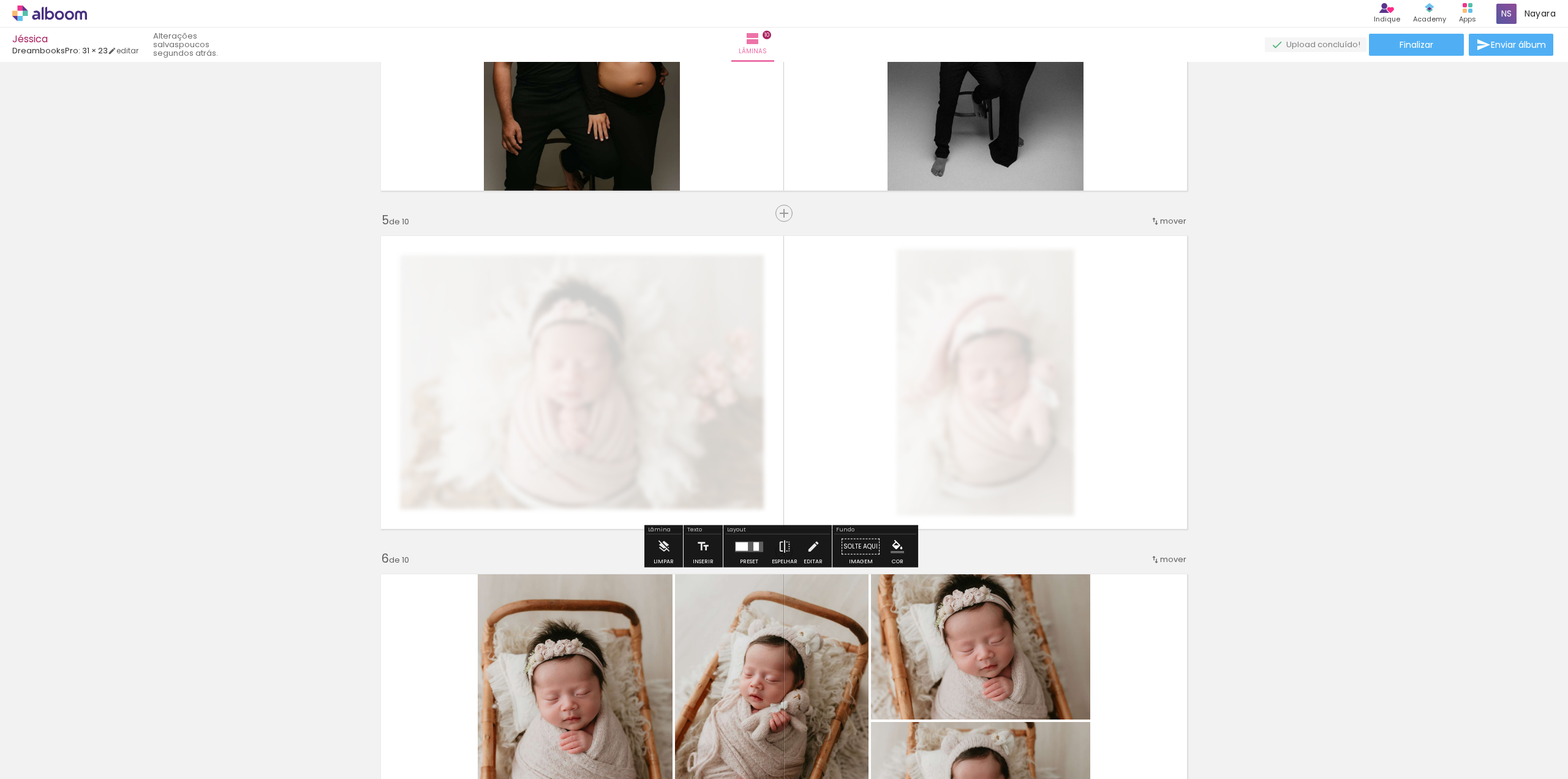
click at [248, 320] on div "Inserir lâmina 1 de 10 Inserir lâmina 2 de 10 Inserir lâmina 3 de 10 Inserir lâ…" at bounding box center [784, 705] width 1568 height 3721
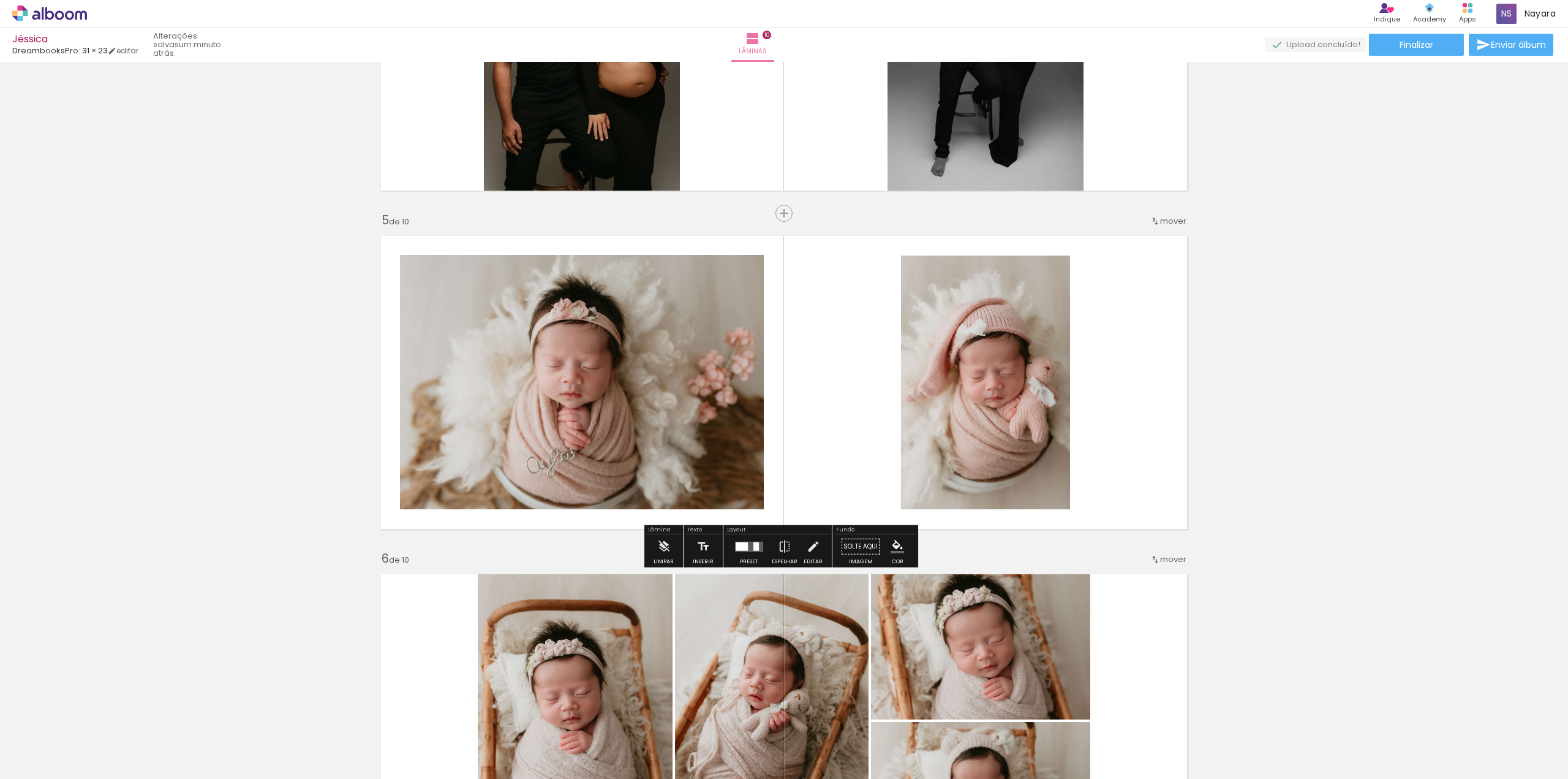
click at [1431, 506] on div "Inserir lâmina 1 de 10 Inserir lâmina 2 de 10 Inserir lâmina 3 de 10 Inserir lâ…" at bounding box center [784, 705] width 1568 height 3721
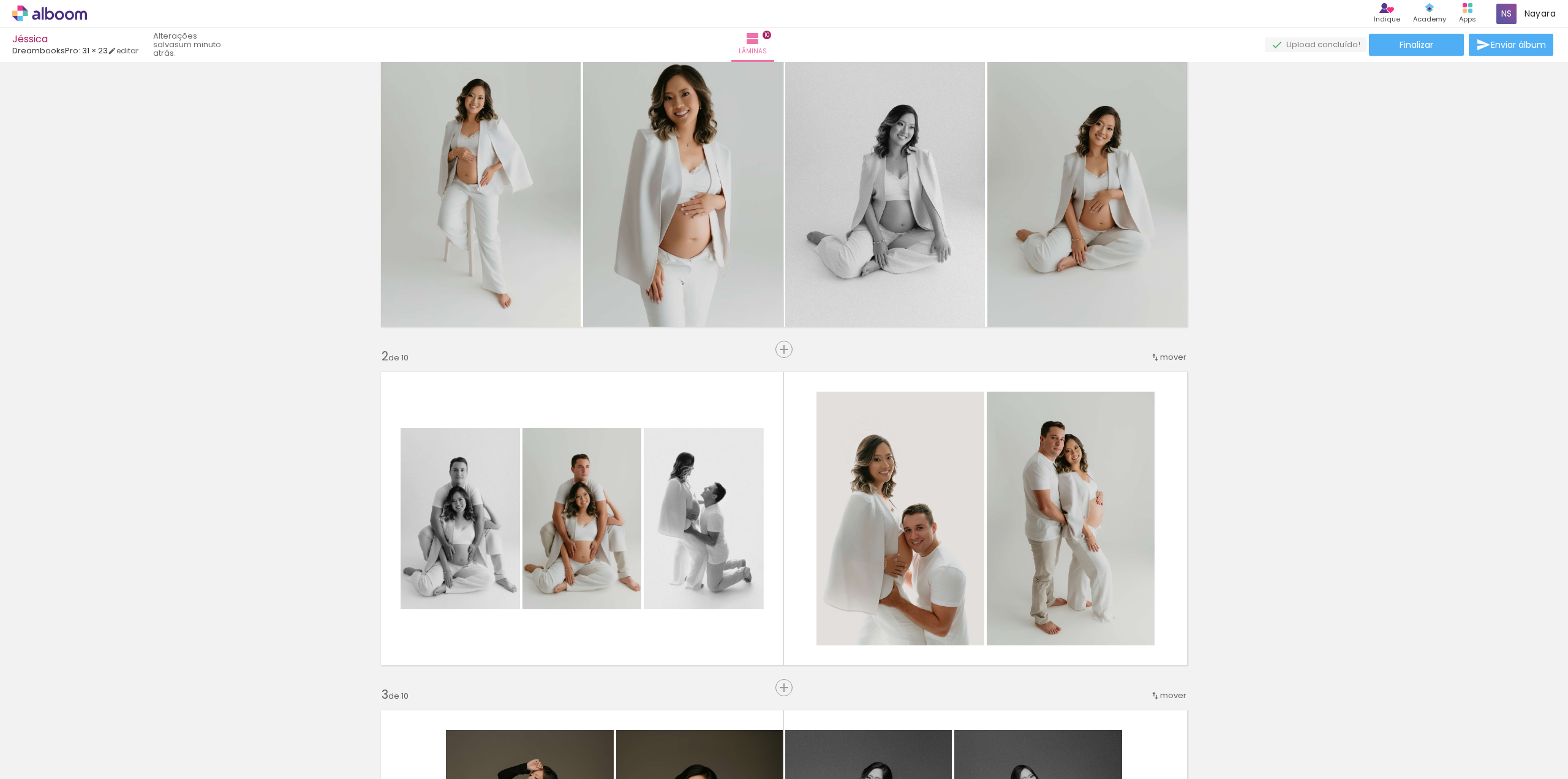
scroll to position [0, 0]
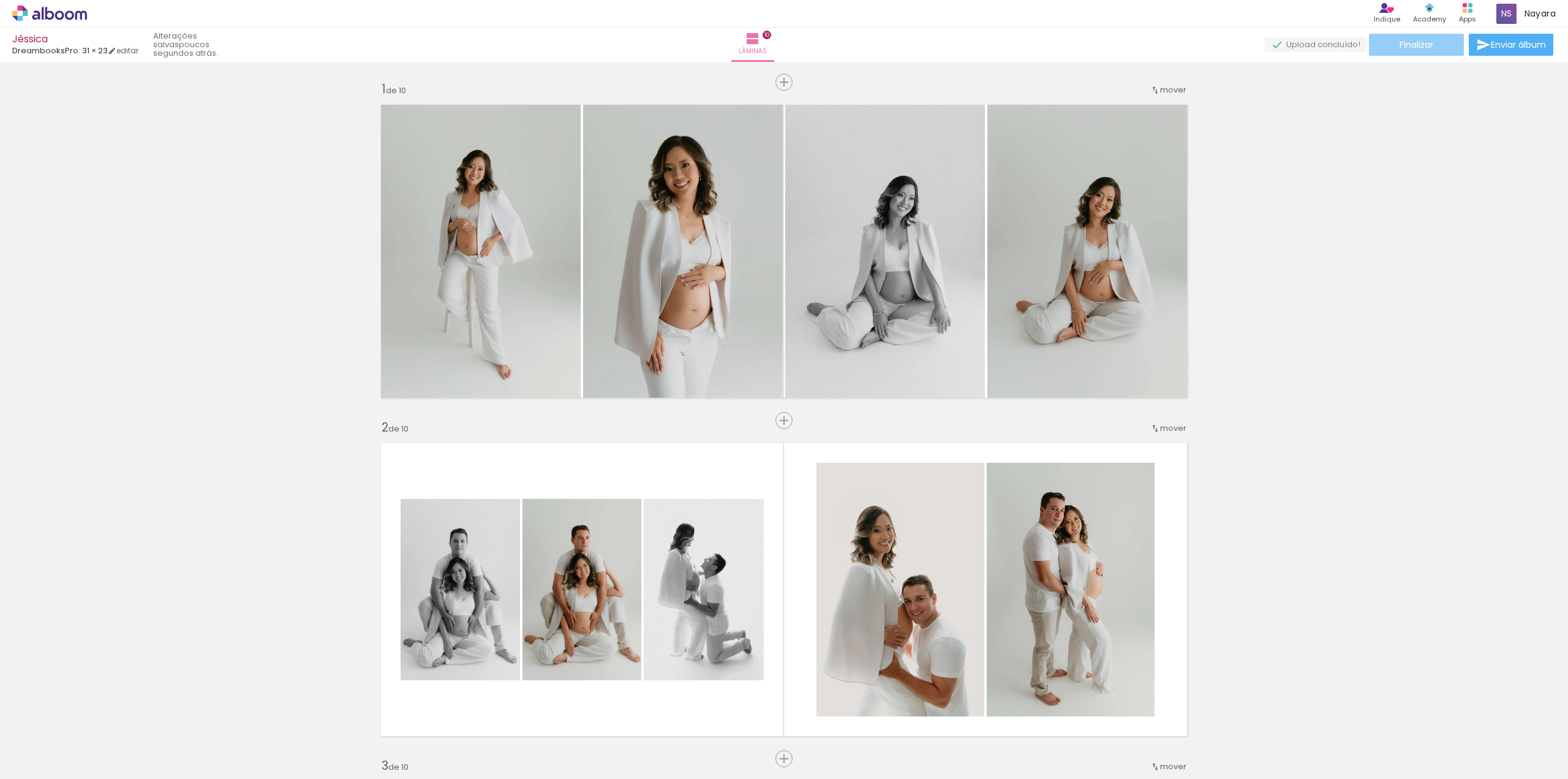
click at [1425, 48] on span "Finalizar" at bounding box center [1417, 45] width 34 height 9
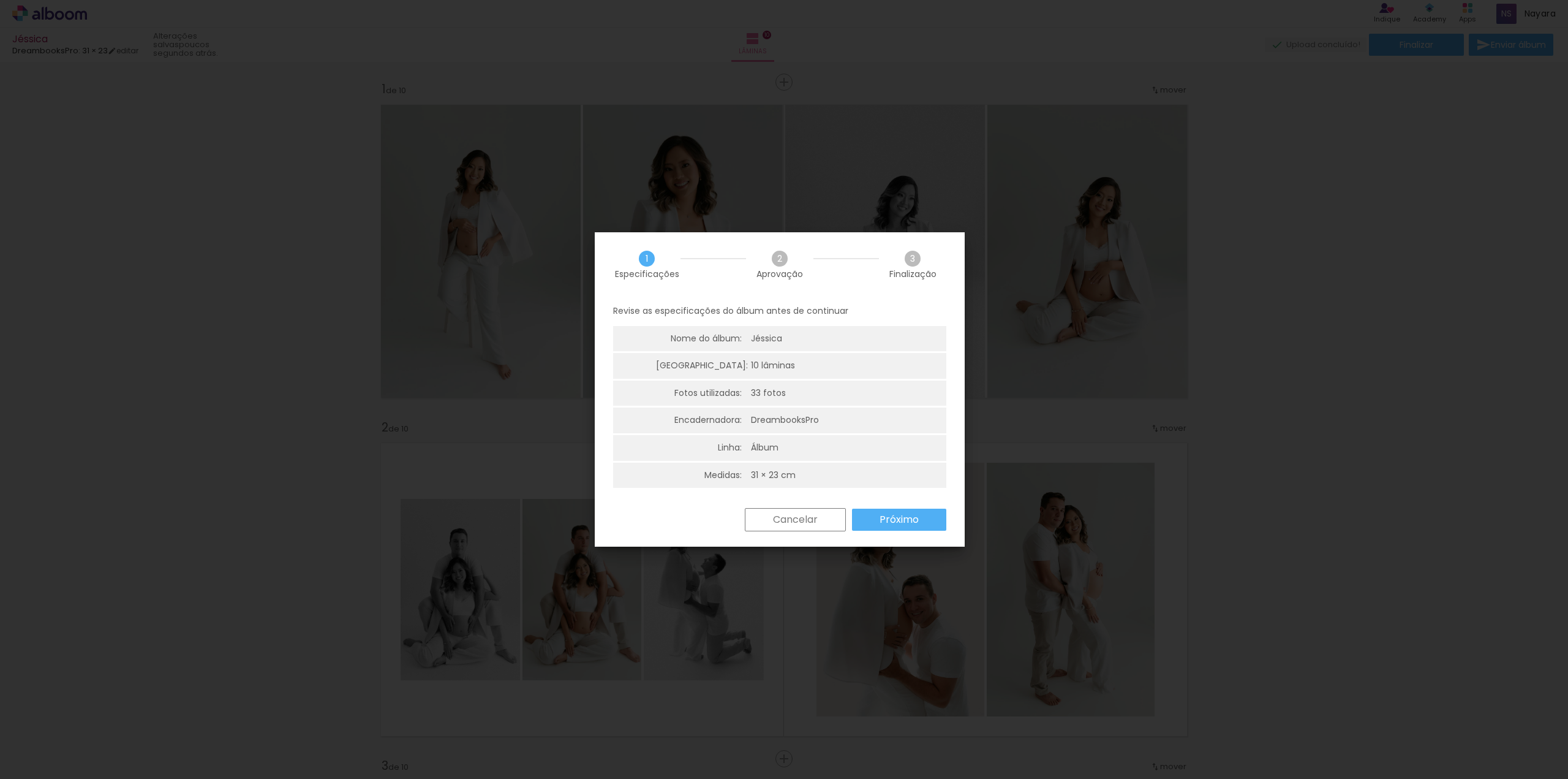
scroll to position [2, 0]
click at [1312, 432] on iron-overlay-backdrop at bounding box center [784, 389] width 1568 height 779
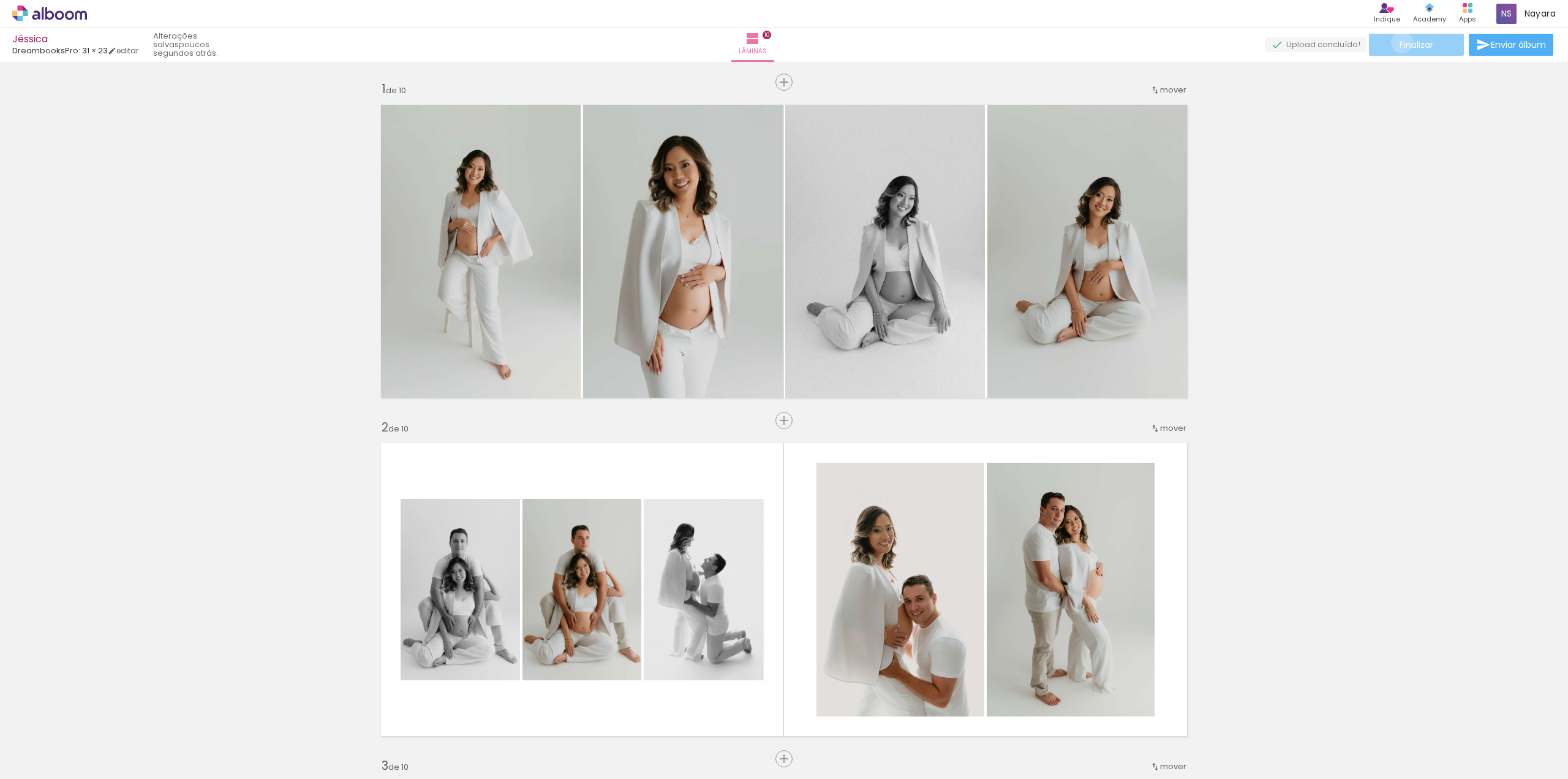
click at [1400, 42] on span "Finalizar" at bounding box center [1417, 45] width 34 height 9
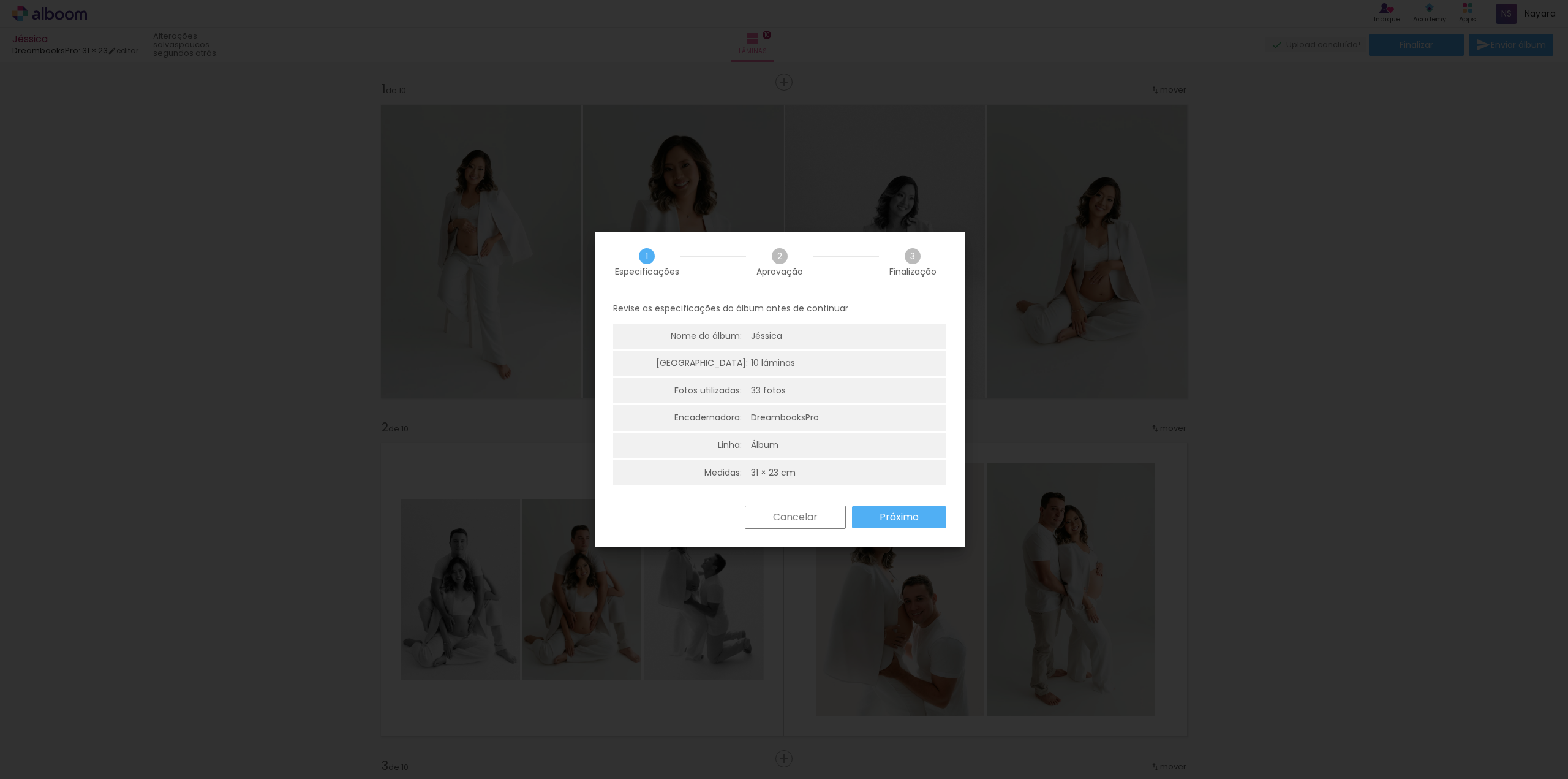
click at [0, 0] on slot "Próximo" at bounding box center [0, 0] width 0 height 0
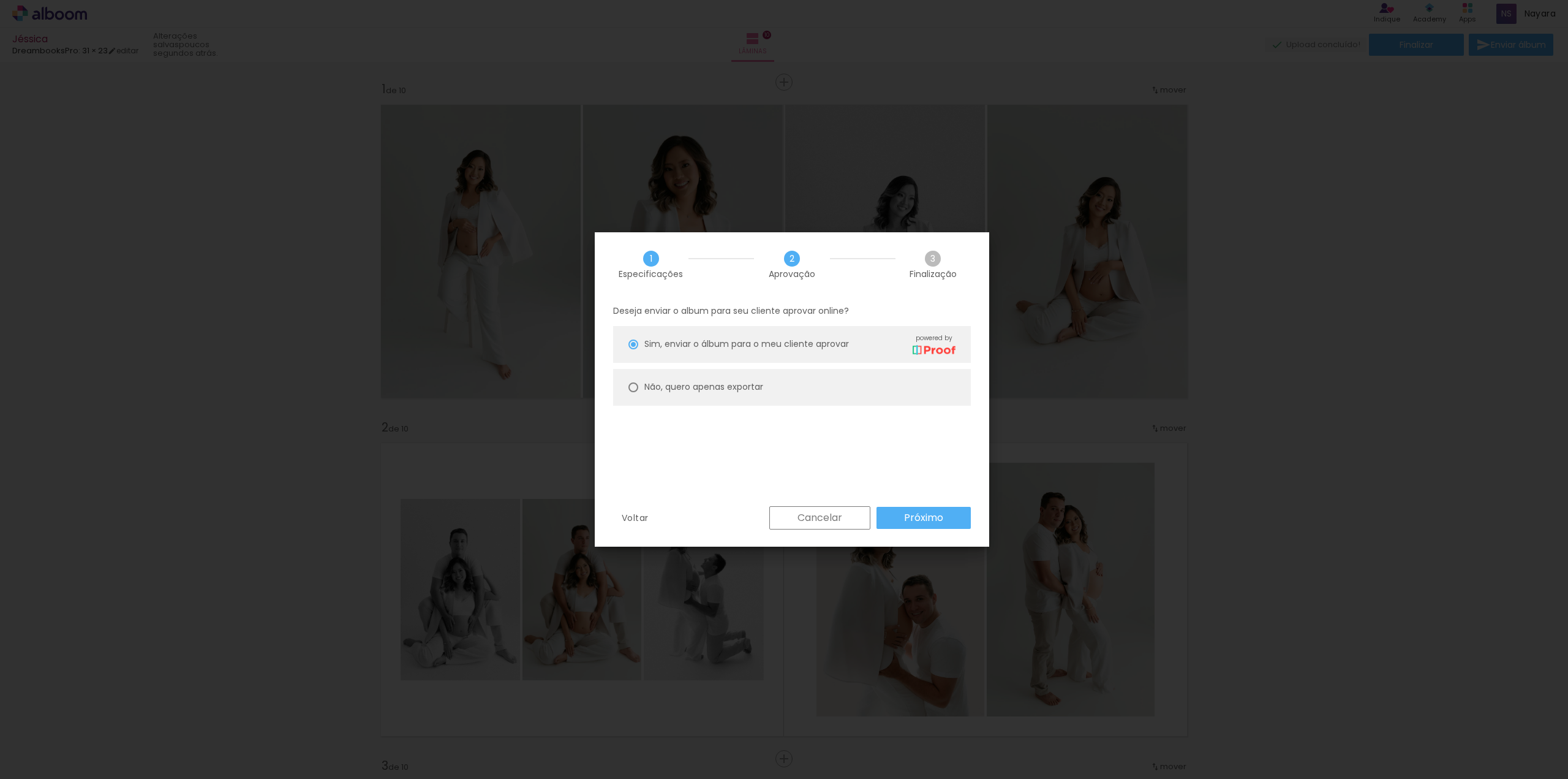
click at [945, 520] on paper-button "Próximo" at bounding box center [924, 518] width 94 height 22
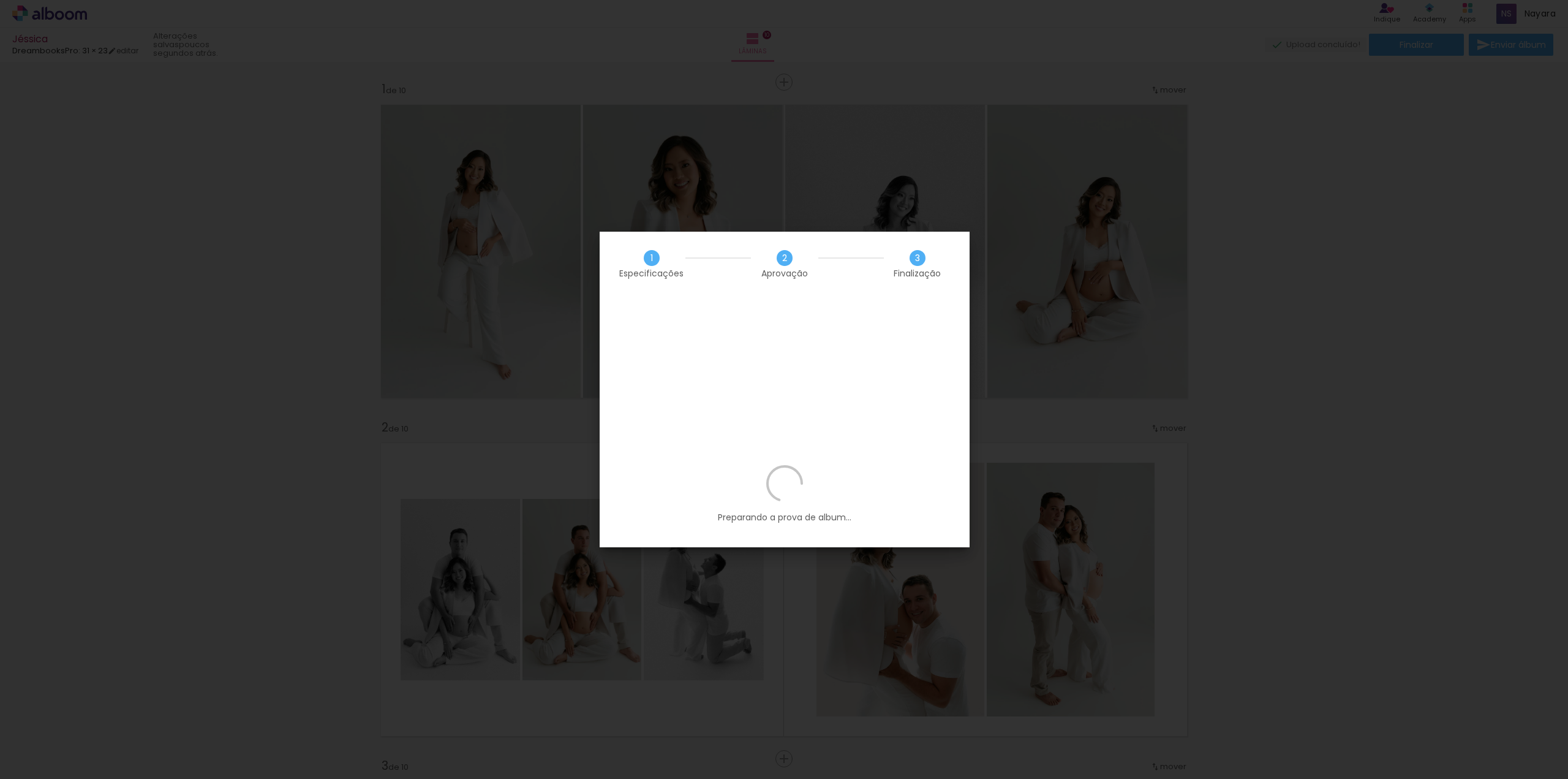
scroll to position [3553, 0]
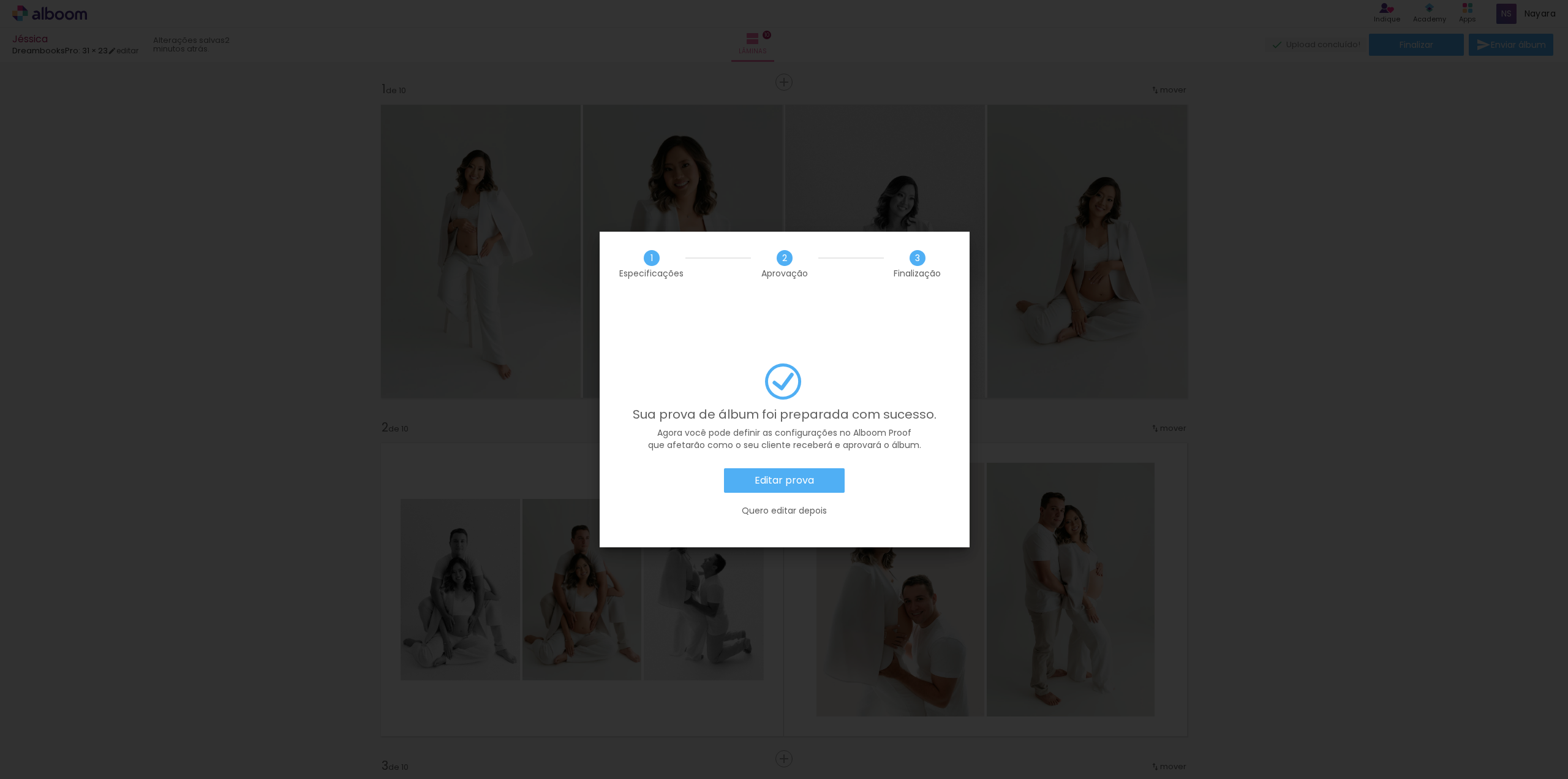
click at [0, 0] on slot "Quero editar depois" at bounding box center [0, 0] width 0 height 0
